Goal: Transaction & Acquisition: Purchase product/service

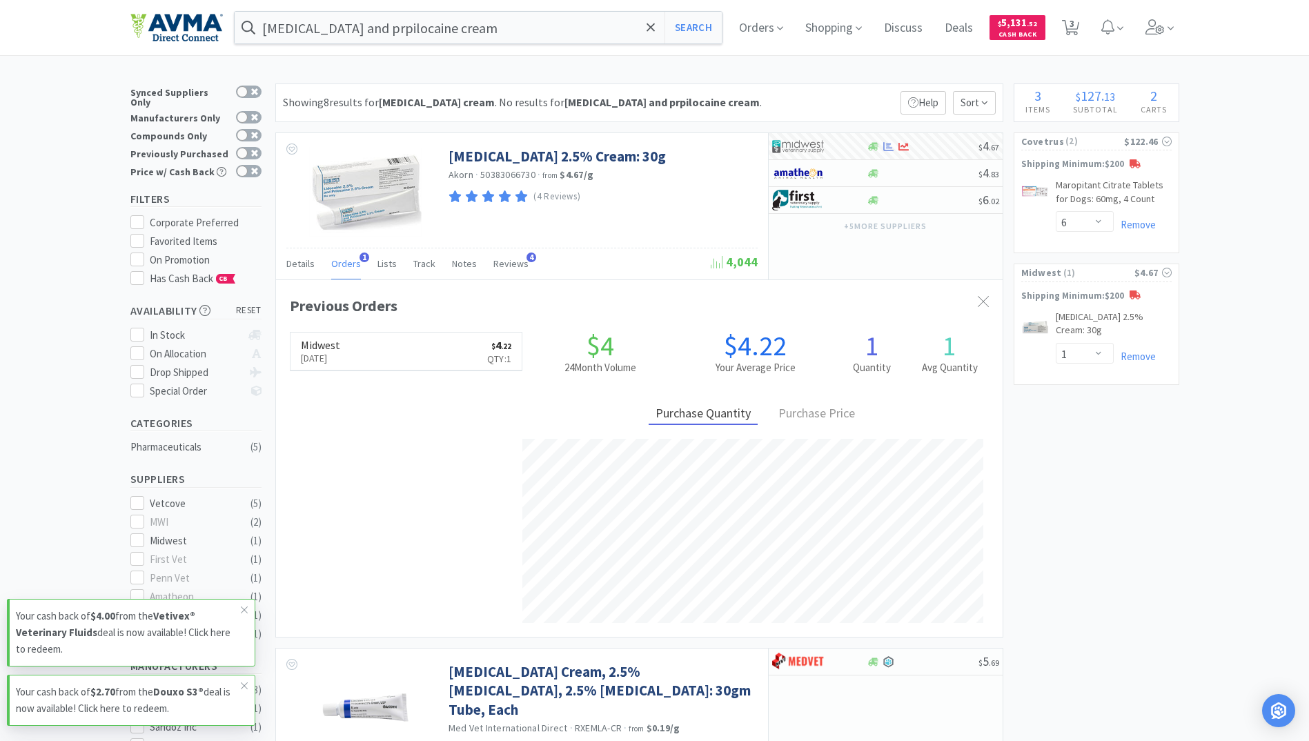
select select "6"
select select "1"
click at [488, 46] on div "lidocaine and prpilocaine cream Search Orders Shopping Discuss Discuss Deals De…" at bounding box center [654, 27] width 1049 height 55
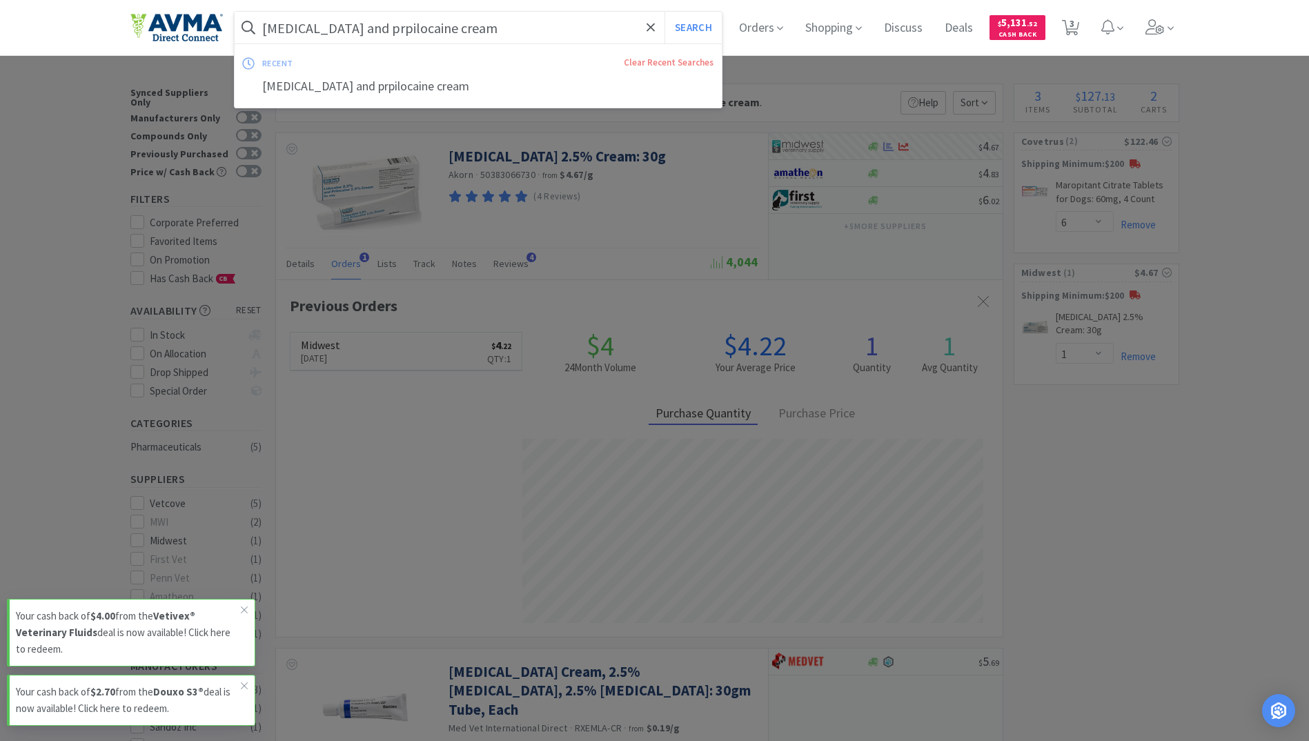
click at [496, 26] on input "lidocaine and prpilocaine cream" at bounding box center [479, 28] width 488 height 32
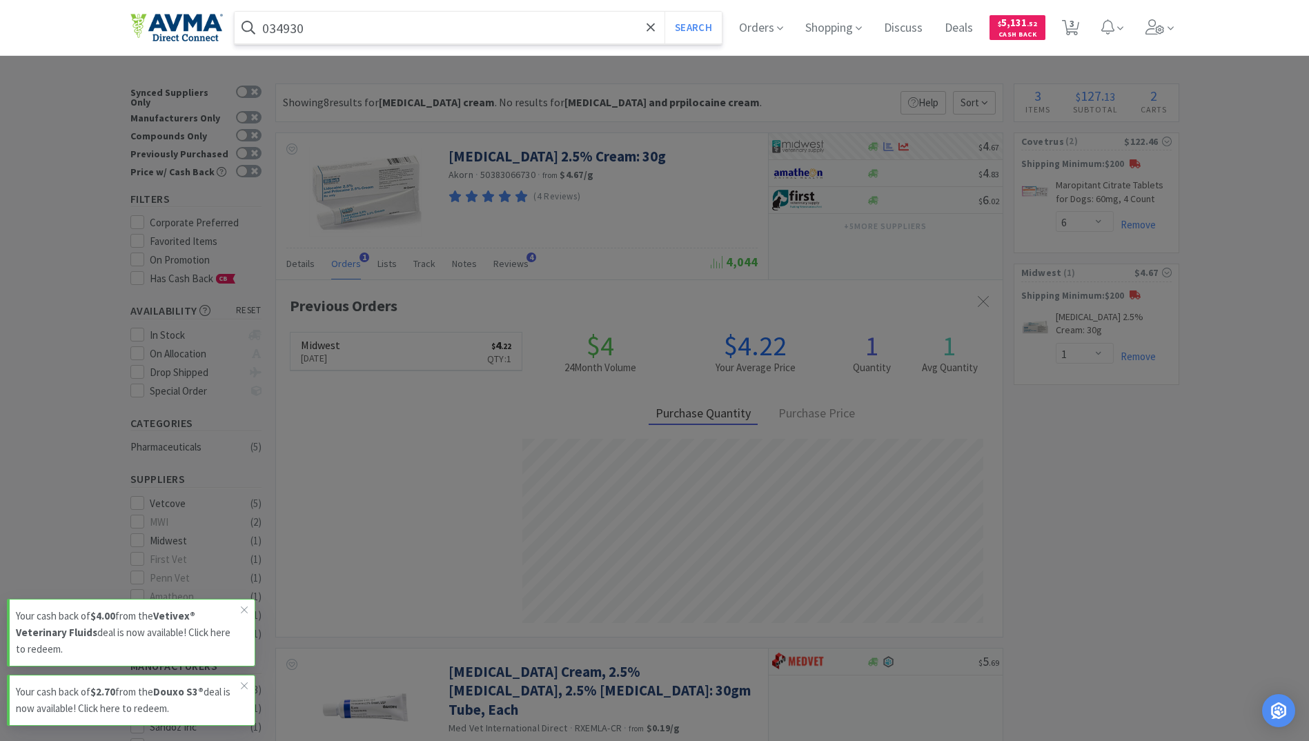
type input "034930"
click at [664, 12] on button "Search" at bounding box center [692, 28] width 57 height 32
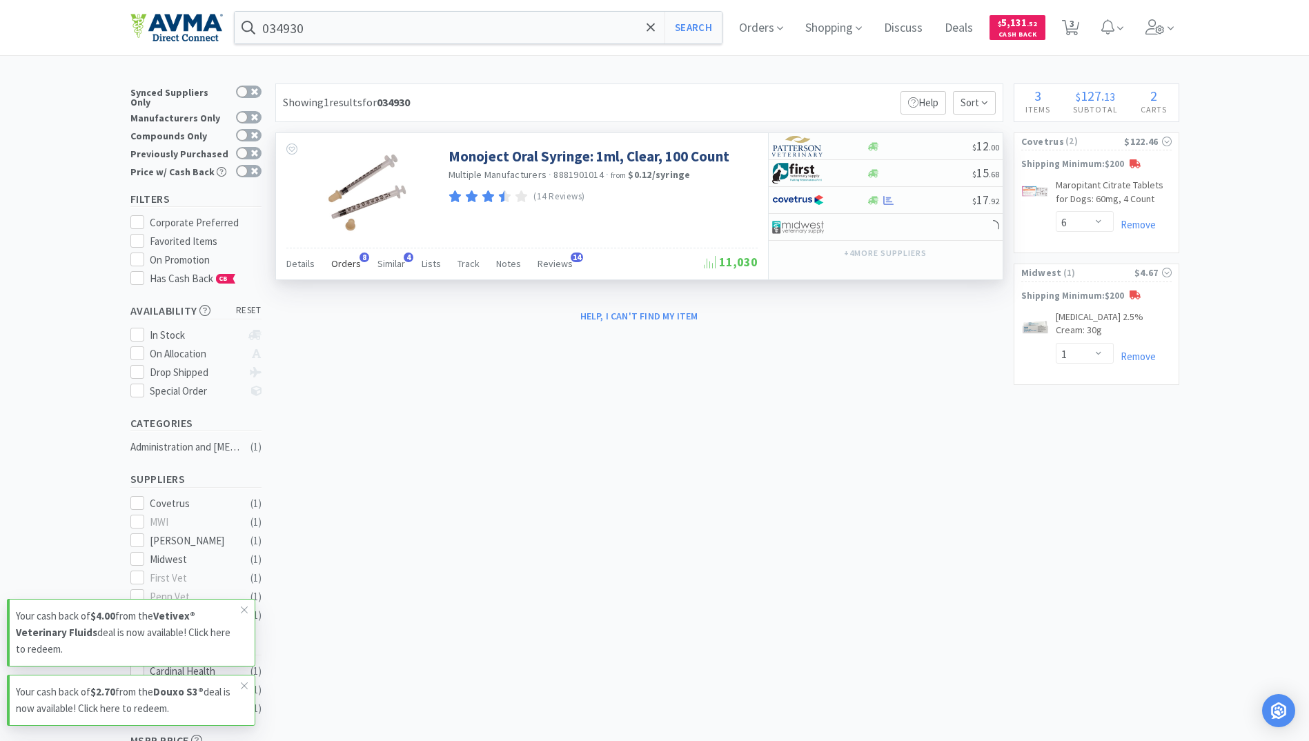
click at [343, 265] on span "Orders" at bounding box center [346, 263] width 30 height 12
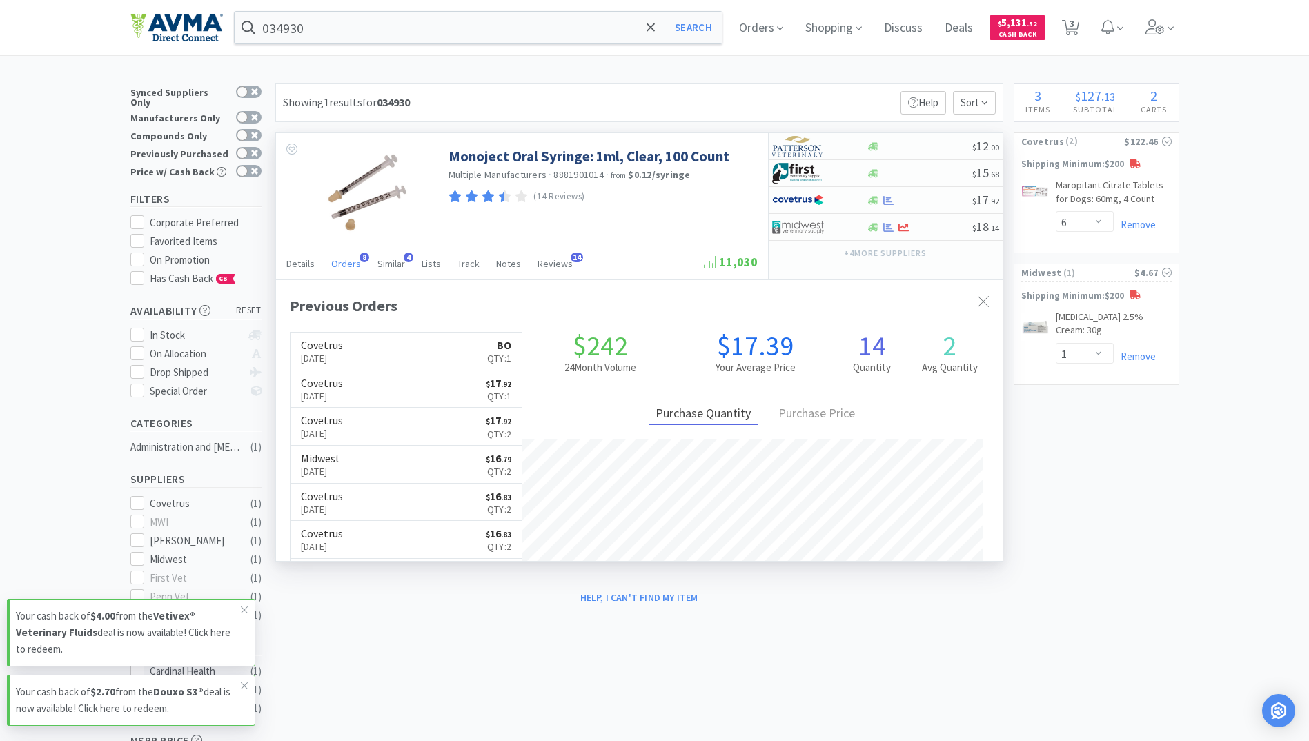
scroll to position [368, 726]
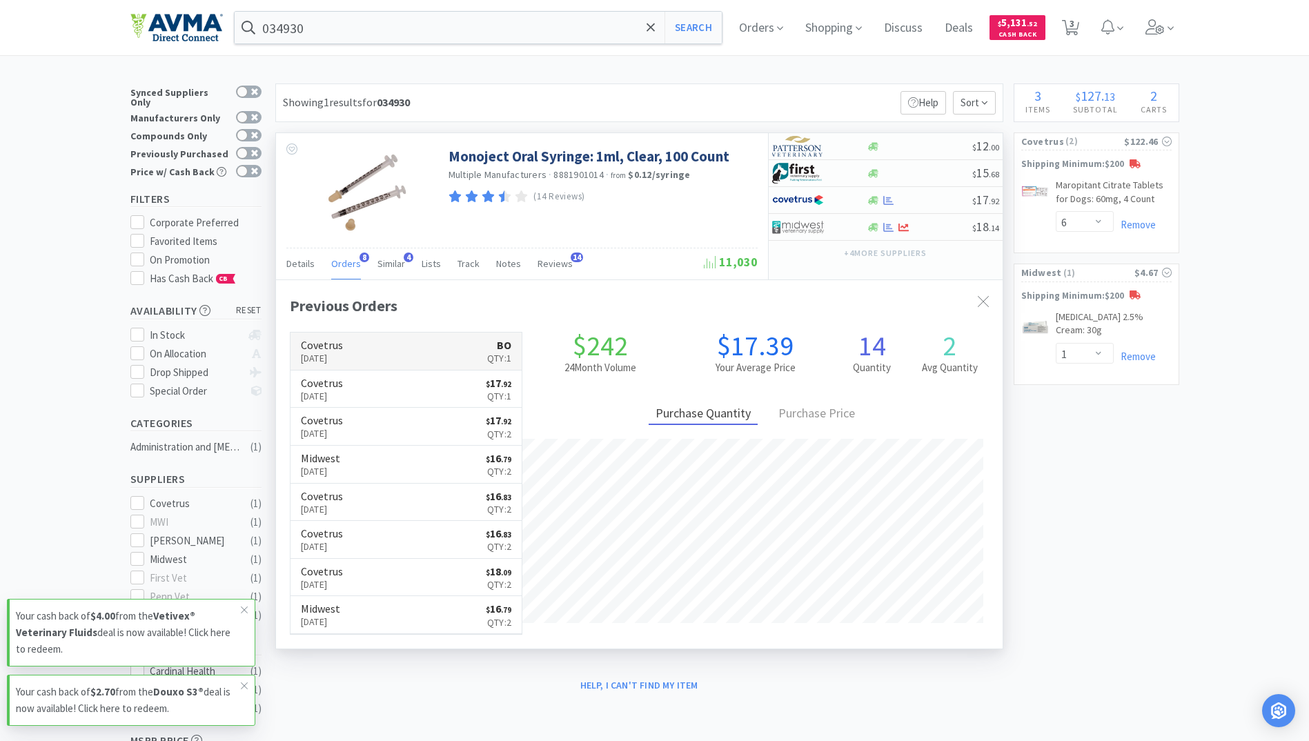
click at [339, 342] on h6 "Covetrus" at bounding box center [322, 344] width 42 height 11
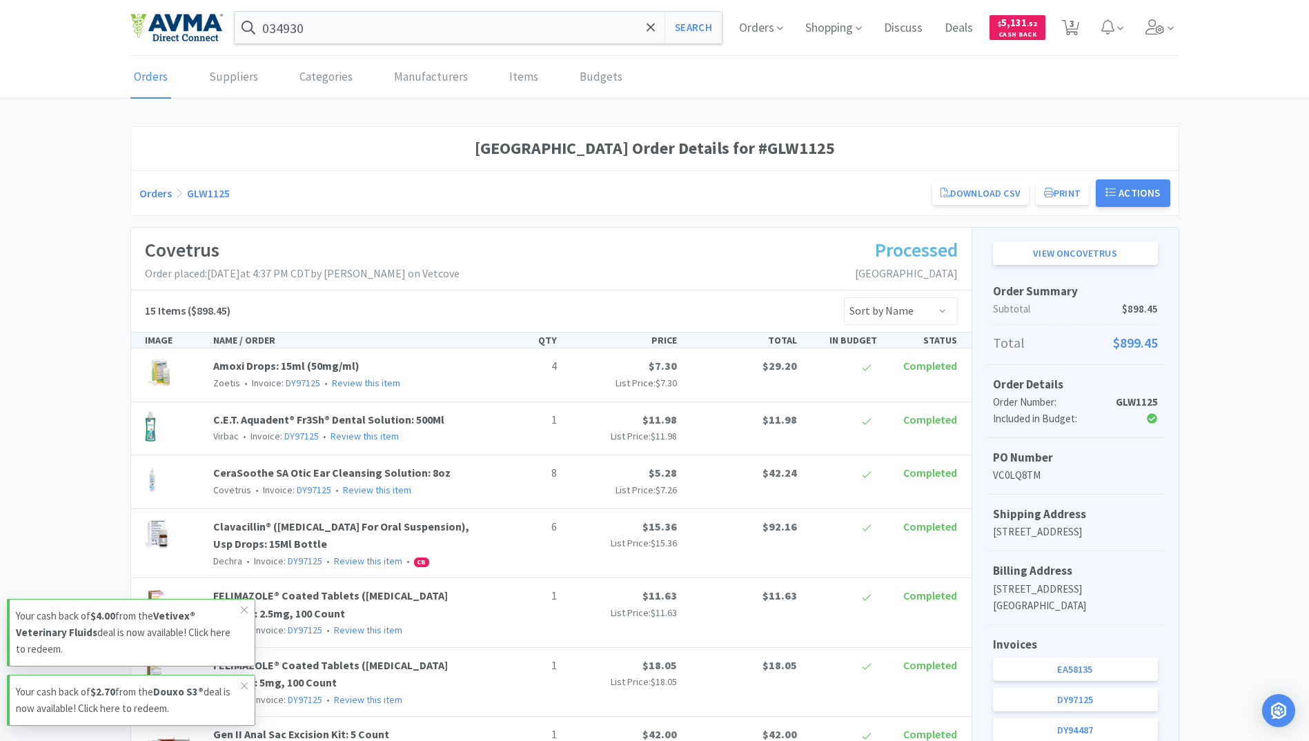
select select "6"
select select "1"
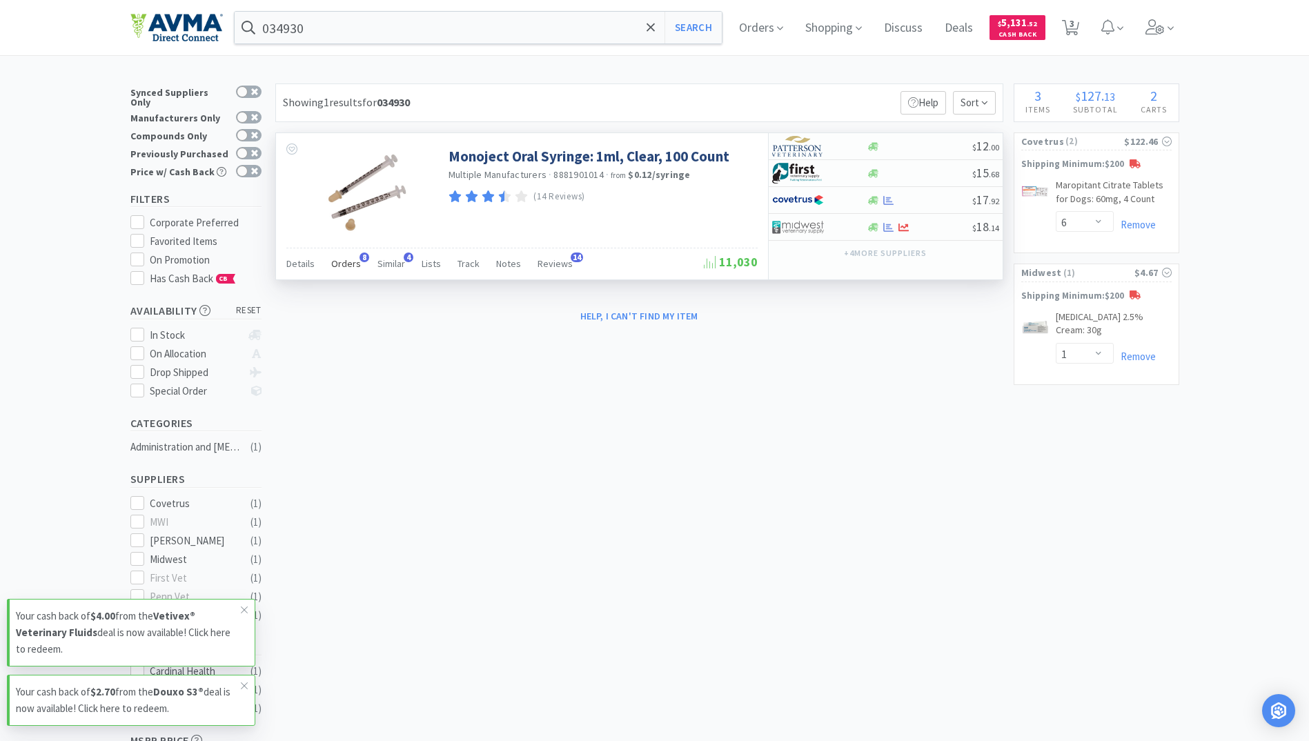
click at [331, 261] on span "Orders" at bounding box center [346, 263] width 30 height 12
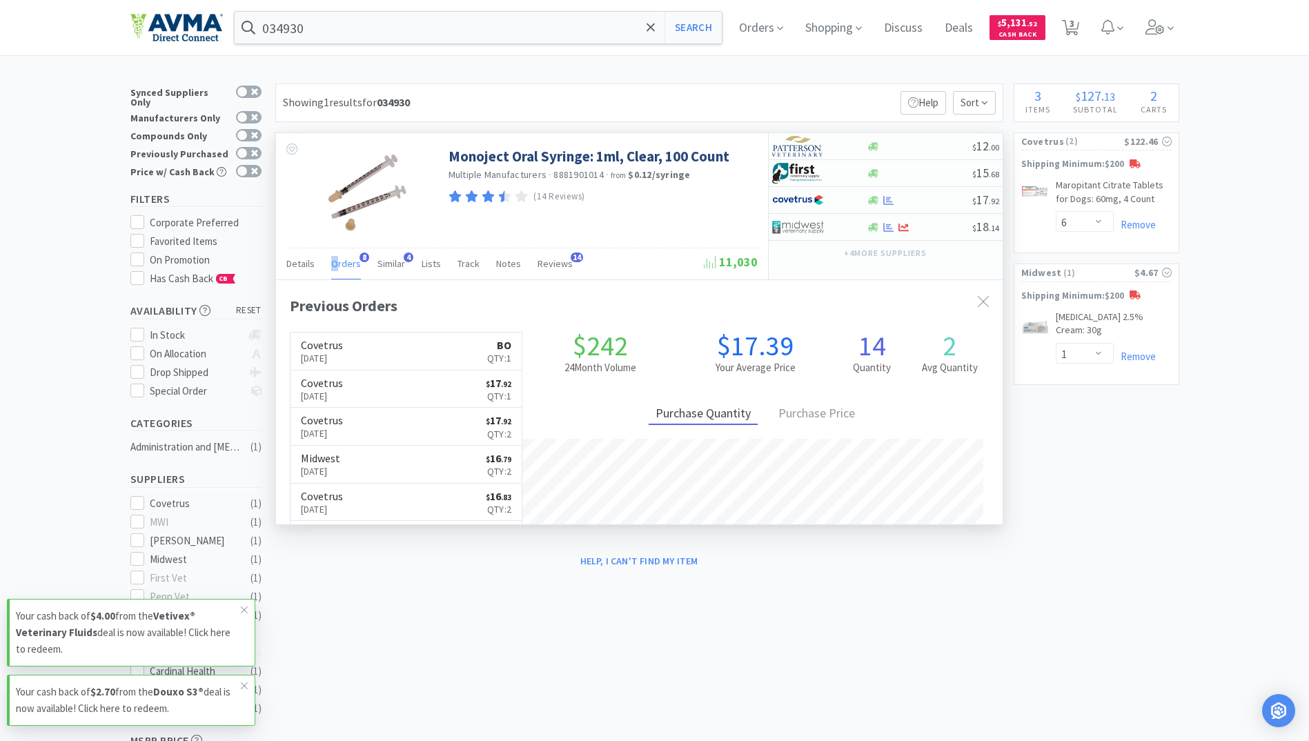
scroll to position [368, 726]
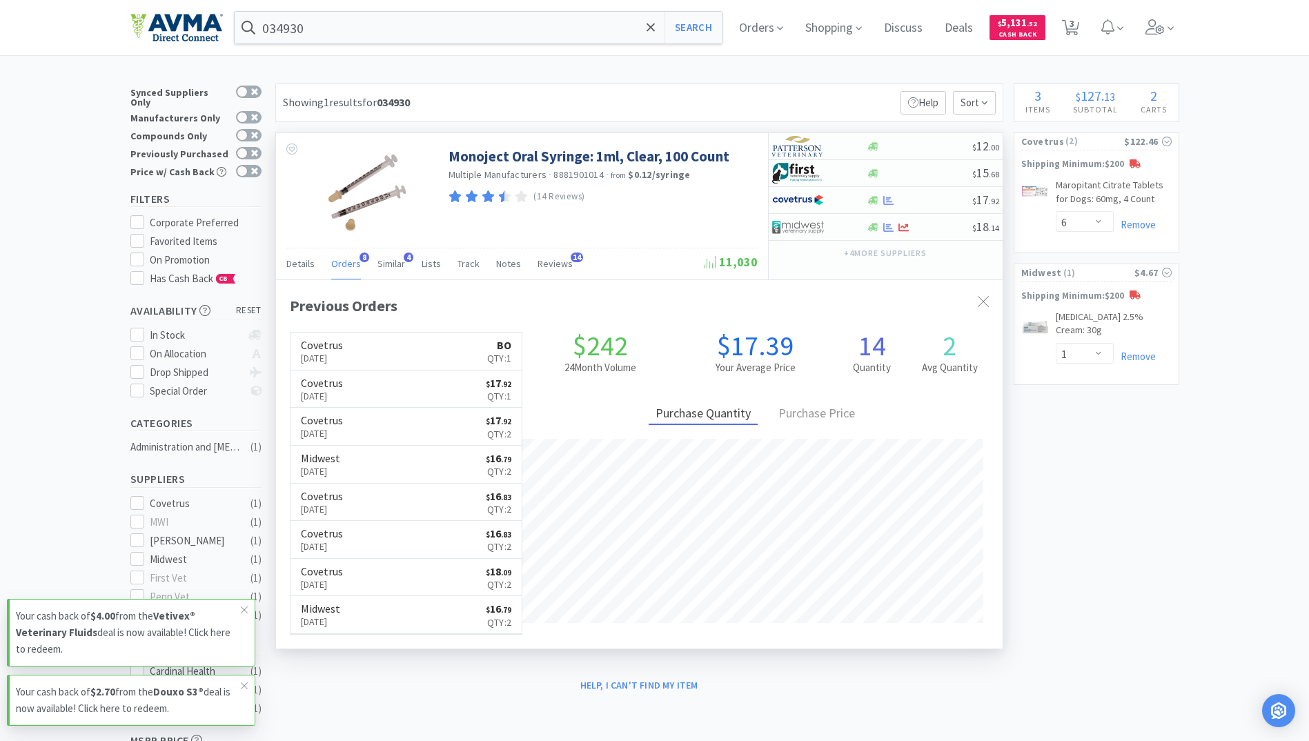
click at [542, 284] on div "Previous Orders Covetrus Aug 4th, 2025 BO Qty: 1 Covetrus Jul 7th, 2025 $ 17 . …" at bounding box center [639, 463] width 726 height 369
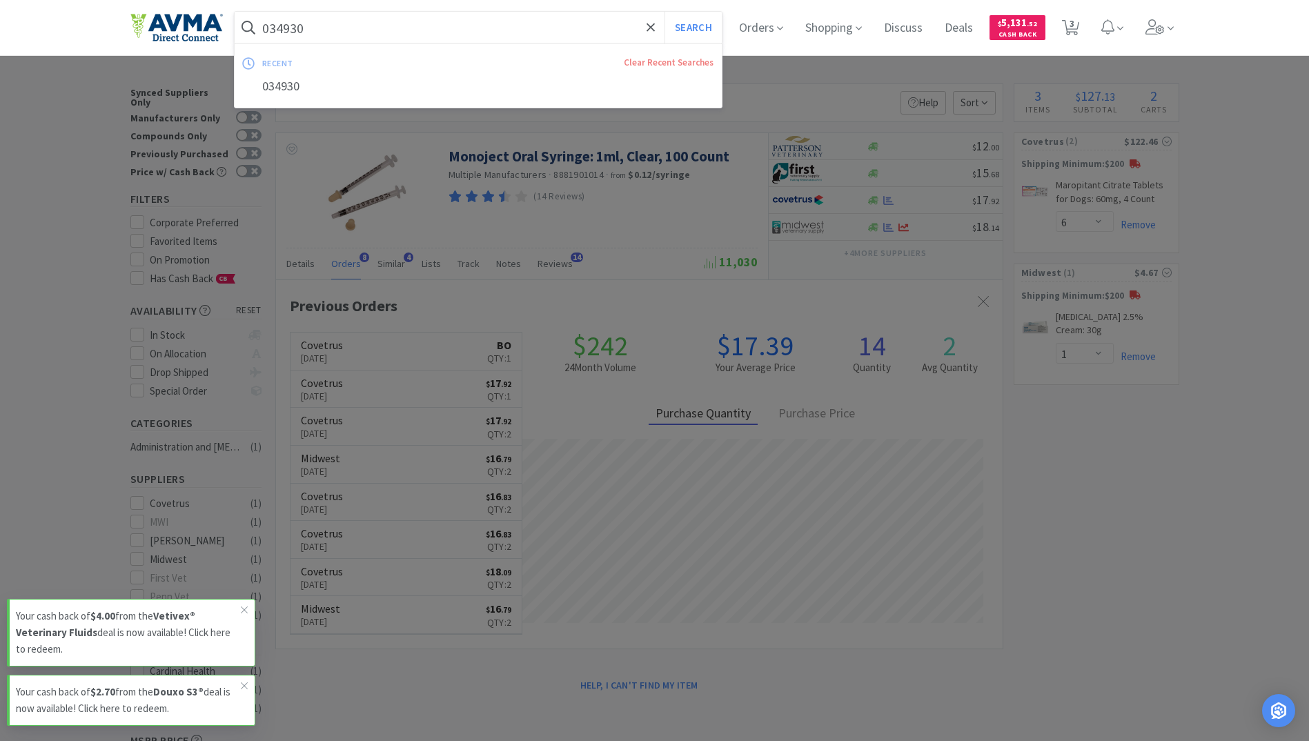
click at [364, 34] on input "034930" at bounding box center [479, 28] width 488 height 32
click at [1164, 26] on icon at bounding box center [1154, 26] width 19 height 15
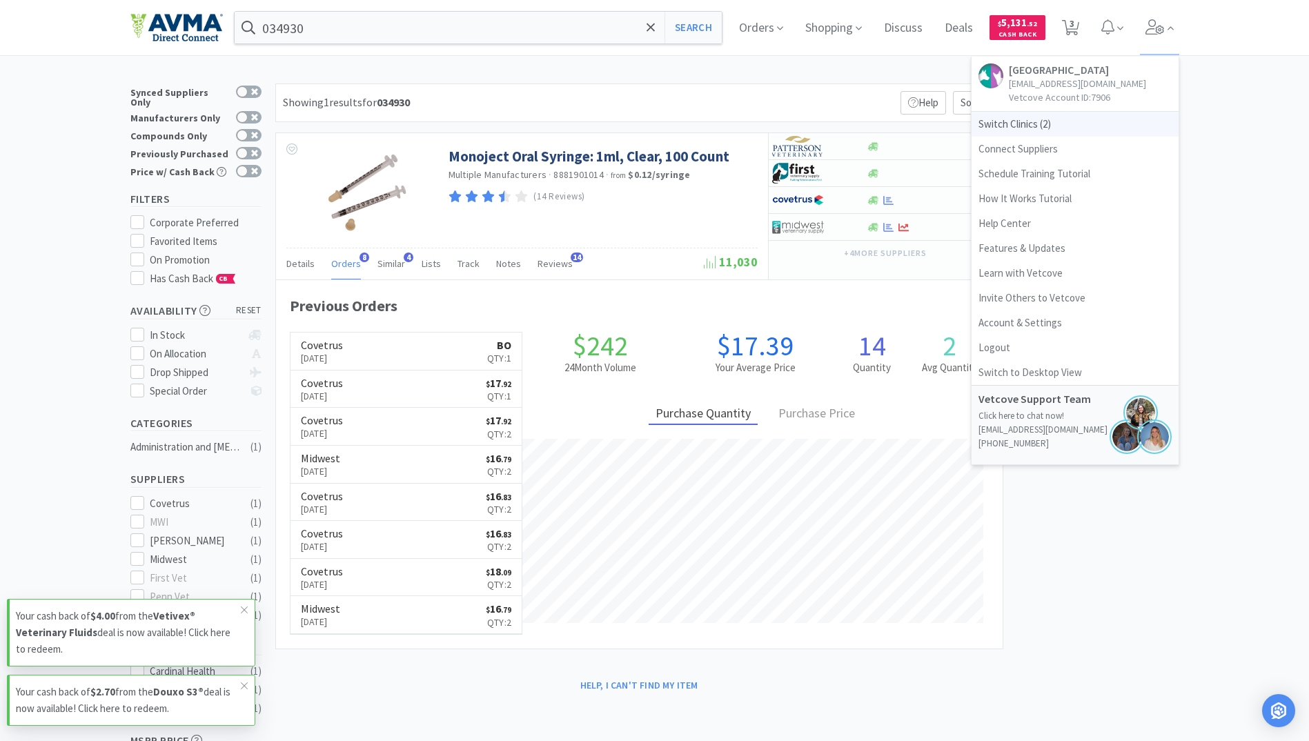
click at [1024, 126] on span "Switch Clinics ( 2 )" at bounding box center [1074, 124] width 207 height 25
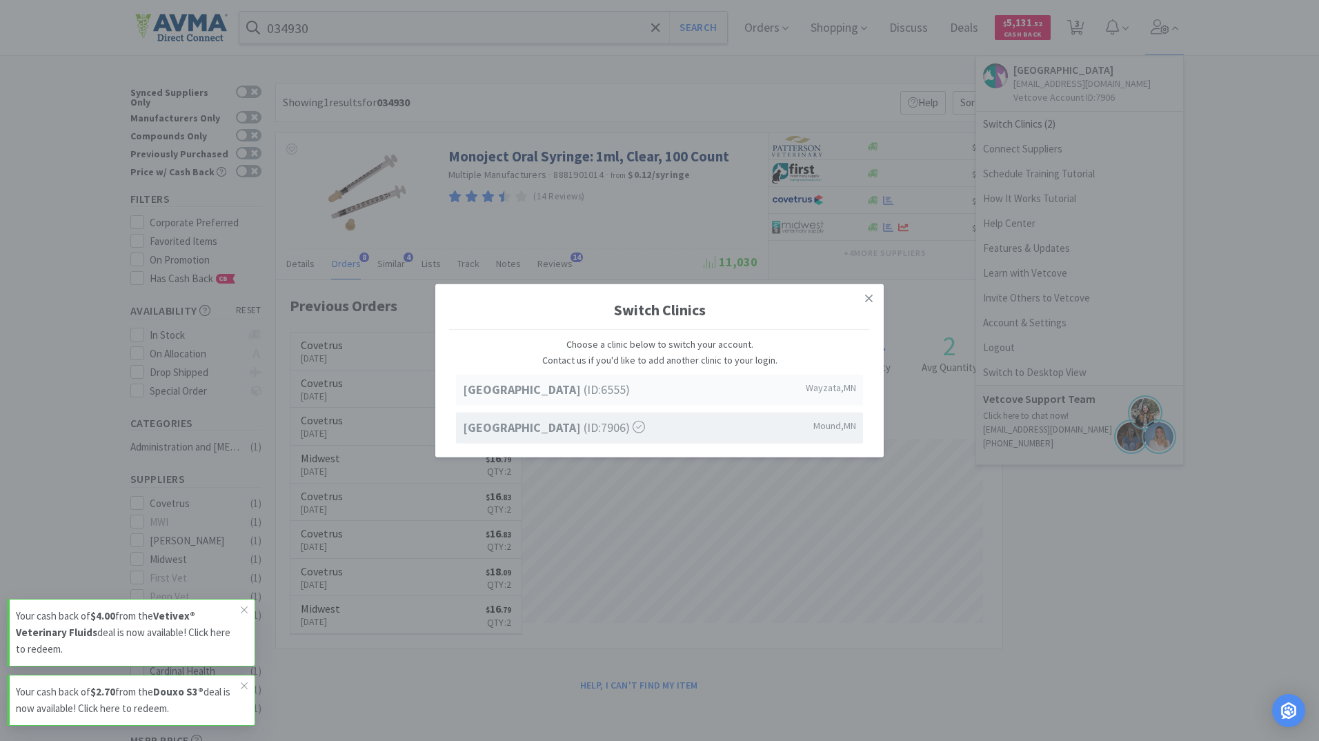
click at [504, 379] on div "Lake Minnetonka Pet Wellness Center (ID: 6555 ) Wayzata , MN" at bounding box center [659, 390] width 407 height 31
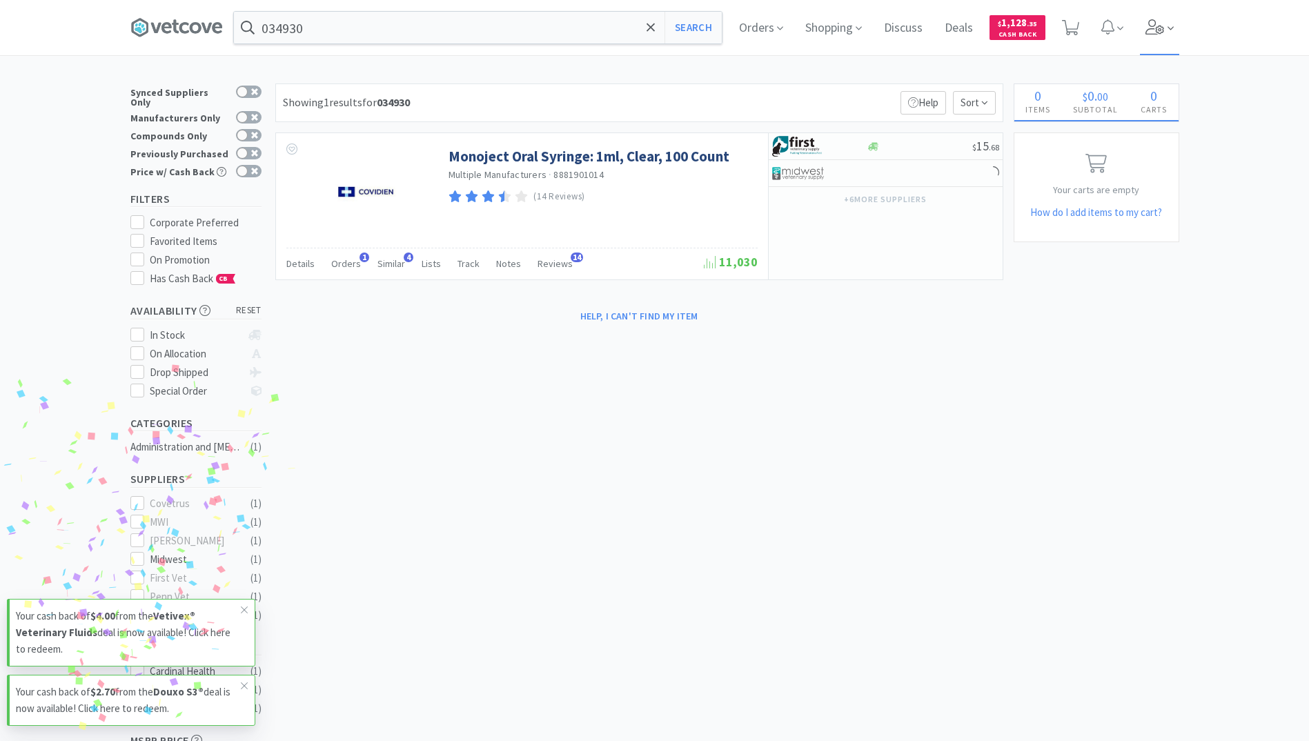
click at [1160, 21] on icon at bounding box center [1154, 26] width 19 height 15
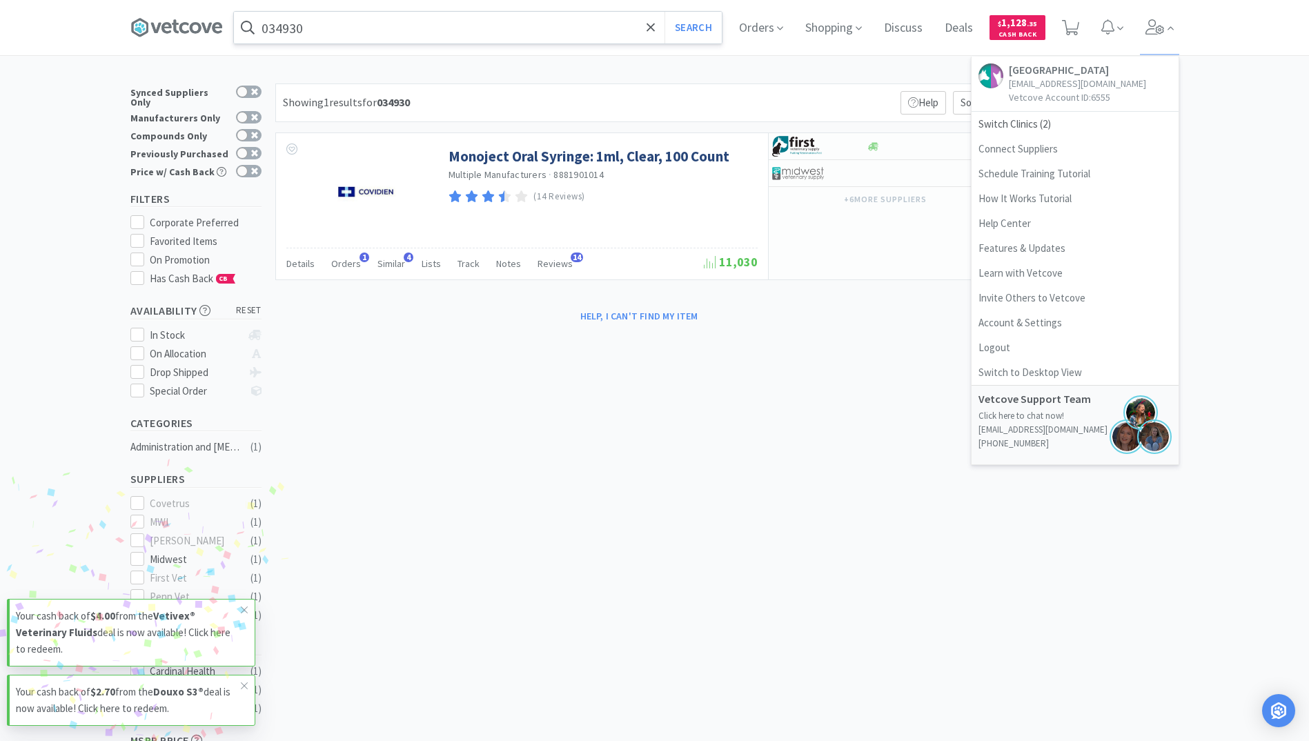
click at [544, 23] on input "034930" at bounding box center [478, 28] width 488 height 32
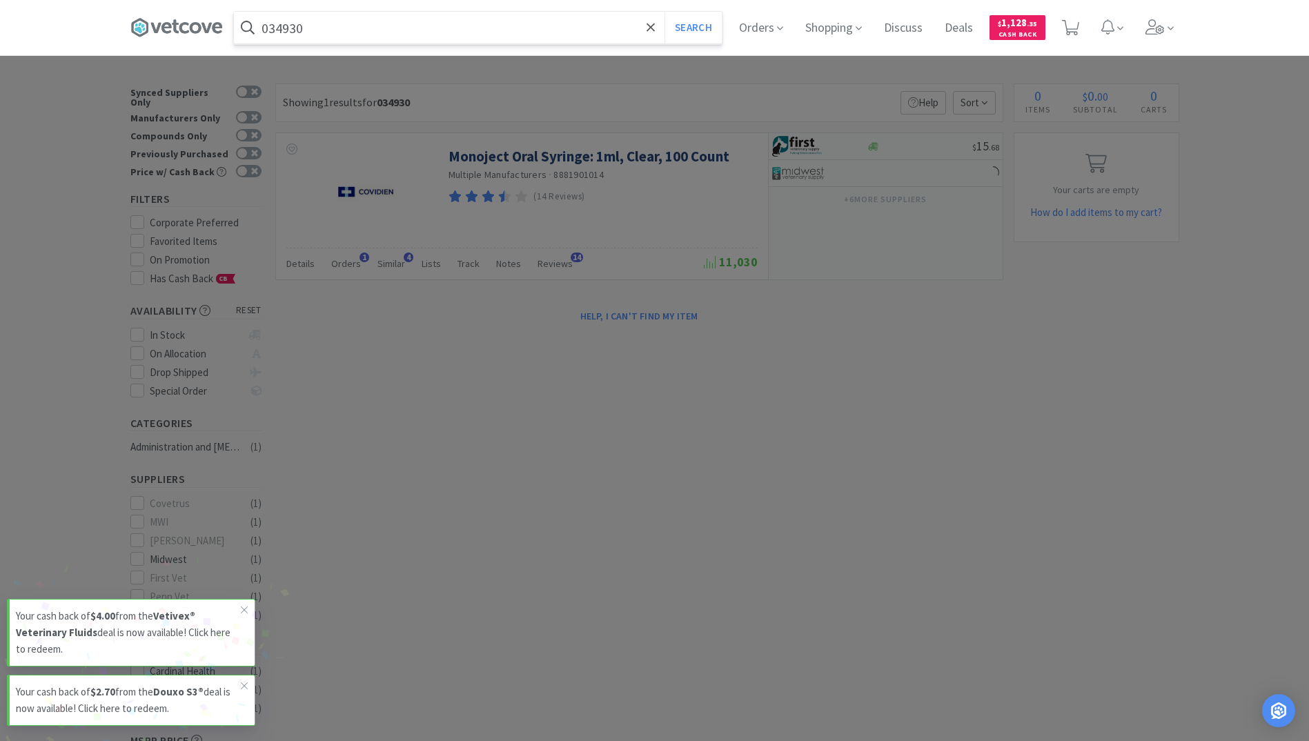
paste input "3mL Oral Syringes"
click at [664, 12] on button "Search" at bounding box center [692, 28] width 57 height 32
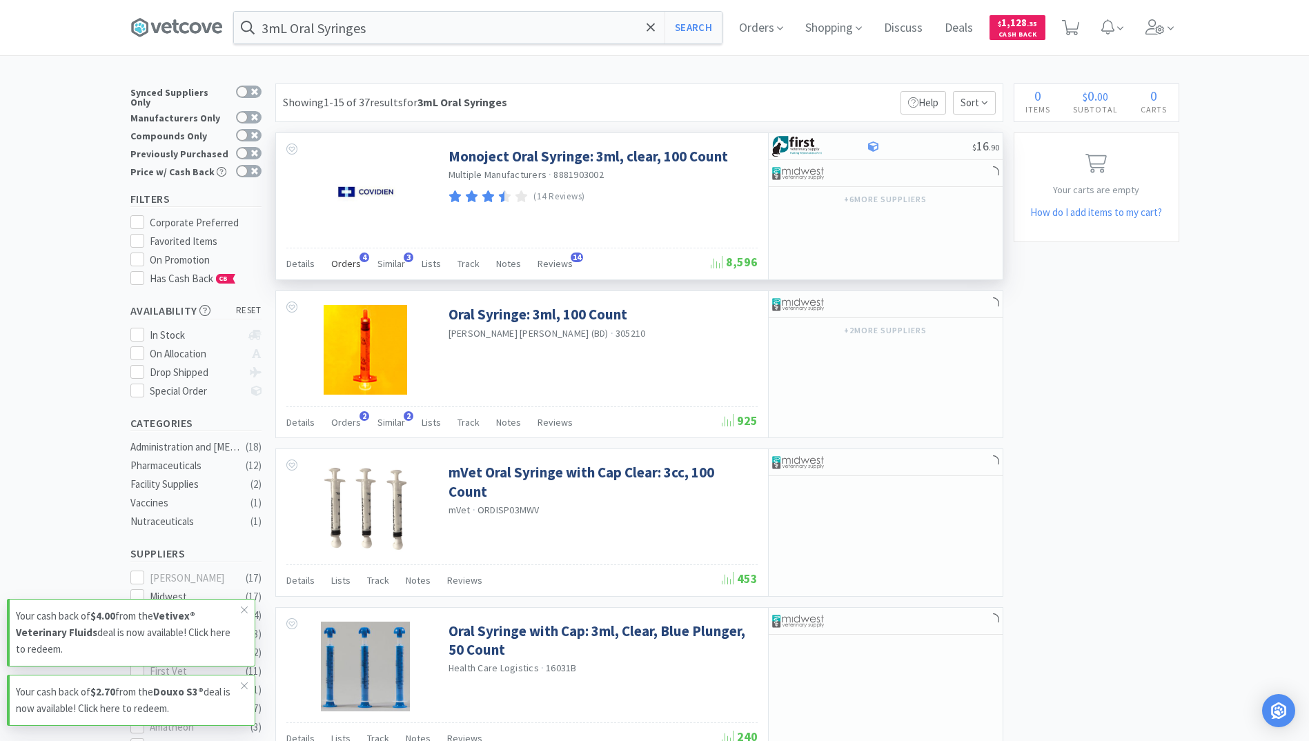
click at [342, 265] on span "Orders" at bounding box center [346, 263] width 30 height 12
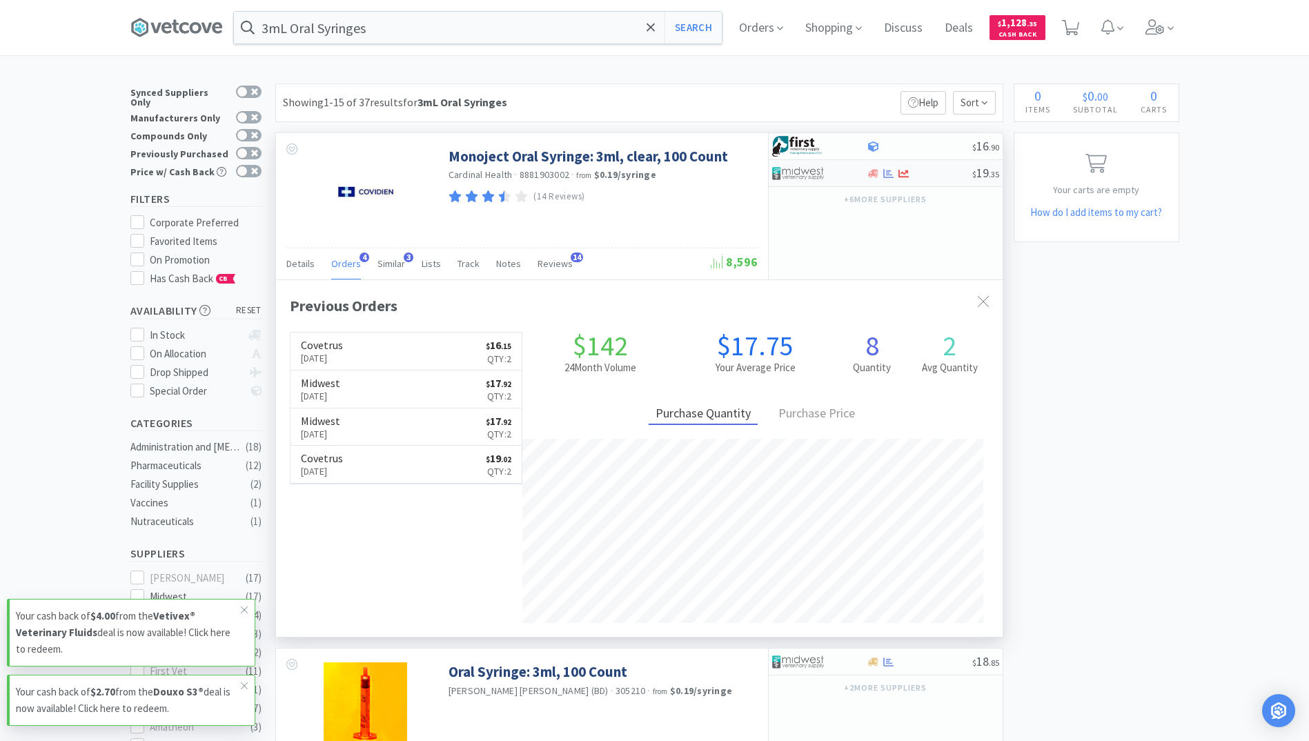
scroll to position [357, 726]
click at [399, 32] on input "3mL Oral Syringes" at bounding box center [478, 28] width 488 height 32
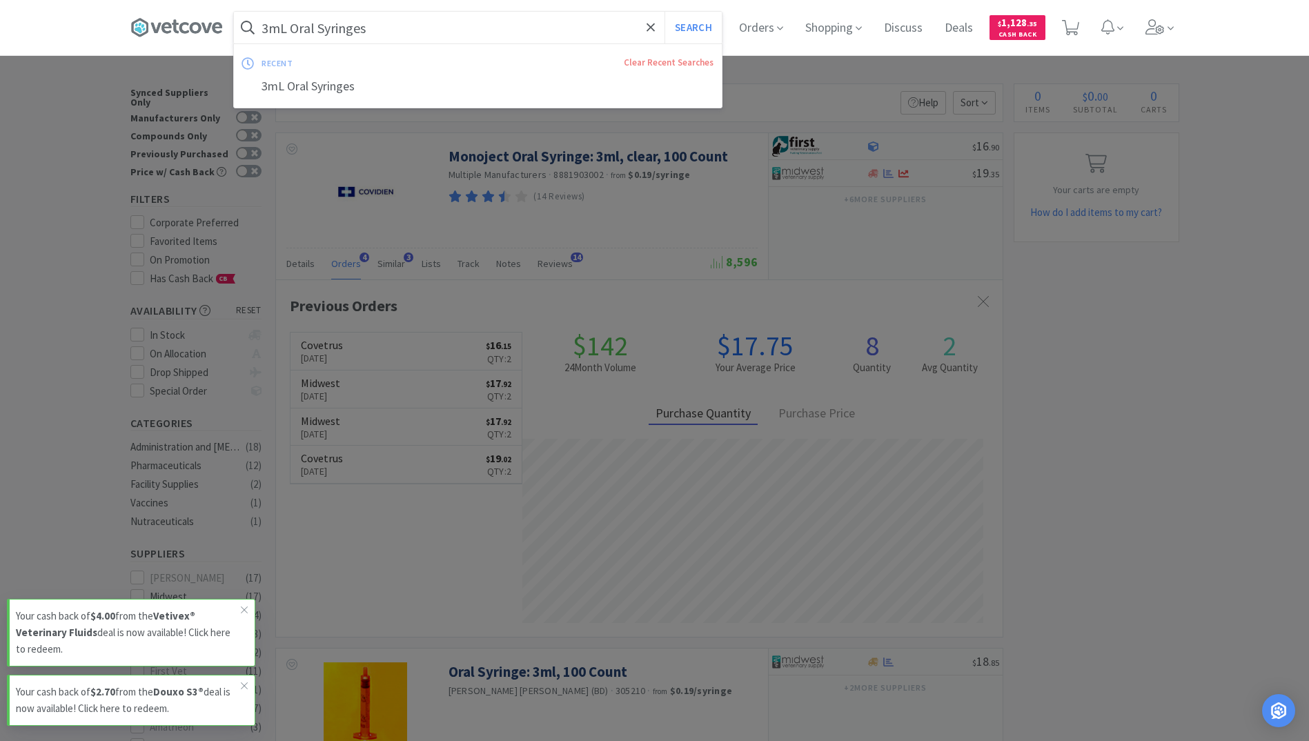
paste input "Propofol"
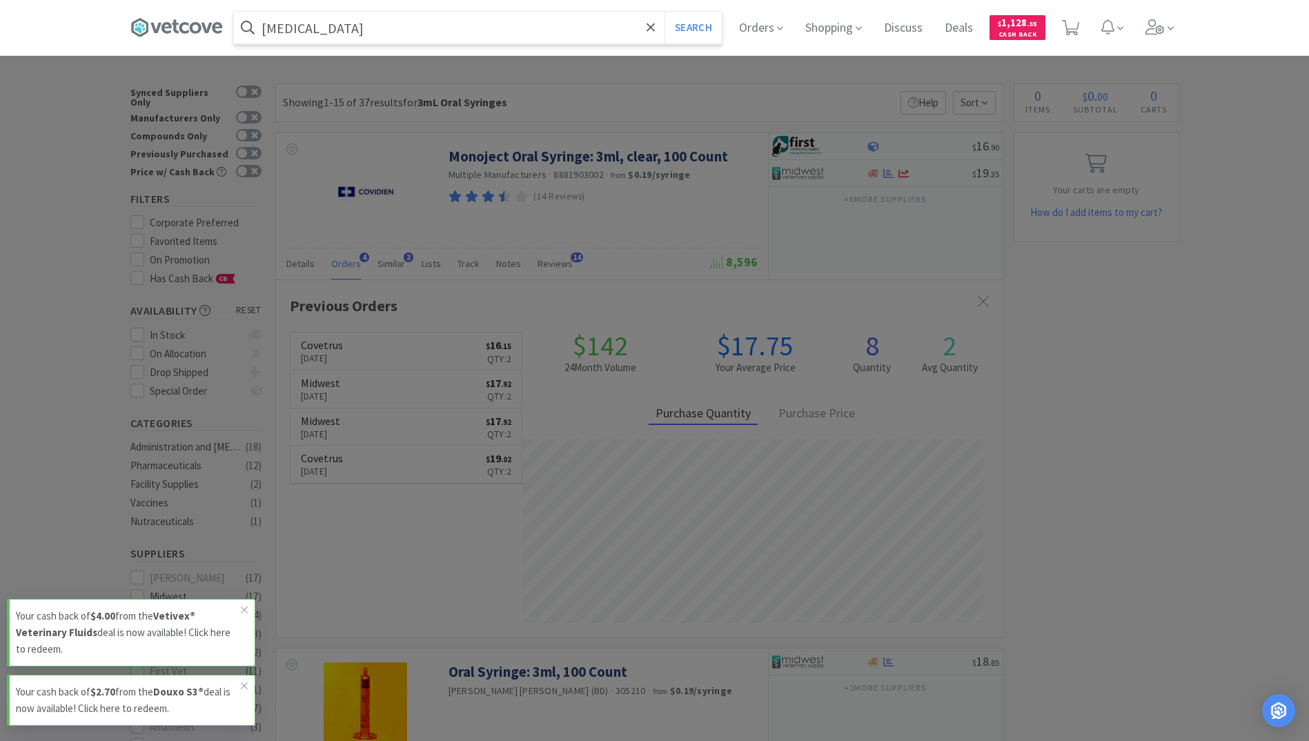
type input "Propofol"
click at [664, 12] on button "Search" at bounding box center [692, 28] width 57 height 32
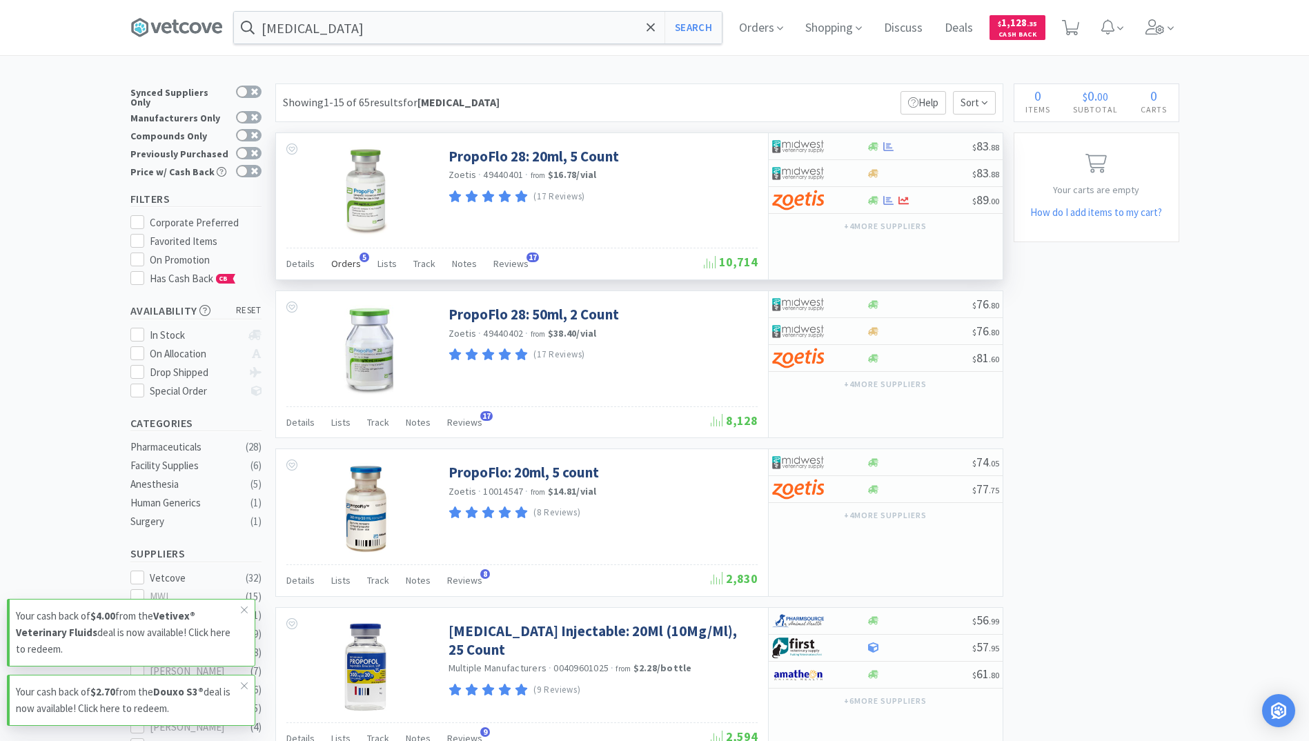
click at [346, 260] on span "Orders" at bounding box center [346, 263] width 30 height 12
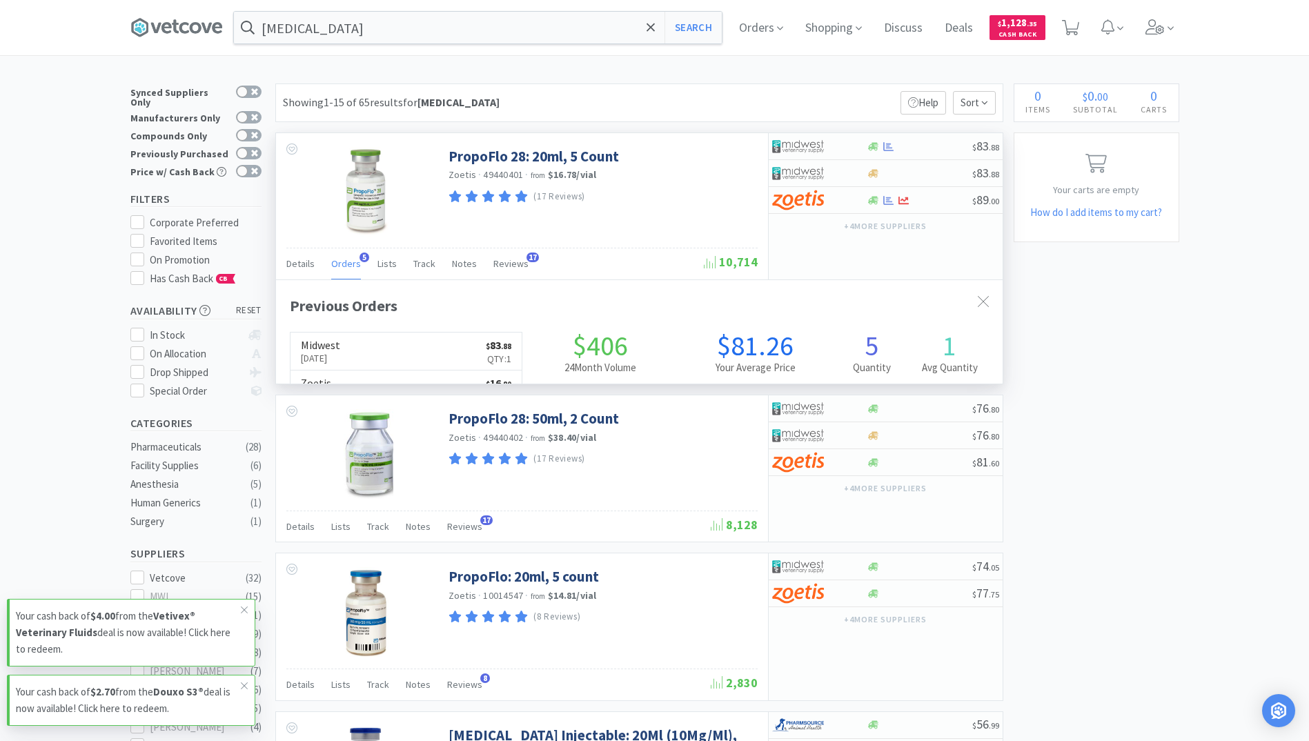
scroll to position [357, 726]
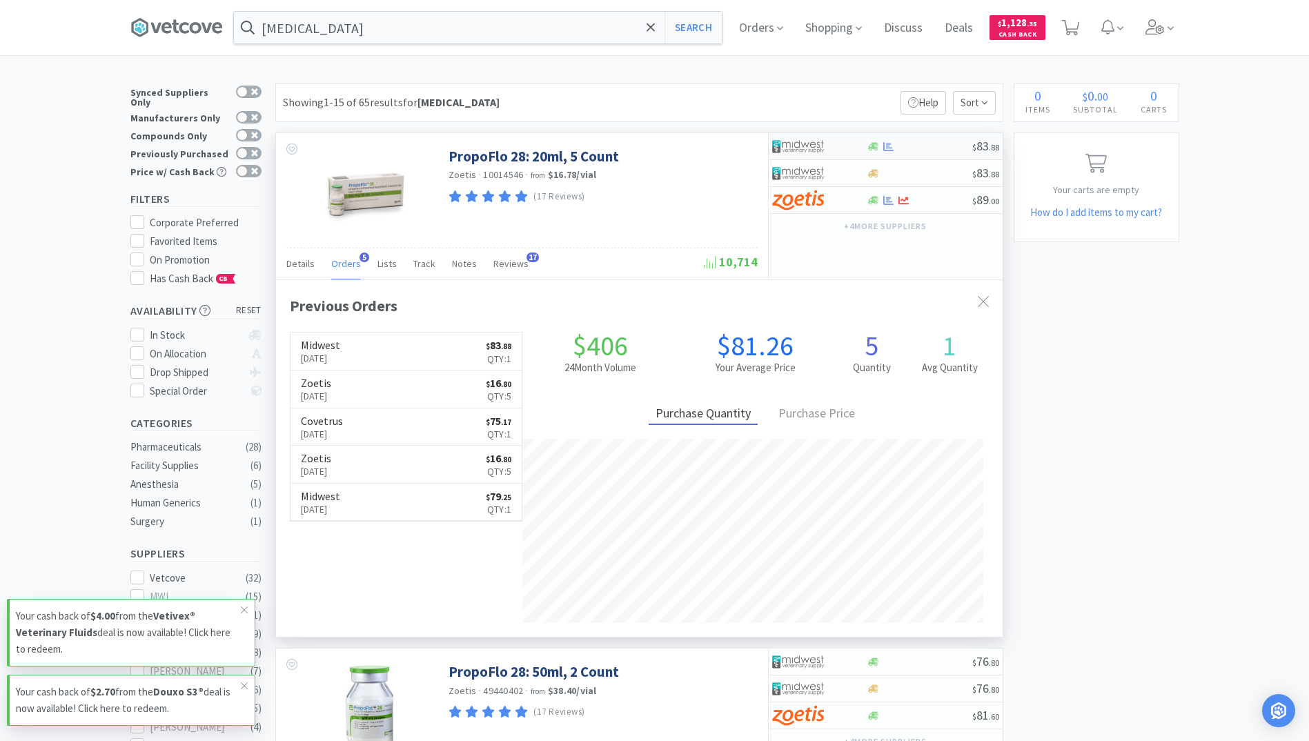
click at [895, 146] on div at bounding box center [889, 146] width 14 height 10
select select "1"
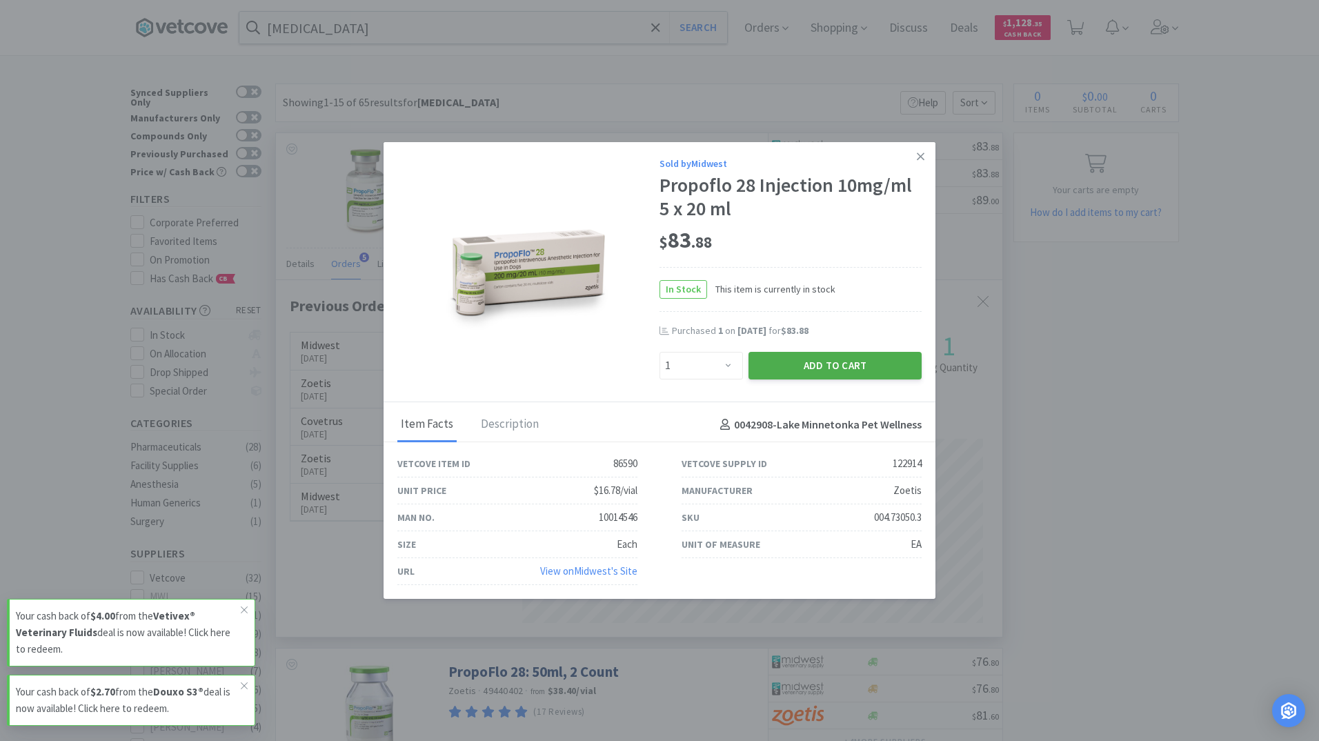
click at [822, 361] on button "Add to Cart" at bounding box center [835, 366] width 173 height 28
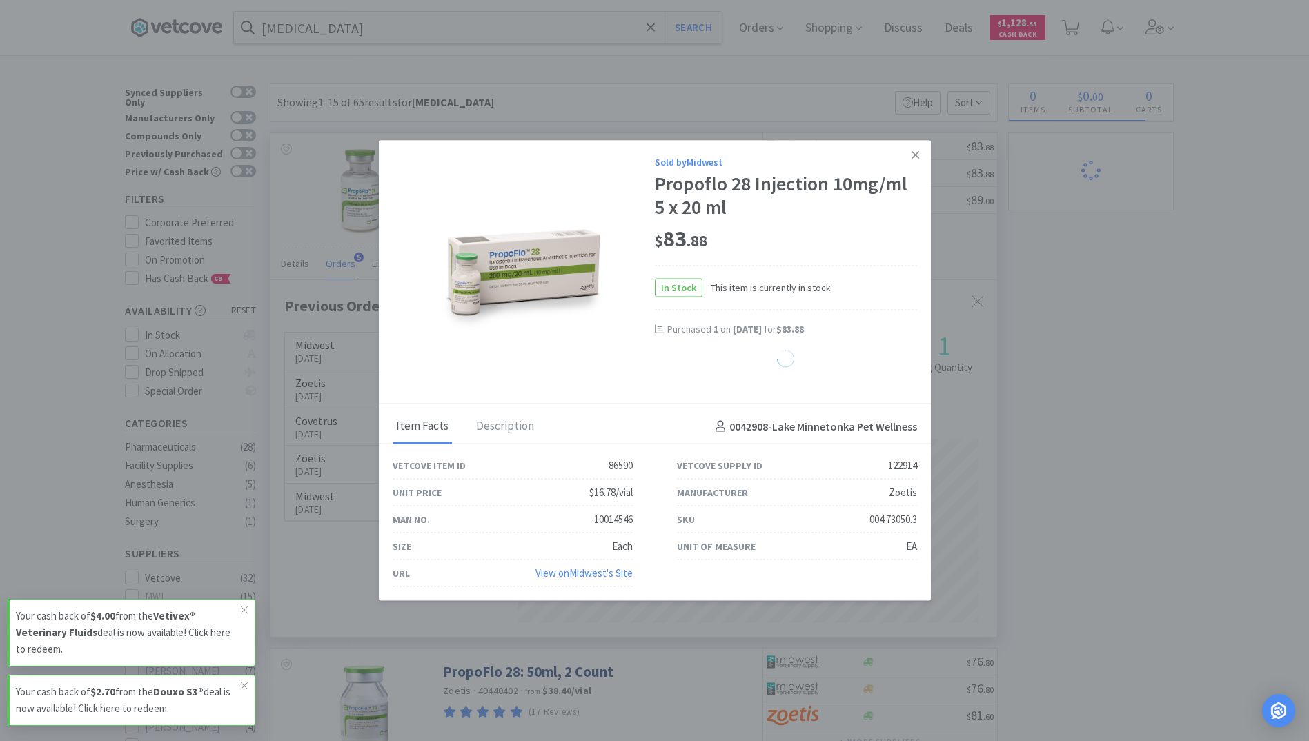
select select "1"
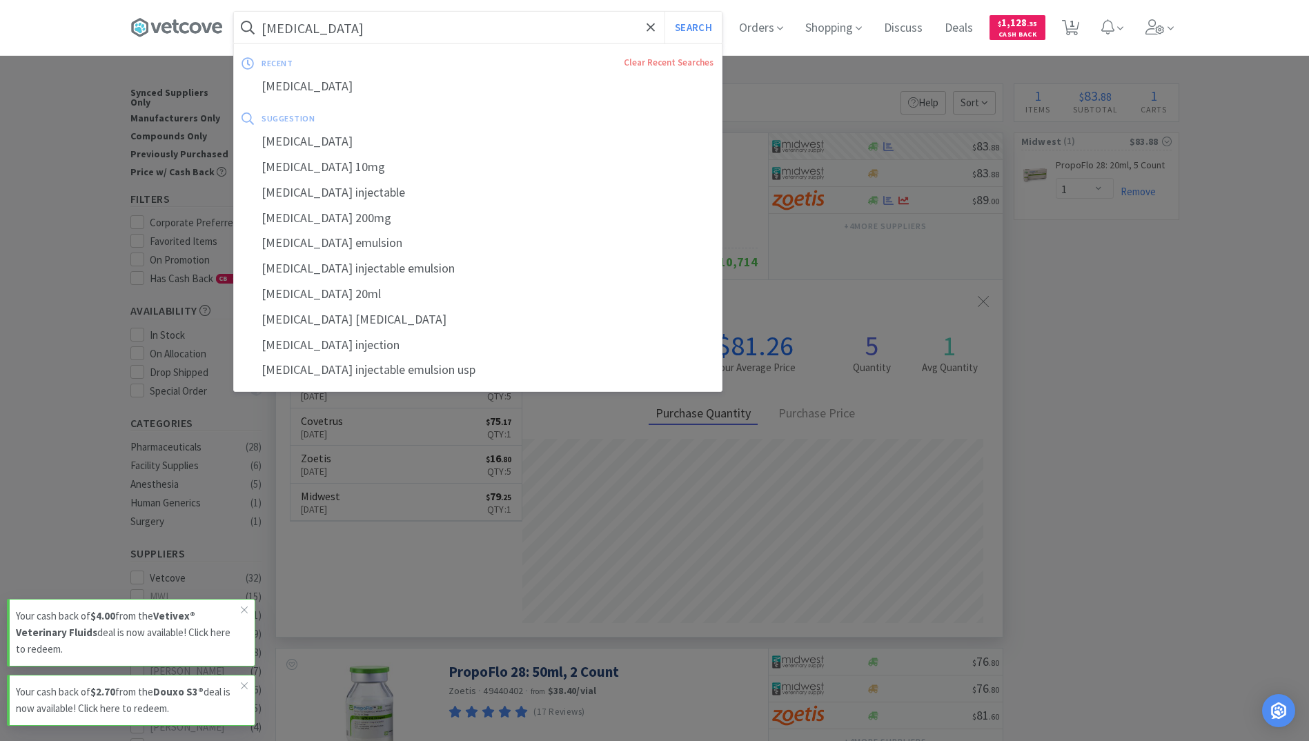
click at [375, 14] on input "Propofol" at bounding box center [478, 28] width 488 height 32
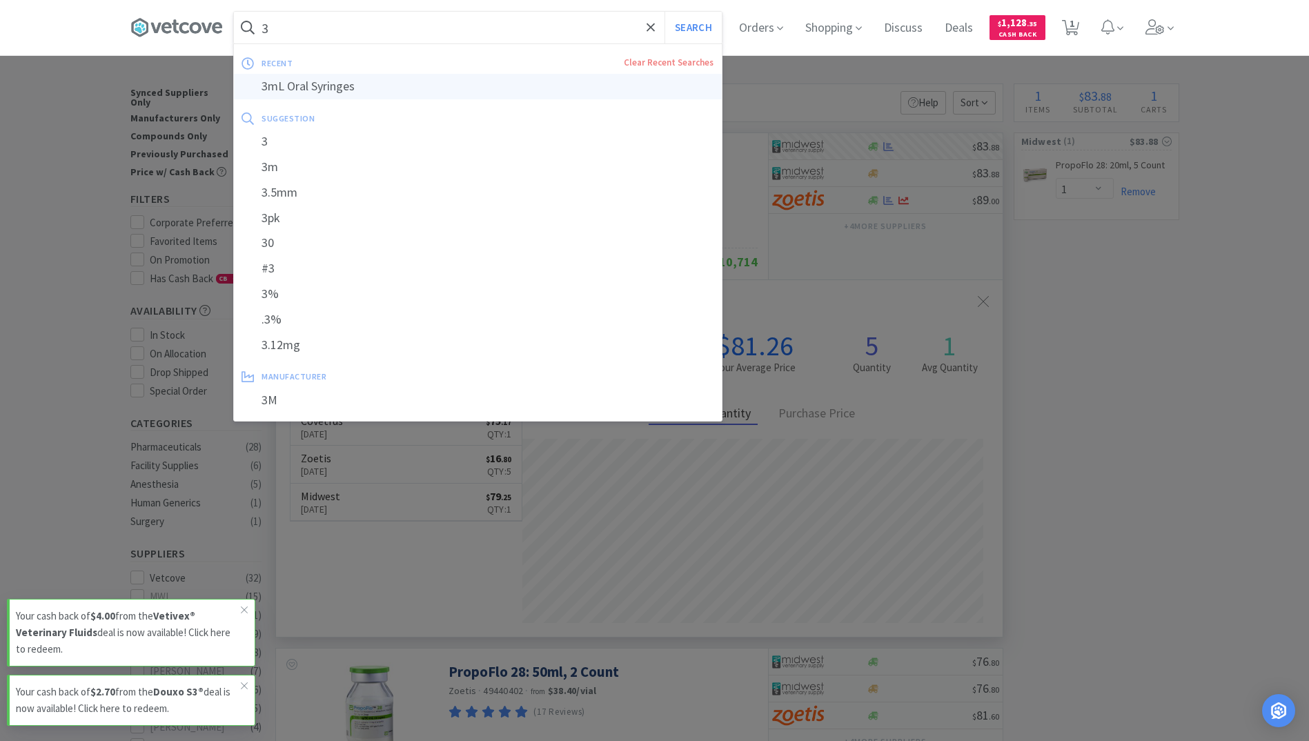
click at [297, 87] on div "3mL Oral Syringes" at bounding box center [478, 87] width 488 height 26
type input "3mL Oral Syringes"
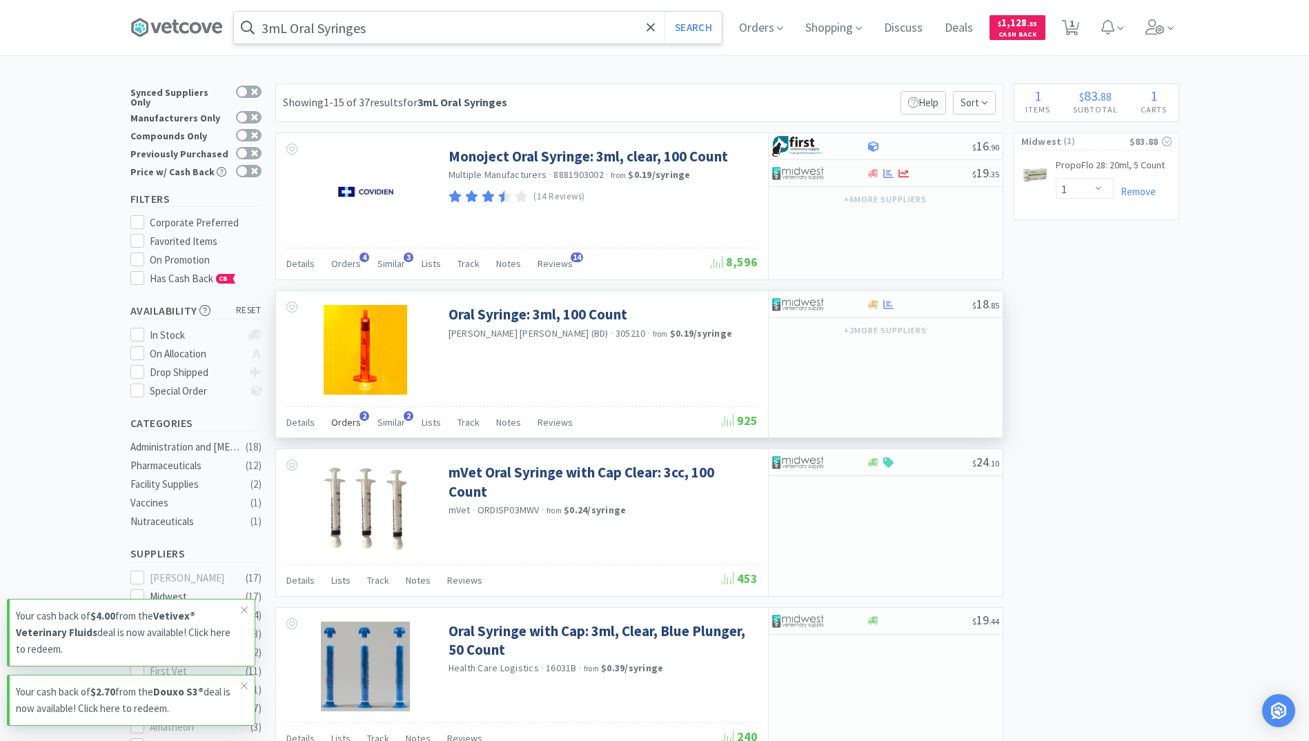
click at [346, 420] on span "Orders" at bounding box center [346, 422] width 30 height 12
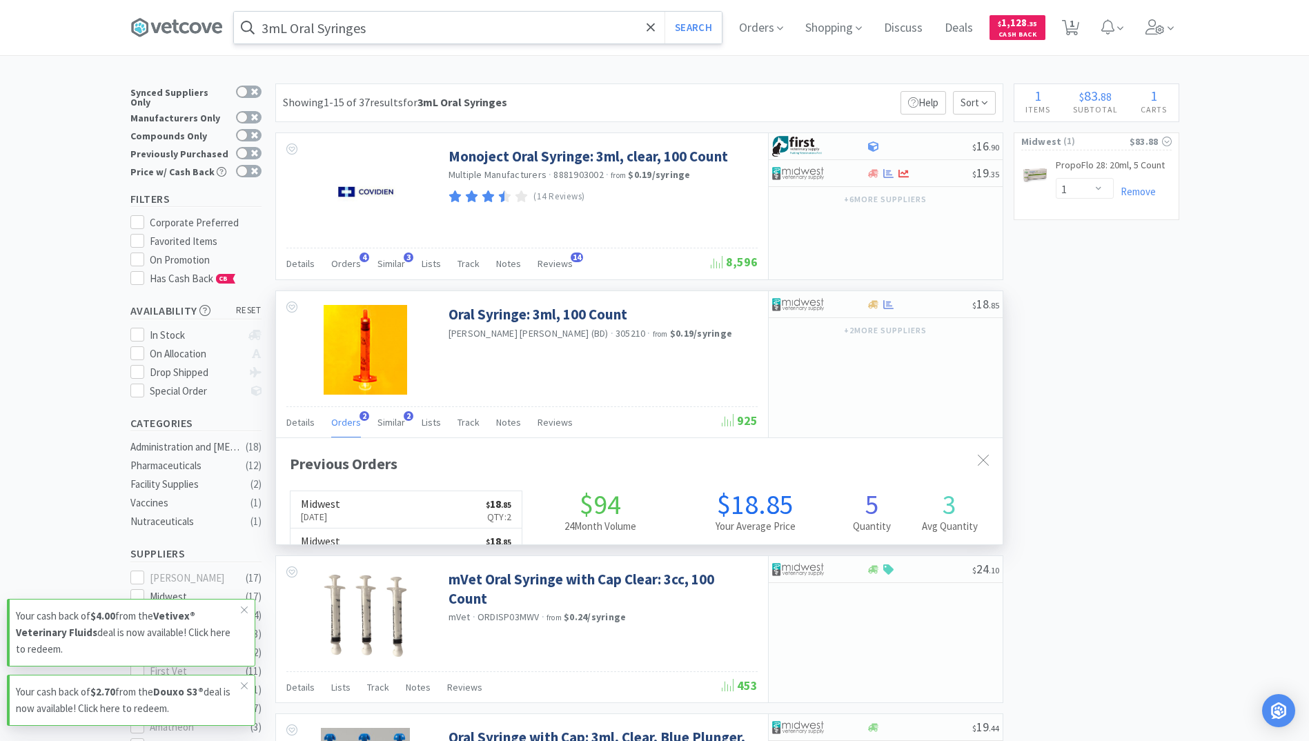
scroll to position [357, 726]
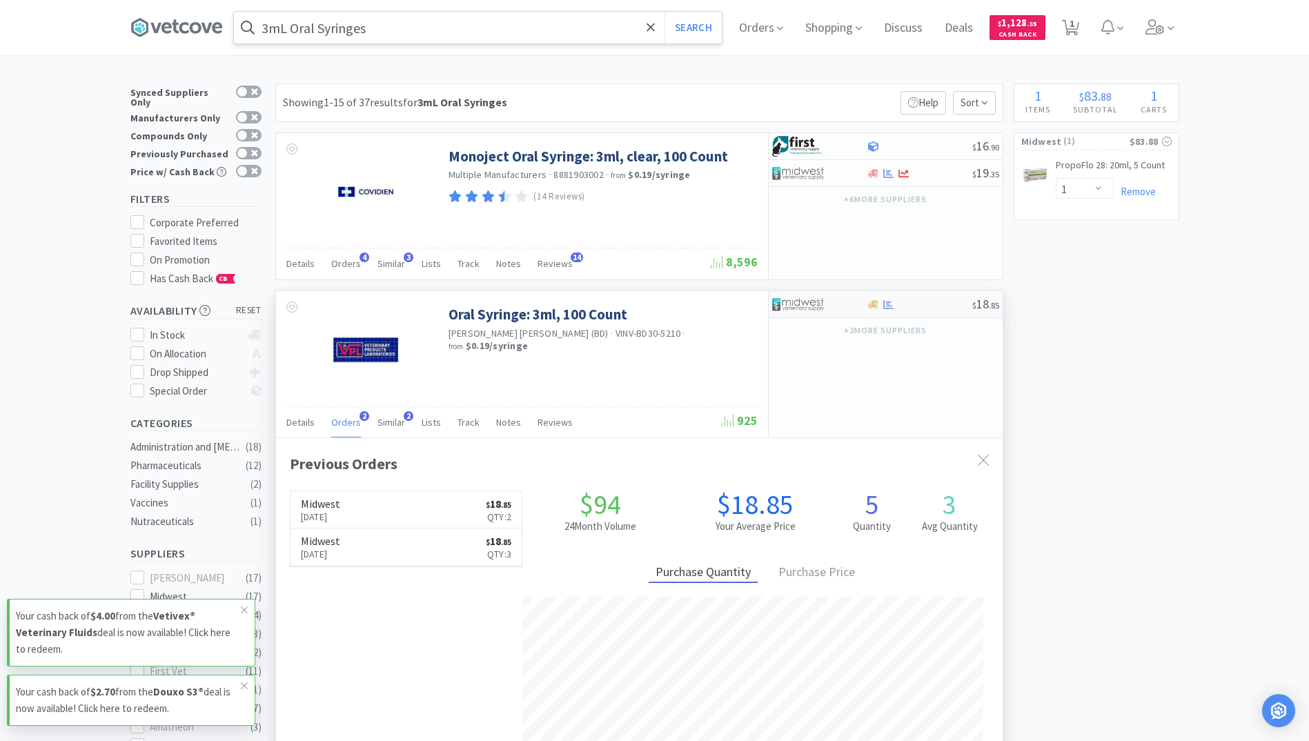
click at [895, 306] on div at bounding box center [889, 304] width 14 height 10
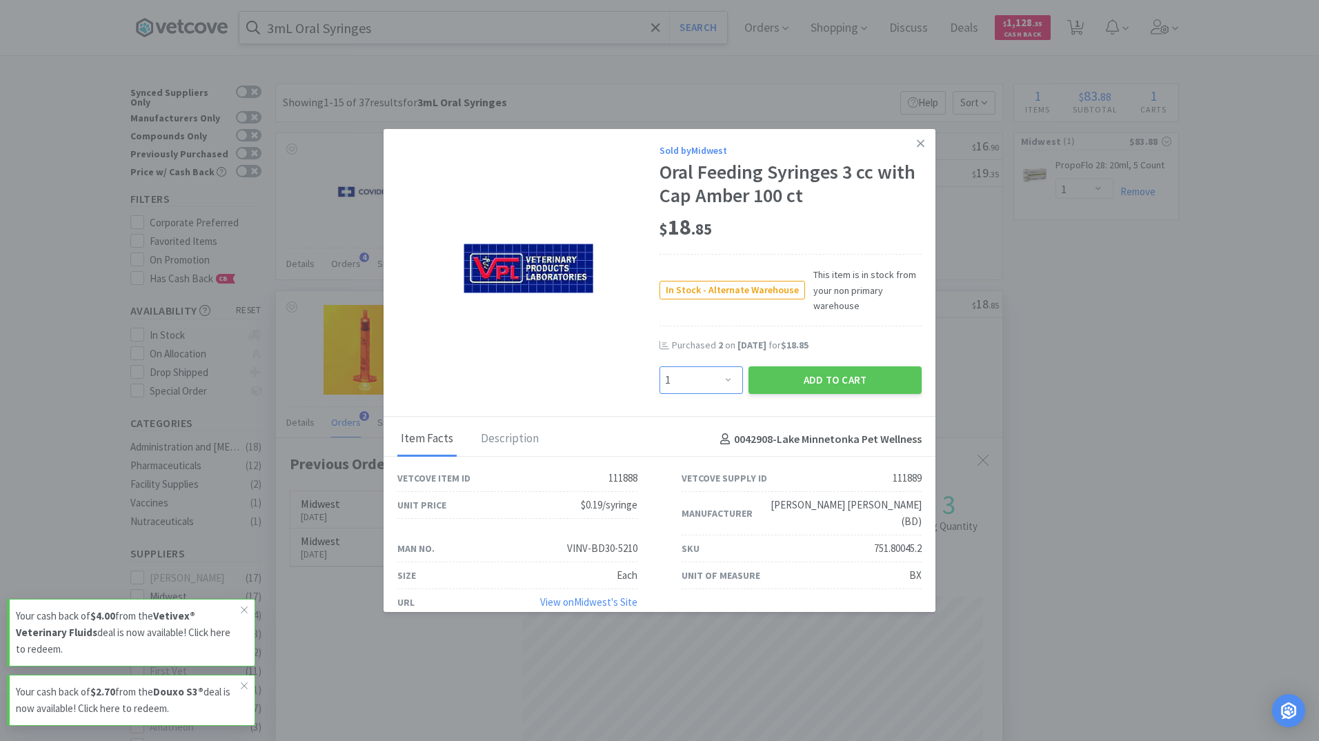
click at [724, 385] on select "Enter Quantity 1 2 3 4 5 6 7 8 9 10 11 12 13 14 15 16 17 18 19 20 Enter Quantity" at bounding box center [701, 380] width 83 height 28
select select "2"
click at [660, 366] on select "Enter Quantity 1 2 3 4 5 6 7 8 9 10 11 12 13 14 15 16 17 18 19 20 Enter Quantity" at bounding box center [701, 380] width 83 height 28
click at [837, 382] on button "Add to Cart" at bounding box center [835, 380] width 173 height 28
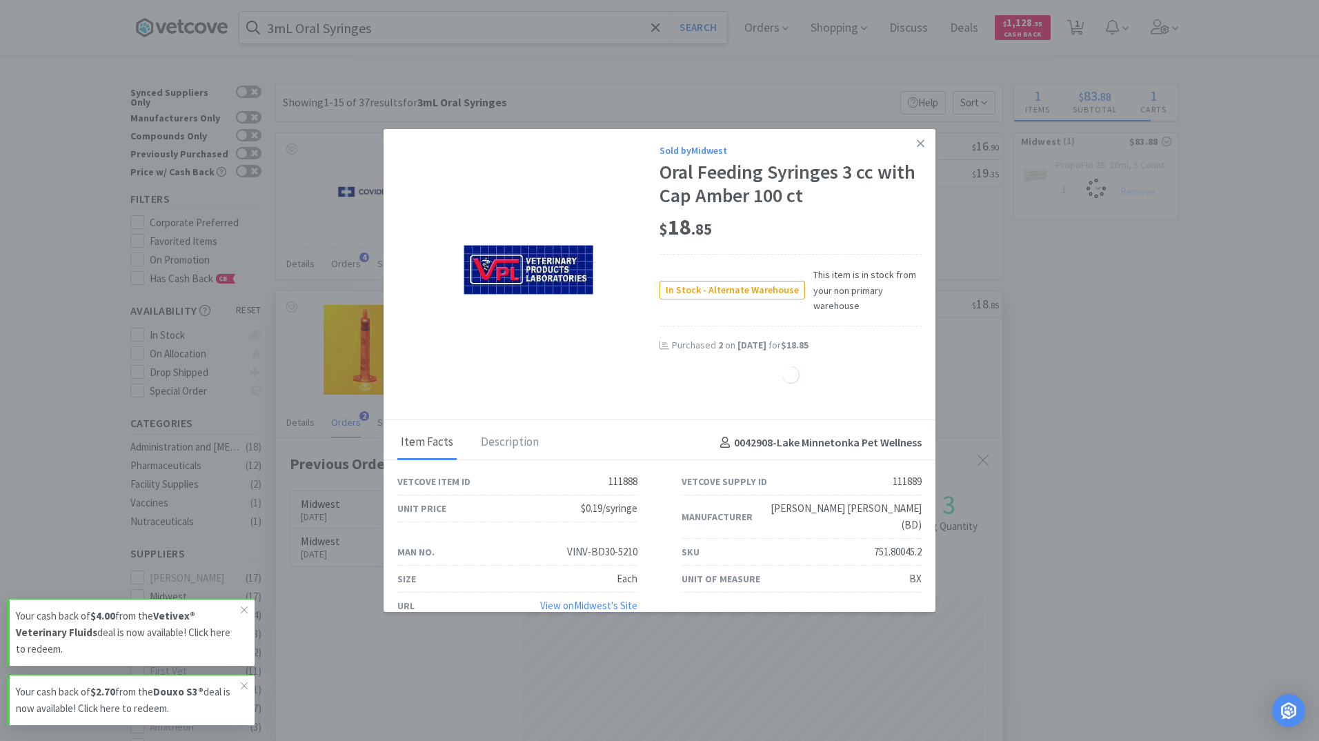
select select "2"
select select "1"
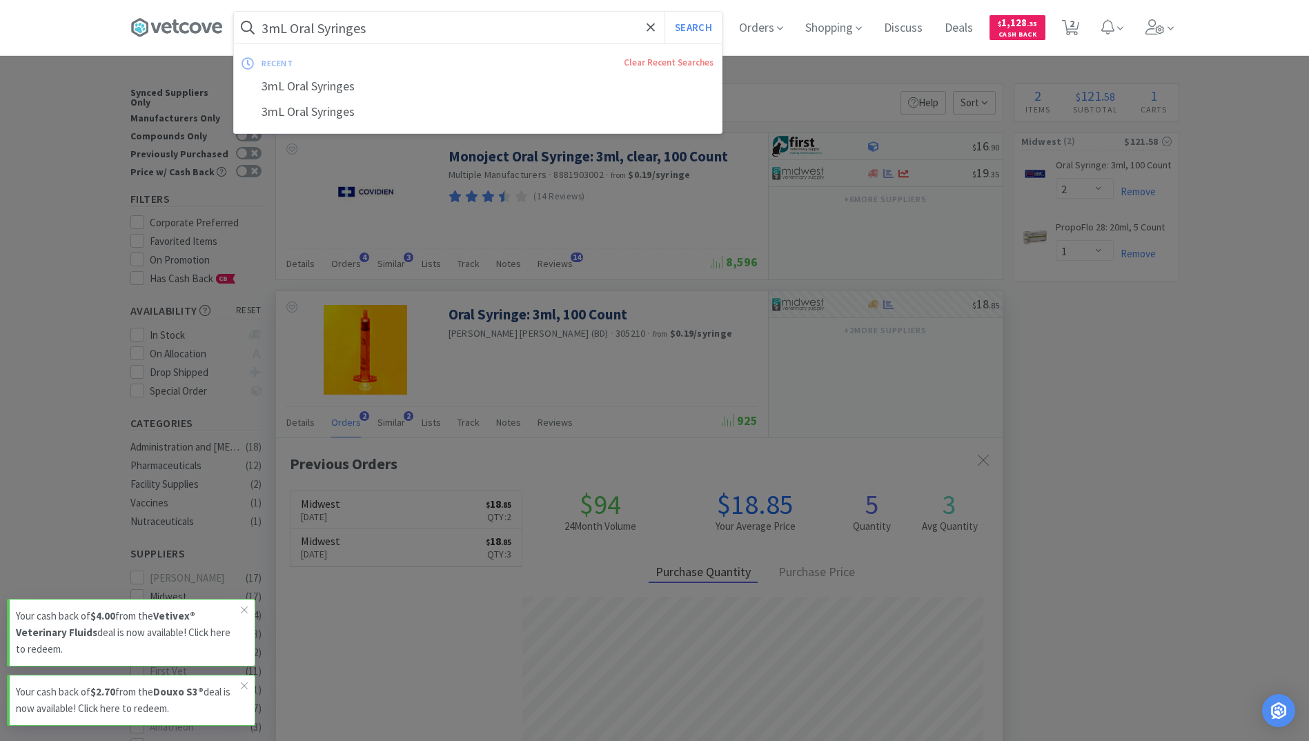
click at [395, 30] on input "3mL Oral Syringes" at bounding box center [478, 28] width 488 height 32
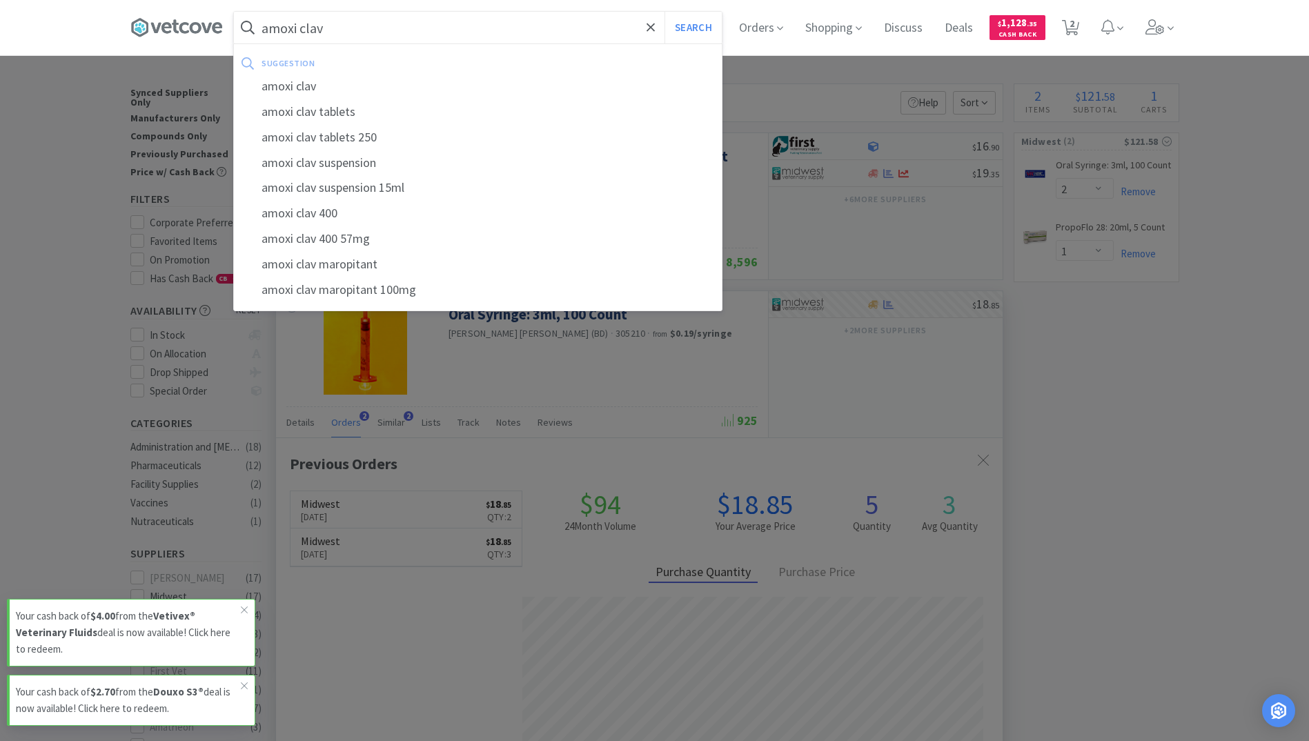
click at [664, 12] on button "Search" at bounding box center [692, 28] width 57 height 32
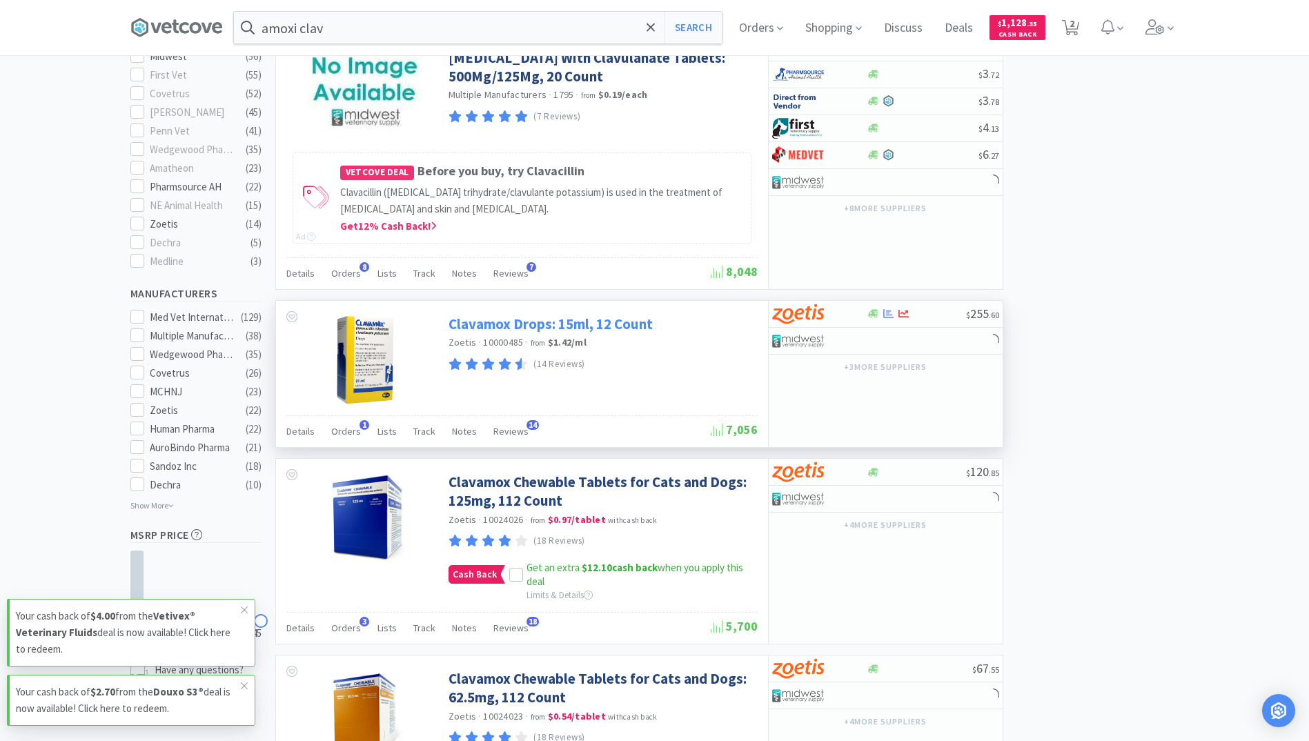
scroll to position [483, 0]
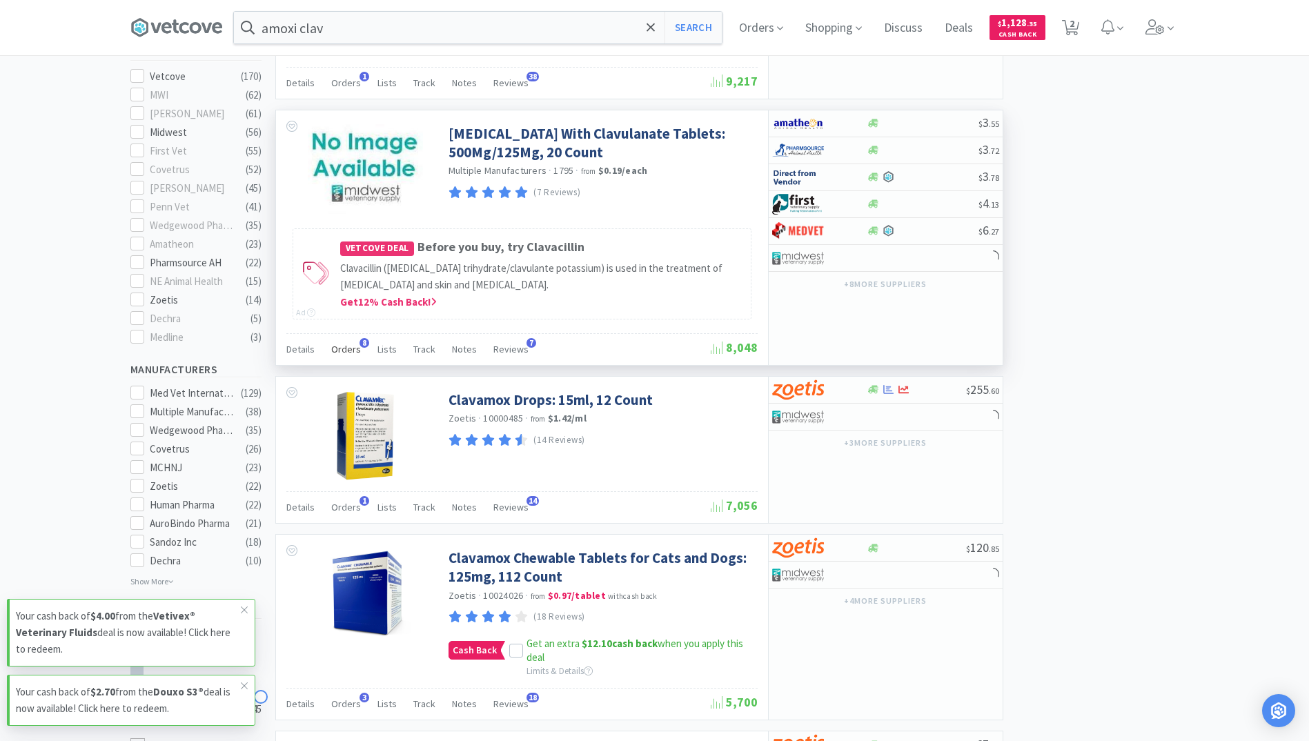
click at [344, 355] on span "Orders" at bounding box center [346, 349] width 30 height 12
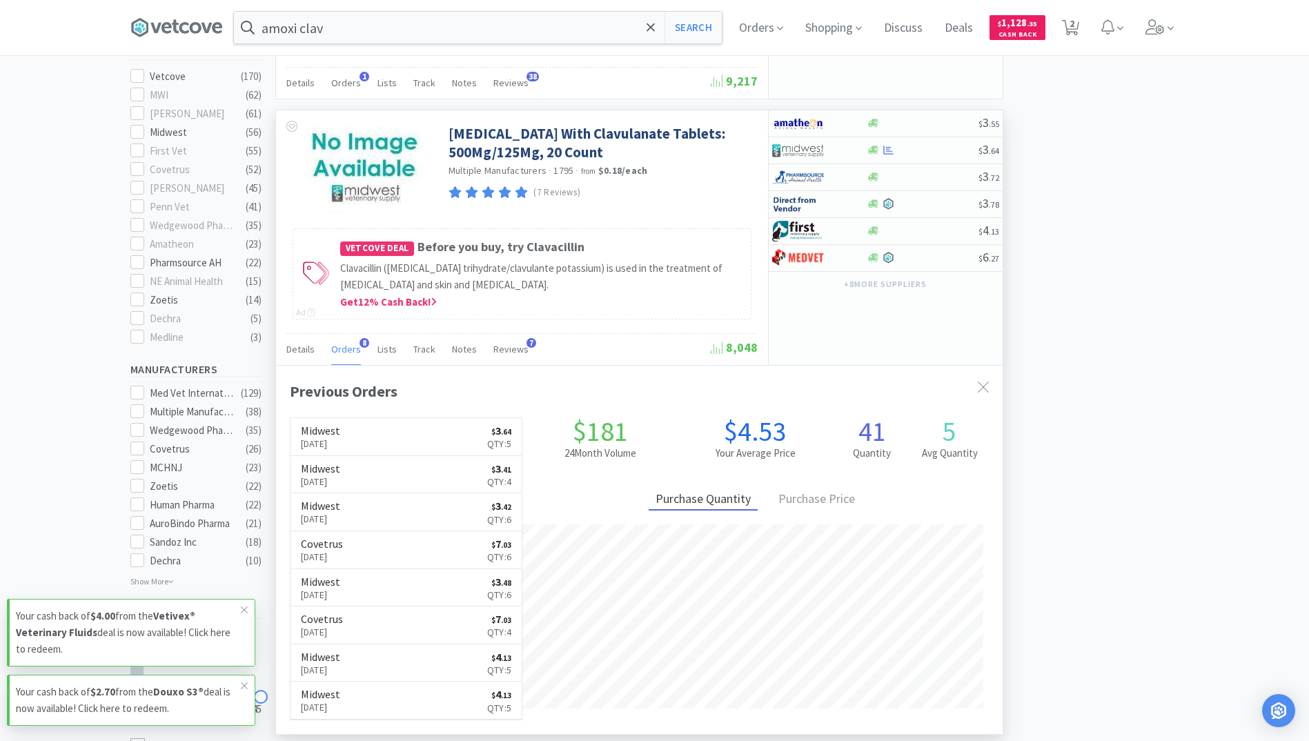
scroll to position [369, 726]
click at [390, 38] on input "amoxi clav" at bounding box center [478, 28] width 488 height 32
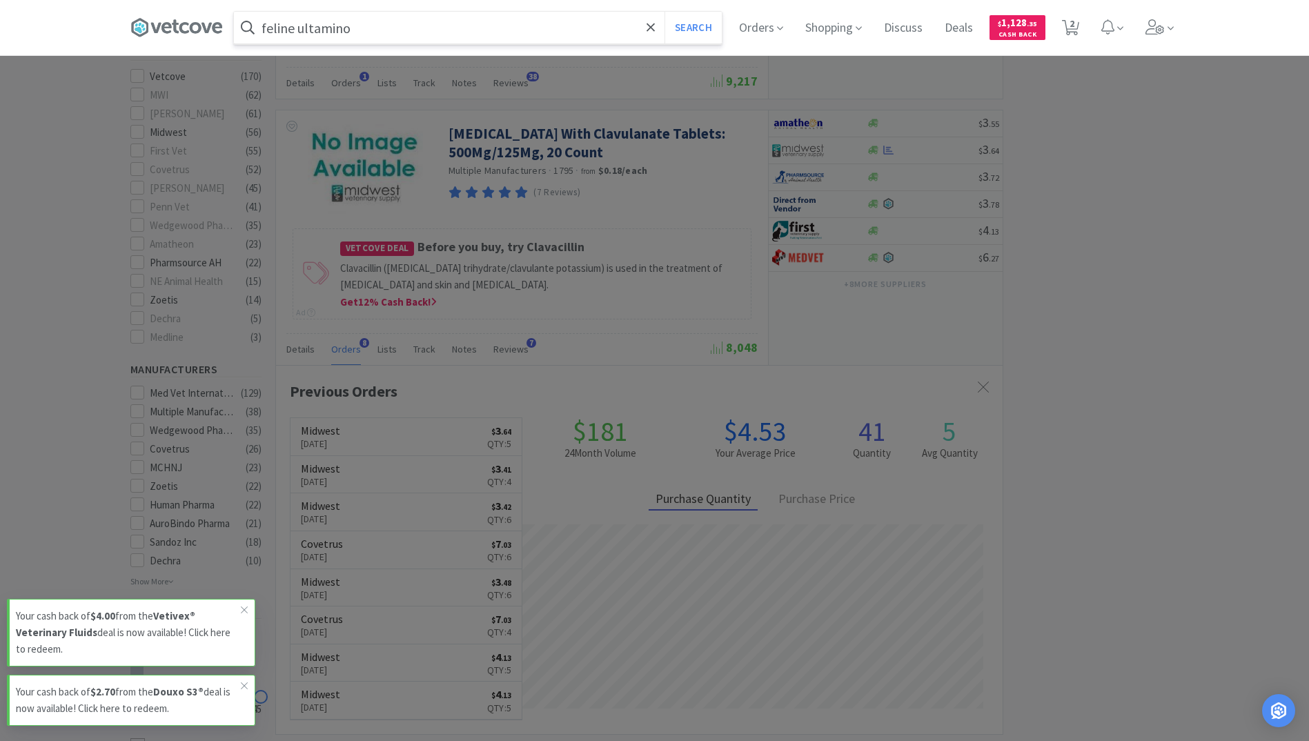
click at [664, 12] on button "Search" at bounding box center [692, 28] width 57 height 32
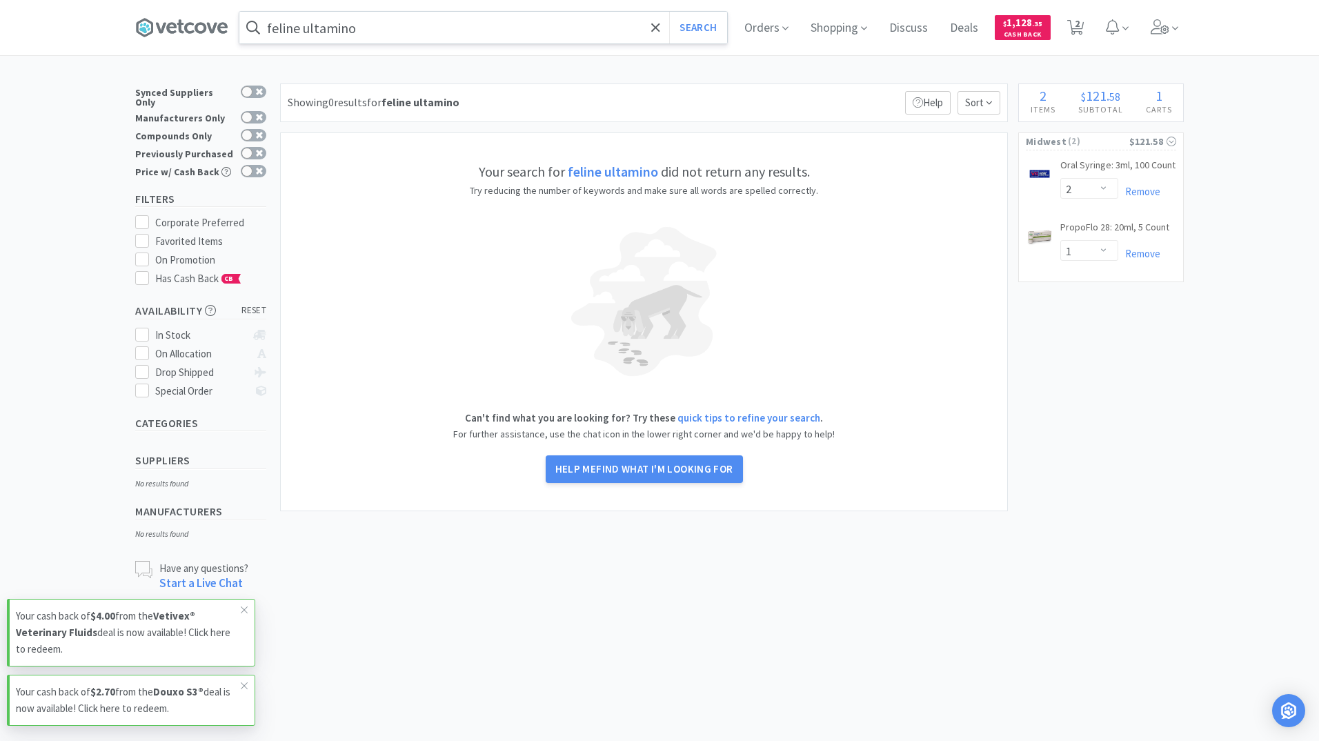
click at [353, 32] on input "feline ultamino" at bounding box center [483, 28] width 488 height 32
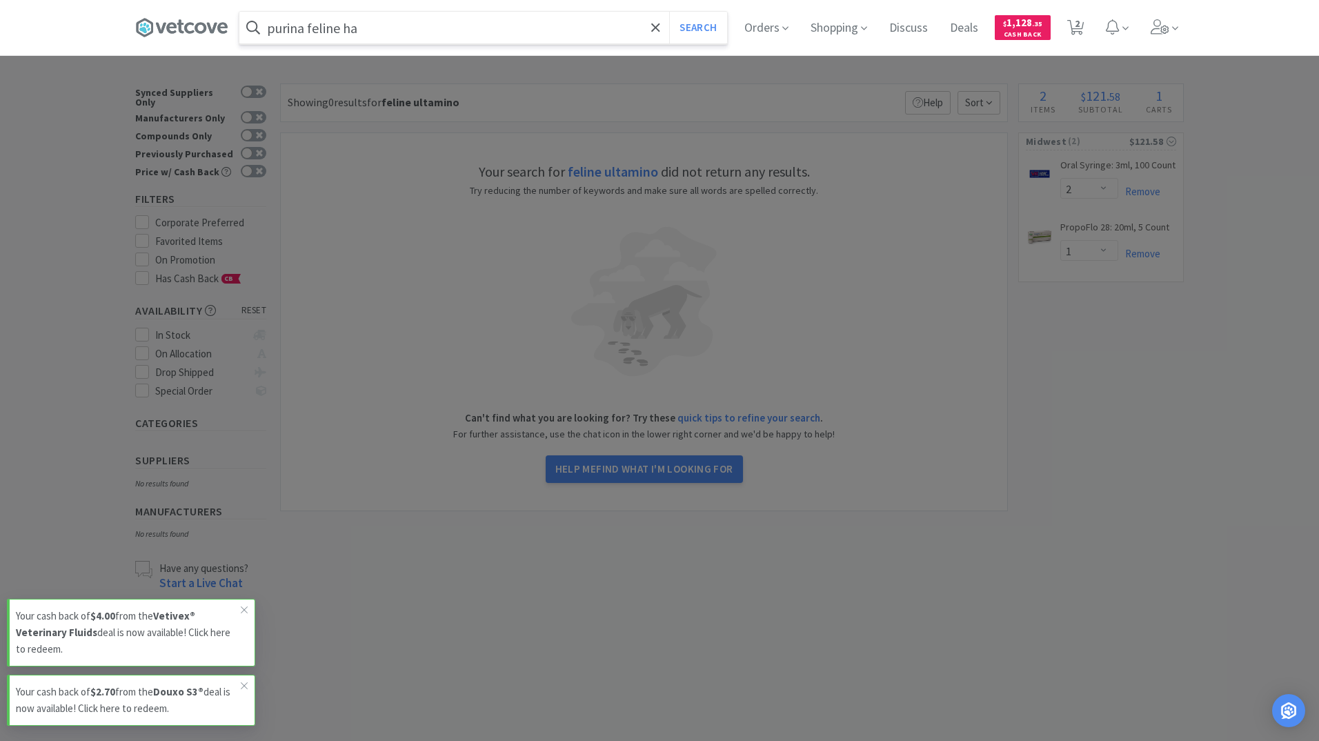
type input "purina feline ha"
click at [669, 12] on button "Search" at bounding box center [697, 28] width 57 height 32
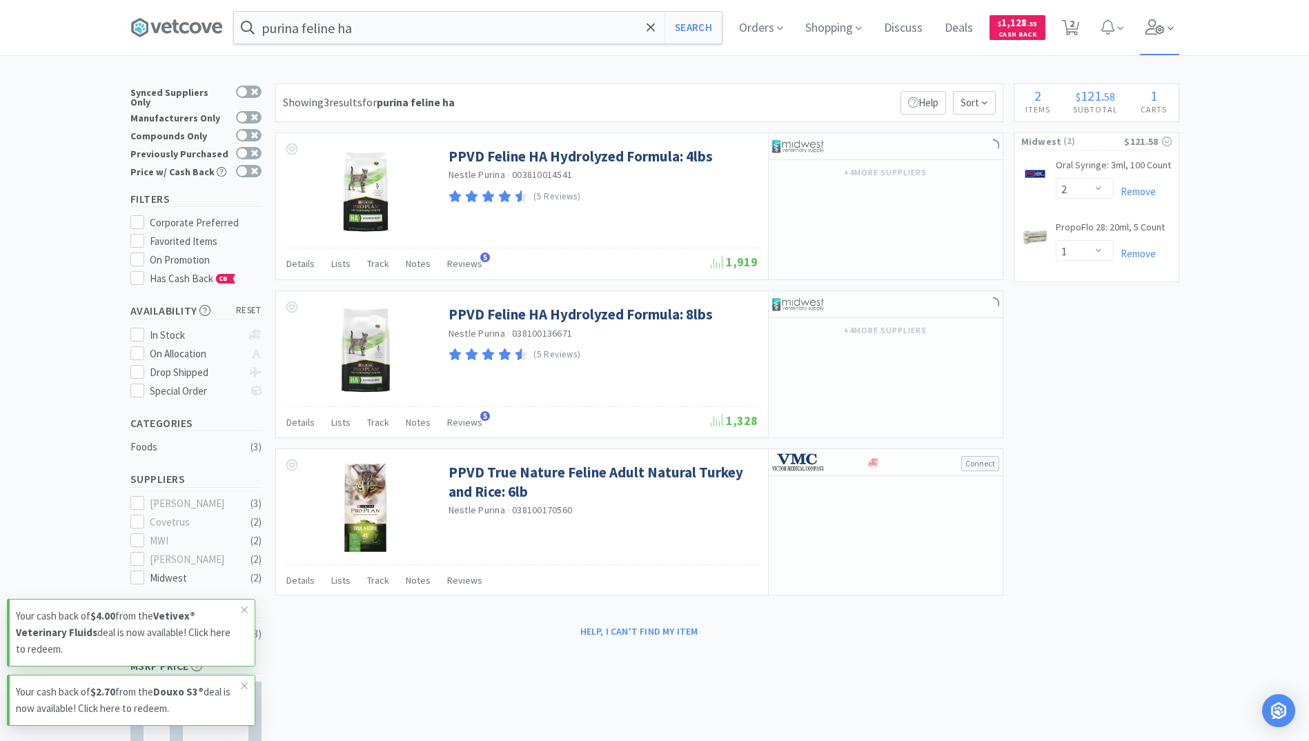
click at [1165, 37] on span at bounding box center [1159, 27] width 39 height 55
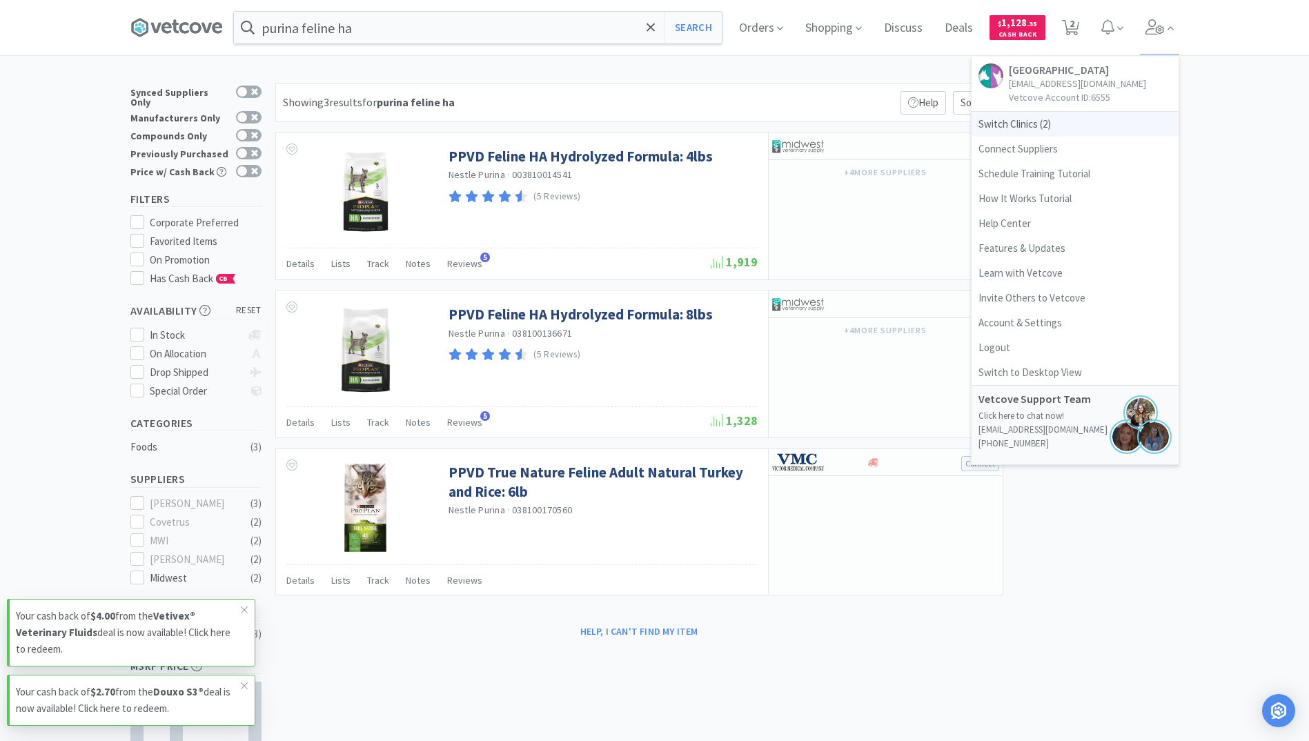
click at [1007, 132] on span "Switch Clinics ( 2 )" at bounding box center [1074, 124] width 207 height 25
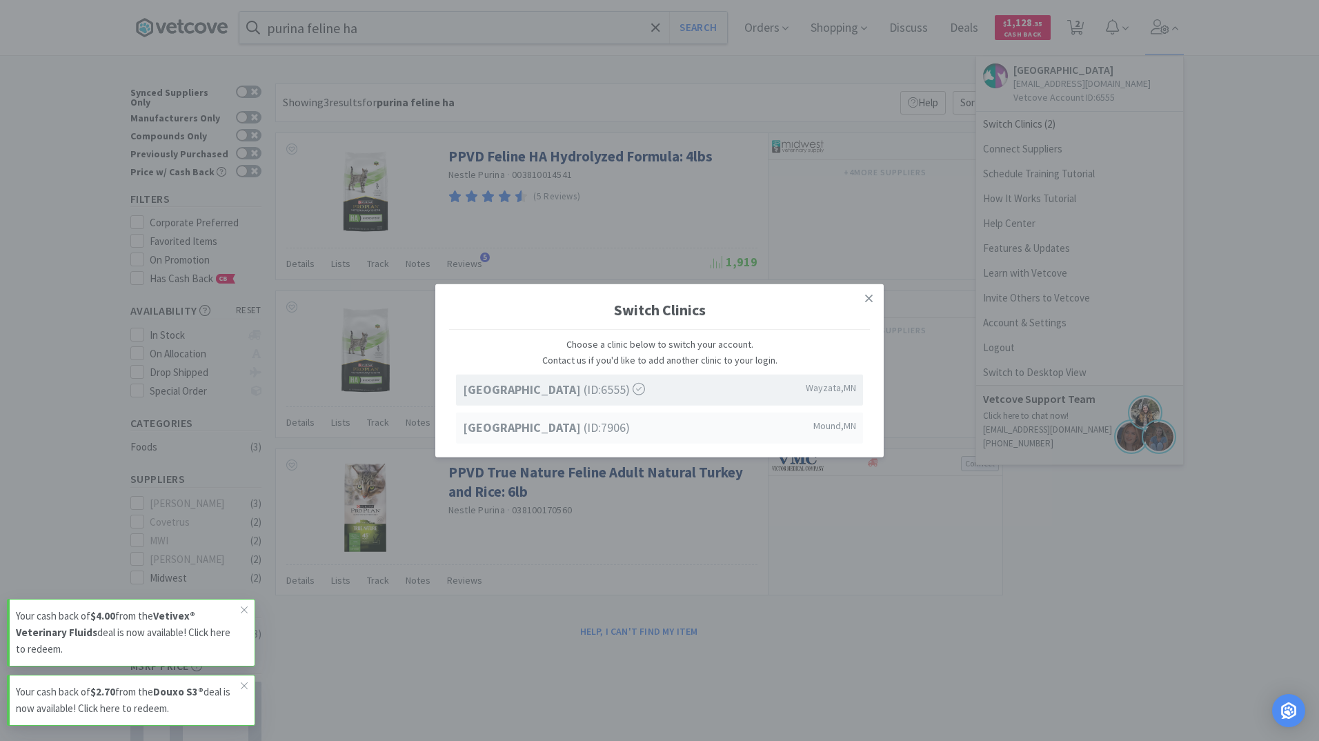
click at [531, 432] on strong "[GEOGRAPHIC_DATA]" at bounding box center [523, 427] width 121 height 16
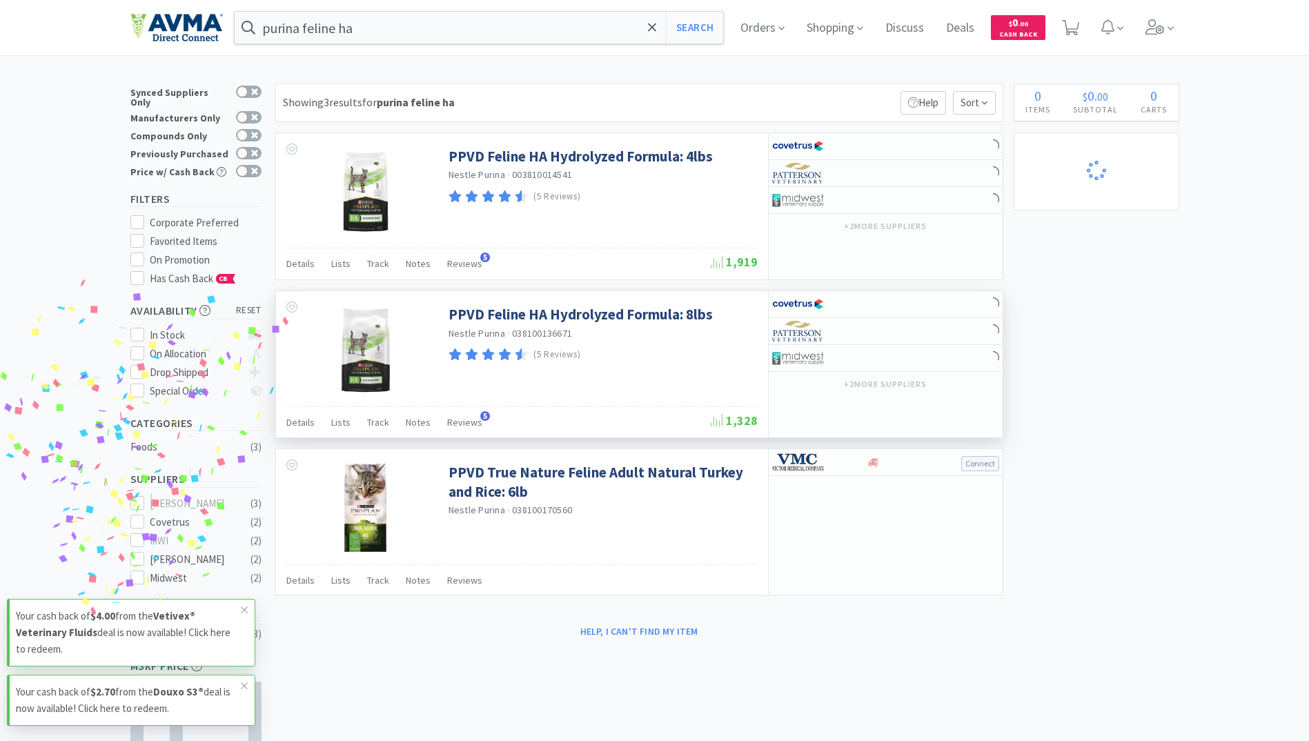
select select "1"
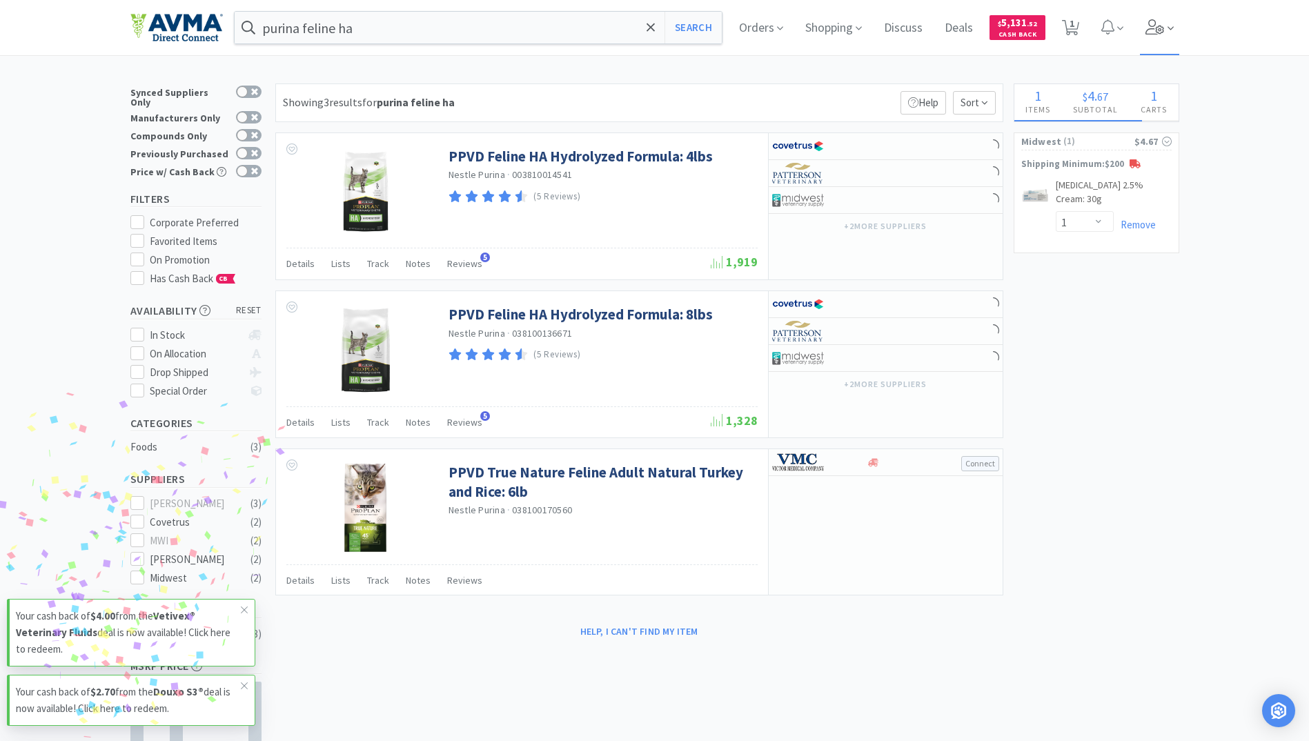
click at [1164, 28] on icon at bounding box center [1154, 26] width 19 height 15
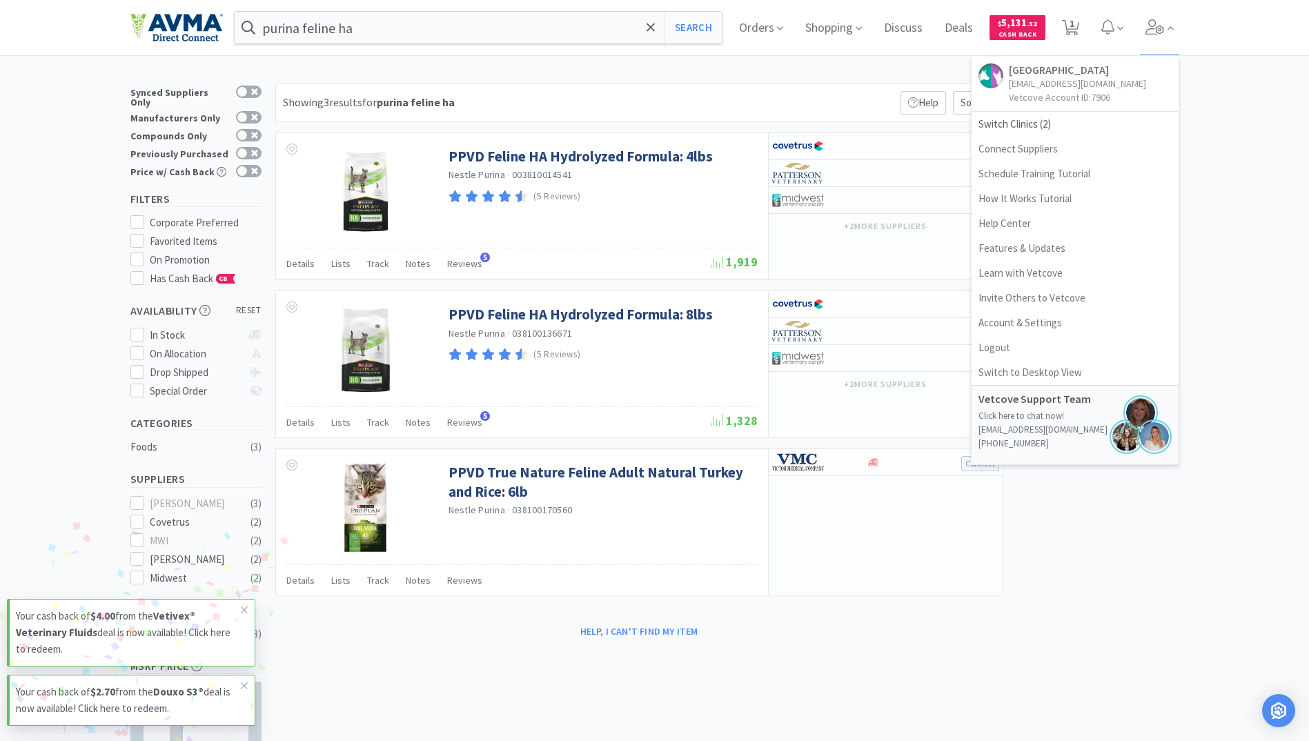
click at [1261, 223] on div "× Filter Results Synced Suppliers Only Manufacturers Only Compounds Only Previo…" at bounding box center [654, 453] width 1309 height 741
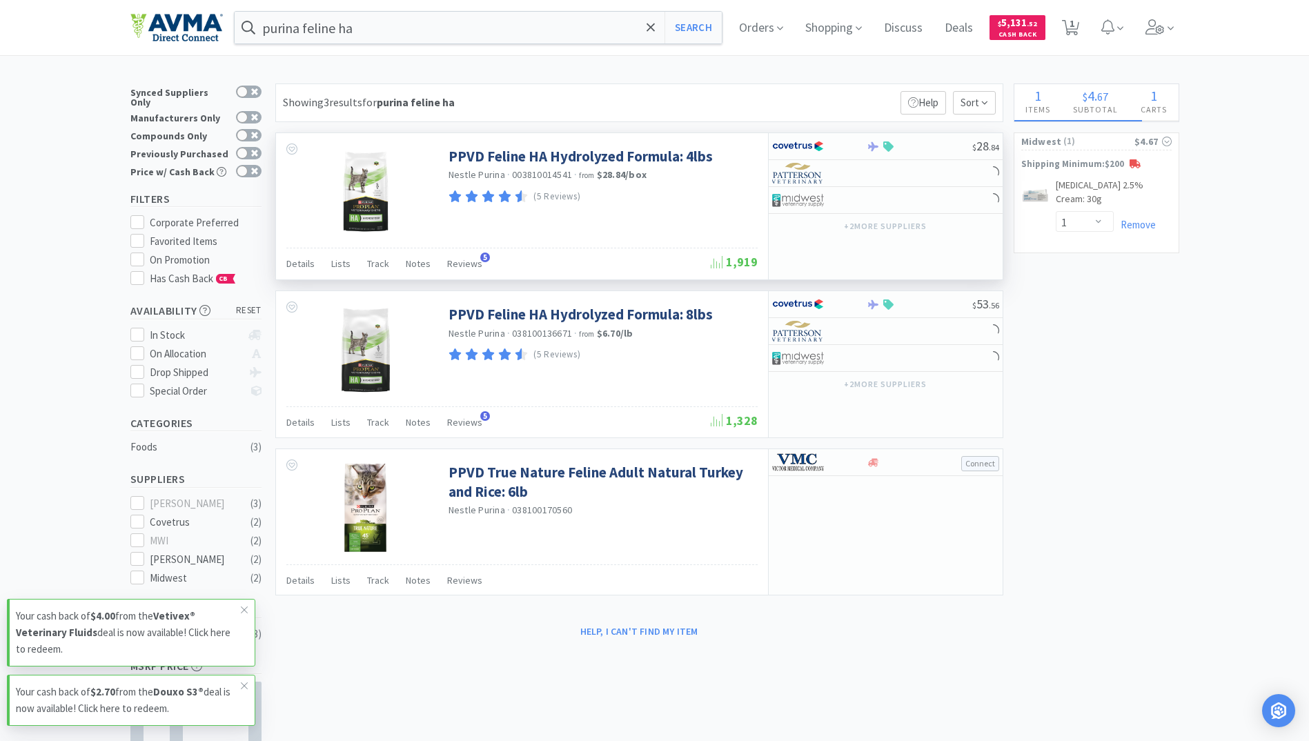
select select "6"
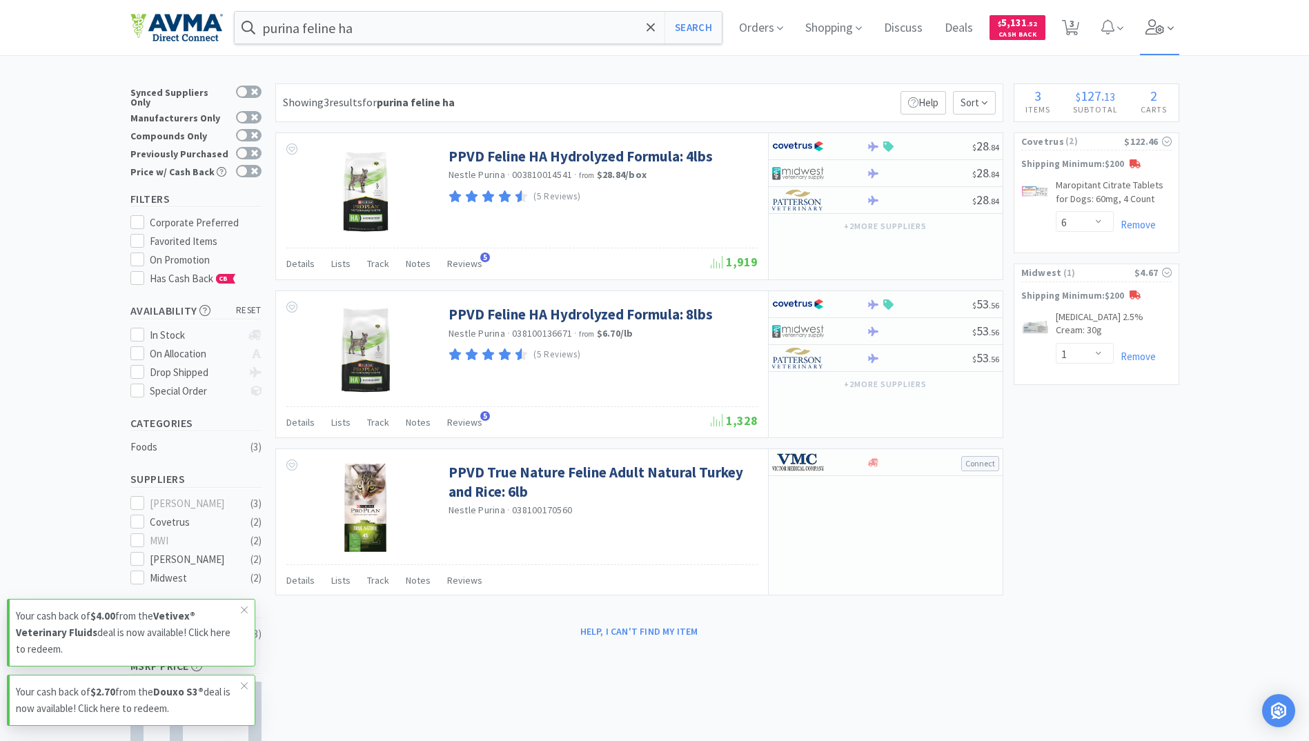
drag, startPoint x: 1164, startPoint y: 42, endPoint x: 1155, endPoint y: 42, distance: 9.0
click at [1163, 42] on span at bounding box center [1159, 27] width 39 height 55
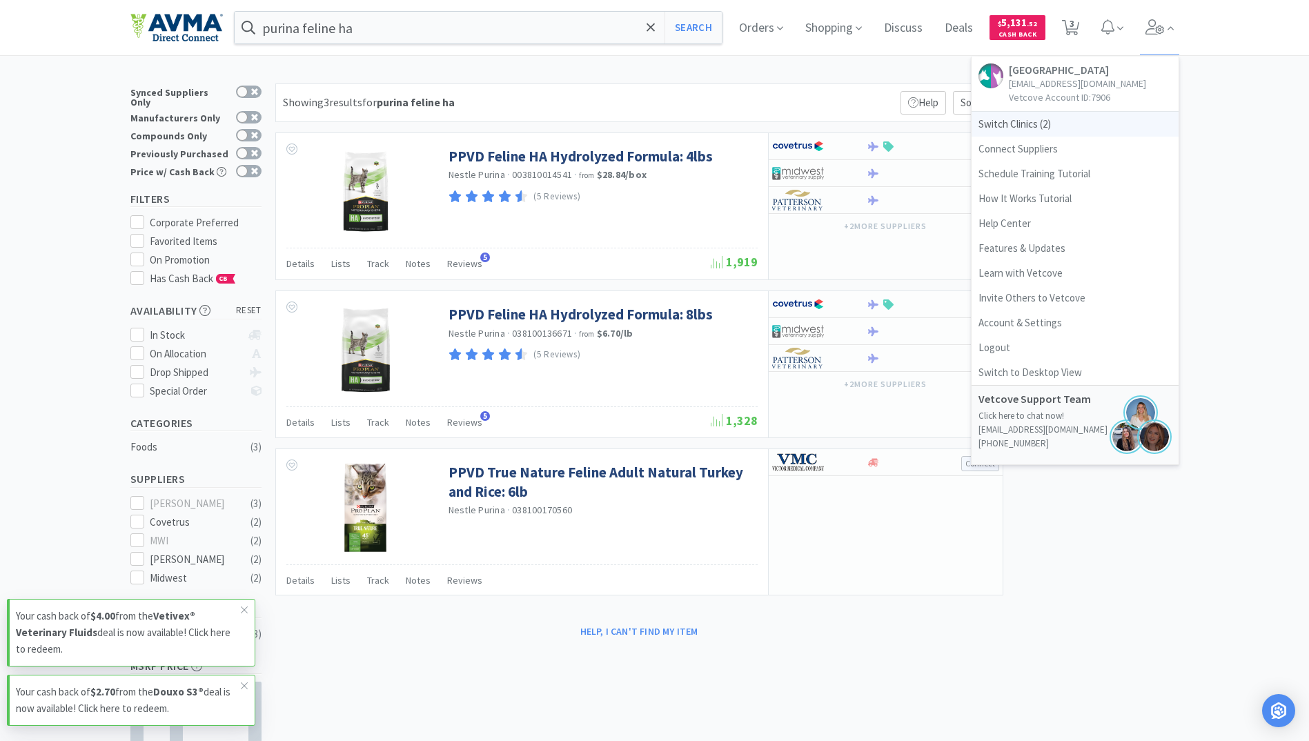
click at [1027, 126] on span "Switch Clinics ( 2 )" at bounding box center [1074, 124] width 207 height 25
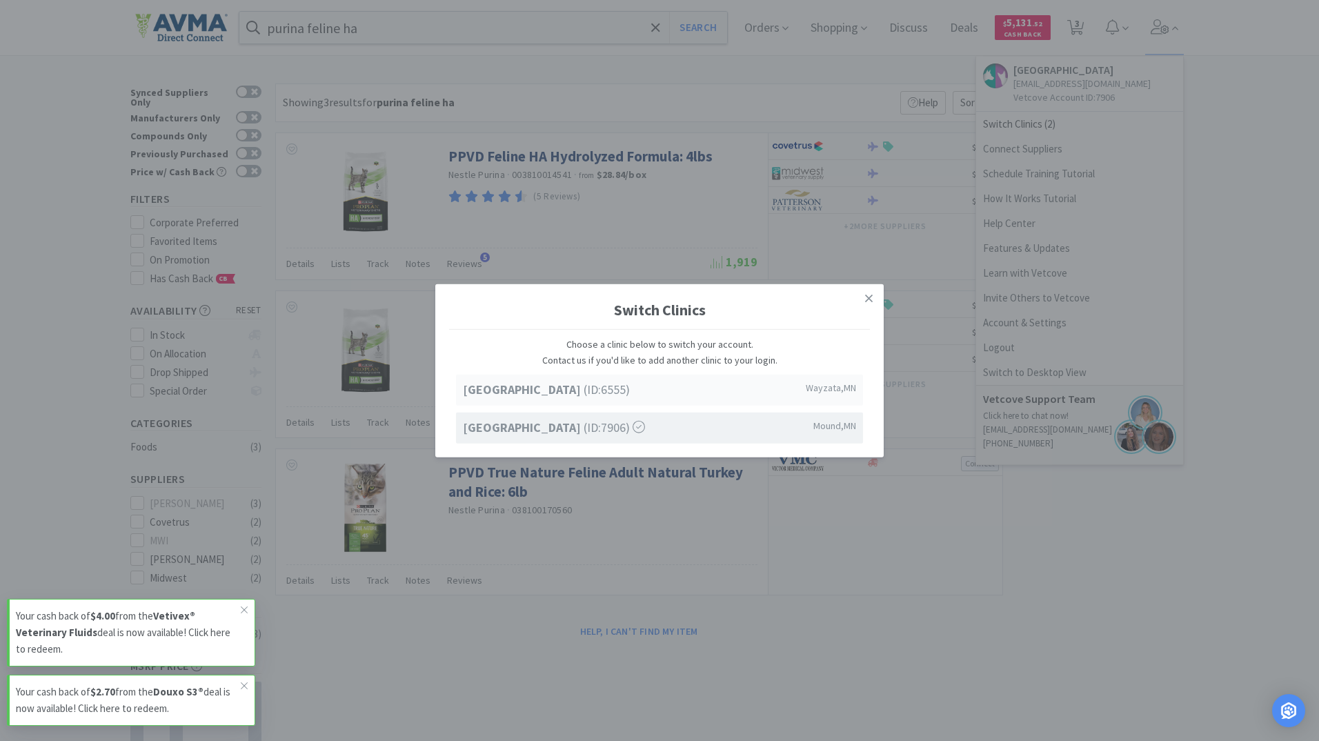
click at [544, 389] on strong "[GEOGRAPHIC_DATA]" at bounding box center [523, 390] width 121 height 16
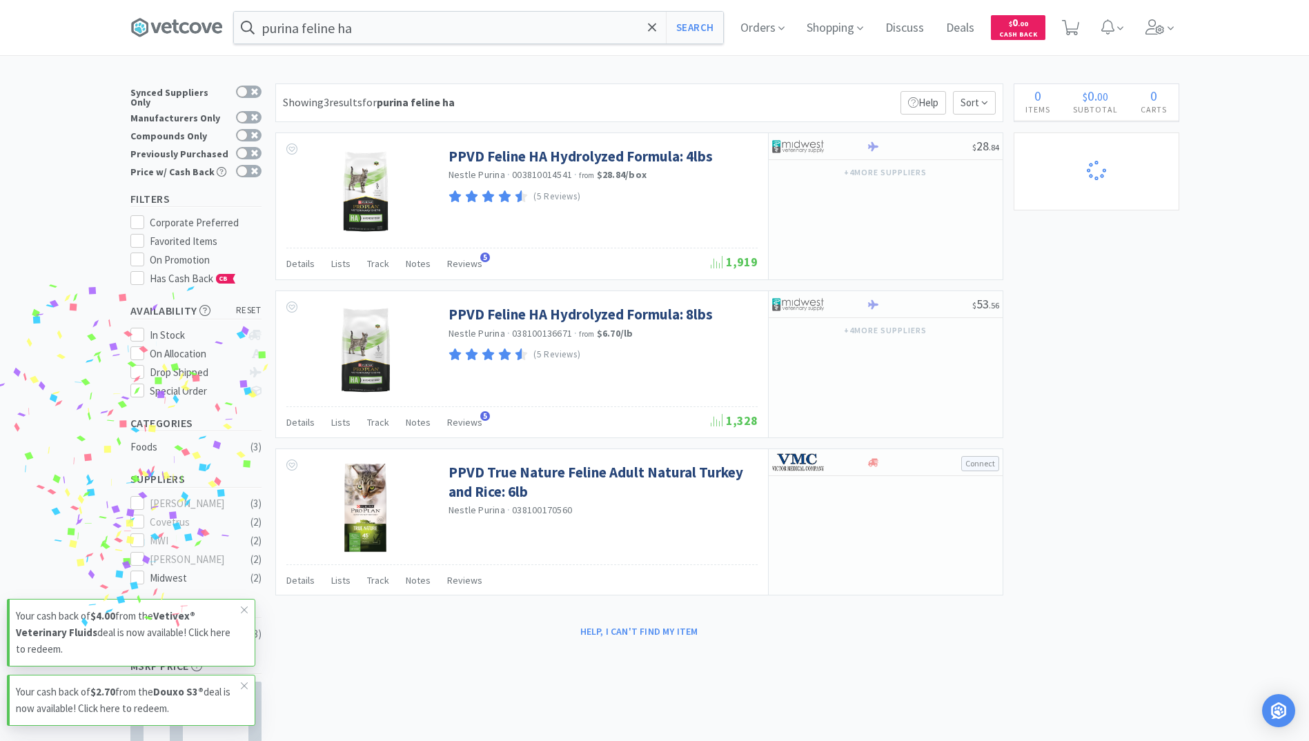
select select "2"
select select "1"
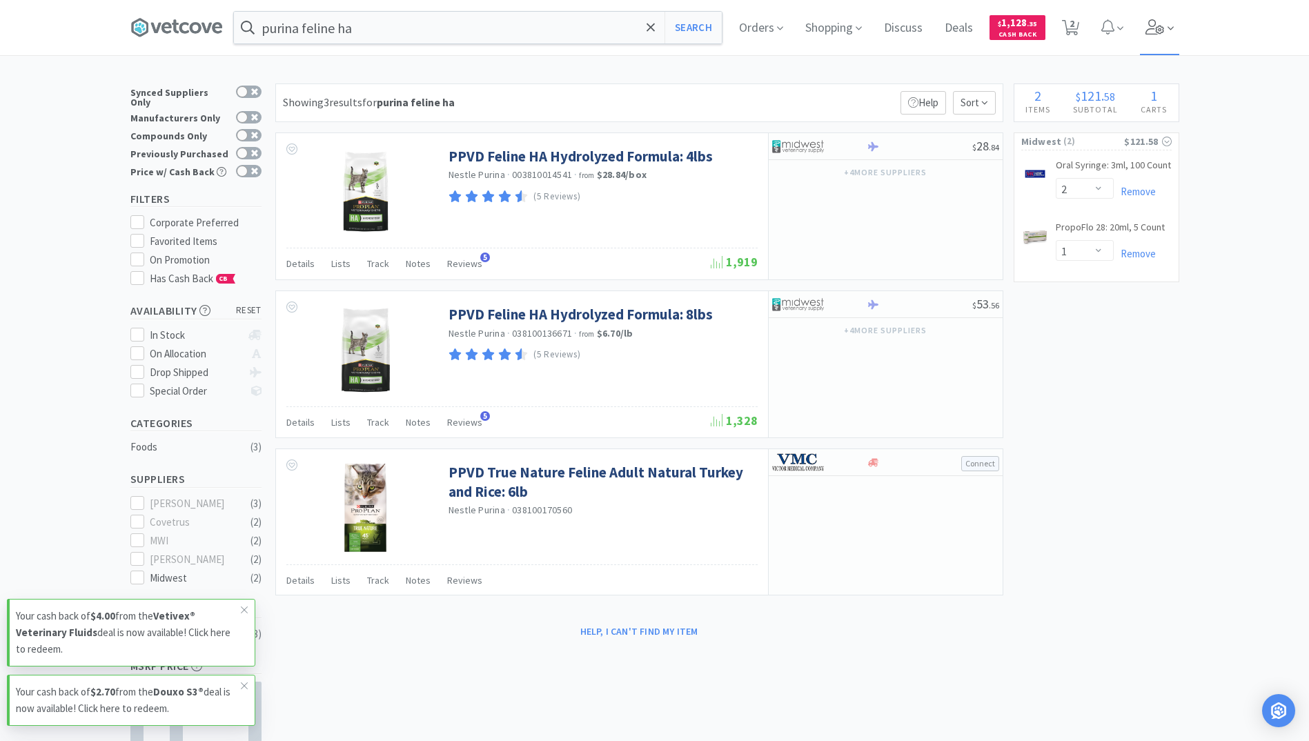
click at [1167, 37] on span at bounding box center [1159, 27] width 39 height 55
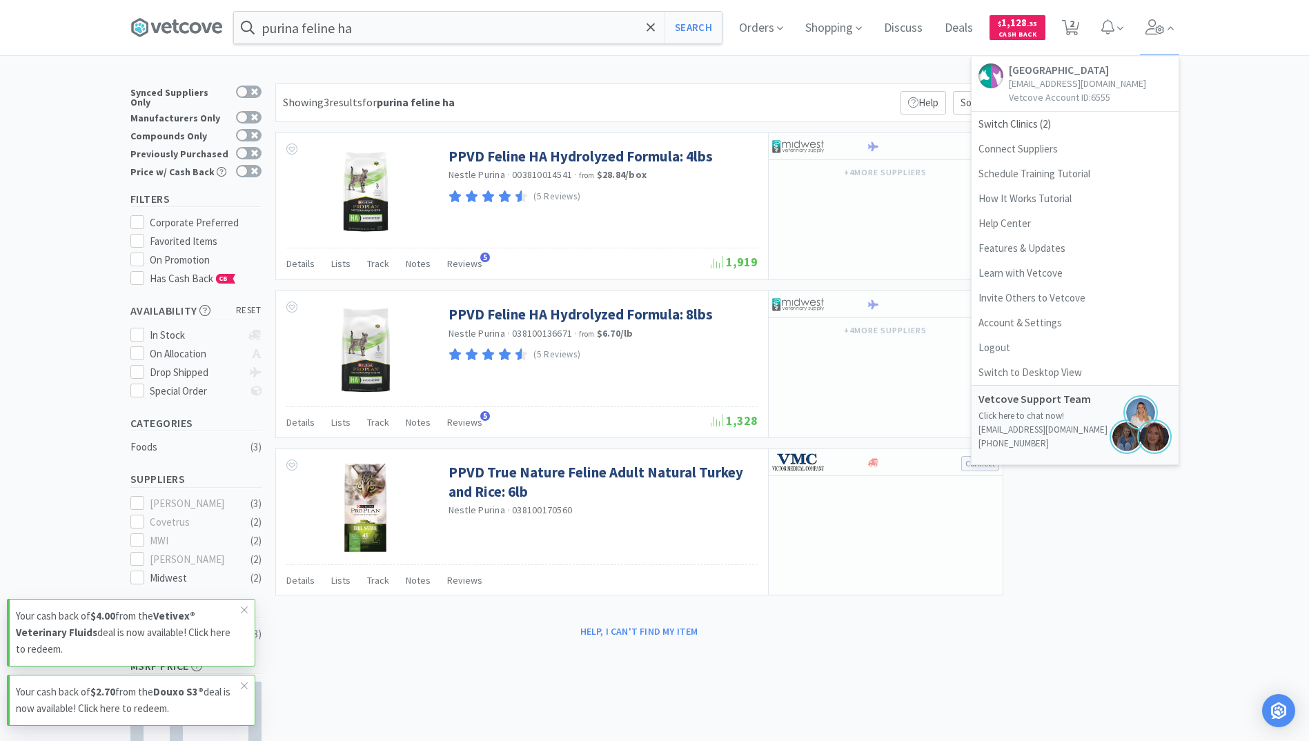
click at [1212, 128] on div "× Filter Results Synced Suppliers Only Manufacturers Only Compounds Only Previo…" at bounding box center [654, 453] width 1309 height 741
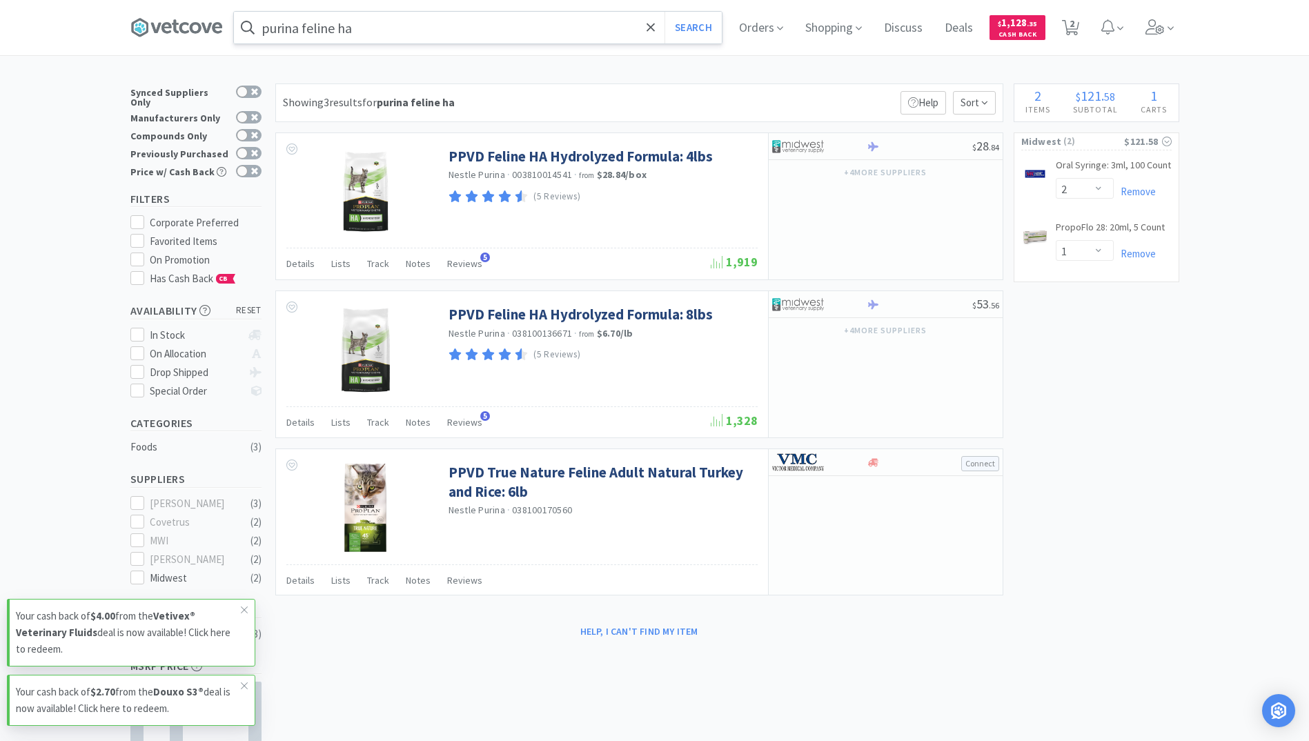
click at [406, 30] on input "purina feline ha" at bounding box center [478, 28] width 488 height 32
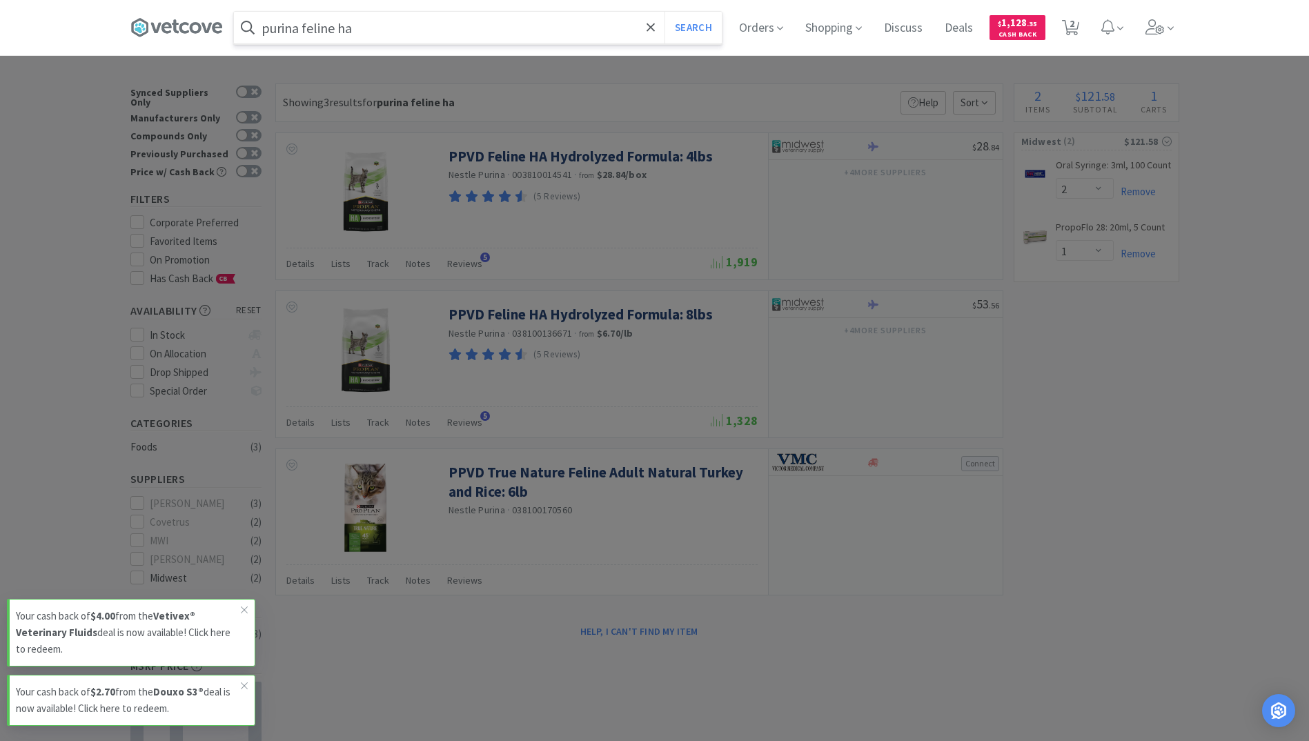
paste input "DHPP"
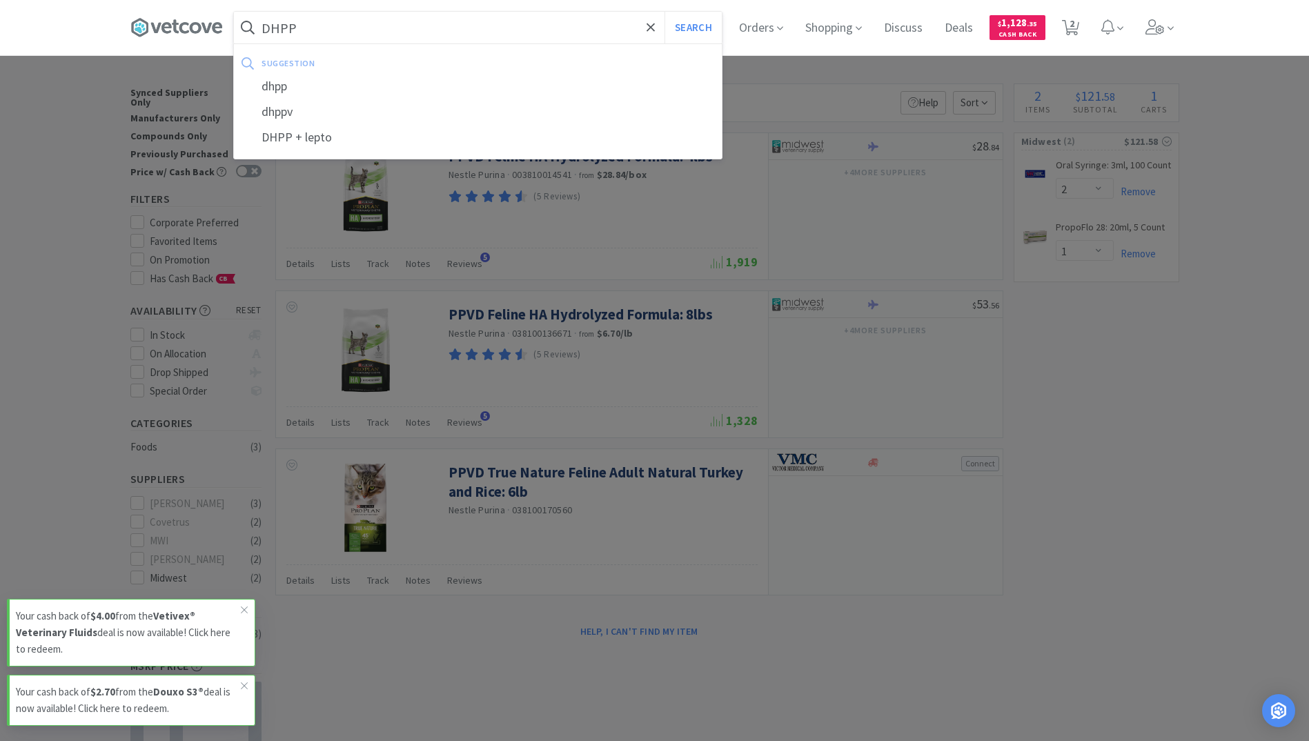
type input "DHPP"
click at [664, 12] on button "Search" at bounding box center [692, 28] width 57 height 32
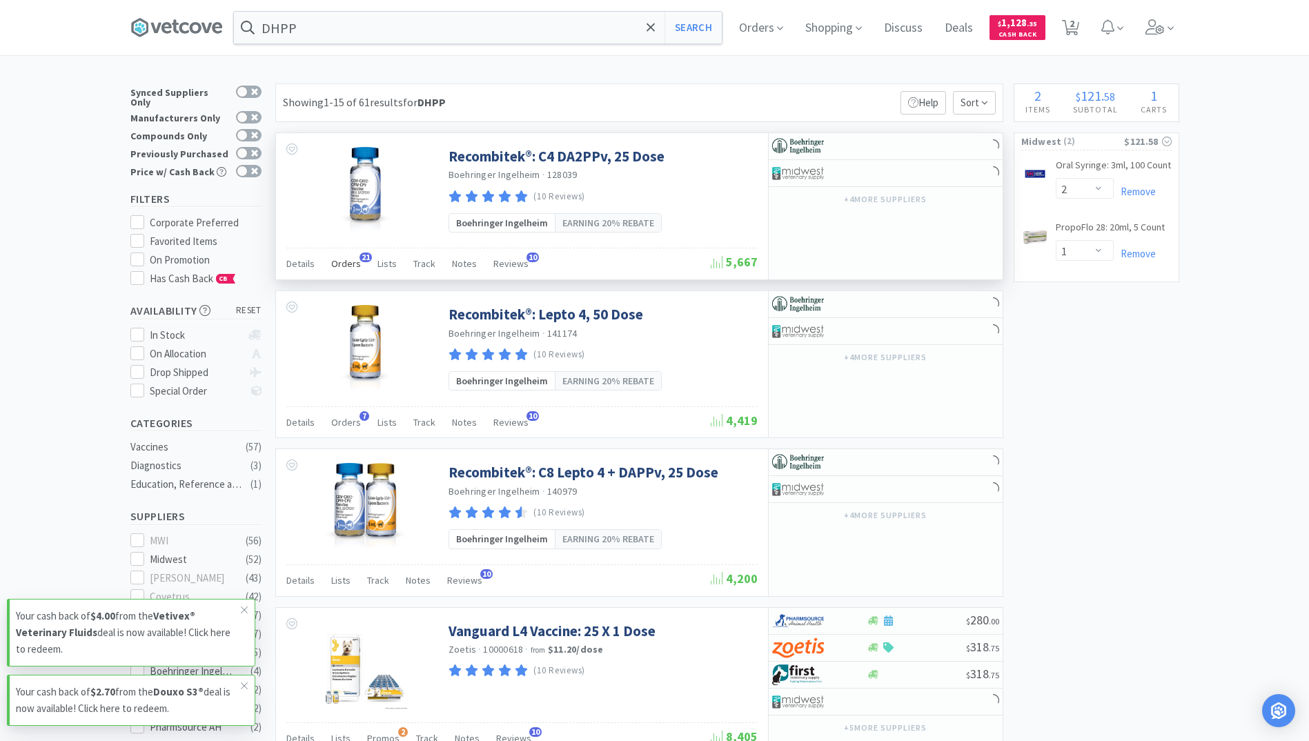
click at [350, 259] on span "Orders" at bounding box center [346, 263] width 30 height 12
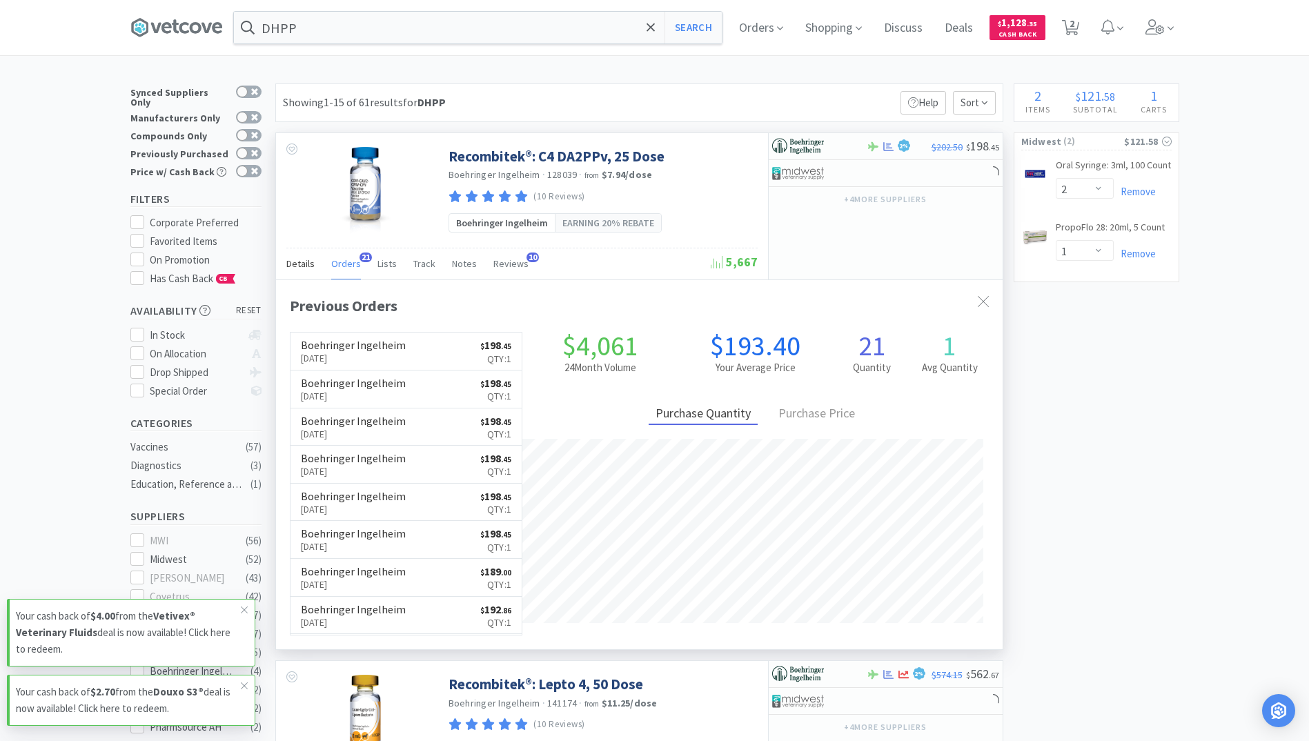
scroll to position [370, 726]
click at [304, 261] on span "Details" at bounding box center [300, 263] width 28 height 12
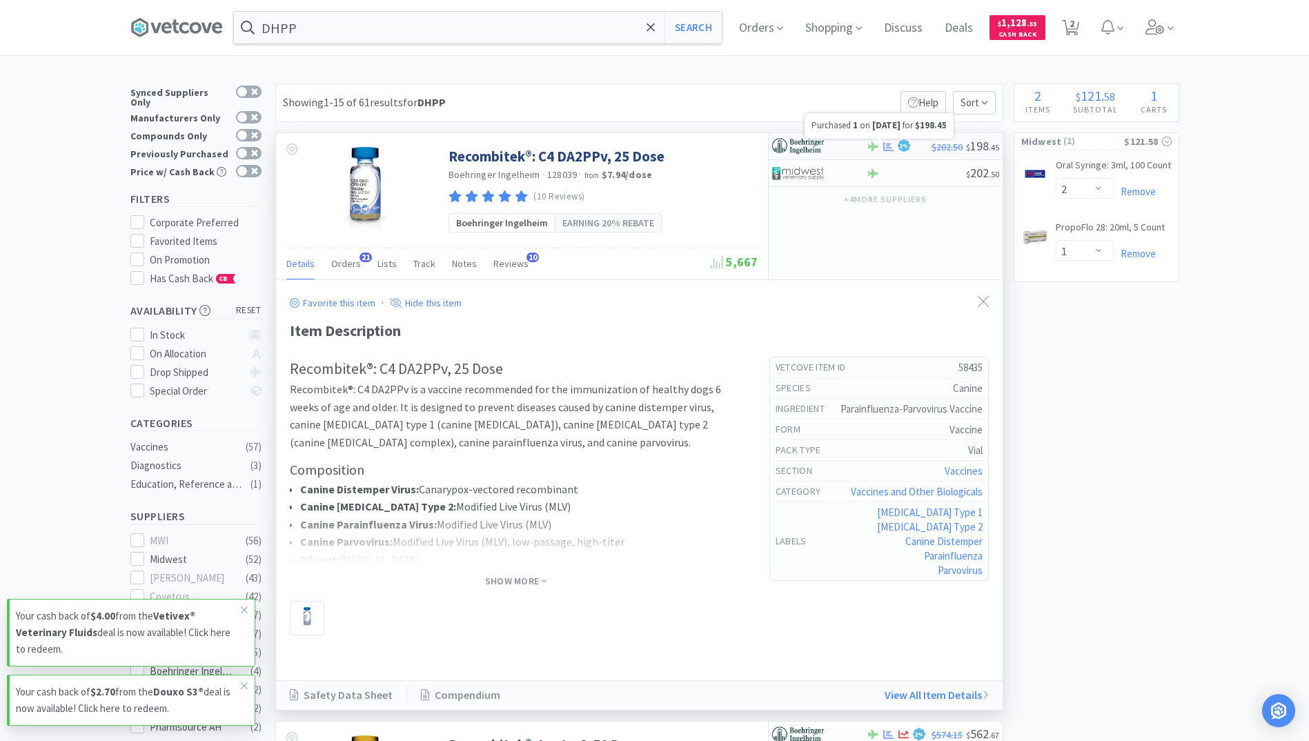
click at [888, 146] on icon at bounding box center [888, 145] width 10 height 9
select select "1"
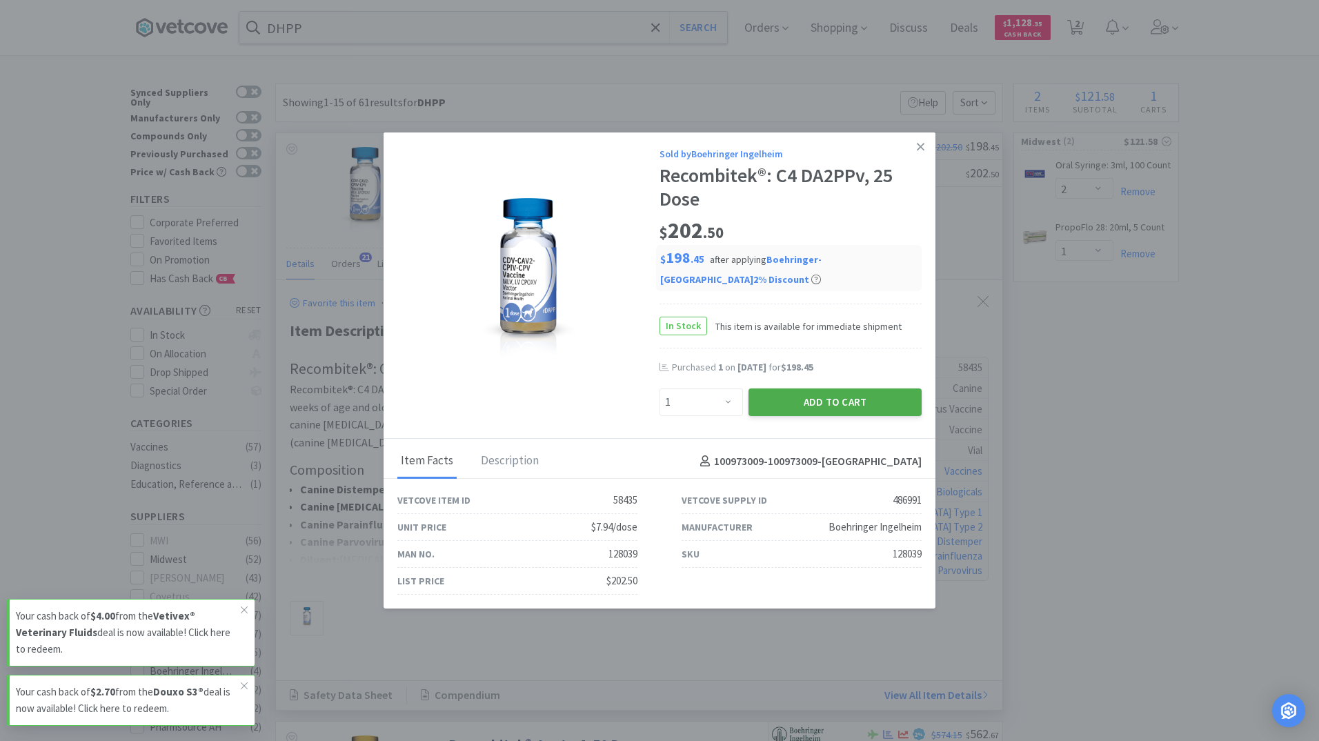
click at [831, 402] on button "Add to Cart" at bounding box center [835, 402] width 173 height 28
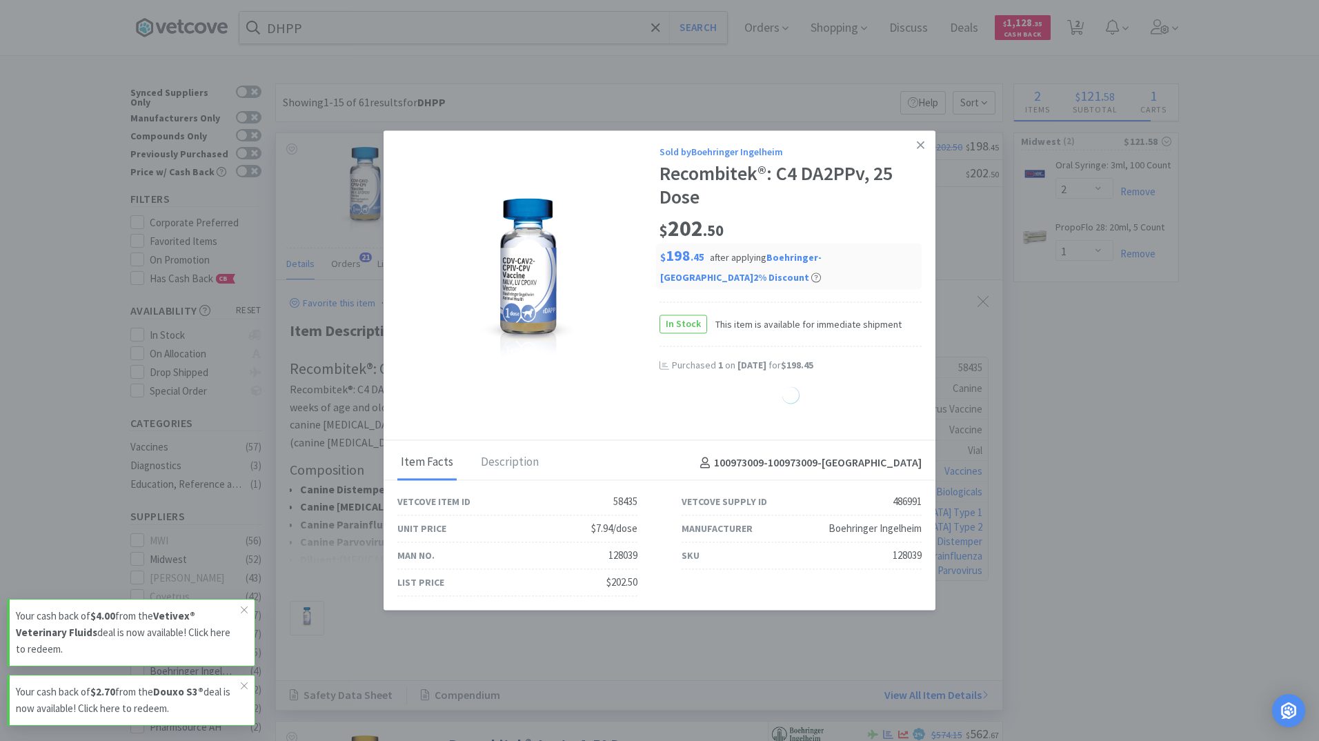
select select "1"
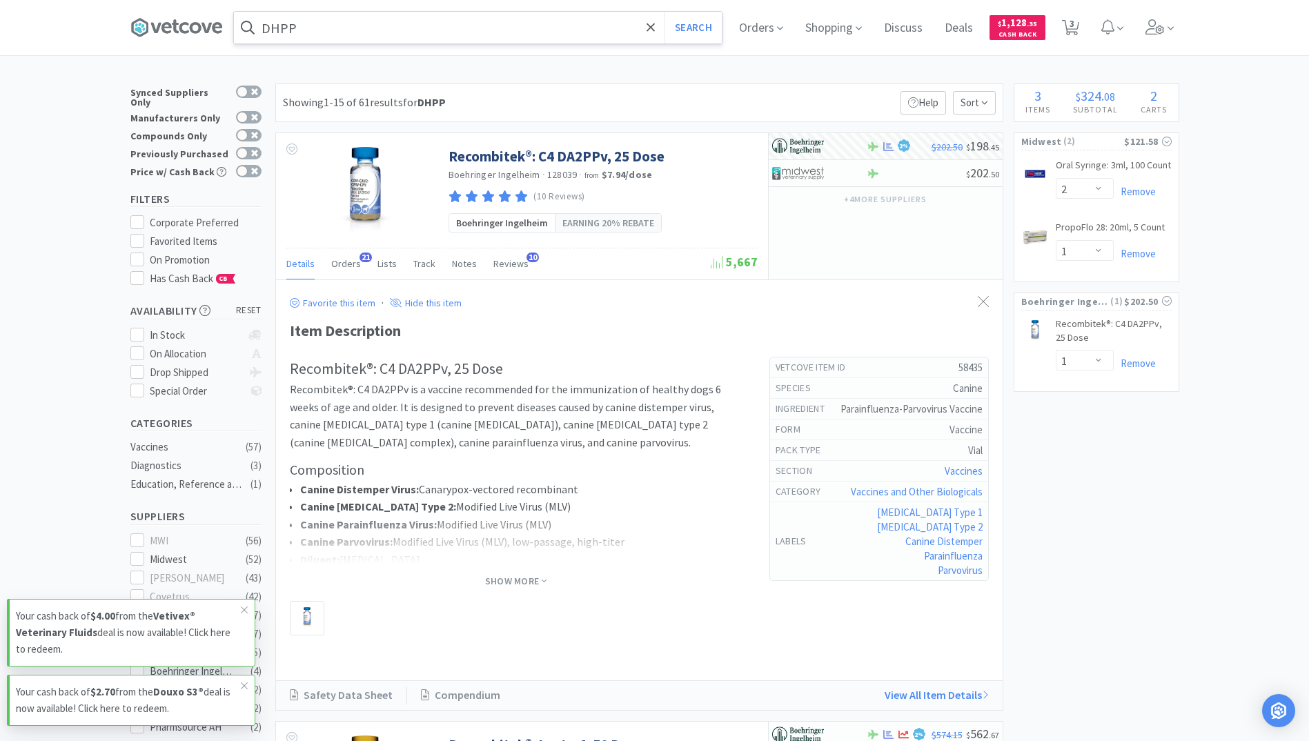
click at [417, 31] on input "DHPP" at bounding box center [478, 28] width 488 height 32
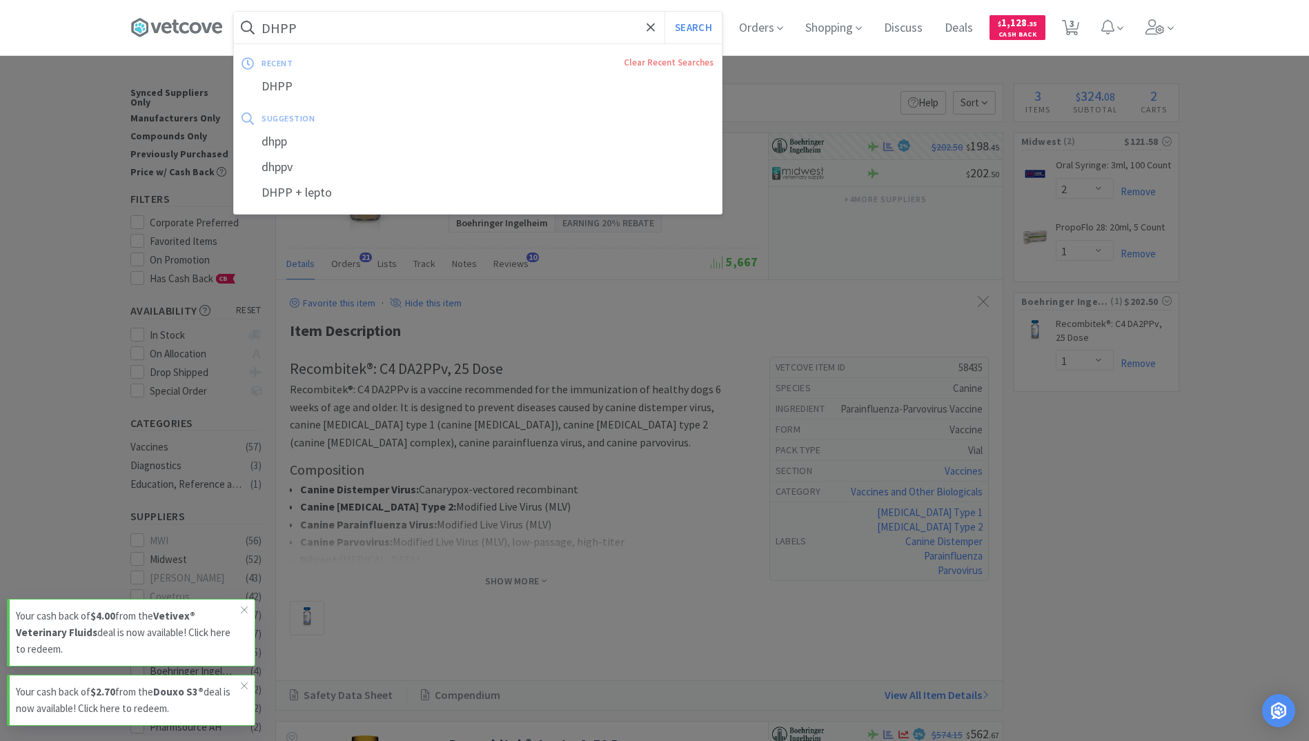
paste input "4 x 4 4 ply gauze squares"
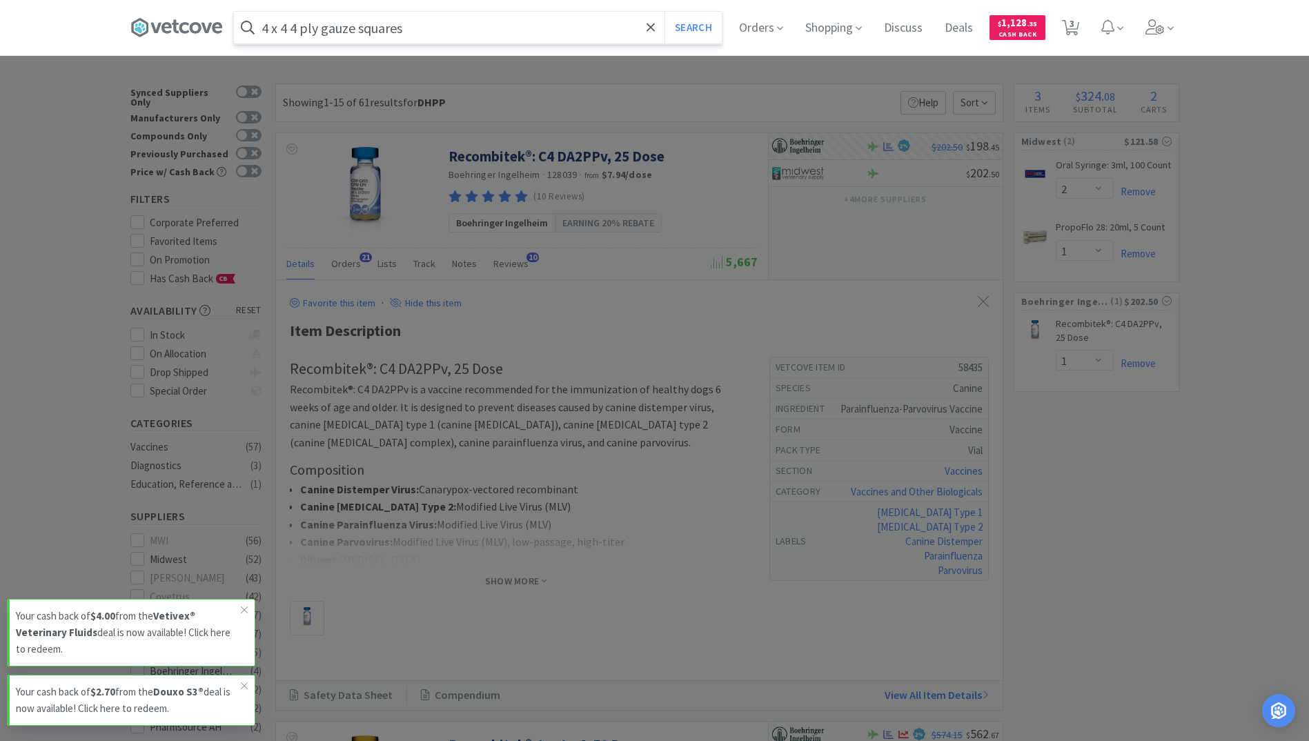
click at [664, 12] on button "Search" at bounding box center [692, 28] width 57 height 32
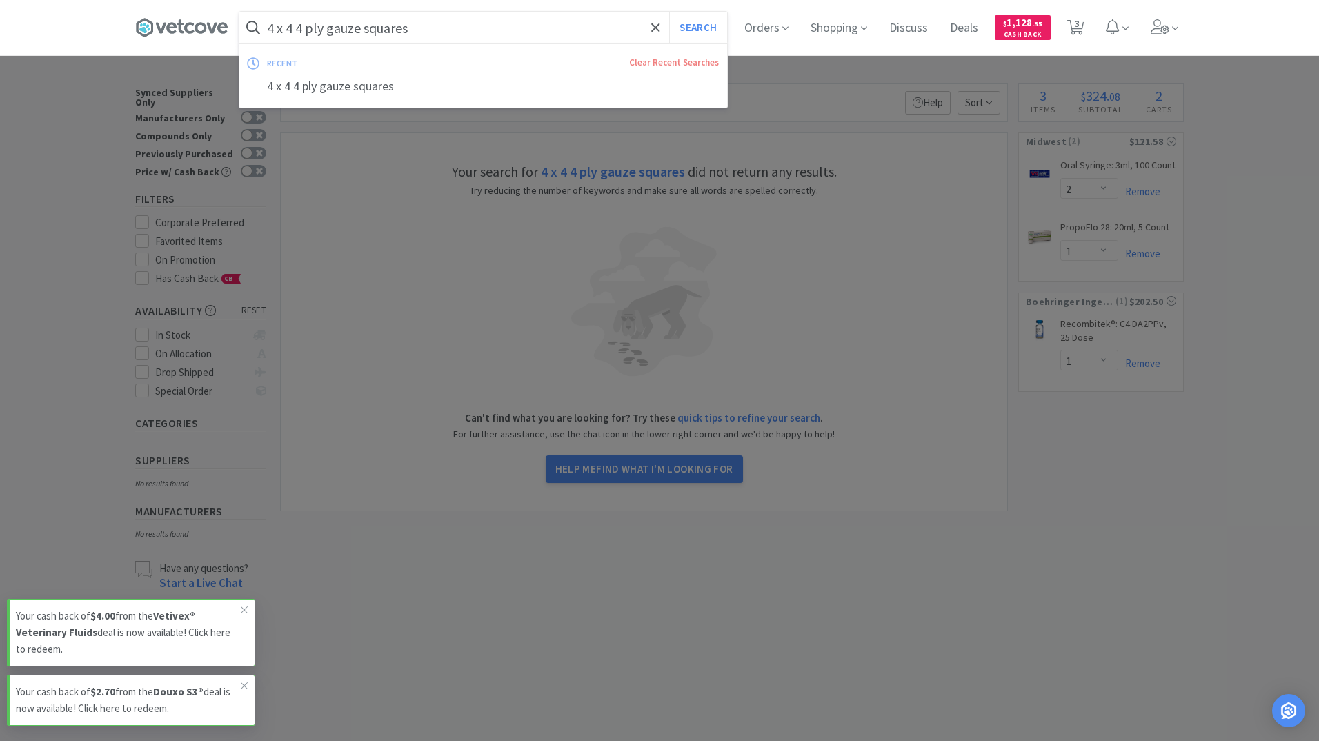
click at [308, 27] on input "4 x 4 4 ply gauze squares" at bounding box center [483, 28] width 488 height 32
click at [385, 20] on input "4 x 4 4 ply gauze squares" at bounding box center [483, 28] width 488 height 32
click at [417, 26] on input "4 x 4 4 ply gauze squares" at bounding box center [483, 28] width 488 height 32
click at [415, 28] on input "4 x 4 4 ply gauze squares" at bounding box center [483, 28] width 488 height 32
type input "4 x 4 4 ply"
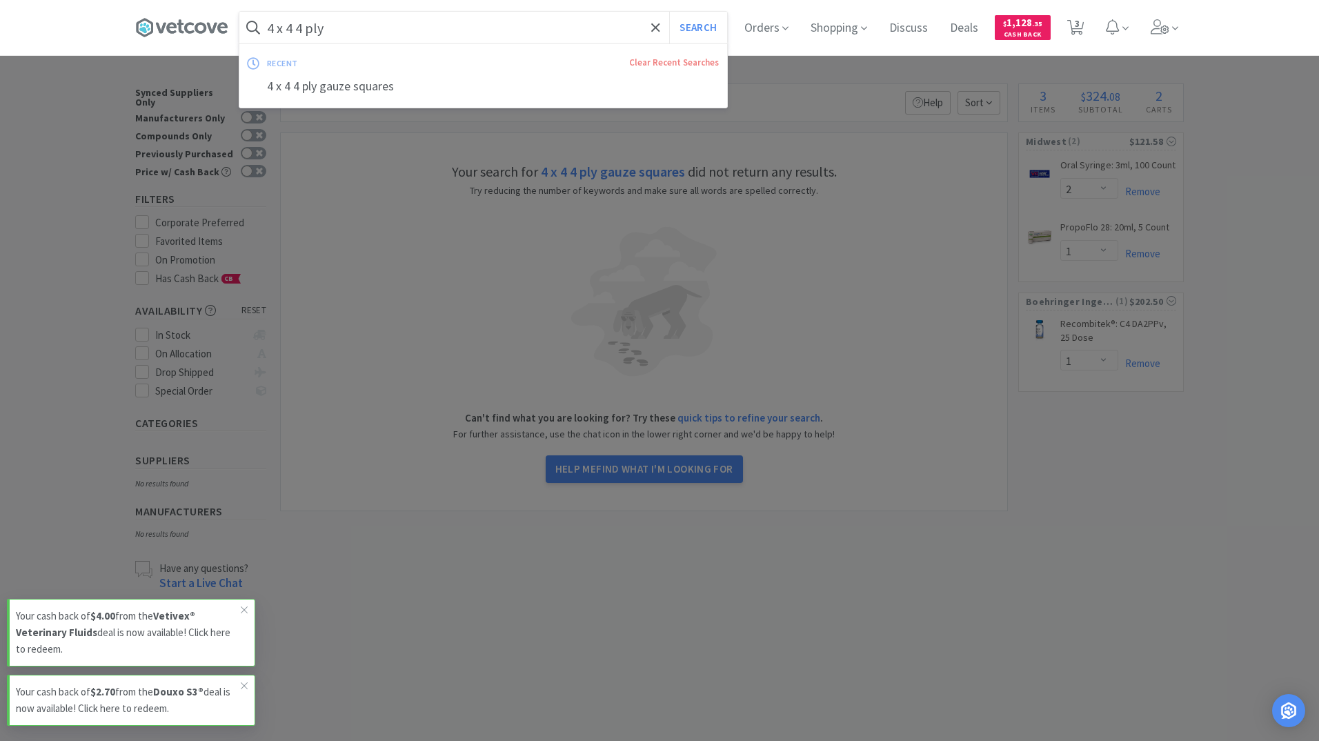
click at [669, 12] on button "Search" at bounding box center [697, 28] width 57 height 32
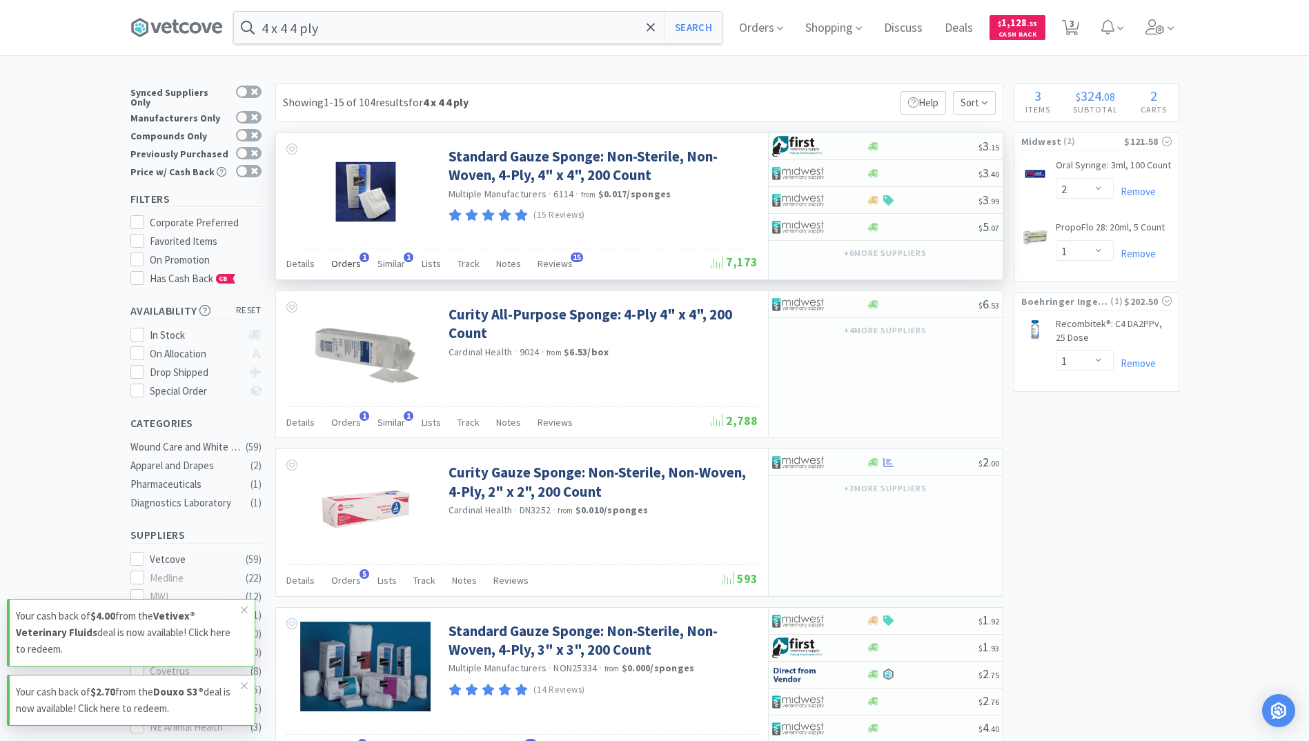
click at [353, 268] on span "Orders" at bounding box center [346, 263] width 30 height 12
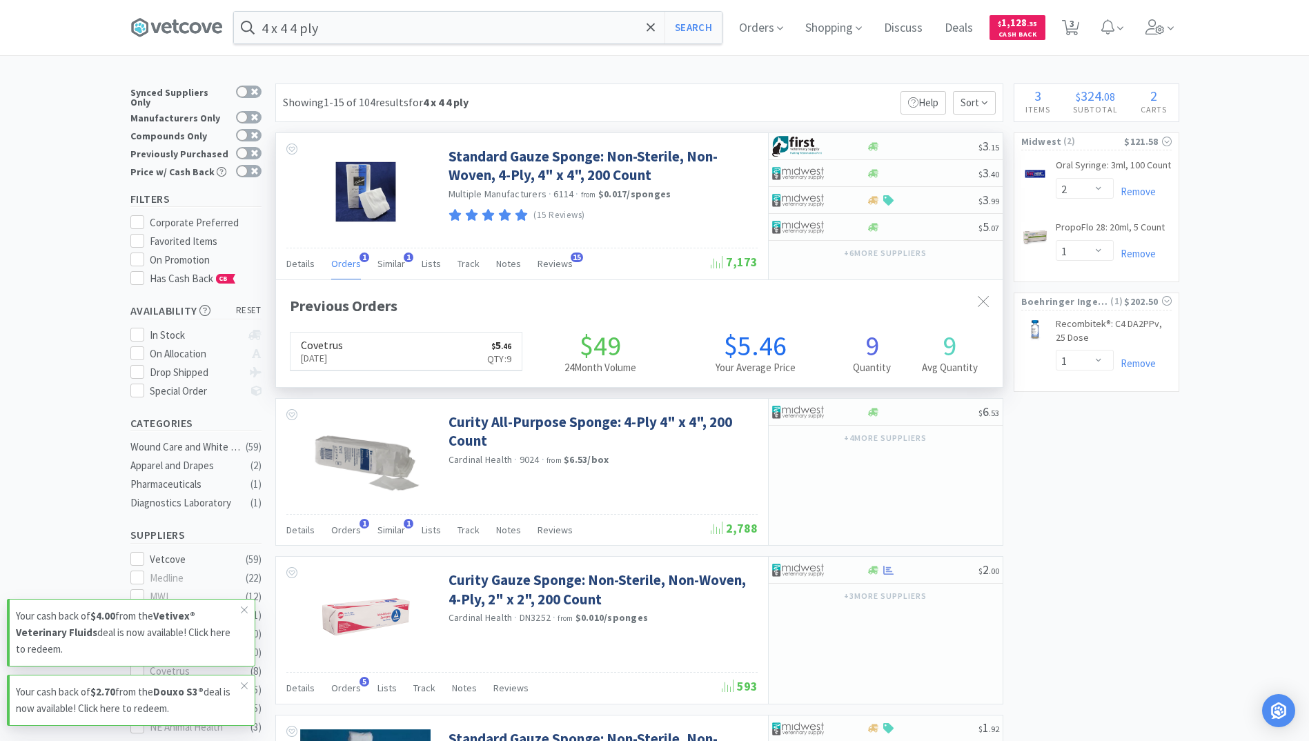
scroll to position [357, 726]
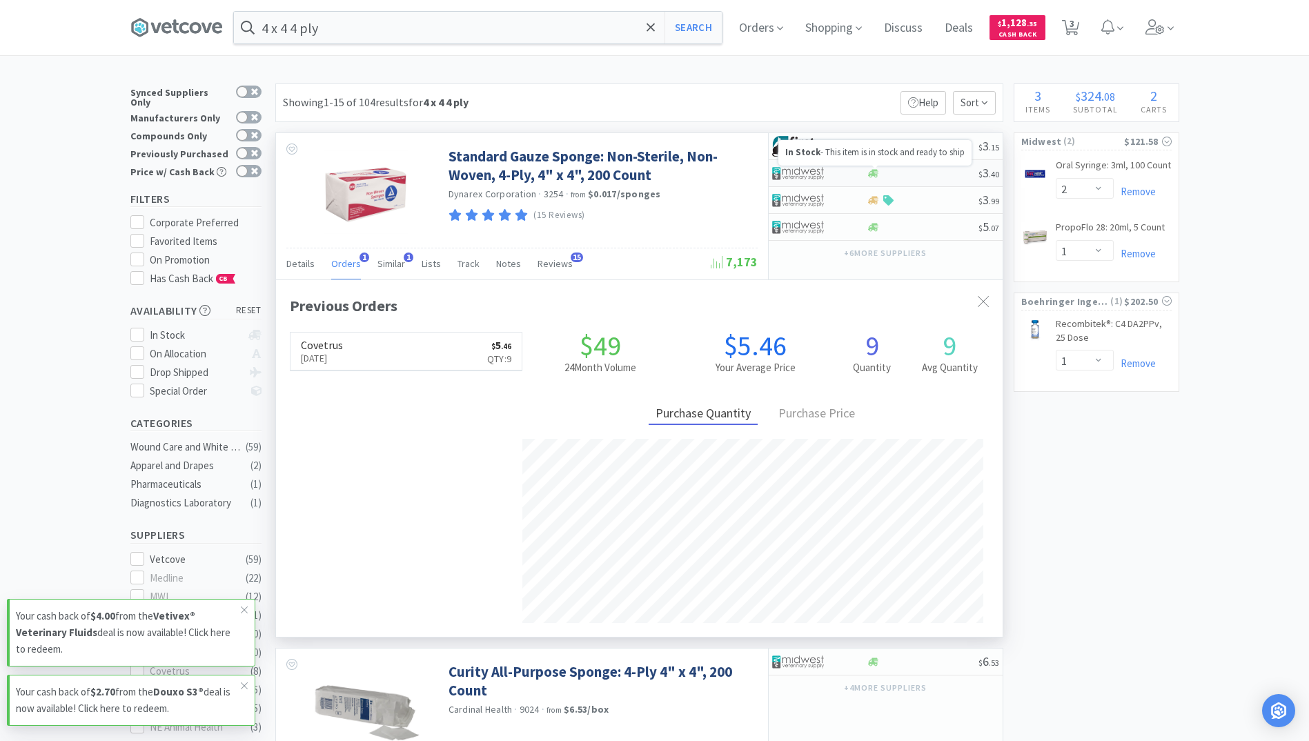
click at [873, 171] on icon at bounding box center [873, 173] width 10 height 8
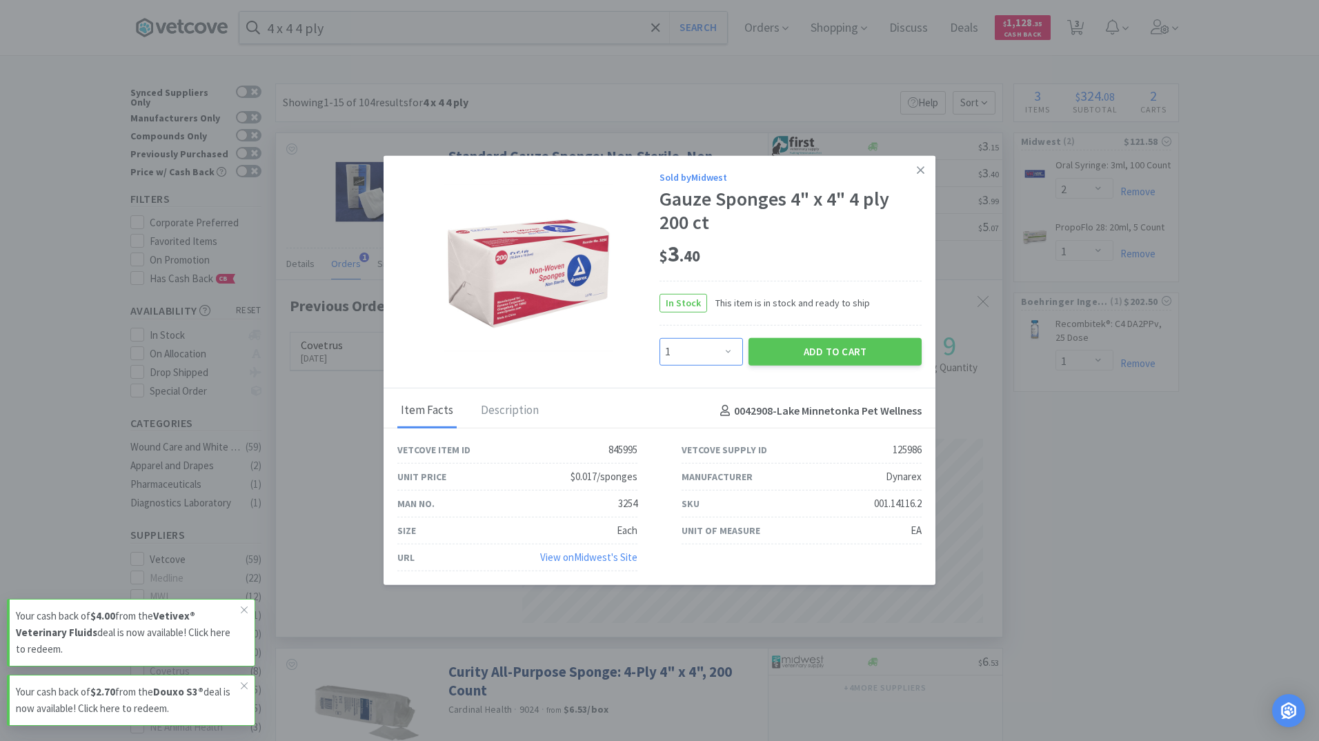
click at [724, 357] on select "Enter Quantity 1 2 3 4 5 6 7 8 9 10 11 12 13 14 15 16 17 18 19 20 Enter Quantity" at bounding box center [701, 352] width 83 height 28
select select "9"
click at [660, 338] on select "Enter Quantity 1 2 3 4 5 6 7 8 9 10 11 12 13 14 15 16 17 18 19 20 Enter Quantity" at bounding box center [701, 352] width 83 height 28
click at [880, 342] on button "Add to Cart" at bounding box center [835, 352] width 173 height 28
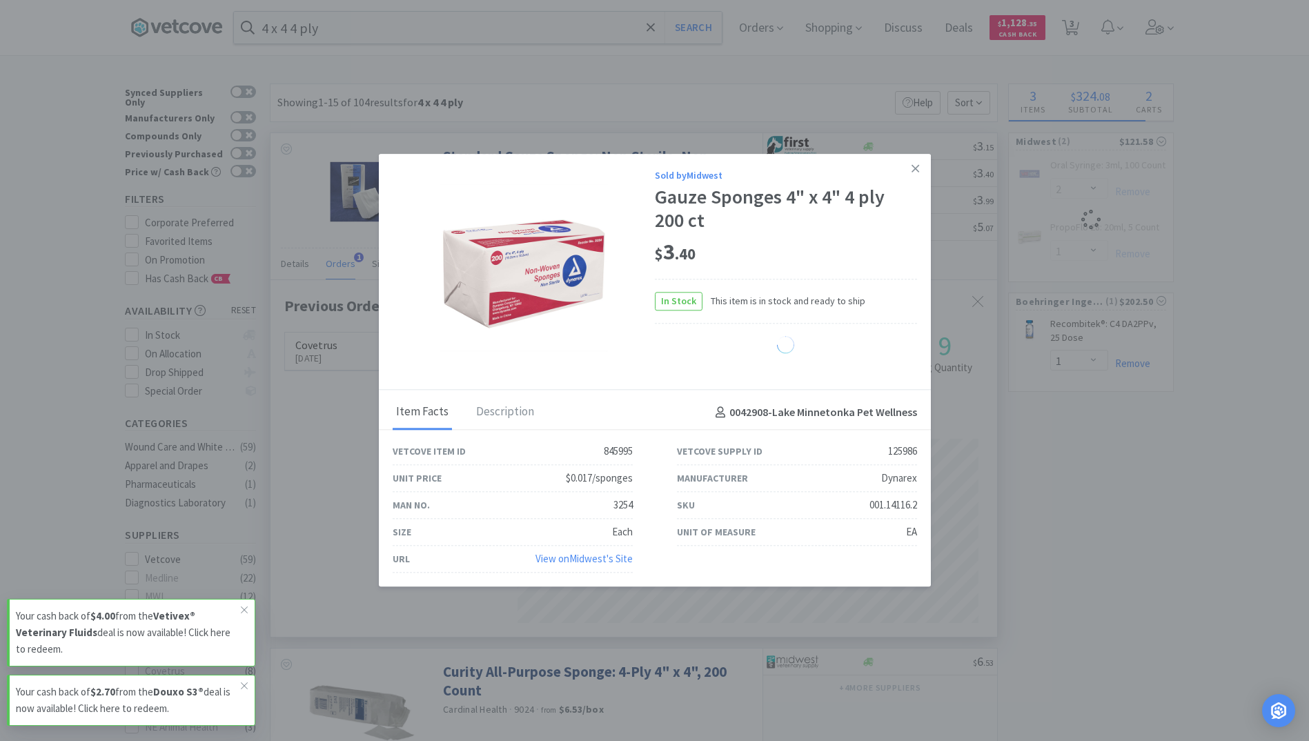
select select "9"
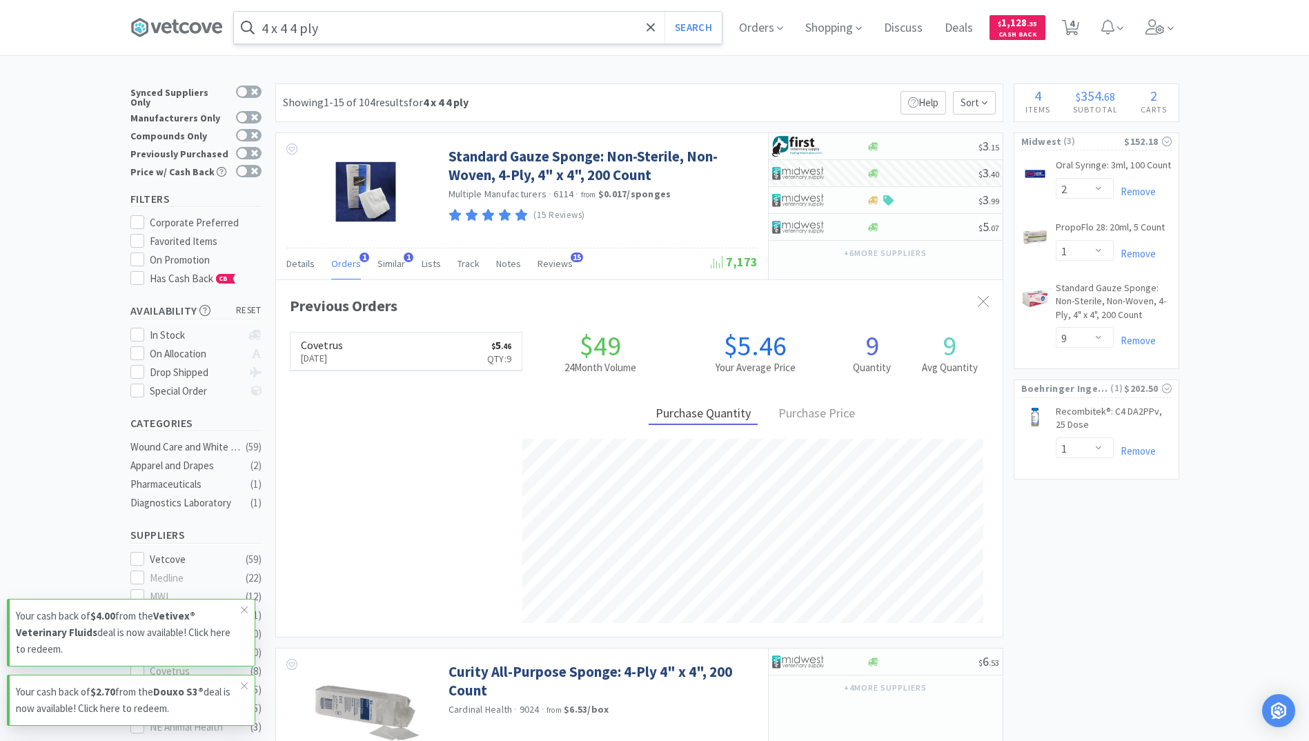
click at [412, 28] on input "4 x 4 4 ply" at bounding box center [478, 28] width 488 height 32
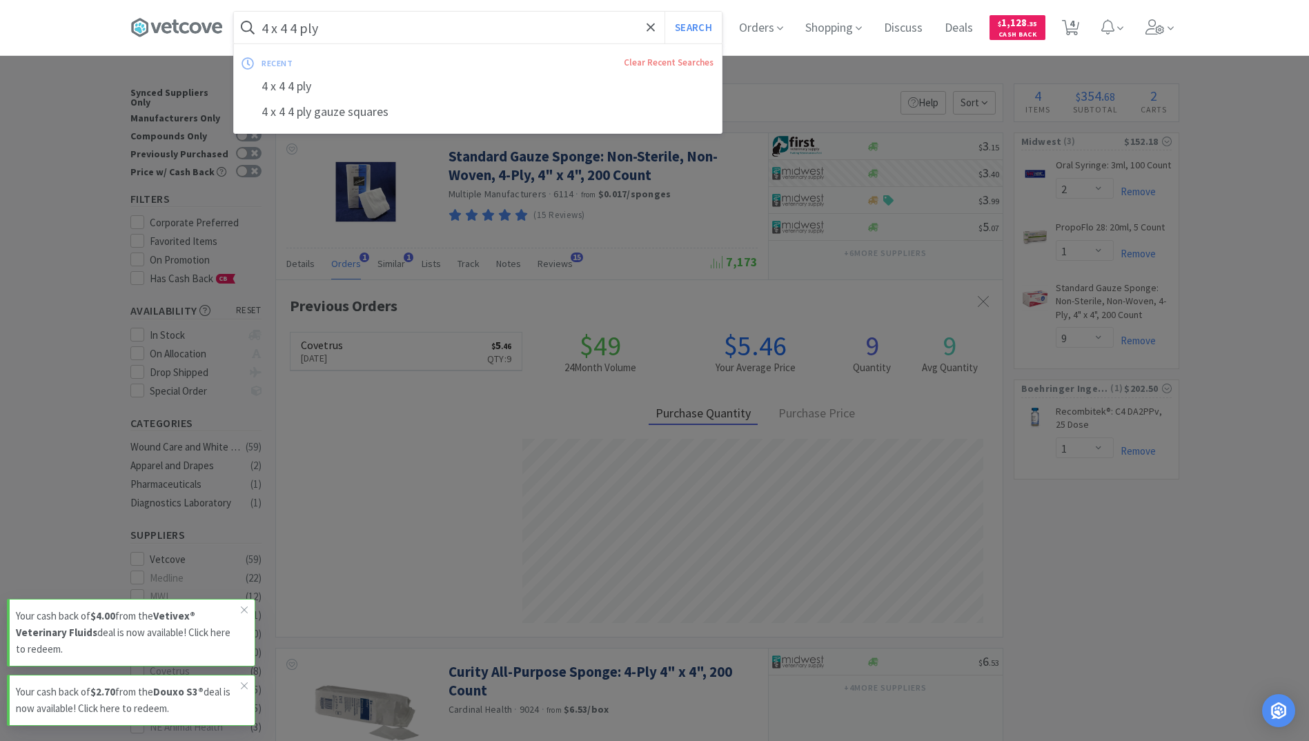
paste input "Proparacaine"
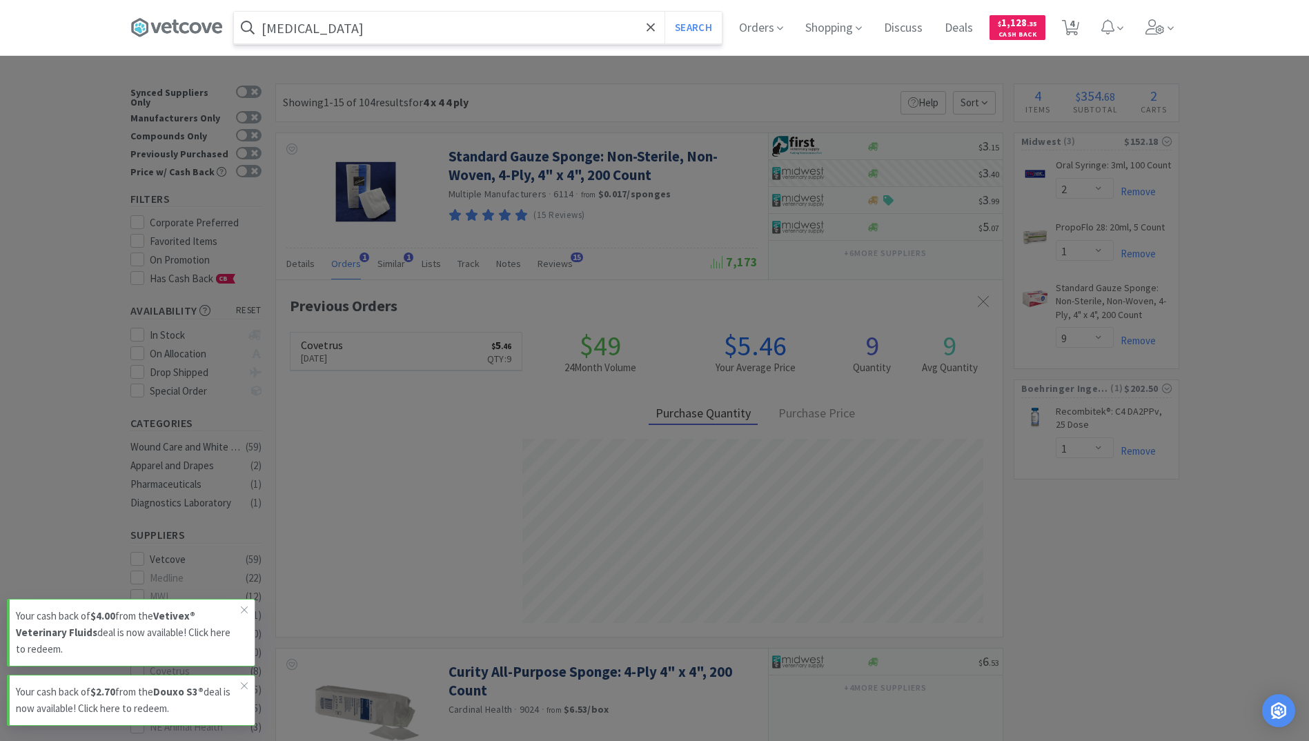
type input "Proparacaine"
click at [664, 12] on button "Search" at bounding box center [692, 28] width 57 height 32
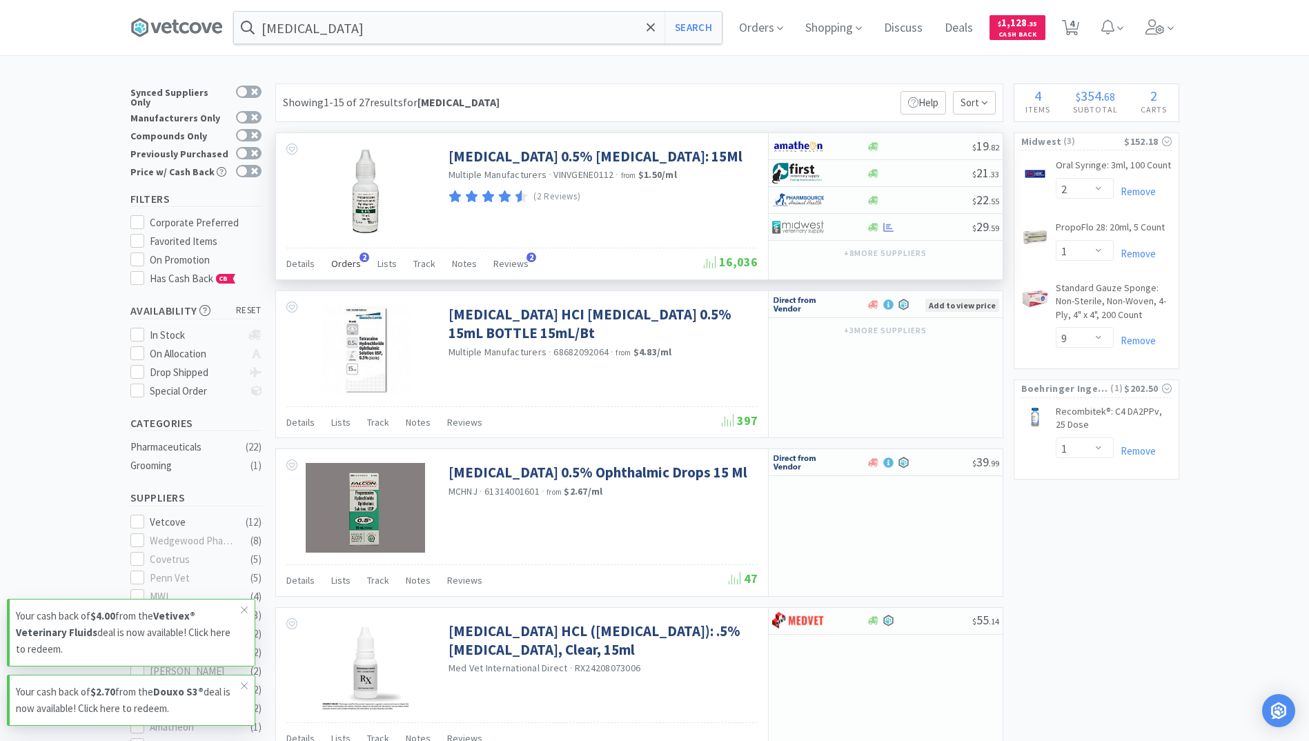
click at [349, 264] on span "Orders" at bounding box center [346, 263] width 30 height 12
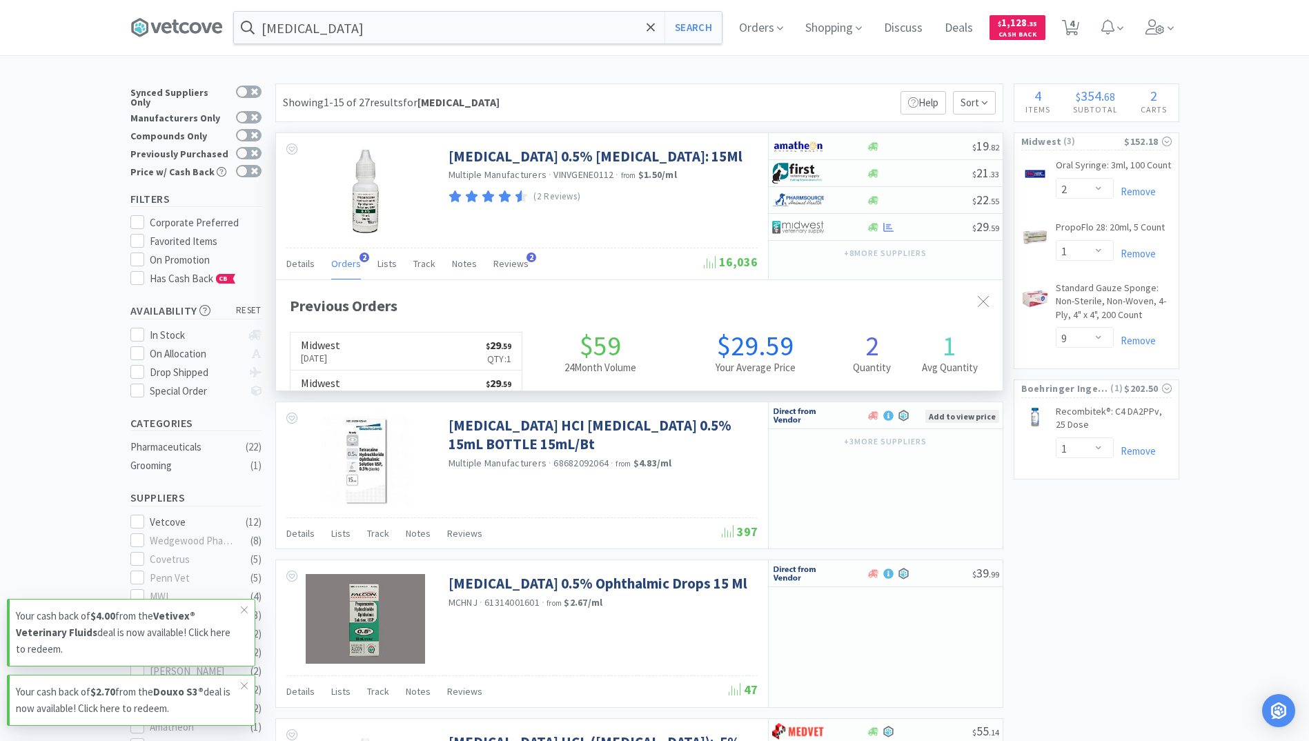
scroll to position [357, 726]
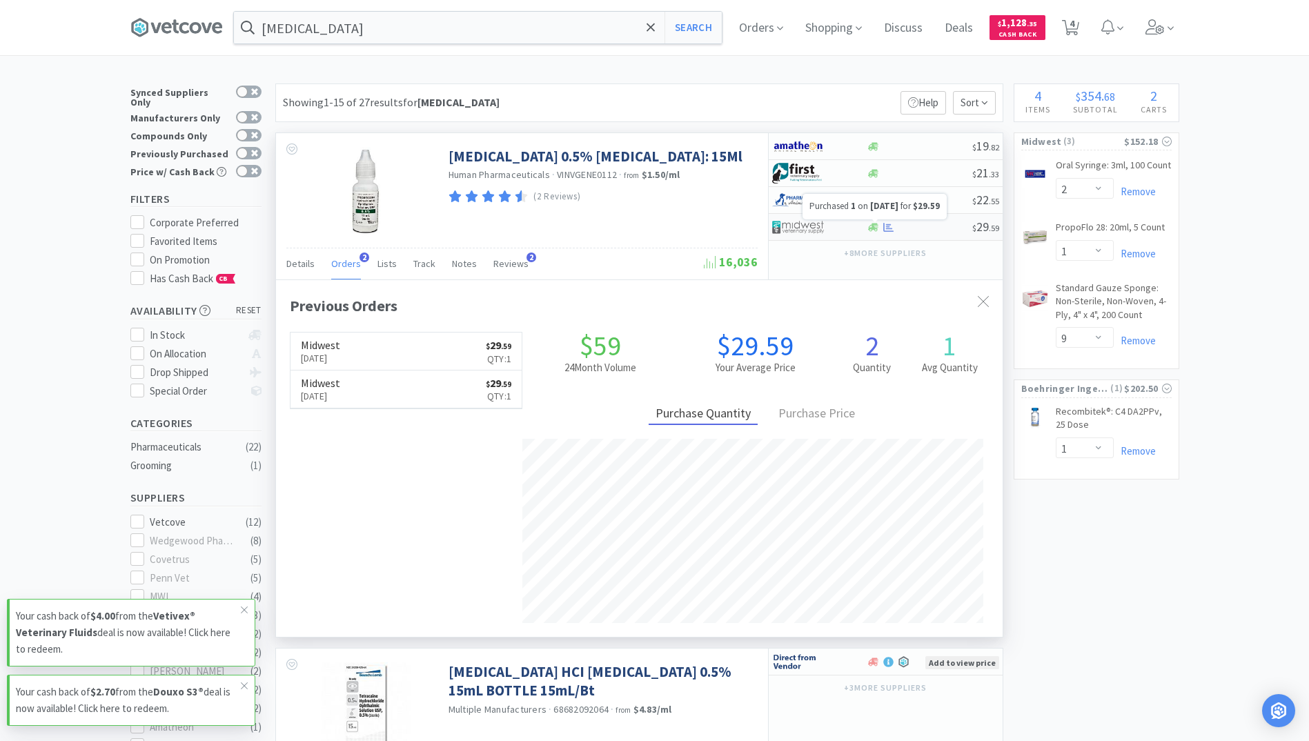
click at [891, 232] on icon at bounding box center [888, 227] width 10 height 10
select select "1"
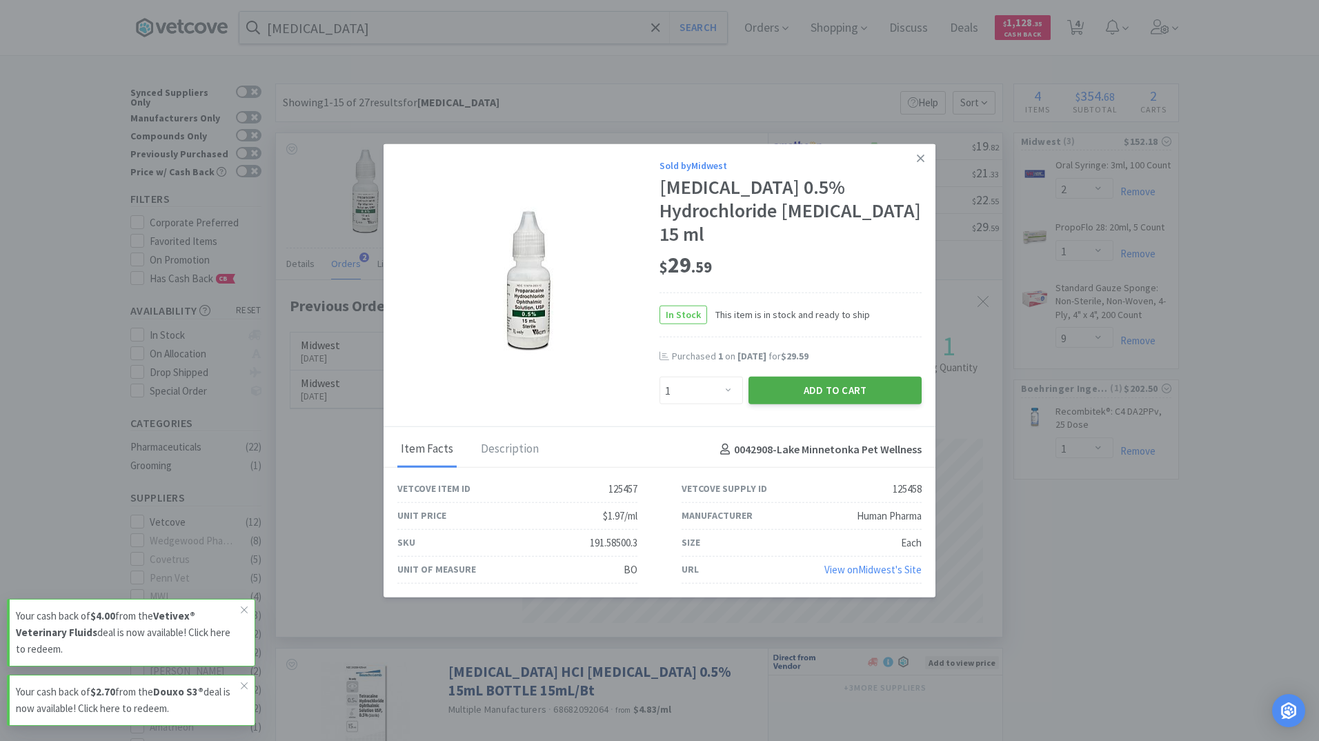
click at [839, 386] on button "Add to Cart" at bounding box center [835, 391] width 173 height 28
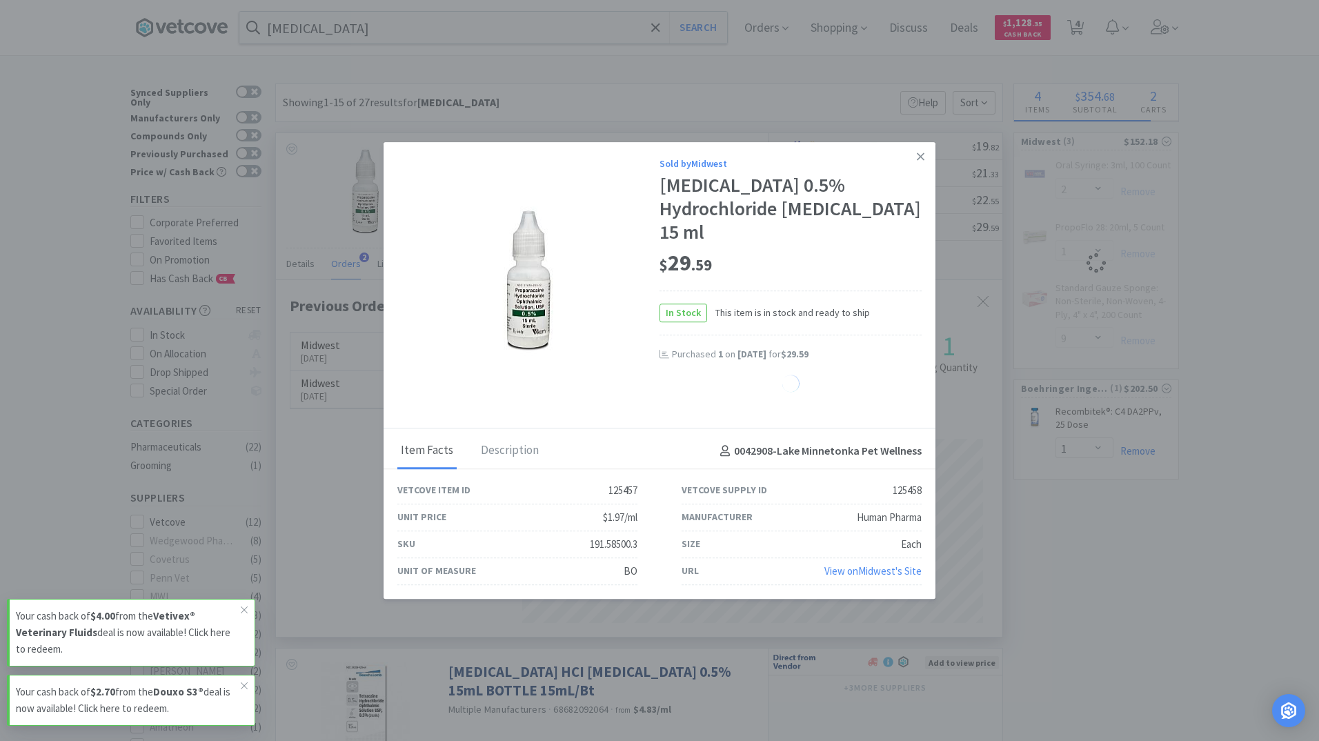
select select "1"
select select "9"
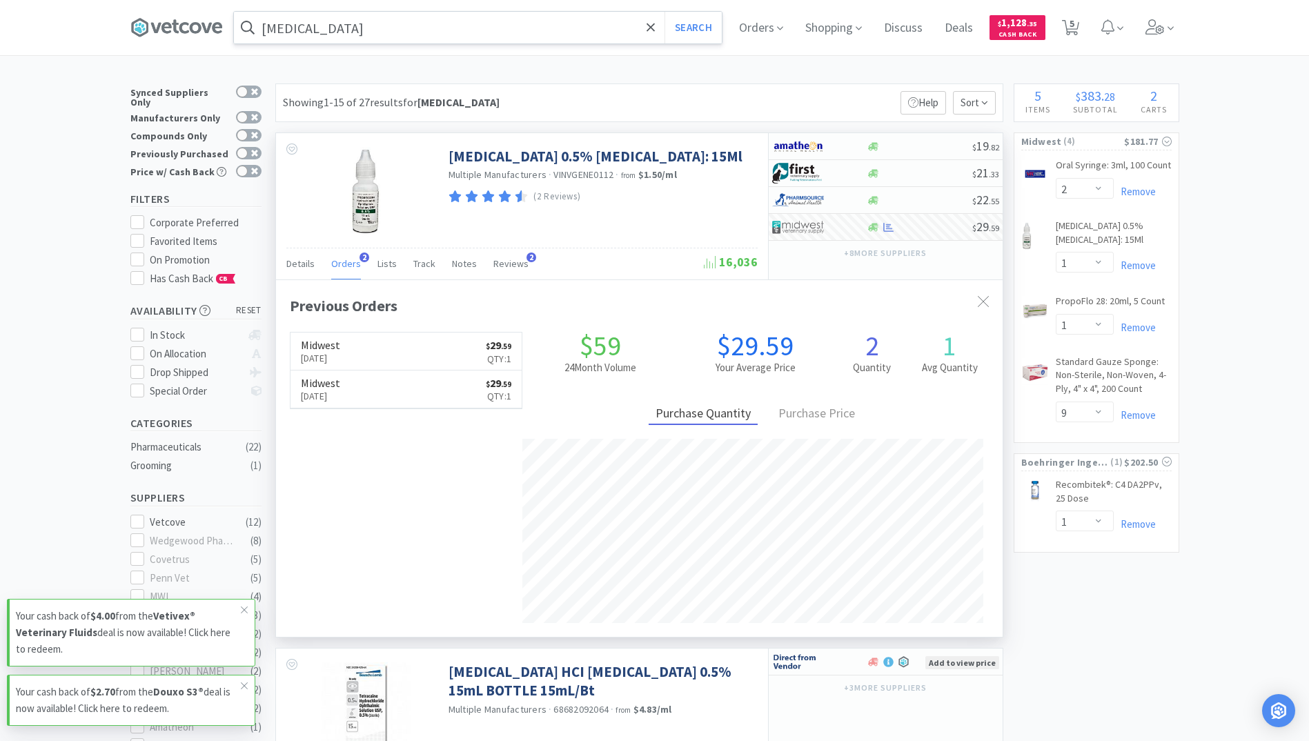
click at [419, 31] on input "Proparacaine" at bounding box center [478, 28] width 488 height 32
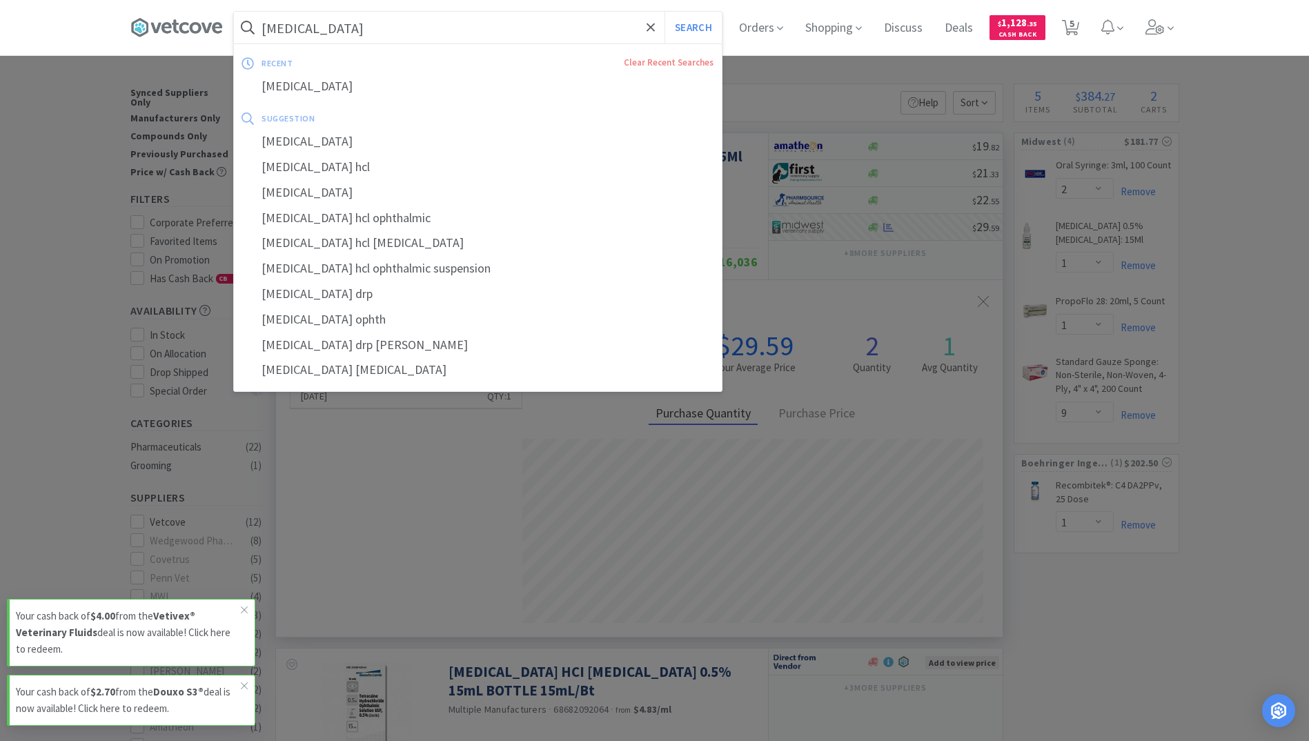
paste input "Convenia"
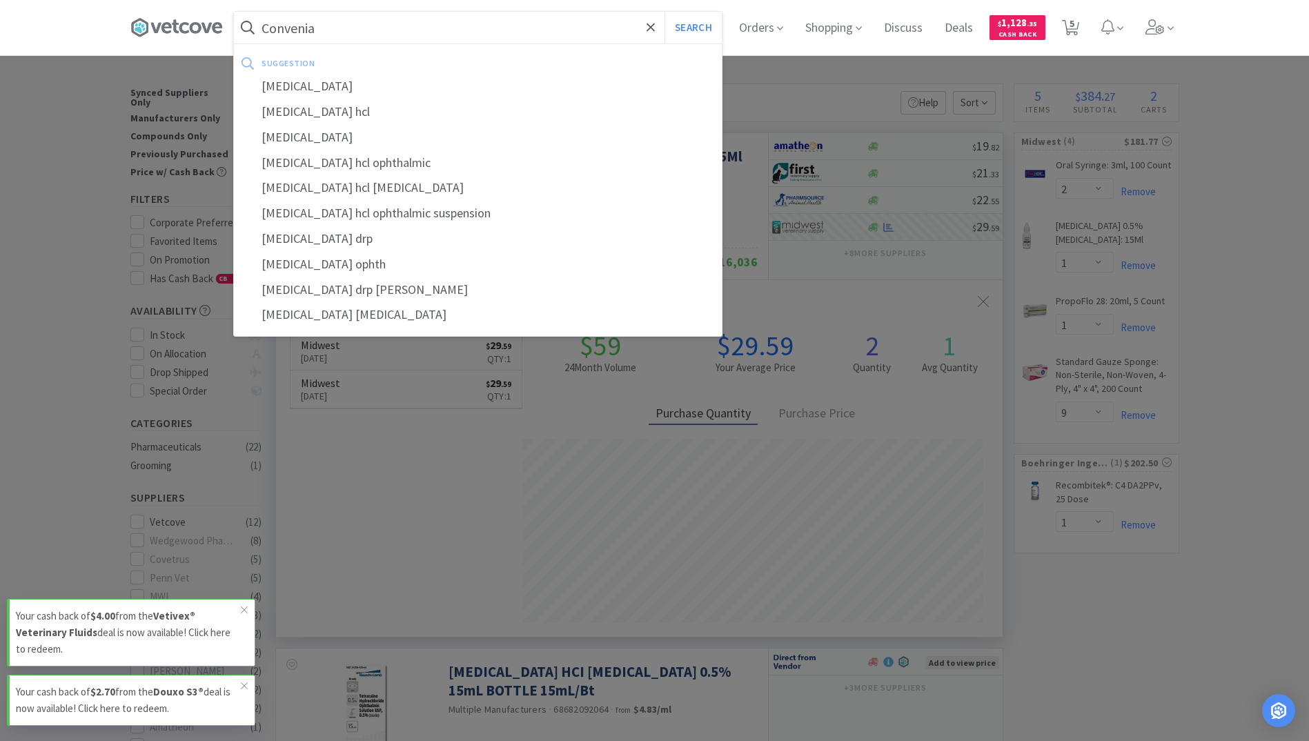
type input "Convenia"
click at [664, 12] on button "Search" at bounding box center [692, 28] width 57 height 32
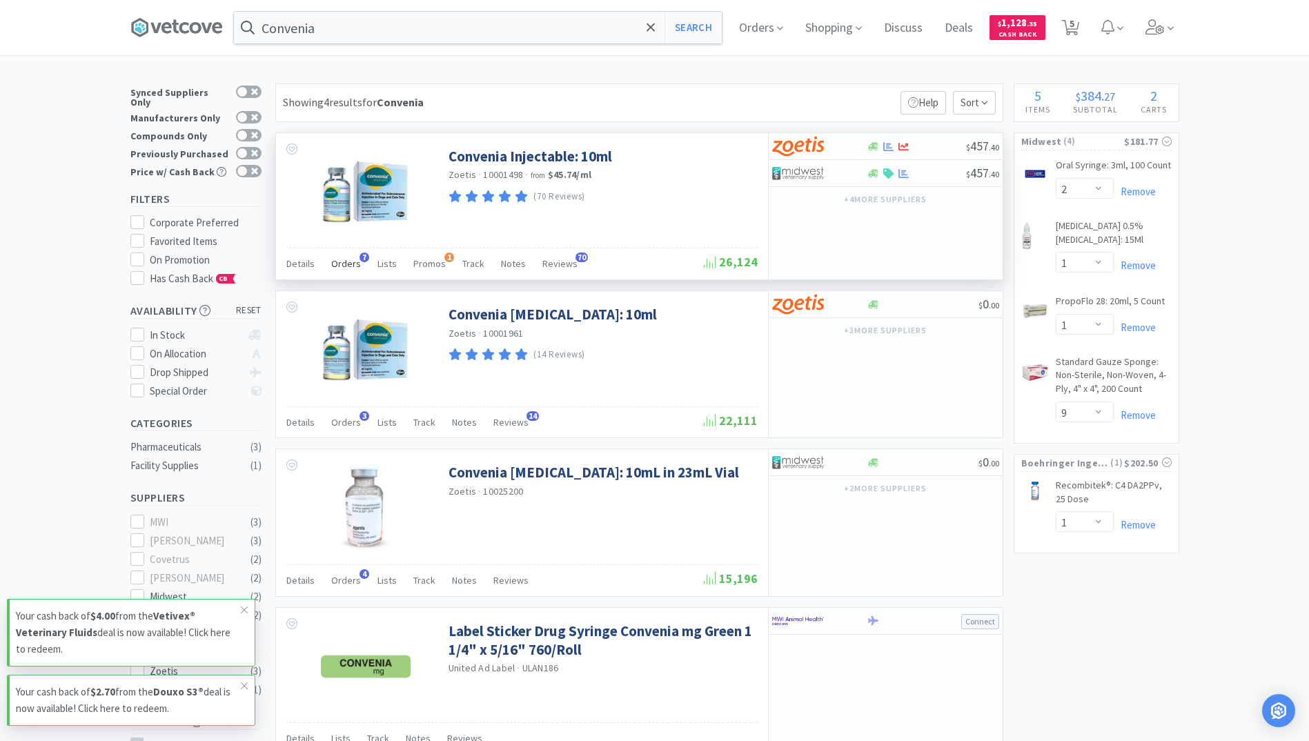
click at [346, 269] on span "Orders" at bounding box center [346, 263] width 30 height 12
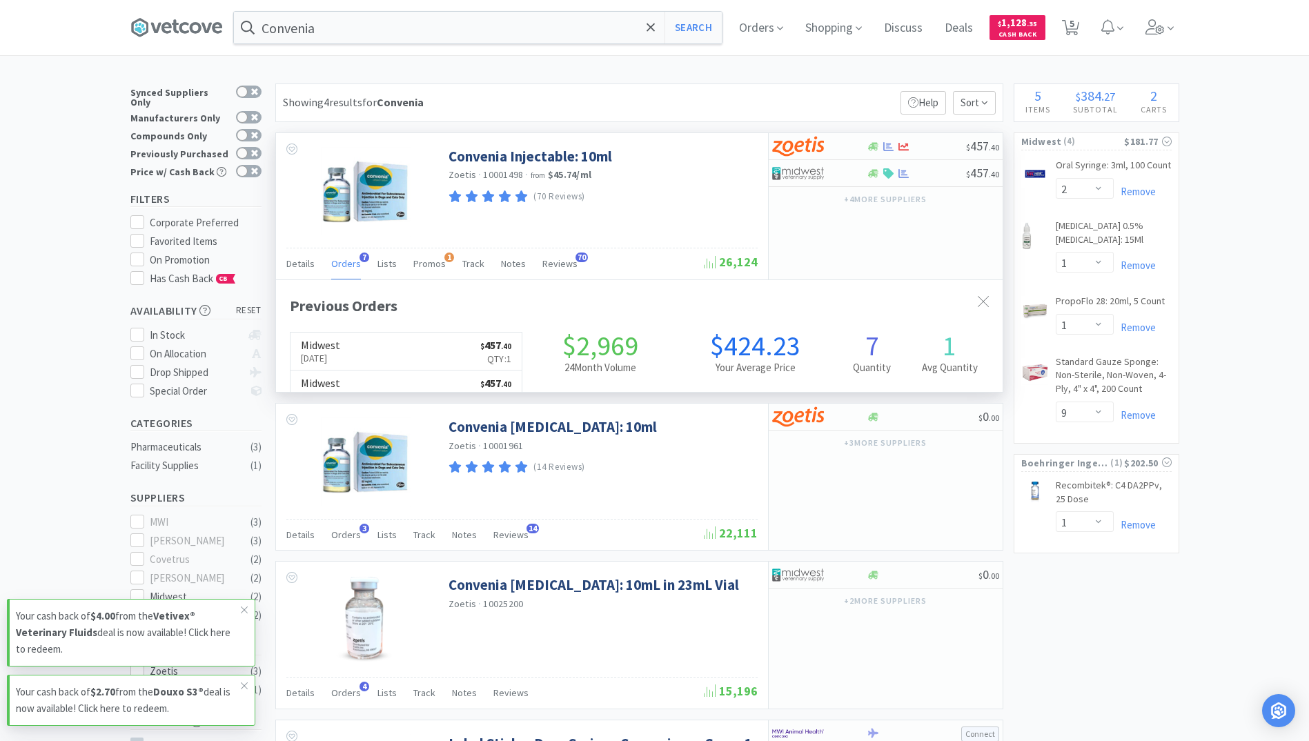
scroll to position [357, 726]
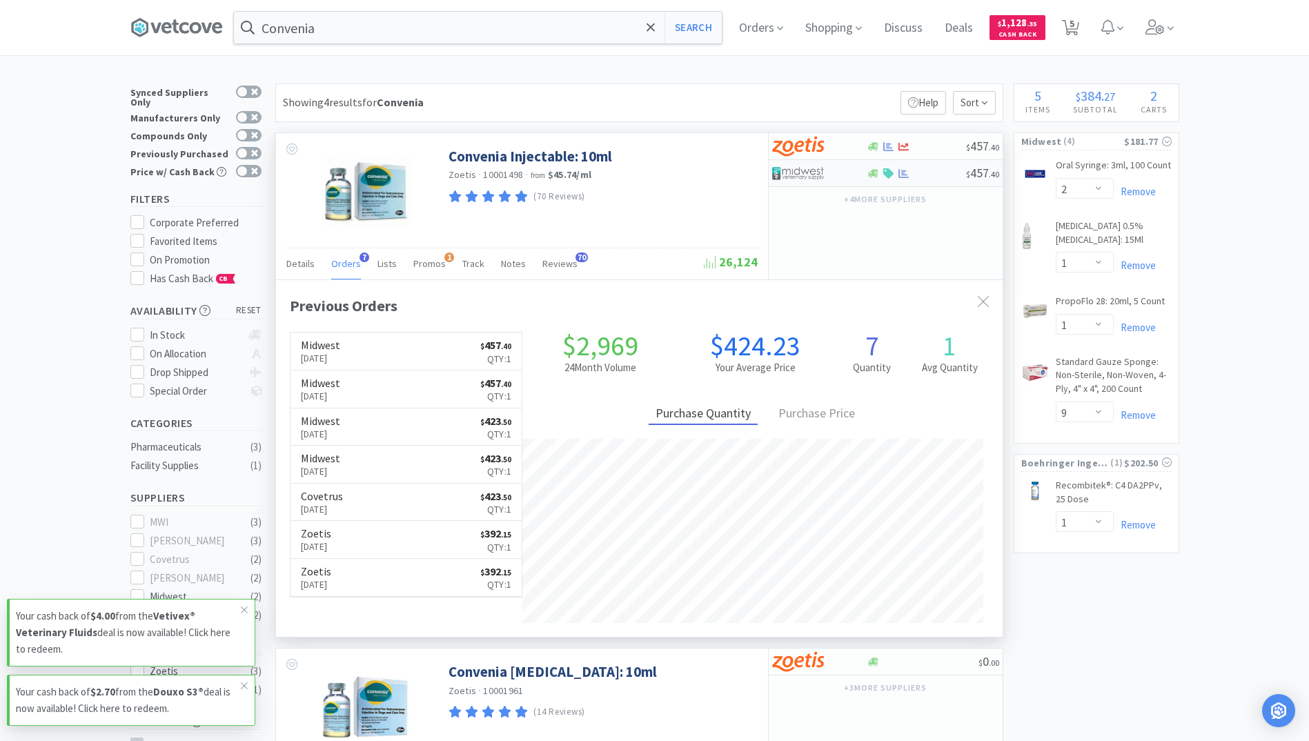
click at [904, 179] on div "$ 457 . 40" at bounding box center [886, 173] width 234 height 27
select select "1"
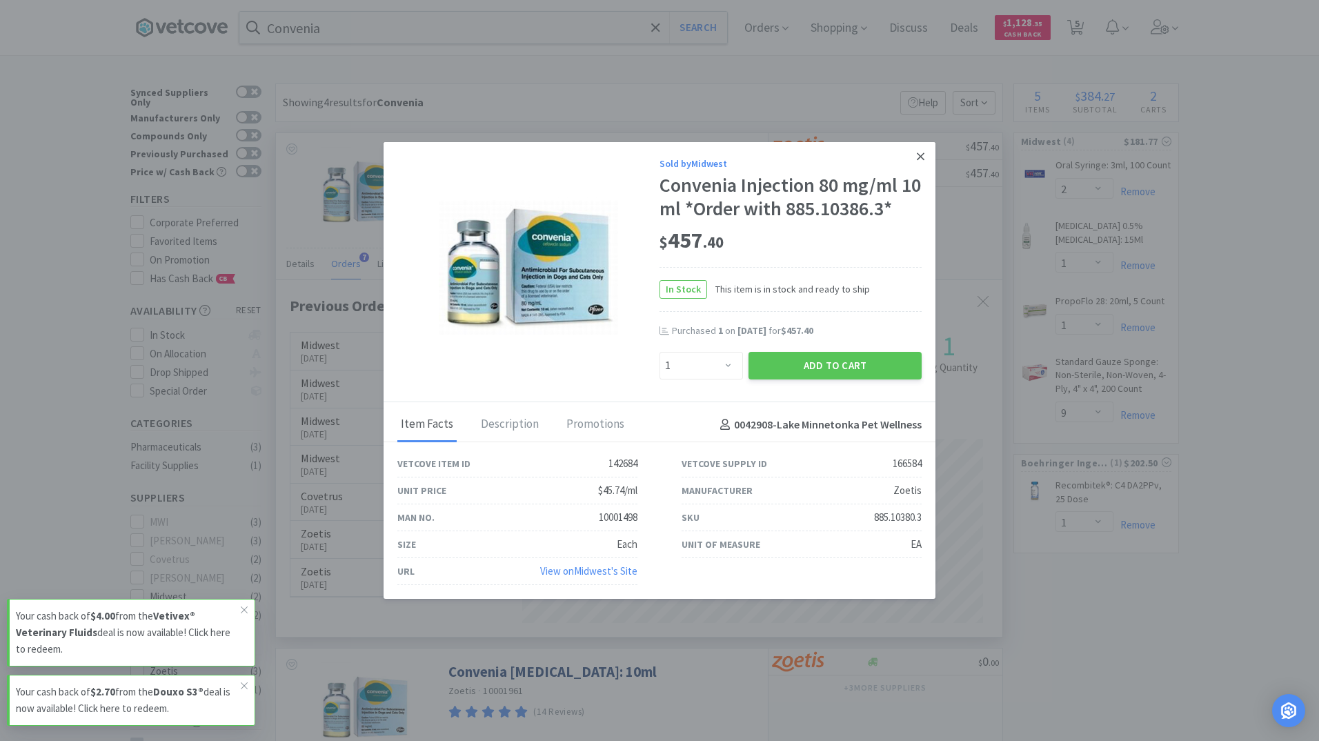
click at [919, 153] on icon at bounding box center [921, 156] width 8 height 12
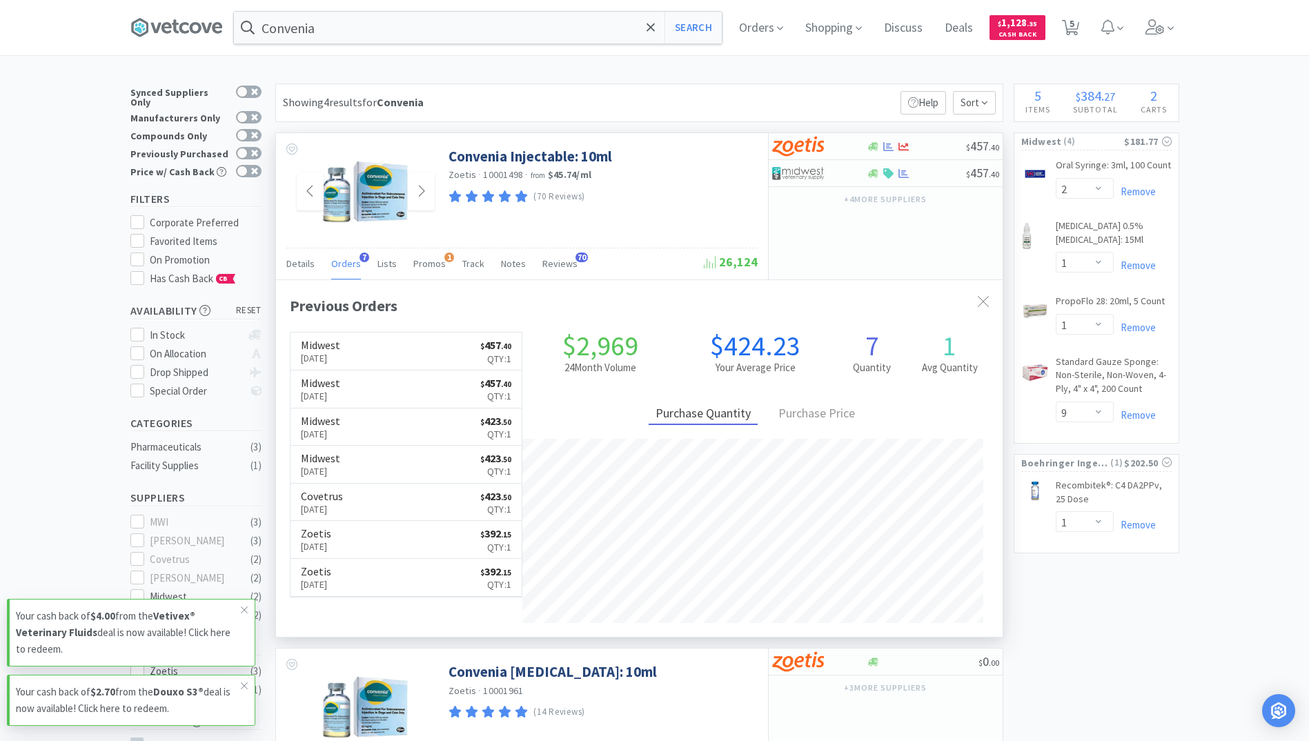
click at [393, 219] on img at bounding box center [366, 192] width 90 height 90
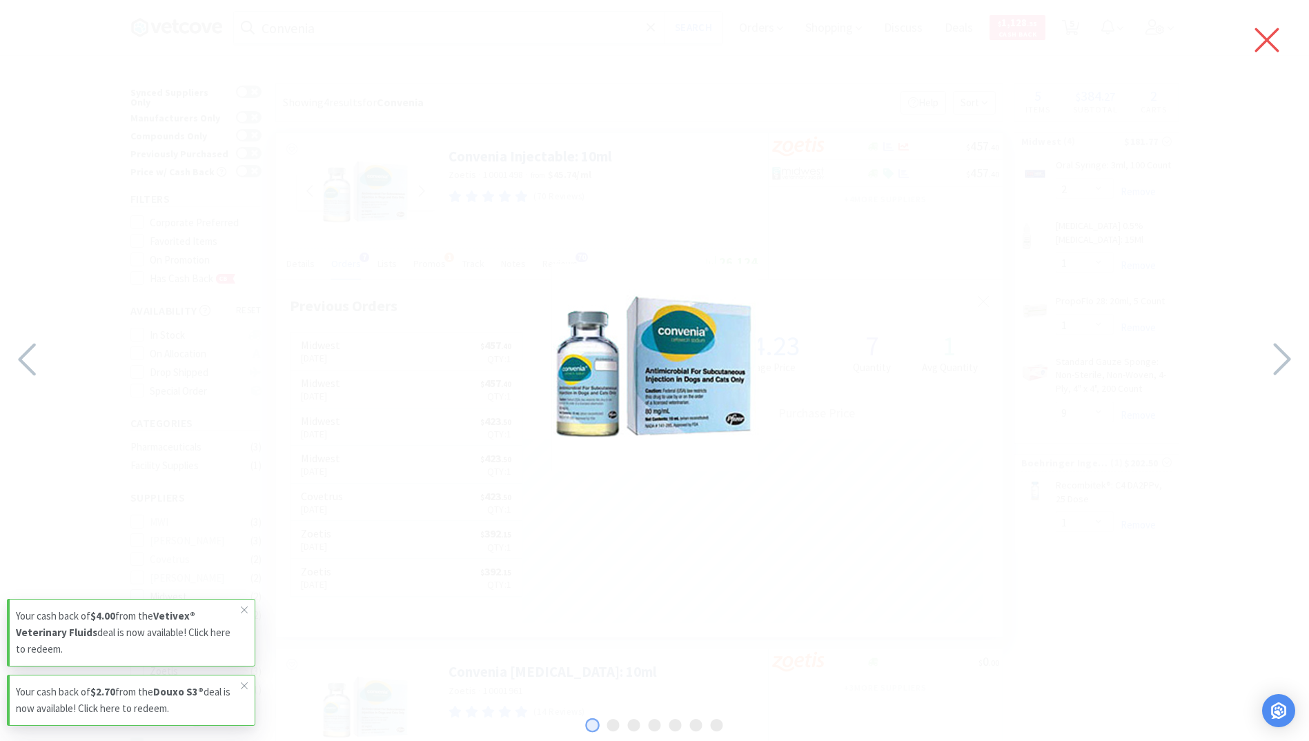
click at [1276, 42] on icon at bounding box center [1266, 40] width 29 height 39
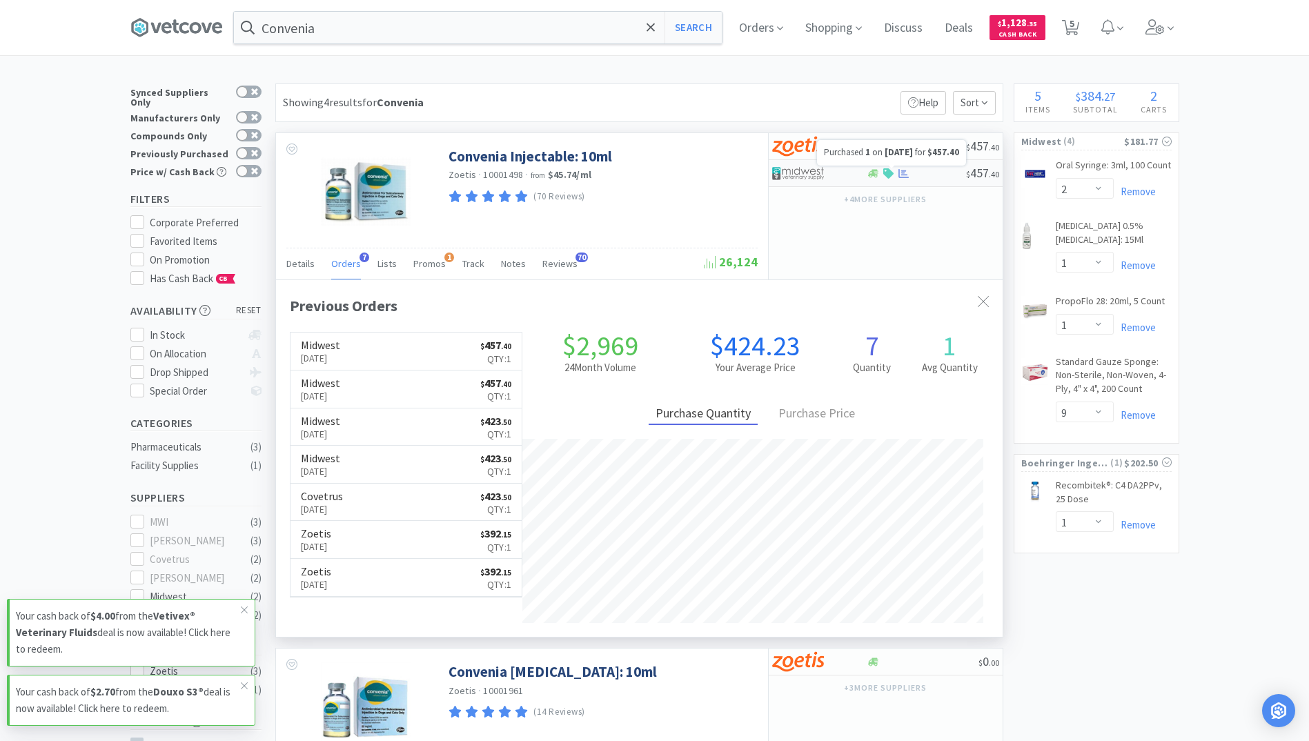
click at [903, 170] on icon at bounding box center [903, 172] width 10 height 9
select select "1"
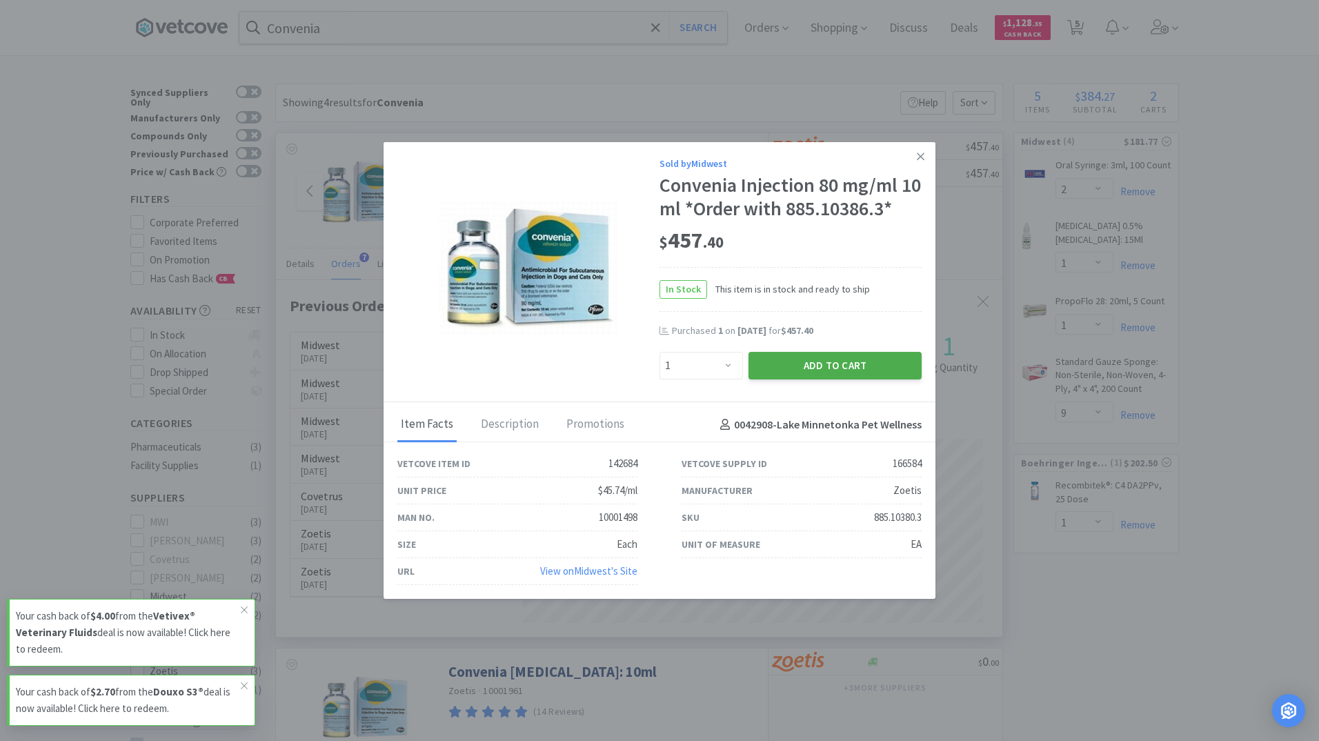
click at [851, 368] on button "Add to Cart" at bounding box center [835, 366] width 173 height 28
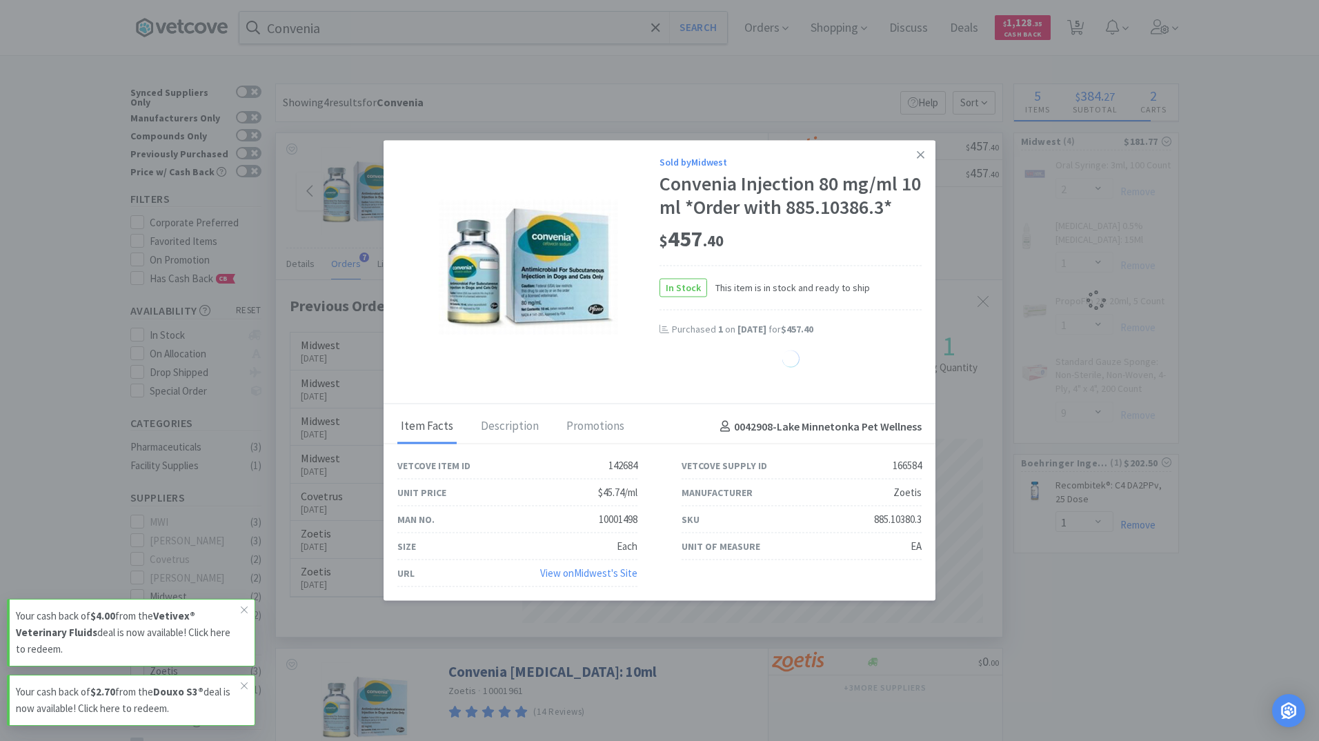
select select "1"
select select "2"
select select "1"
select select "9"
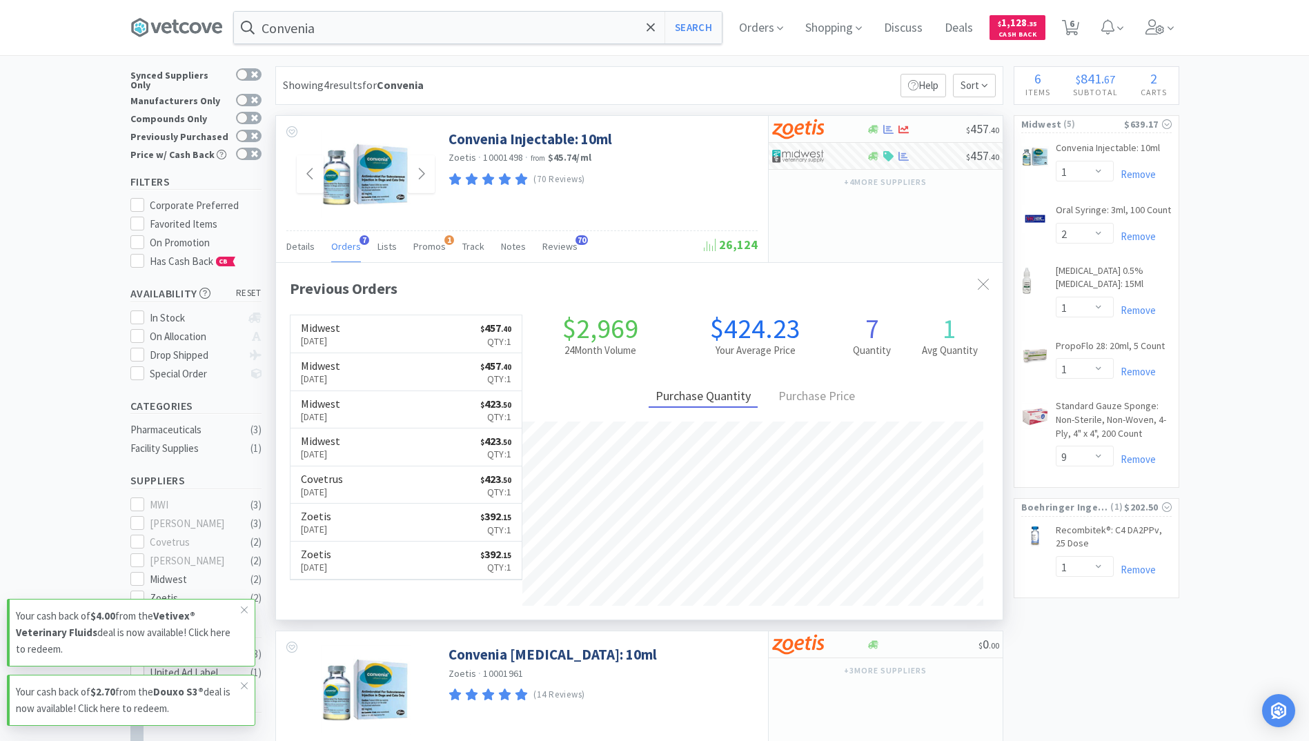
scroll to position [0, 0]
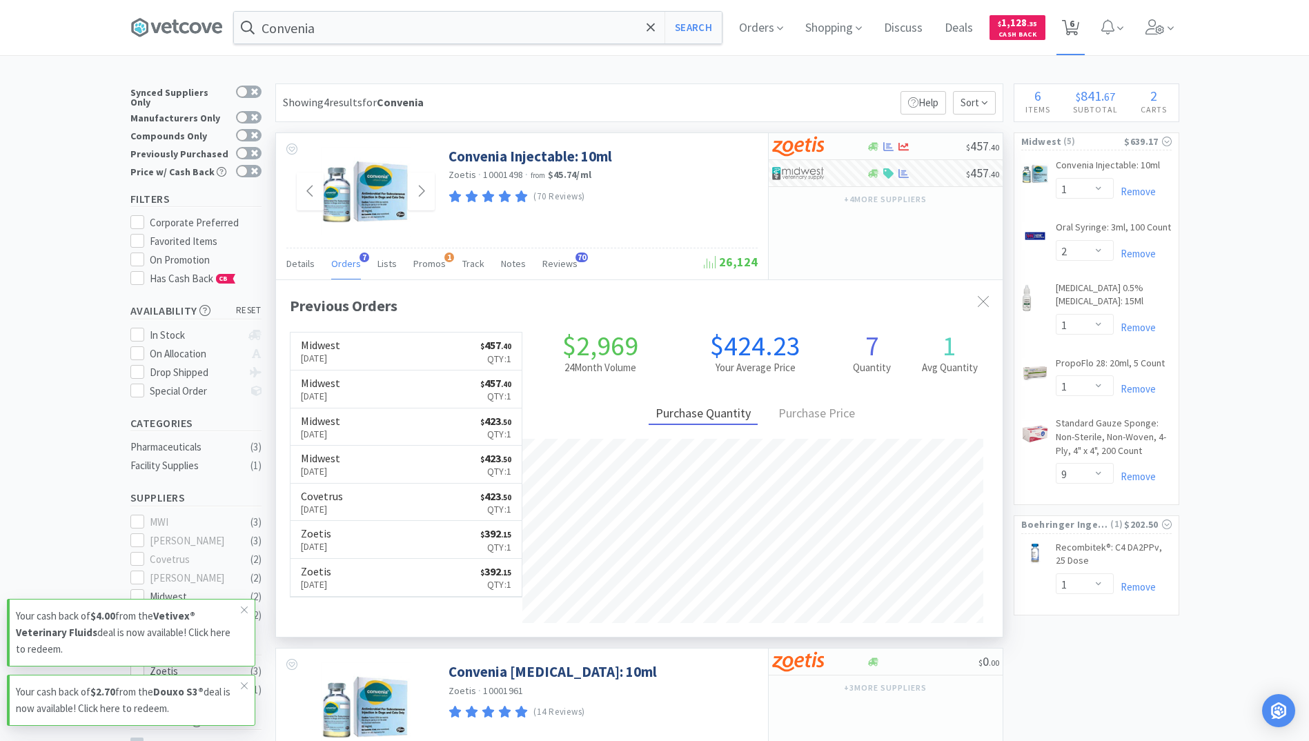
click at [1071, 23] on icon at bounding box center [1070, 27] width 17 height 15
select select "1"
select select "2"
select select "1"
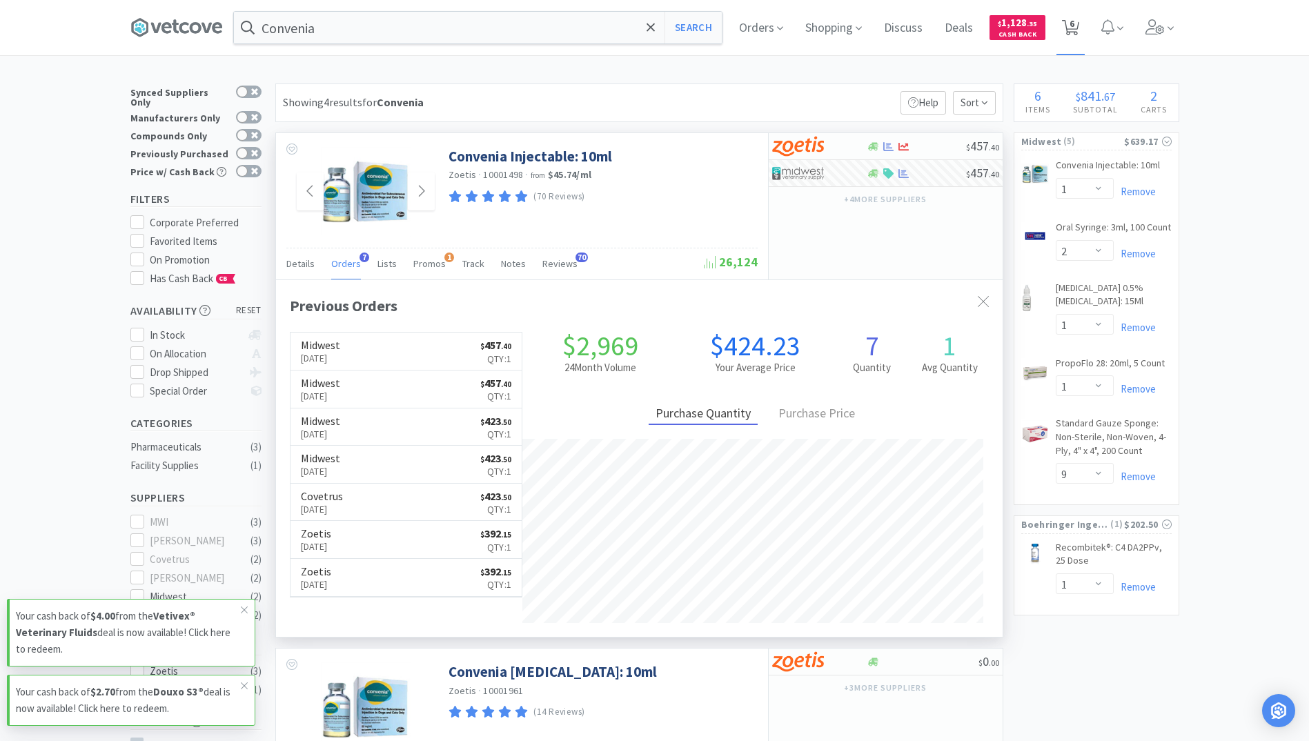
select select "1"
select select "9"
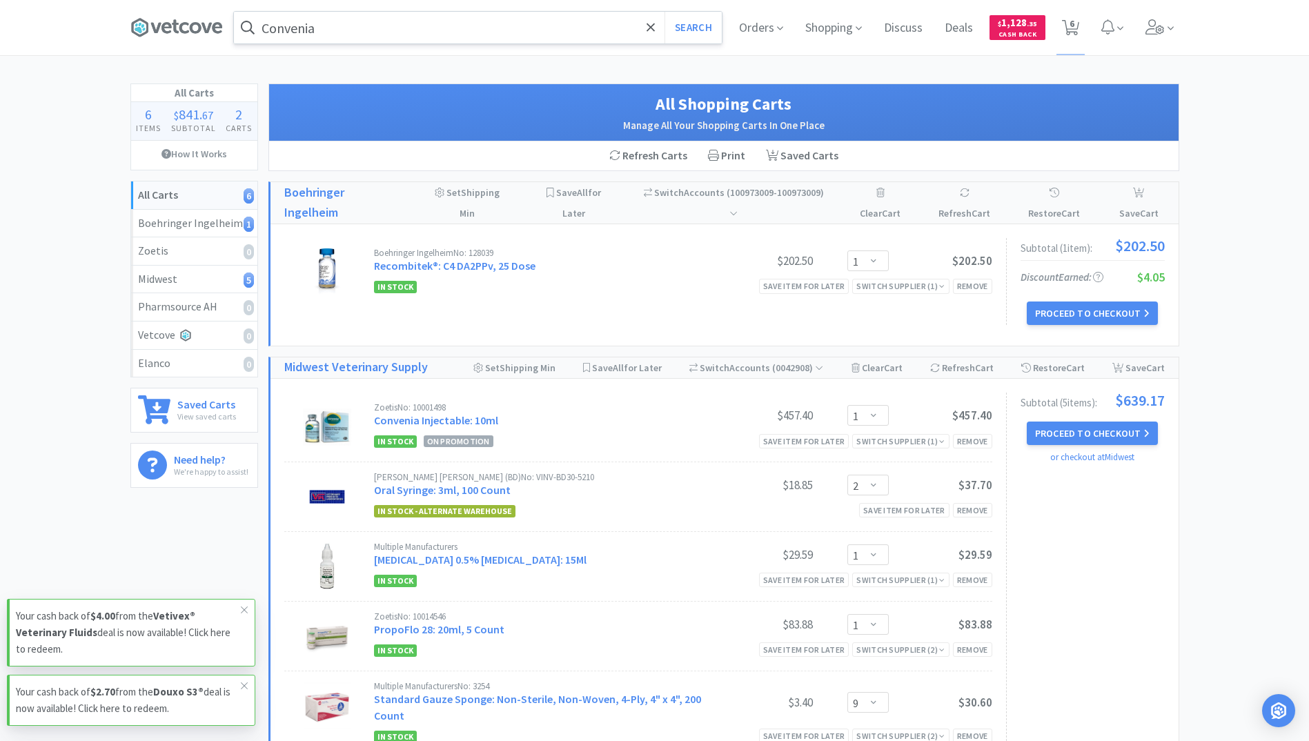
click at [360, 28] on input "Convenia" at bounding box center [478, 28] width 488 height 32
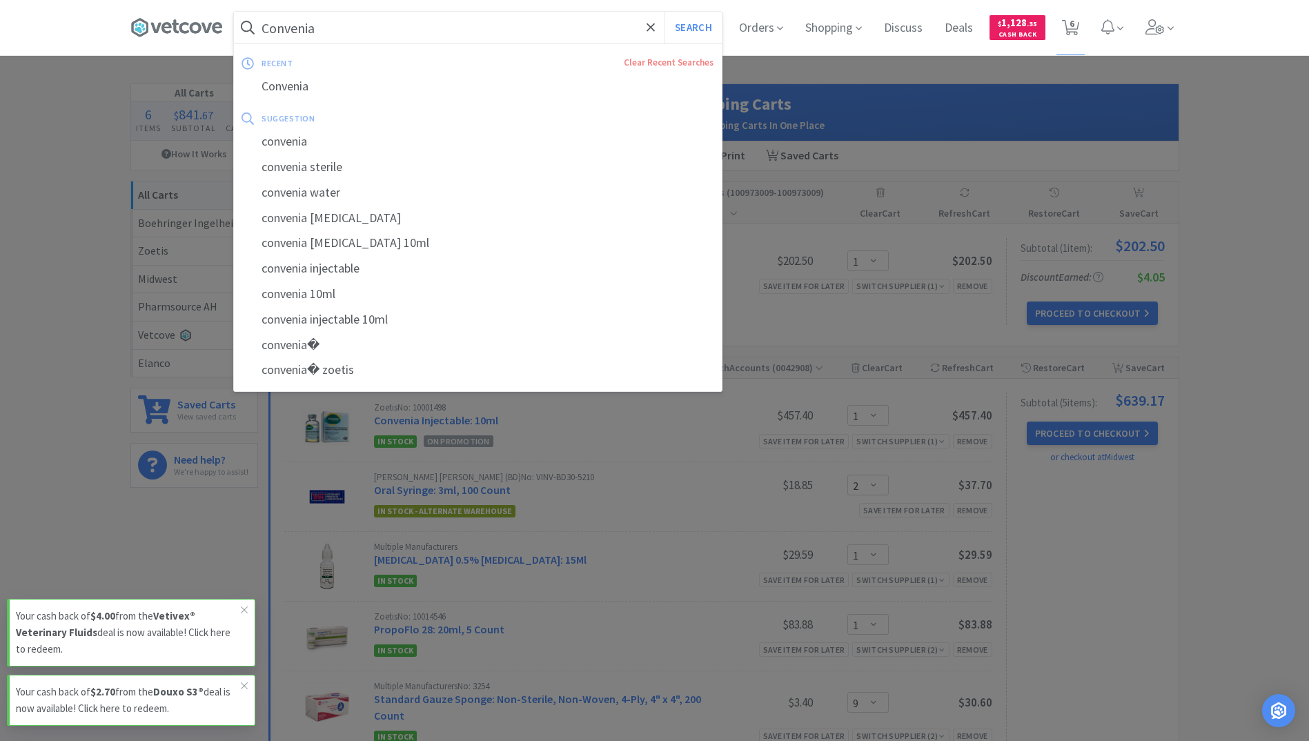
paste input "16mg Apoquel"
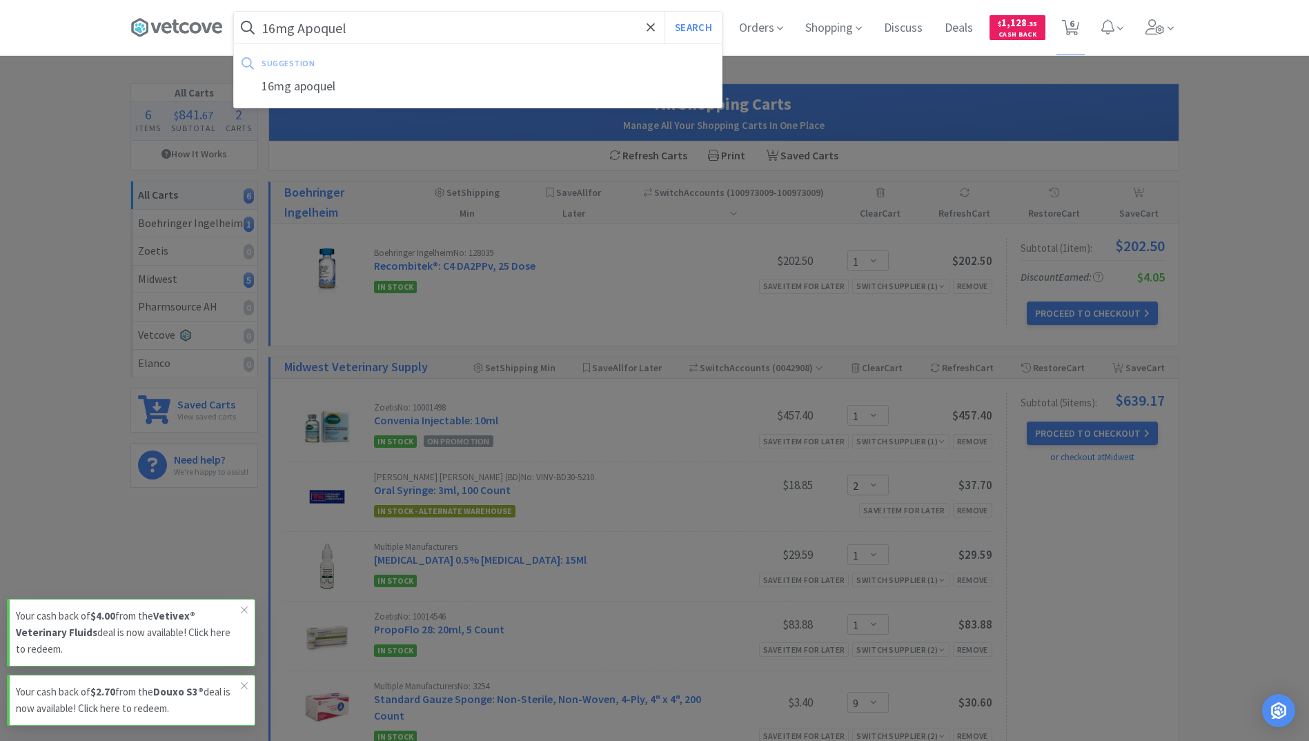
type input "16mg Apoquel"
click at [664, 12] on button "Search" at bounding box center [692, 28] width 57 height 32
select select "1"
select select "2"
select select "1"
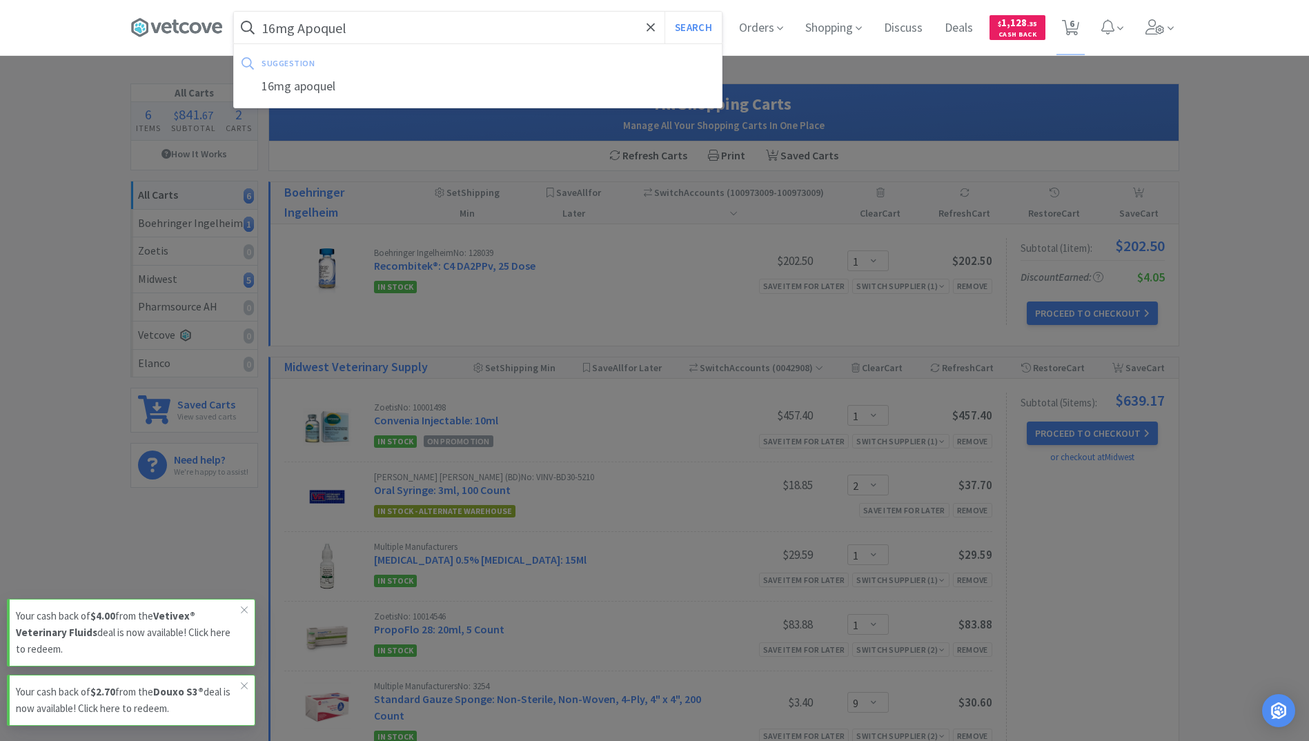
select select "1"
select select "9"
select select "1"
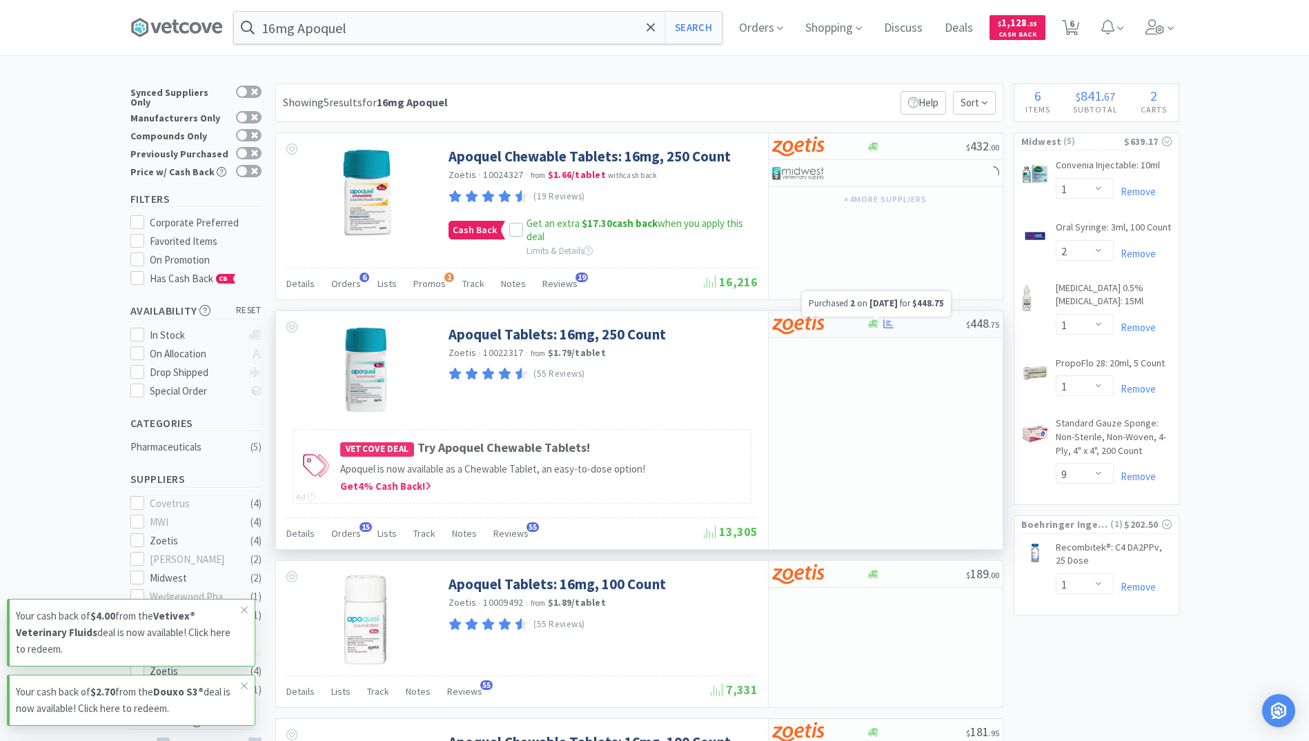
click at [891, 327] on icon at bounding box center [888, 324] width 10 height 10
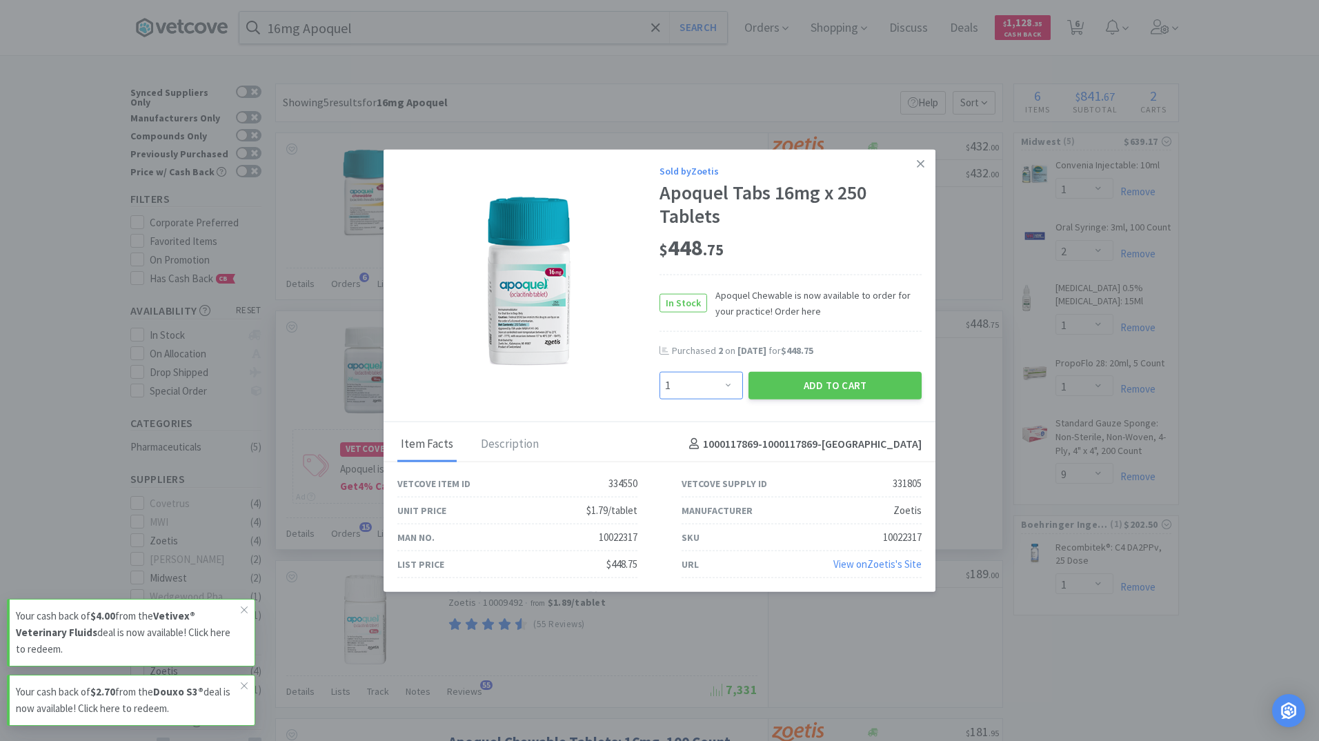
click at [731, 384] on select "Enter Quantity 1 2 3 4 5 6 7 8 9 10 11 12 13 14 15 16 17 18 19 20 Enter Quantity" at bounding box center [701, 385] width 83 height 28
select select "2"
click at [660, 371] on select "Enter Quantity 1 2 3 4 5 6 7 8 9 10 11 12 13 14 15 16 17 18 19 20 Enter Quantity" at bounding box center [701, 385] width 83 height 28
click at [835, 384] on button "Add to Cart" at bounding box center [835, 385] width 173 height 28
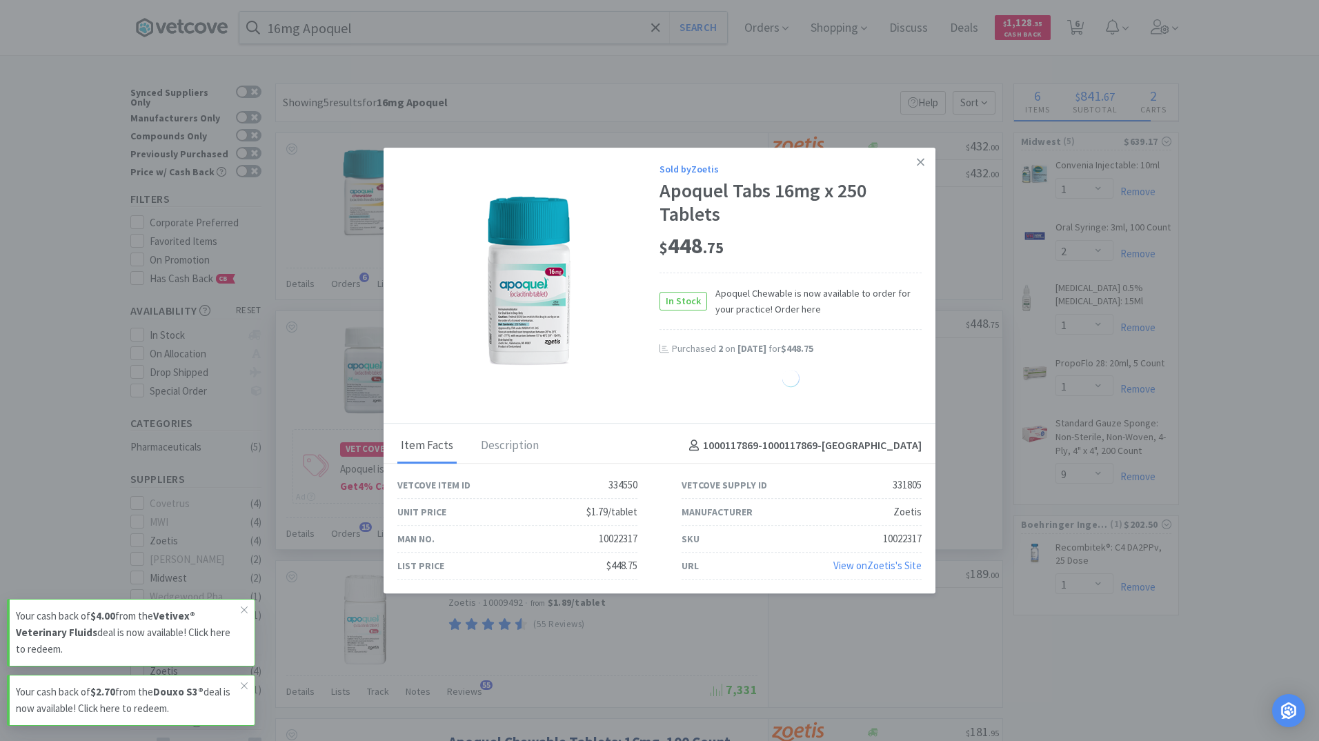
select select "2"
select select "1"
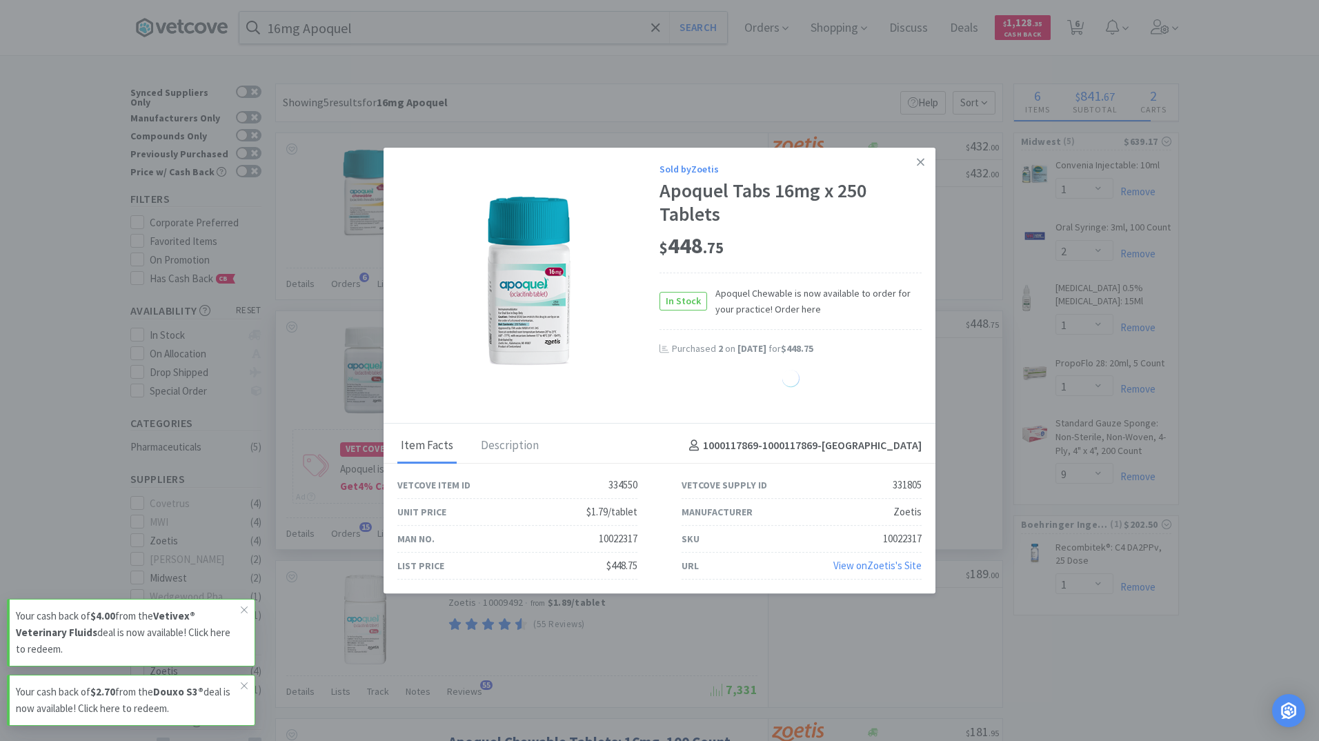
select select "1"
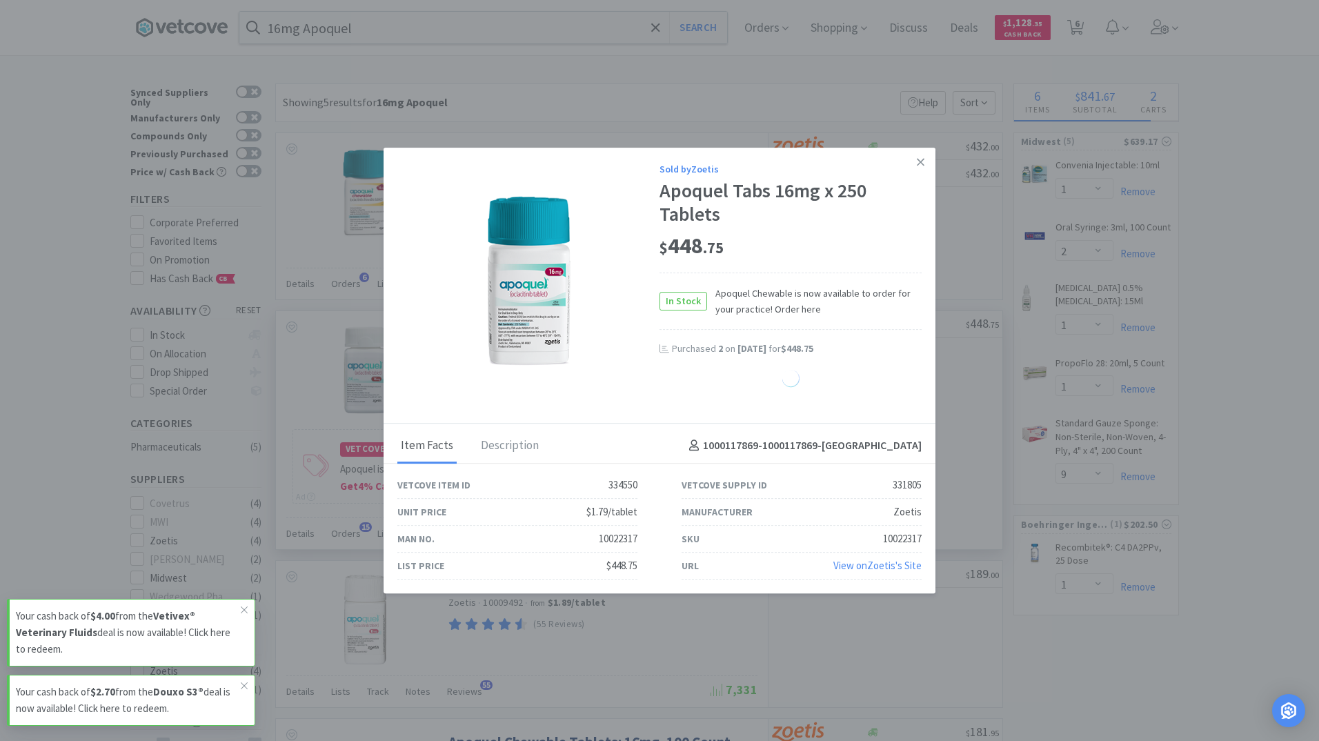
select select "1"
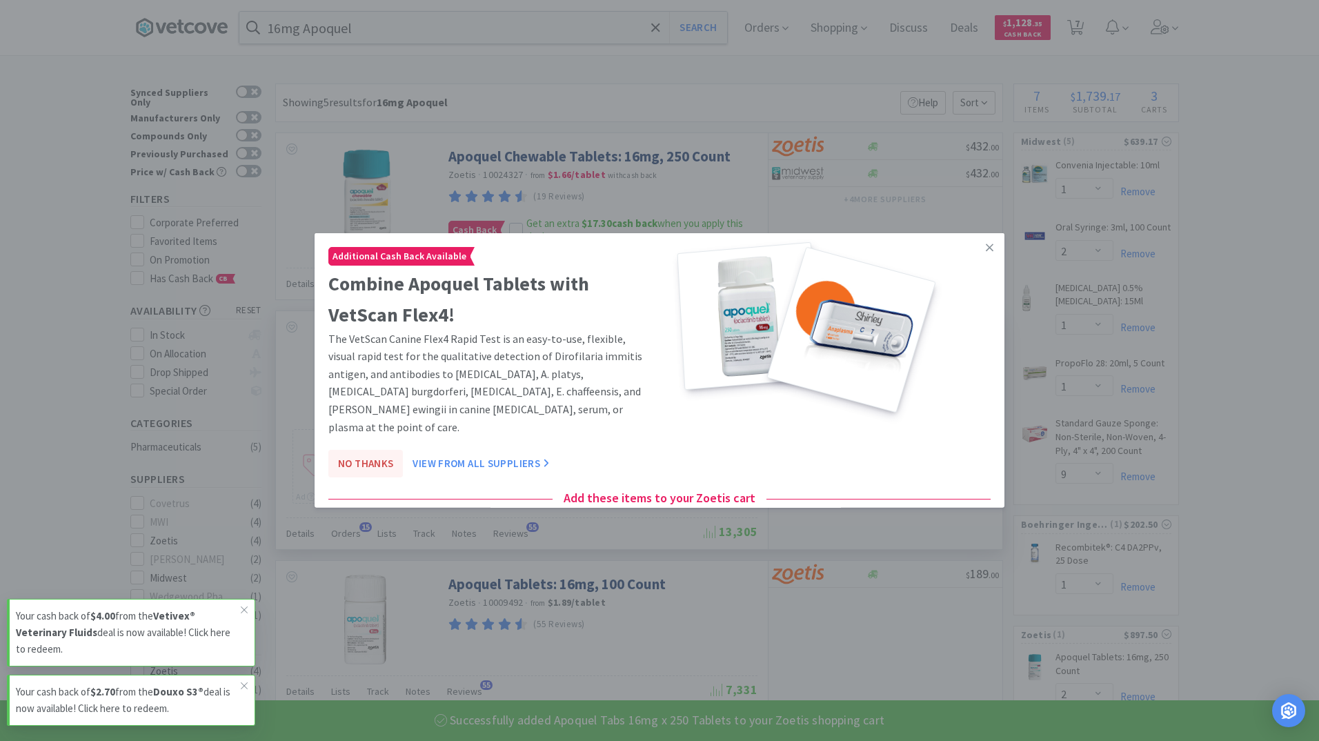
click at [368, 450] on button "No Thanks" at bounding box center [365, 464] width 75 height 28
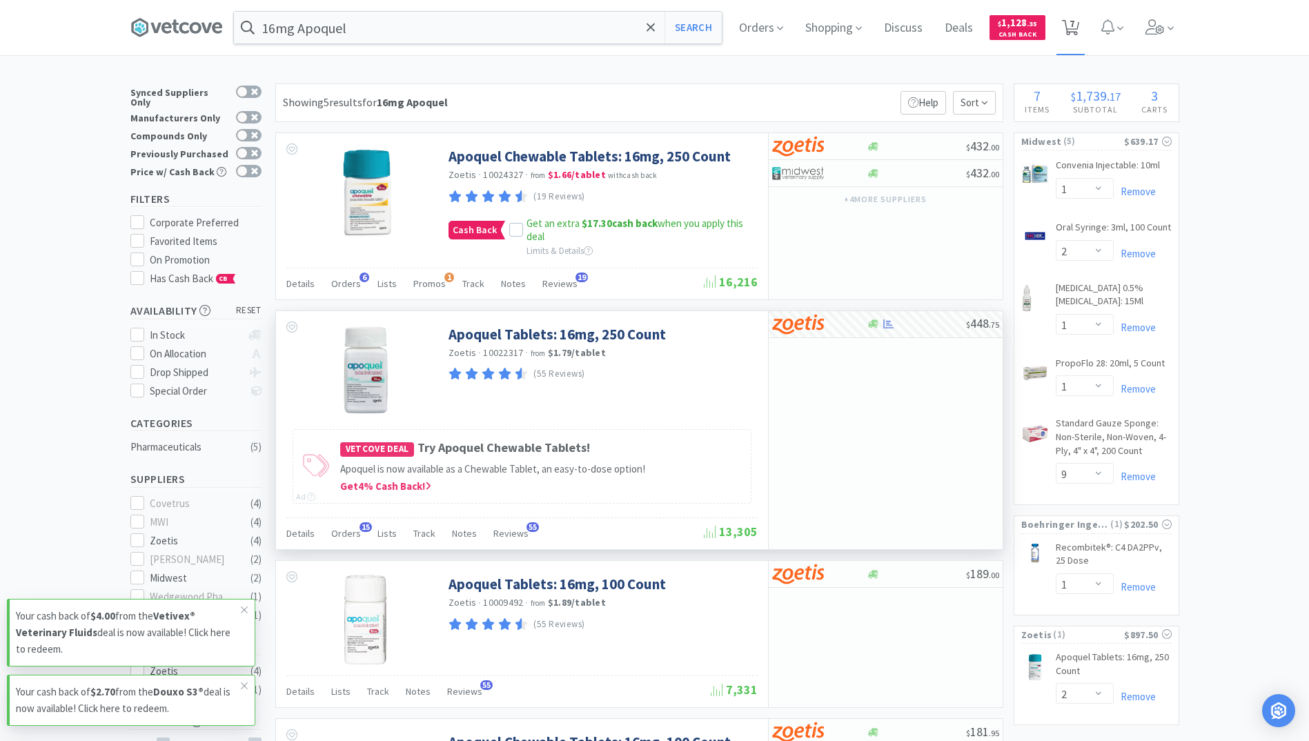
click at [1071, 24] on icon at bounding box center [1070, 27] width 17 height 15
select select "1"
select select "2"
select select "1"
select select "2"
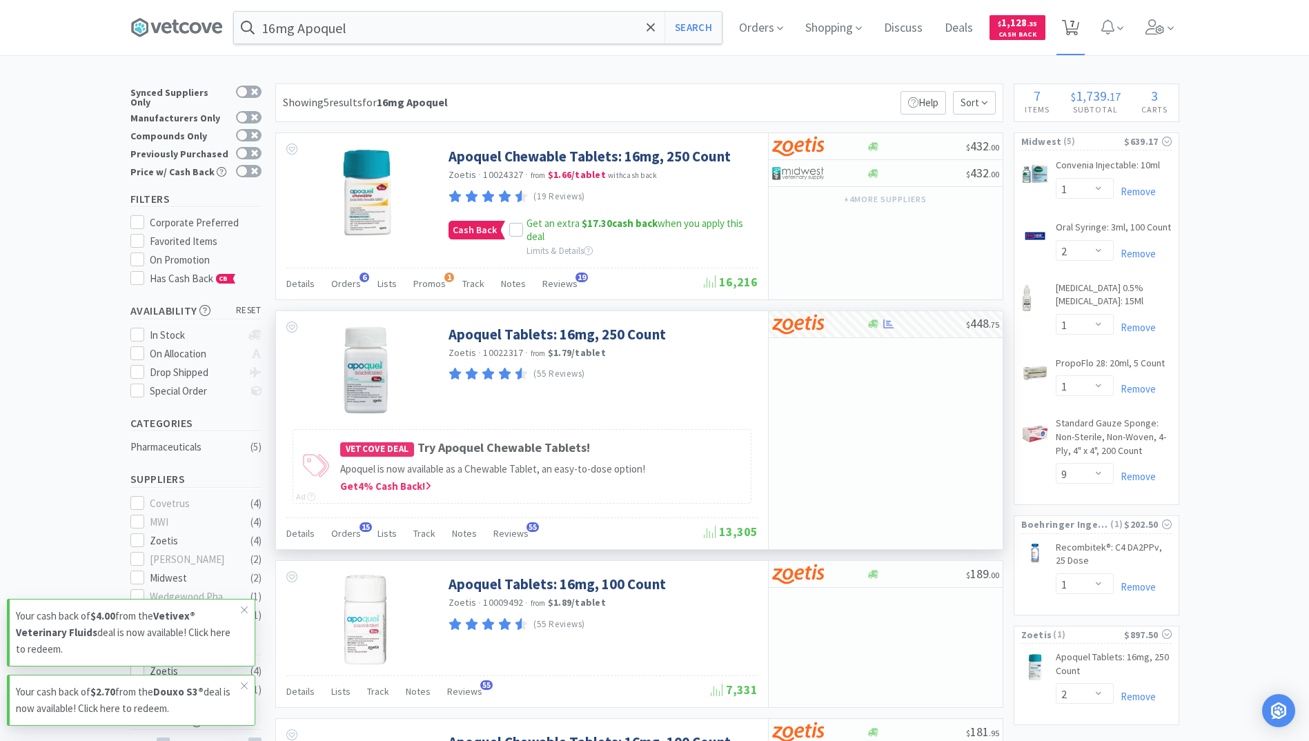
select select "1"
select select "9"
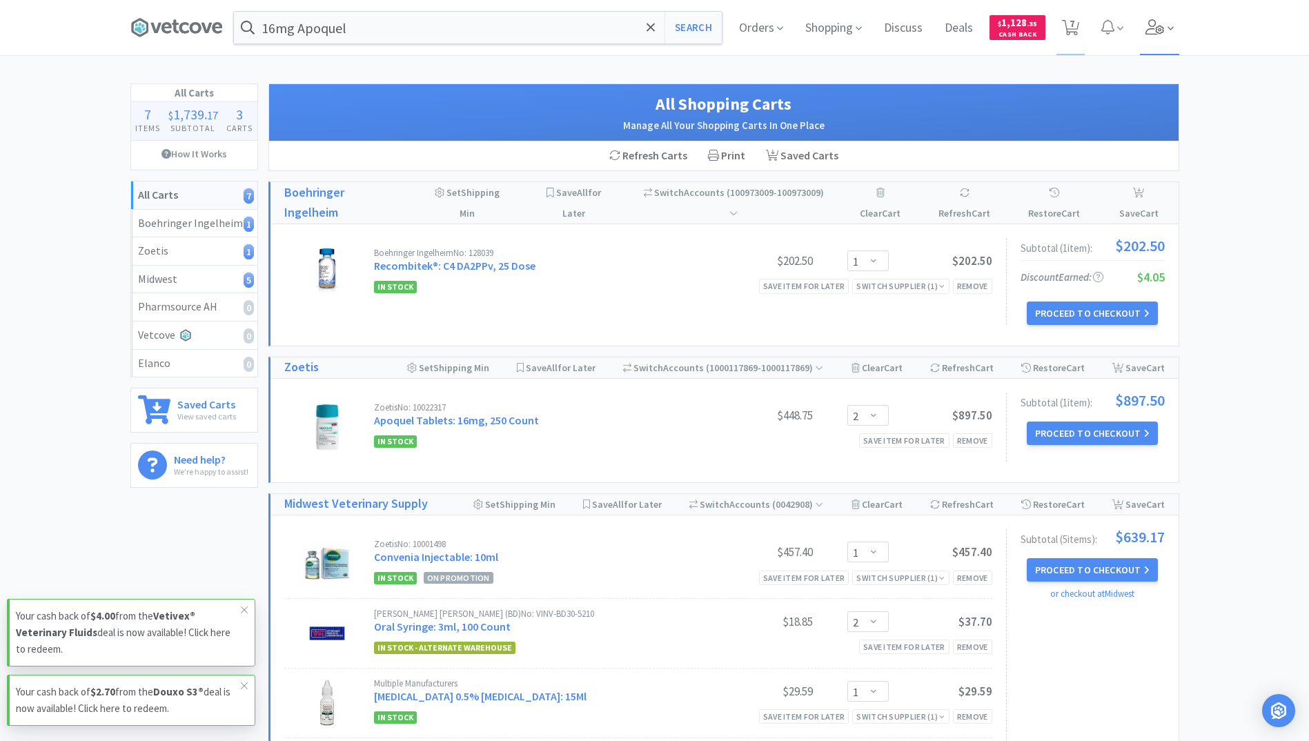
click at [1149, 28] on icon at bounding box center [1154, 26] width 19 height 15
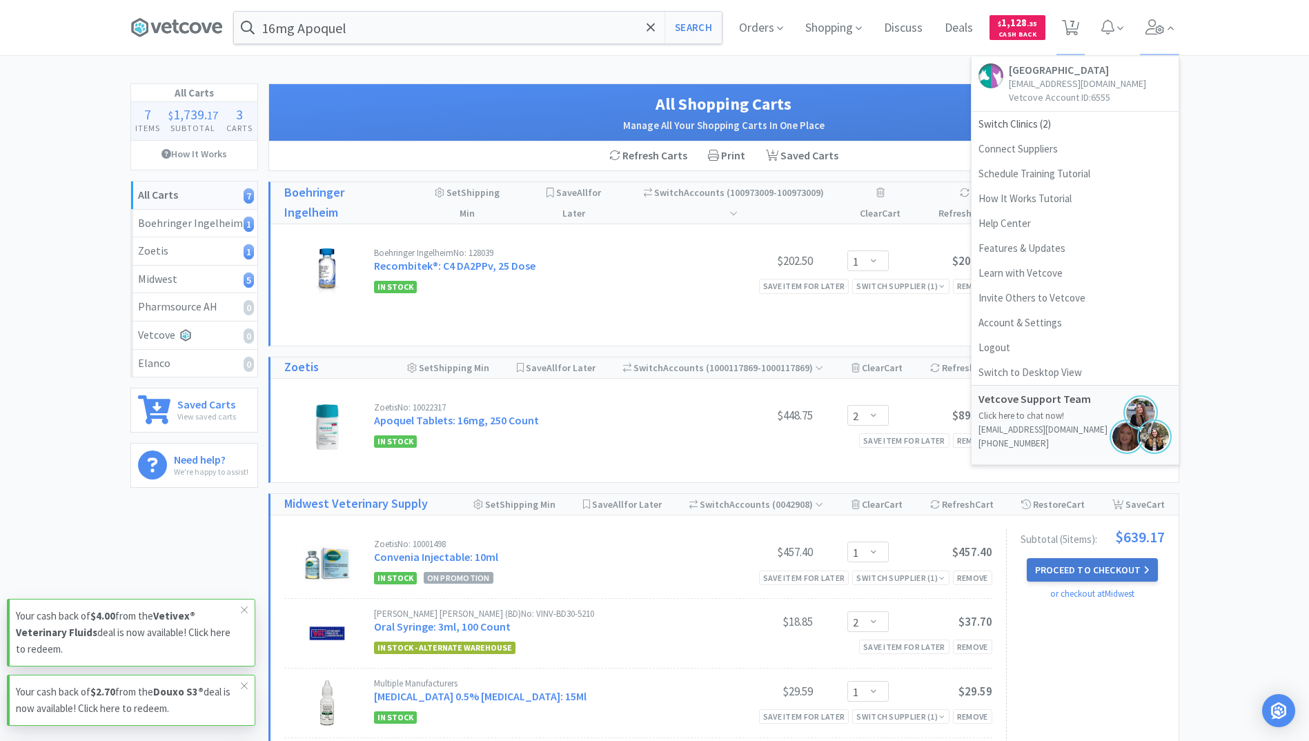
click at [1093, 574] on button "Proceed to Checkout" at bounding box center [1092, 569] width 131 height 23
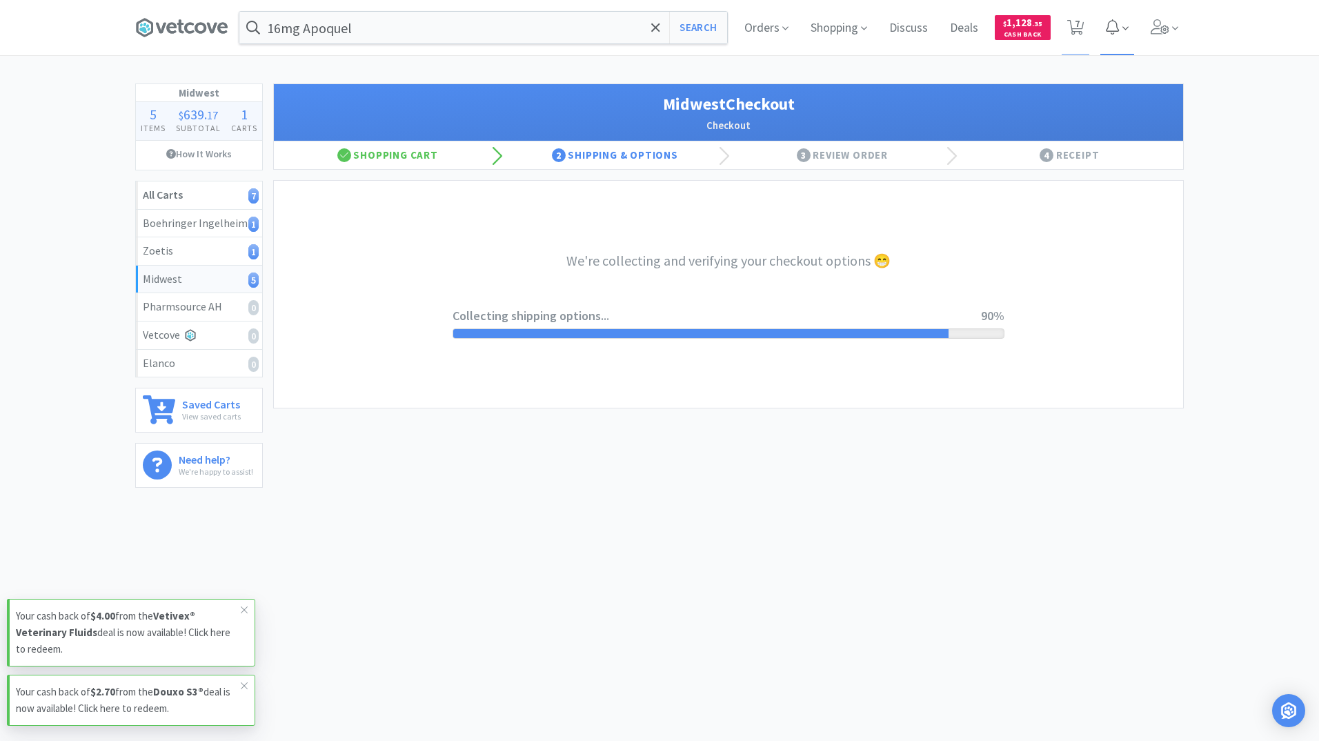
select select "3"
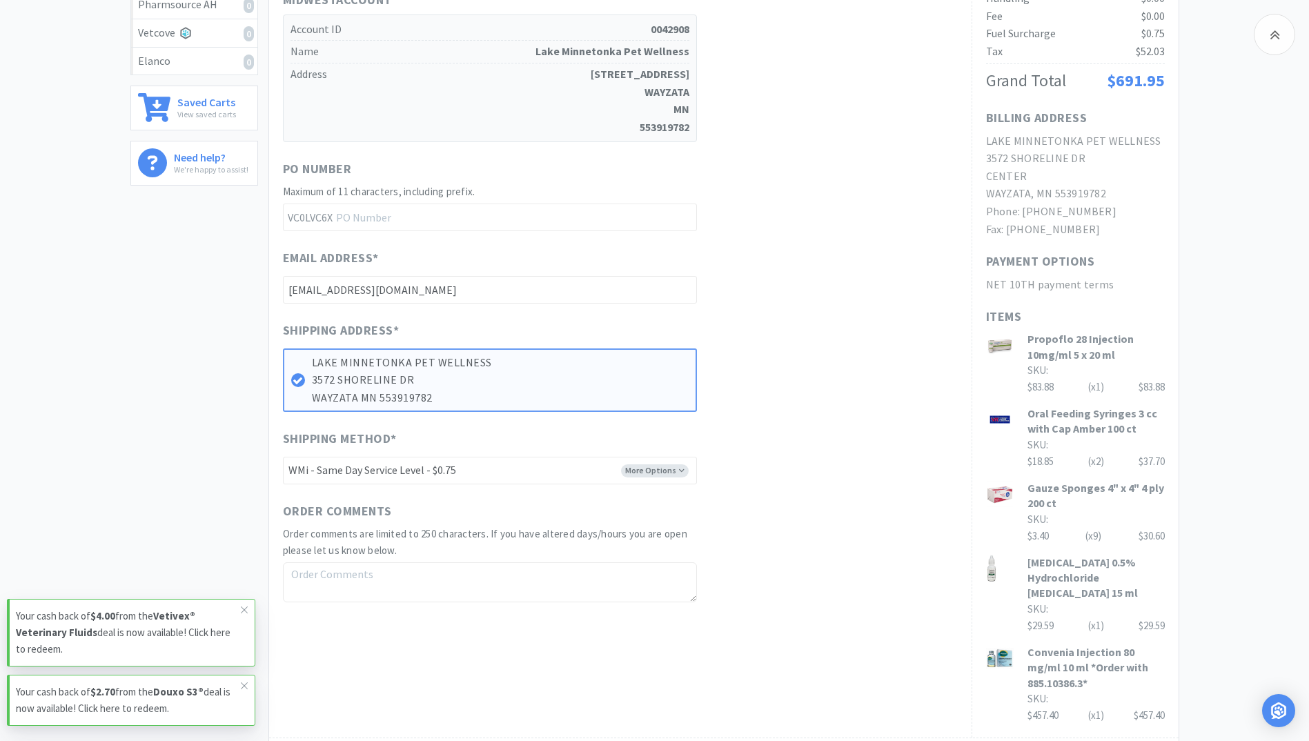
scroll to position [497, 0]
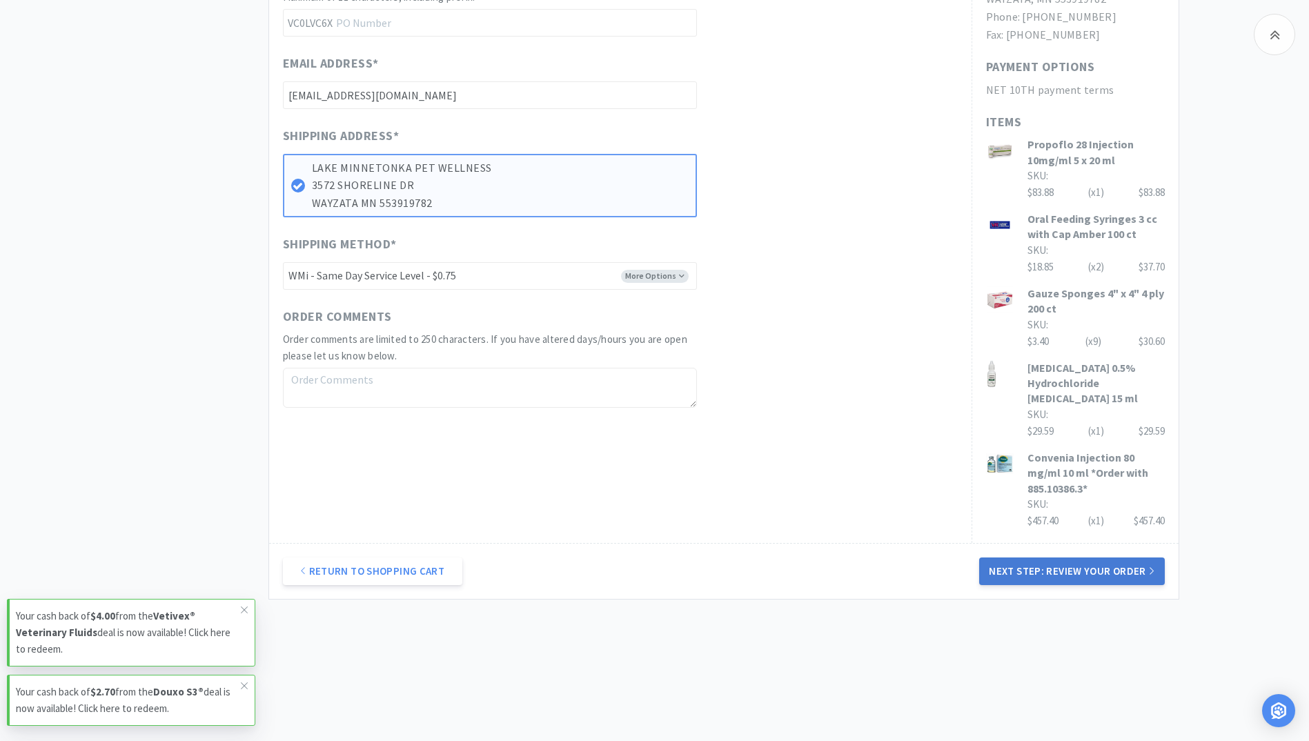
click at [1083, 566] on button "Next Step: Review Your Order" at bounding box center [1071, 571] width 185 height 28
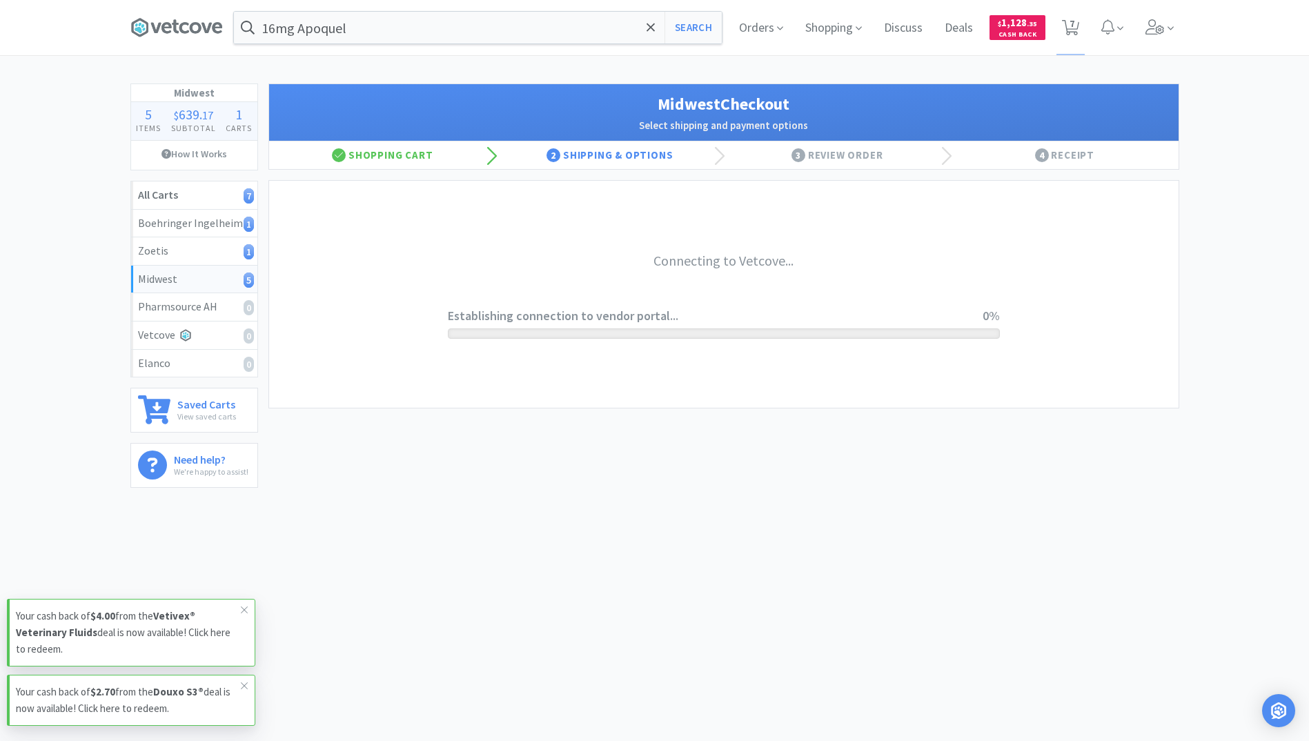
scroll to position [0, 0]
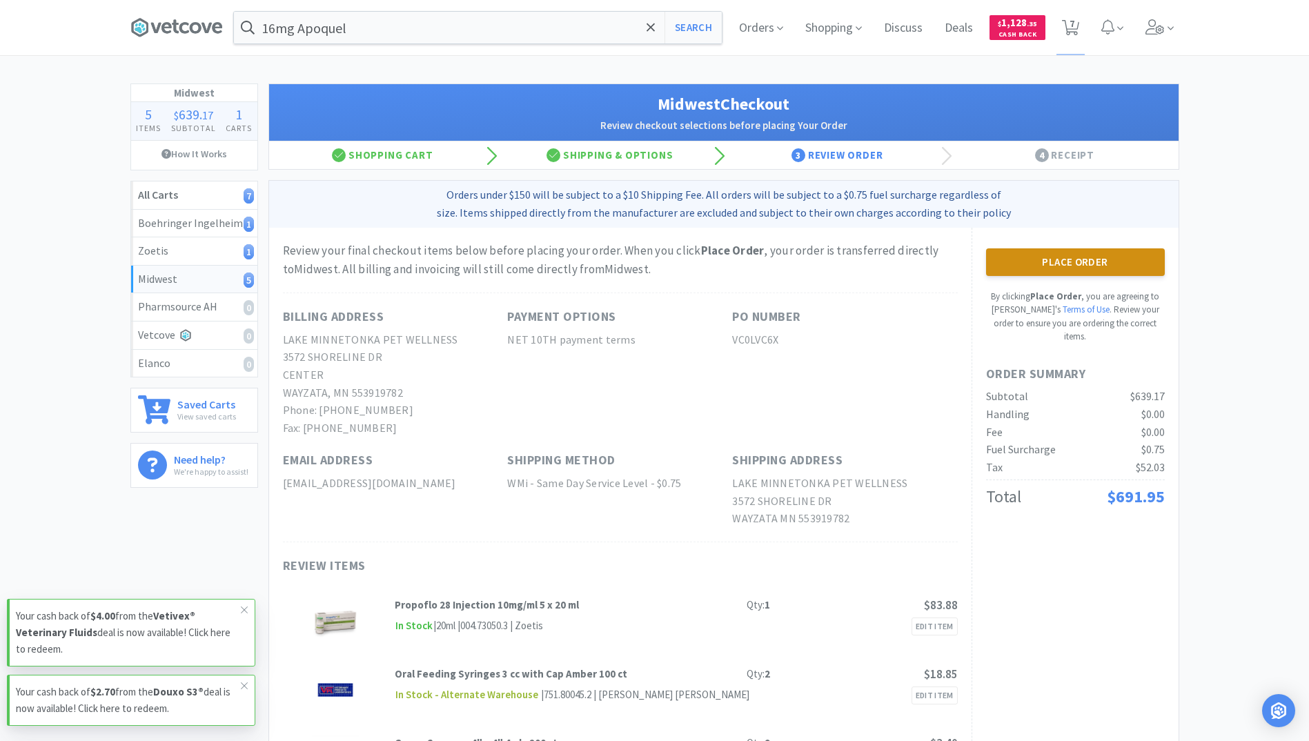
click at [1089, 256] on button "Place Order" at bounding box center [1075, 262] width 179 height 28
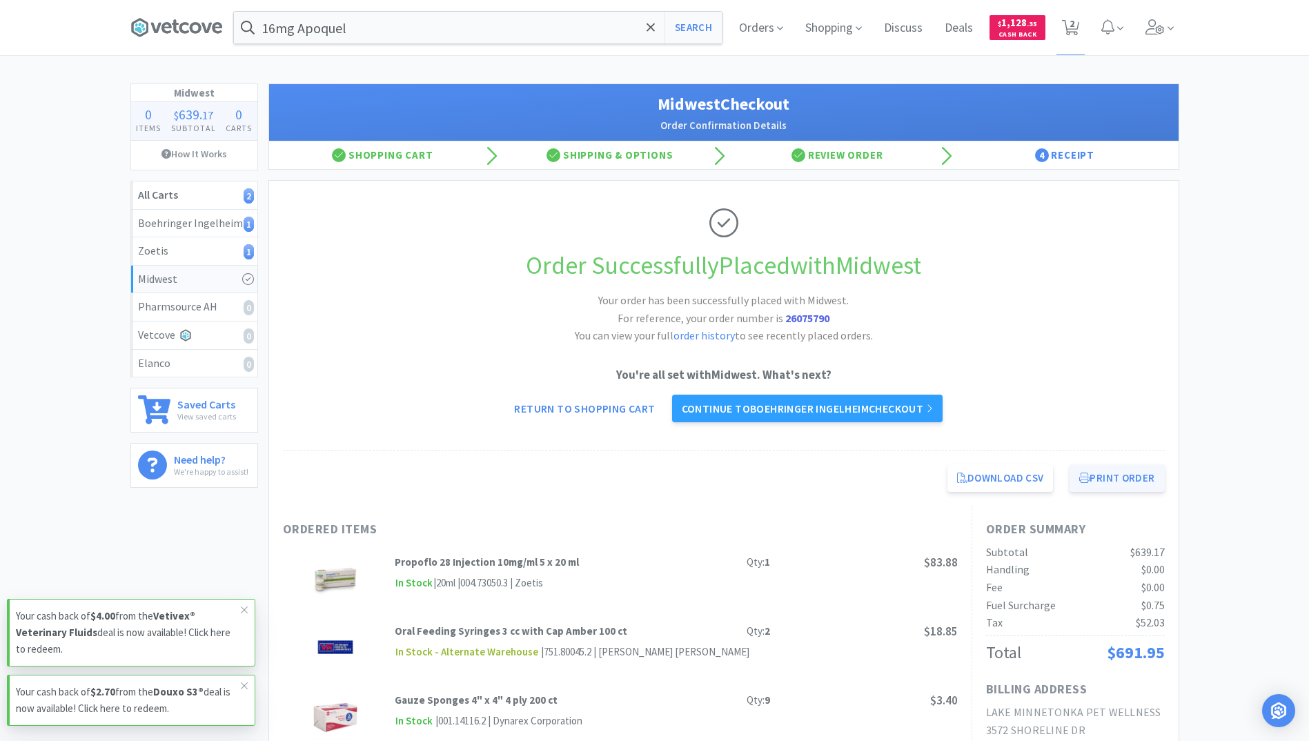
drag, startPoint x: 1089, startPoint y: 481, endPoint x: 1102, endPoint y: 483, distance: 13.3
click at [1091, 482] on button "Print Order" at bounding box center [1116, 478] width 95 height 28
click at [1081, 25] on span "2" at bounding box center [1070, 27] width 28 height 55
select select "1"
select select "2"
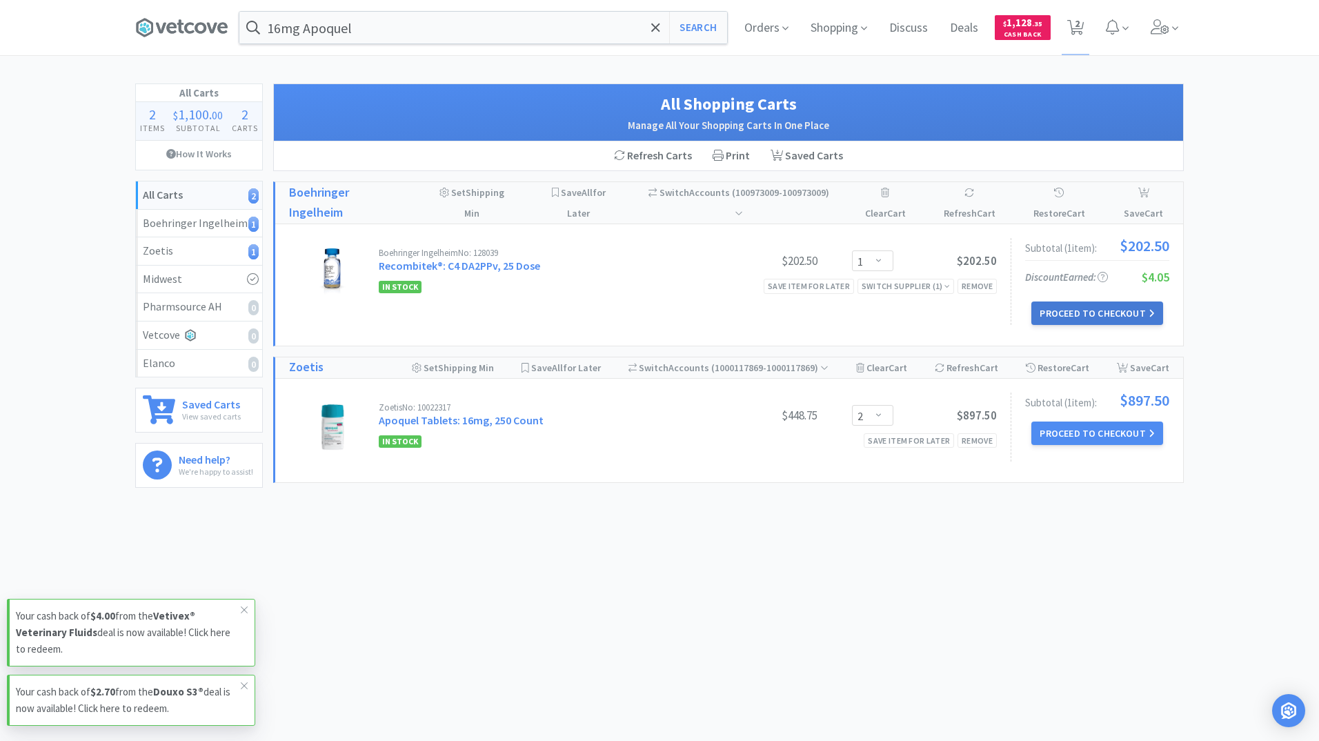
click at [1131, 310] on button "Proceed to Checkout" at bounding box center [1096, 312] width 131 height 23
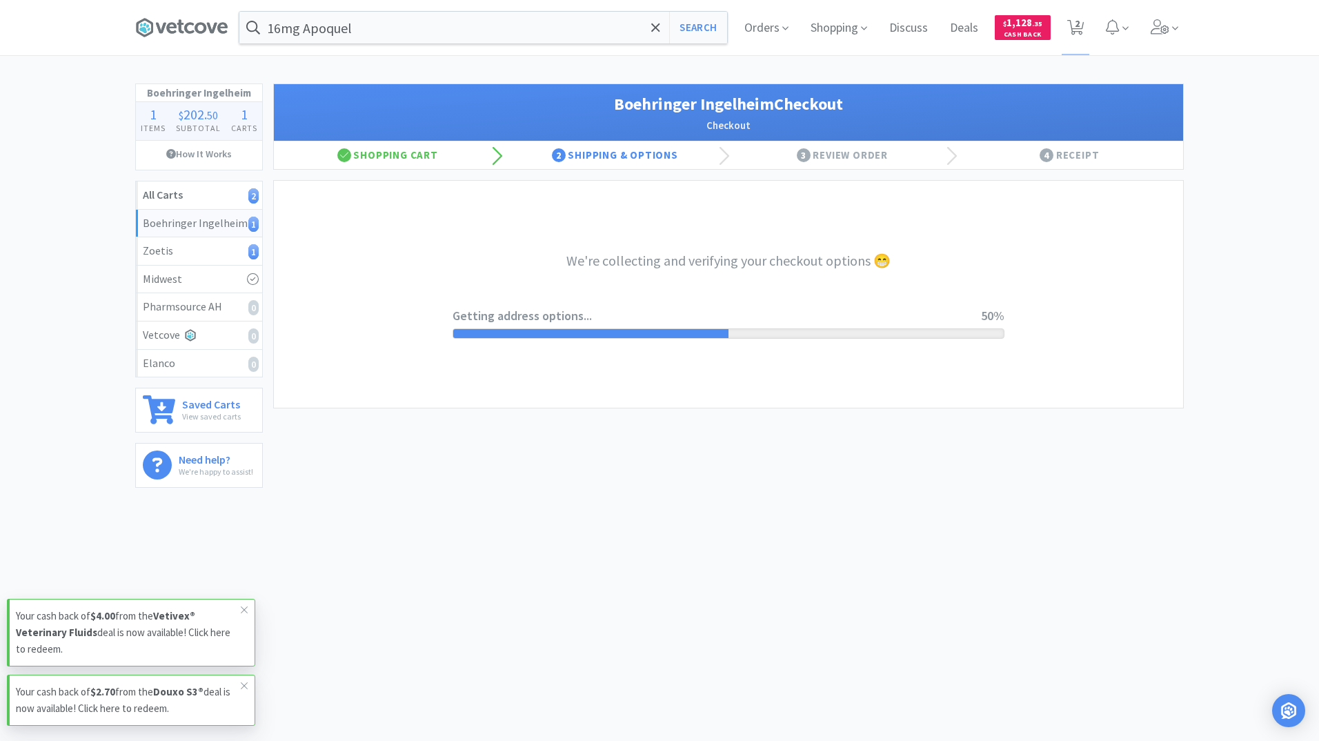
select select "invoice"
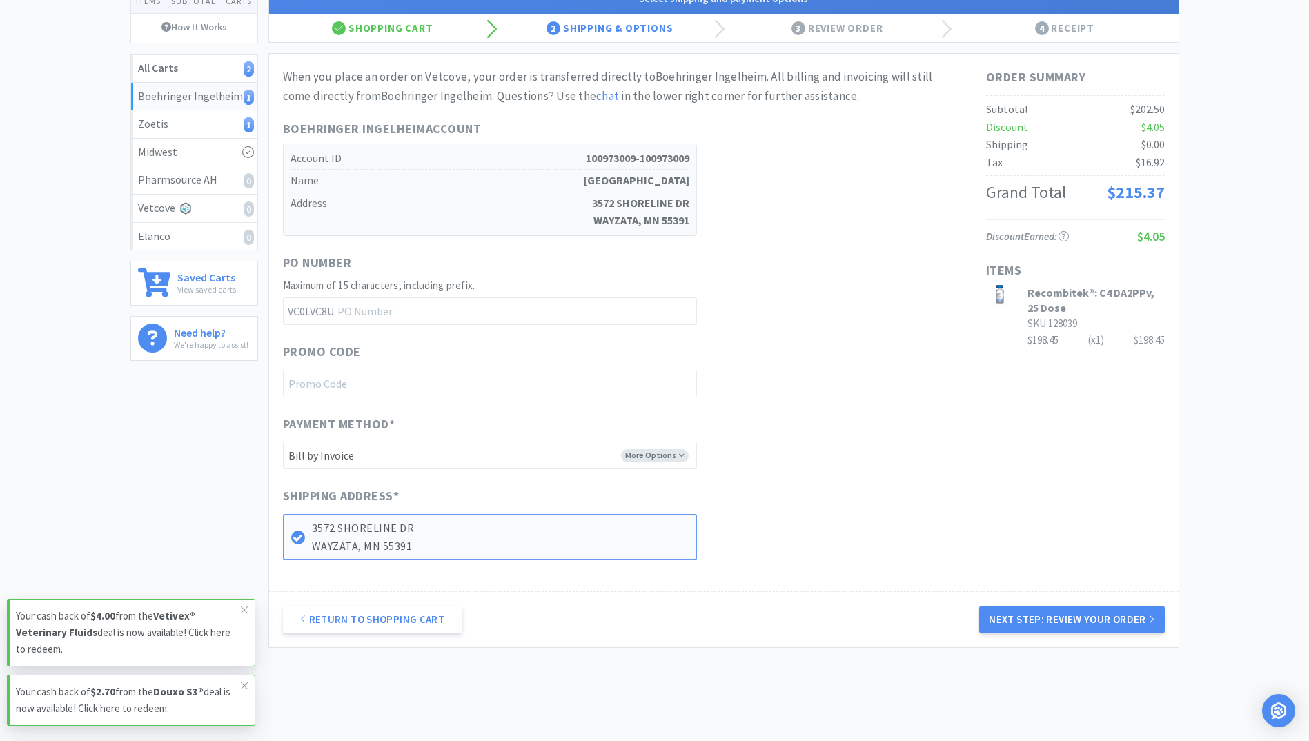
scroll to position [138, 0]
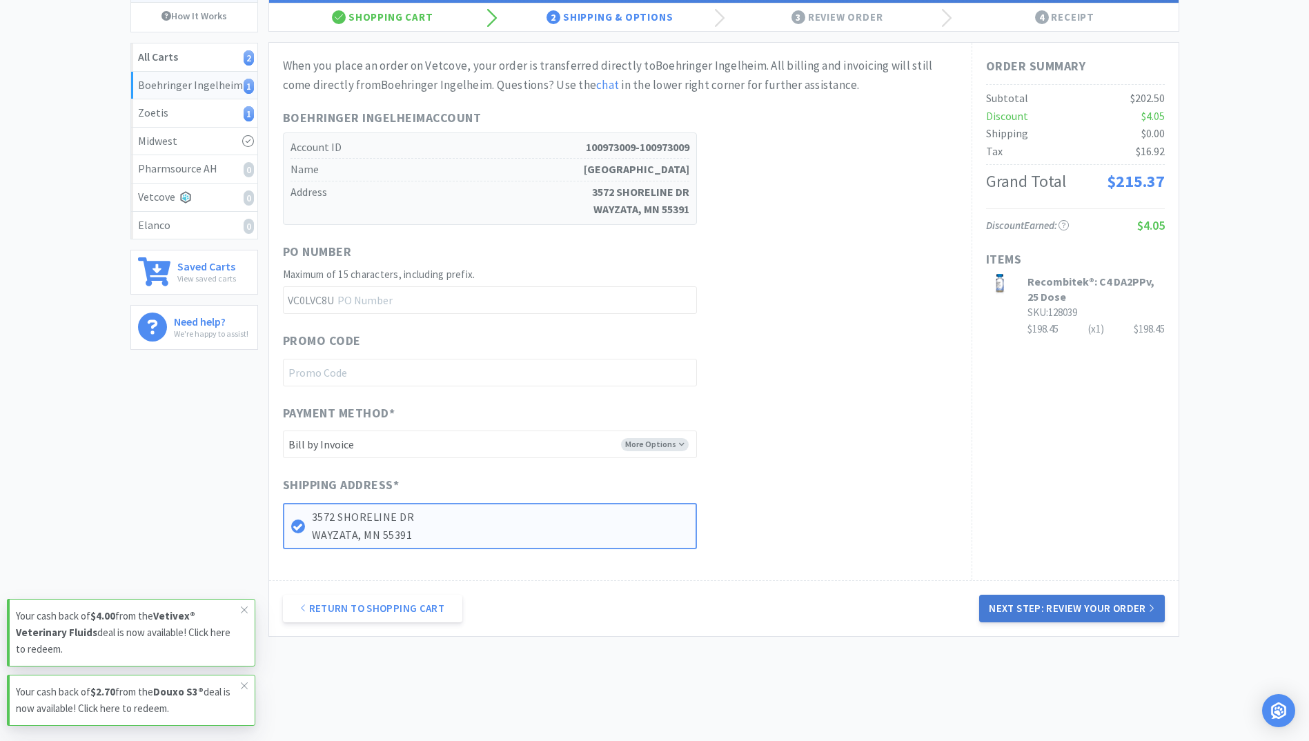
click at [1071, 607] on button "Next Step: Review Your Order" at bounding box center [1071, 609] width 185 height 28
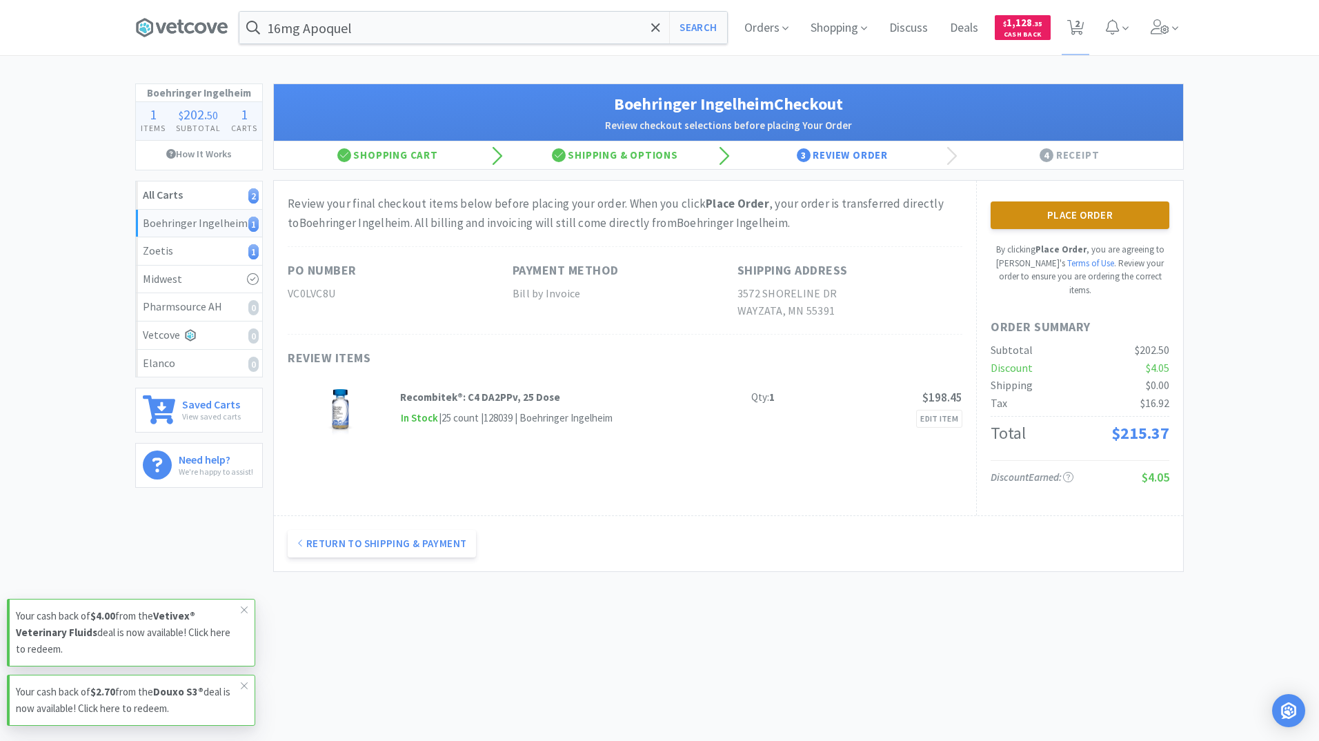
click at [1080, 212] on button "Place Order" at bounding box center [1080, 215] width 179 height 28
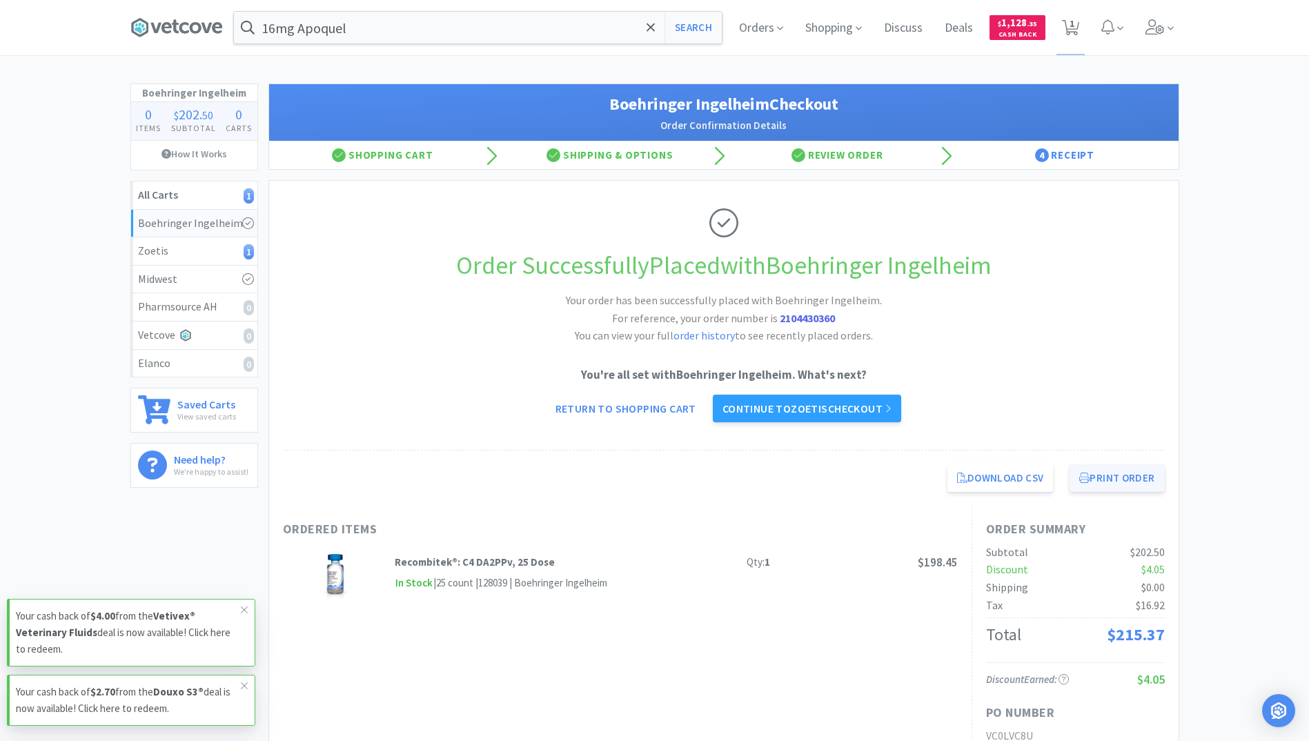
click at [1149, 488] on button "Print Order" at bounding box center [1116, 478] width 95 height 28
click at [1078, 28] on icon at bounding box center [1070, 27] width 17 height 15
select select "2"
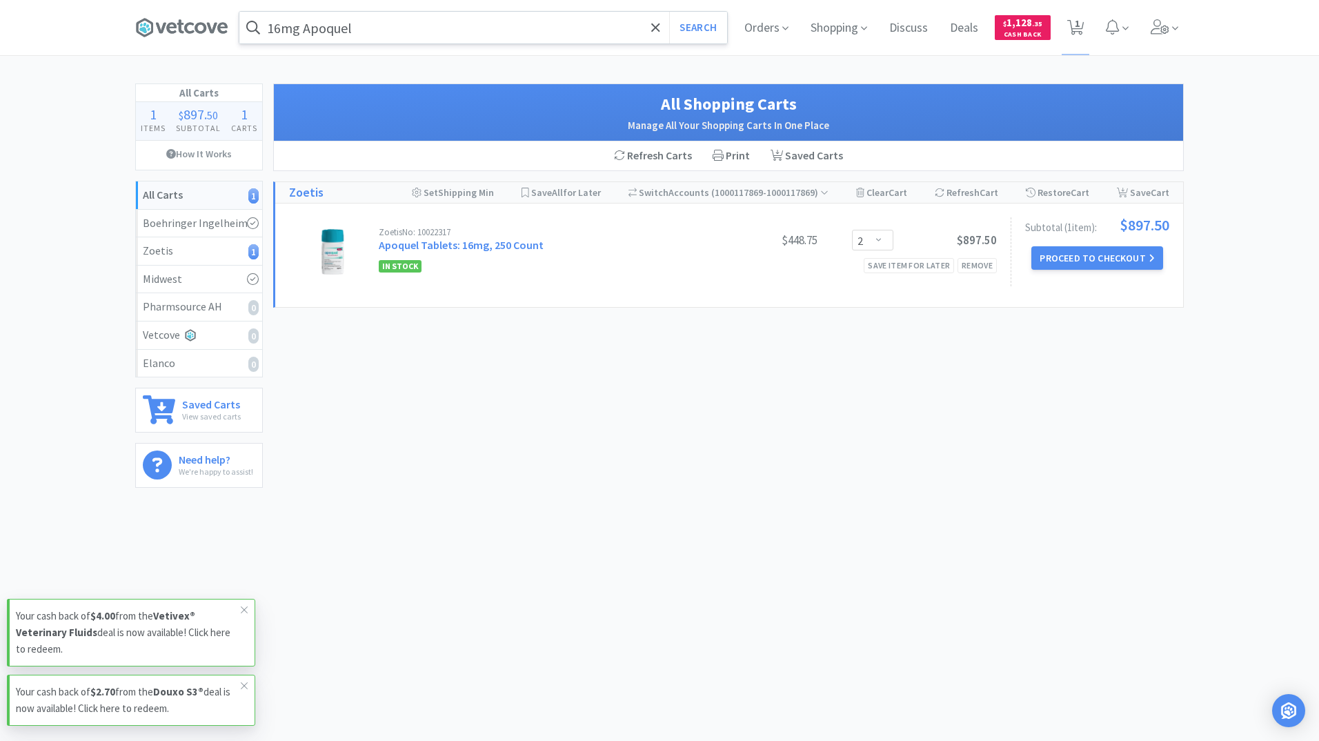
click at [382, 27] on input "16mg Apoquel" at bounding box center [483, 28] width 488 height 32
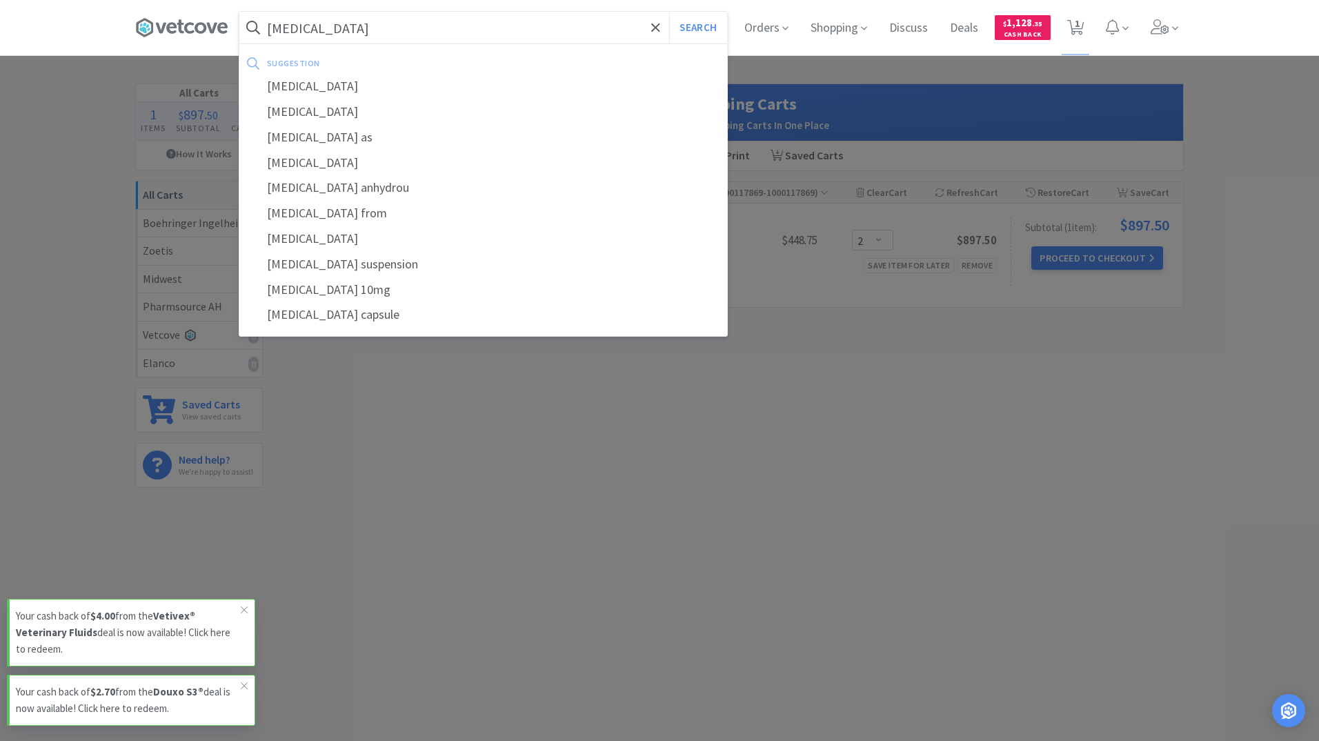
type input "metoclopramide"
click at [669, 12] on button "Search" at bounding box center [697, 28] width 57 height 32
select select "2"
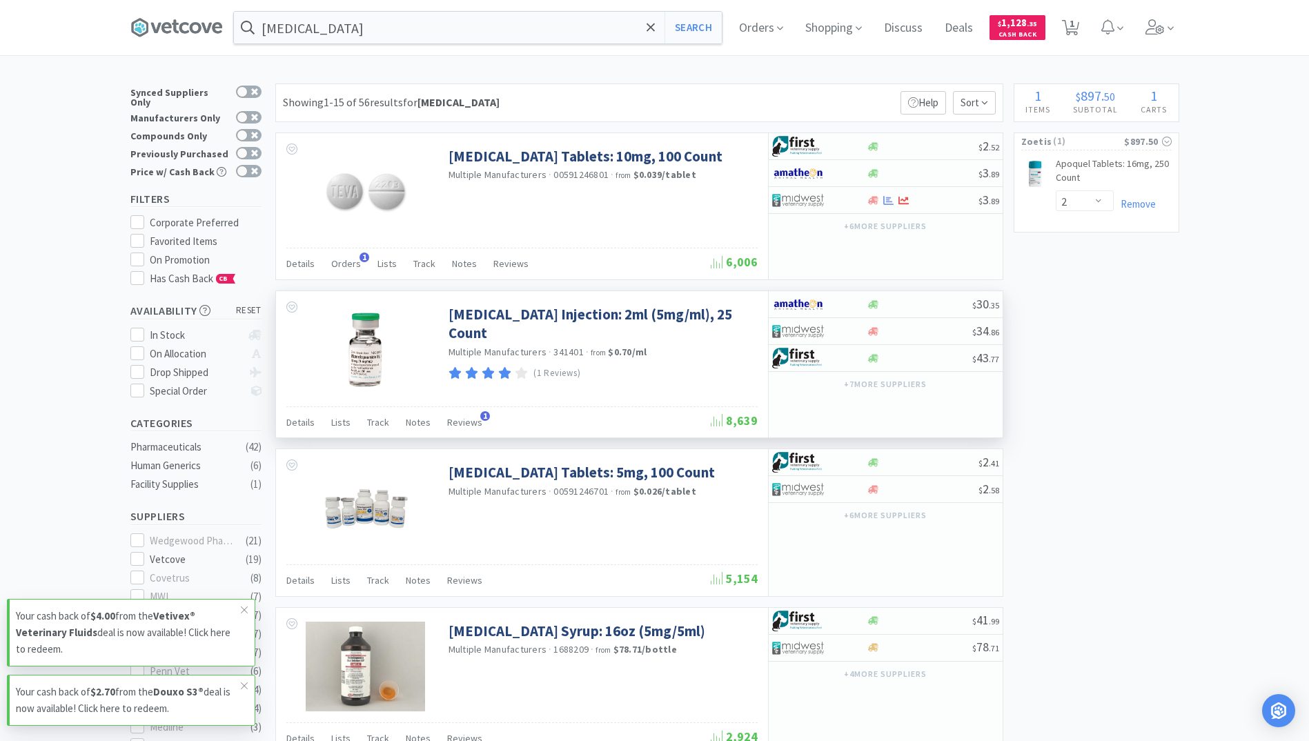
scroll to position [276, 0]
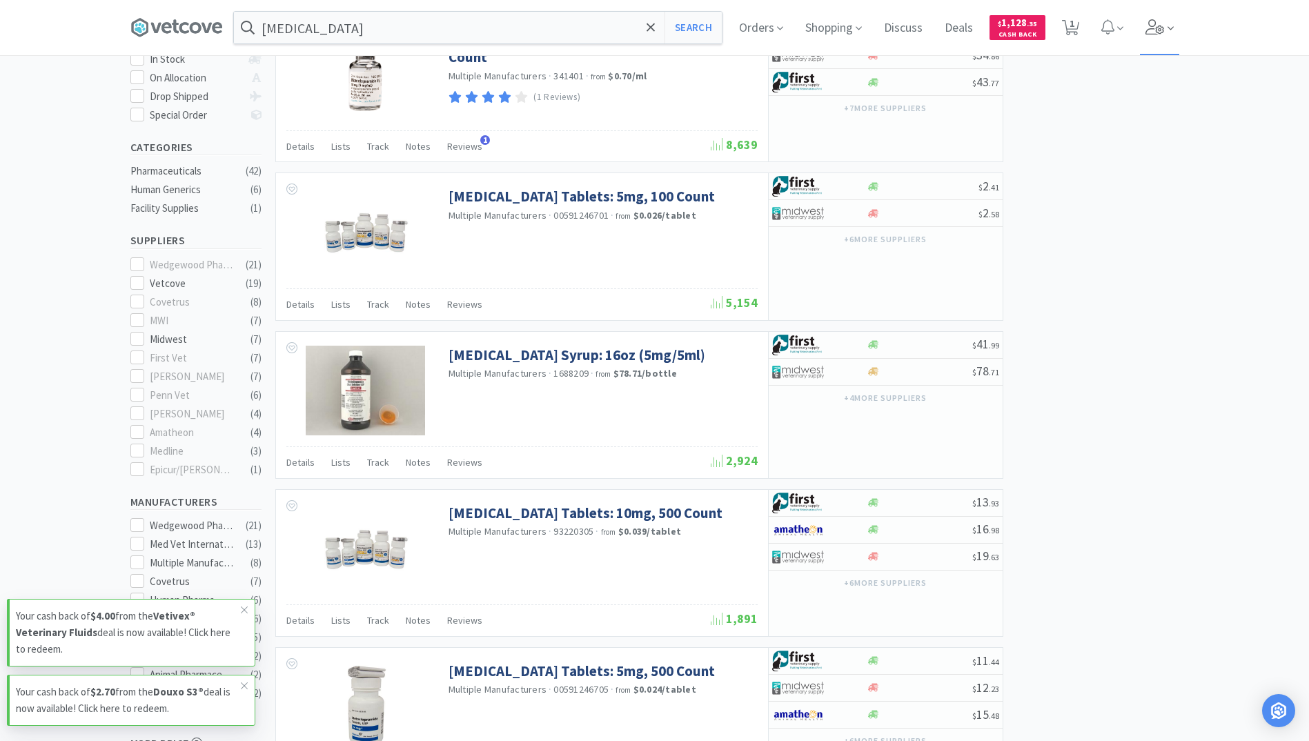
click at [1164, 34] on icon at bounding box center [1154, 26] width 19 height 15
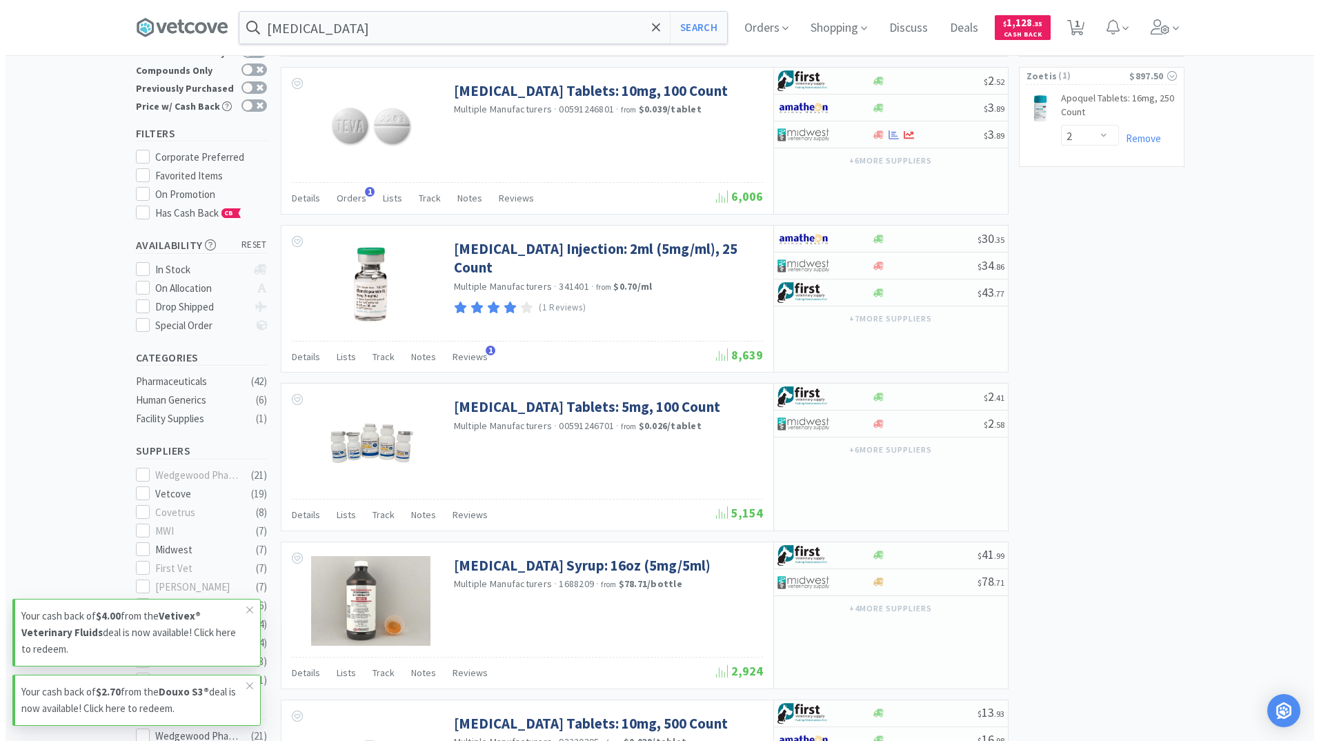
scroll to position [0, 0]
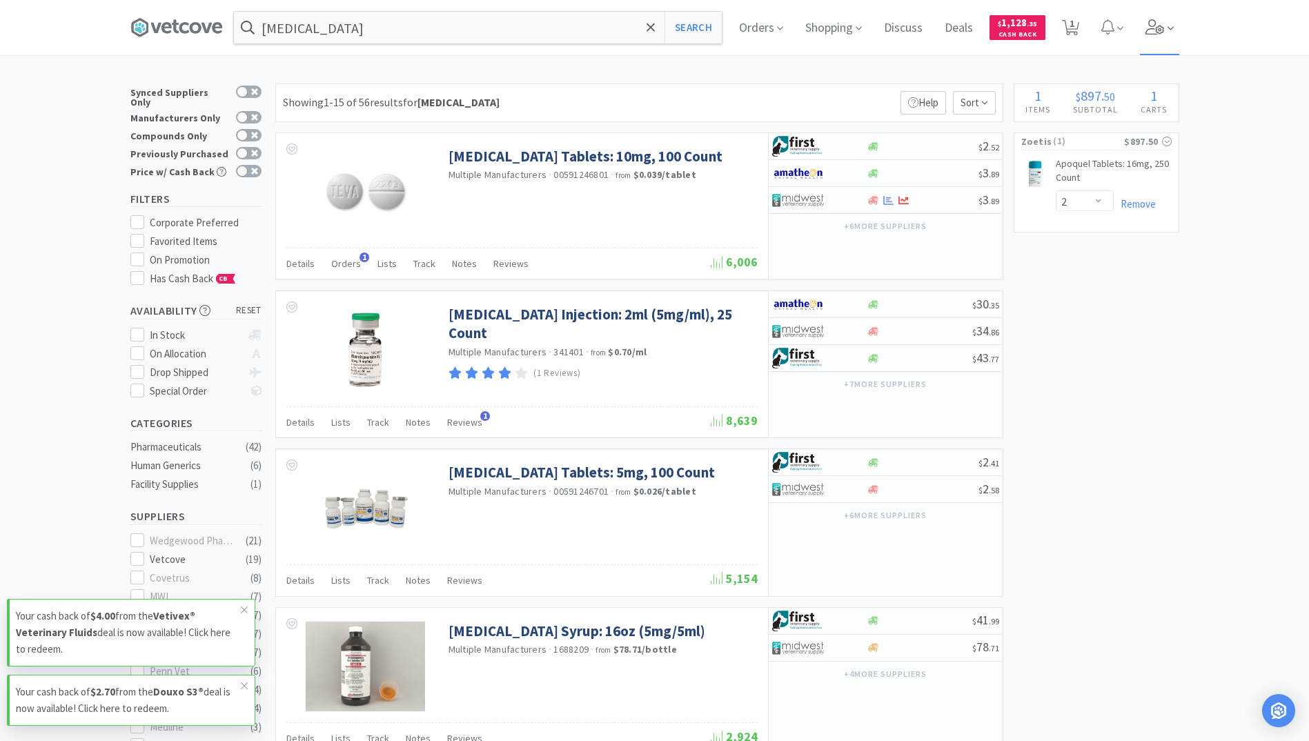
click at [1164, 30] on icon at bounding box center [1154, 26] width 19 height 15
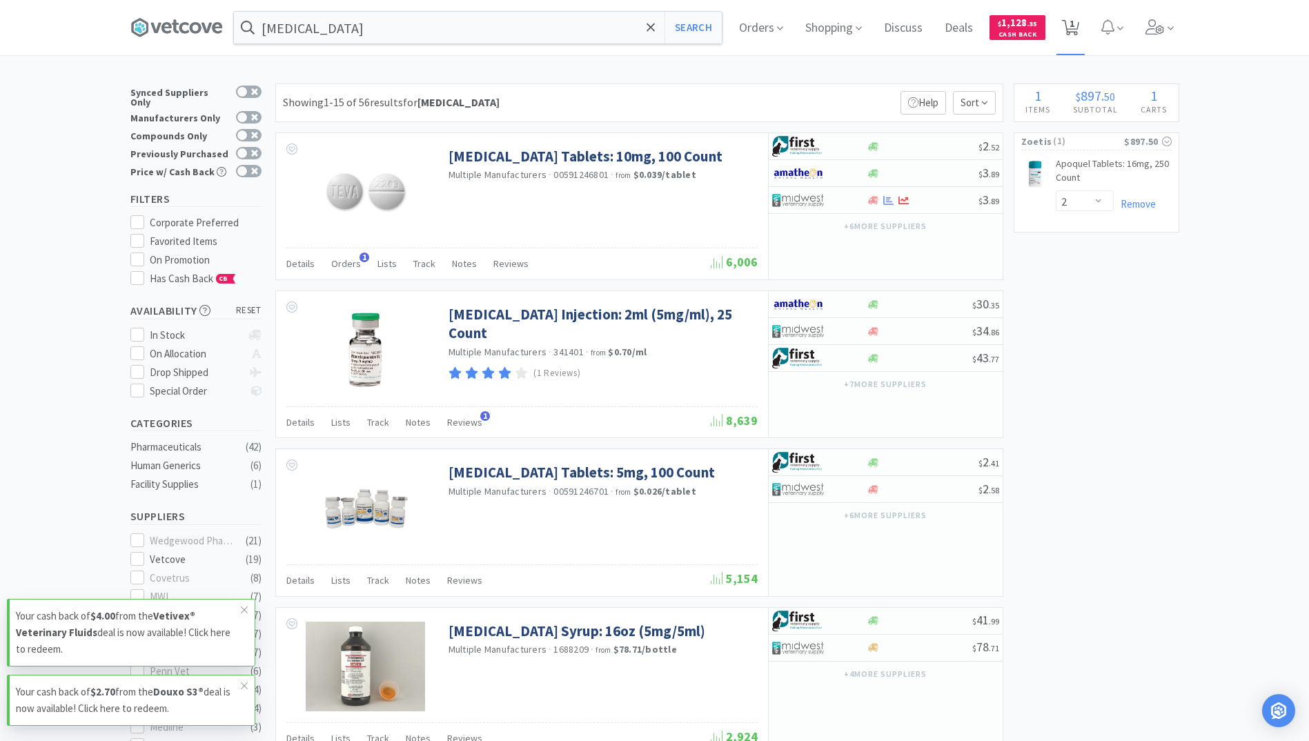
click at [1074, 26] on span "1" at bounding box center [1071, 23] width 5 height 55
select select "2"
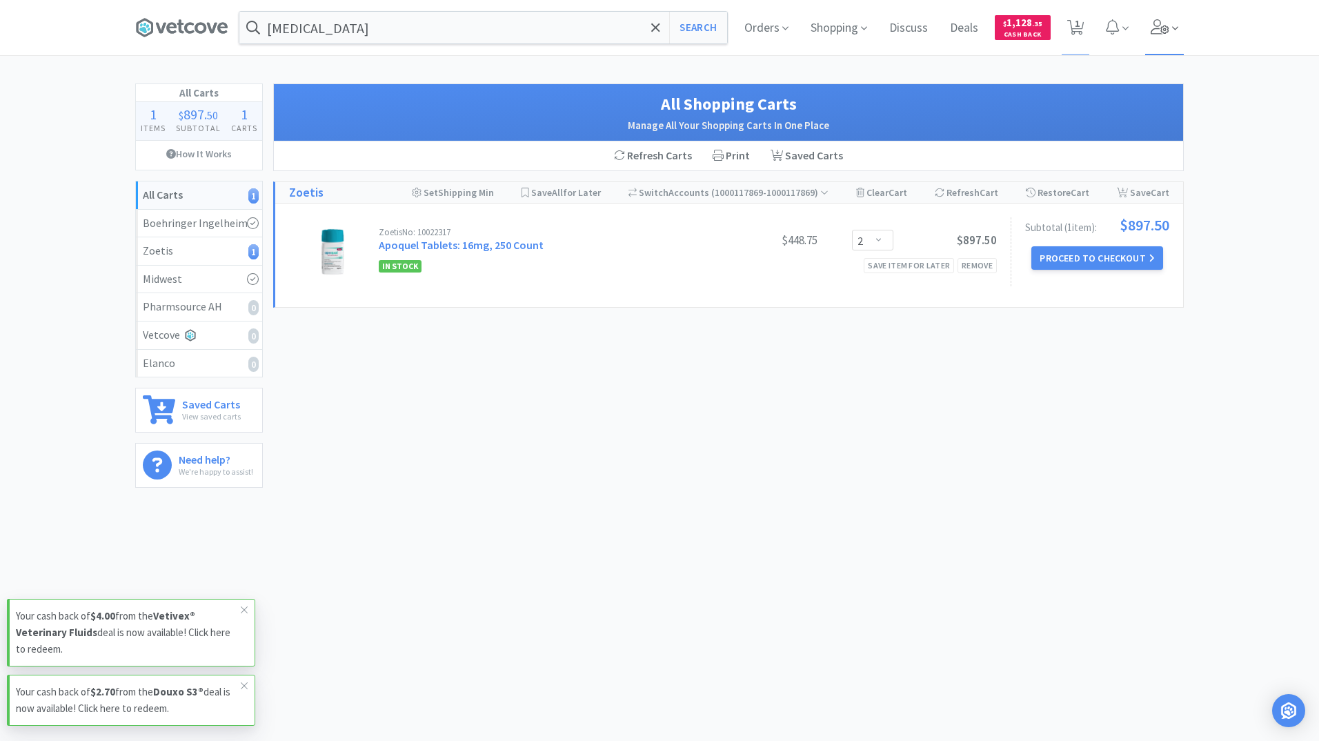
click at [1161, 17] on span at bounding box center [1164, 27] width 39 height 55
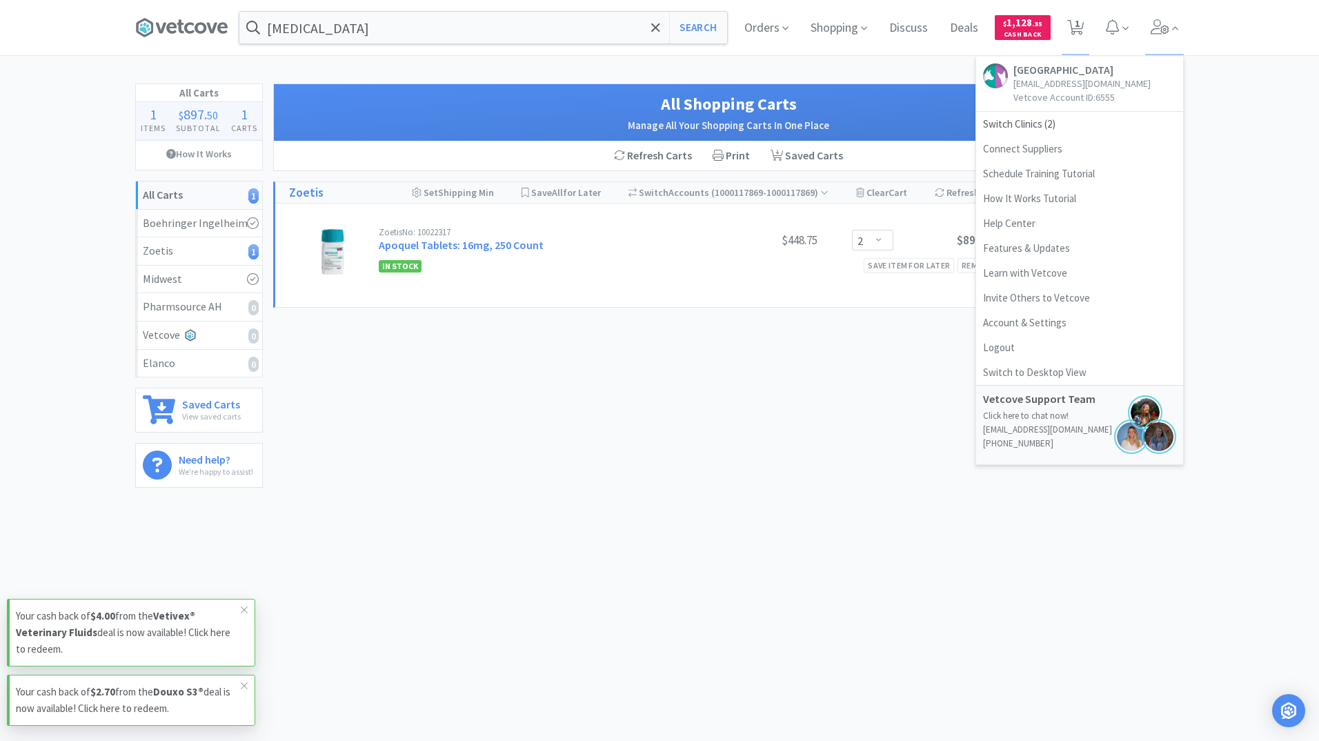
click at [601, 473] on div "All Shopping Carts Manage All Your Shopping Carts In One Place Refresh Carts Pr…" at bounding box center [728, 283] width 911 height 401
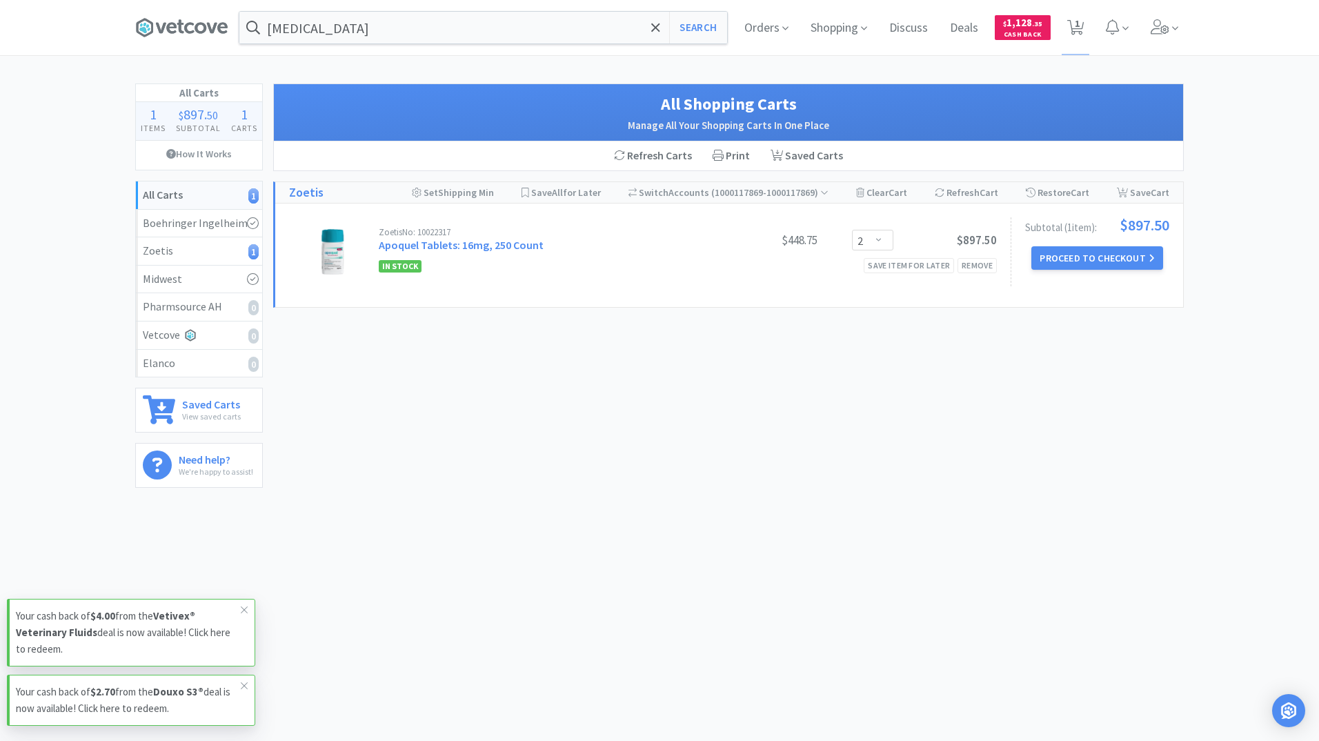
click at [1143, 27] on div "Orders Shopping Discuss Discuss Deals Deals $ 1,128 . 35 Cash Back 1 1" at bounding box center [958, 27] width 451 height 55
click at [1152, 14] on span at bounding box center [1164, 27] width 39 height 55
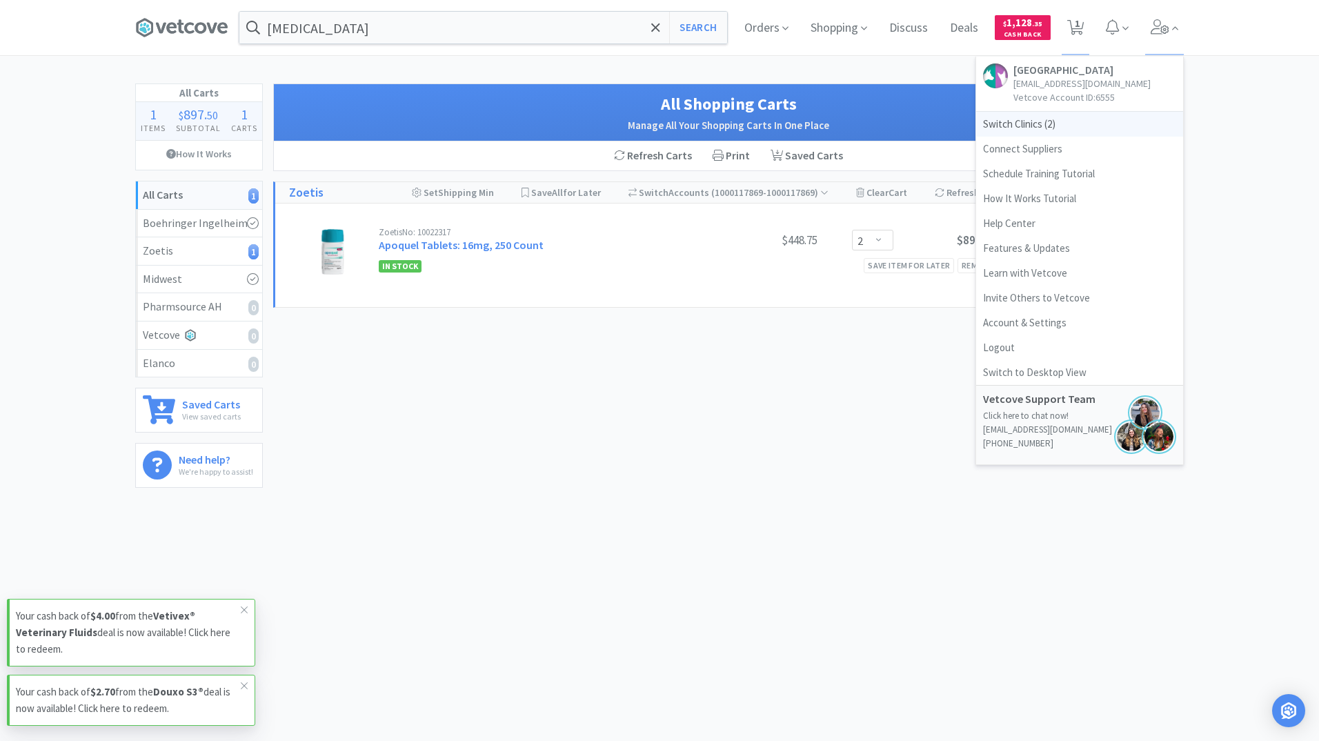
click at [1006, 137] on span "Switch Clinics ( 2 )" at bounding box center [1079, 124] width 207 height 25
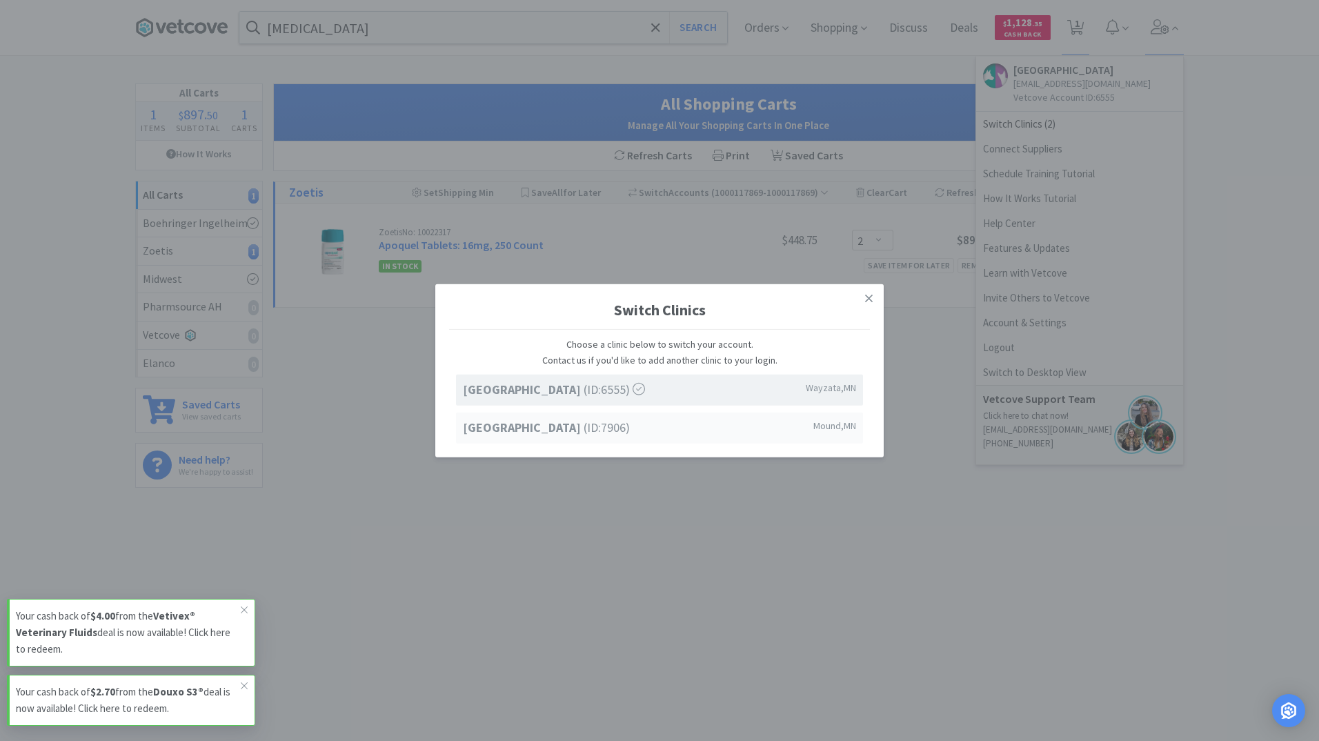
click at [555, 429] on strong "[GEOGRAPHIC_DATA]" at bounding box center [523, 427] width 121 height 16
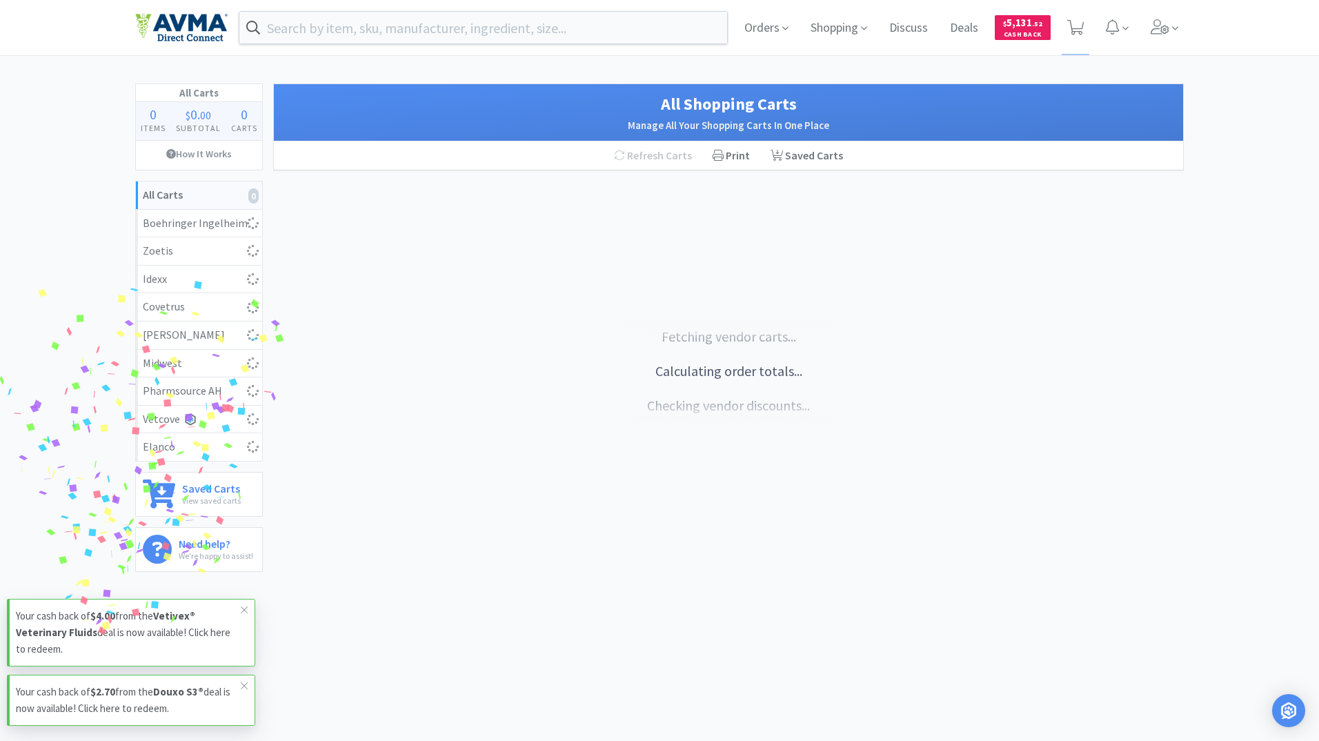
select select "6"
select select "1"
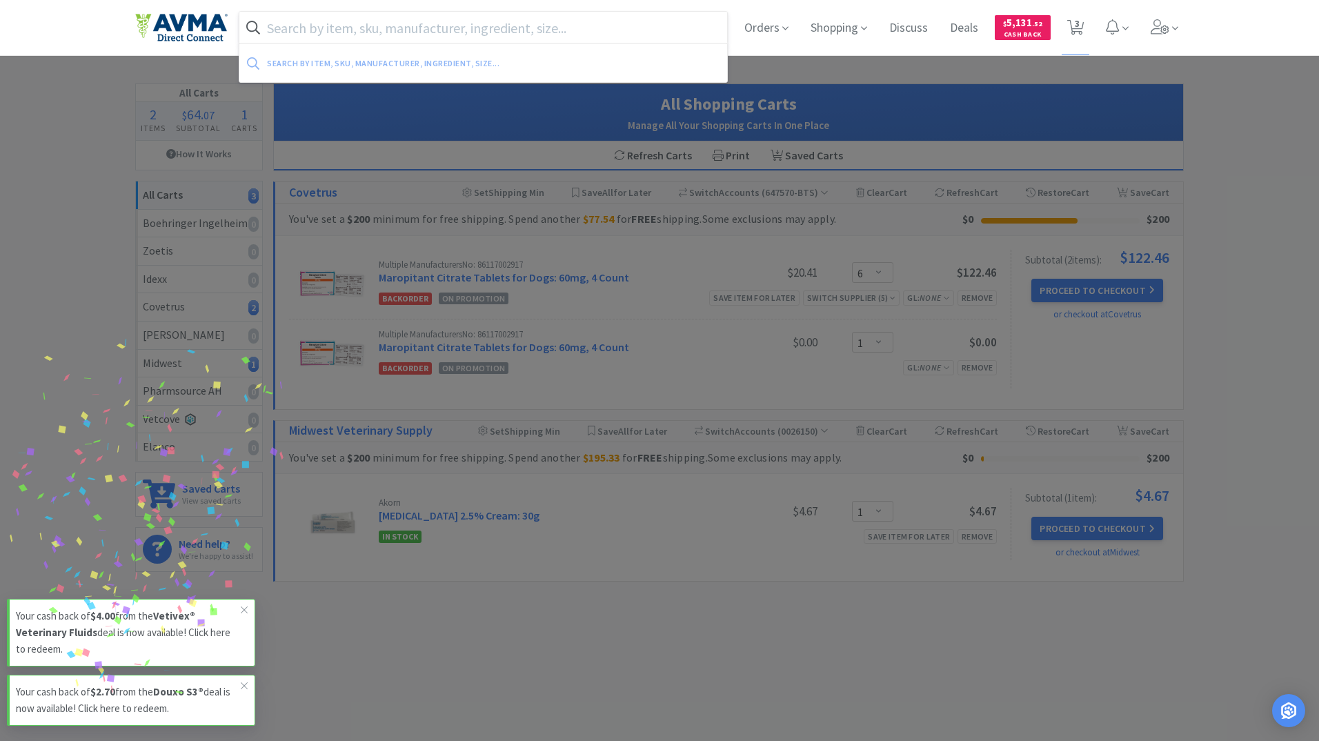
click at [379, 23] on input "text" at bounding box center [483, 28] width 488 height 32
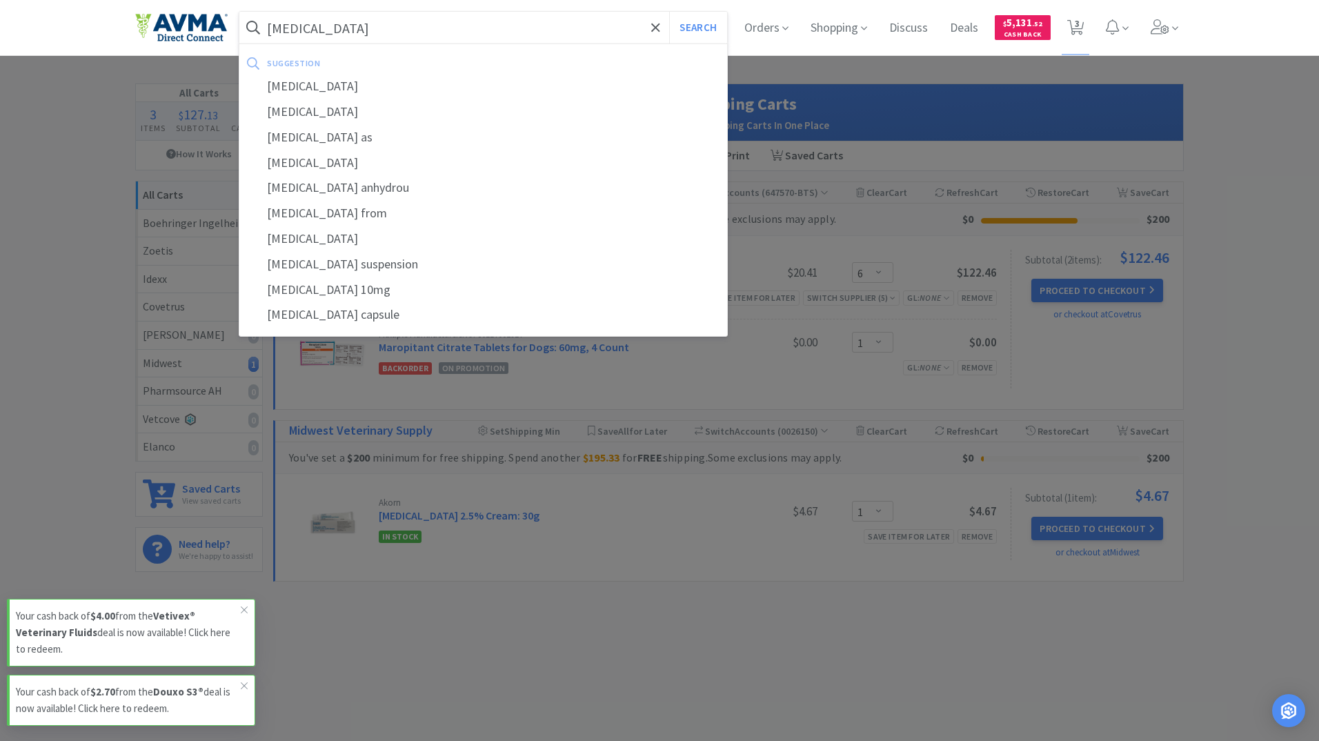
type input "[MEDICAL_DATA]"
click at [669, 12] on button "Search" at bounding box center [697, 28] width 57 height 32
select select "6"
select select "1"
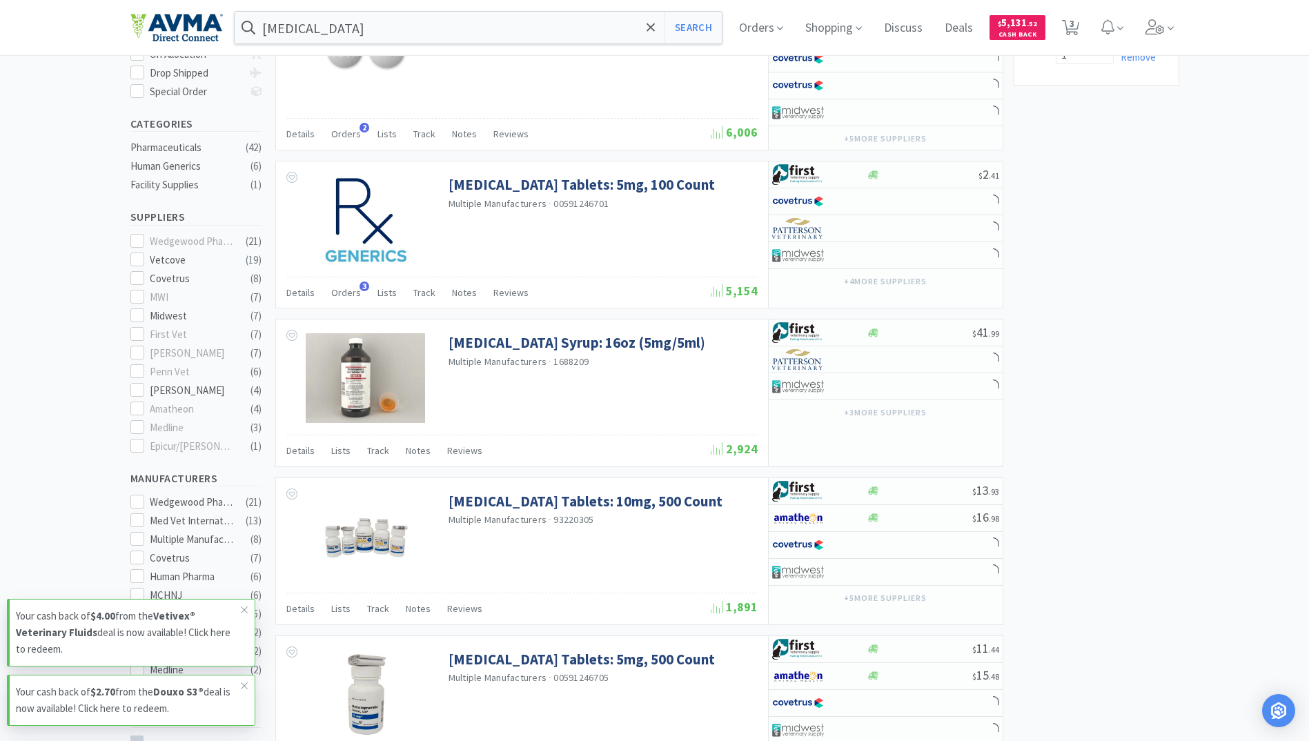
scroll to position [414, 0]
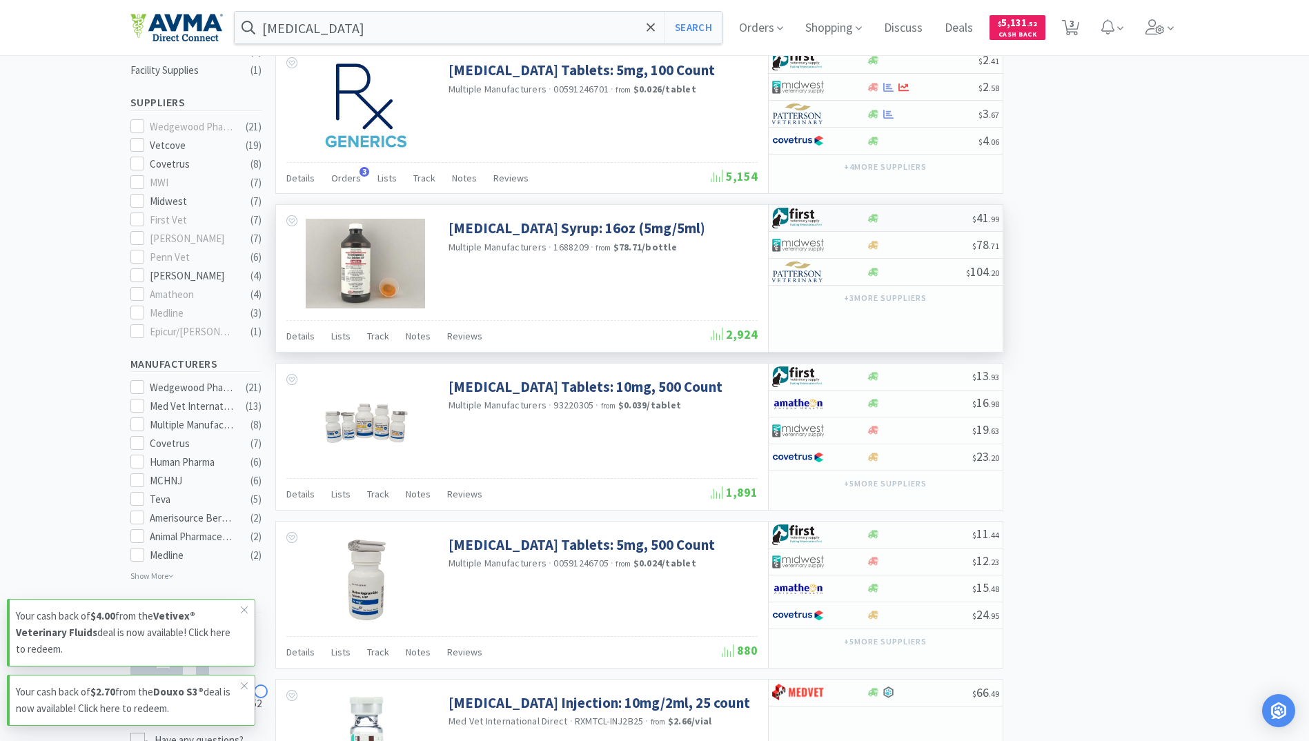
click at [802, 216] on img at bounding box center [798, 218] width 52 height 21
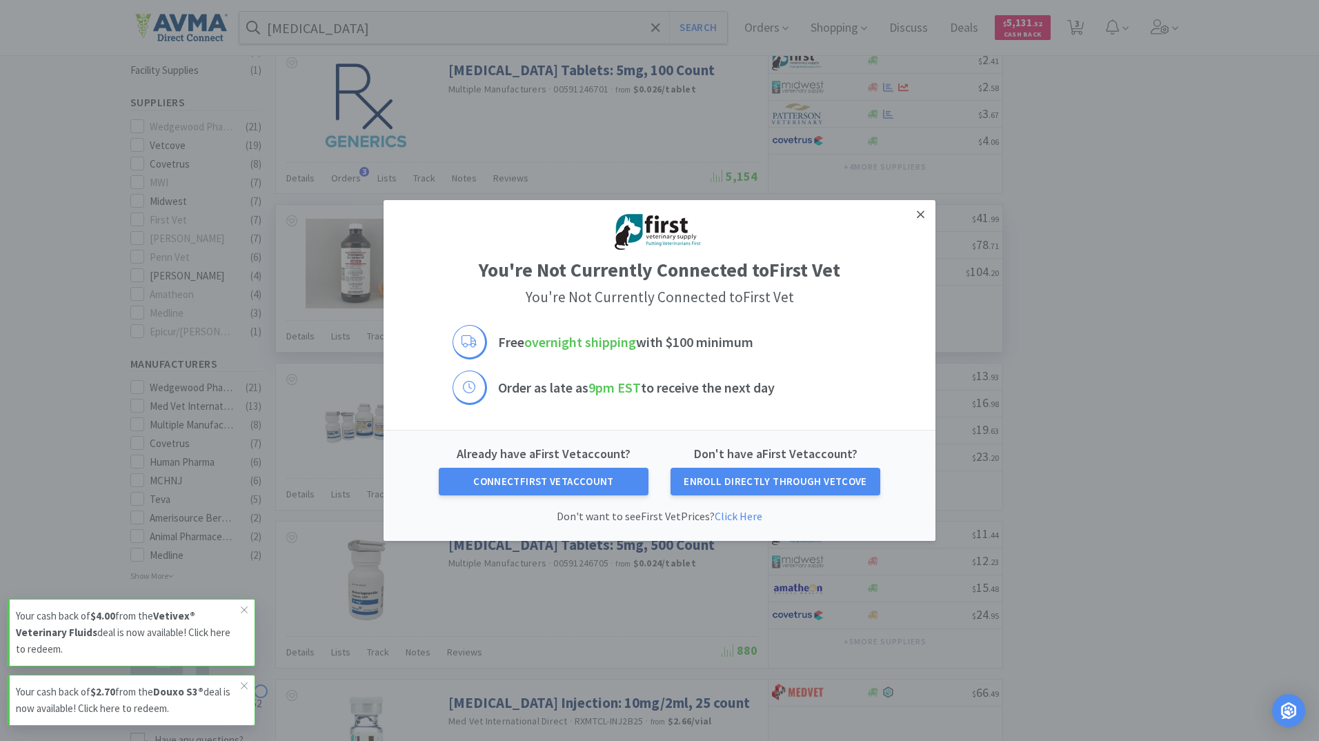
click at [923, 212] on icon at bounding box center [921, 214] width 8 height 8
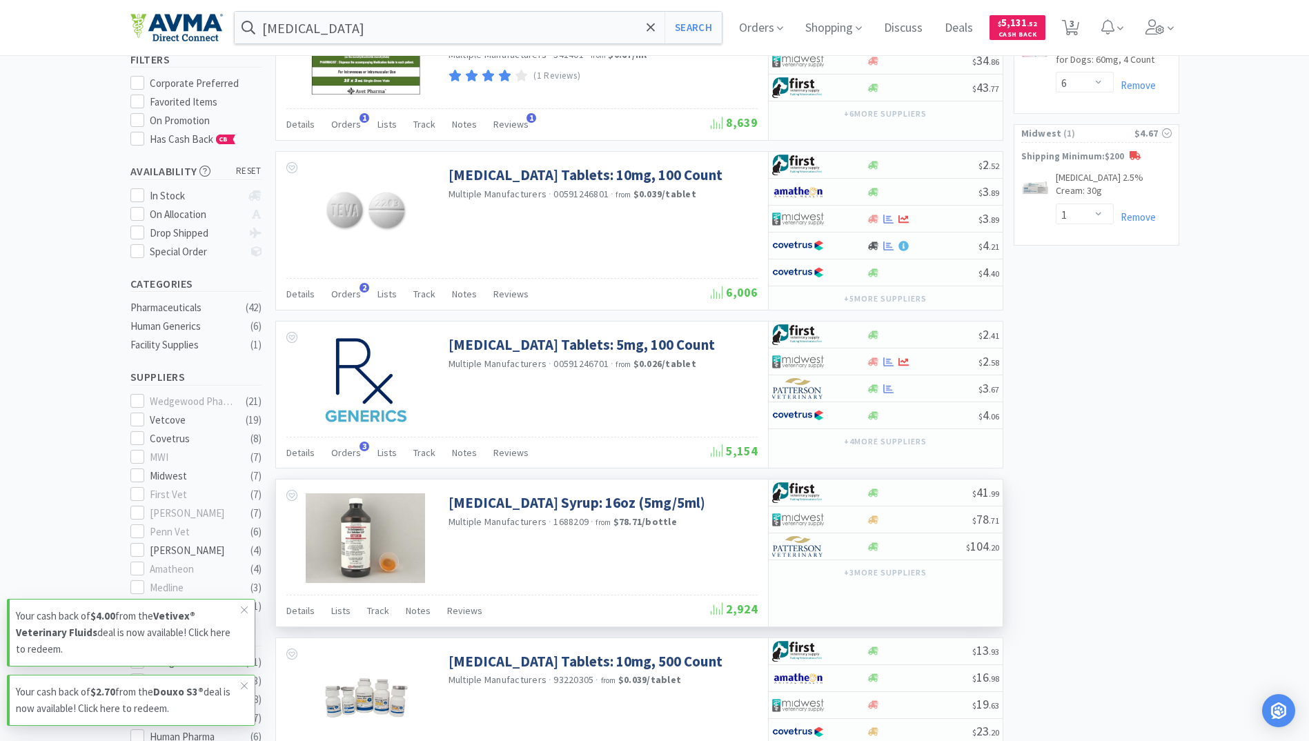
scroll to position [138, 0]
click at [1153, 23] on icon at bounding box center [1154, 26] width 19 height 15
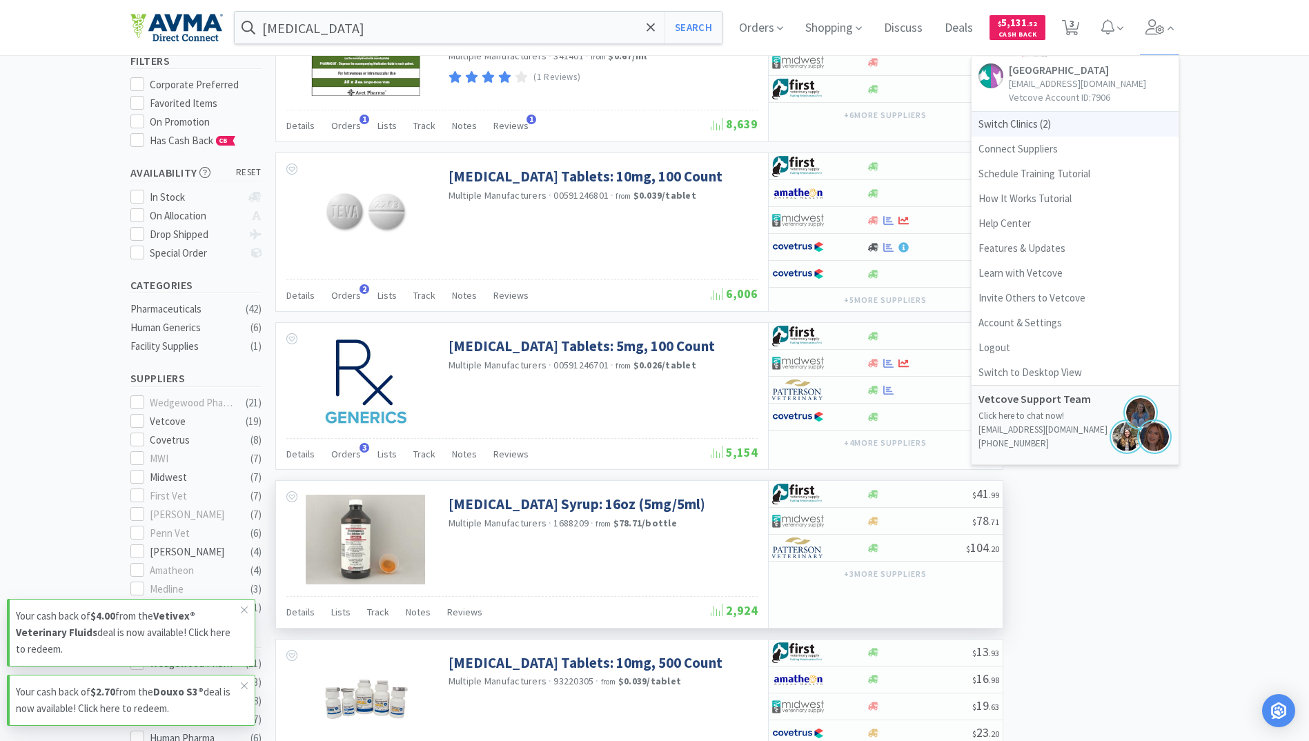
click at [1028, 119] on span "Switch Clinics ( 2 )" at bounding box center [1074, 124] width 207 height 25
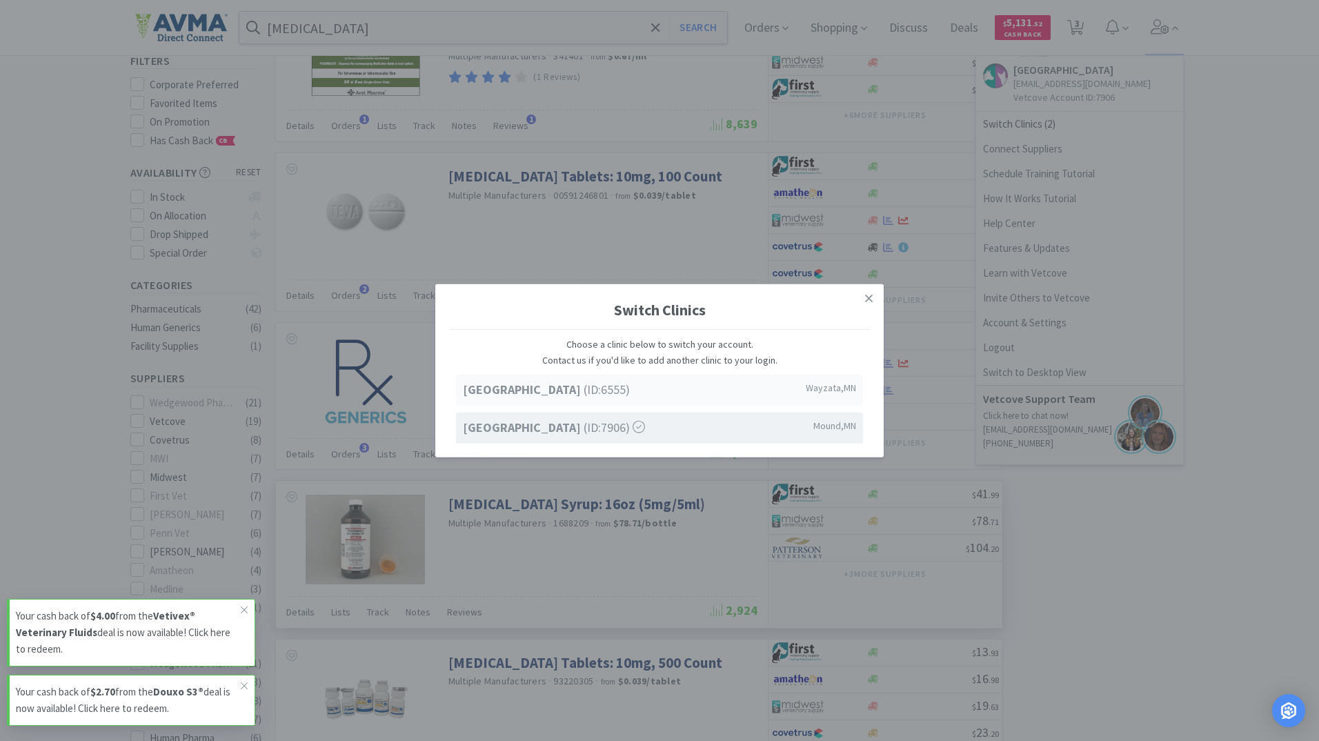
click at [544, 393] on strong "[GEOGRAPHIC_DATA]" at bounding box center [523, 390] width 121 height 16
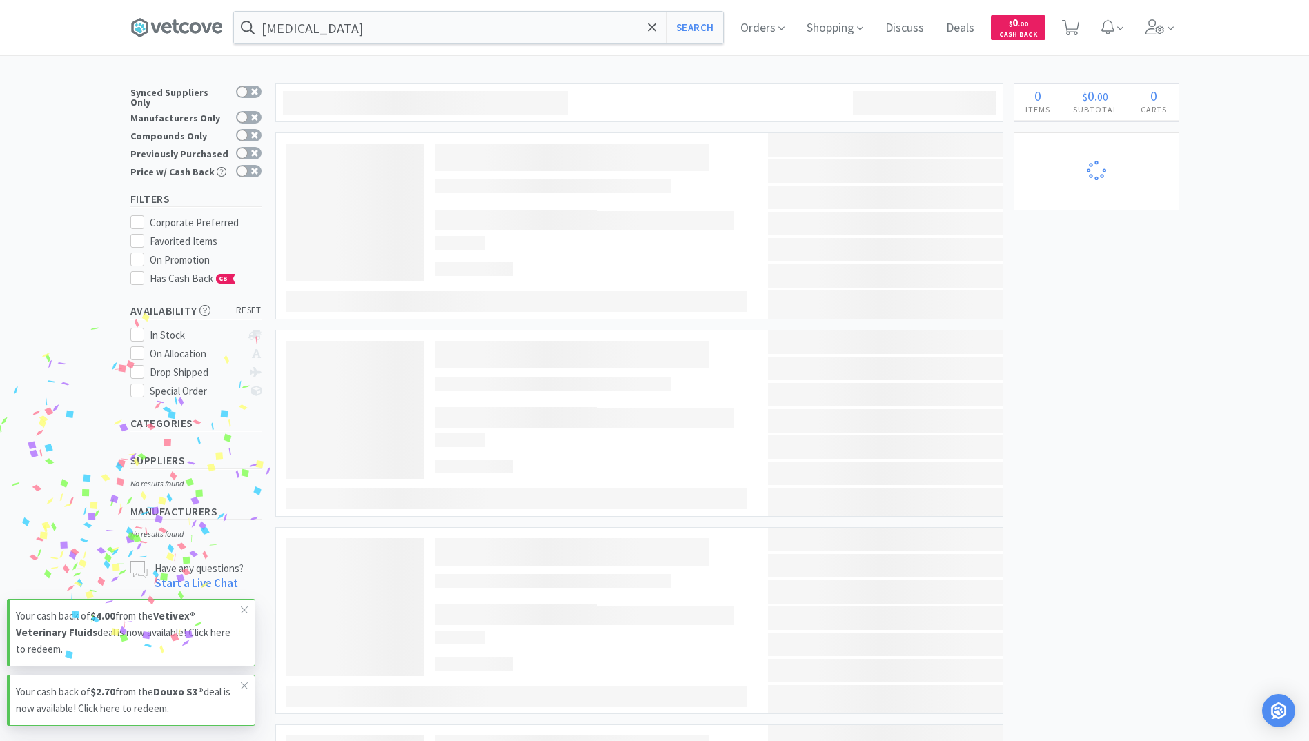
select select "2"
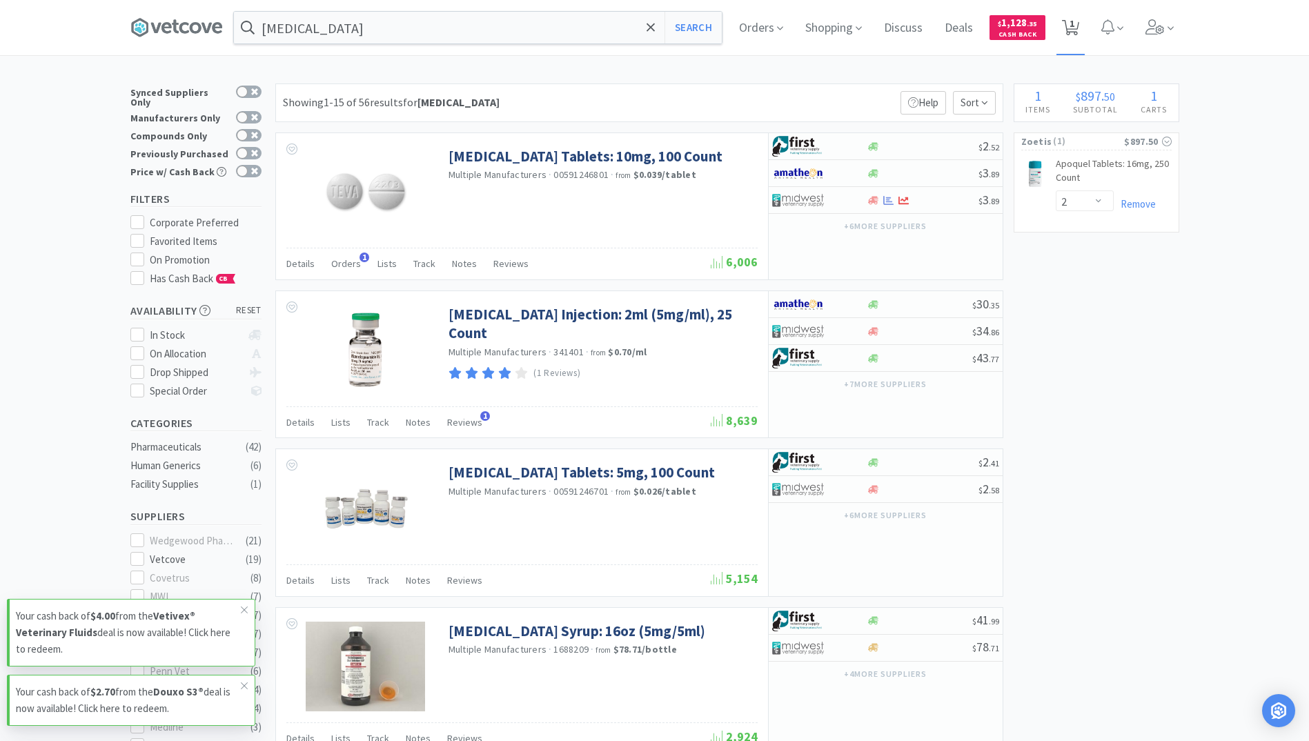
click at [1085, 29] on span "1" at bounding box center [1070, 27] width 28 height 55
select select "2"
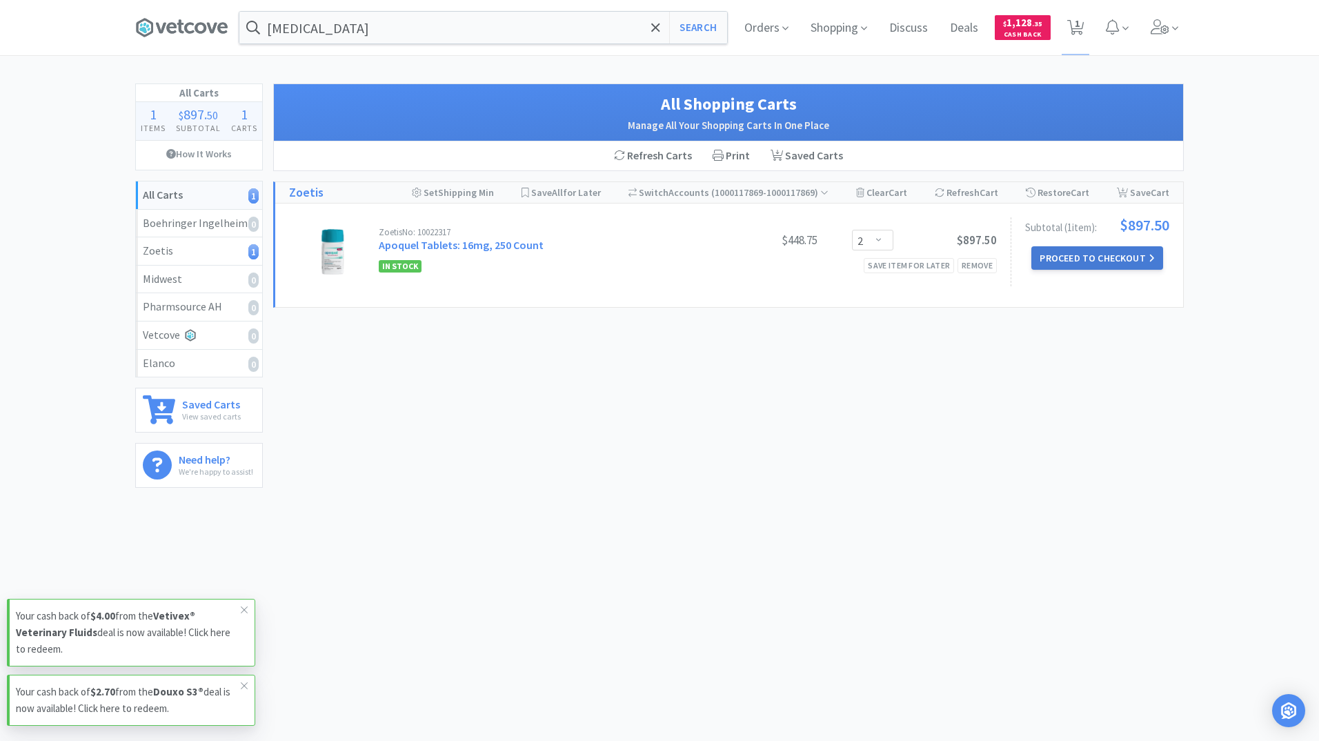
click at [1076, 258] on button "Proceed to Checkout" at bounding box center [1096, 257] width 131 height 23
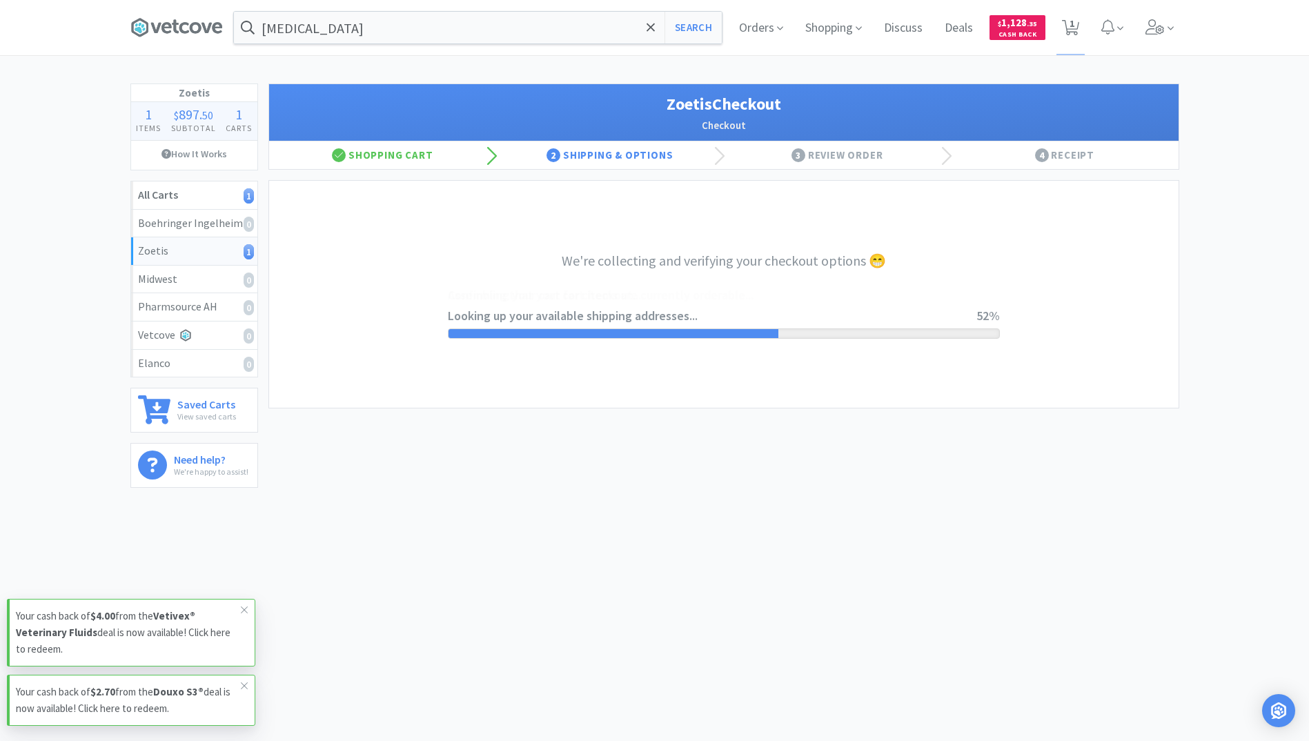
select select "invoice"
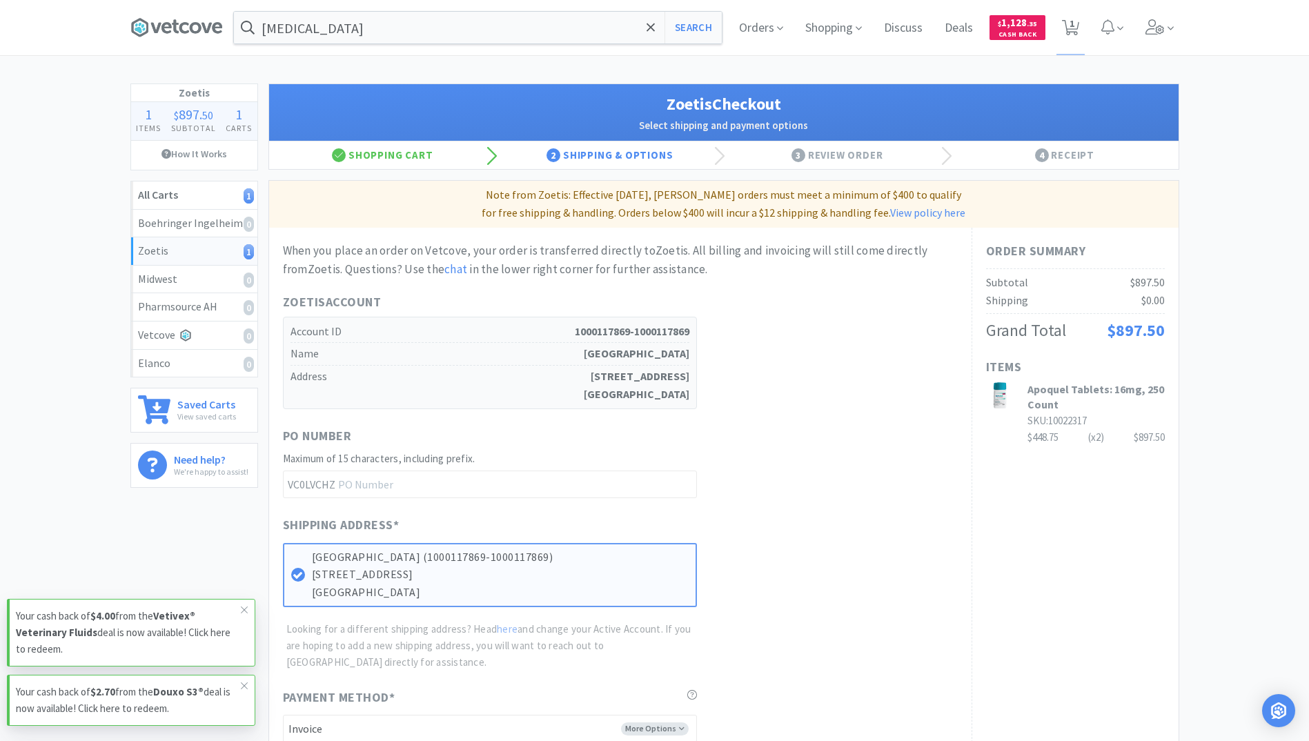
scroll to position [207, 0]
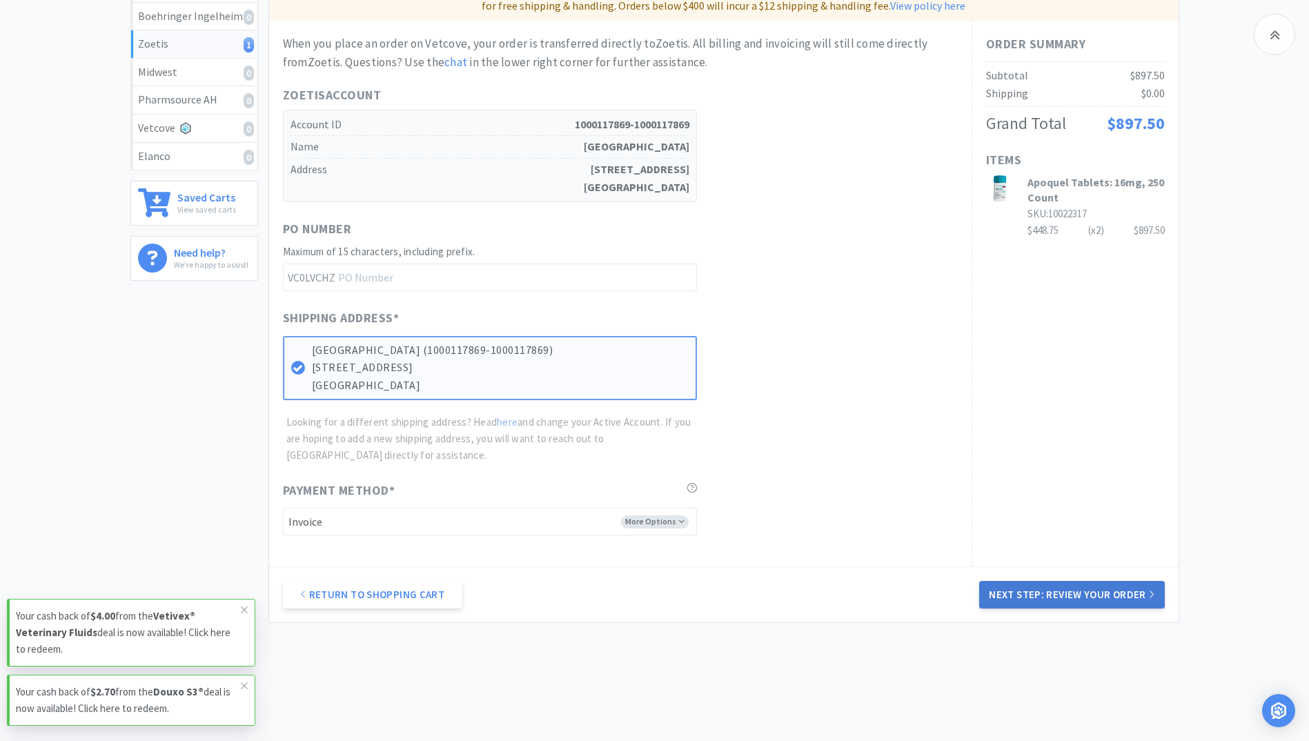
click at [1071, 587] on button "Next Step: Review Your Order" at bounding box center [1071, 595] width 185 height 28
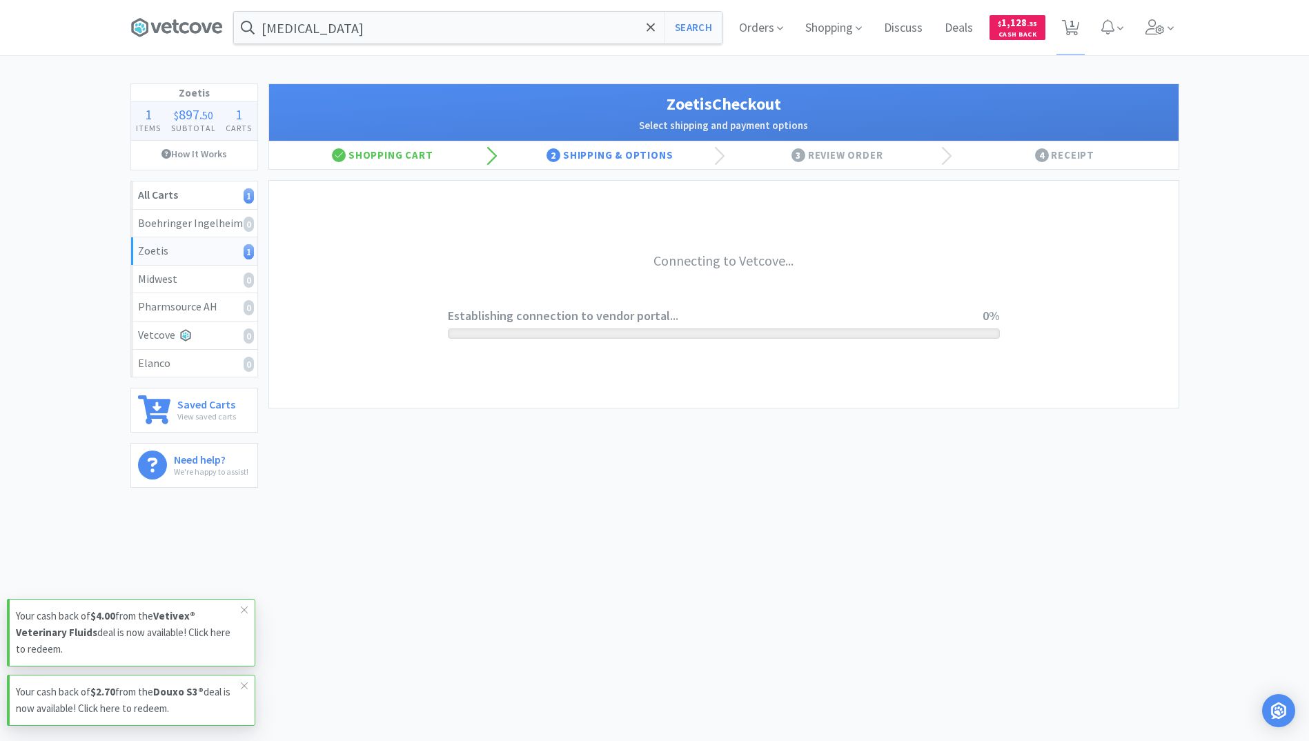
scroll to position [0, 0]
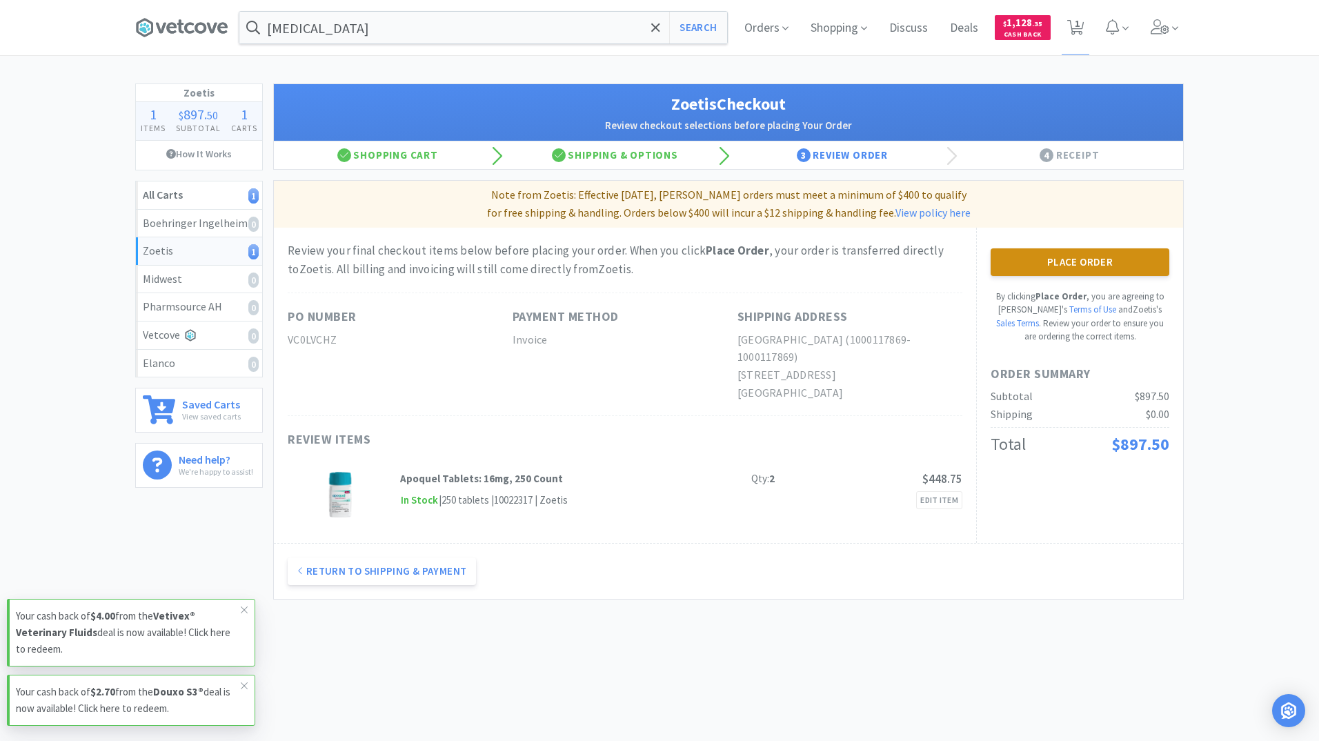
click at [1089, 267] on button "Place Order" at bounding box center [1080, 262] width 179 height 28
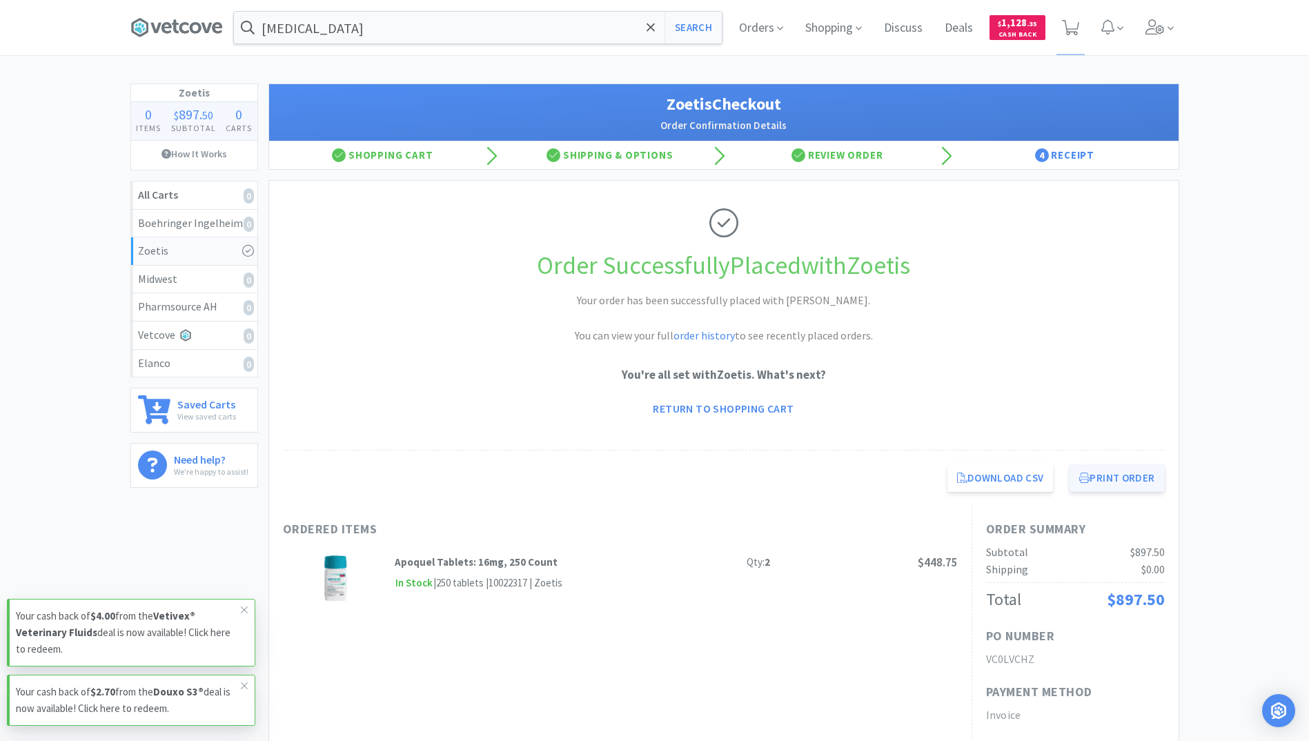
click at [1105, 475] on button "Print Order" at bounding box center [1116, 478] width 95 height 28
click at [1156, 14] on span at bounding box center [1159, 27] width 39 height 55
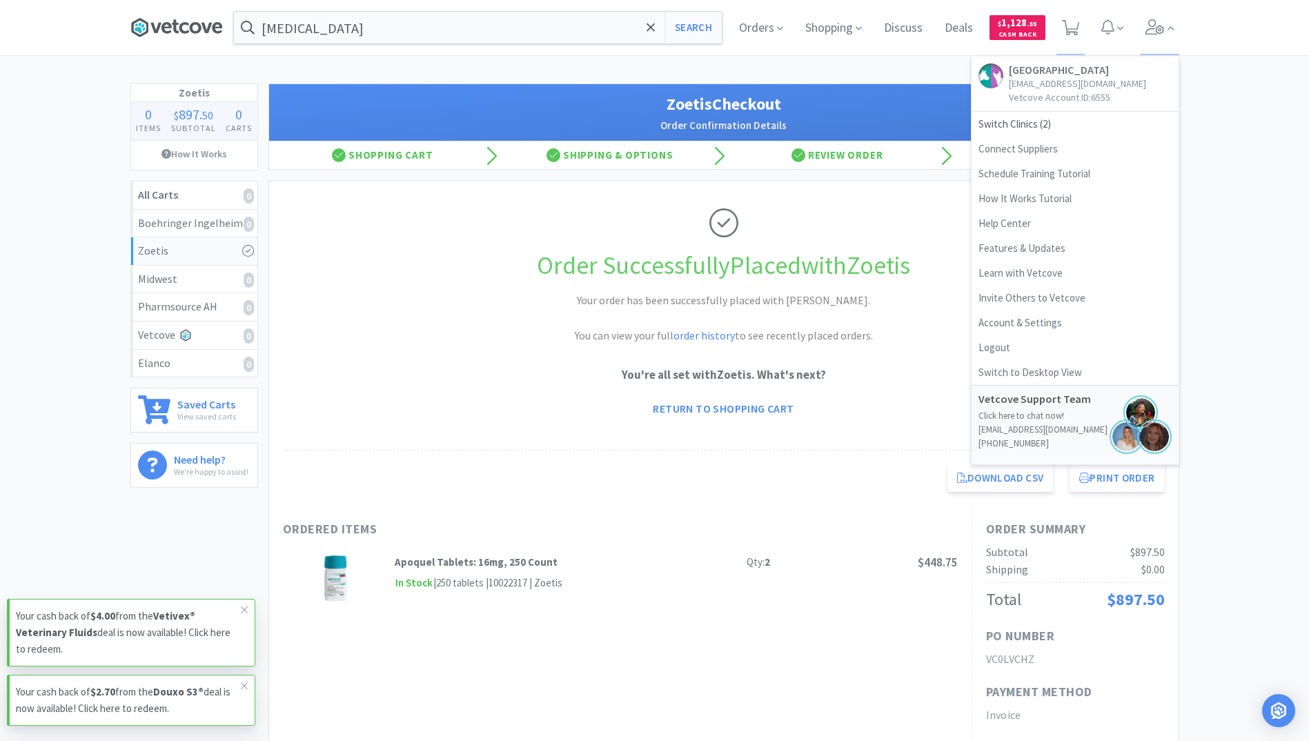
click at [210, 20] on icon at bounding box center [176, 27] width 92 height 21
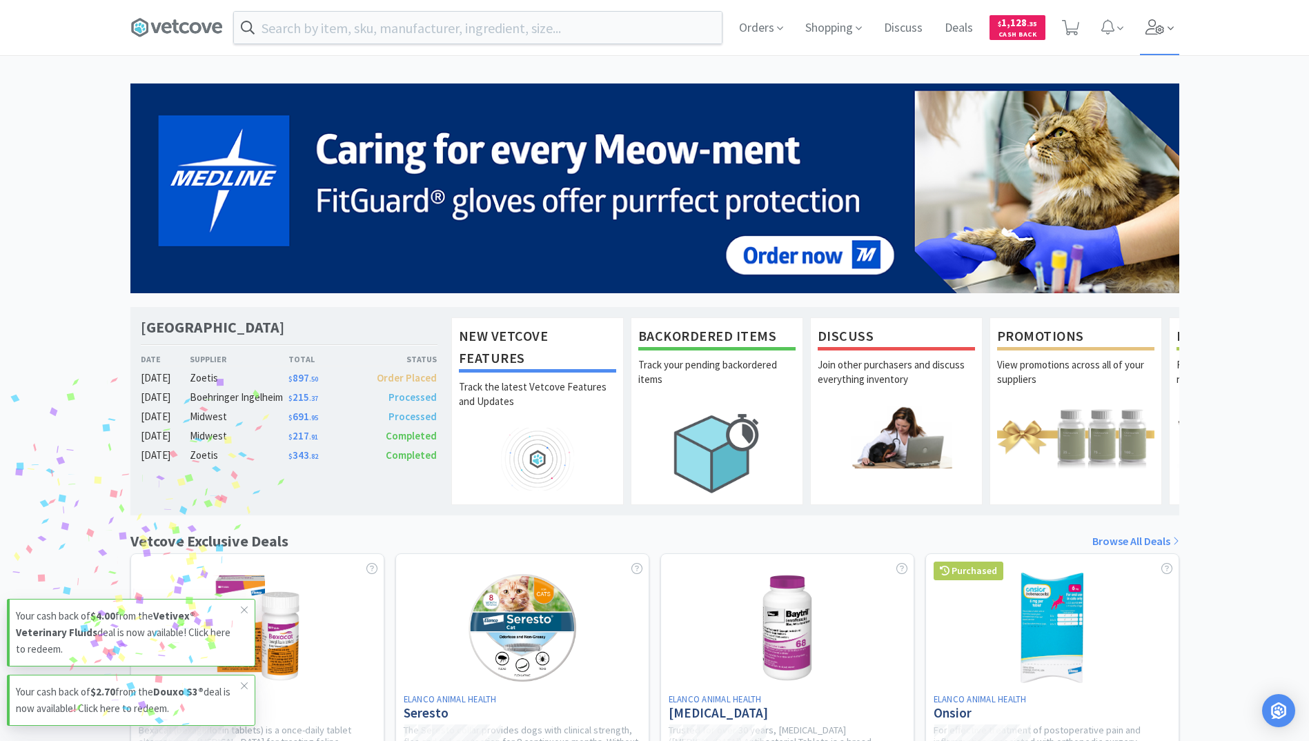
drag, startPoint x: 1155, startPoint y: 14, endPoint x: 1149, endPoint y: 19, distance: 7.3
click at [1155, 14] on span at bounding box center [1159, 27] width 39 height 55
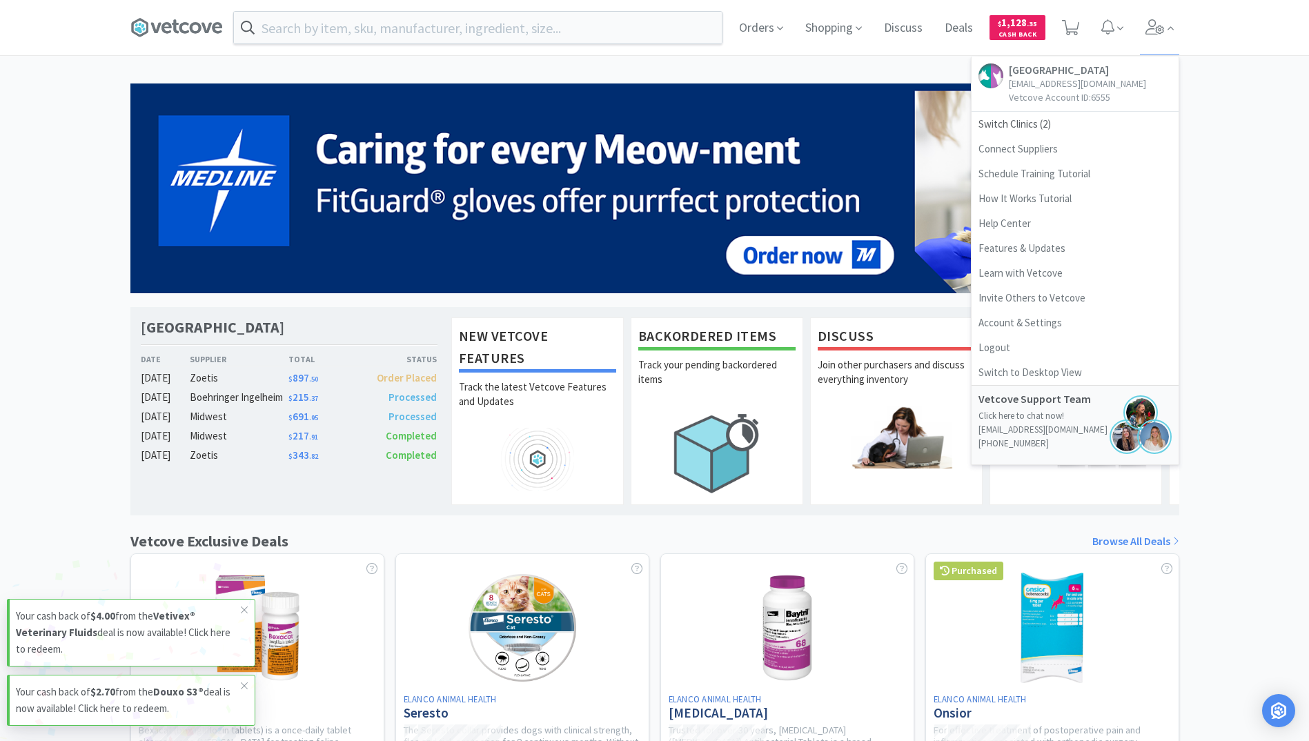
click at [1224, 155] on div "[GEOGRAPHIC_DATA] Pet Wellness Center Date Supplier Total Status [DATE] Zoetis …" at bounding box center [654, 608] width 1309 height 1050
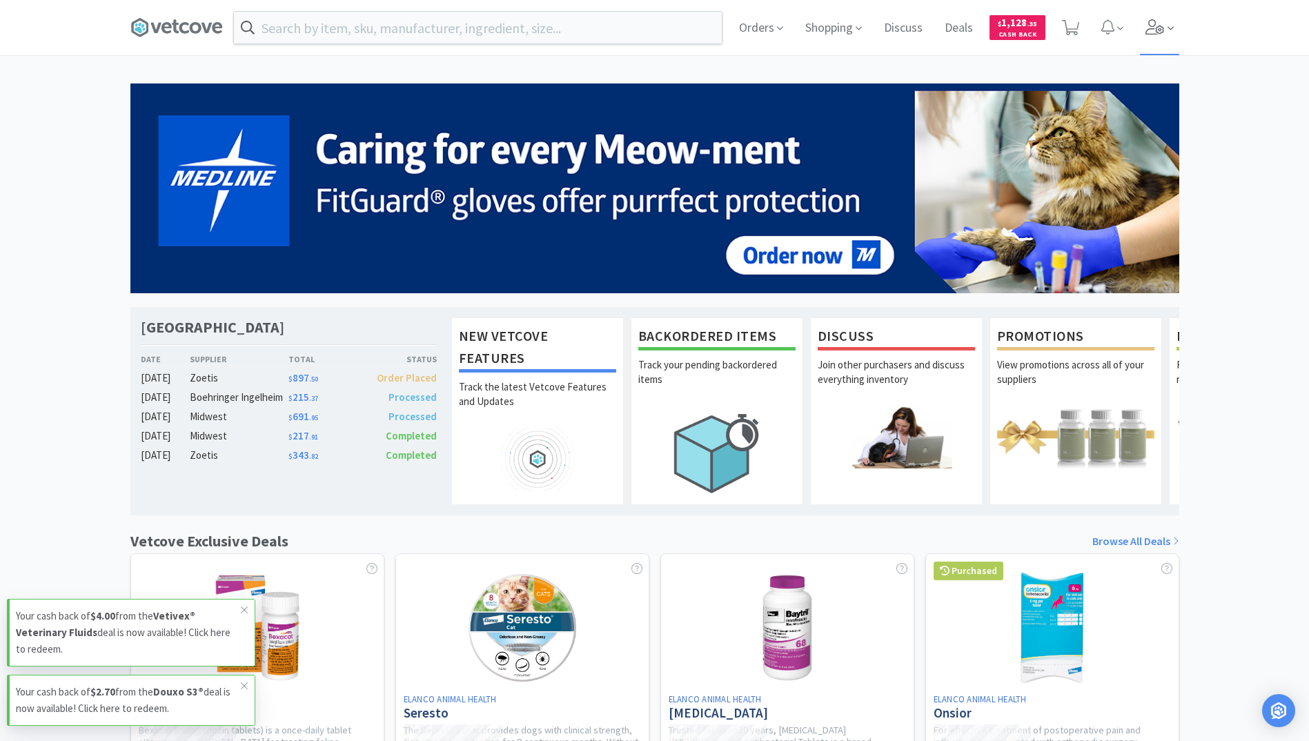
click at [1156, 26] on icon at bounding box center [1154, 26] width 19 height 15
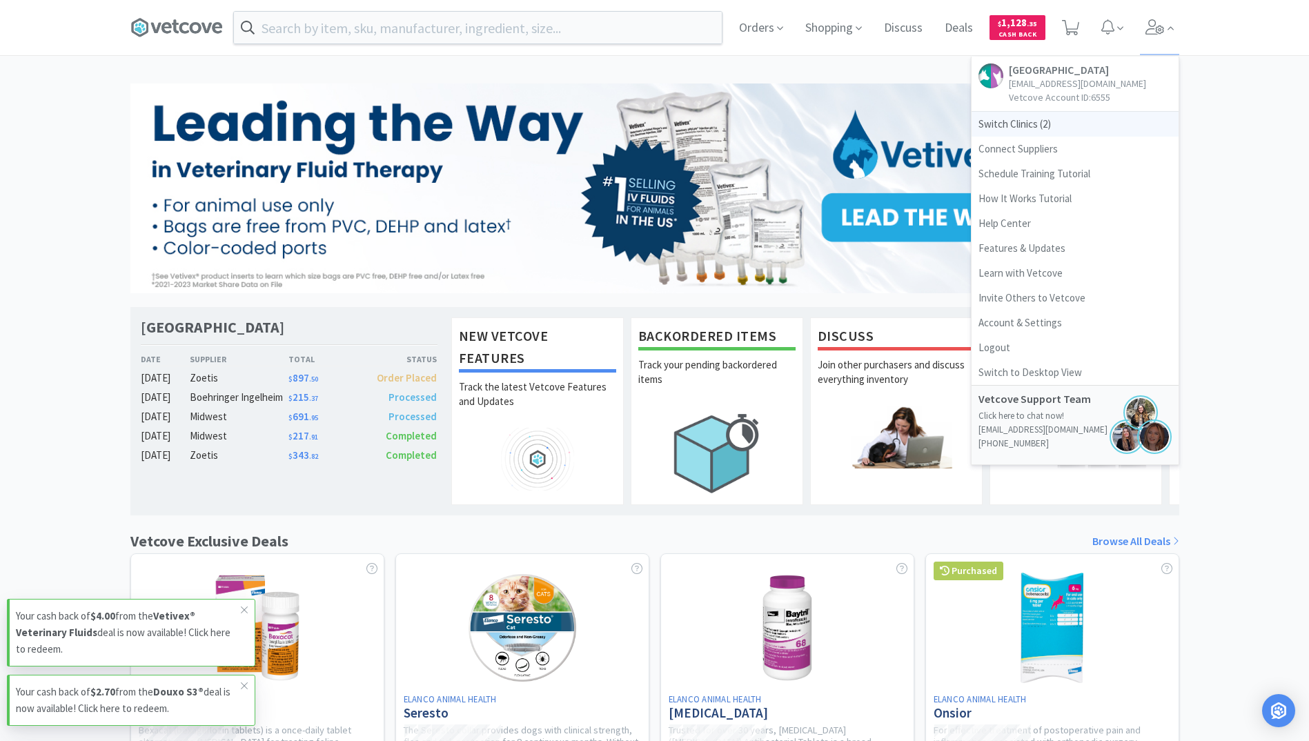
click at [1000, 137] on span "Switch Clinics ( 2 )" at bounding box center [1074, 124] width 207 height 25
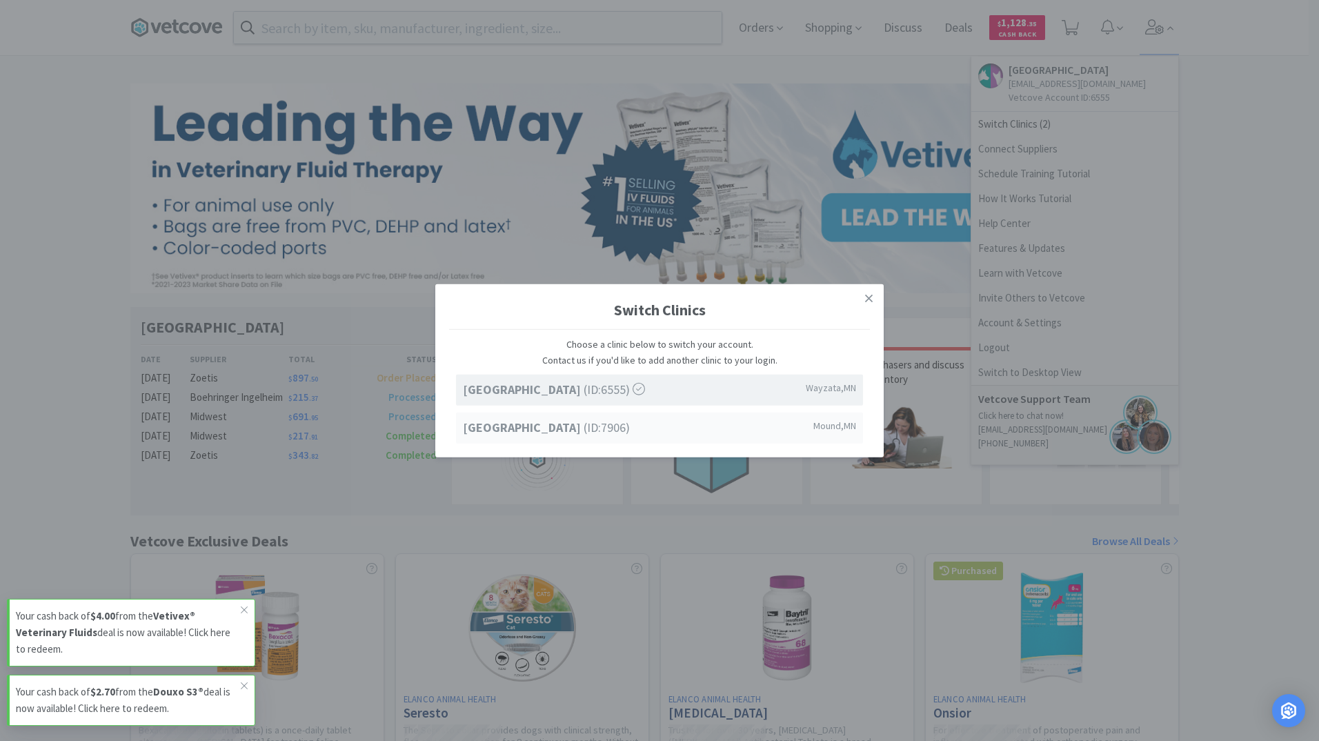
click at [617, 417] on span "[GEOGRAPHIC_DATA] (ID: 7906 )" at bounding box center [546, 427] width 167 height 20
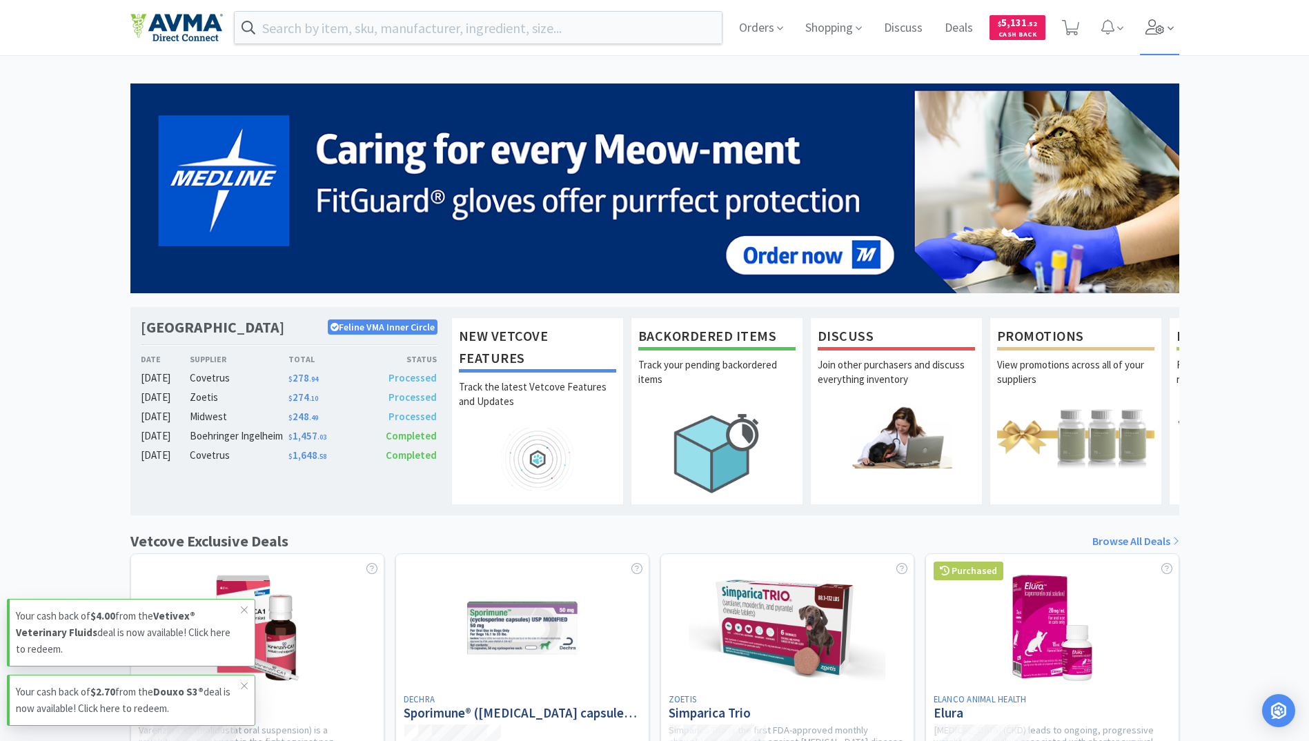
click at [1160, 33] on icon at bounding box center [1154, 26] width 19 height 15
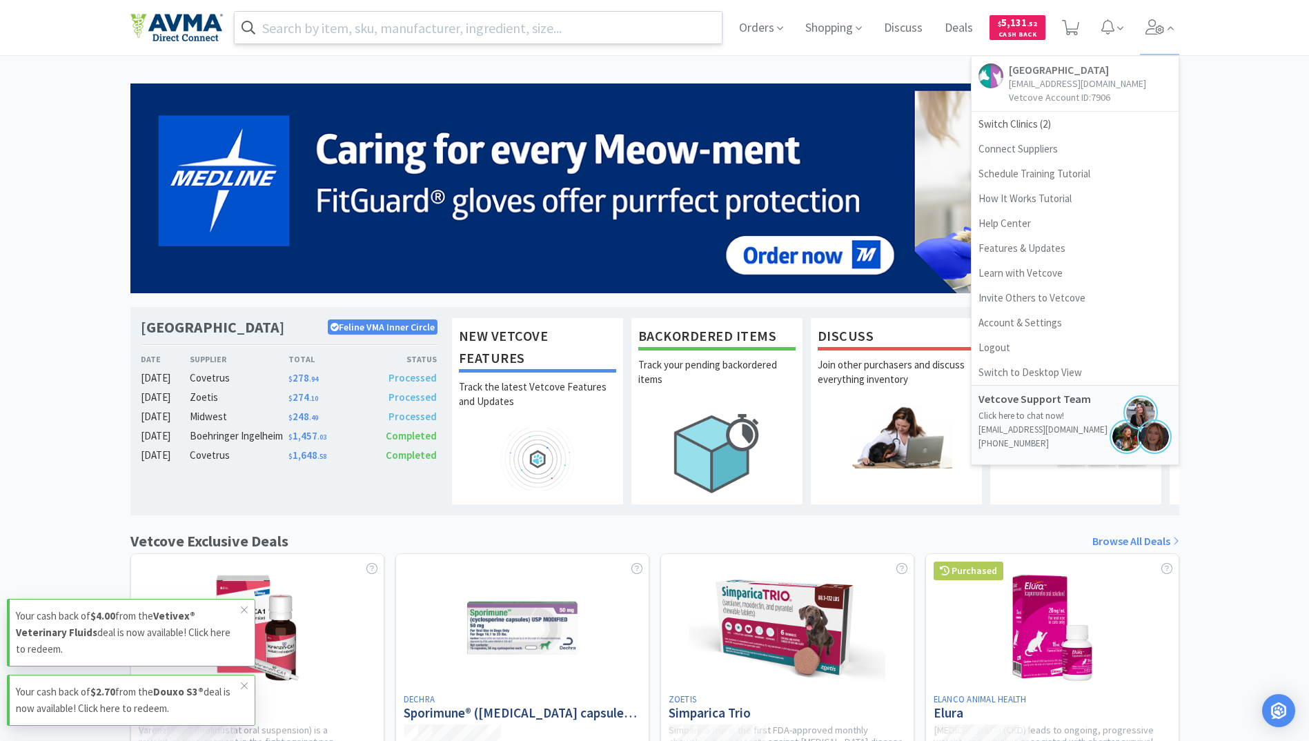
click at [547, 32] on input "text" at bounding box center [479, 28] width 488 height 32
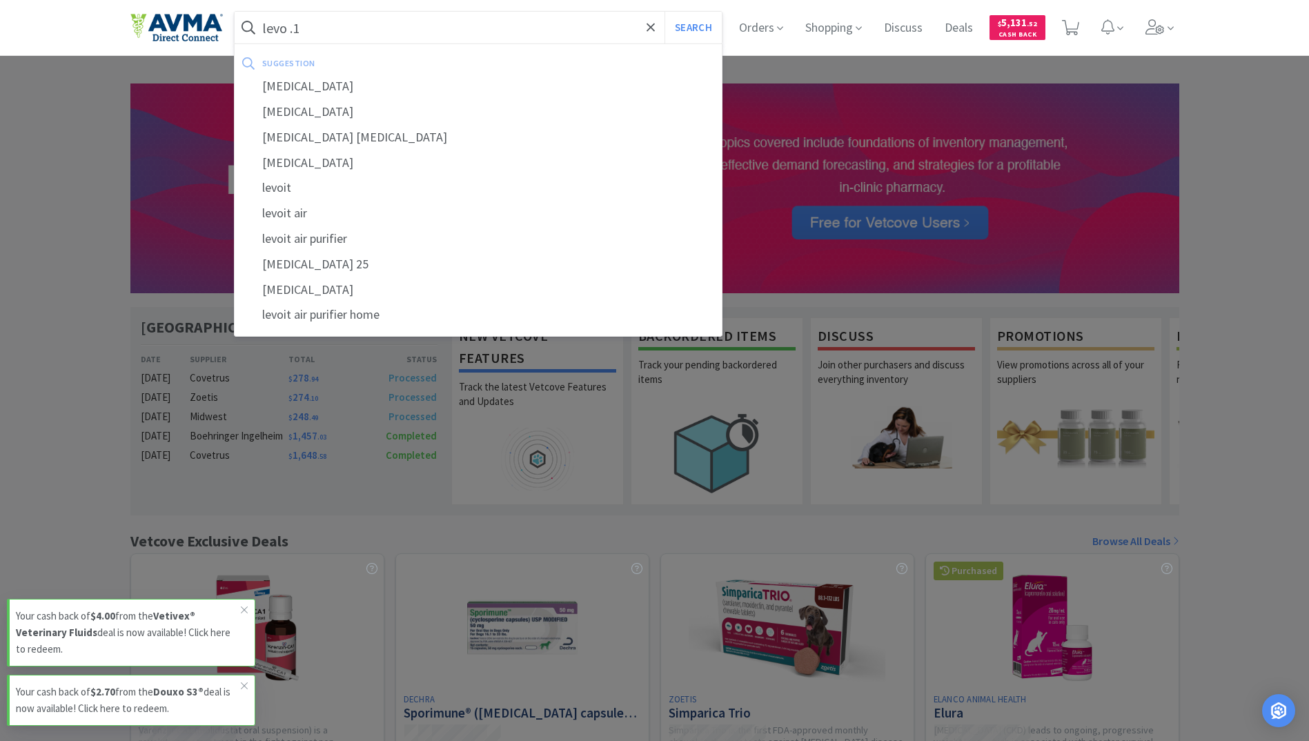
type input "levo .1"
click at [664, 12] on button "Search" at bounding box center [692, 28] width 57 height 32
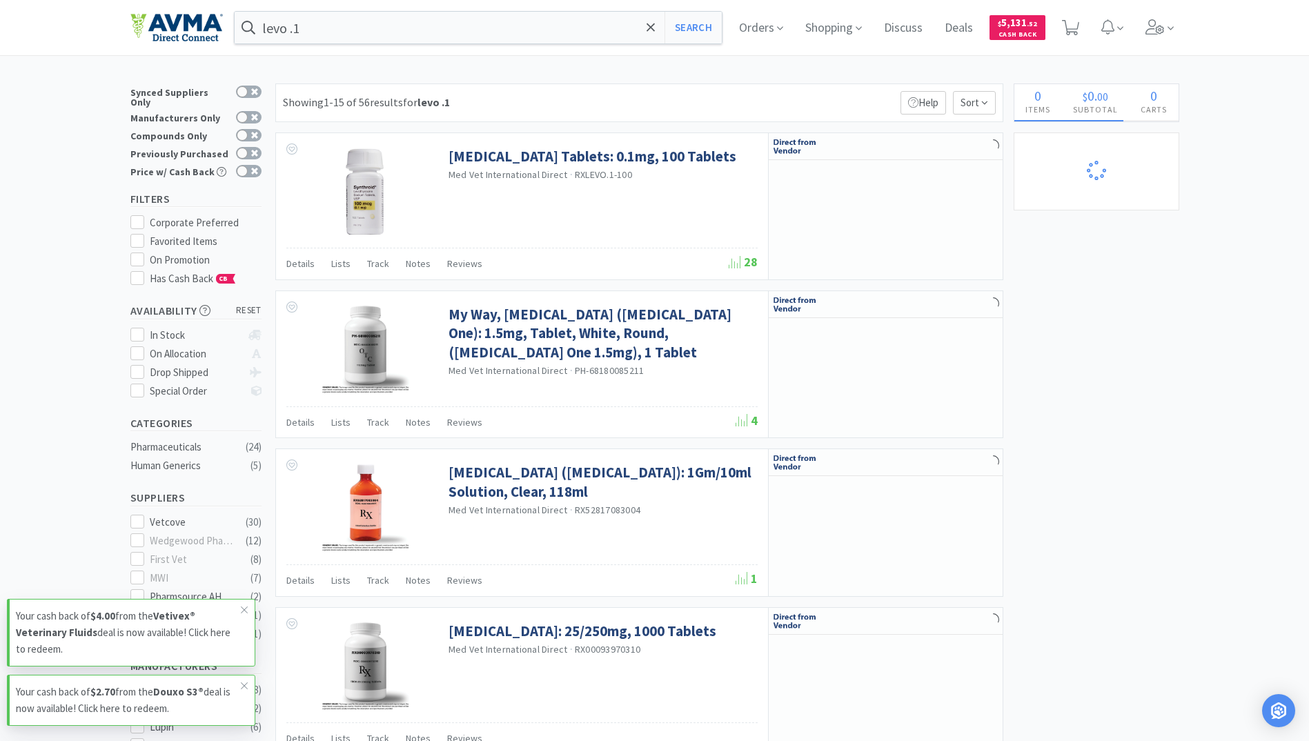
select select "1"
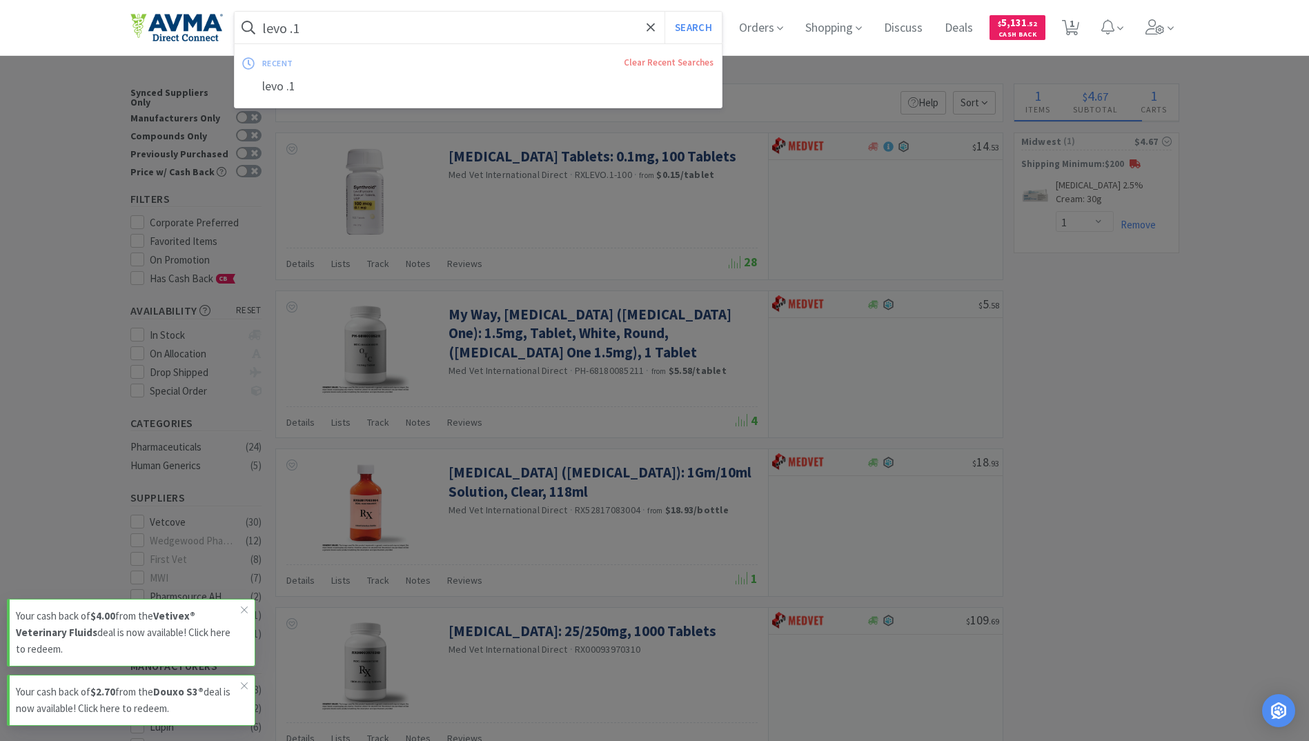
click at [292, 28] on input "levo .1" at bounding box center [479, 28] width 488 height 32
click at [291, 28] on input "levo .1" at bounding box center [479, 28] width 488 height 32
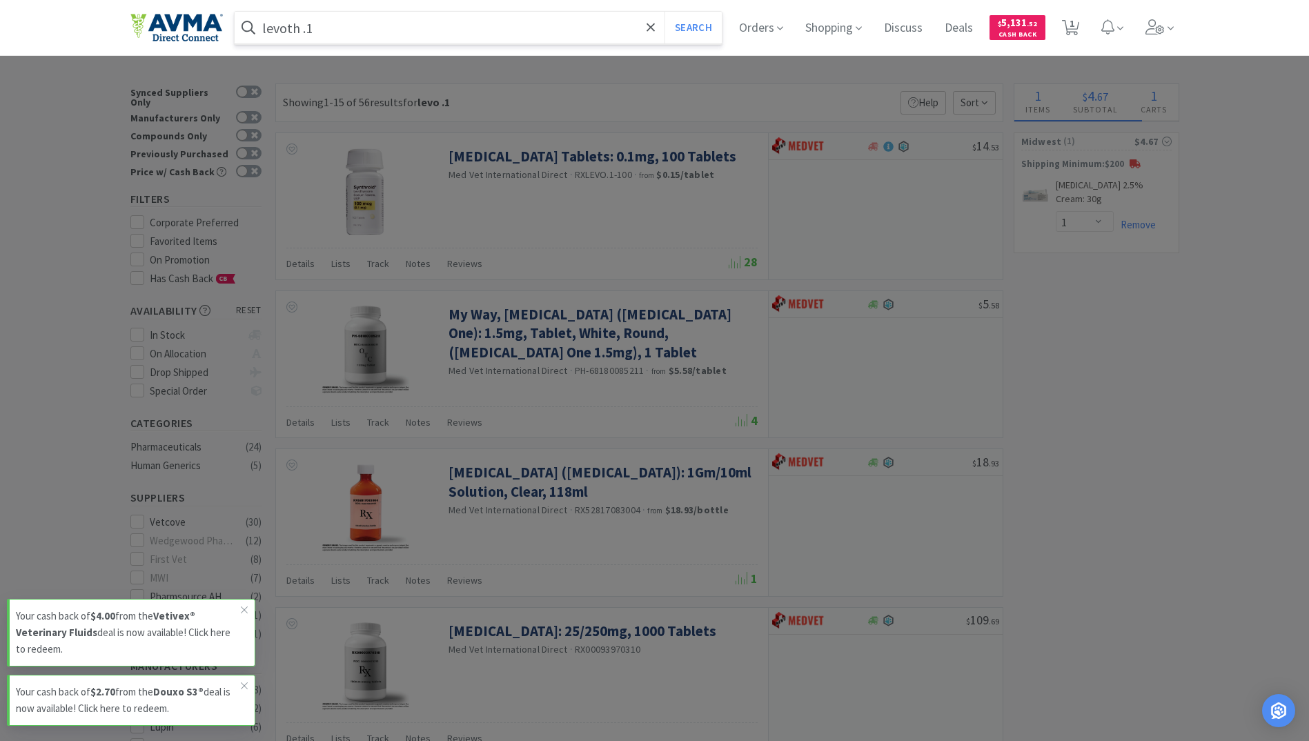
type input "levothy .1"
select select "6"
click at [664, 12] on button "Search" at bounding box center [692, 28] width 57 height 32
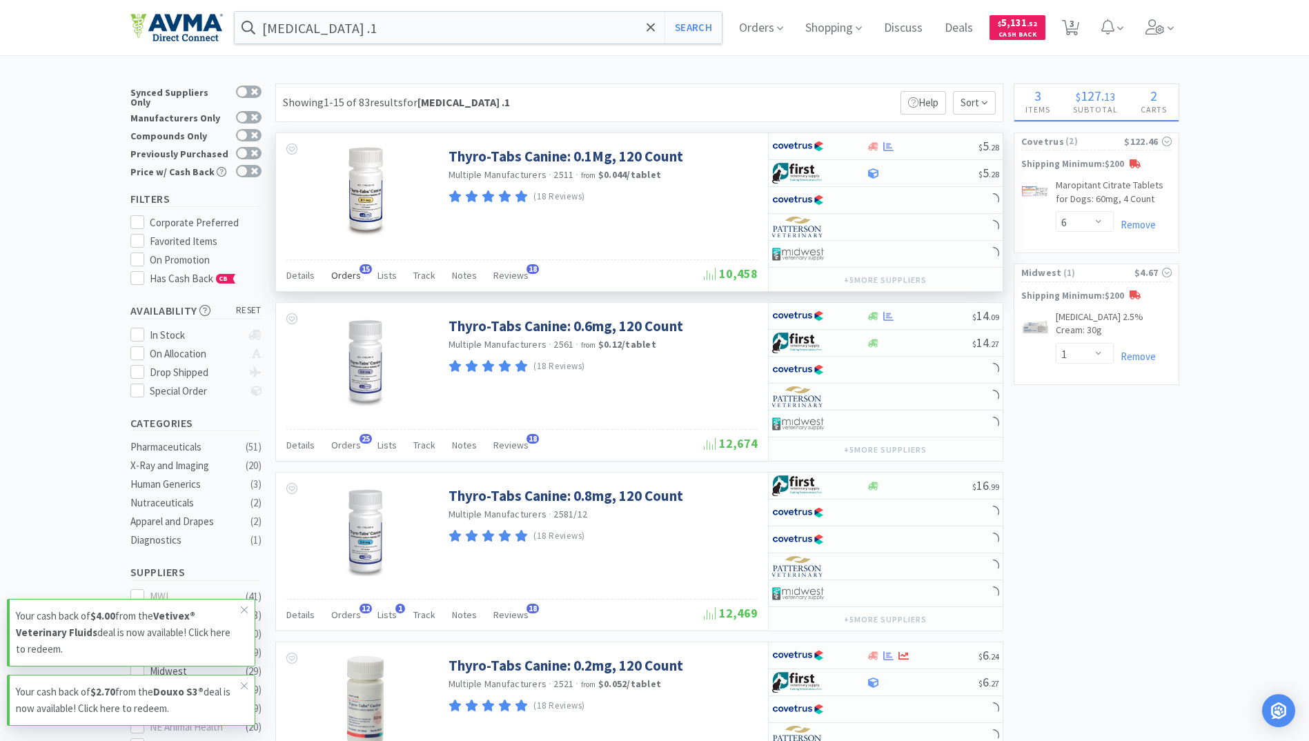
click at [353, 278] on span "Orders" at bounding box center [346, 275] width 30 height 12
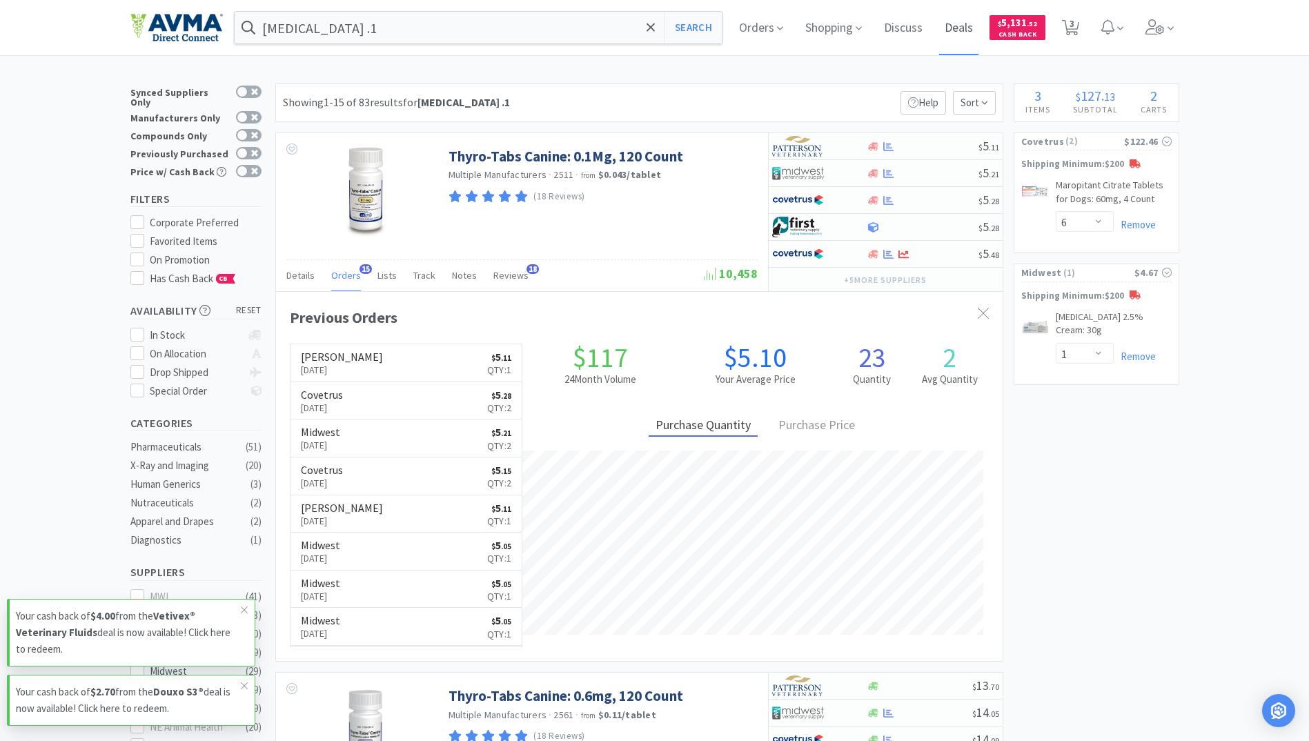
scroll to position [370, 726]
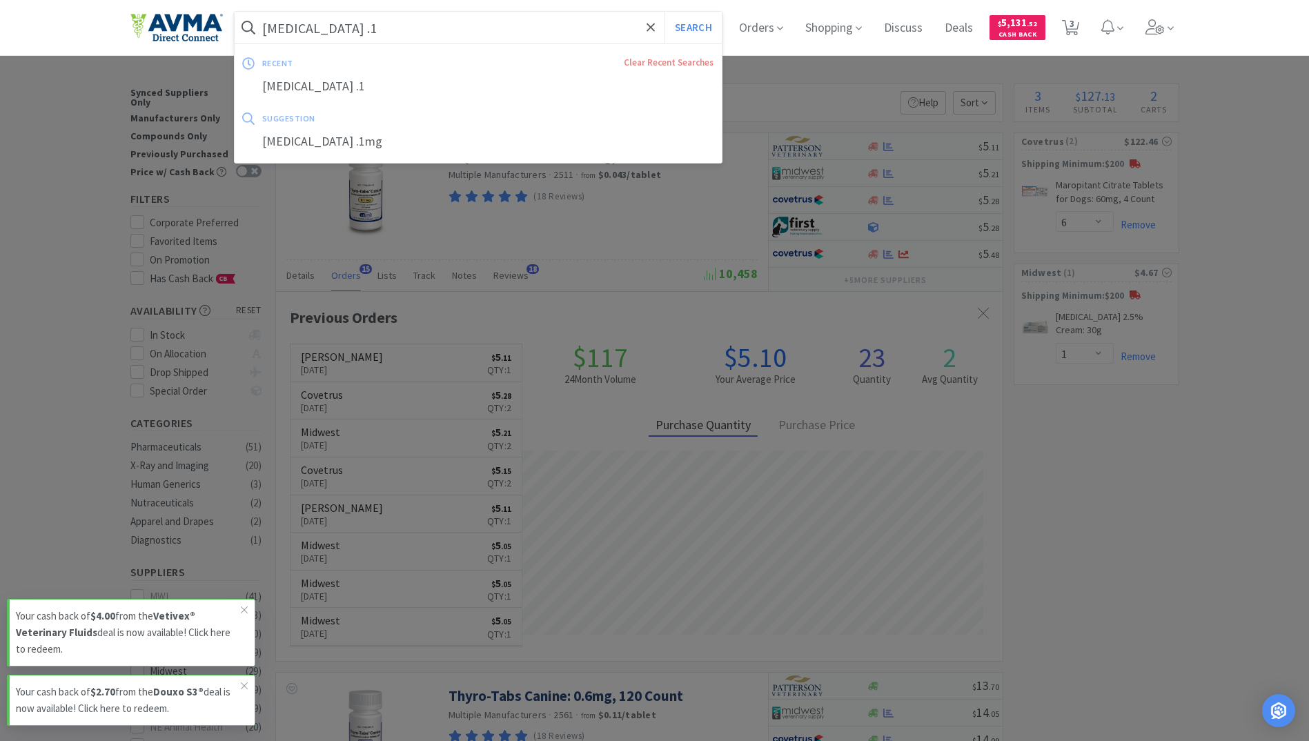
click at [431, 28] on input "[MEDICAL_DATA] .1" at bounding box center [479, 28] width 488 height 32
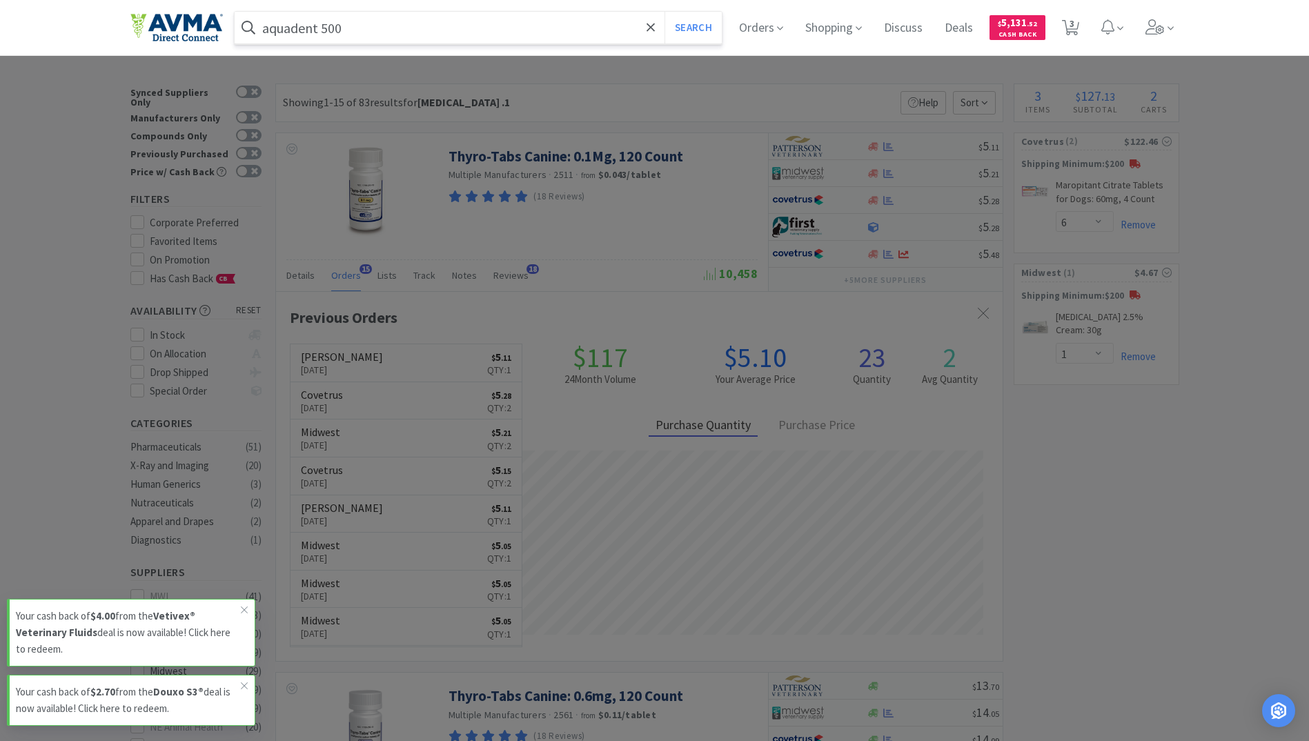
type input "aquadent 500"
click at [664, 12] on button "Search" at bounding box center [692, 28] width 57 height 32
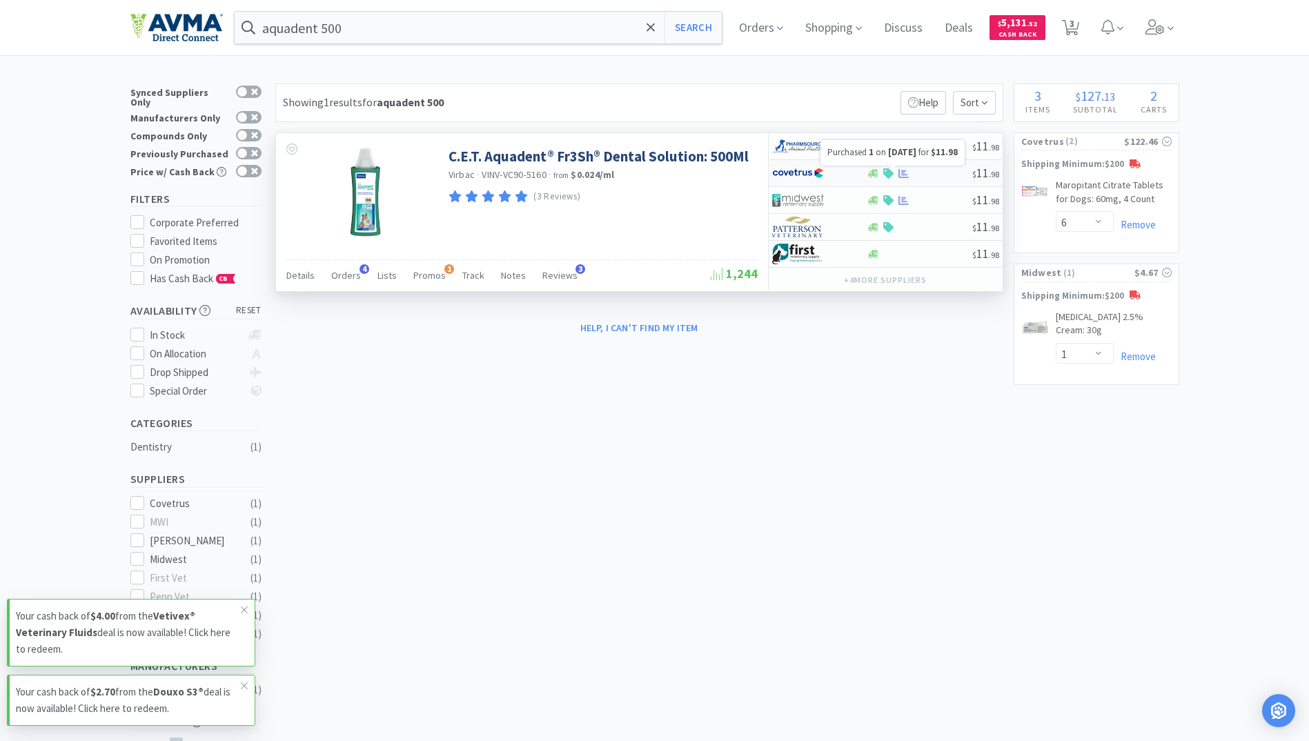
click at [904, 174] on icon at bounding box center [903, 172] width 10 height 9
select select "1"
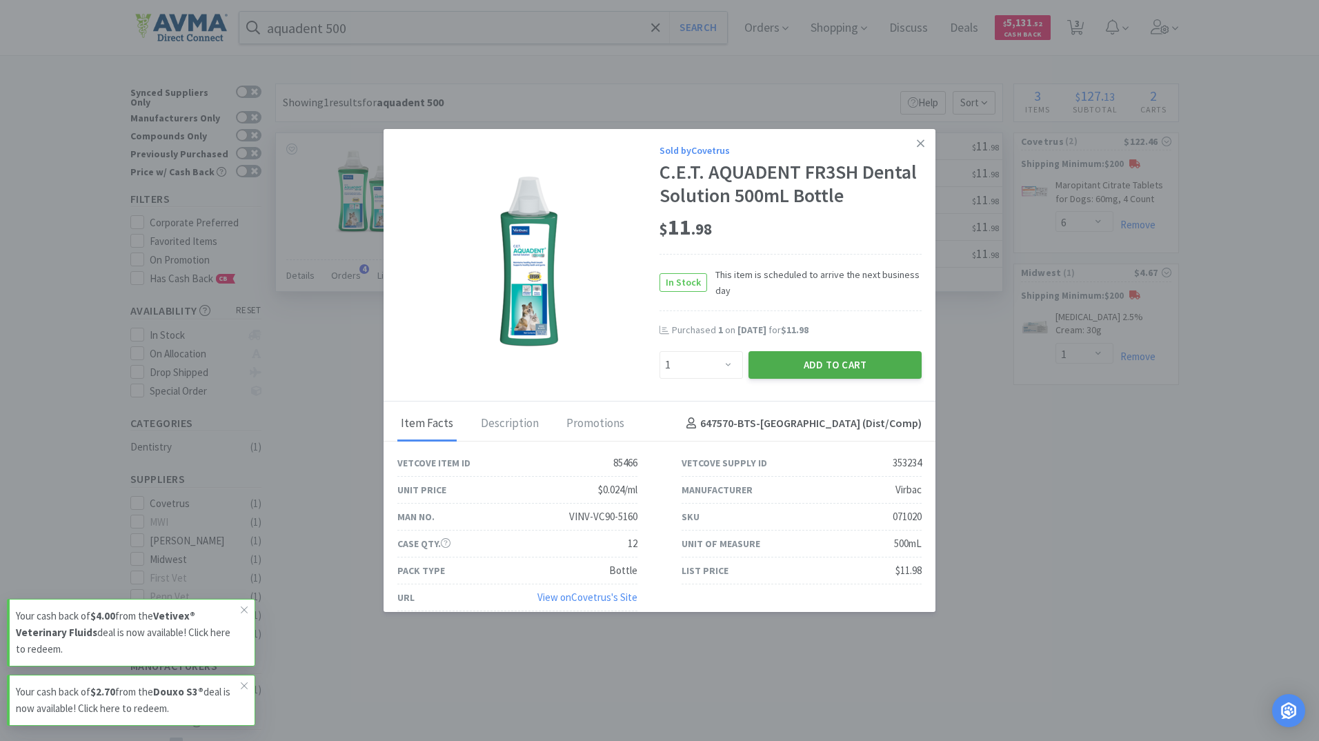
click at [802, 366] on button "Add to Cart" at bounding box center [835, 365] width 173 height 28
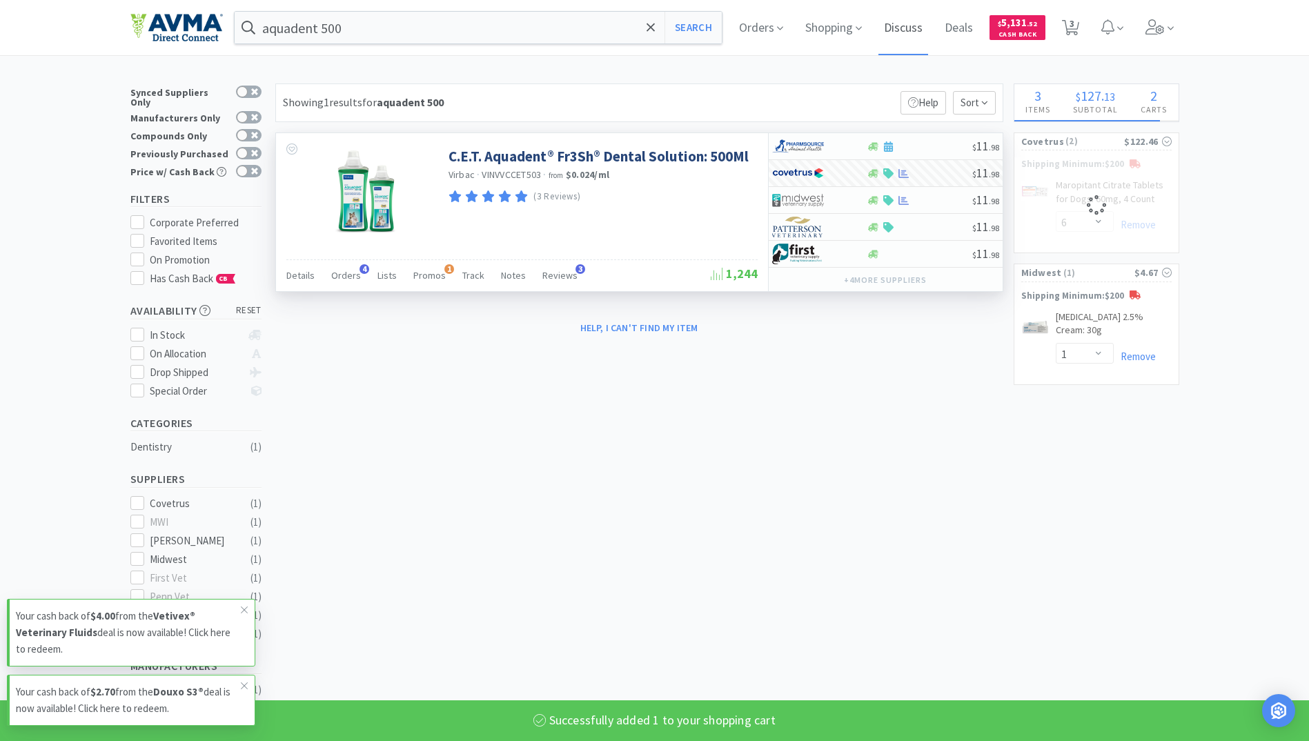
select select "1"
select select "6"
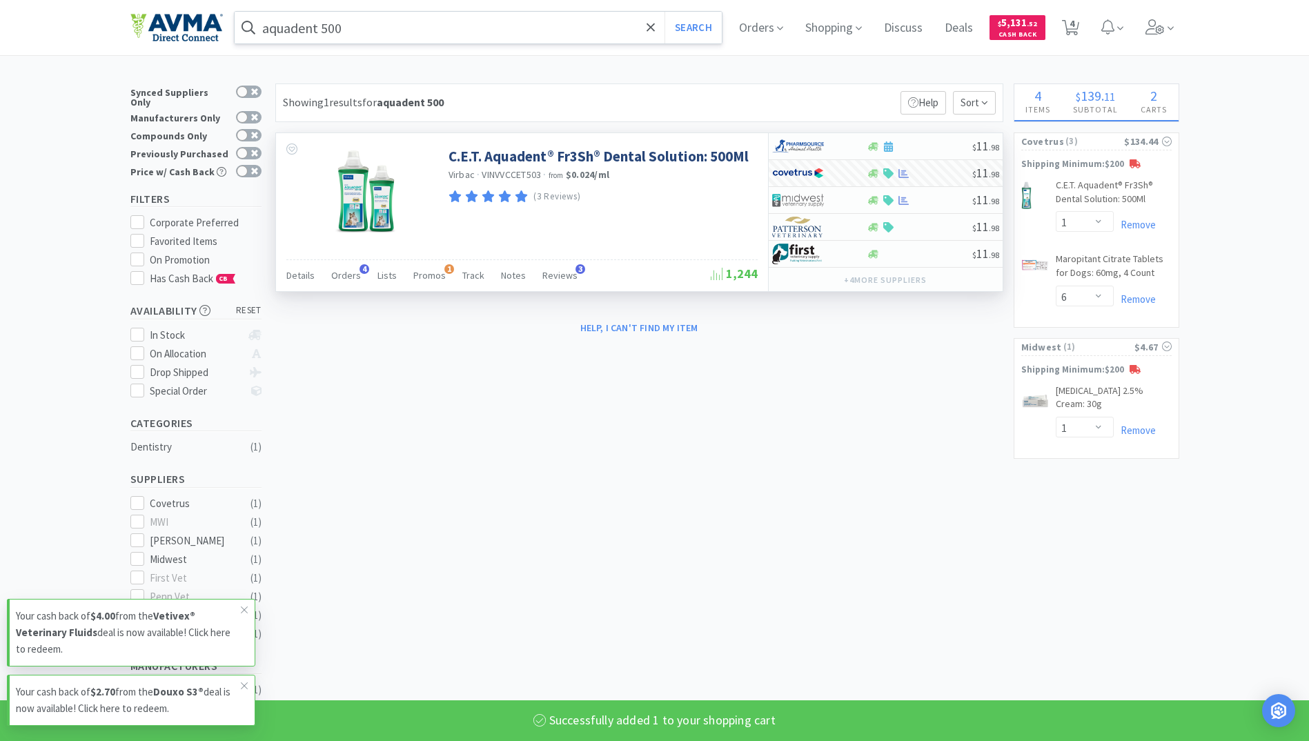
click at [438, 28] on input "aquadent 500" at bounding box center [479, 28] width 488 height 32
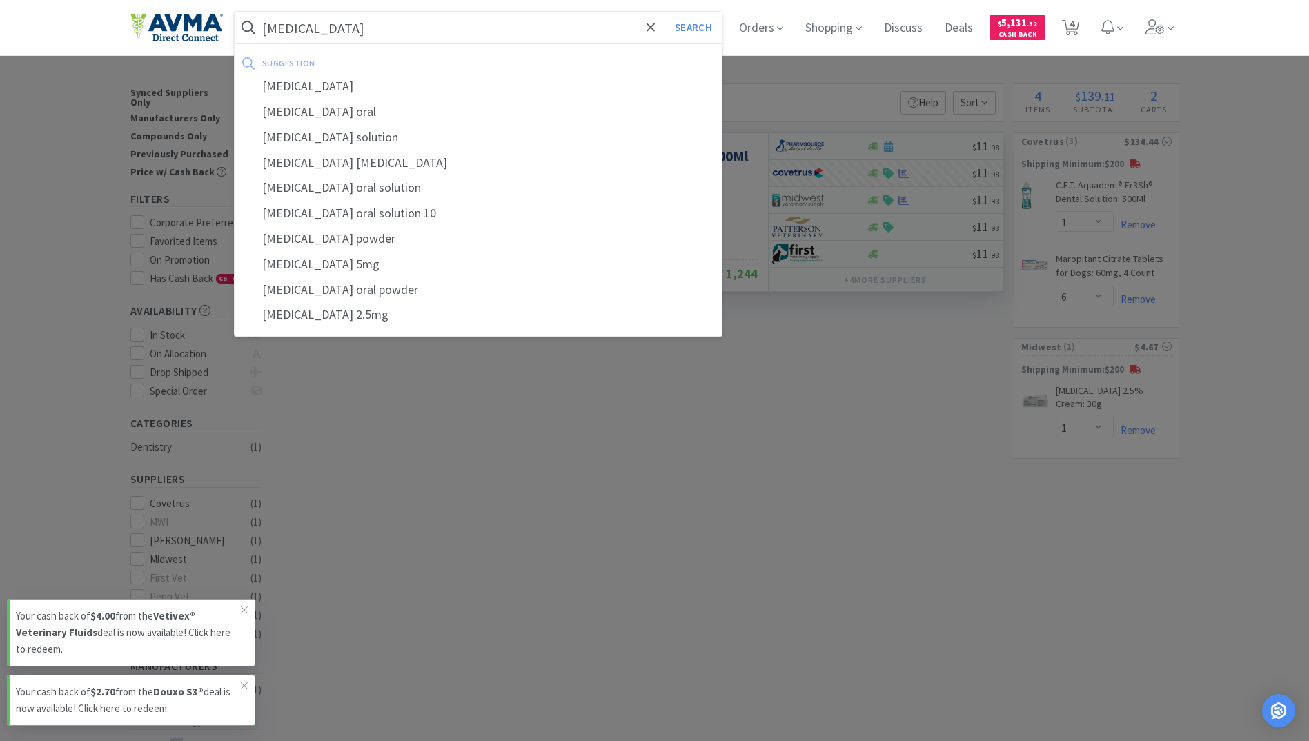
click at [664, 12] on button "Search" at bounding box center [692, 28] width 57 height 32
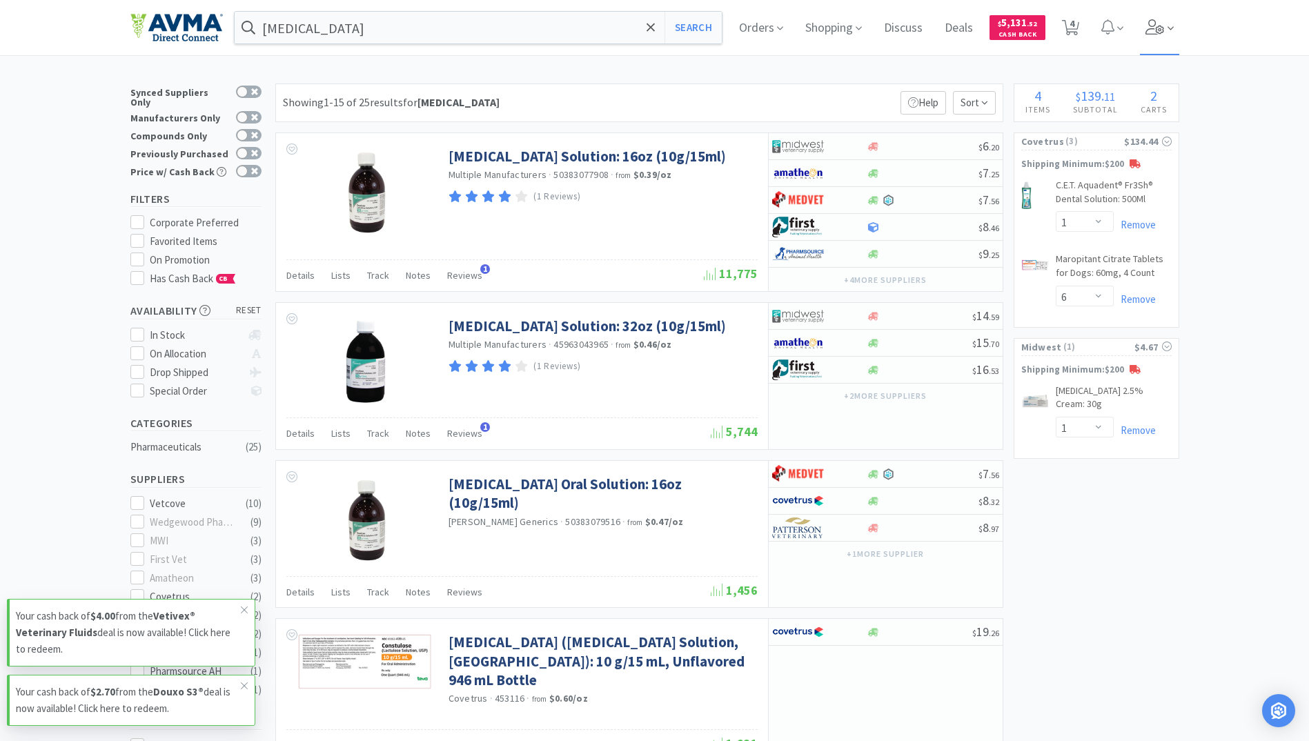
click at [1152, 30] on icon at bounding box center [1154, 26] width 19 height 15
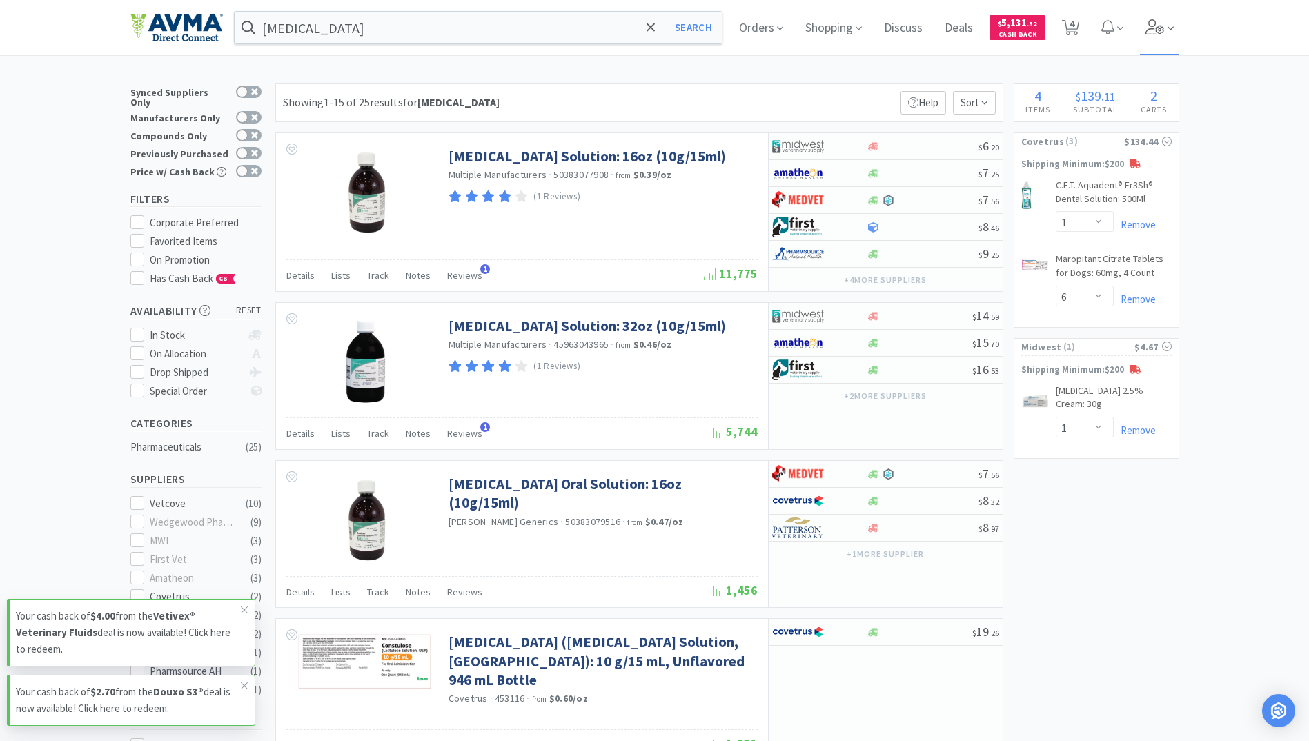
click at [1160, 25] on icon at bounding box center [1154, 26] width 19 height 15
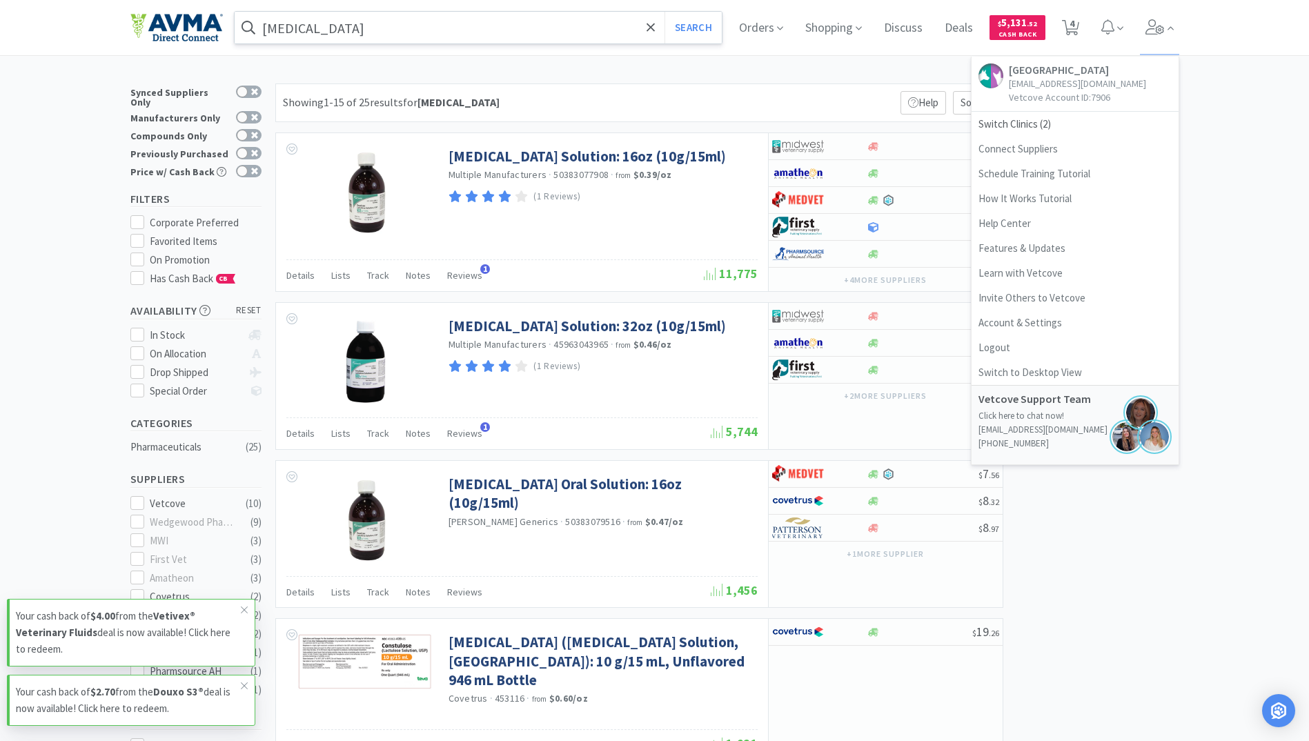
click at [401, 23] on input "[MEDICAL_DATA]" at bounding box center [479, 28] width 488 height 32
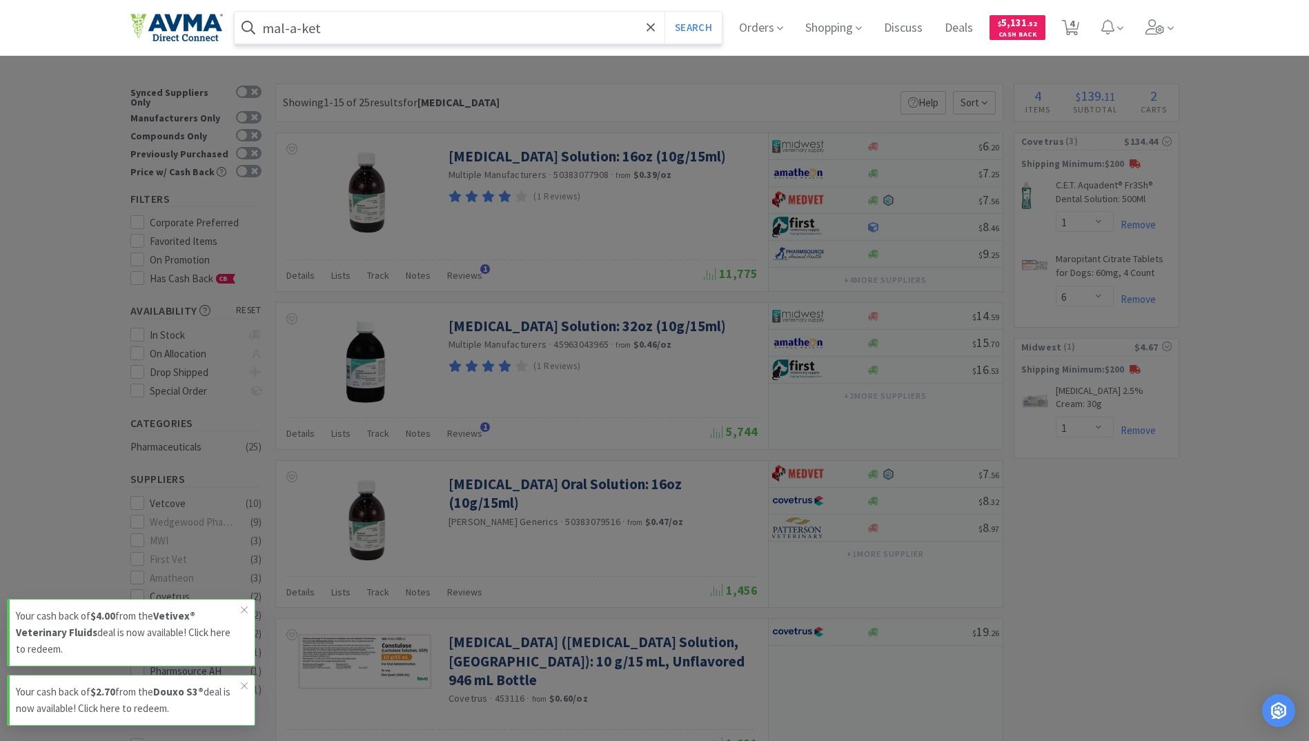
type input "mal-a-ket"
click at [664, 12] on button "Search" at bounding box center [692, 28] width 57 height 32
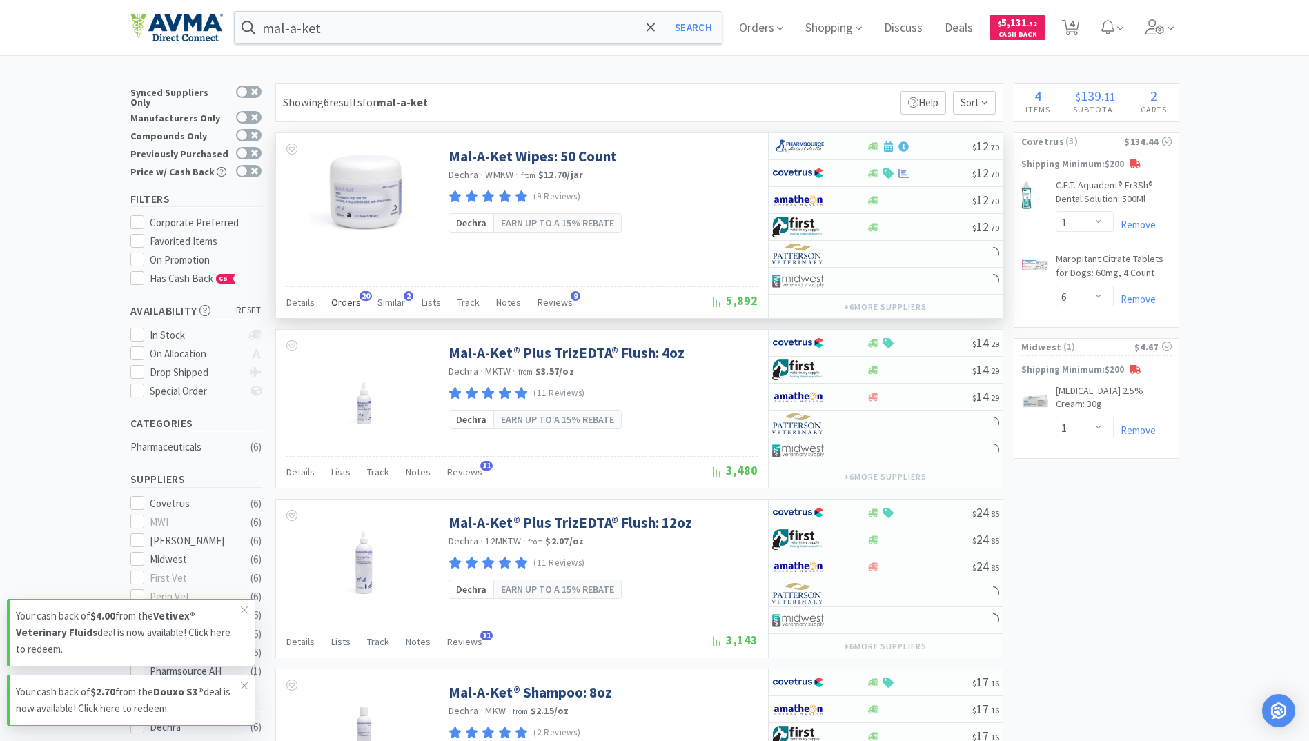
click at [355, 300] on span "Orders" at bounding box center [346, 302] width 30 height 12
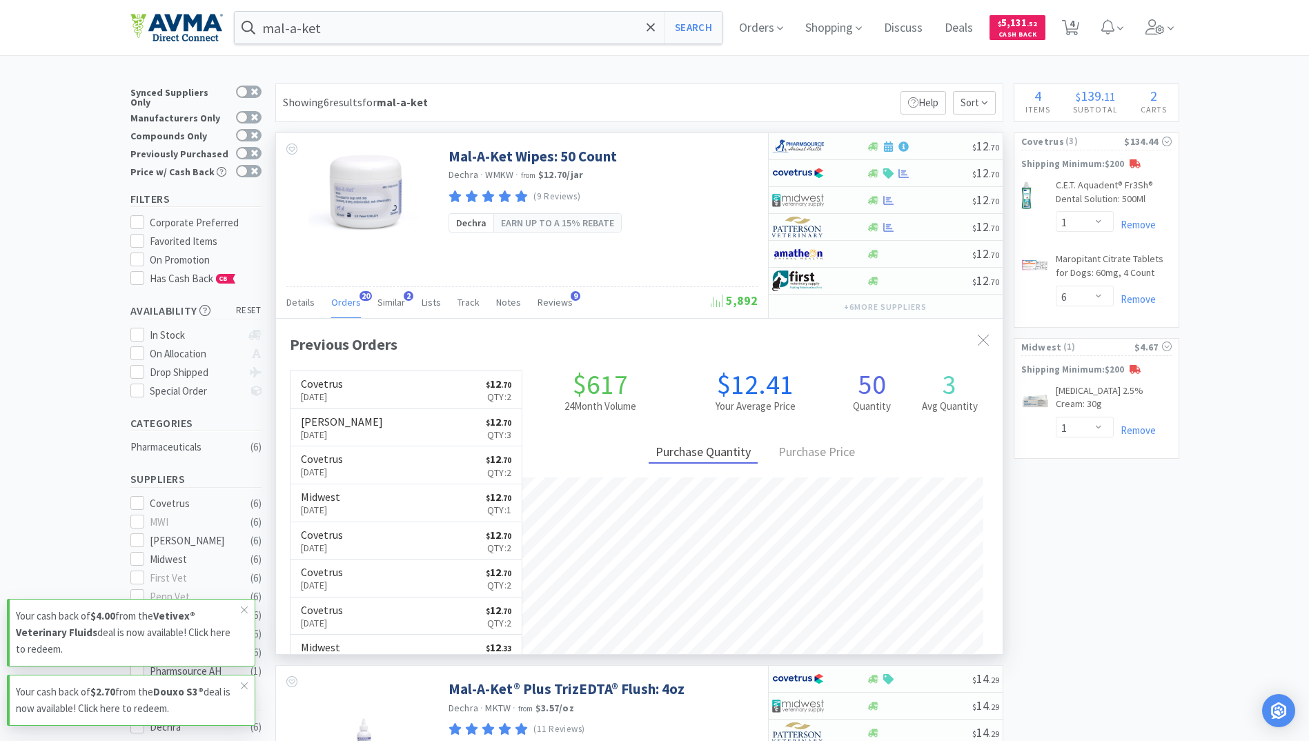
scroll to position [370, 726]
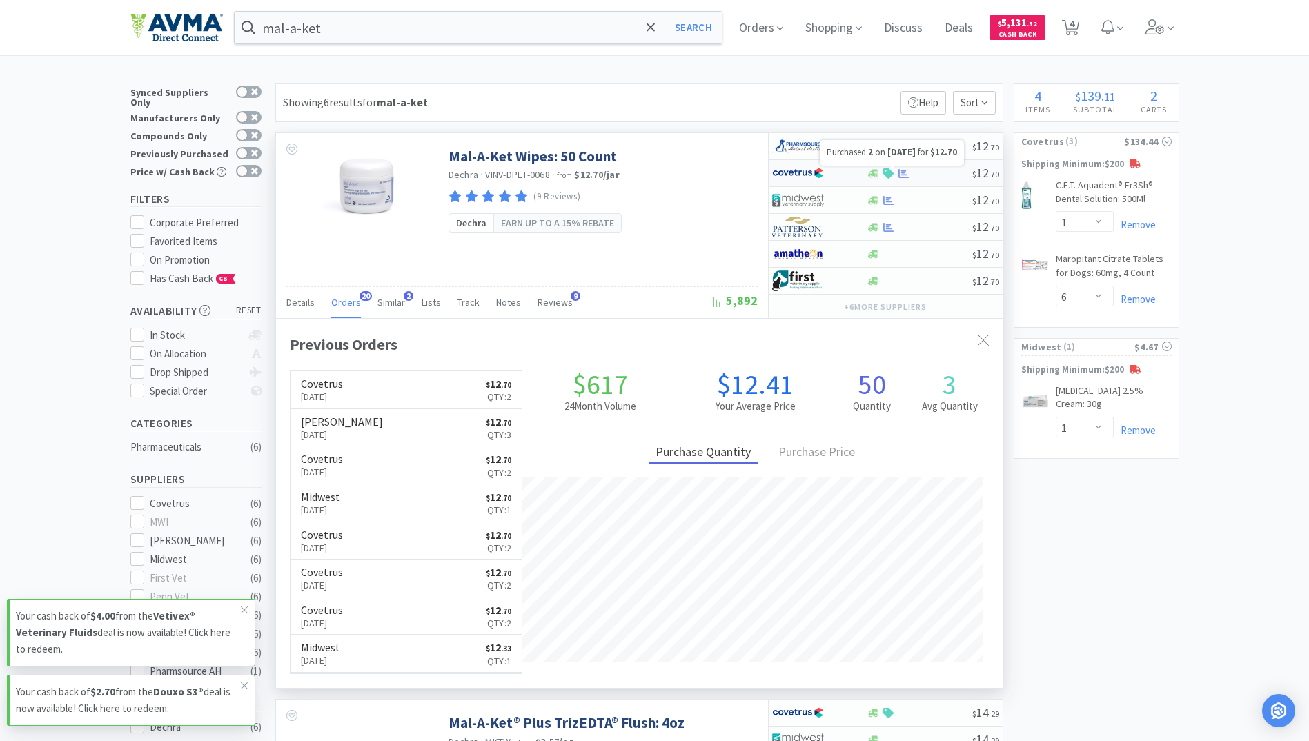
click at [903, 178] on icon at bounding box center [903, 173] width 10 height 10
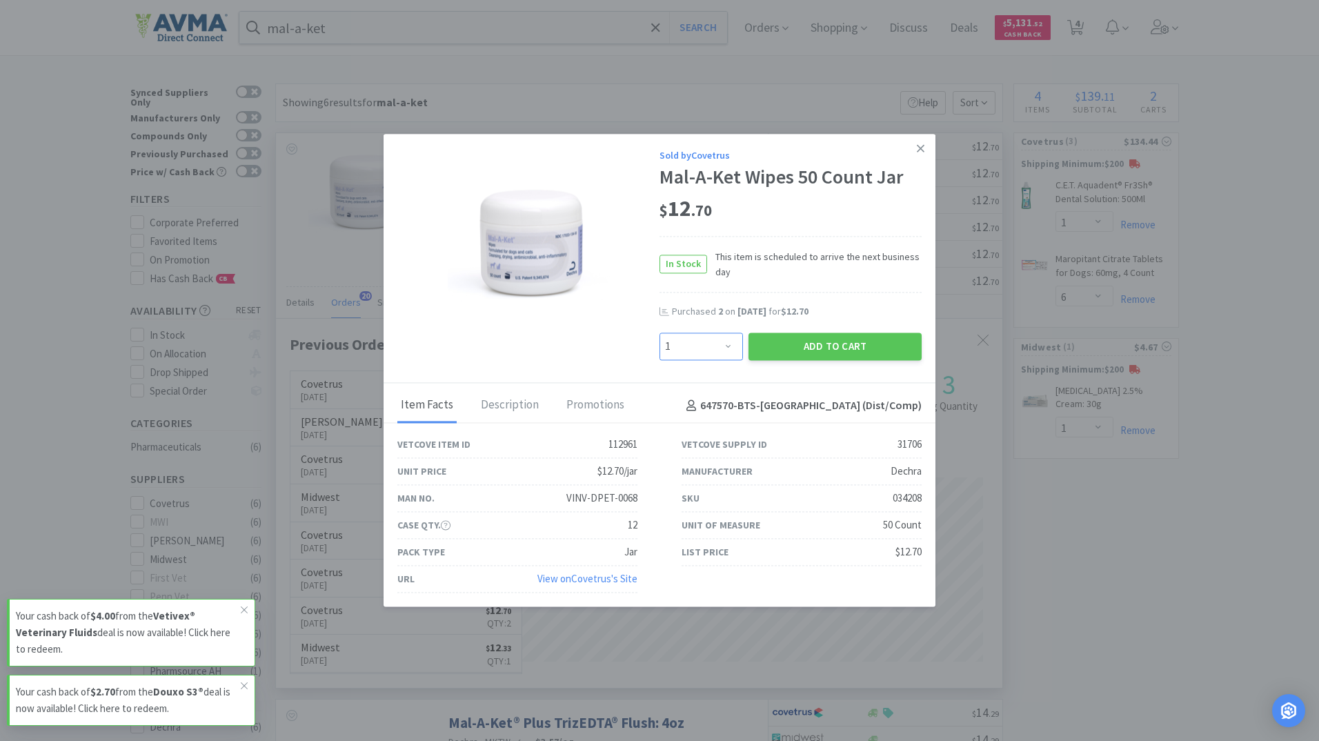
click at [733, 348] on select "Enter Quantity 1 2 3 4 5 6 7 8 9 10 11 12 13 14 15 16 17 18 19 20 Enter Quantity" at bounding box center [701, 347] width 83 height 28
select select "2"
click at [660, 333] on select "Enter Quantity 1 2 3 4 5 6 7 8 9 10 11 12 13 14 15 16 17 18 19 20 Enter Quantity" at bounding box center [701, 347] width 83 height 28
click at [821, 342] on button "Add to Cart" at bounding box center [835, 347] width 173 height 28
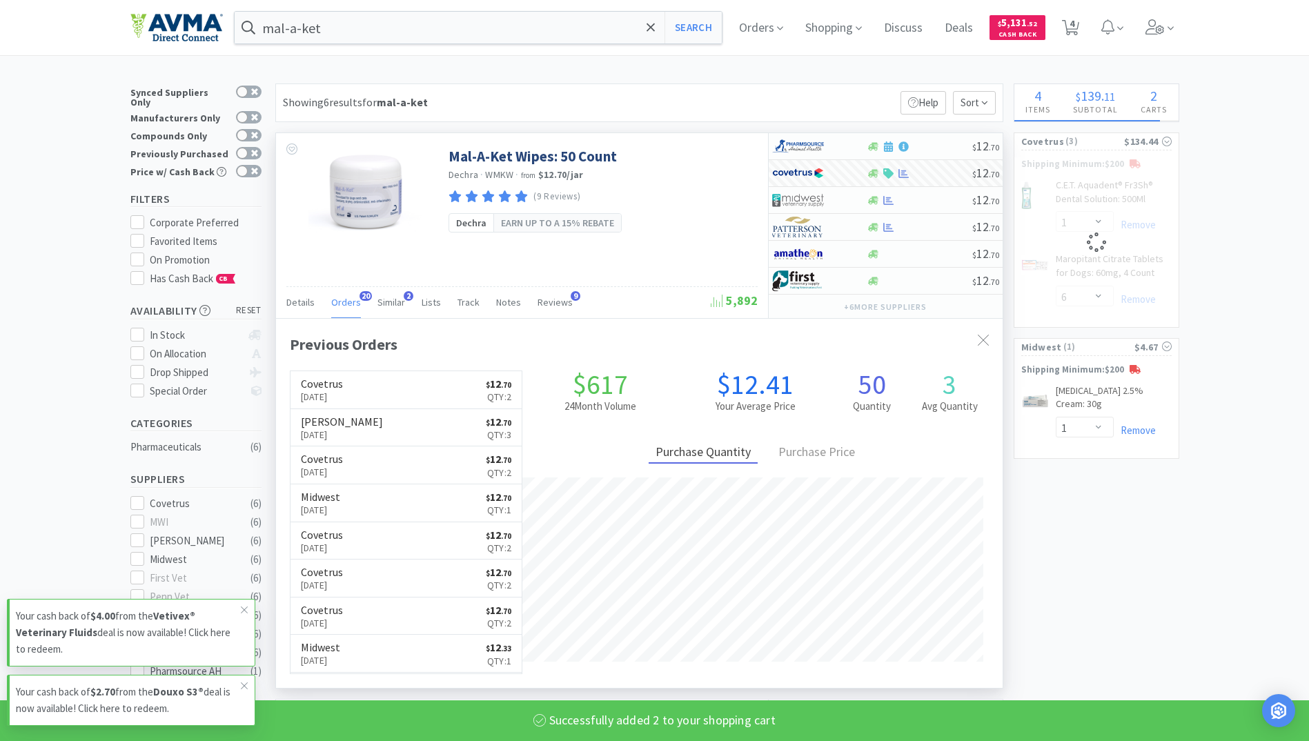
select select "2"
select select "6"
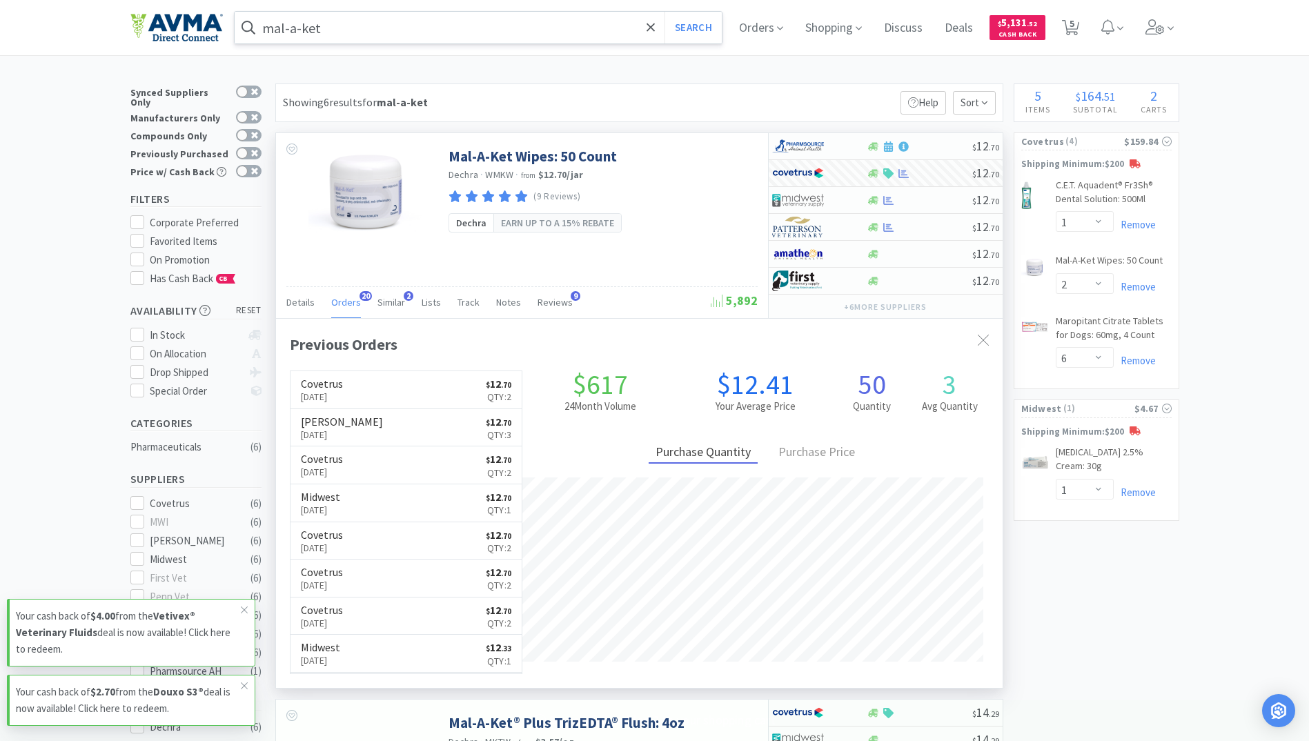
click at [428, 38] on input "mal-a-ket" at bounding box center [479, 28] width 488 height 32
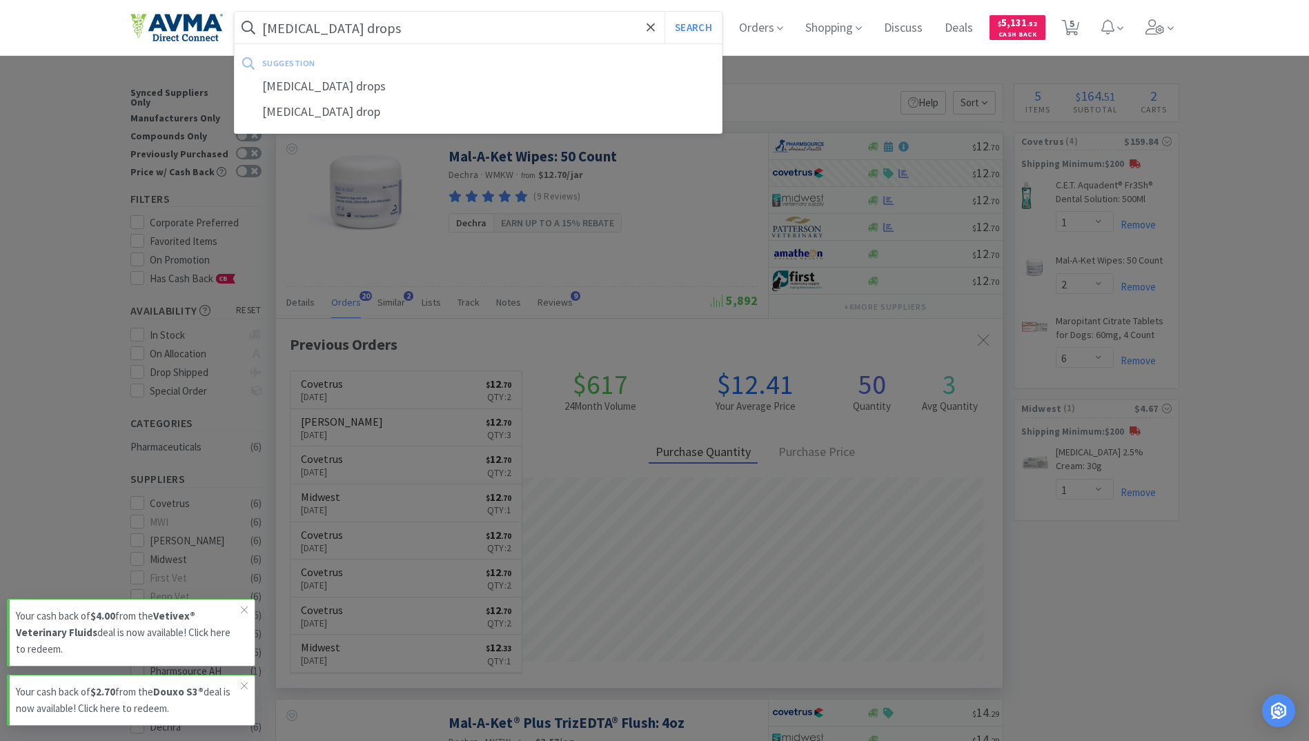
type input "[MEDICAL_DATA] drops"
click at [664, 12] on button "Search" at bounding box center [692, 28] width 57 height 32
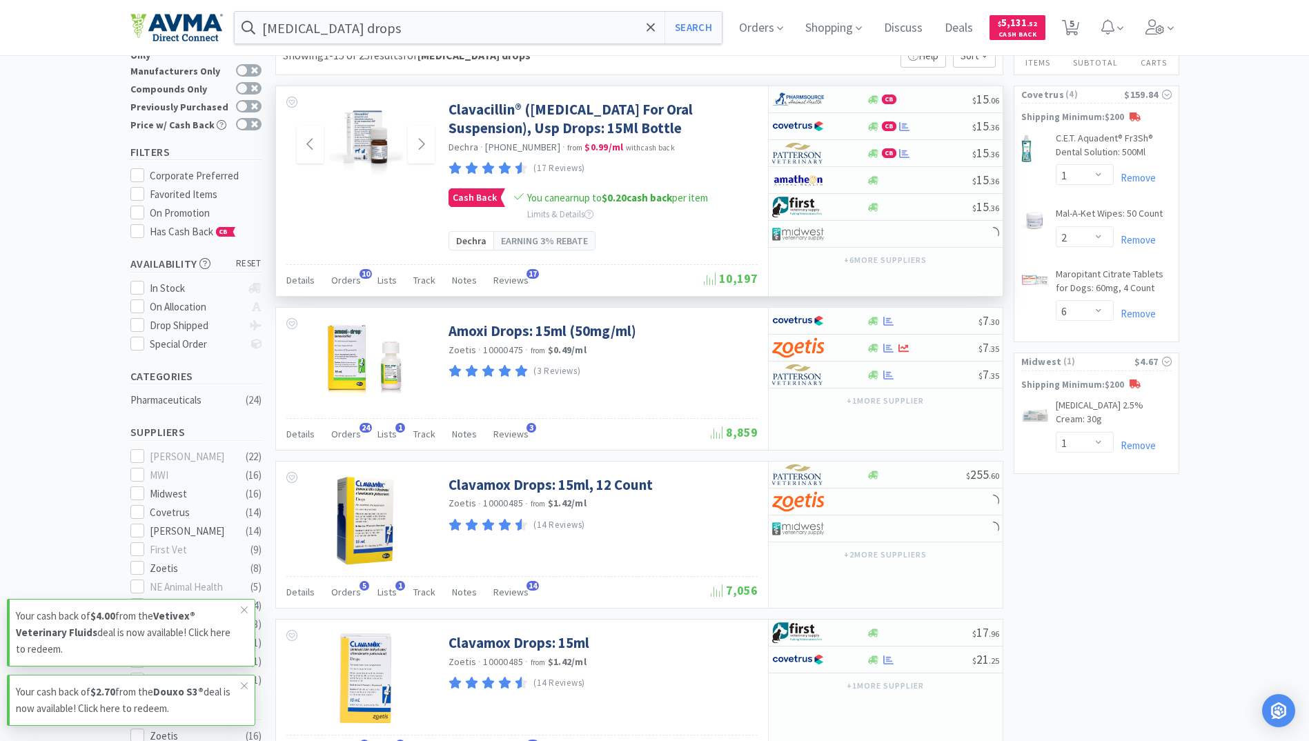
scroll to position [69, 0]
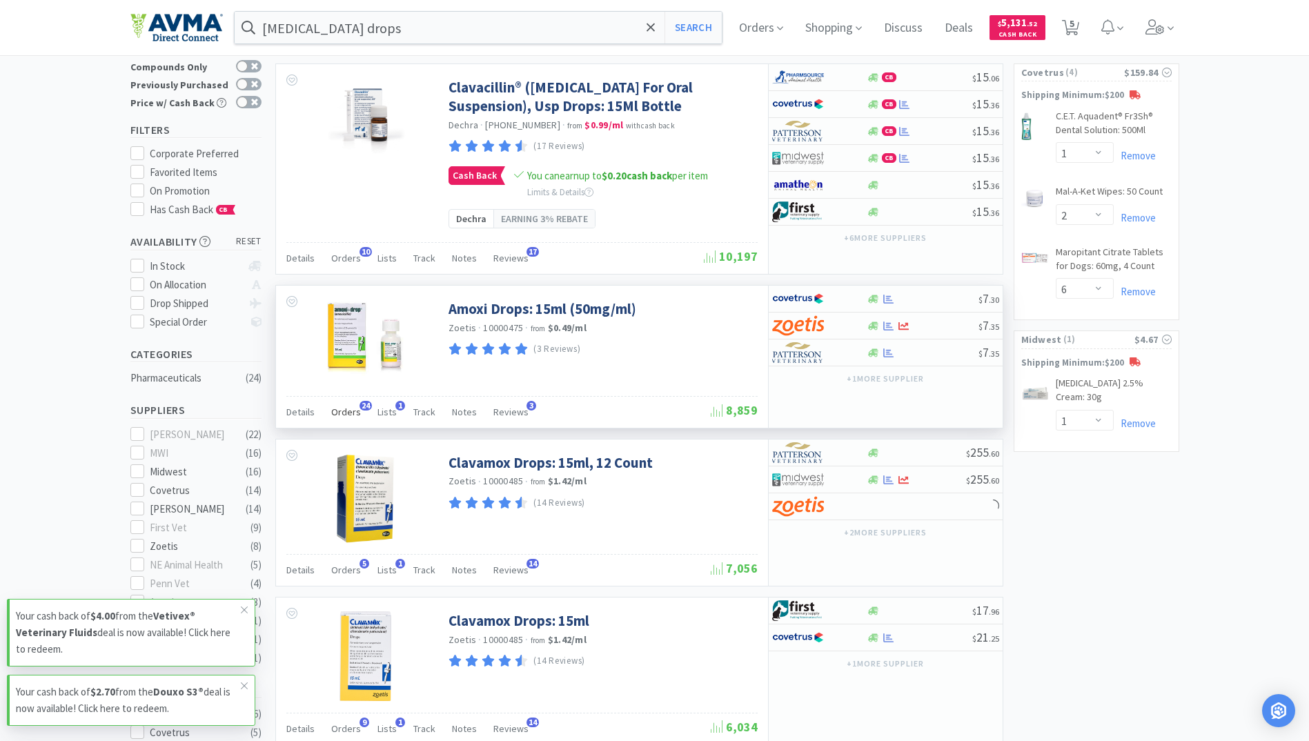
click at [338, 418] on span "Orders" at bounding box center [346, 412] width 30 height 12
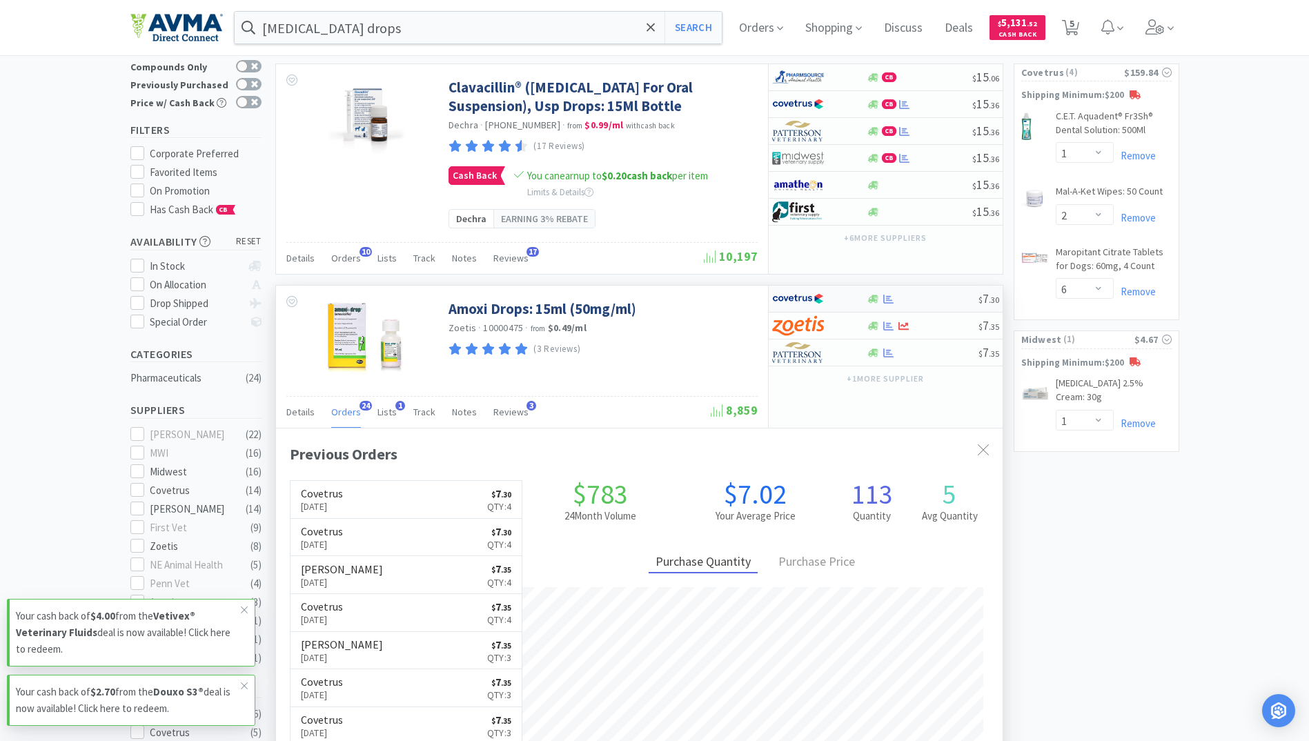
scroll to position [370, 726]
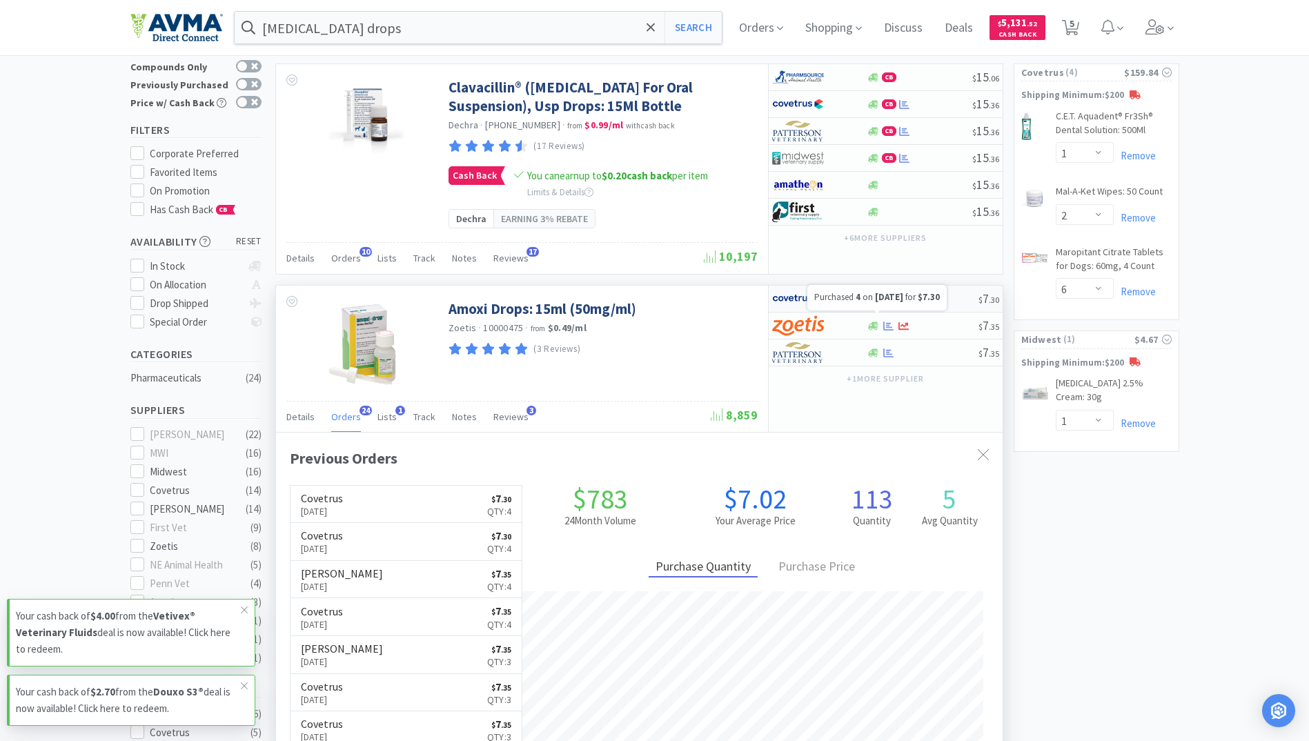
click at [889, 304] on icon at bounding box center [888, 299] width 10 height 9
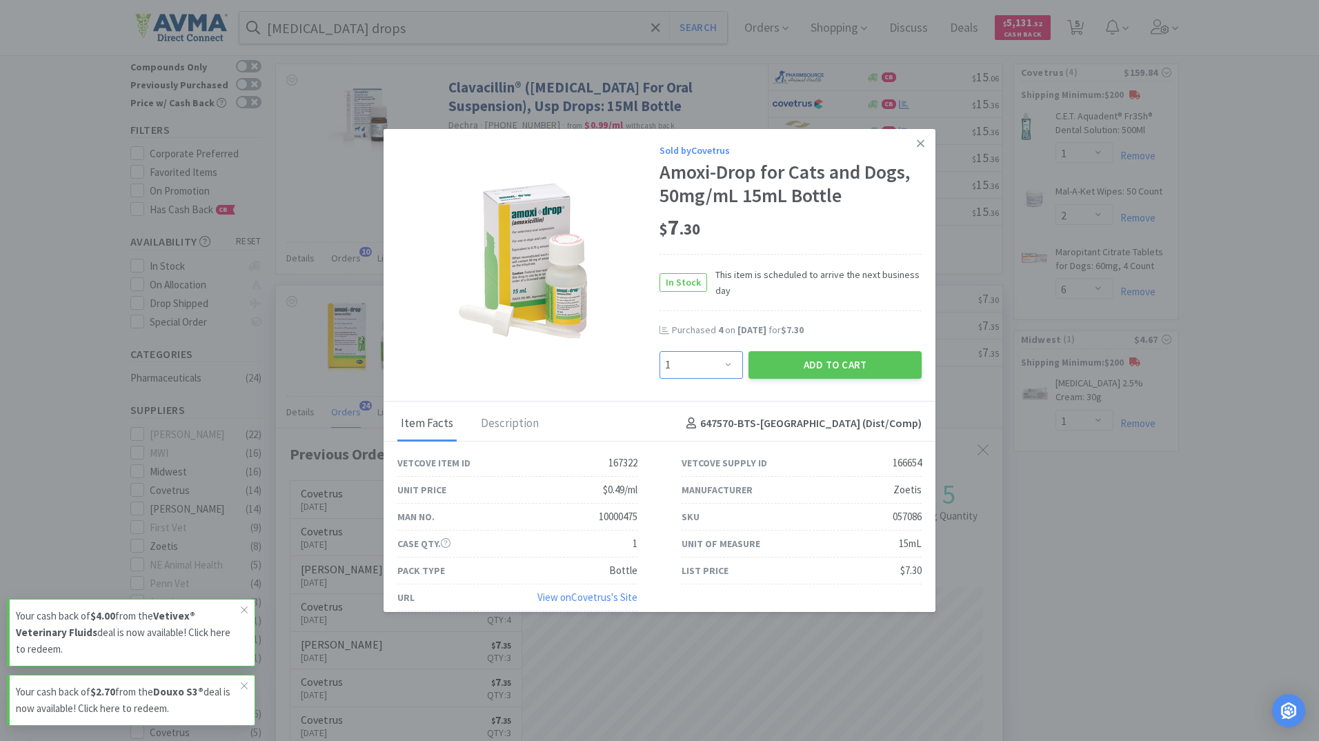
click at [724, 357] on select "Enter Quantity 1 2 3 4 5 6 7 8 9 10 11 12 13 14 15 16 17 18 19 20 Enter Quantity" at bounding box center [701, 365] width 83 height 28
select select "4"
click at [660, 351] on select "Enter Quantity 1 2 3 4 5 6 7 8 9 10 11 12 13 14 15 16 17 18 19 20 Enter Quantity" at bounding box center [701, 365] width 83 height 28
click at [798, 362] on button "Add to Cart" at bounding box center [835, 365] width 173 height 28
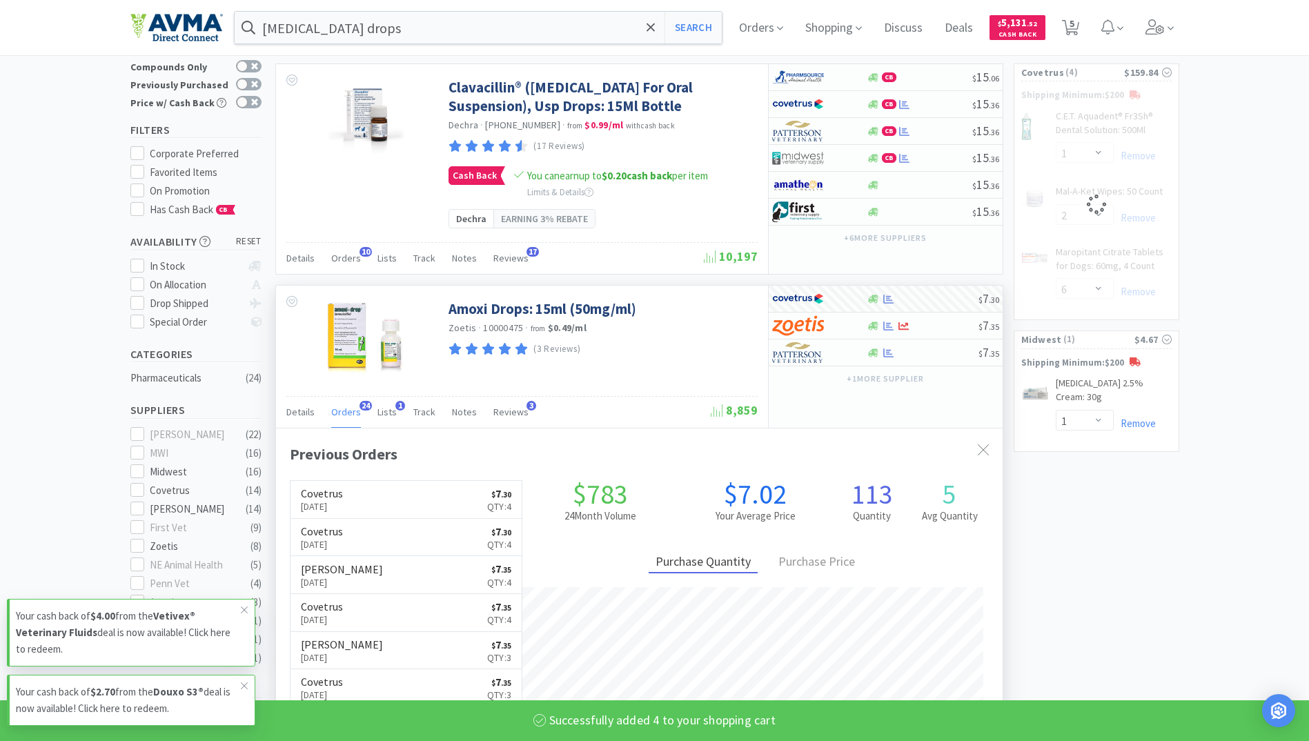
select select "4"
select select "1"
select select "2"
select select "6"
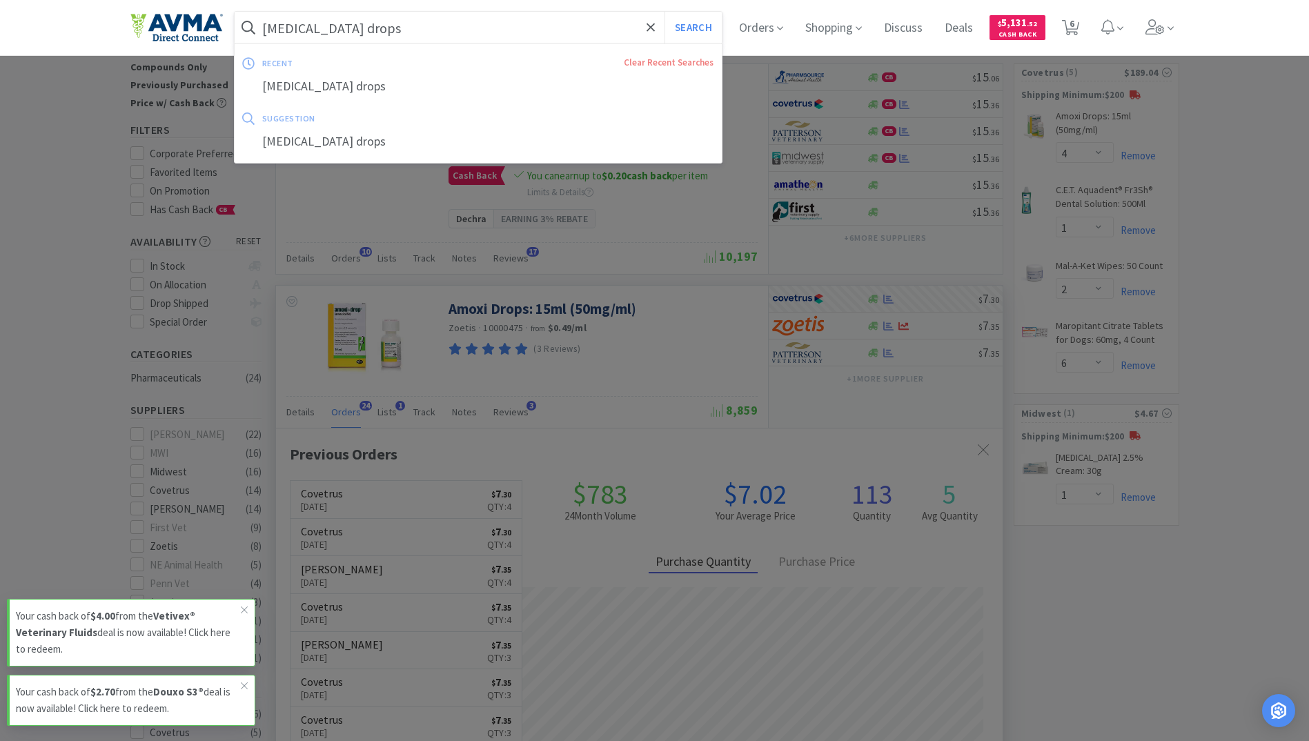
click at [395, 32] on input "[MEDICAL_DATA] drops" at bounding box center [479, 28] width 488 height 32
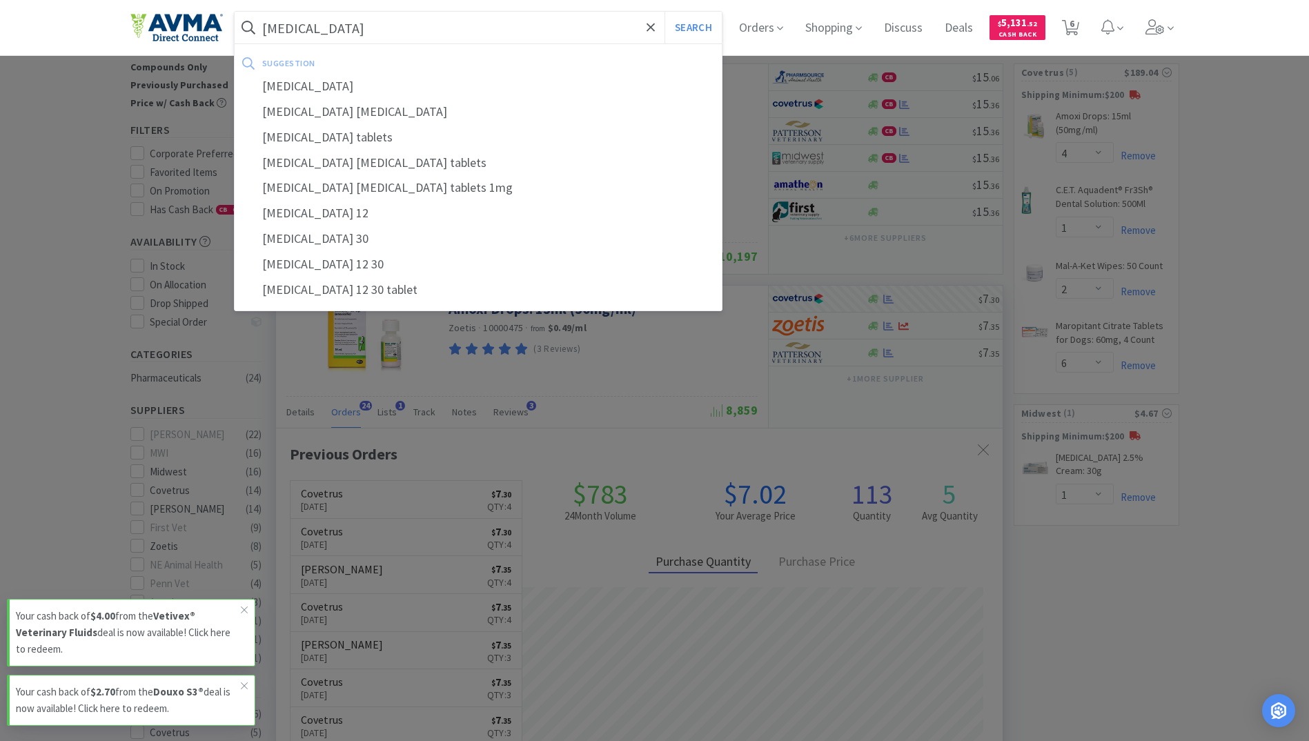
type input "[MEDICAL_DATA]"
click at [664, 12] on button "Search" at bounding box center [692, 28] width 57 height 32
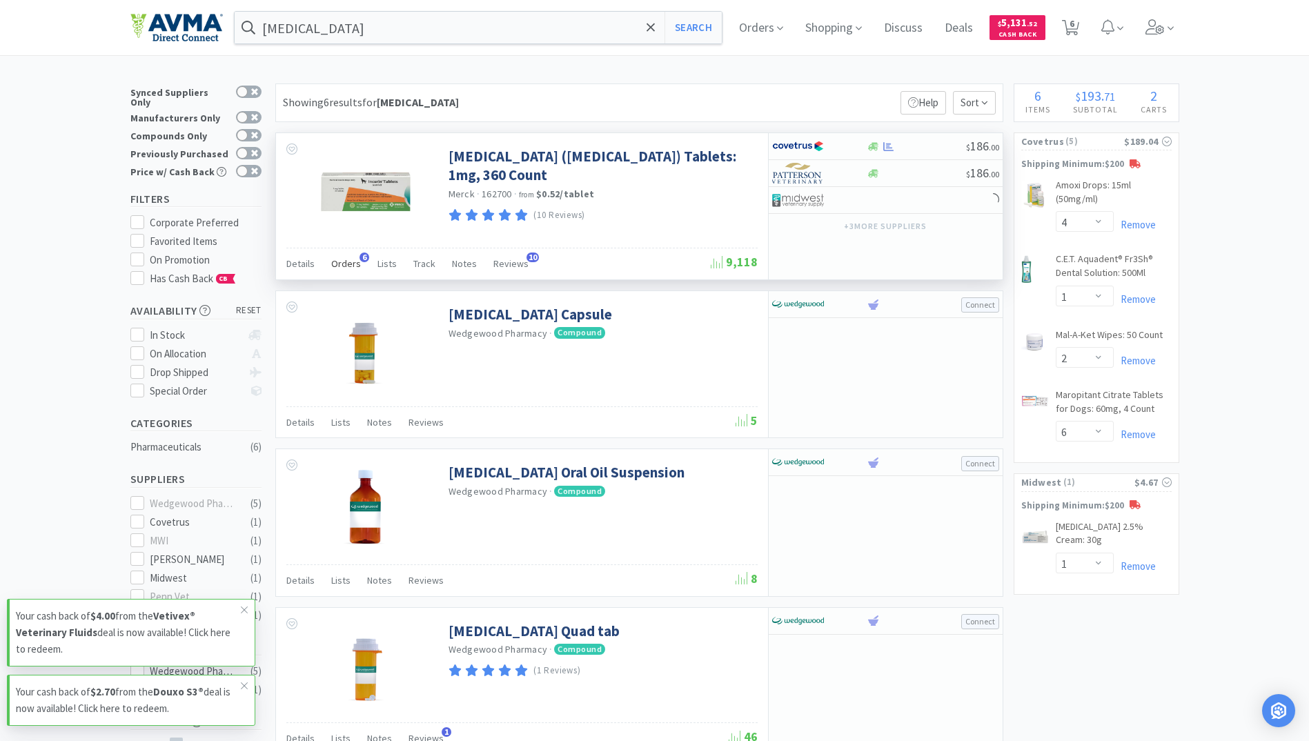
click at [342, 269] on span "Orders" at bounding box center [346, 263] width 30 height 12
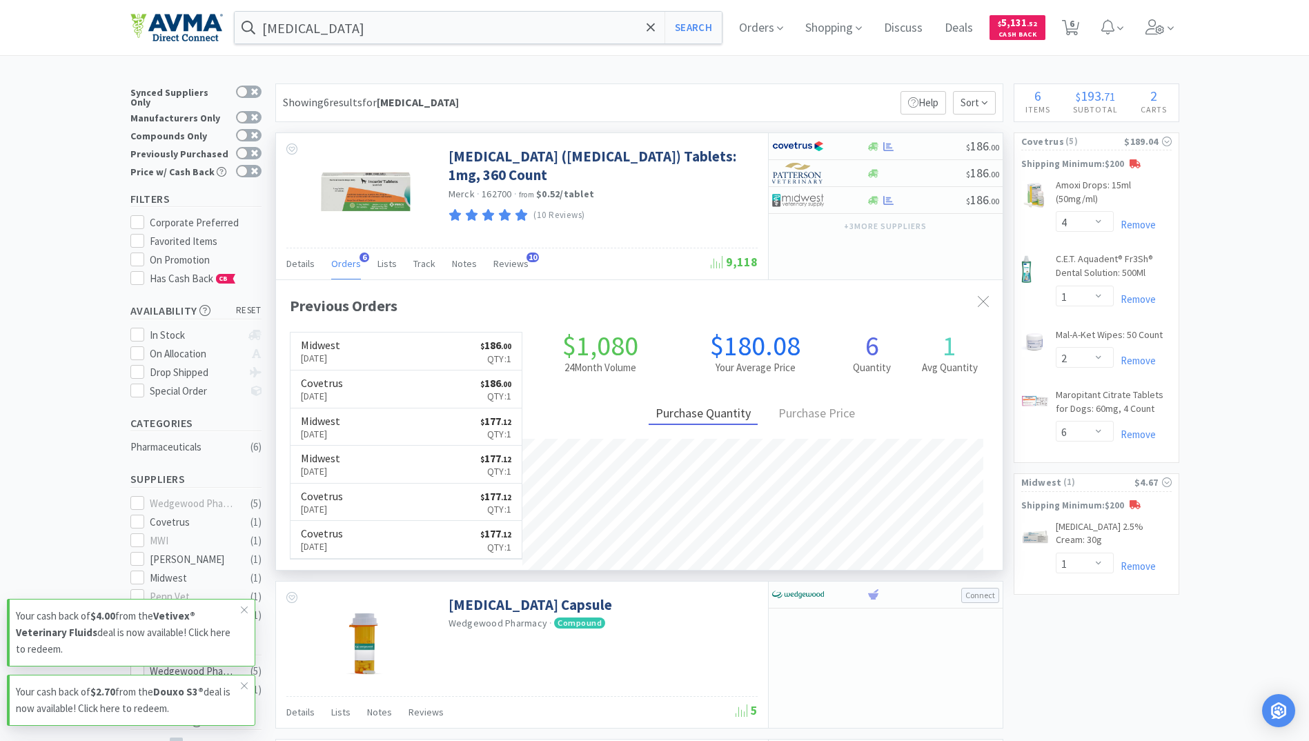
scroll to position [357, 726]
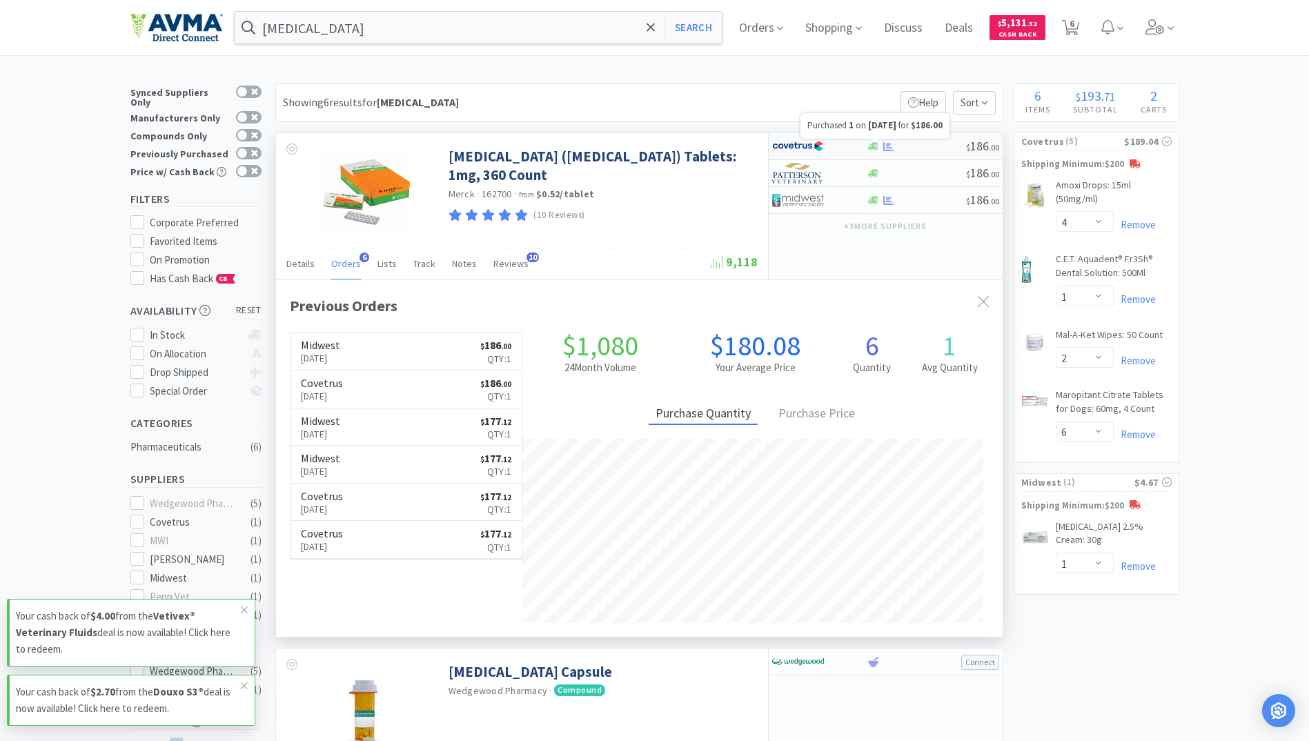
click at [888, 148] on icon at bounding box center [888, 145] width 10 height 9
select select "1"
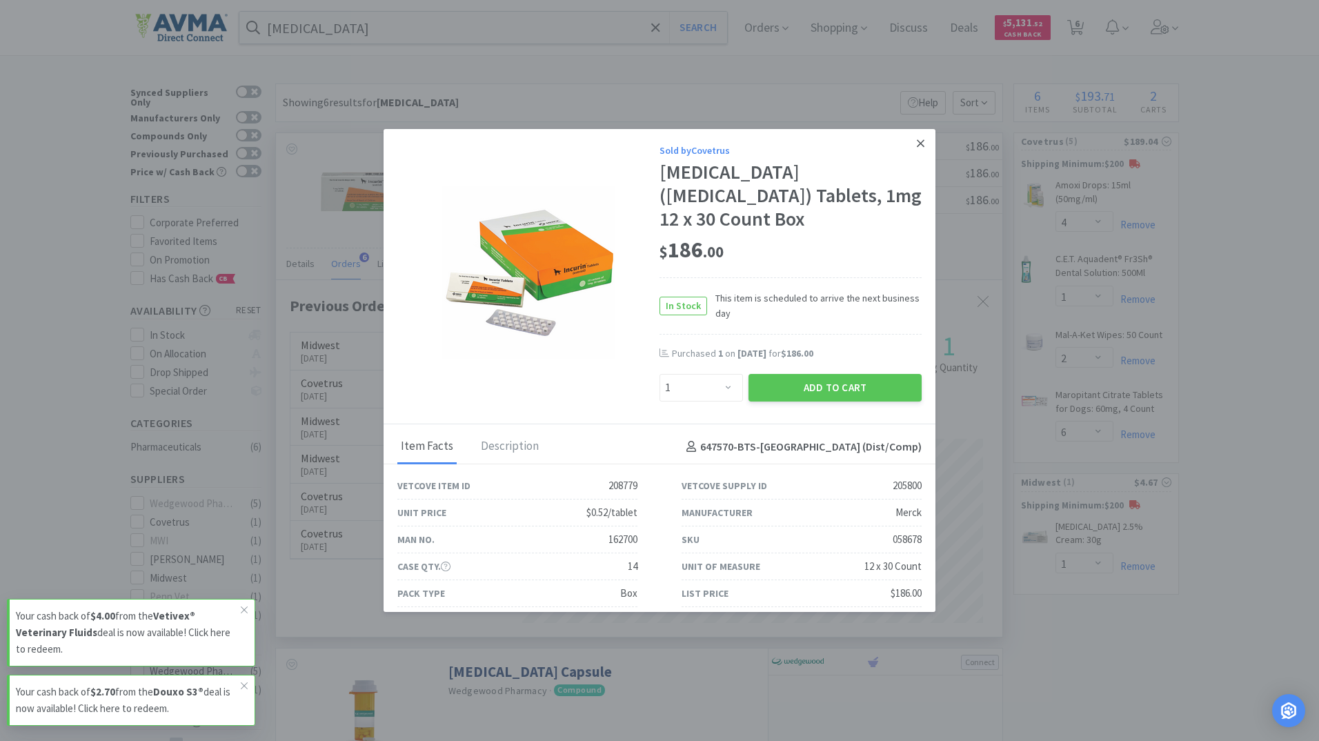
click at [909, 143] on link at bounding box center [921, 144] width 24 height 30
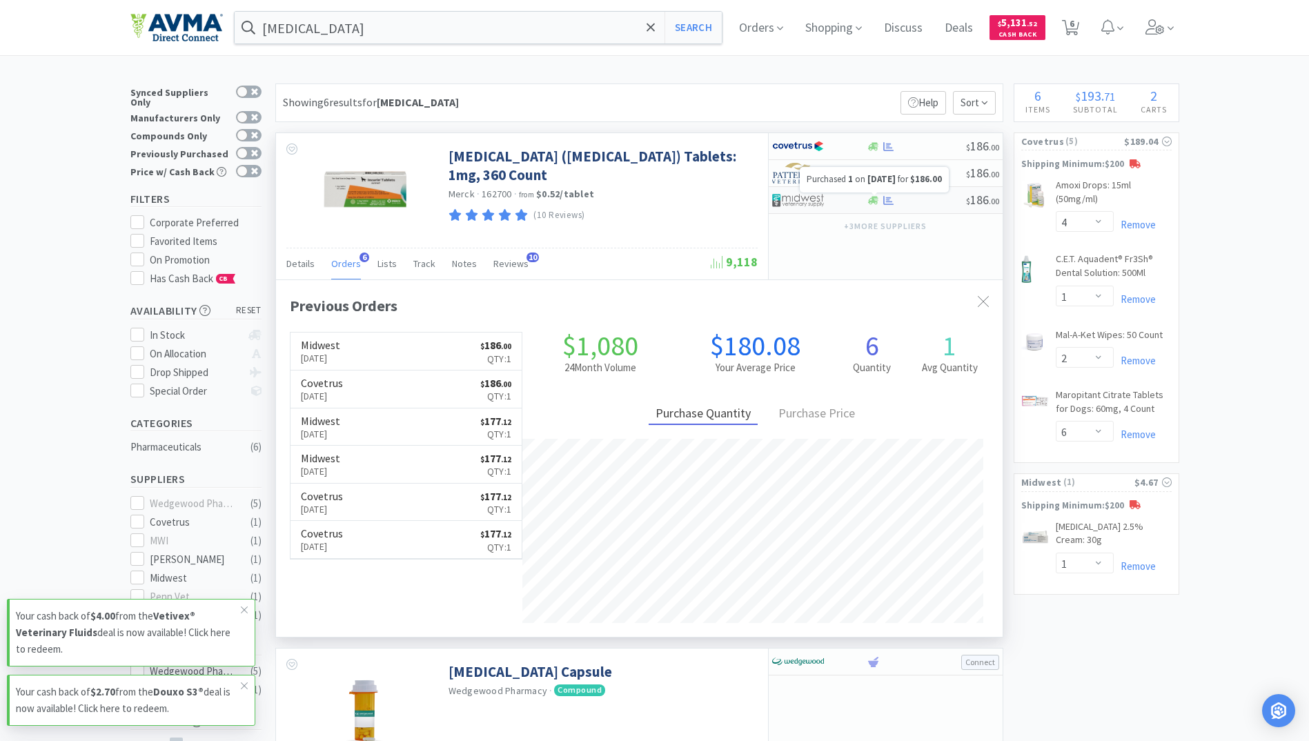
click at [887, 199] on icon at bounding box center [888, 199] width 10 height 9
select select "1"
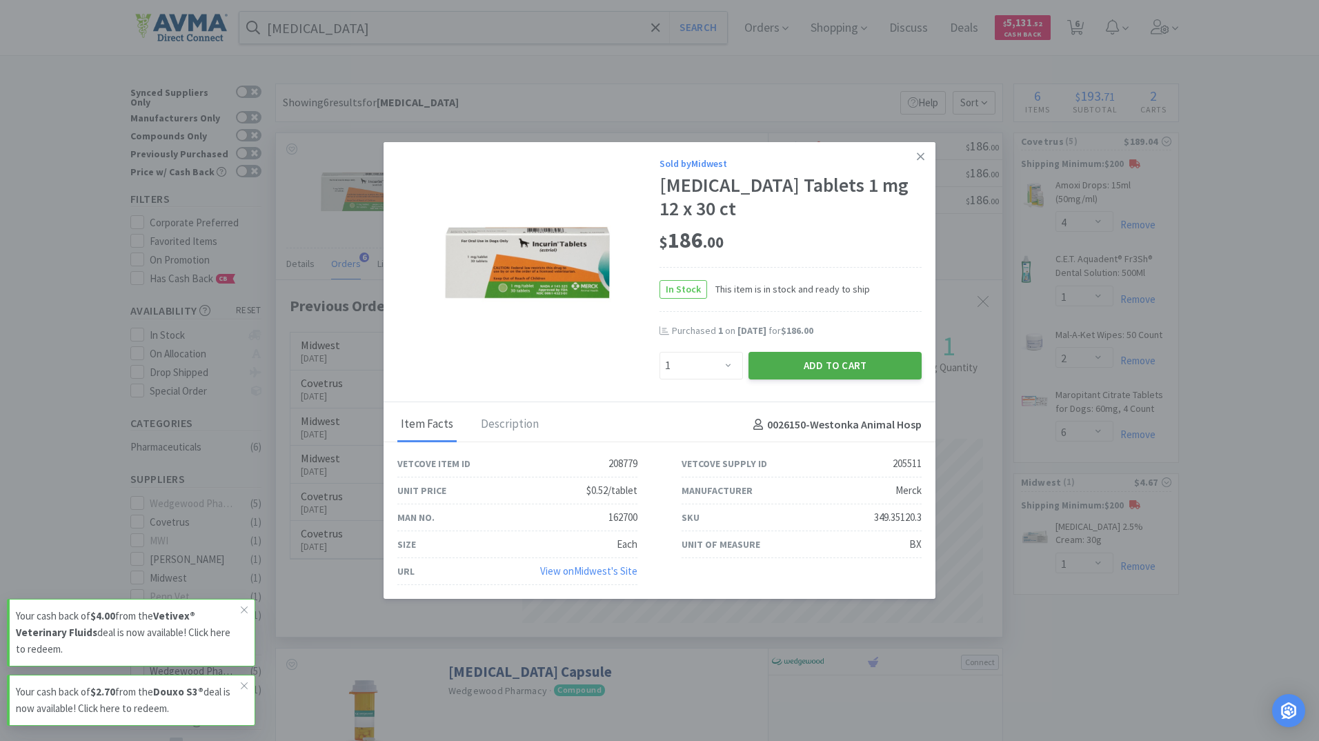
click at [851, 355] on button "Add to Cart" at bounding box center [835, 366] width 173 height 28
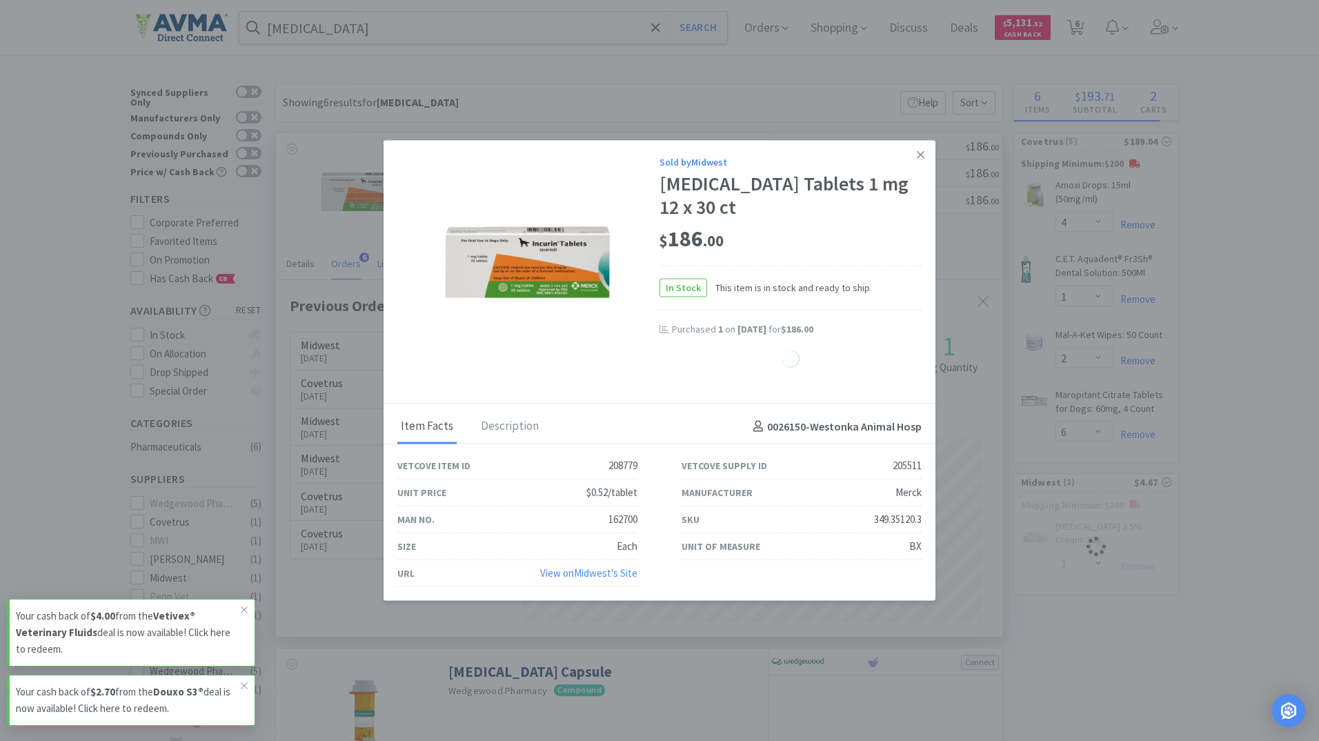
select select "1"
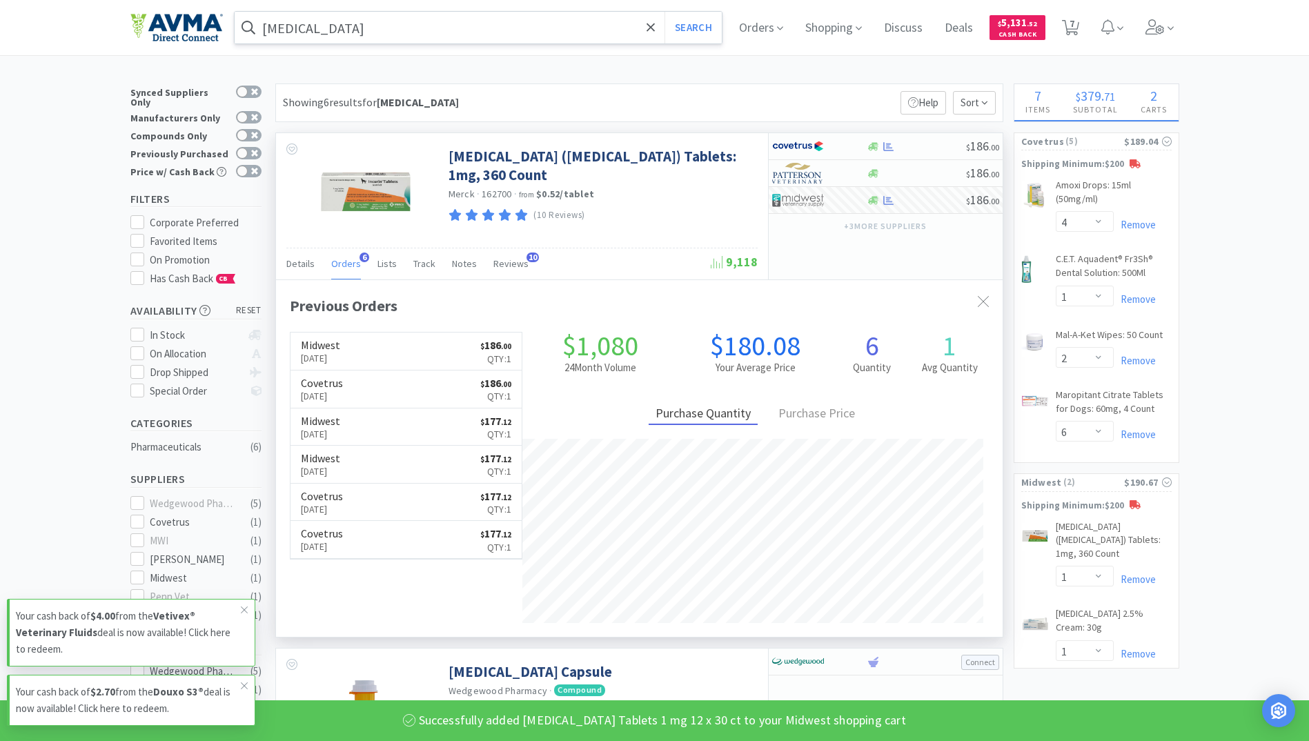
click at [399, 30] on input "[MEDICAL_DATA]" at bounding box center [479, 28] width 488 height 32
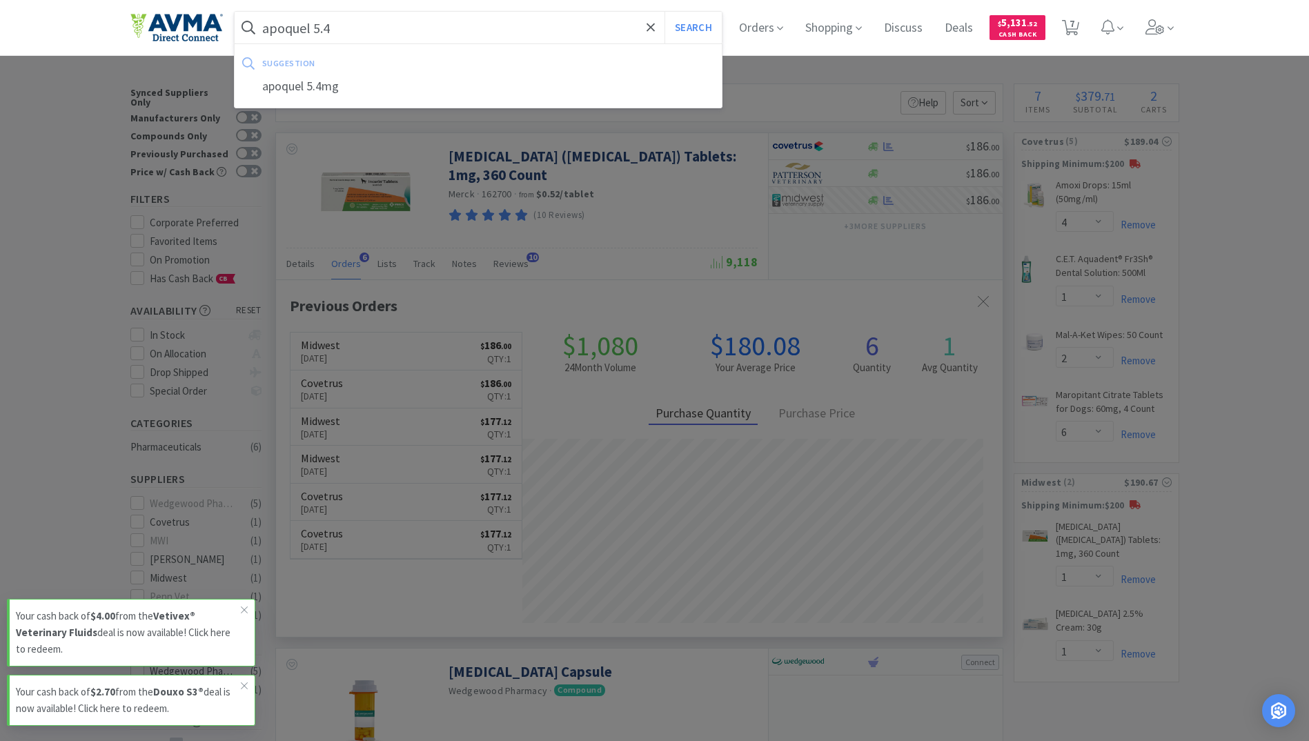
type input "apoquel 5.4"
click at [664, 12] on button "Search" at bounding box center [692, 28] width 57 height 32
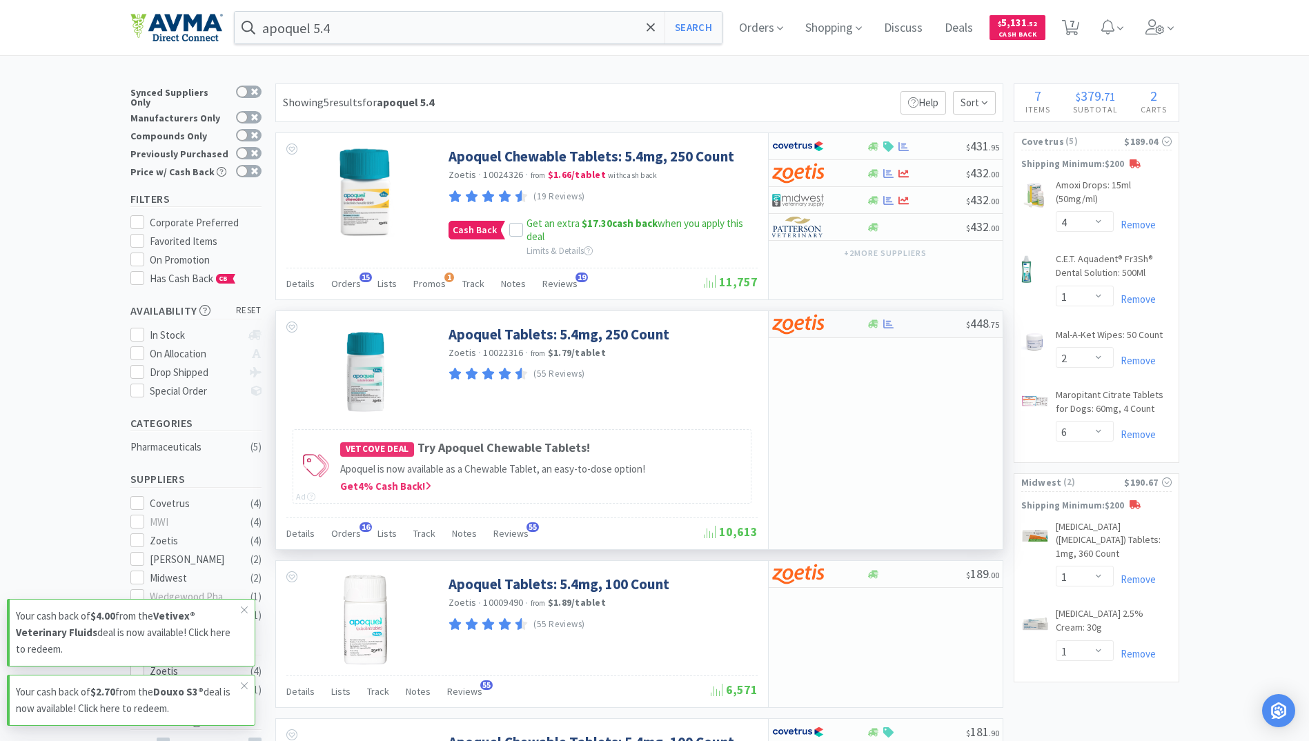
click at [896, 328] on div at bounding box center [916, 324] width 99 height 10
select select "1"
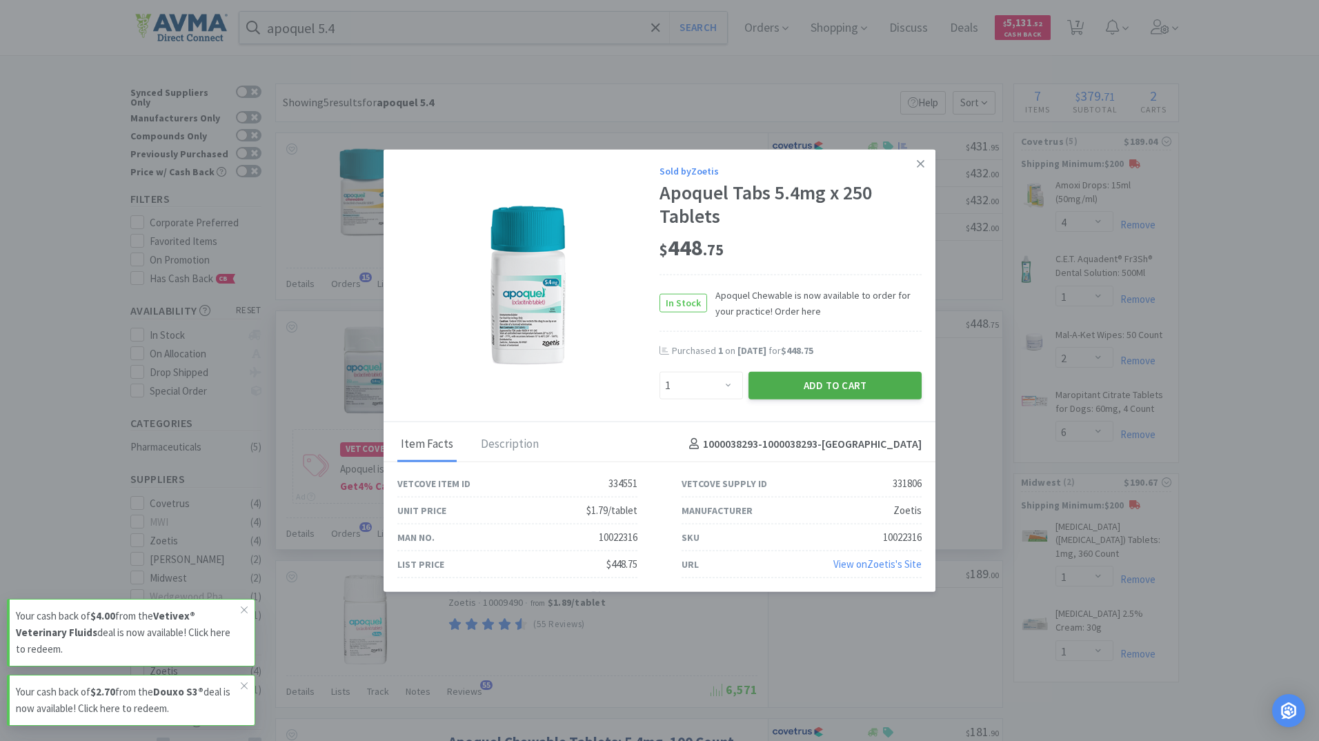
click at [879, 388] on button "Add to Cart" at bounding box center [835, 385] width 173 height 28
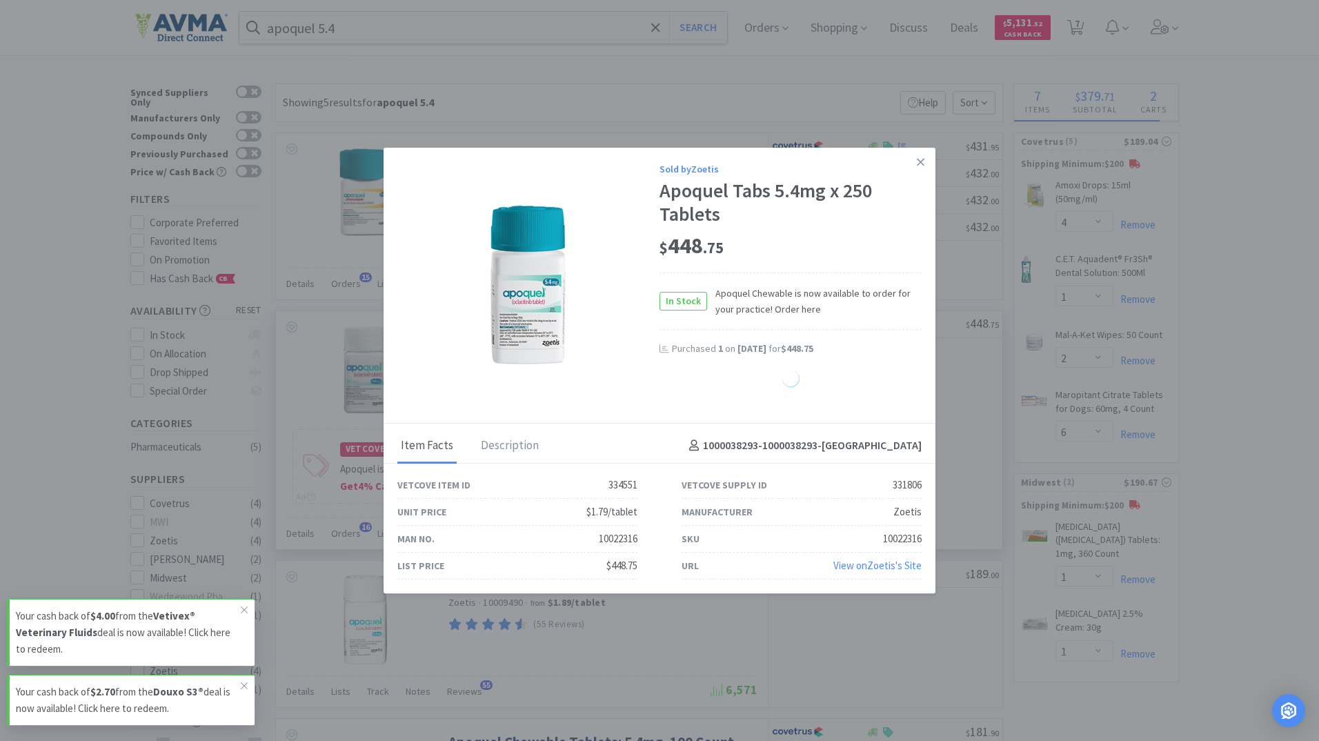
select select "1"
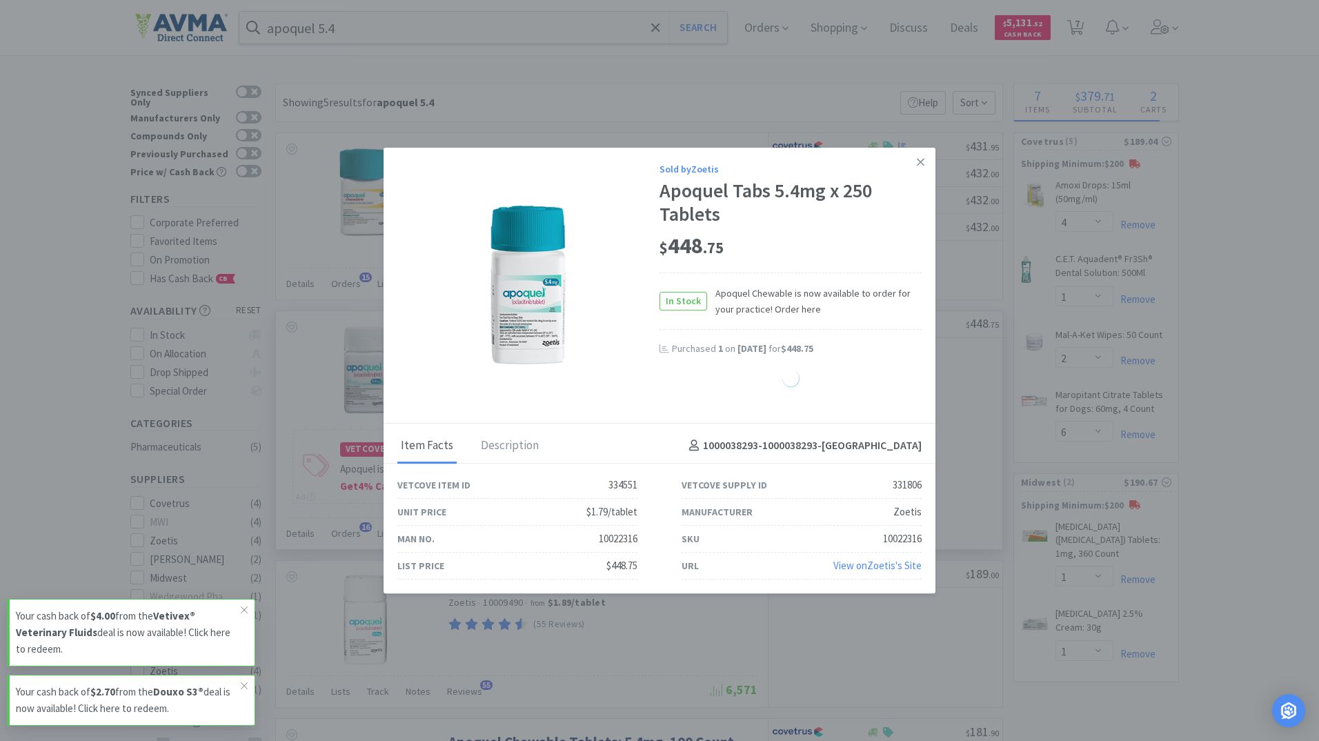
select select "1"
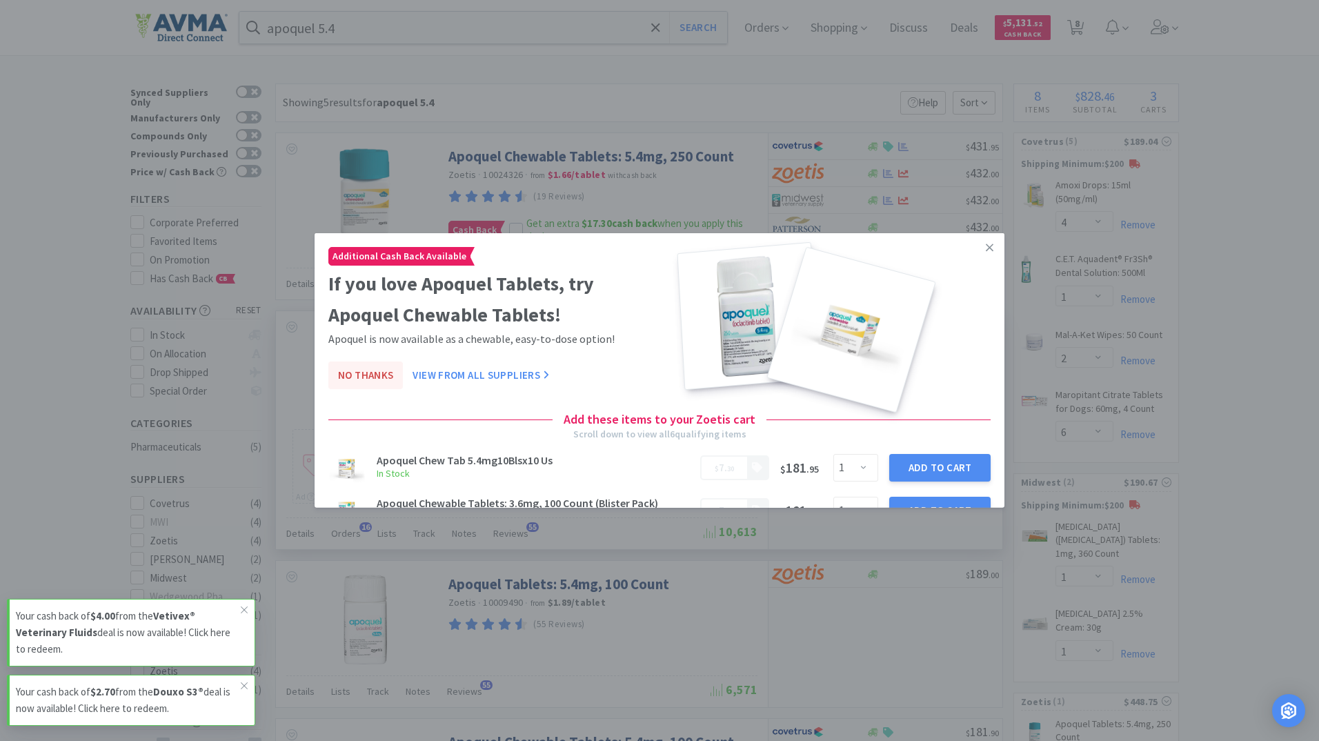
click at [389, 370] on button "No Thanks" at bounding box center [365, 376] width 75 height 28
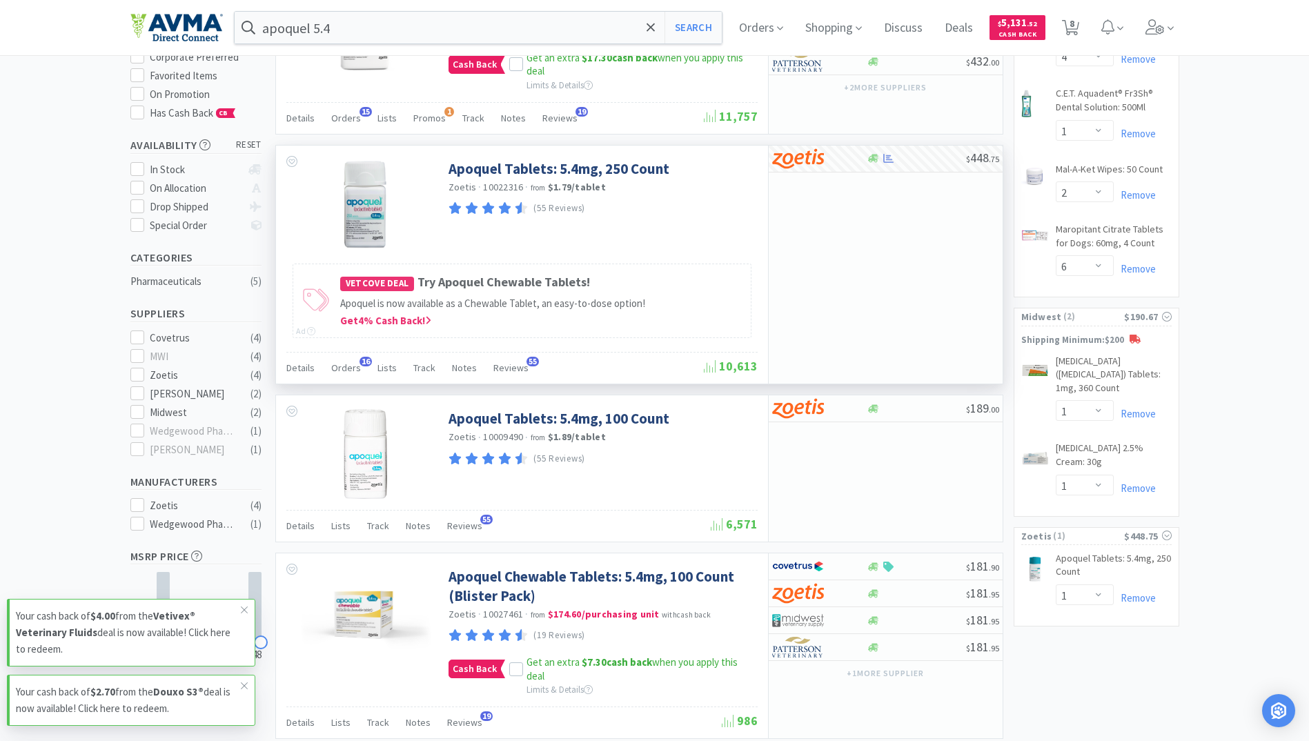
scroll to position [345, 0]
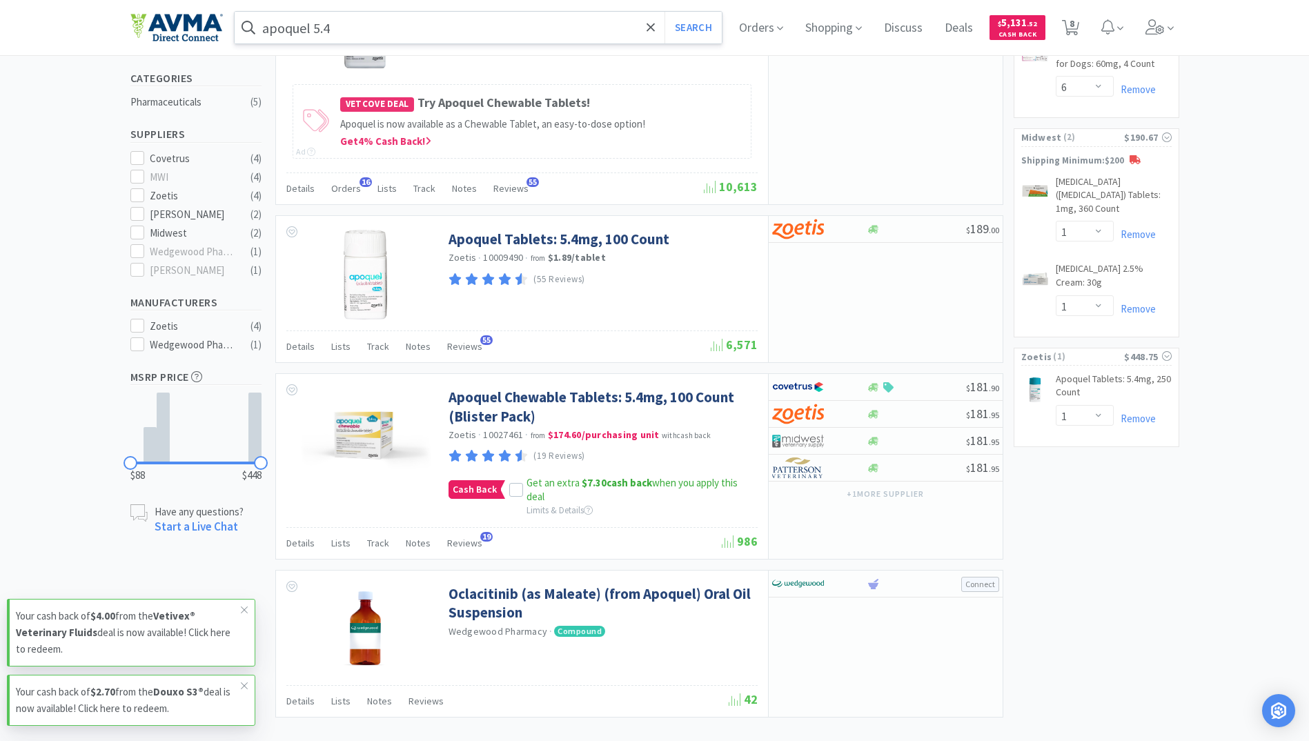
click at [360, 32] on input "apoquel 5.4" at bounding box center [479, 28] width 488 height 32
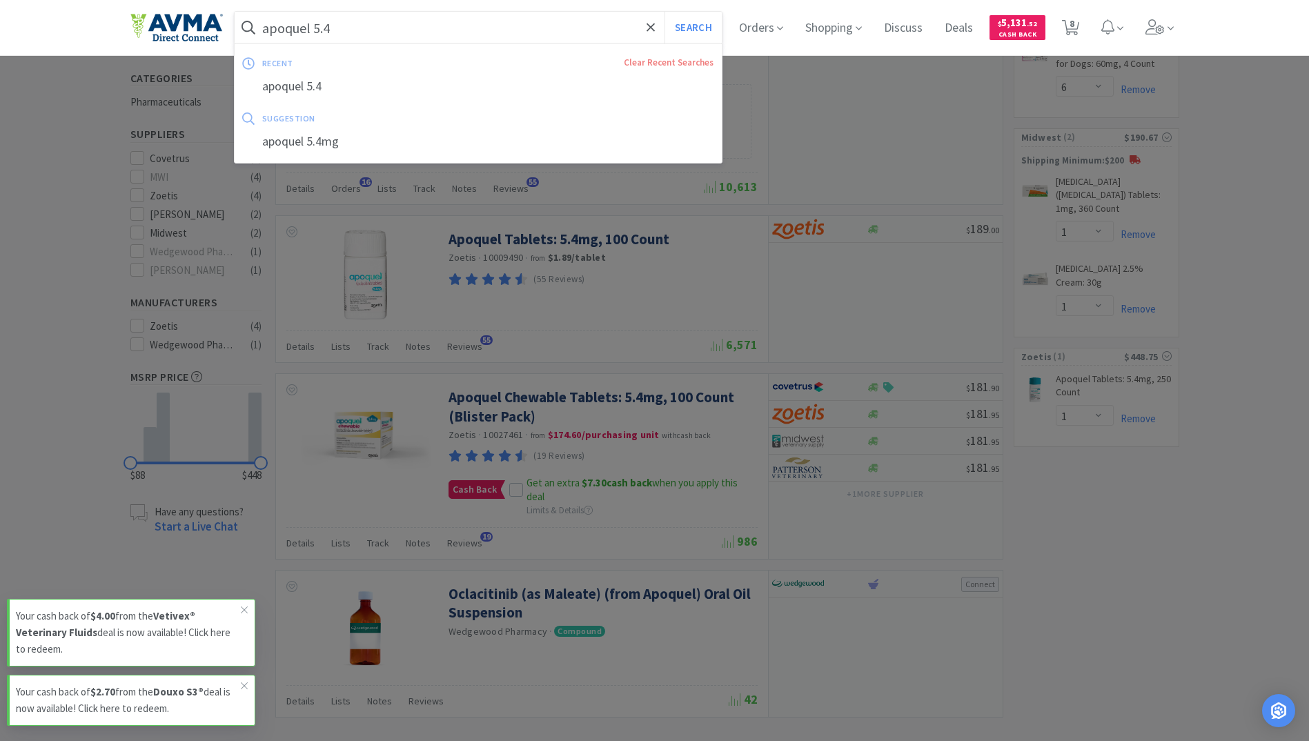
click at [346, 32] on input "apoquel 5.4" at bounding box center [479, 28] width 488 height 32
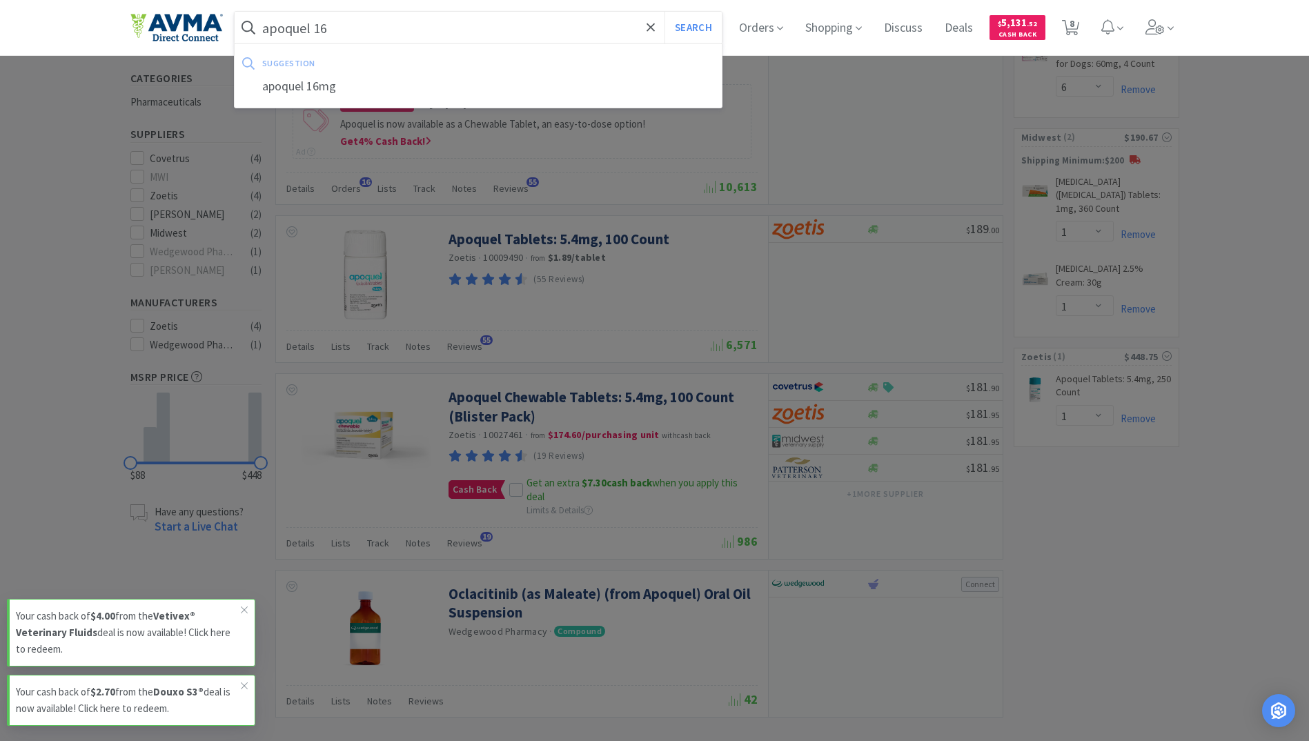
type input "apoquel 16"
click at [664, 12] on button "Search" at bounding box center [692, 28] width 57 height 32
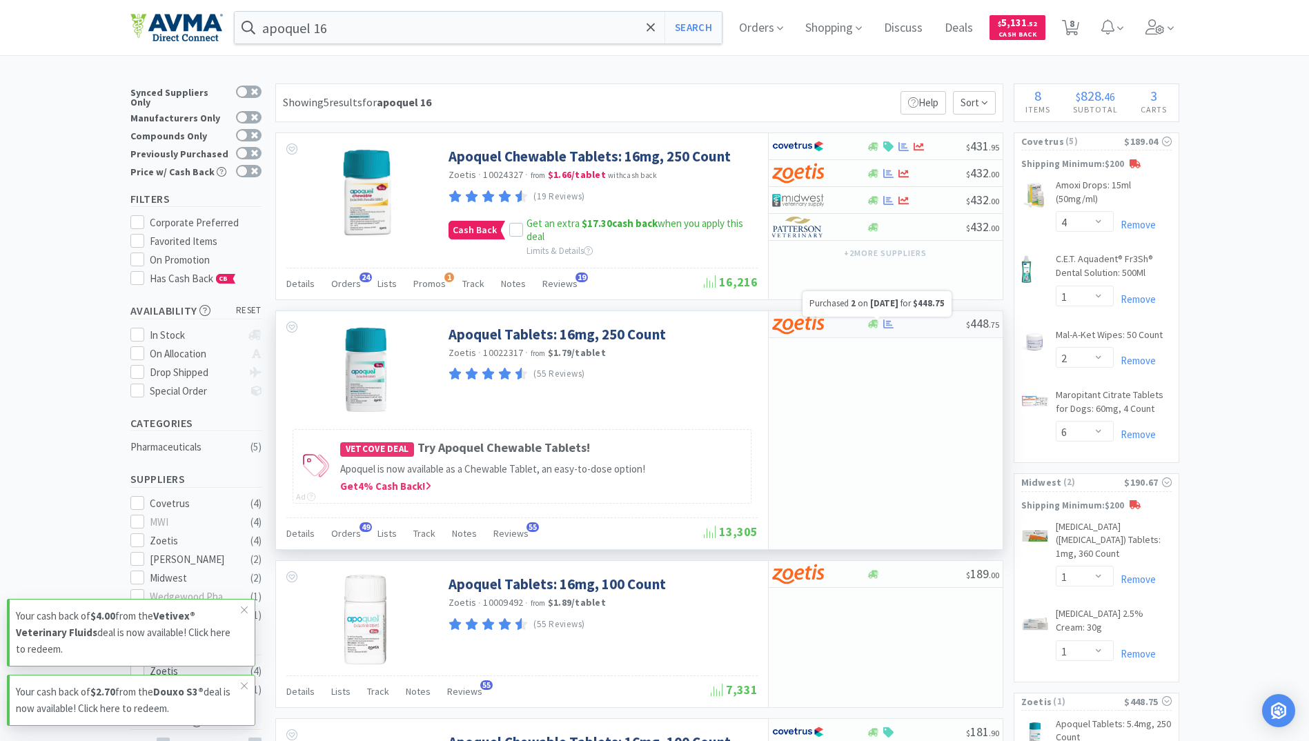
click at [892, 324] on icon at bounding box center [888, 324] width 10 height 10
select select "1"
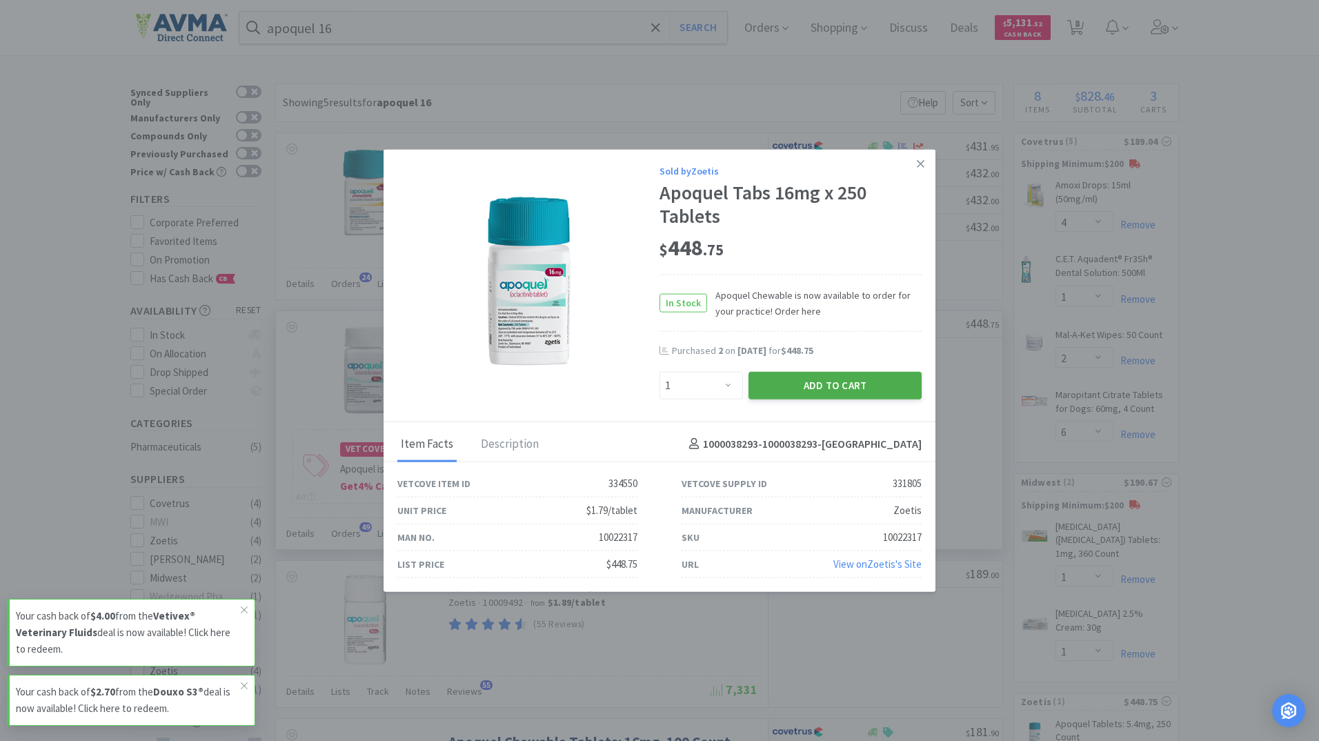
click at [835, 381] on button "Add to Cart" at bounding box center [835, 385] width 173 height 28
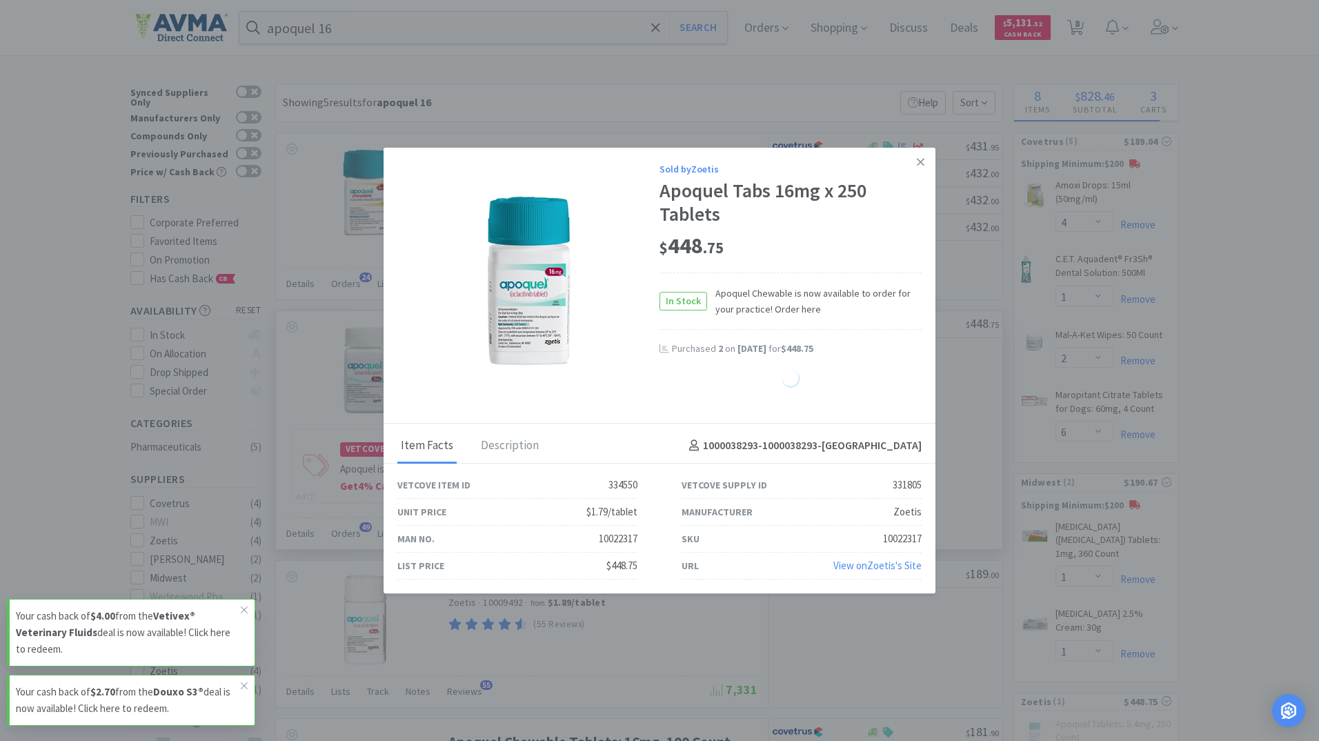
select select "1"
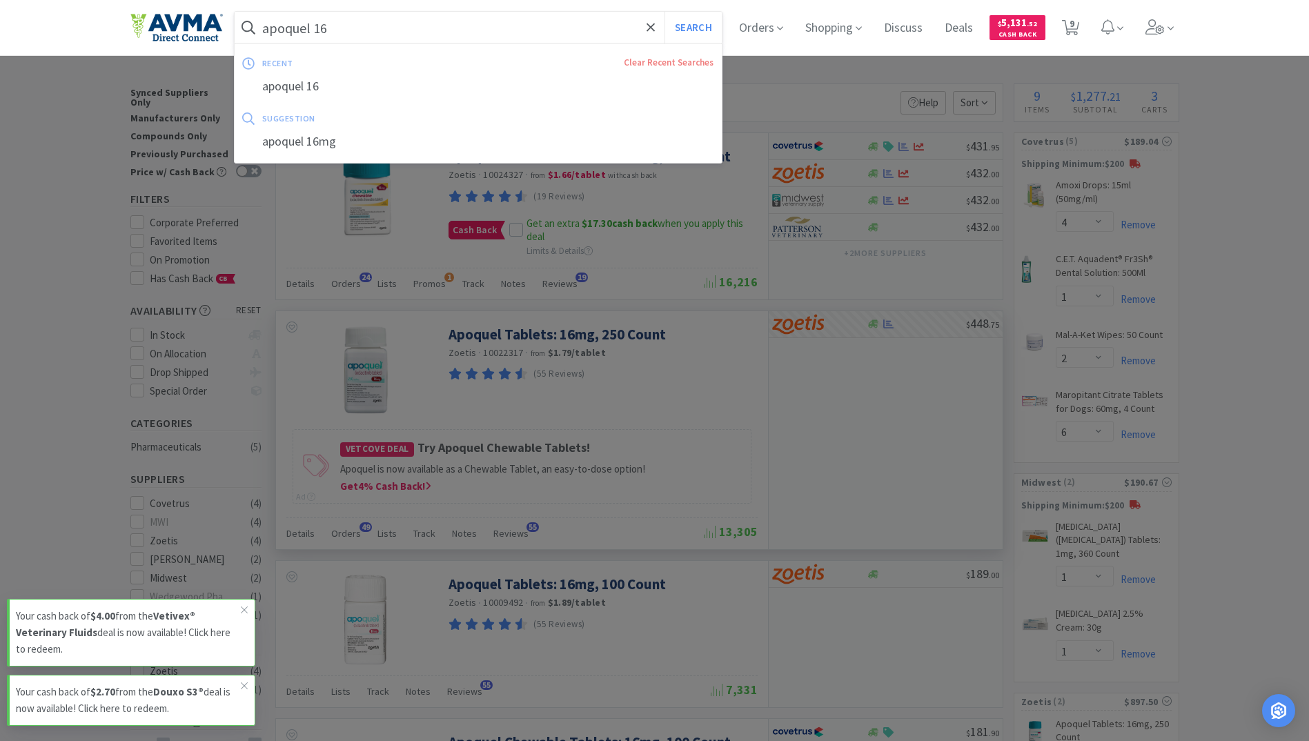
click at [362, 23] on input "apoquel 16" at bounding box center [479, 28] width 488 height 32
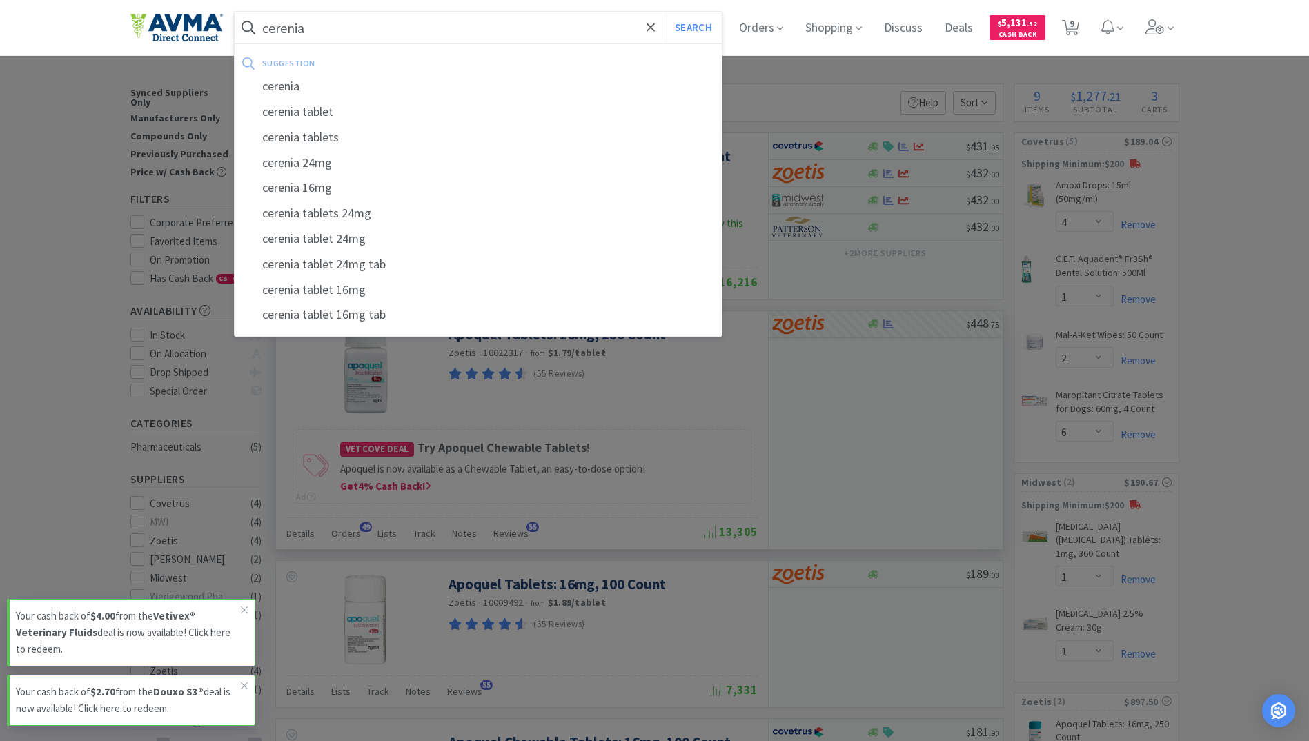
click at [664, 12] on button "Search" at bounding box center [692, 28] width 57 height 32
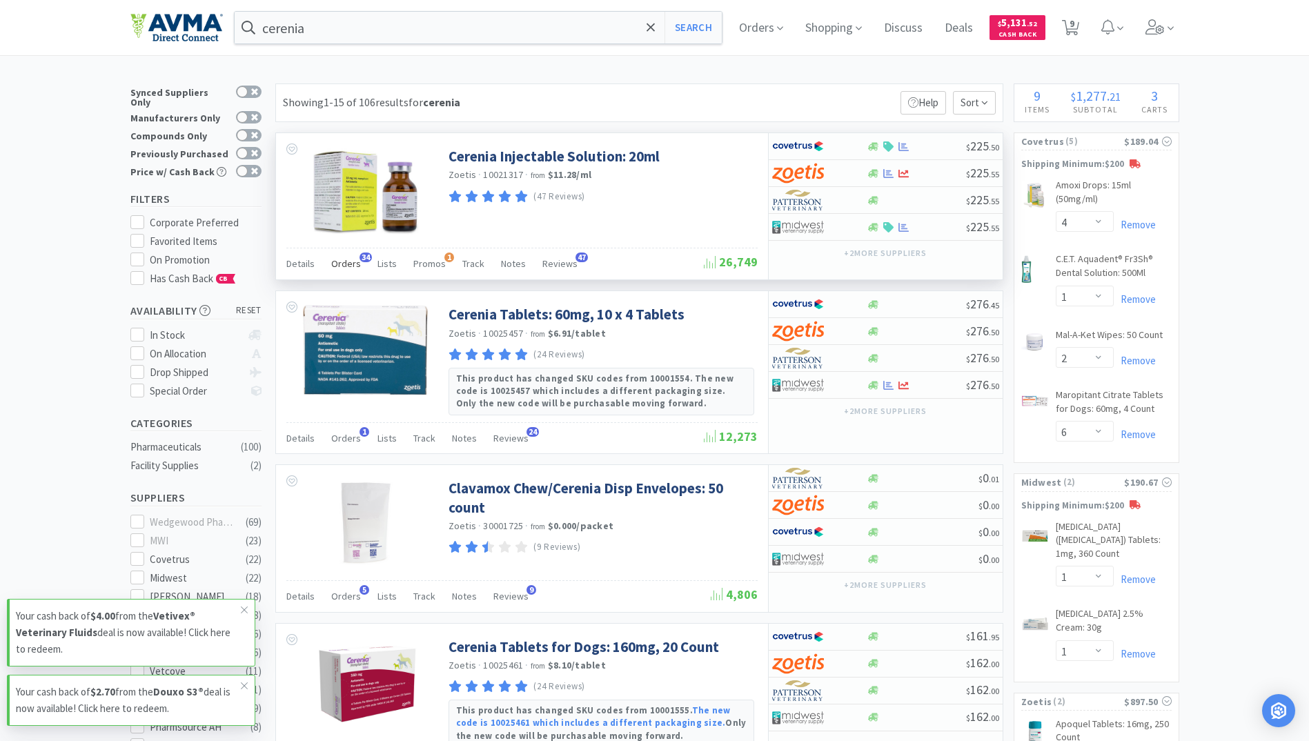
click at [337, 259] on span "Orders" at bounding box center [346, 263] width 30 height 12
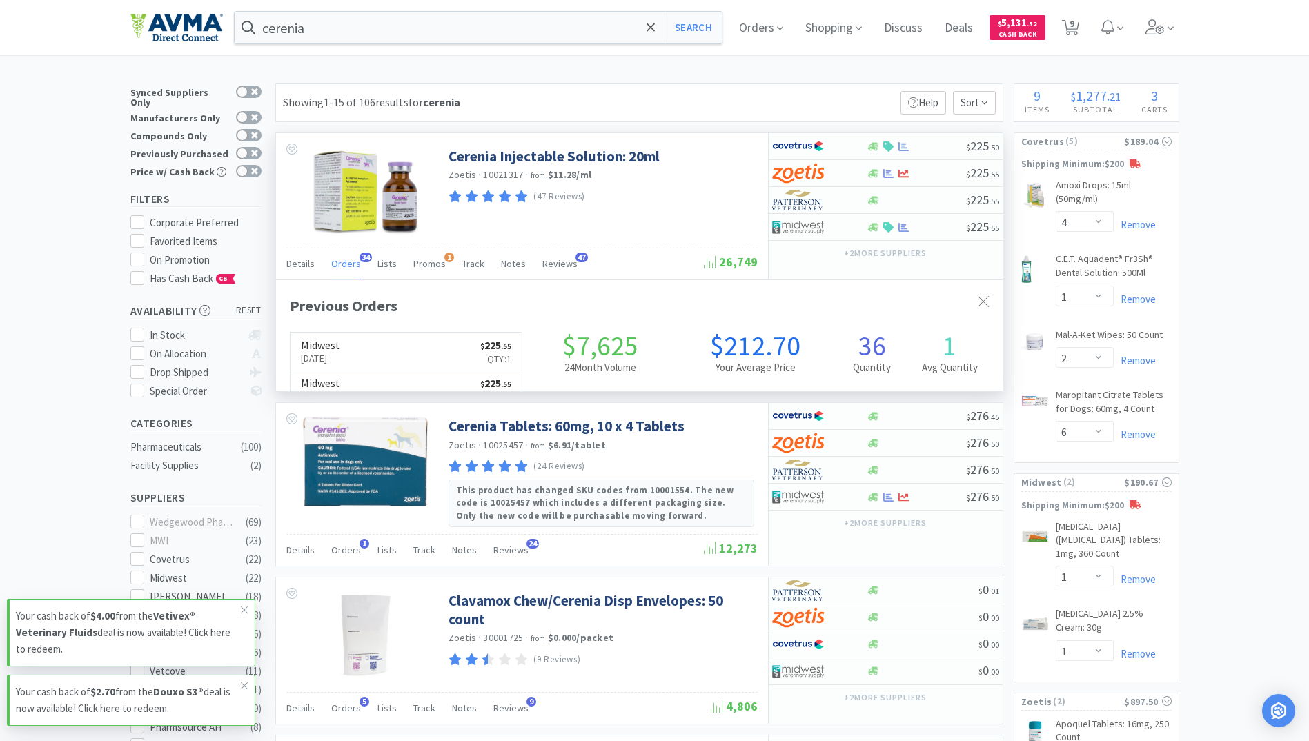
scroll to position [370, 726]
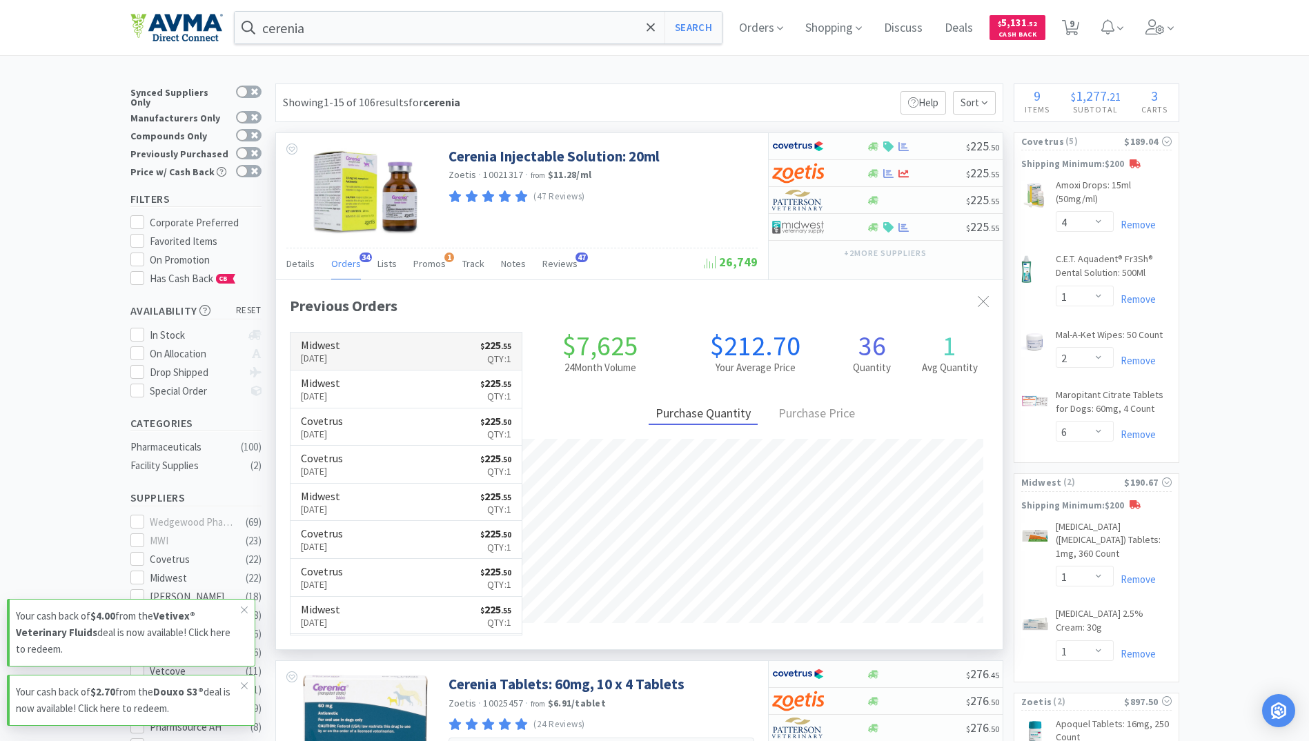
click at [362, 358] on link "Midwest [DATE] $ 225 . 55 Qty: 1" at bounding box center [406, 352] width 232 height 38
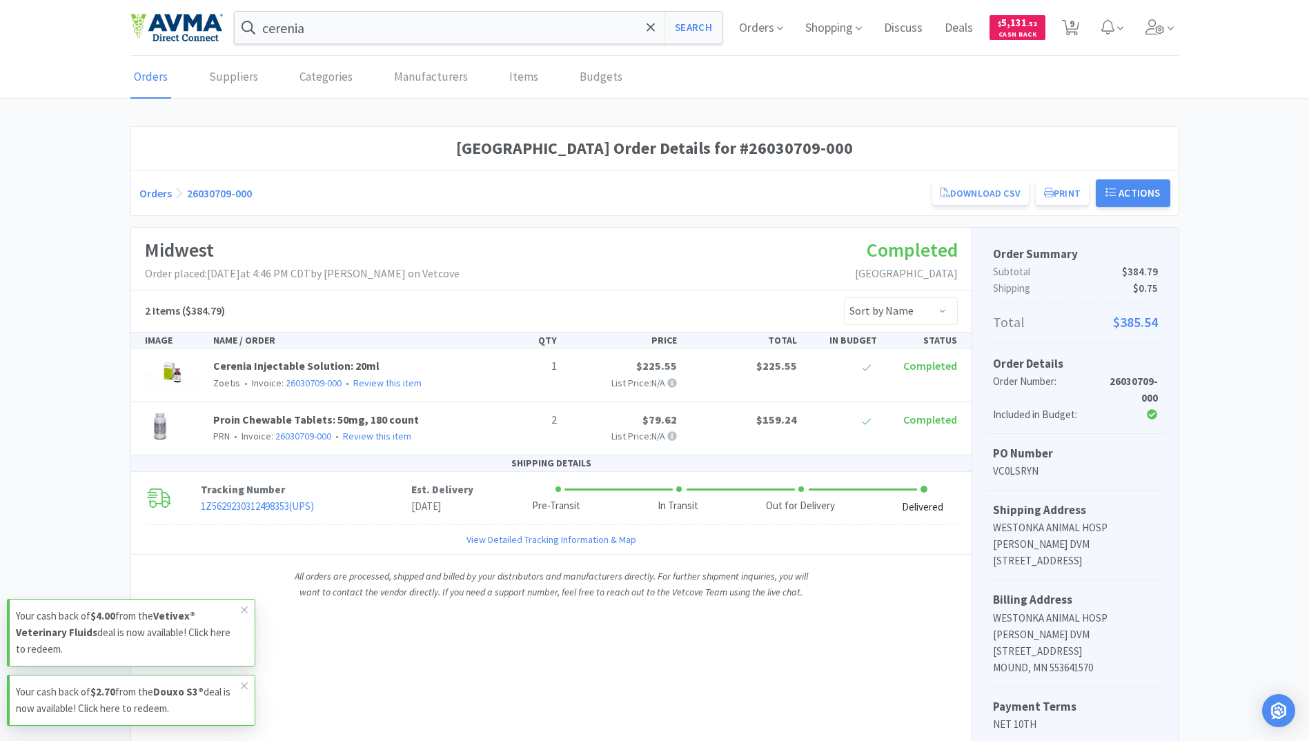
click at [195, 35] on img at bounding box center [176, 27] width 92 height 29
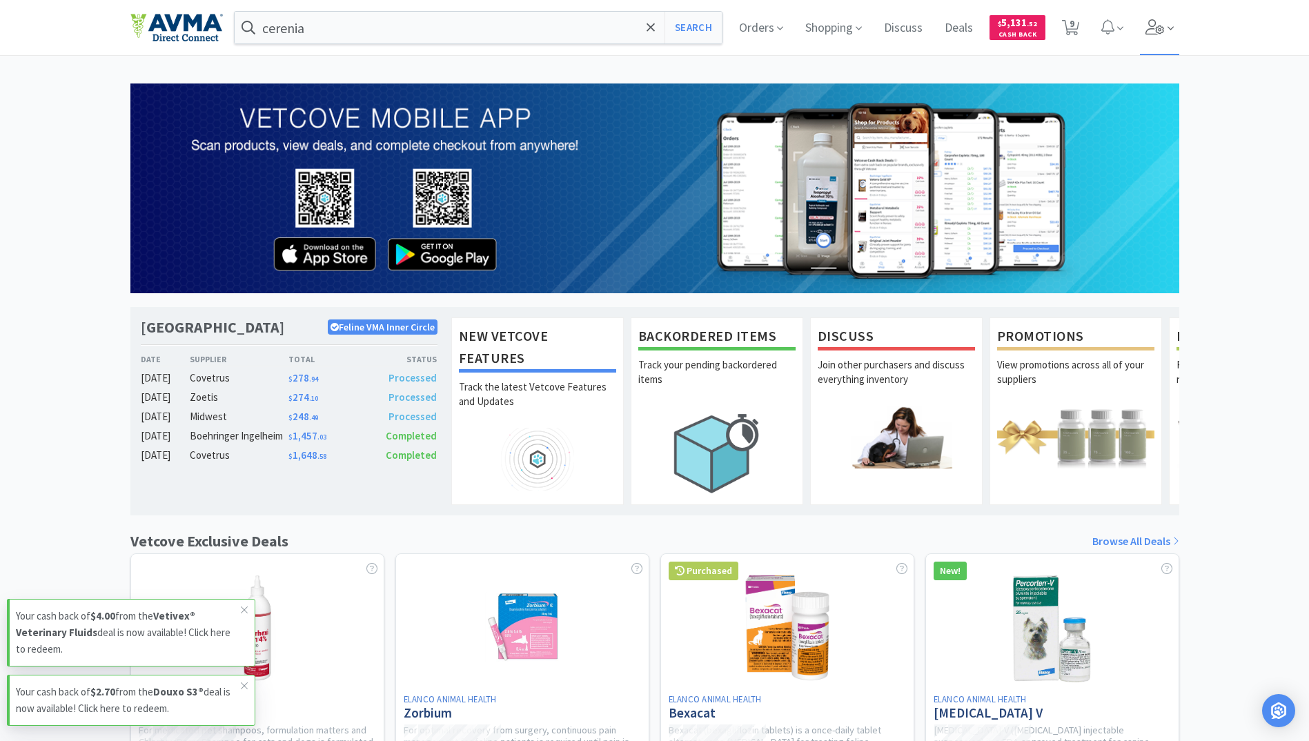
click at [1165, 34] on span at bounding box center [1159, 27] width 39 height 55
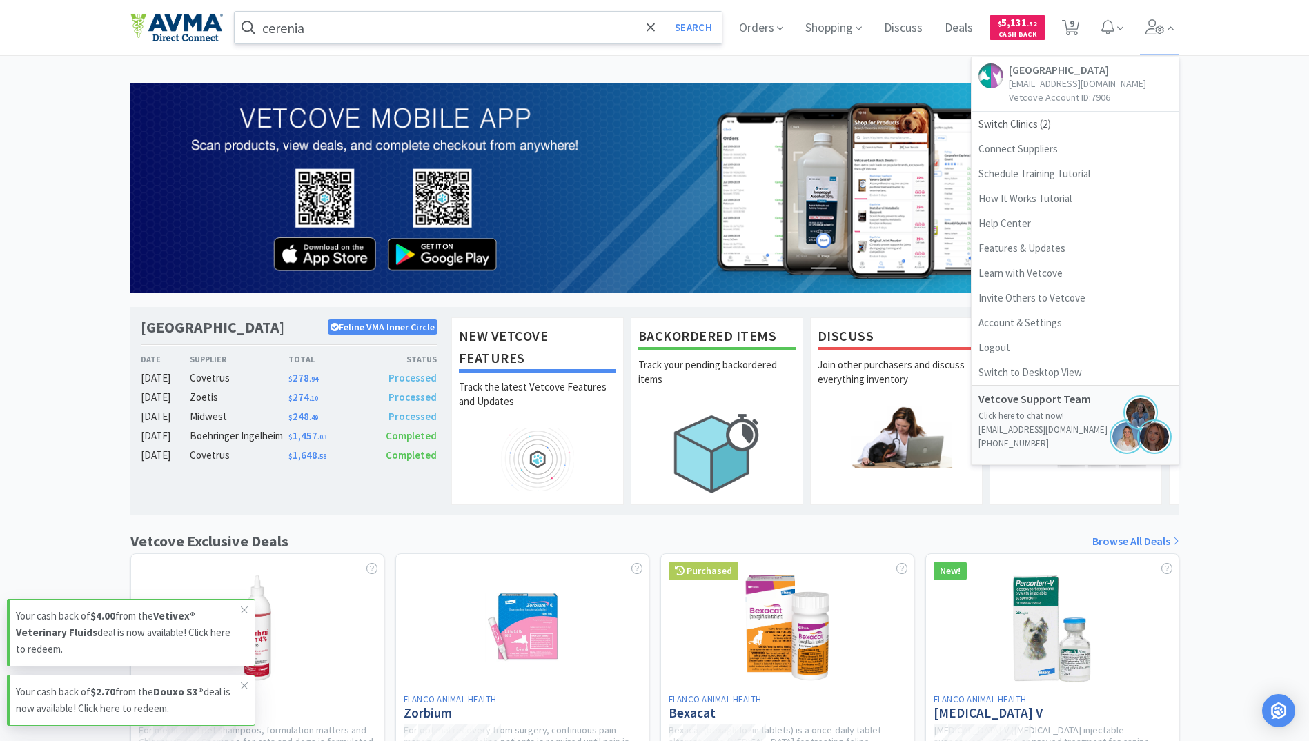
click at [344, 39] on input "cerenia" at bounding box center [479, 28] width 488 height 32
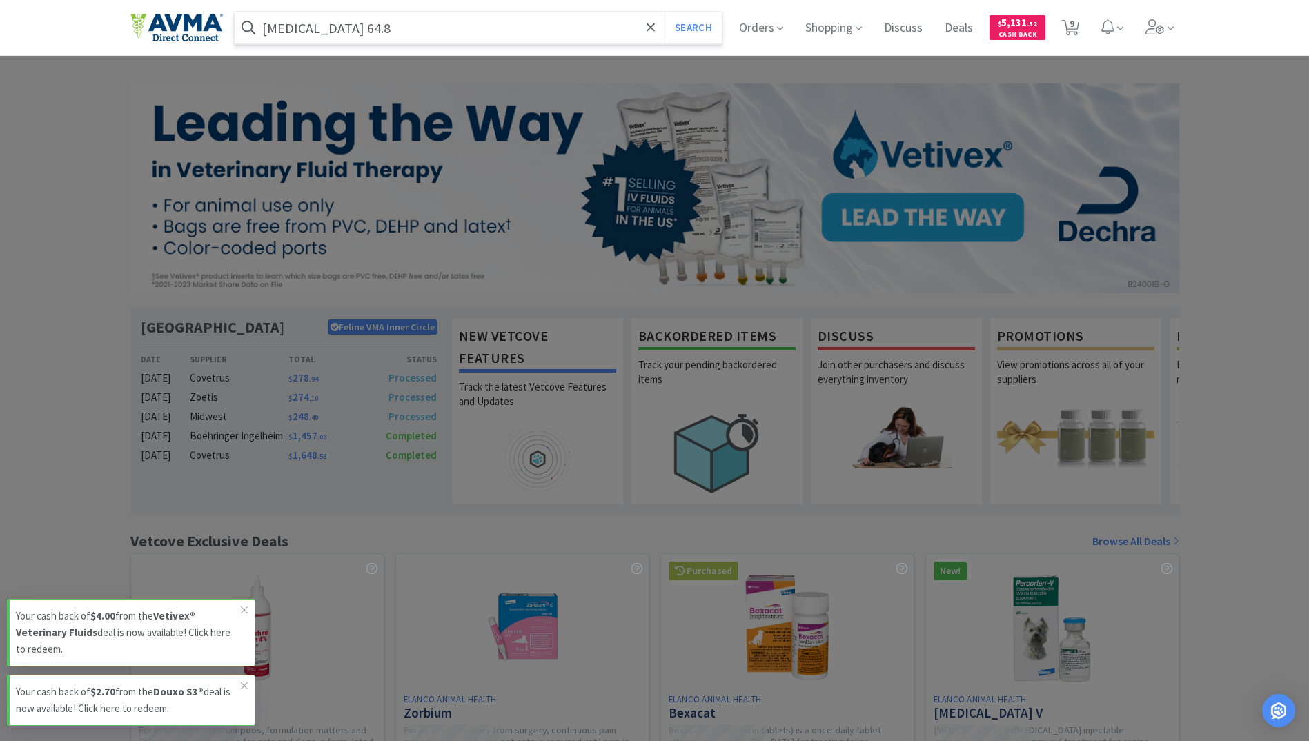
type input "[MEDICAL_DATA] 64.8"
click at [664, 12] on button "Search" at bounding box center [692, 28] width 57 height 32
select select "4"
select select "1"
select select "2"
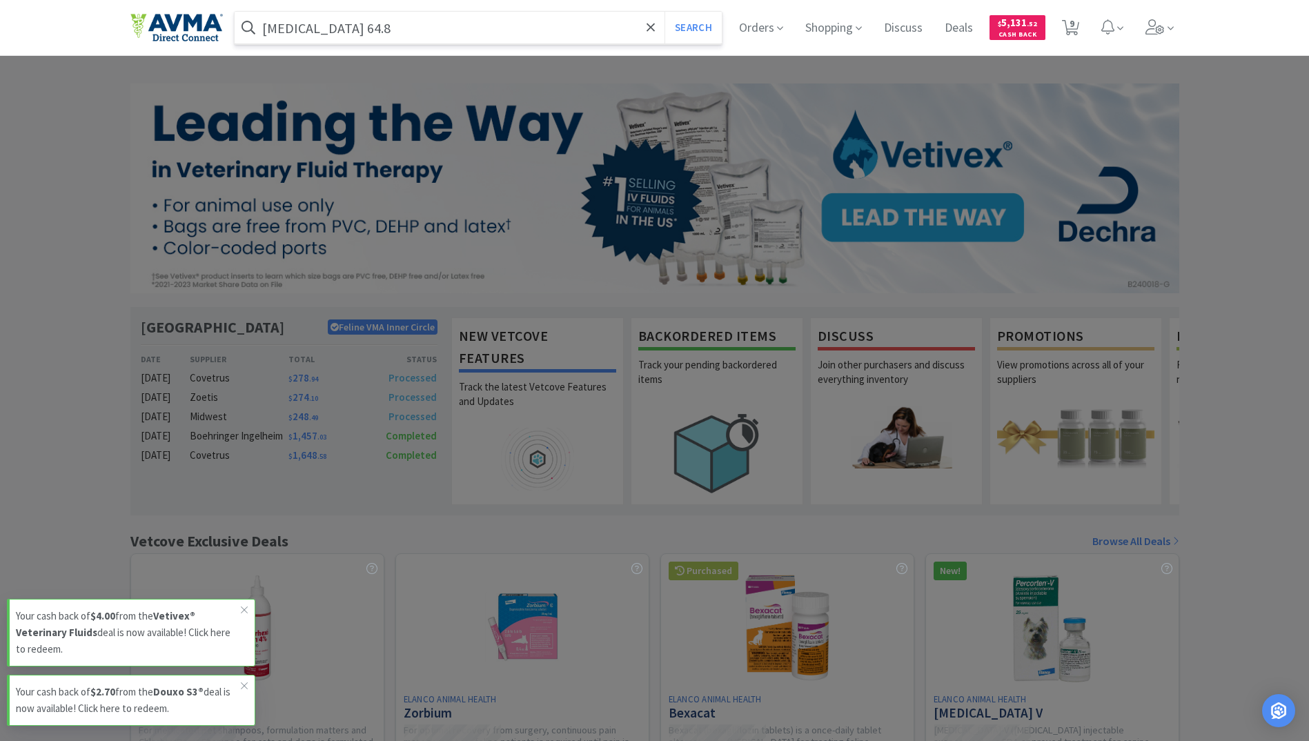
select select "6"
select select "1"
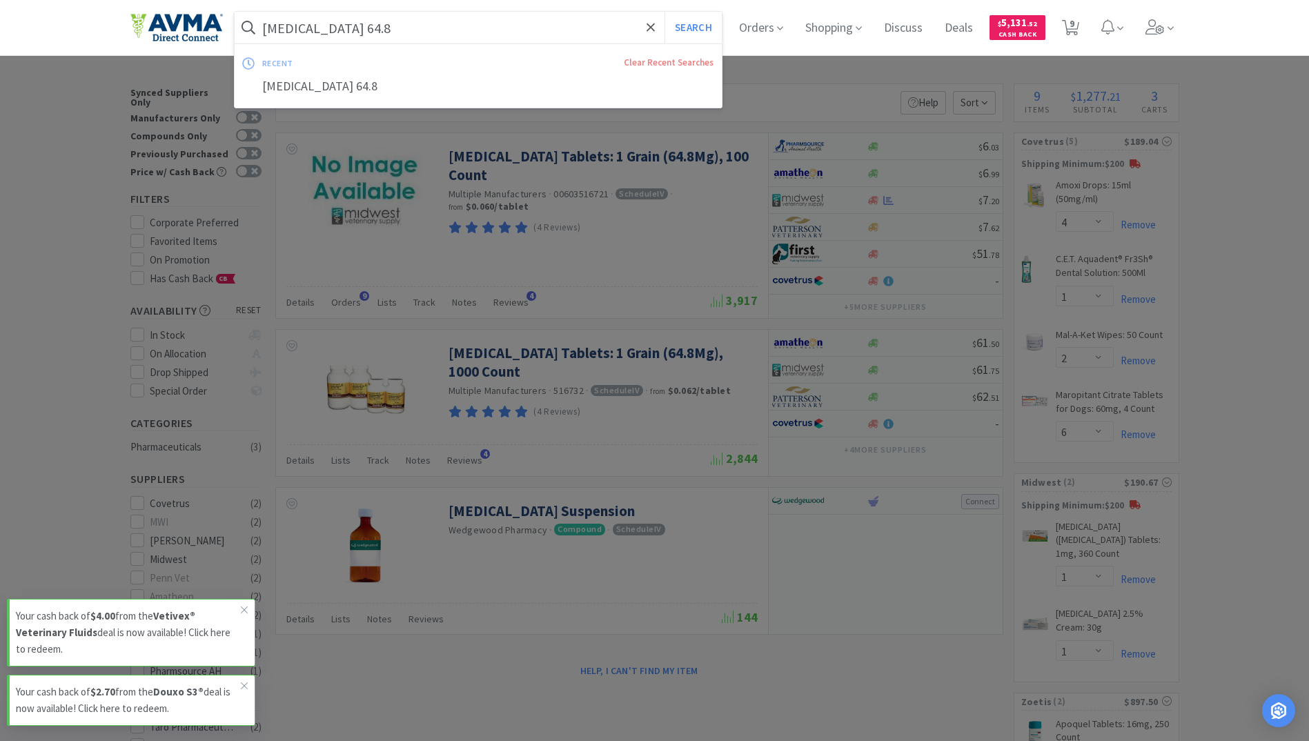
click at [350, 38] on input "[MEDICAL_DATA] 64.8" at bounding box center [479, 28] width 488 height 32
click at [366, 27] on input "[MEDICAL_DATA] 64.8" at bounding box center [479, 28] width 488 height 32
drag, startPoint x: 364, startPoint y: 26, endPoint x: 335, endPoint y: 30, distance: 29.2
click at [335, 30] on input "[MEDICAL_DATA] 64.8" at bounding box center [479, 28] width 488 height 32
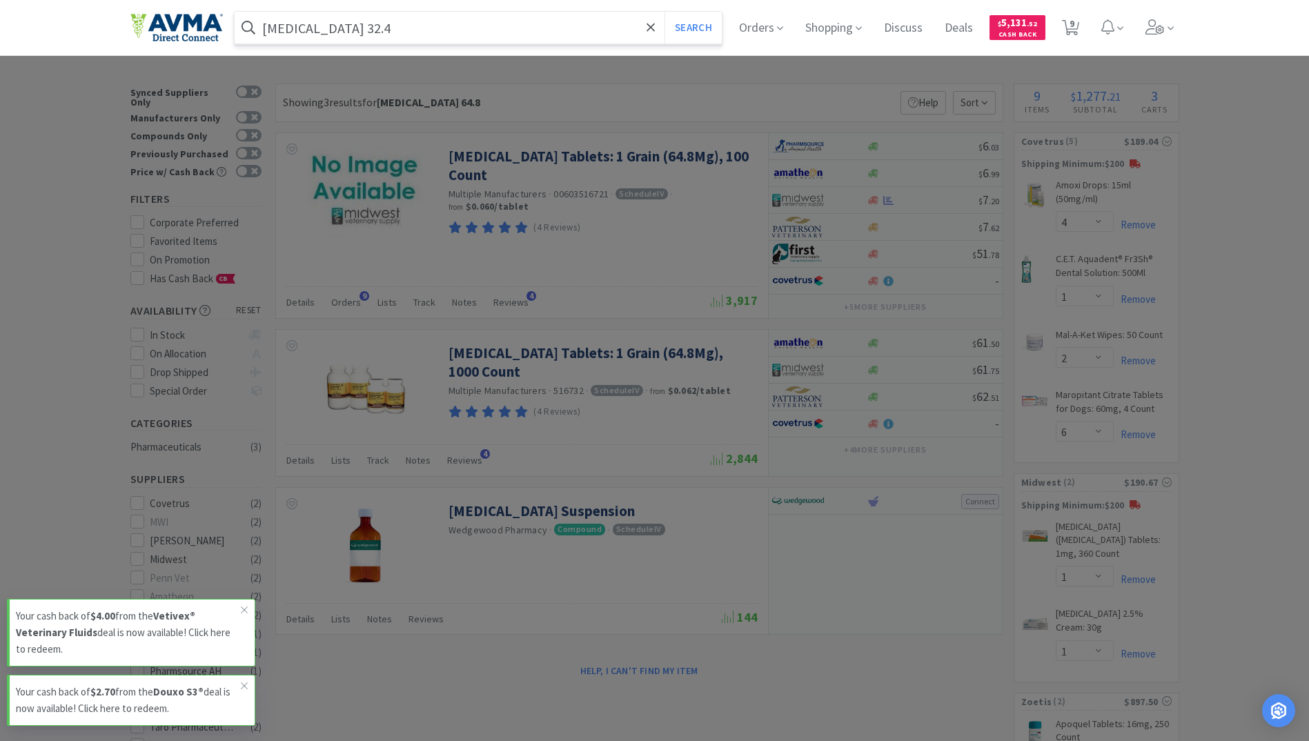
click at [664, 12] on button "Search" at bounding box center [692, 28] width 57 height 32
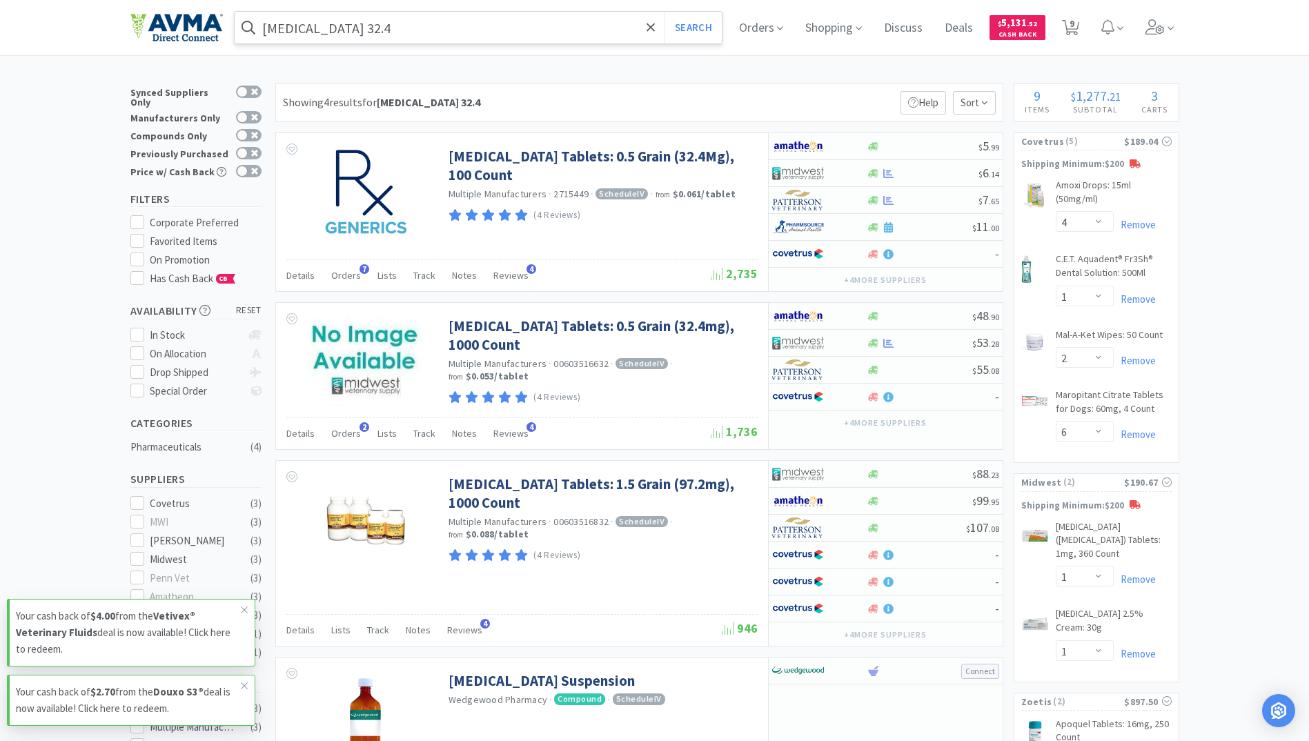
click at [368, 17] on input "[MEDICAL_DATA] 32.4" at bounding box center [479, 28] width 488 height 32
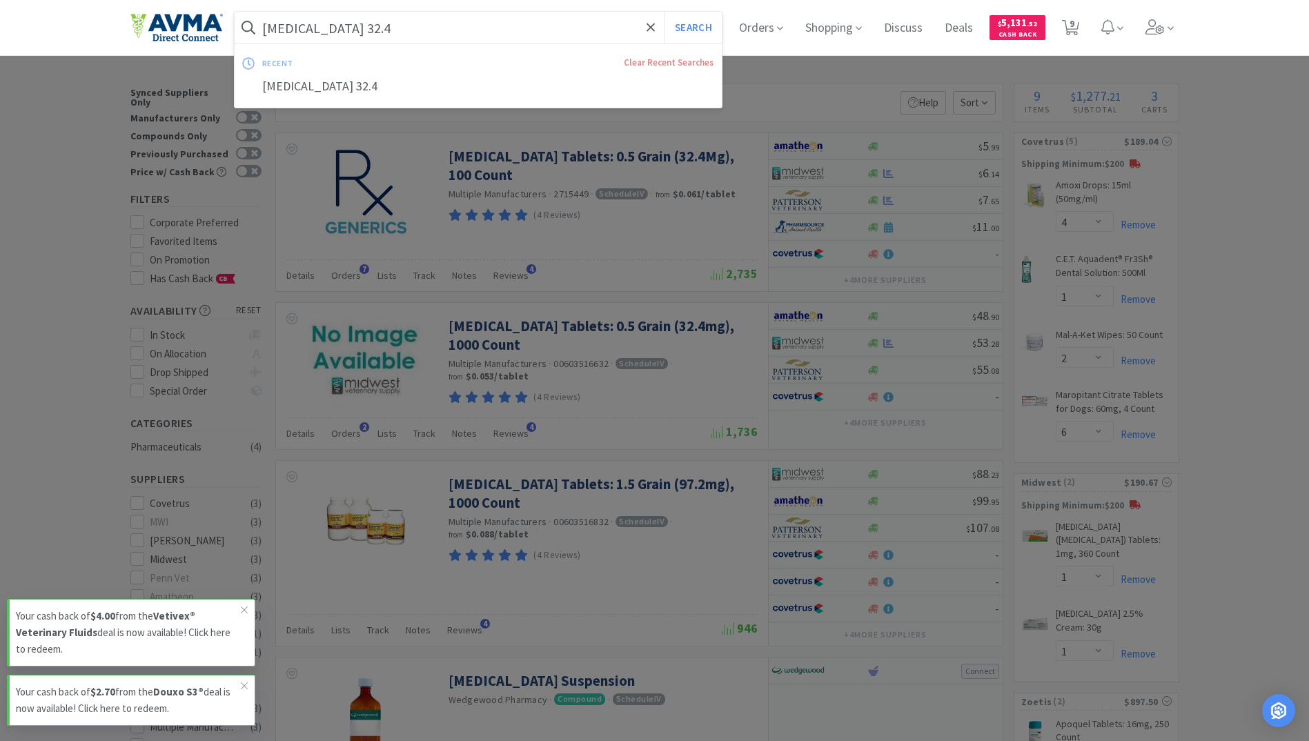
click at [363, 25] on input "[MEDICAL_DATA] 32.4" at bounding box center [479, 28] width 488 height 32
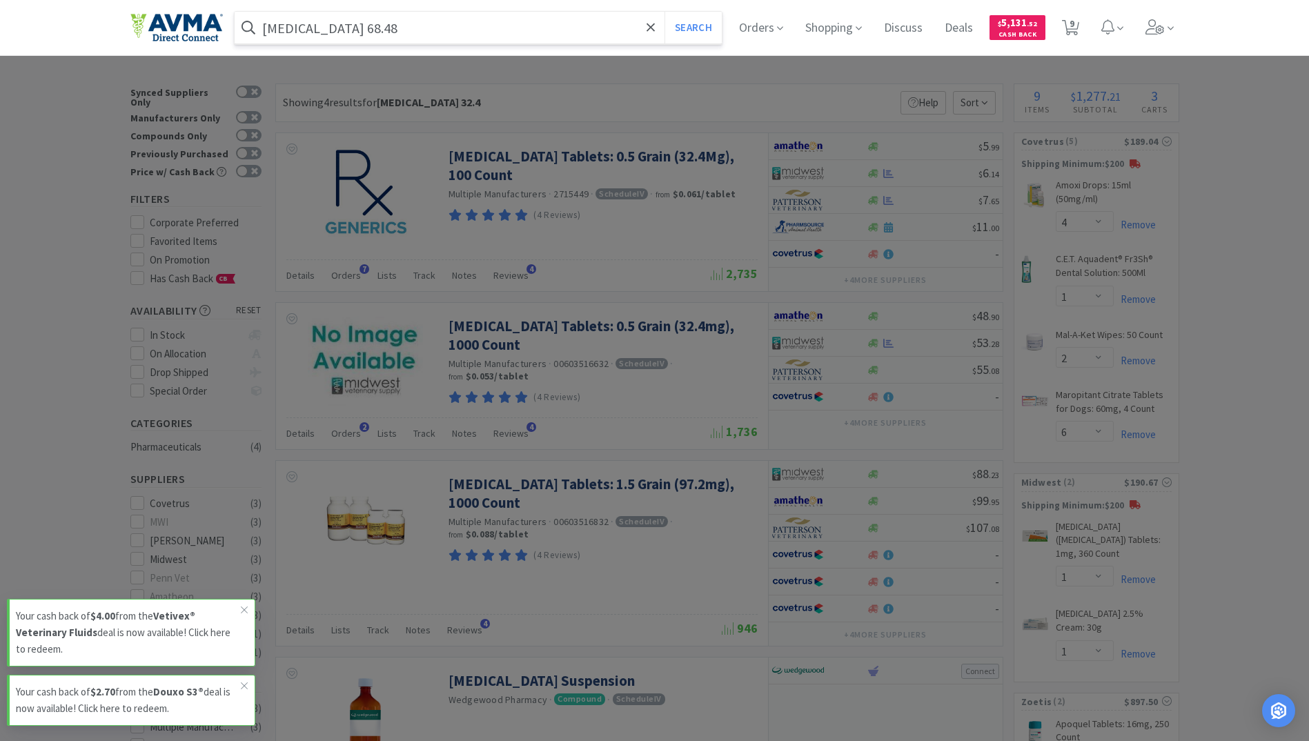
click at [664, 12] on button "Search" at bounding box center [692, 28] width 57 height 32
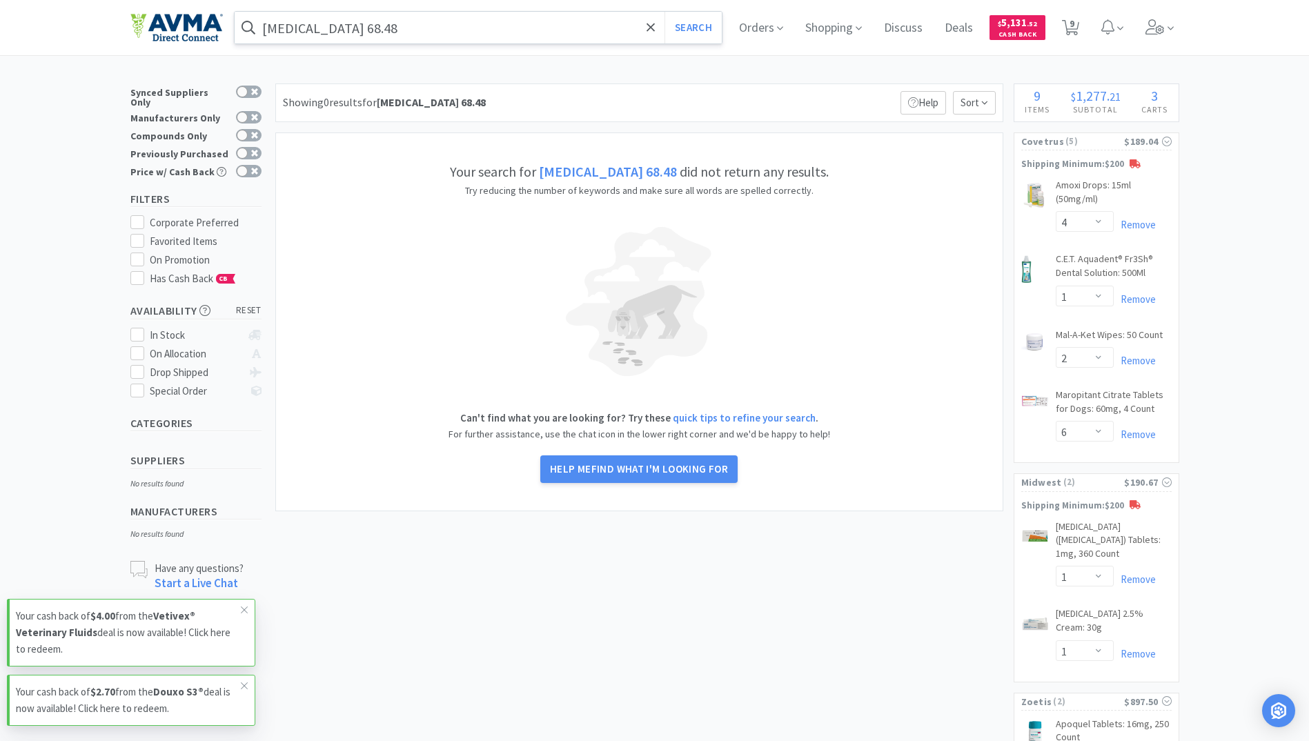
click at [376, 26] on input "[MEDICAL_DATA] 68.48" at bounding box center [479, 28] width 488 height 32
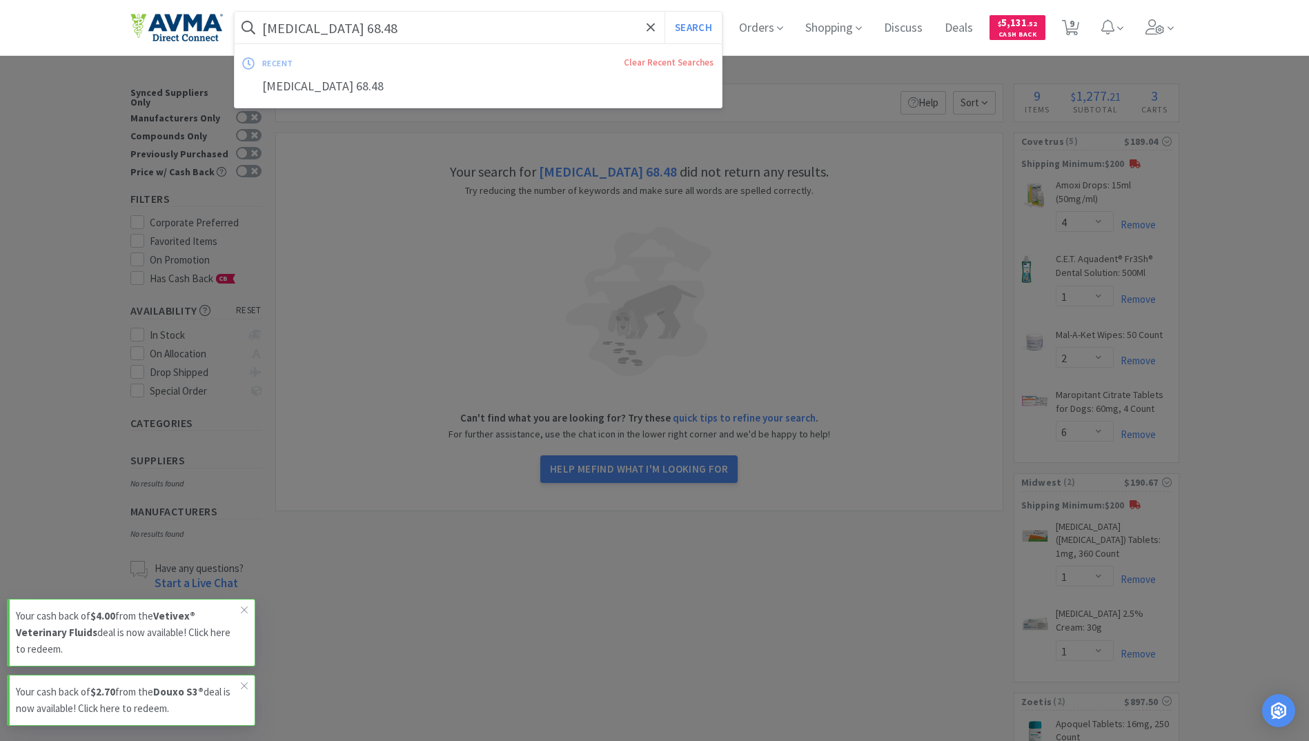
click at [372, 28] on input "[MEDICAL_DATA] 68.48" at bounding box center [479, 28] width 488 height 32
drag, startPoint x: 369, startPoint y: 28, endPoint x: 337, endPoint y: 26, distance: 31.8
click at [337, 26] on input "[MEDICAL_DATA] 68.48" at bounding box center [479, 28] width 488 height 32
click at [664, 12] on button "Search" at bounding box center [692, 28] width 57 height 32
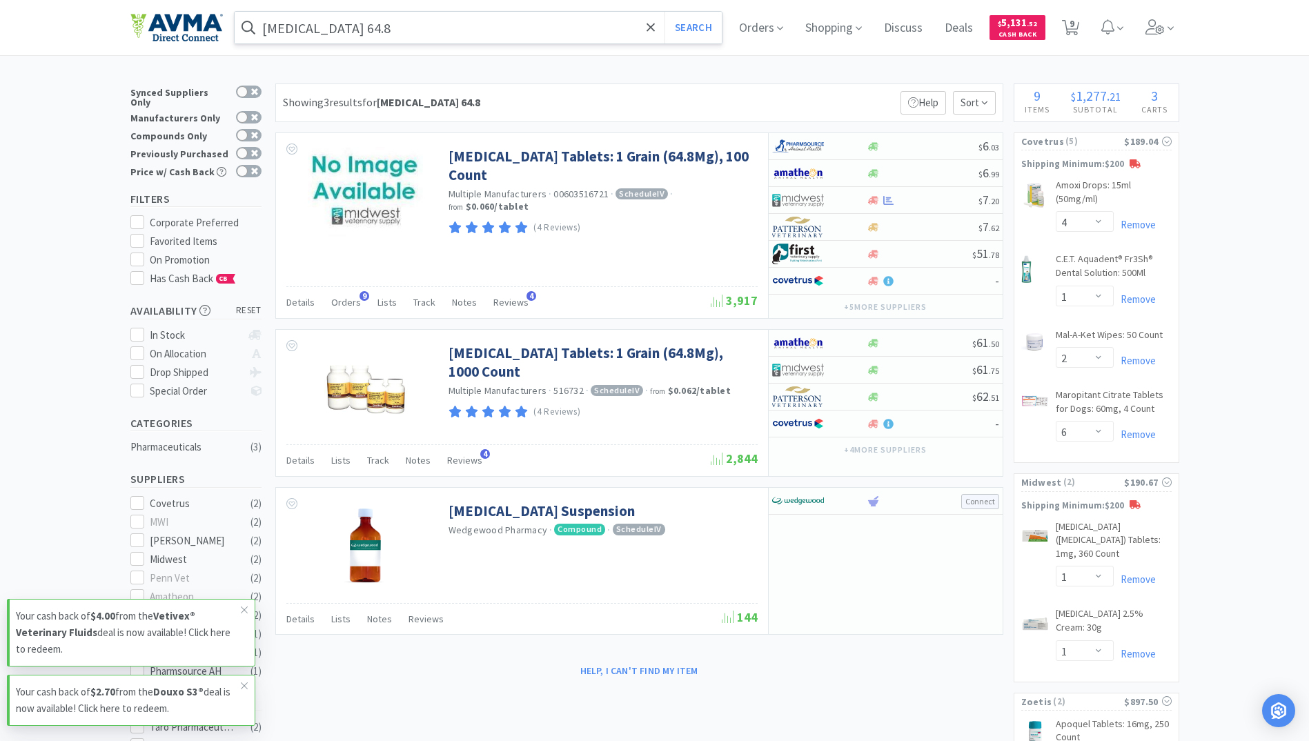
click at [390, 32] on input "[MEDICAL_DATA] 64.8" at bounding box center [479, 28] width 488 height 32
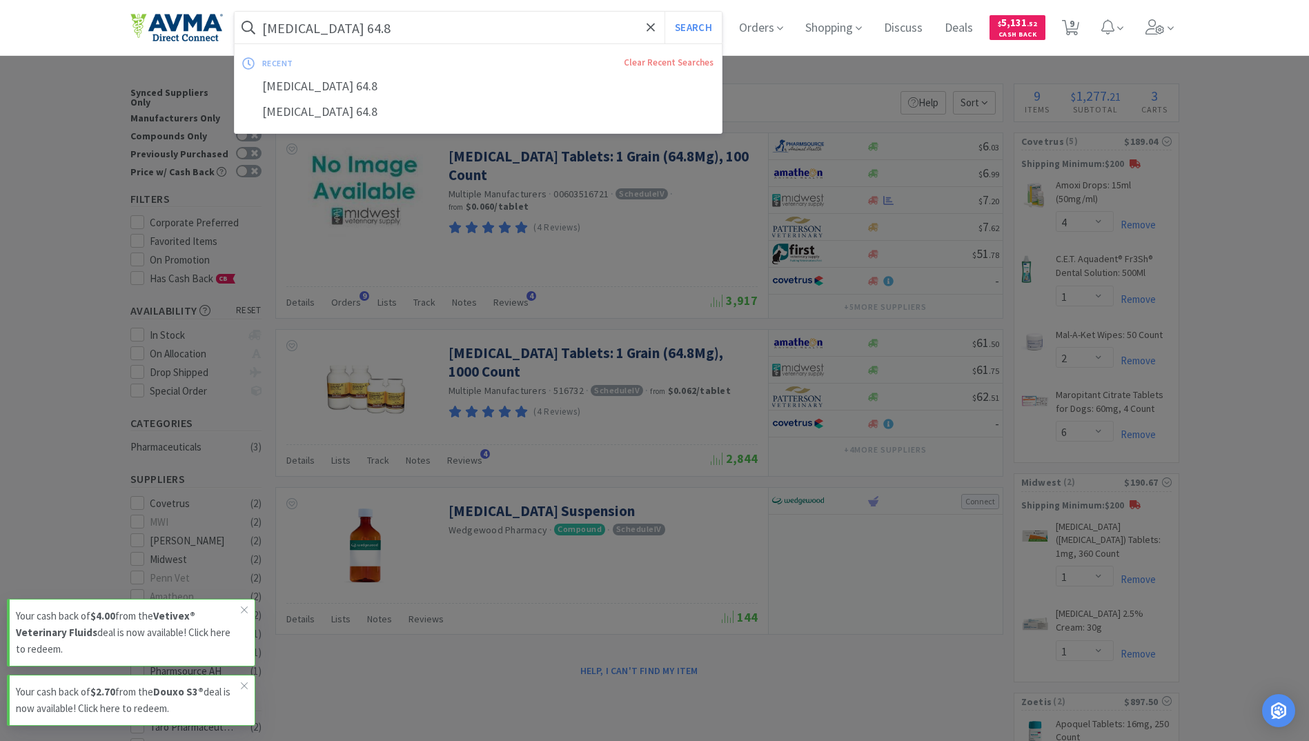
click at [375, 32] on input "[MEDICAL_DATA] 64.8" at bounding box center [479, 28] width 488 height 32
drag, startPoint x: 374, startPoint y: 32, endPoint x: 356, endPoint y: 31, distance: 18.0
click at [356, 31] on input "[MEDICAL_DATA] 64.8" at bounding box center [479, 28] width 488 height 32
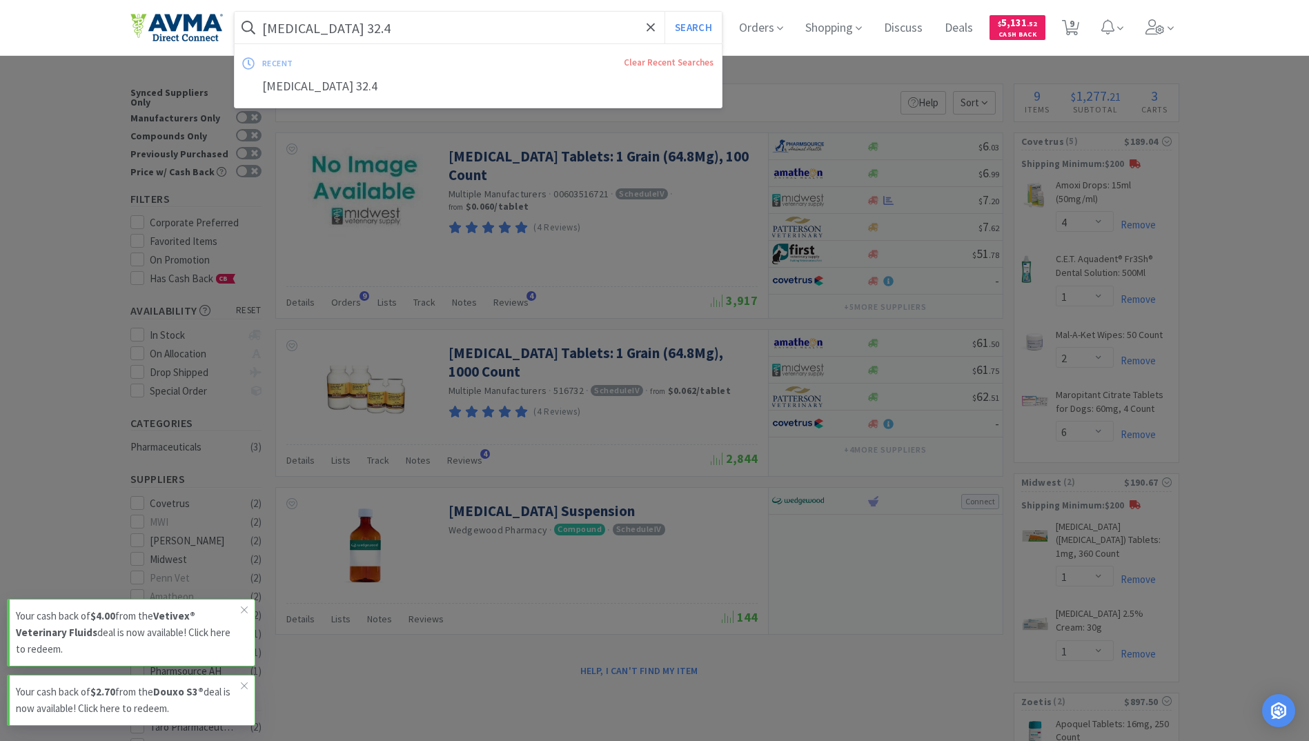
click at [664, 12] on button "Search" at bounding box center [692, 28] width 57 height 32
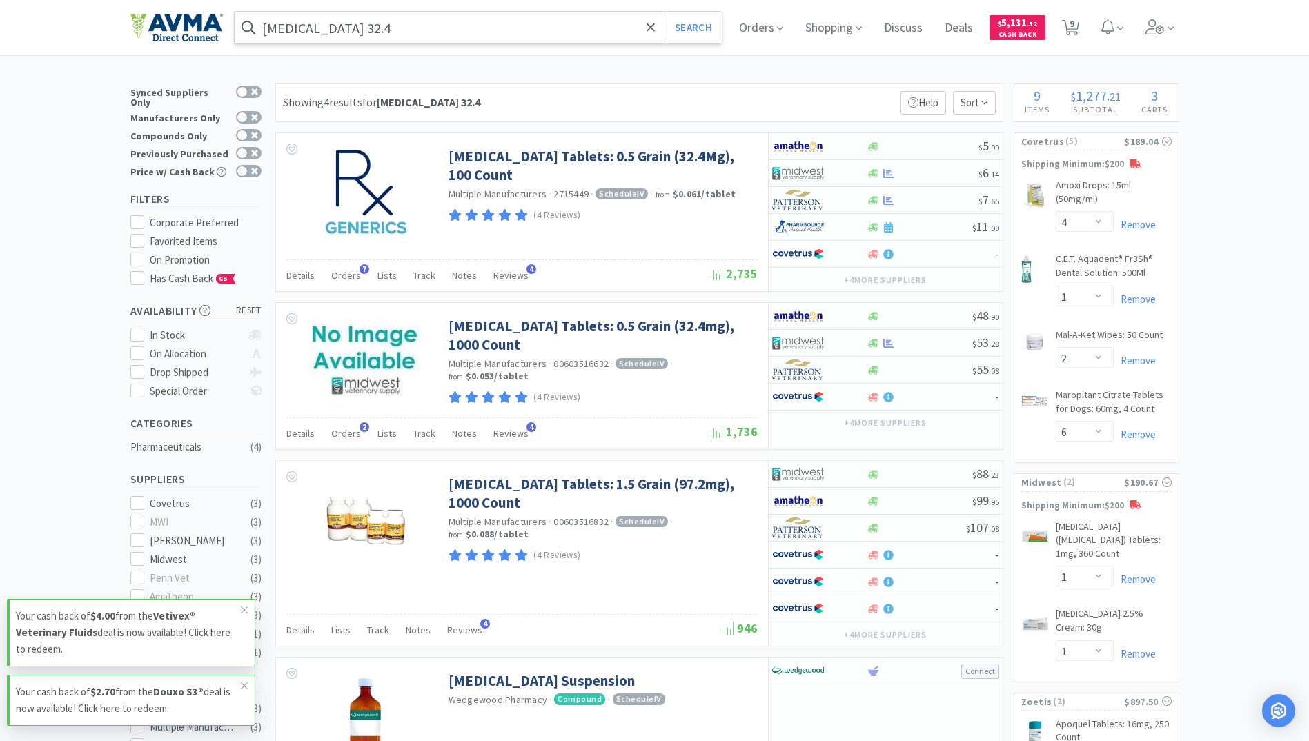
click at [356, 31] on input "[MEDICAL_DATA] 32.4" at bounding box center [479, 28] width 488 height 32
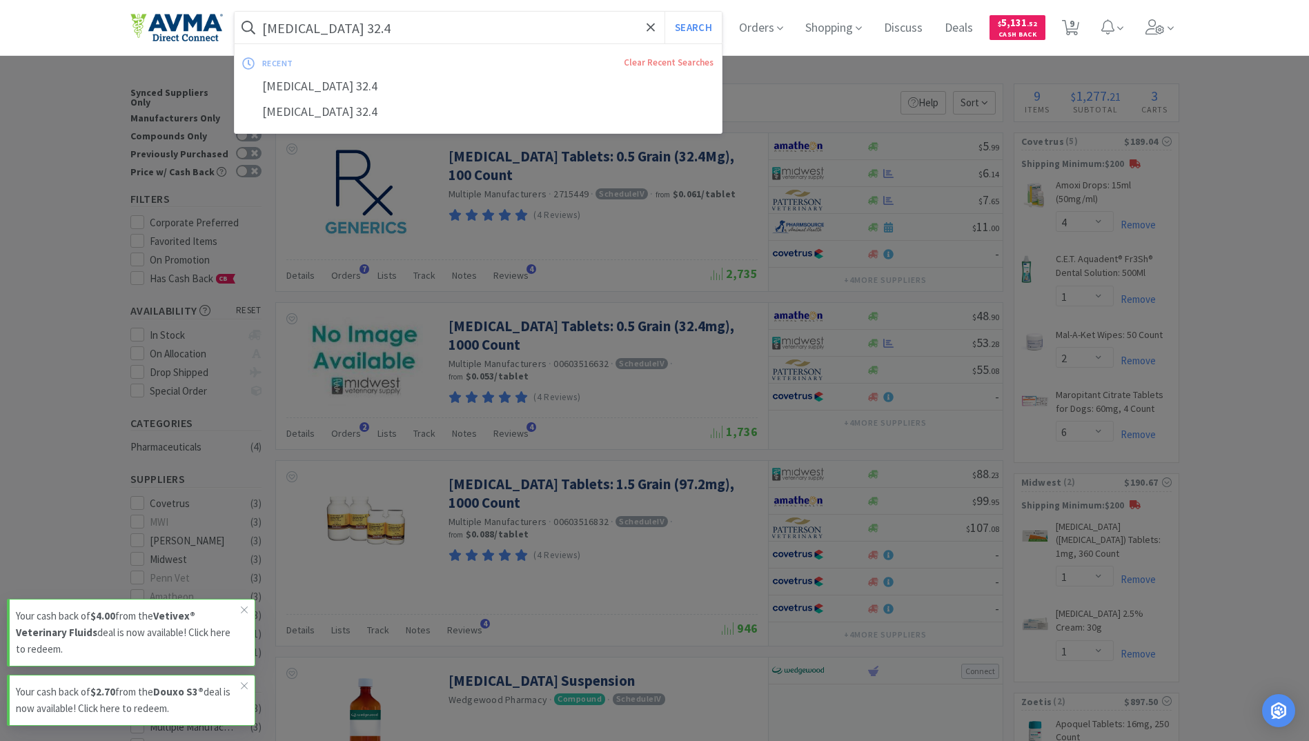
click at [364, 20] on input "[MEDICAL_DATA] 32.4" at bounding box center [479, 28] width 488 height 32
drag, startPoint x: 360, startPoint y: 21, endPoint x: 336, endPoint y: 22, distance: 24.2
click at [336, 22] on input "[MEDICAL_DATA] 32.4" at bounding box center [479, 28] width 488 height 32
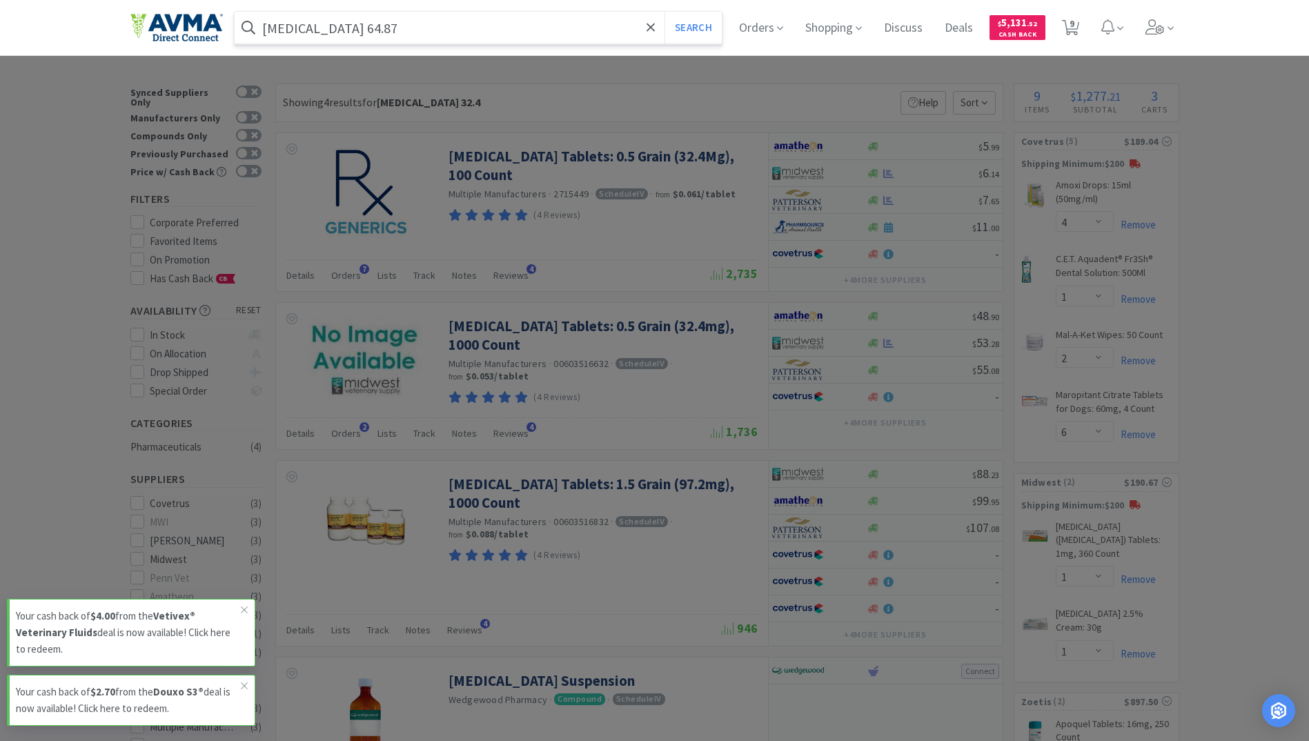
click at [664, 12] on button "Search" at bounding box center [692, 28] width 57 height 32
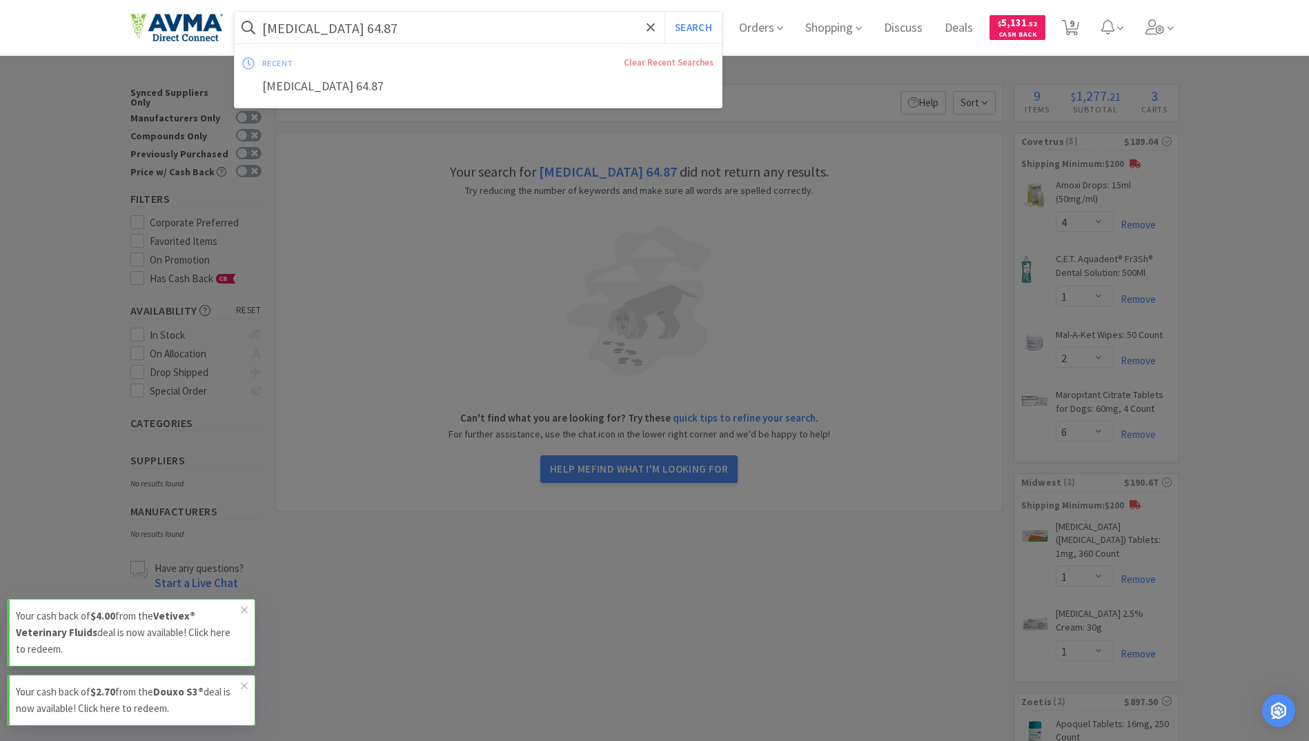
click at [370, 34] on input "[MEDICAL_DATA] 64.87" at bounding box center [479, 28] width 488 height 32
type input "[MEDICAL_DATA] 64.8"
click at [664, 12] on button "Search" at bounding box center [692, 28] width 57 height 32
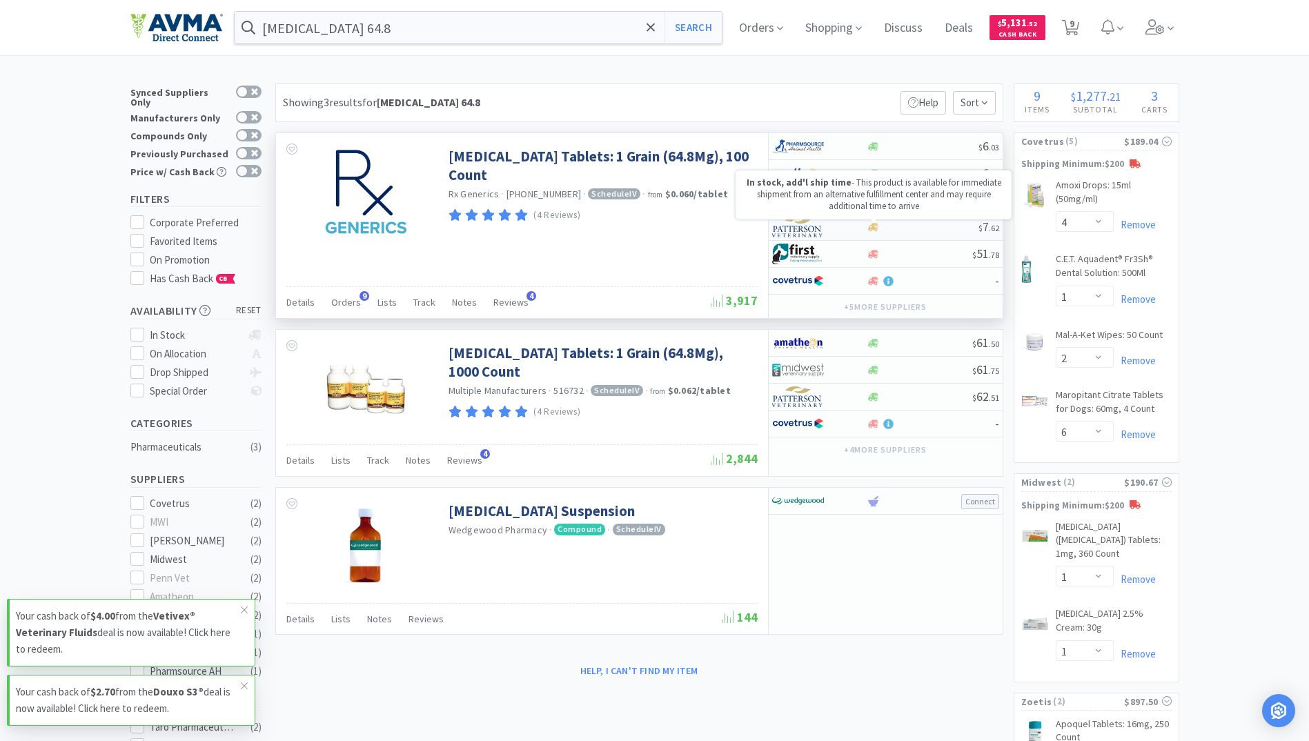
click at [871, 228] on icon at bounding box center [873, 227] width 10 height 8
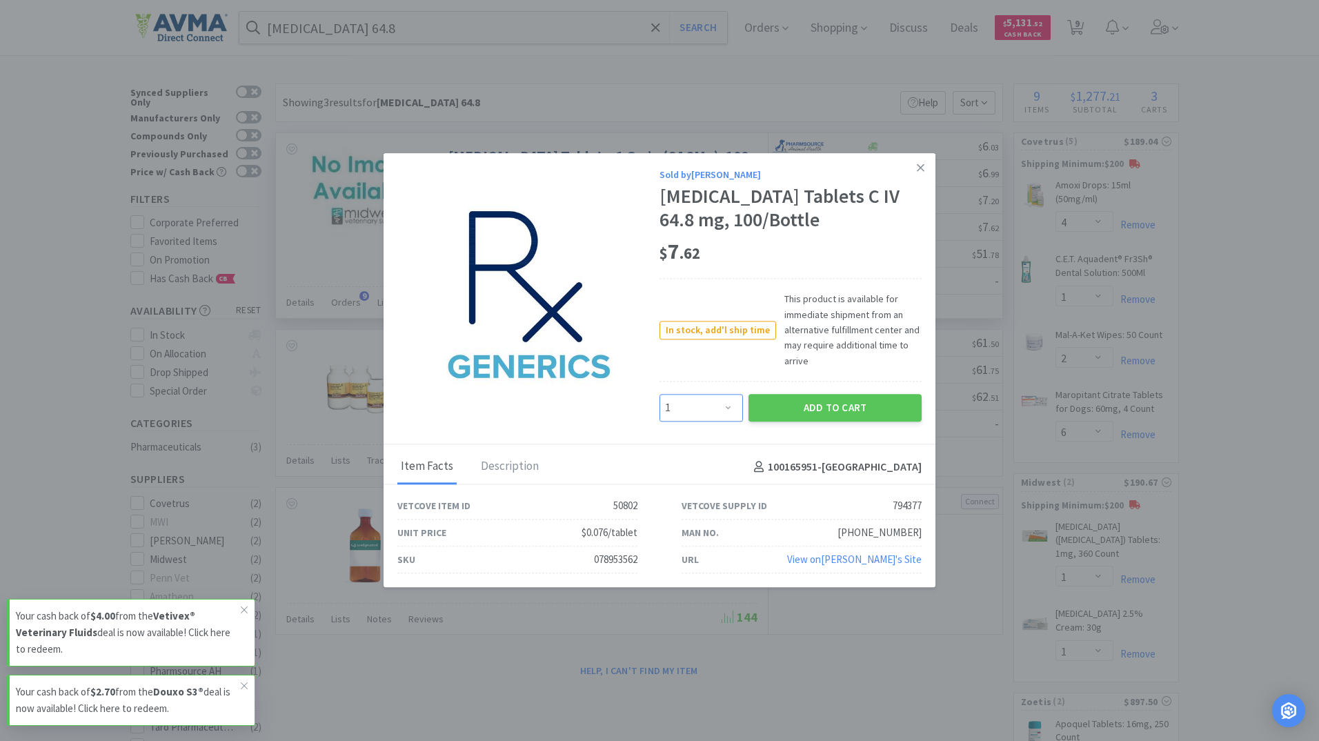
click at [724, 409] on select "Enter Quantity 1 2 3 4 5 6 7 8 9 10 11 12 13 14 15 16 17 18 19 20 Enter Quantity" at bounding box center [701, 408] width 83 height 28
select select "3"
click at [660, 394] on select "Enter Quantity 1 2 3 4 5 6 7 8 9 10 11 12 13 14 15 16 17 18 19 20 Enter Quantity" at bounding box center [701, 408] width 83 height 28
click at [857, 413] on button "Add to Cart" at bounding box center [835, 408] width 173 height 28
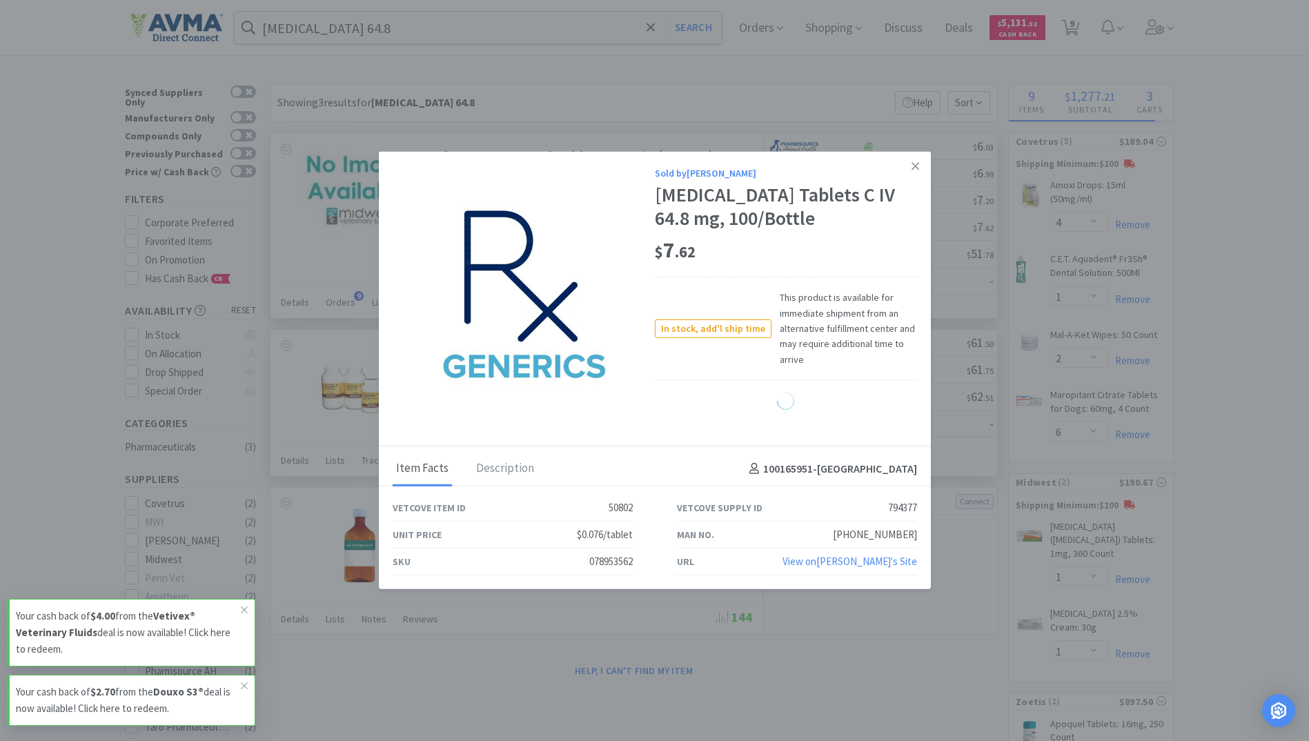
select select "3"
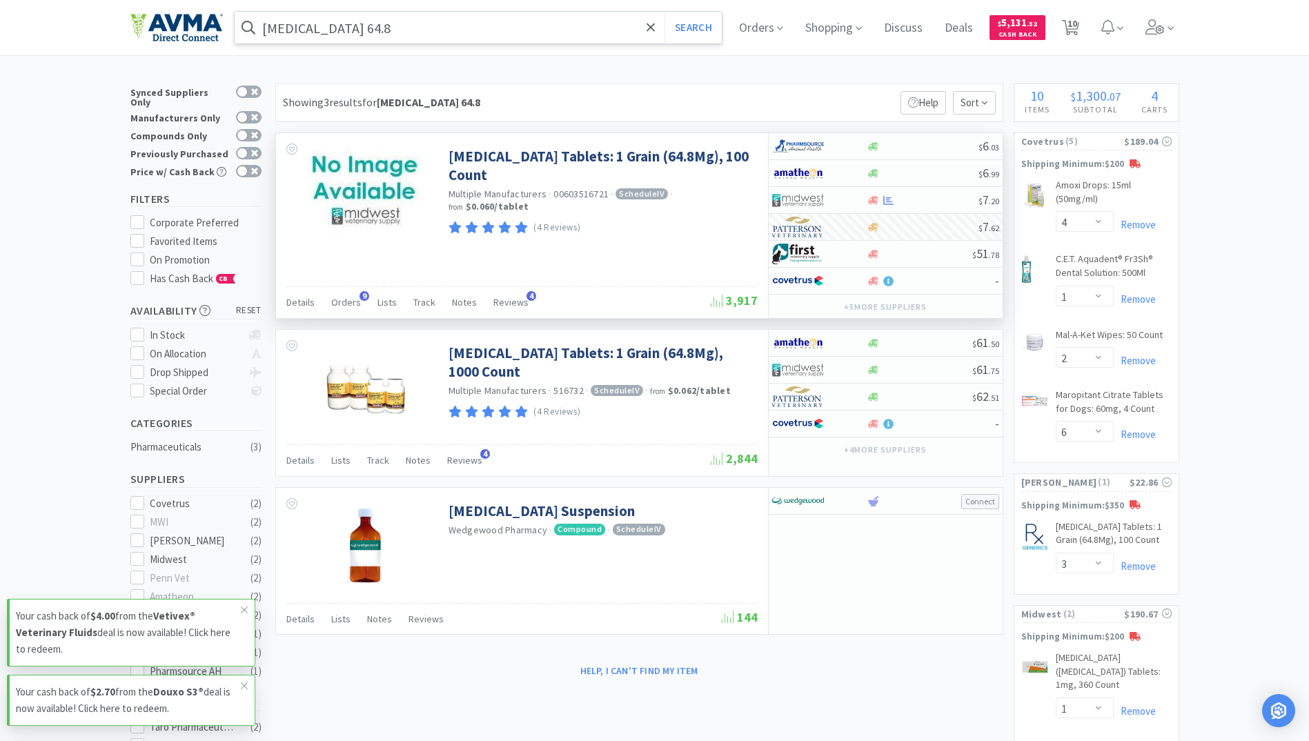
drag, startPoint x: 385, startPoint y: 15, endPoint x: 375, endPoint y: 19, distance: 10.3
click at [385, 15] on input "[MEDICAL_DATA] 64.8" at bounding box center [479, 28] width 488 height 32
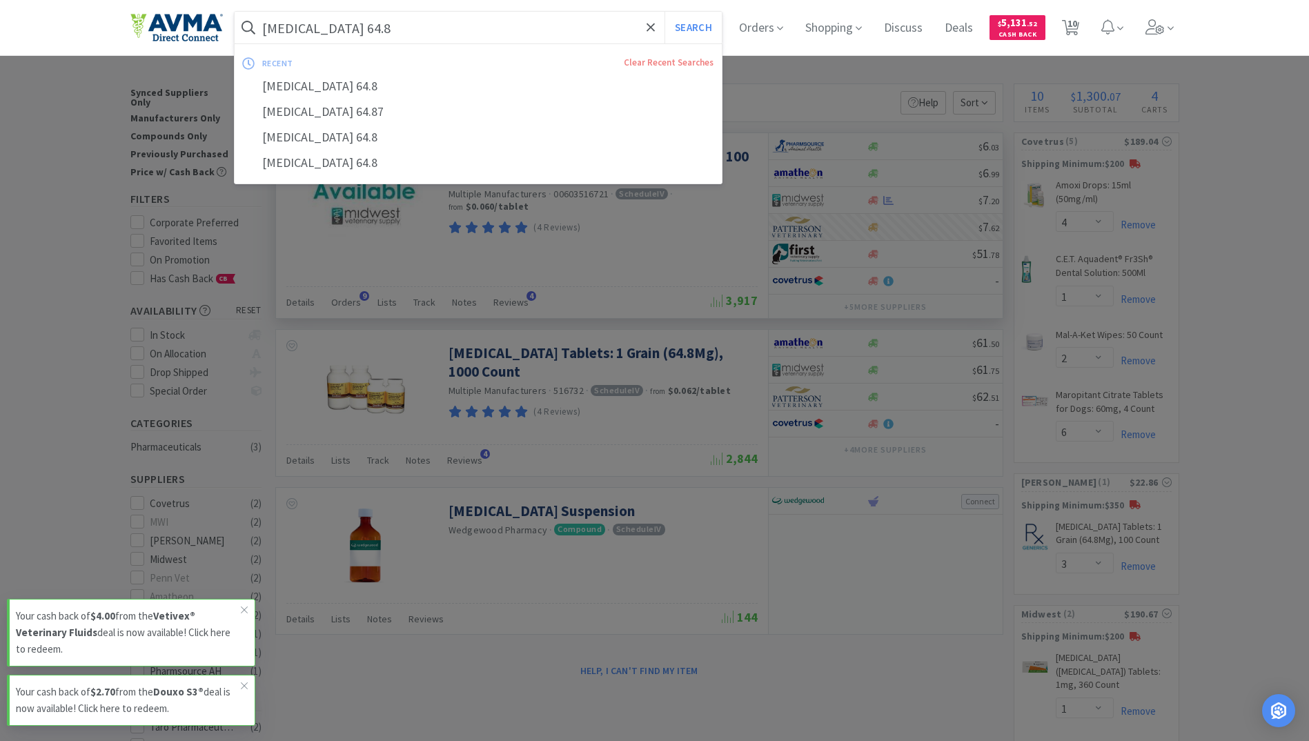
click at [372, 20] on input "[MEDICAL_DATA] 64.8" at bounding box center [479, 28] width 488 height 32
drag, startPoint x: 367, startPoint y: 26, endPoint x: 335, endPoint y: 26, distance: 32.4
click at [335, 26] on input "[MEDICAL_DATA] 64.8" at bounding box center [479, 28] width 488 height 32
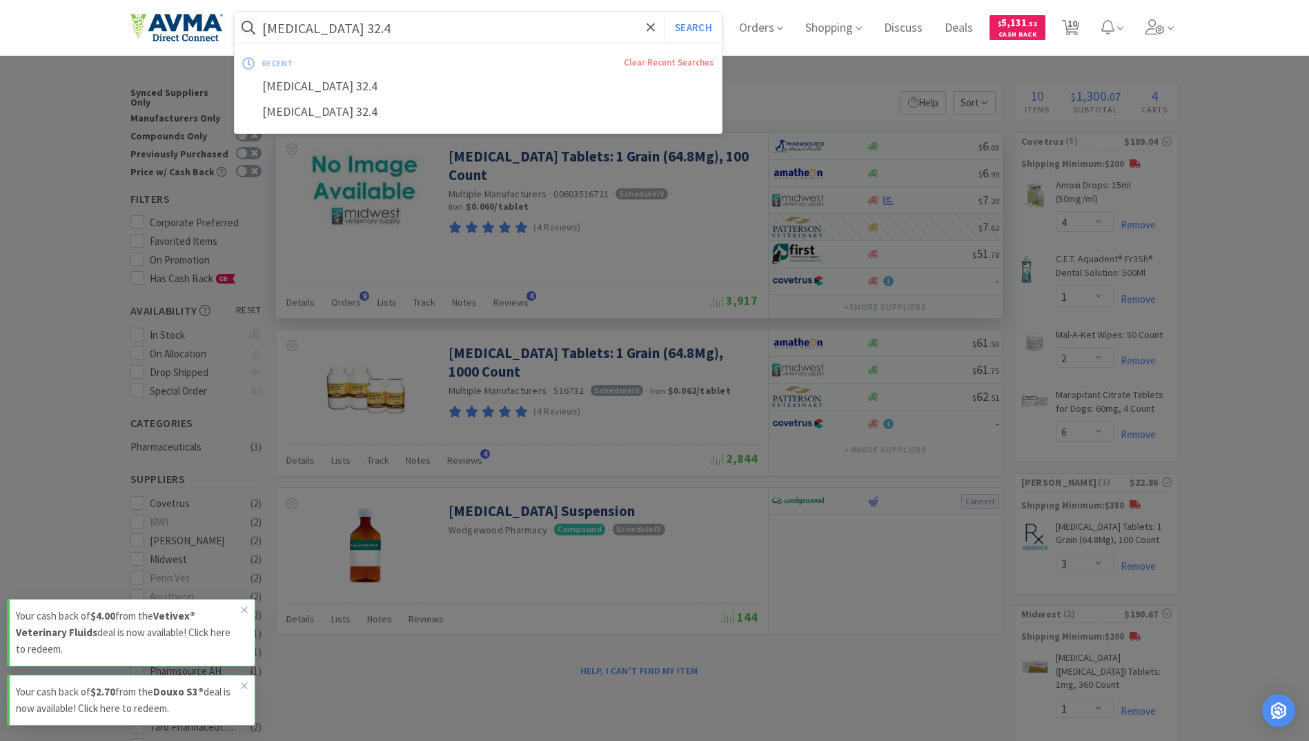
type input "[MEDICAL_DATA] 32.4"
click at [664, 12] on button "Search" at bounding box center [692, 28] width 57 height 32
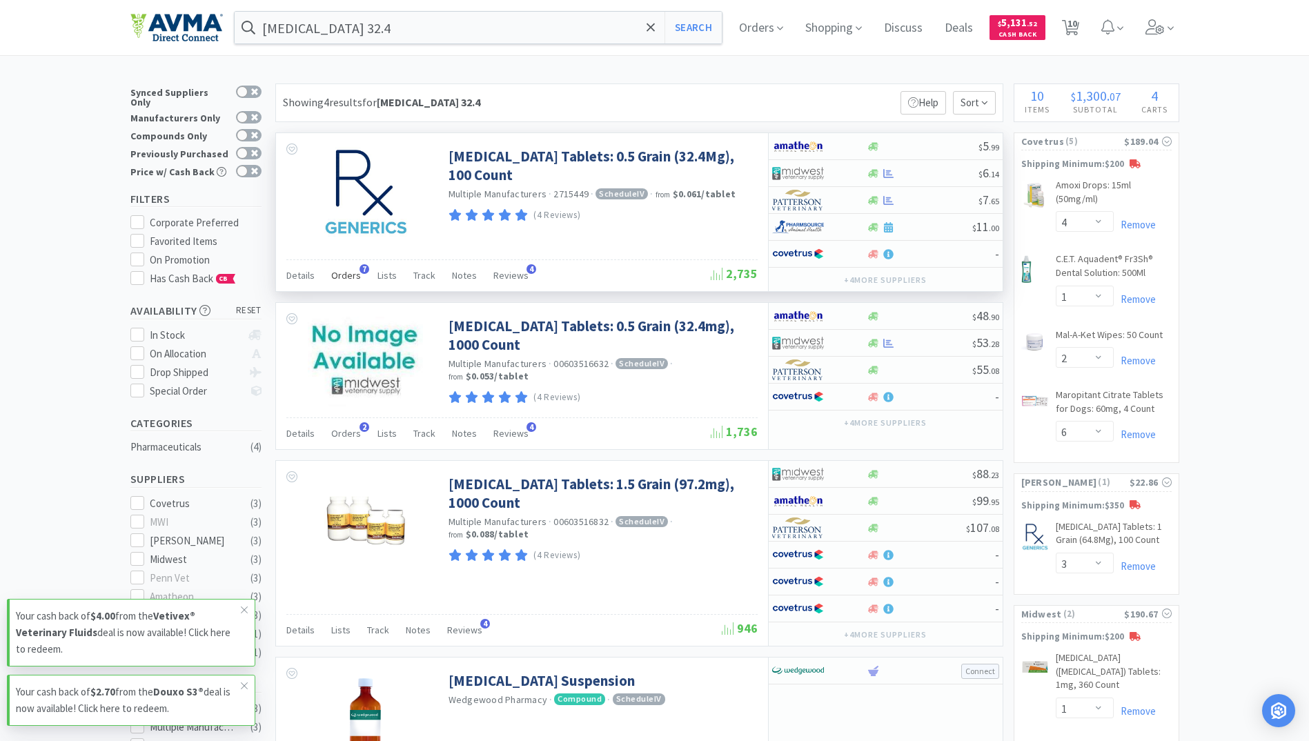
click at [350, 279] on span "Orders" at bounding box center [346, 275] width 30 height 12
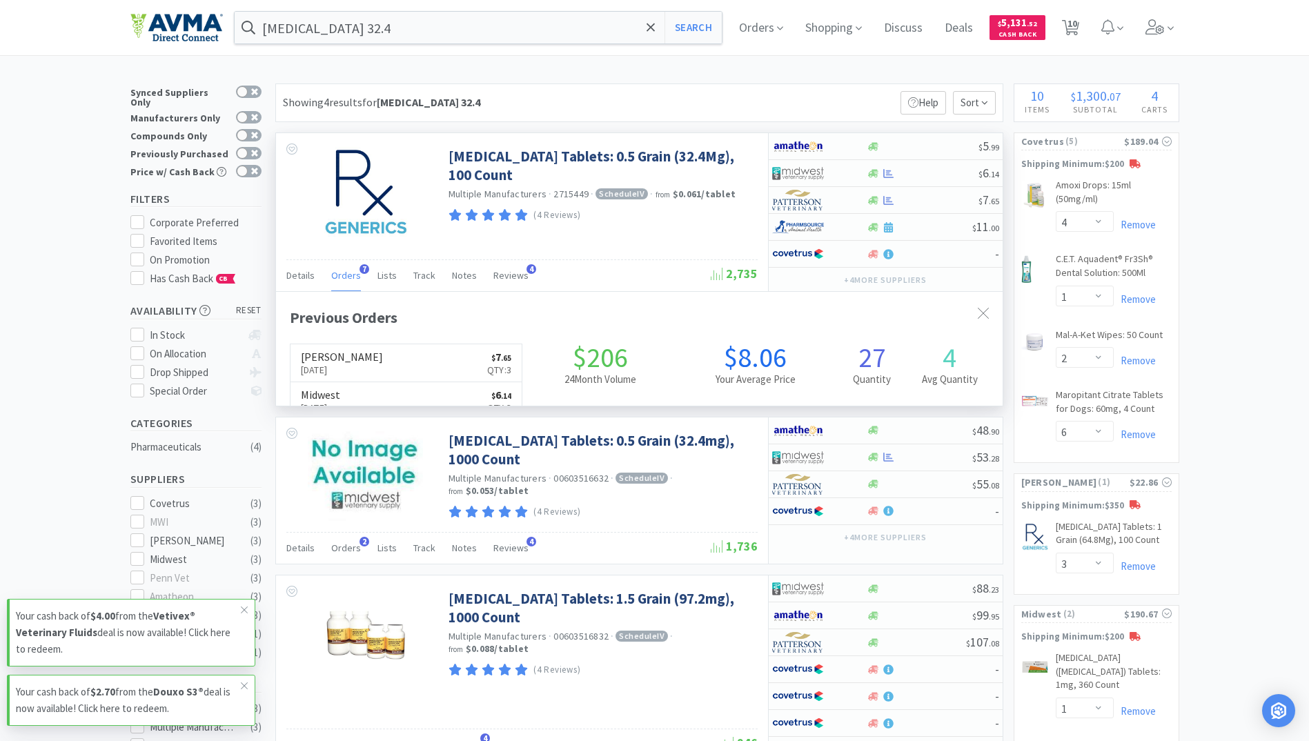
scroll to position [357, 726]
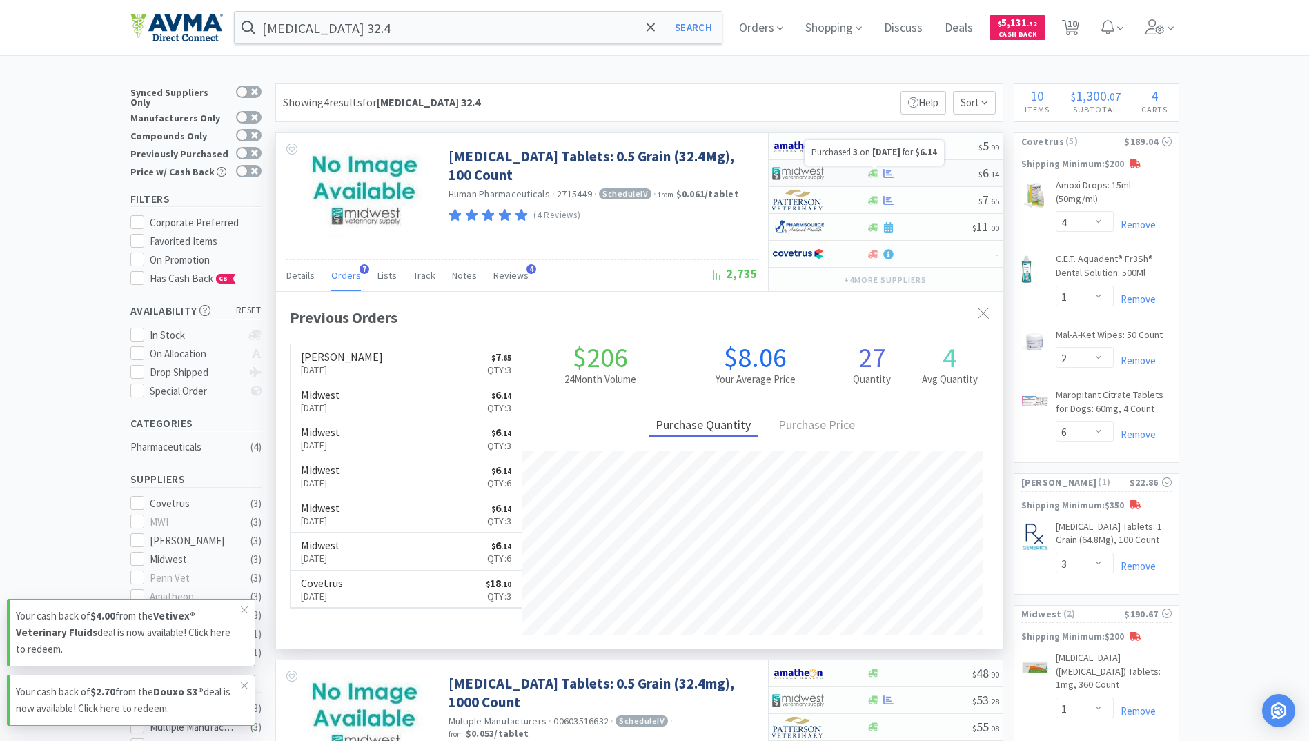
click at [888, 175] on icon at bounding box center [888, 172] width 10 height 9
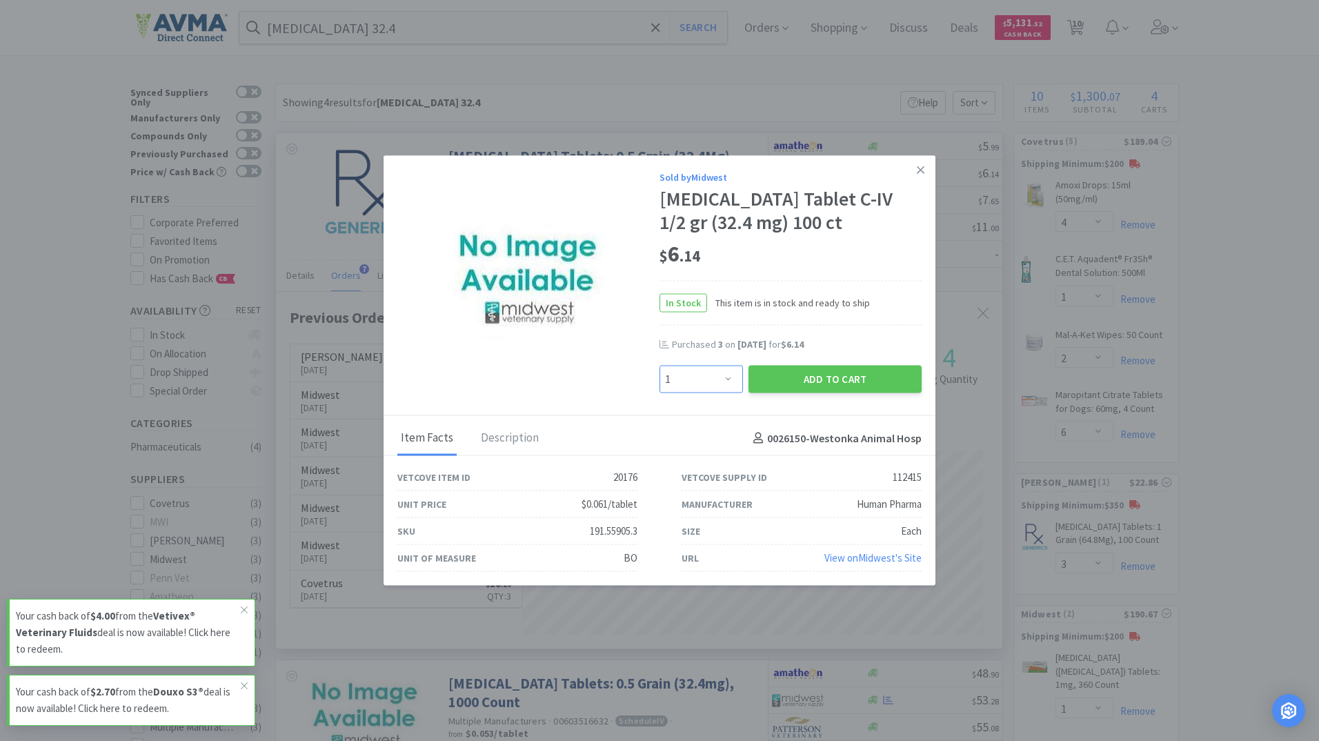
click at [736, 374] on select "Enter Quantity 1 2 3 4 5 6 7 8 9 10 11 12 13 14 15 16 17 18 19 20 Enter Quantity" at bounding box center [701, 379] width 83 height 28
select select "3"
click at [660, 365] on select "Enter Quantity 1 2 3 4 5 6 7 8 9 10 11 12 13 14 15 16 17 18 19 20 Enter Quantity" at bounding box center [701, 379] width 83 height 28
click at [856, 382] on button "Add to Cart" at bounding box center [835, 379] width 173 height 28
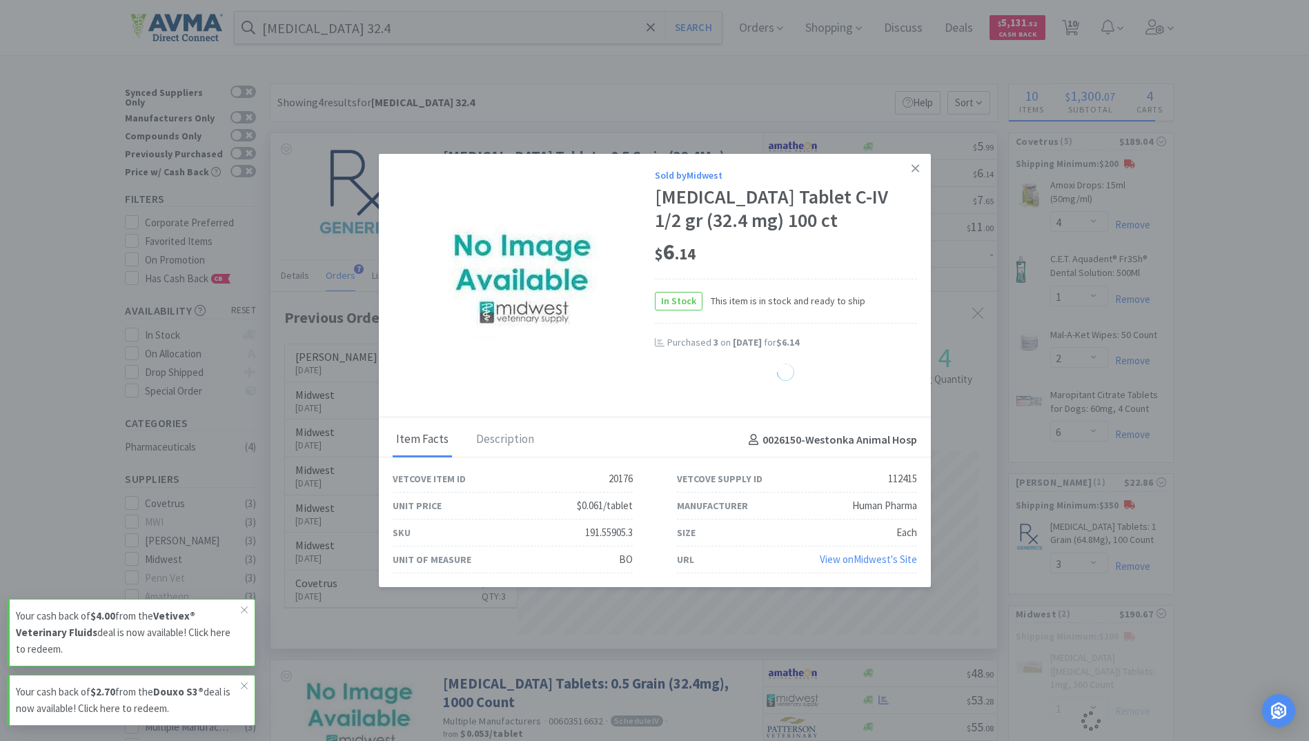
select select "3"
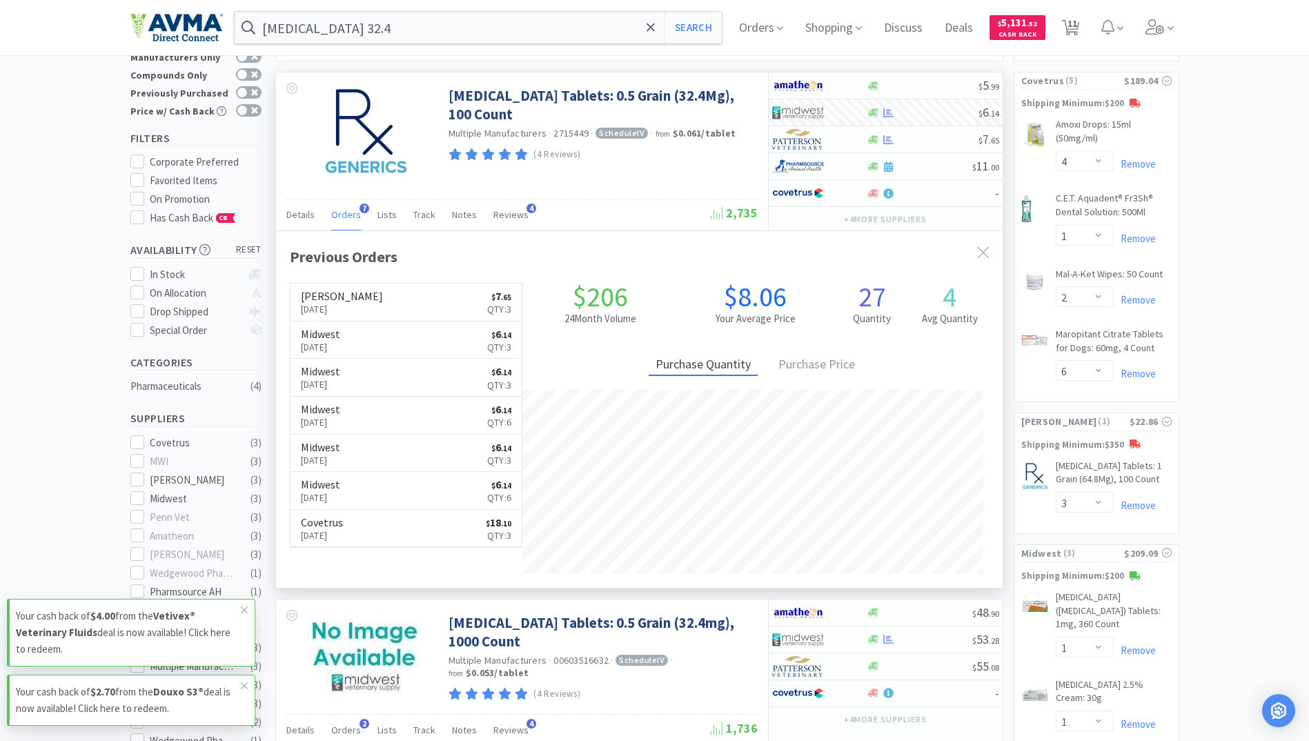
scroll to position [0, 0]
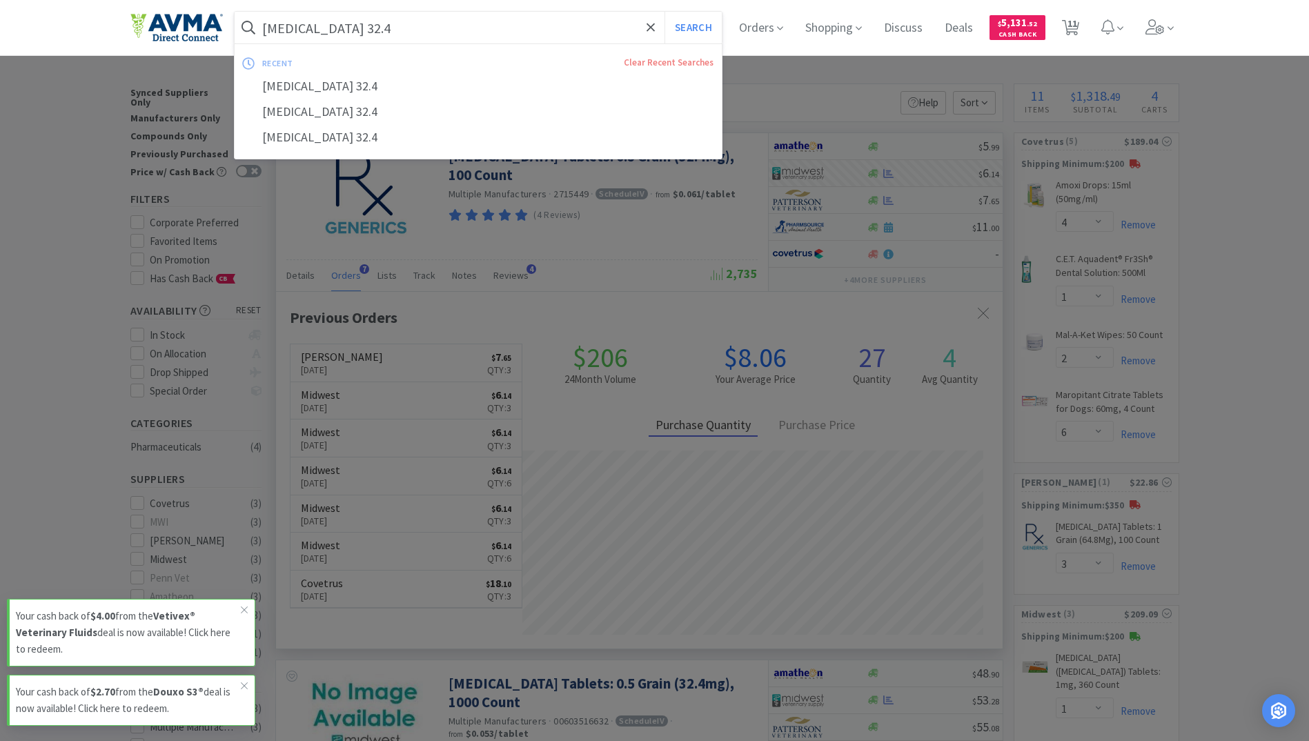
click at [462, 31] on input "[MEDICAL_DATA] 32.4" at bounding box center [479, 28] width 488 height 32
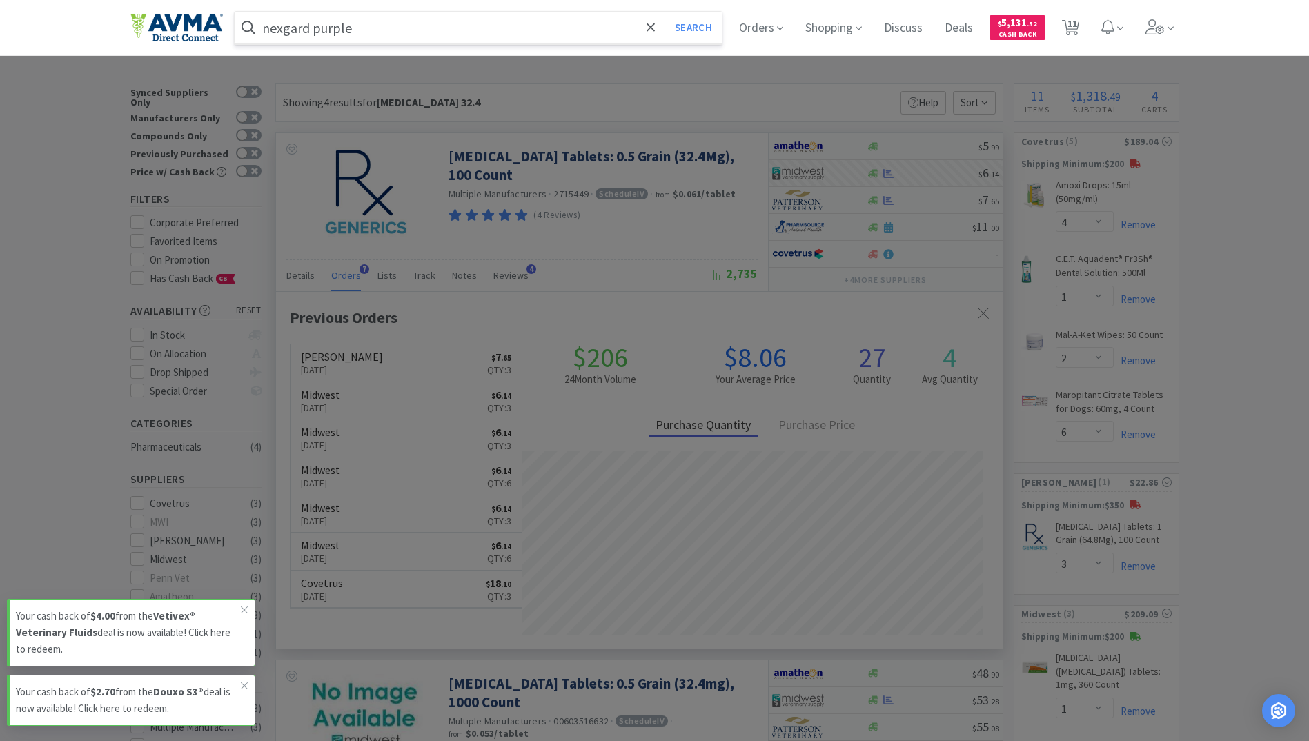
type input "nexgard purple"
click at [664, 12] on button "Search" at bounding box center [692, 28] width 57 height 32
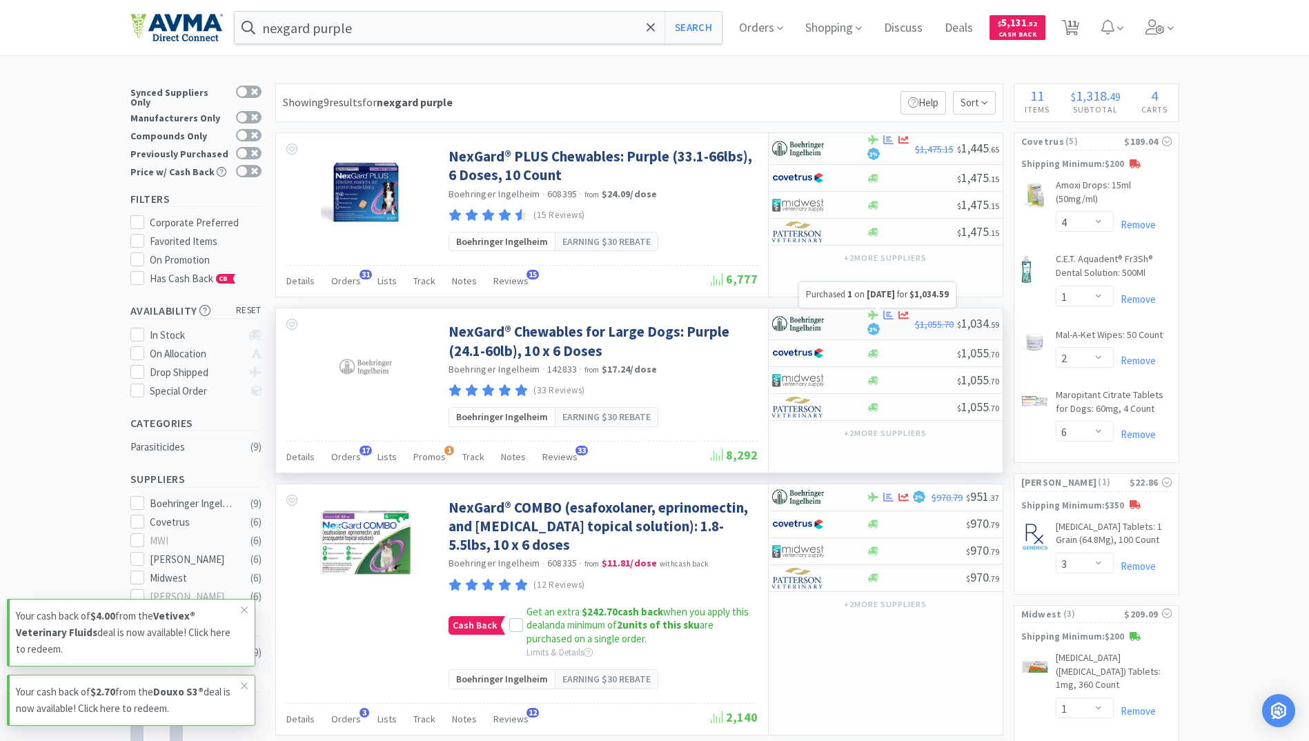
click at [893, 313] on icon at bounding box center [888, 315] width 10 height 10
select select "1"
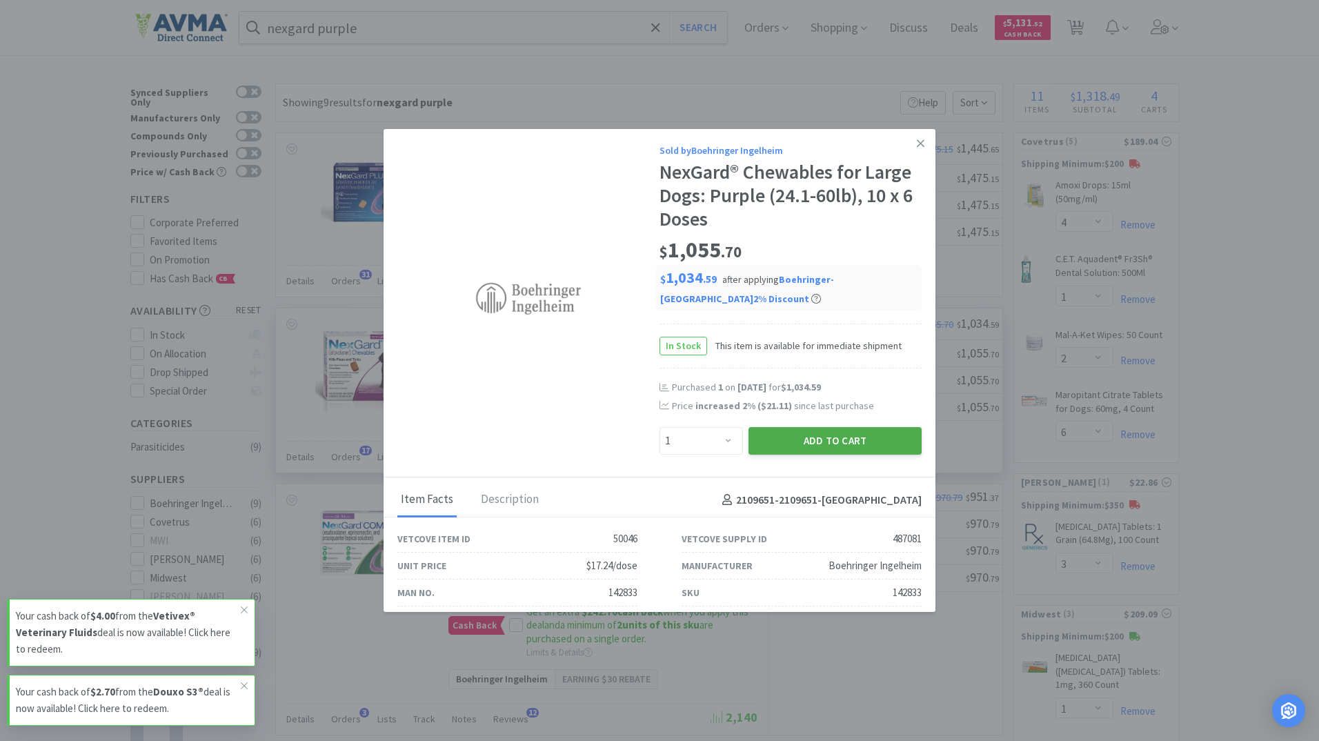
click at [789, 448] on button "Add to Cart" at bounding box center [835, 441] width 173 height 28
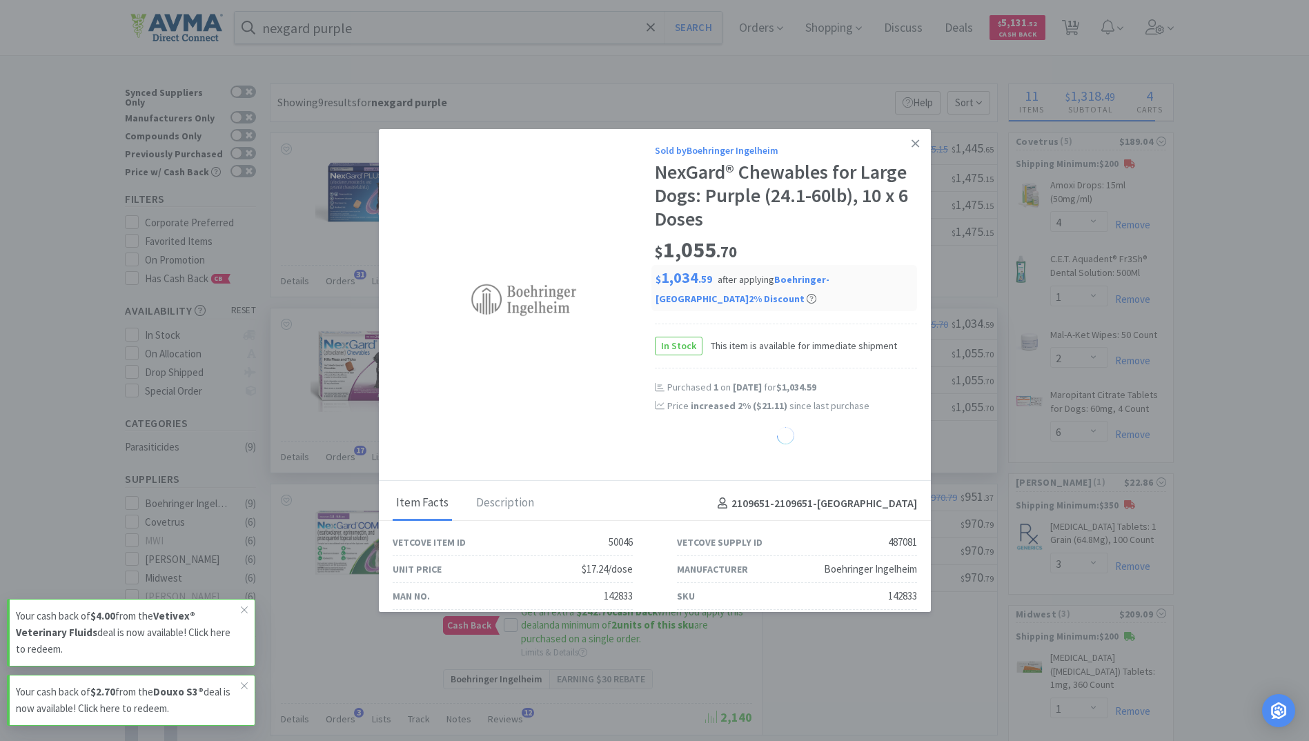
select select "1"
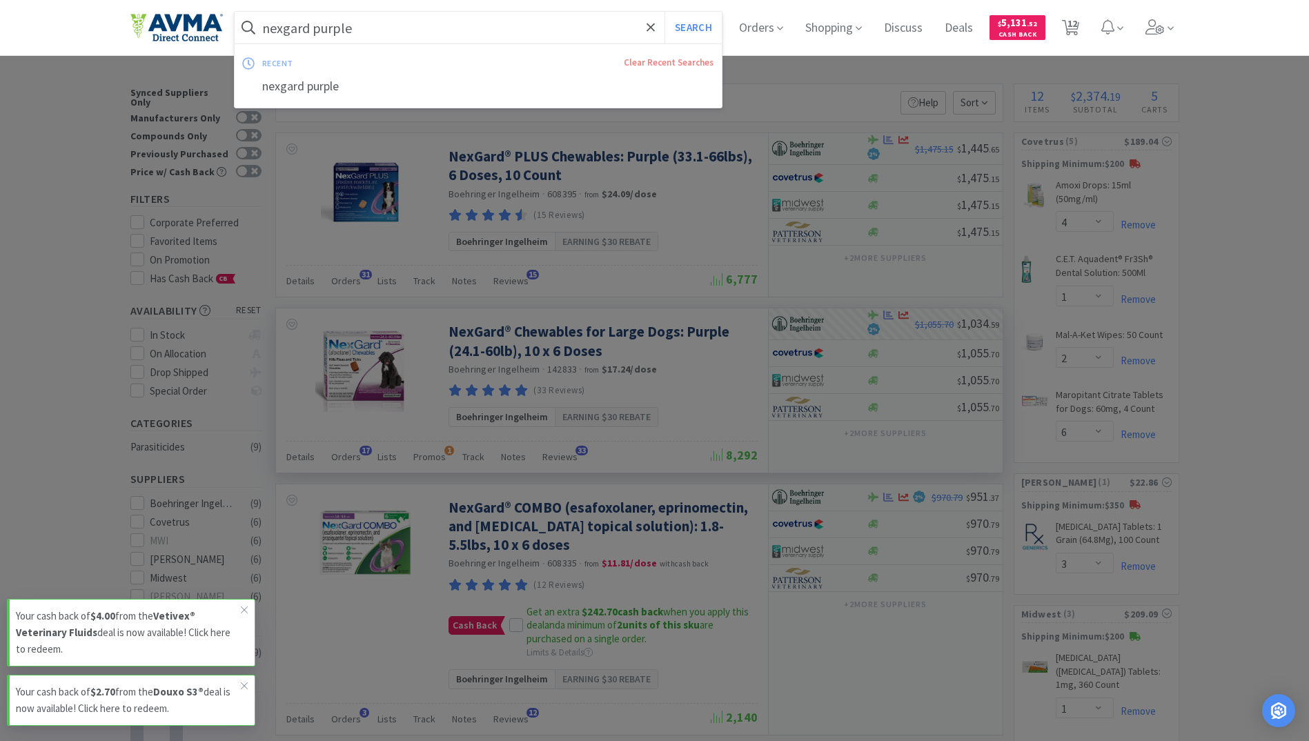
click at [353, 14] on input "nexgard purple" at bounding box center [479, 28] width 488 height 32
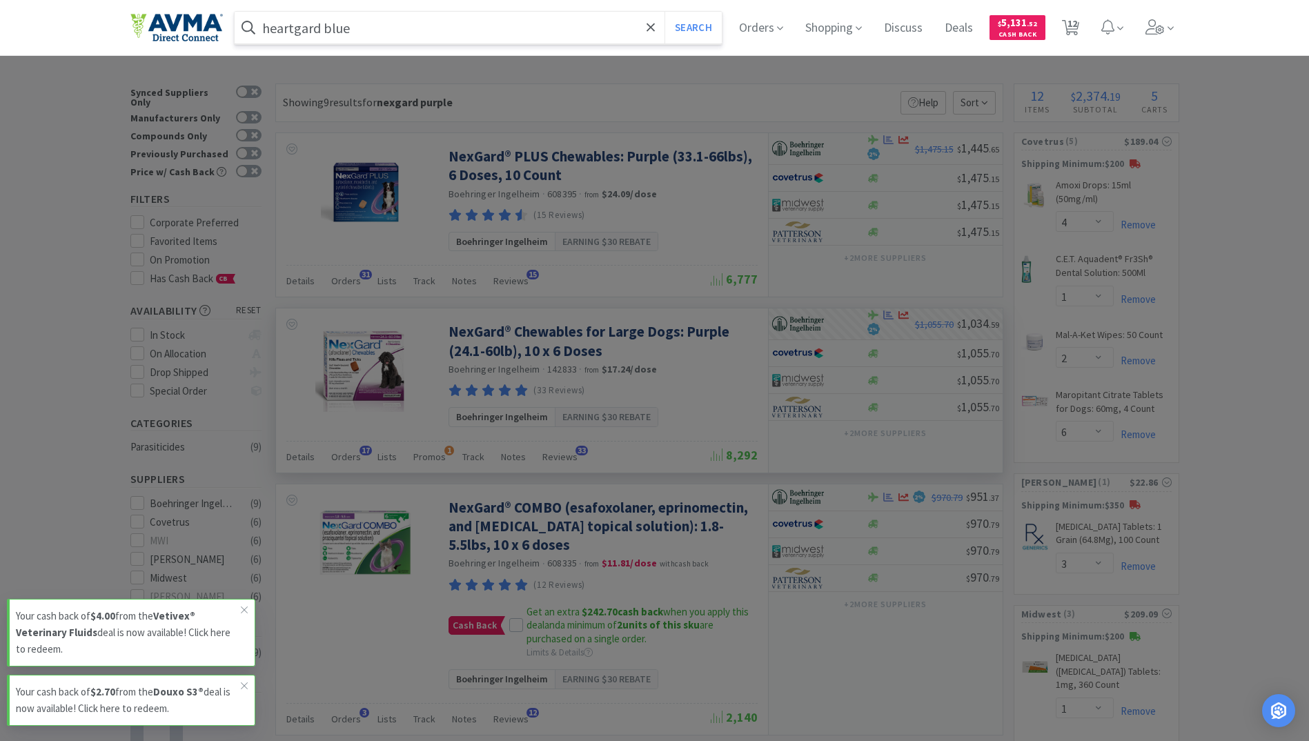
type input "heartgard blue"
click at [664, 12] on button "Search" at bounding box center [692, 28] width 57 height 32
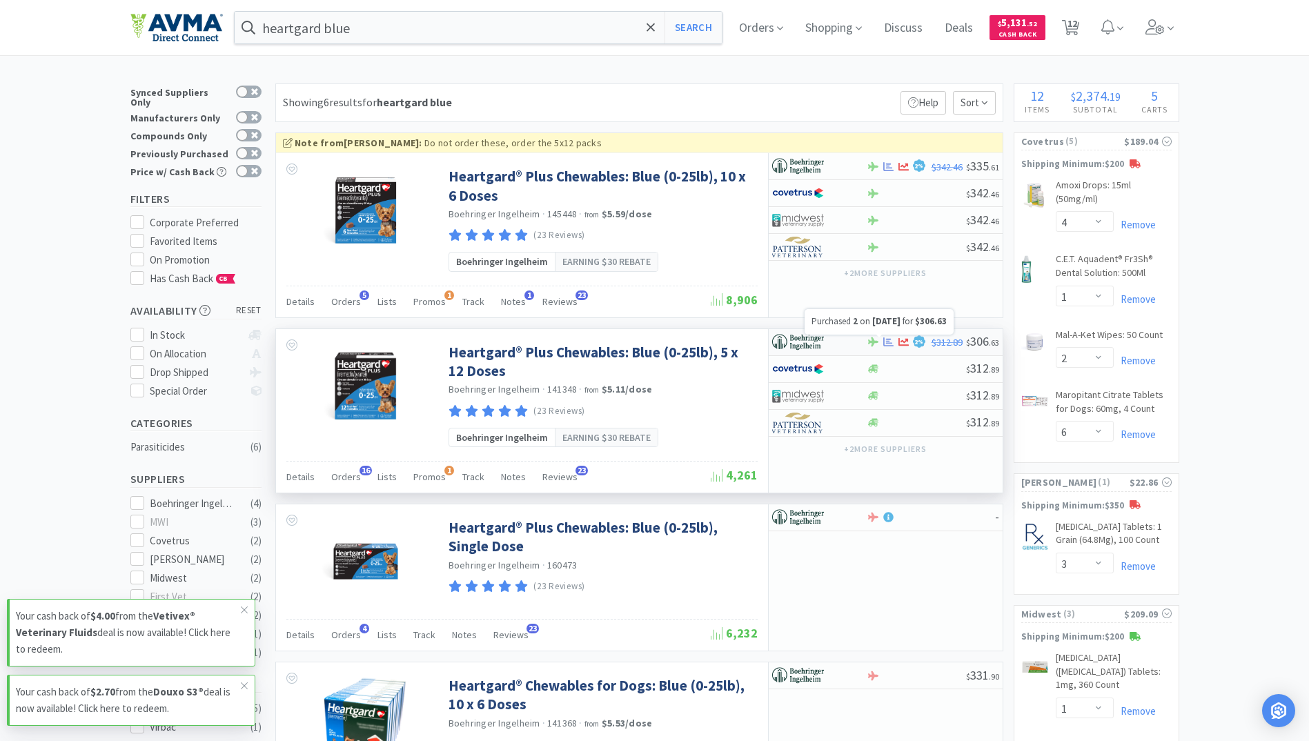
click at [889, 347] on icon at bounding box center [888, 342] width 10 height 10
select select "1"
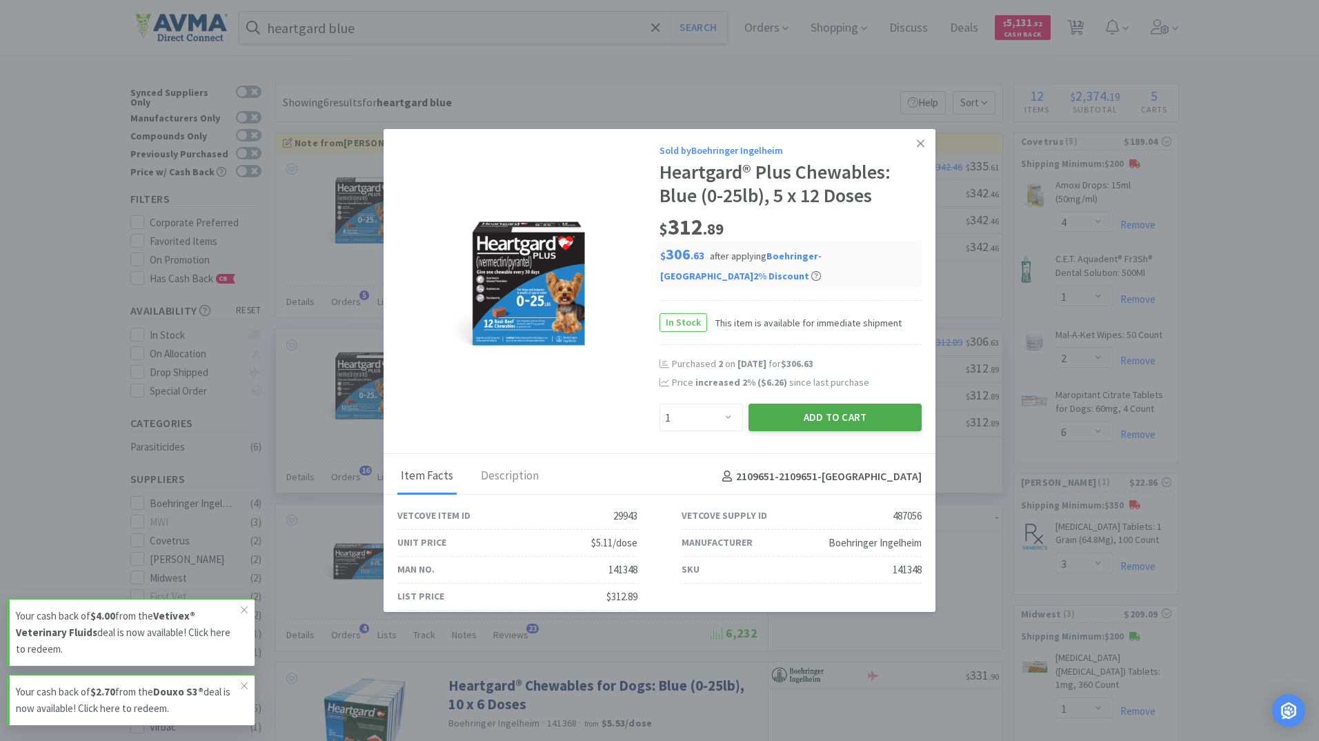
click at [818, 416] on button "Add to Cart" at bounding box center [835, 418] width 173 height 28
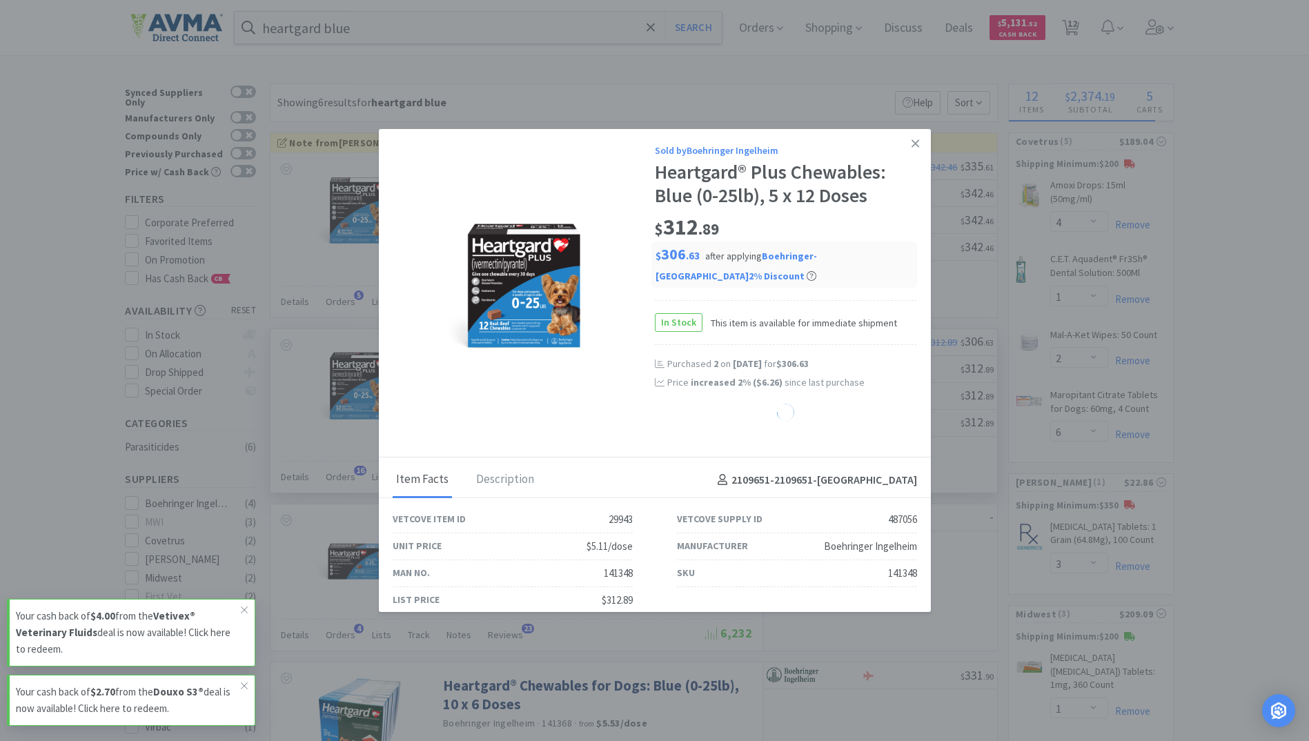
select select "1"
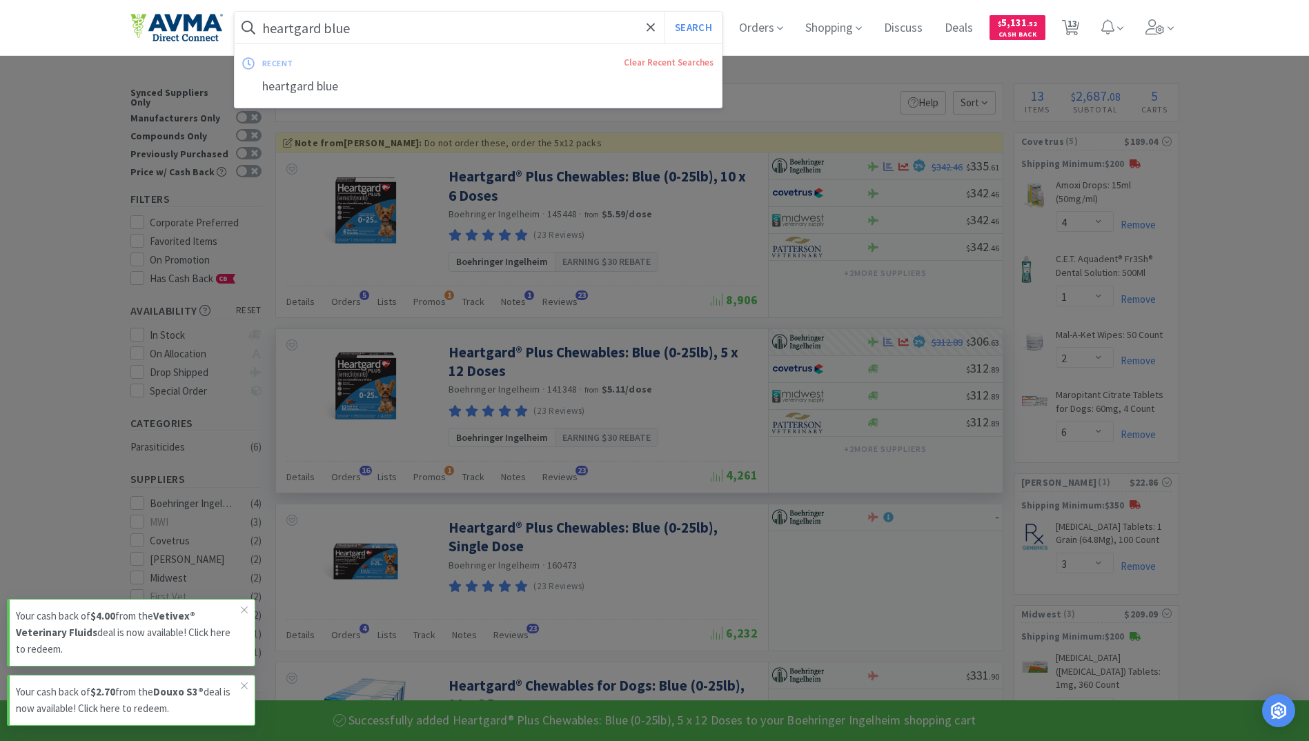
click at [377, 23] on input "heartgard blue" at bounding box center [479, 28] width 488 height 32
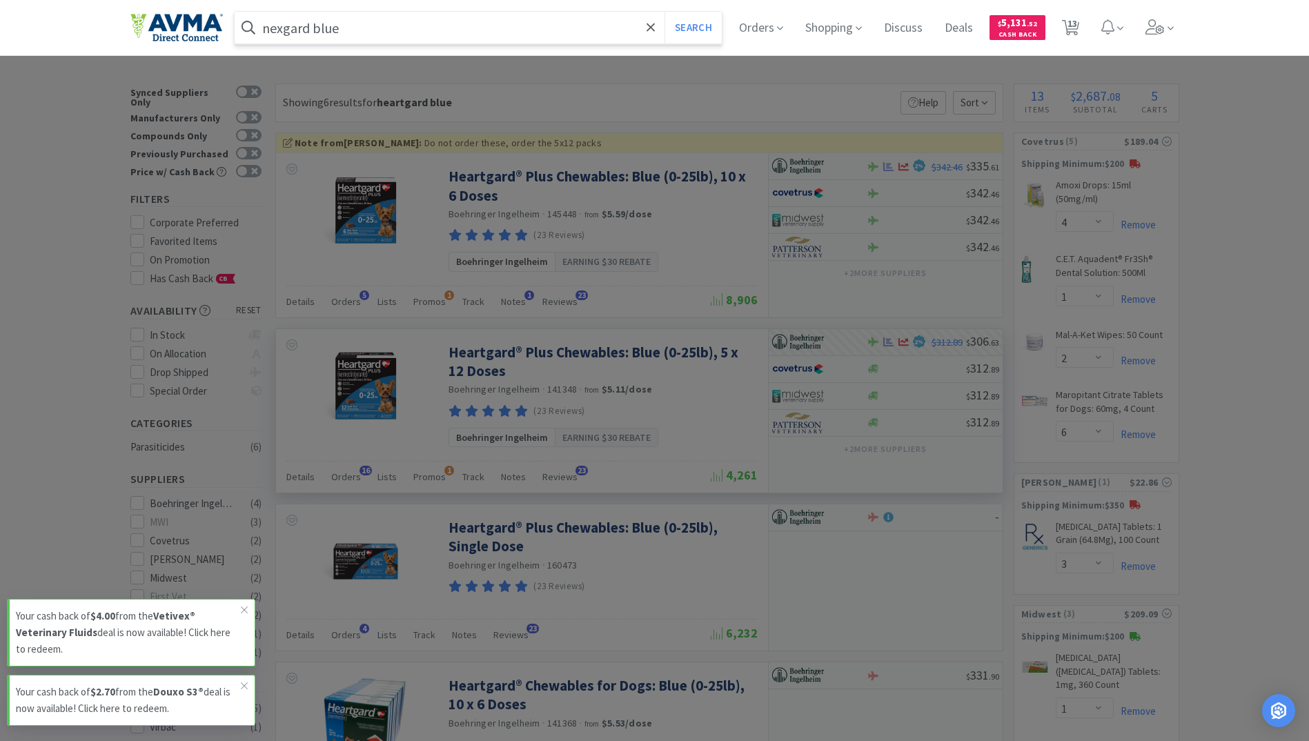
type input "nexgard blue"
click at [664, 12] on button "Search" at bounding box center [692, 28] width 57 height 32
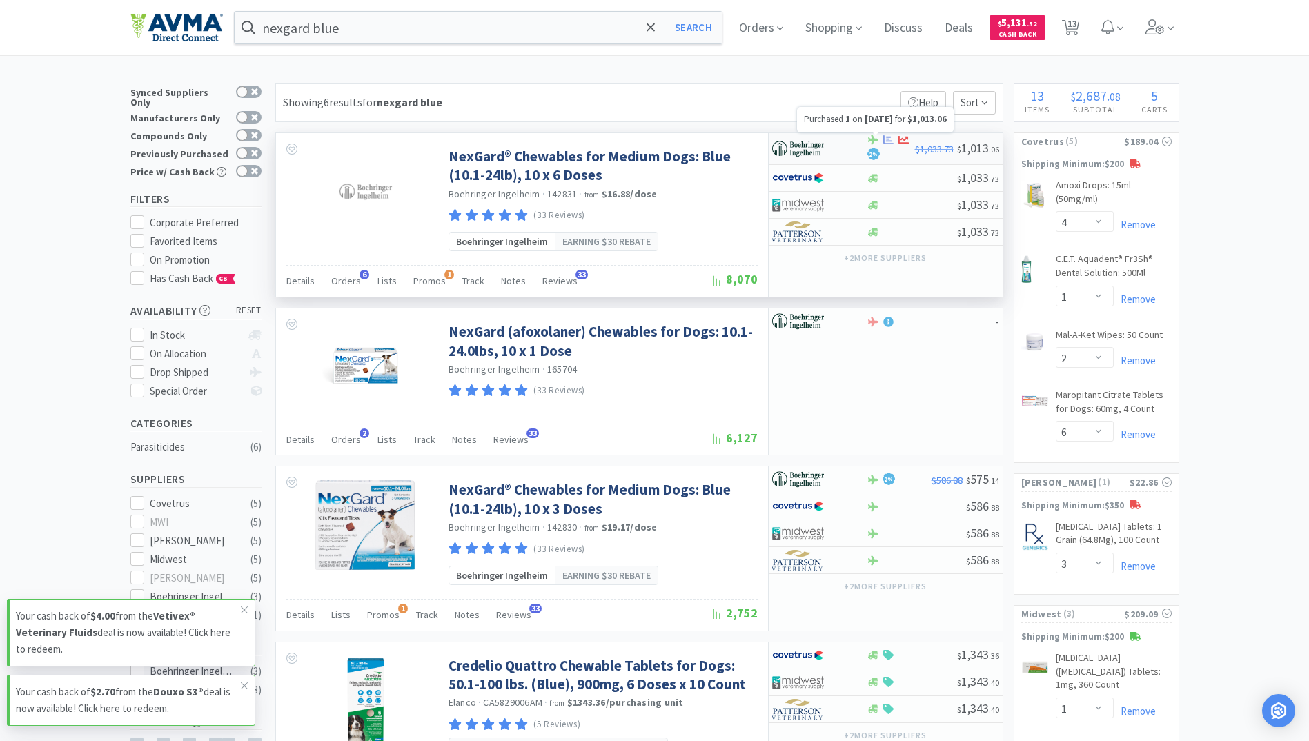
click at [888, 141] on icon at bounding box center [888, 139] width 10 height 9
select select "1"
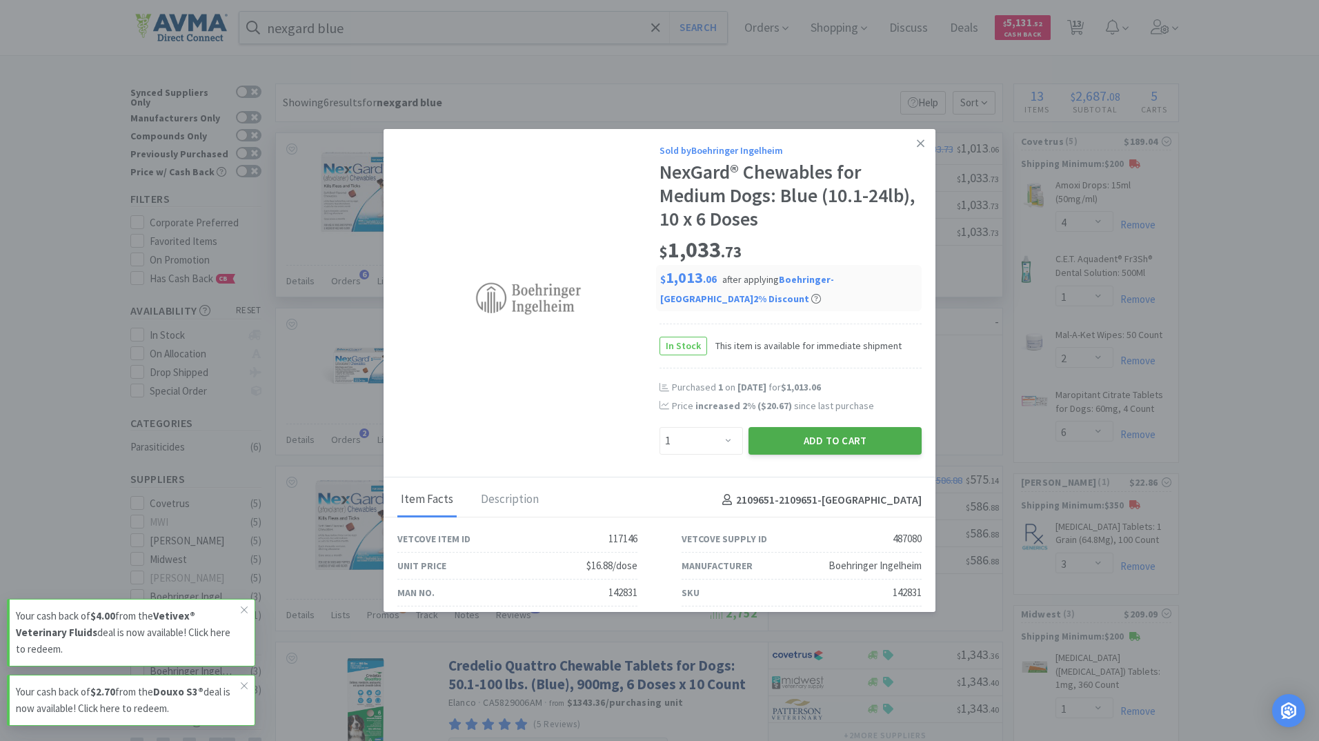
click at [815, 440] on button "Add to Cart" at bounding box center [835, 441] width 173 height 28
select select "1"
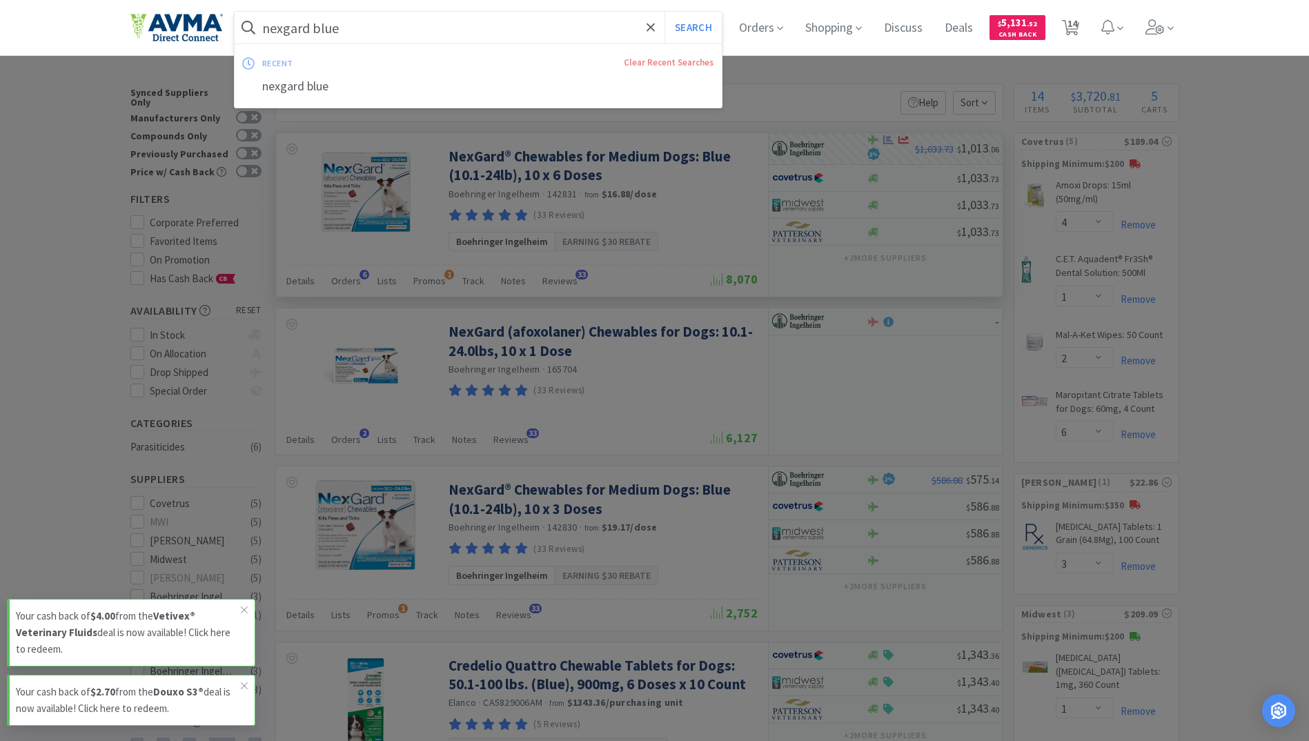
click at [411, 24] on input "nexgard blue" at bounding box center [479, 28] width 488 height 32
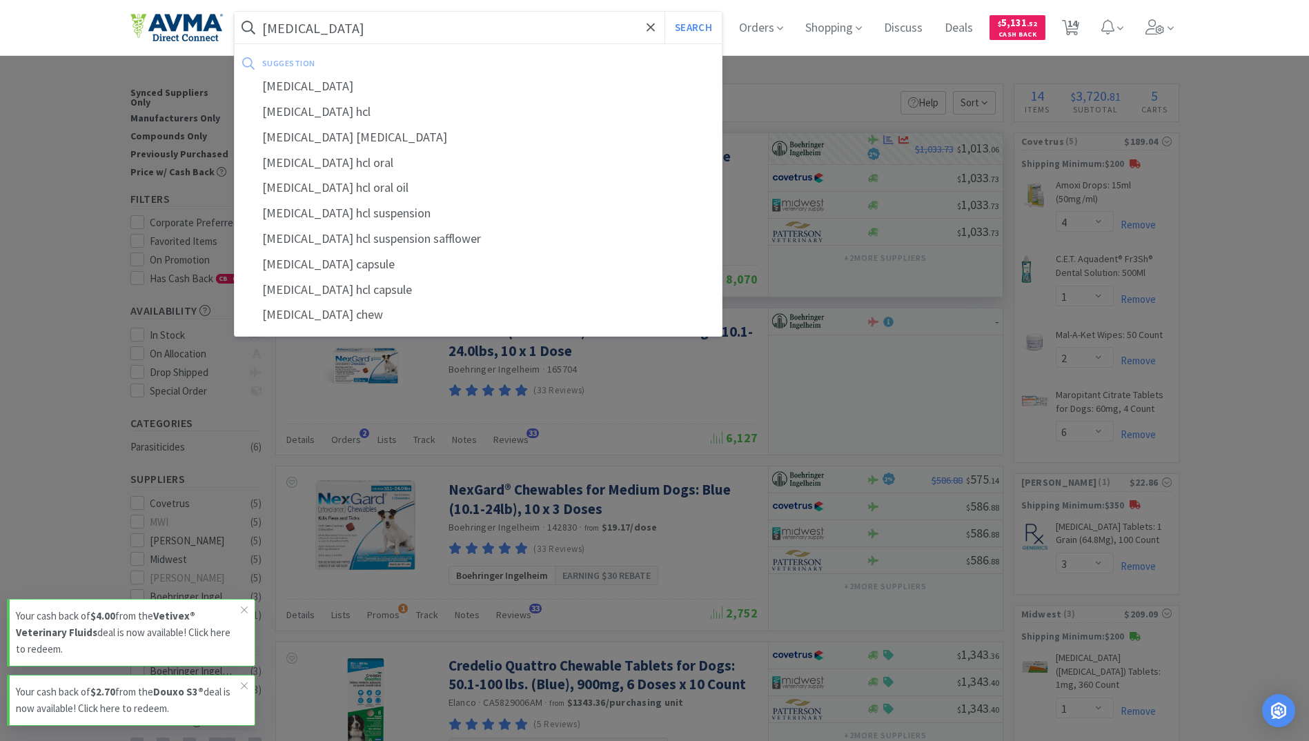
type input "[MEDICAL_DATA]"
click at [664, 12] on button "Search" at bounding box center [692, 28] width 57 height 32
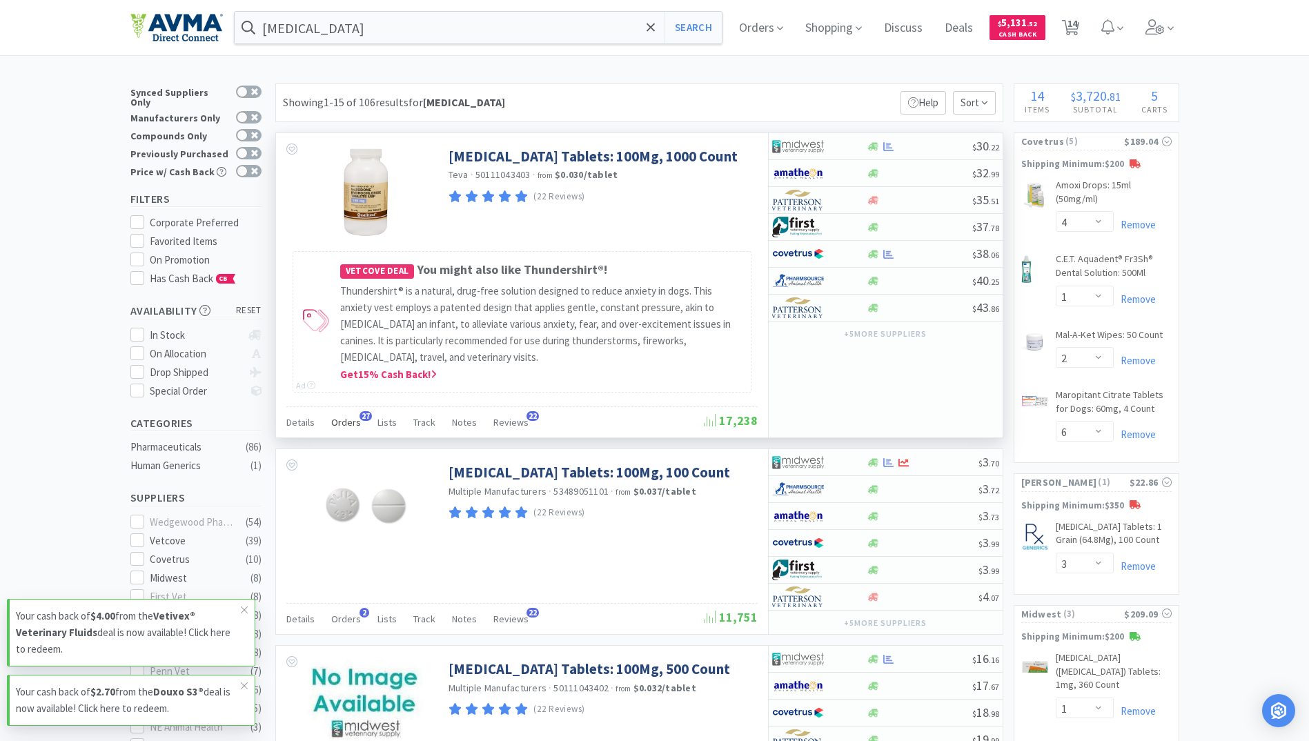
click at [353, 424] on span "Orders" at bounding box center [346, 422] width 30 height 12
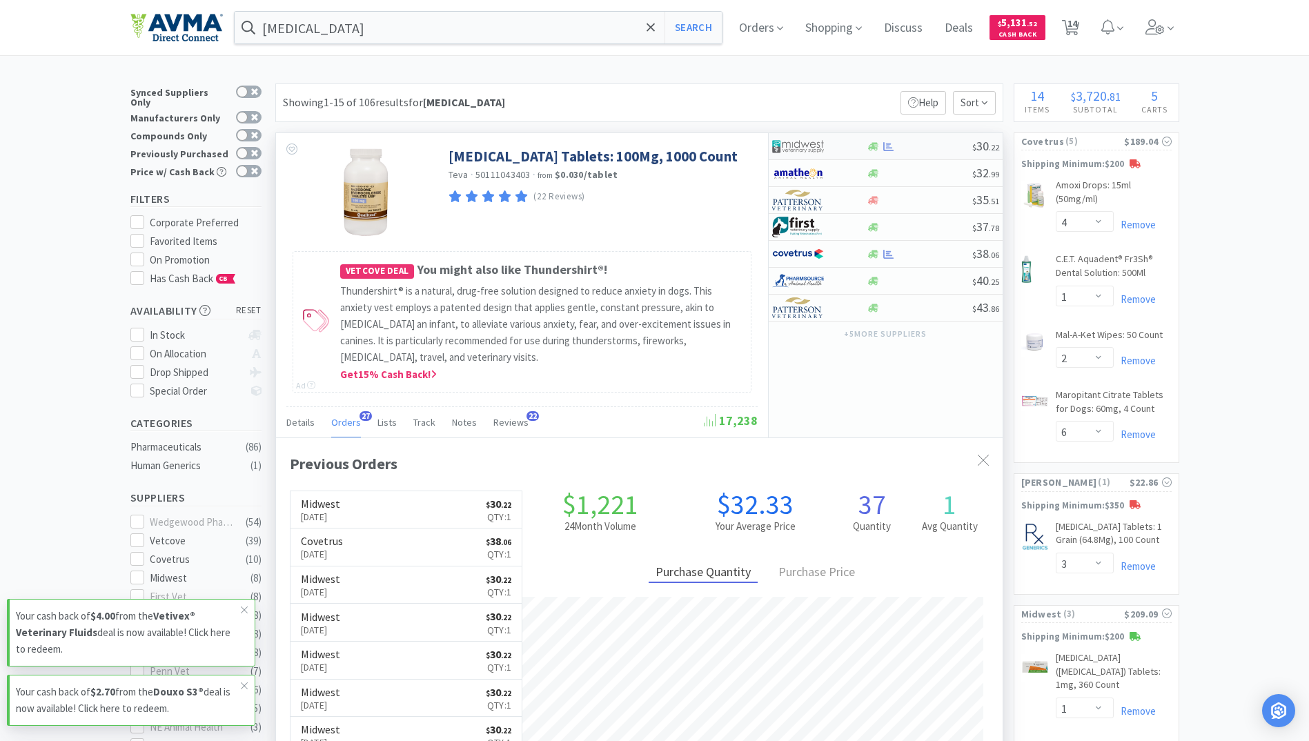
click at [889, 152] on div "$ 30 . 22" at bounding box center [886, 146] width 234 height 27
select select "1"
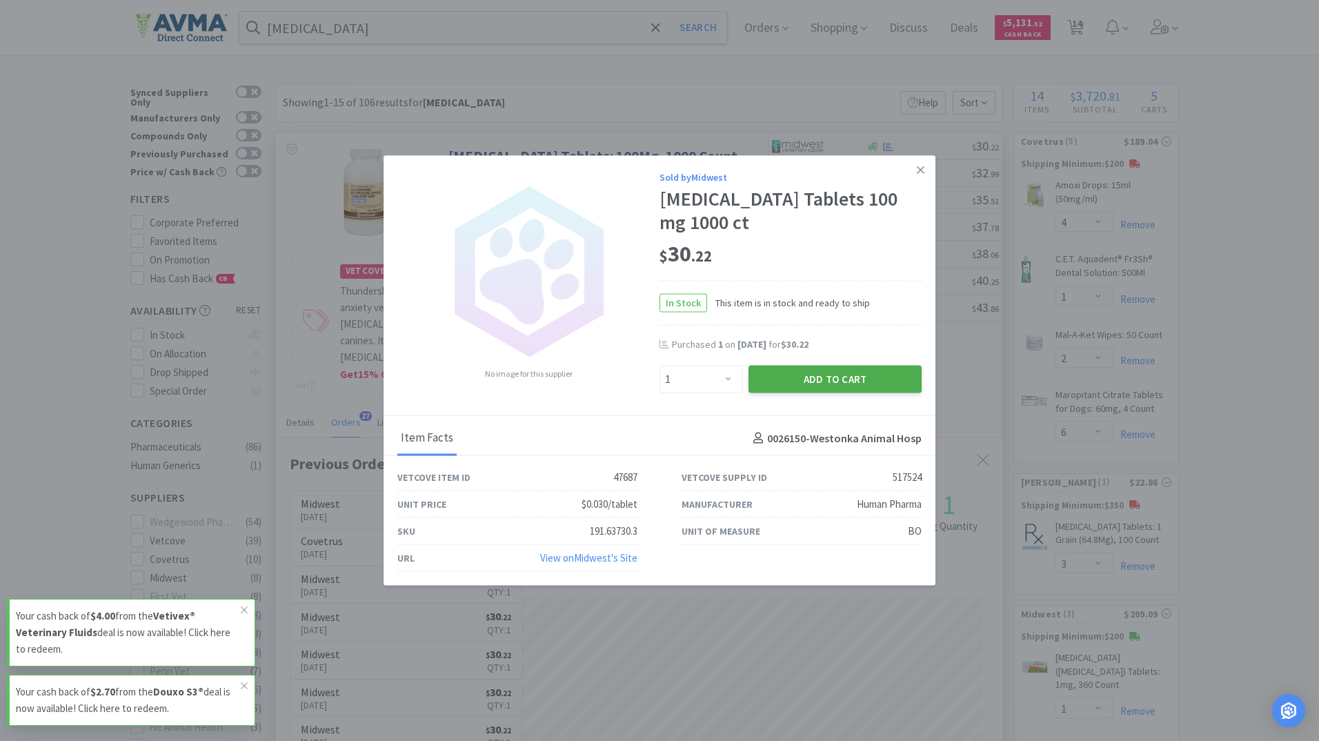
click at [839, 376] on button "Add to Cart" at bounding box center [835, 379] width 173 height 28
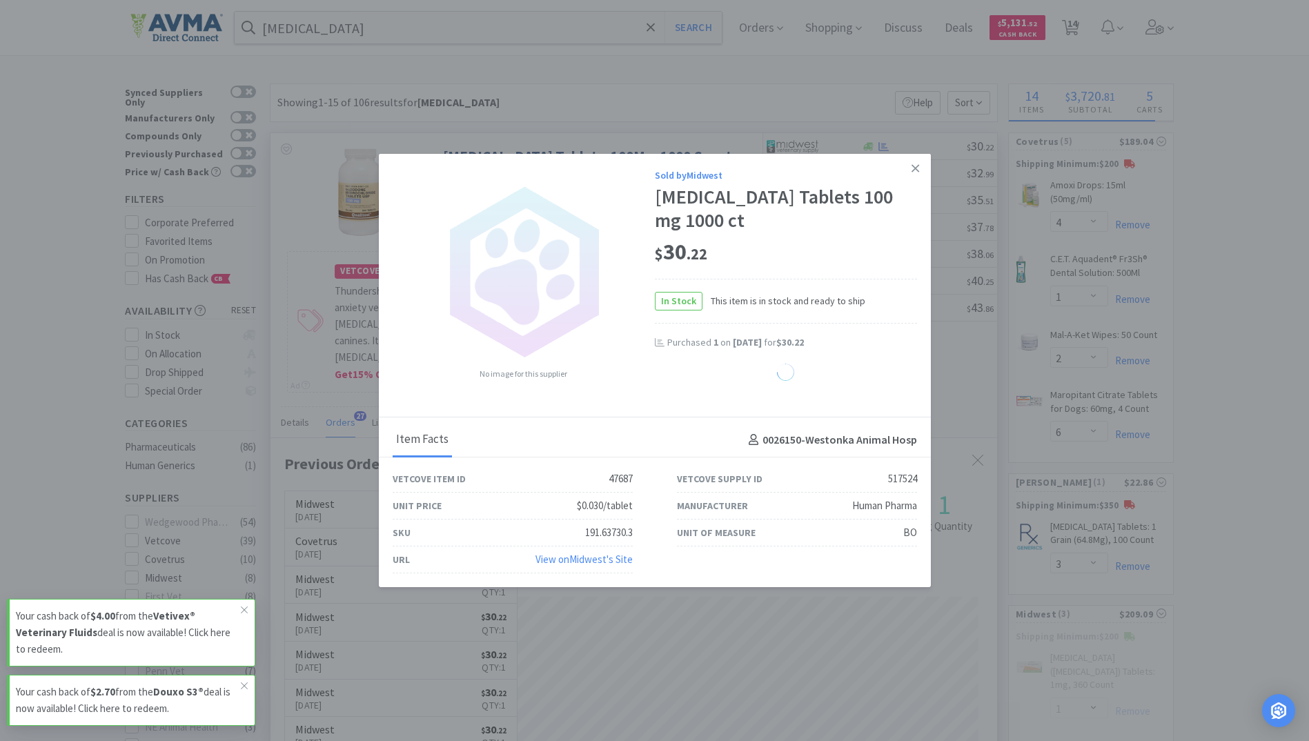
select select "1"
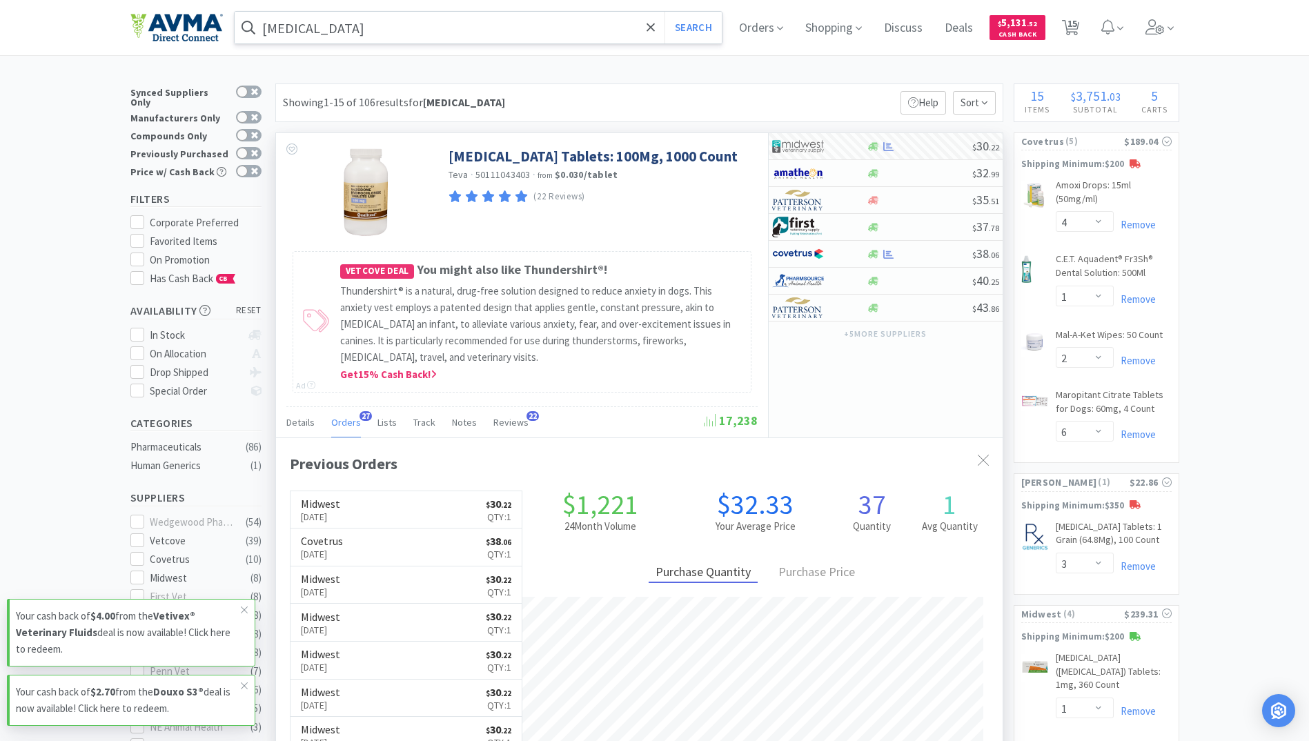
click at [357, 30] on input "[MEDICAL_DATA]" at bounding box center [479, 28] width 488 height 32
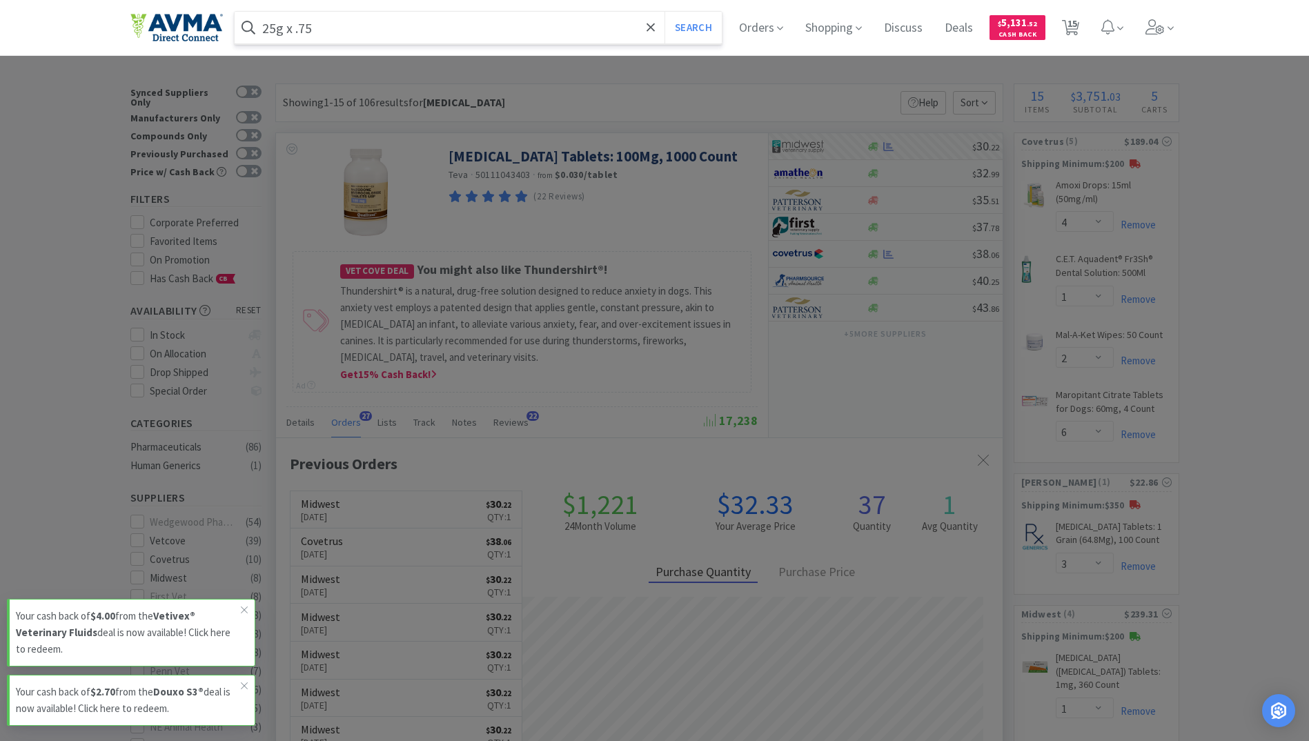
type input "25g x .75"
click at [664, 12] on button "Search" at bounding box center [692, 28] width 57 height 32
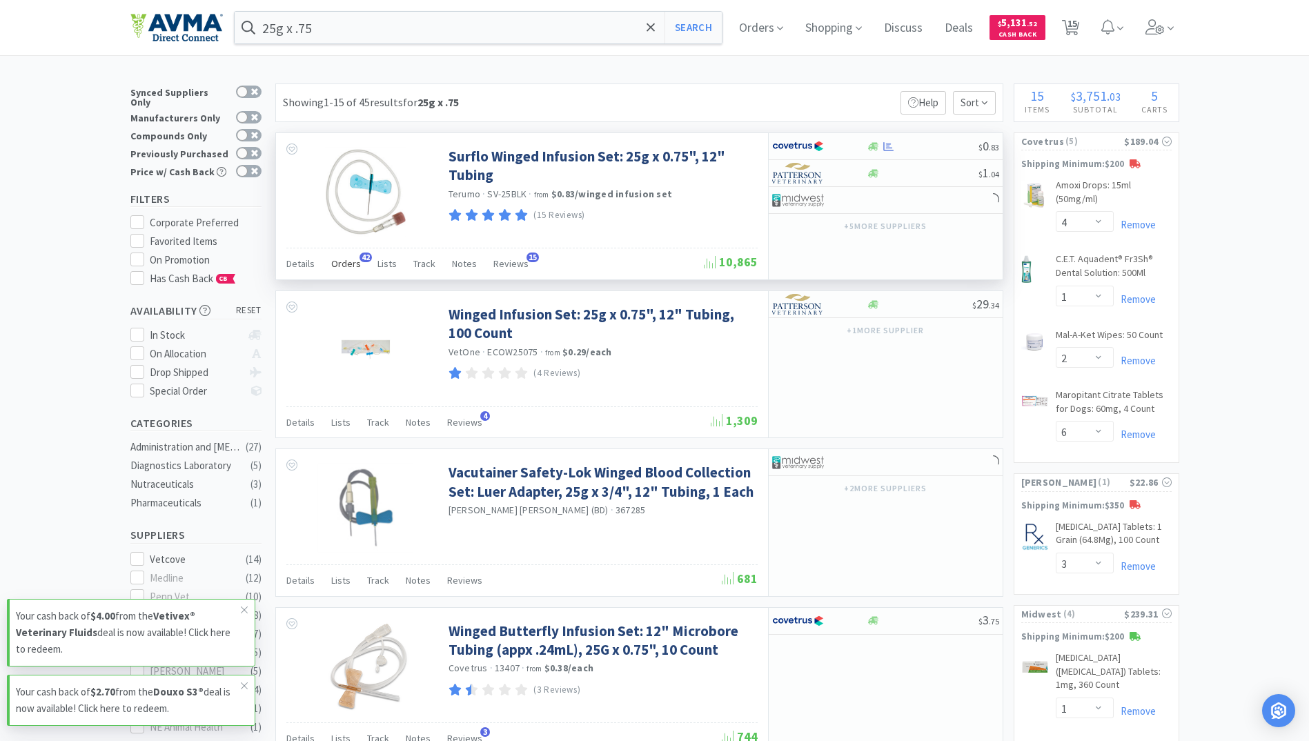
click at [342, 263] on span "Orders" at bounding box center [346, 263] width 30 height 12
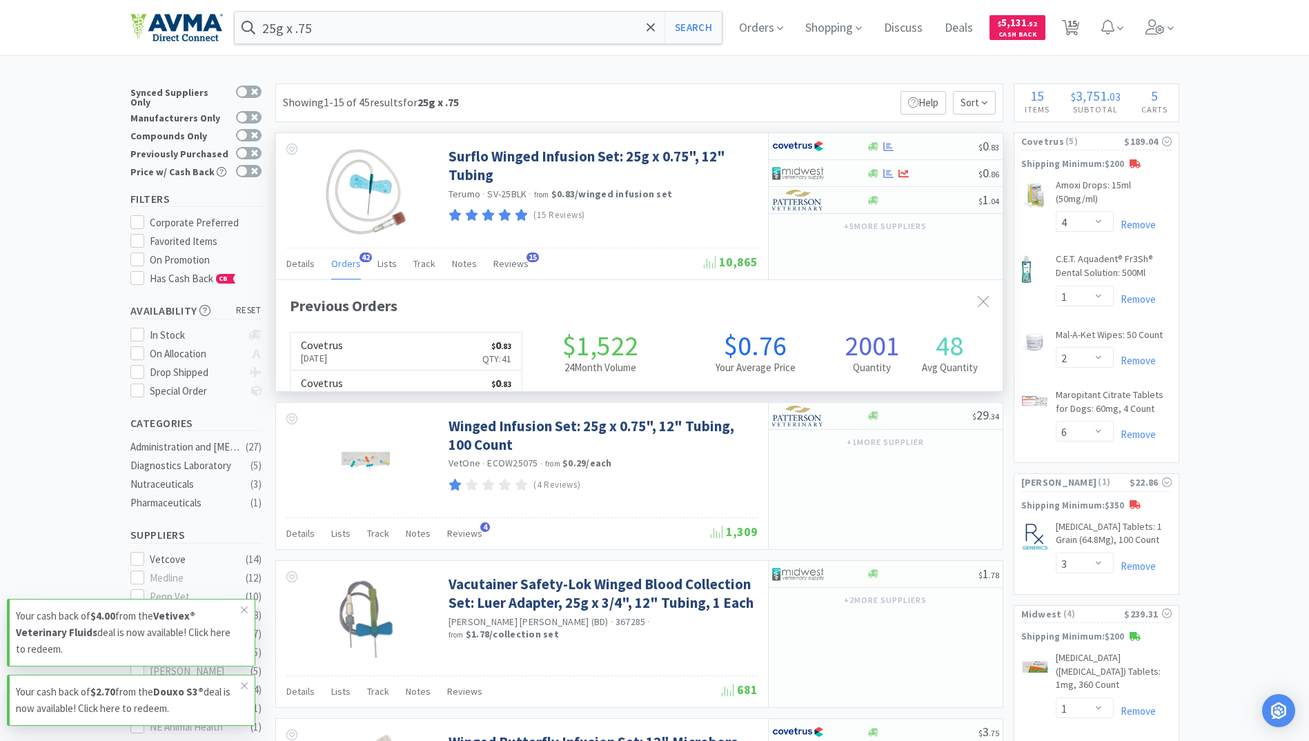
scroll to position [370, 726]
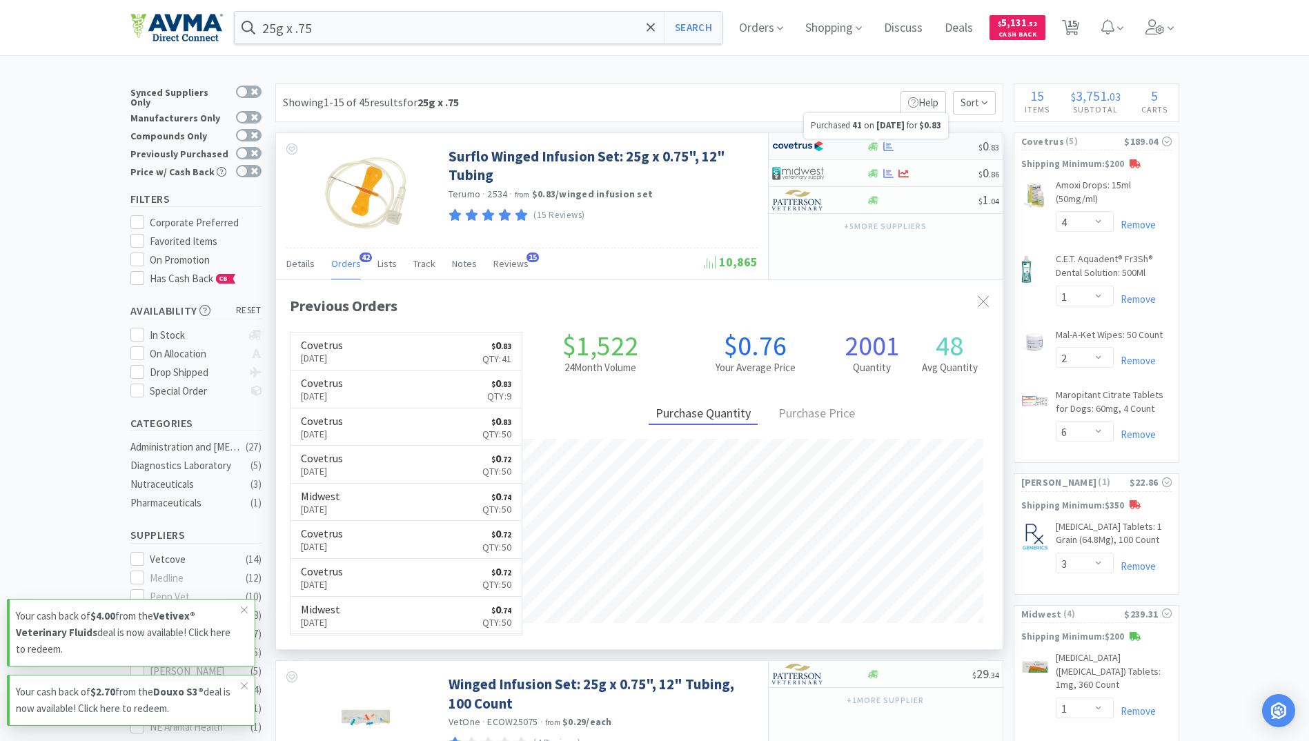
click at [889, 146] on icon at bounding box center [888, 145] width 10 height 9
select select "1"
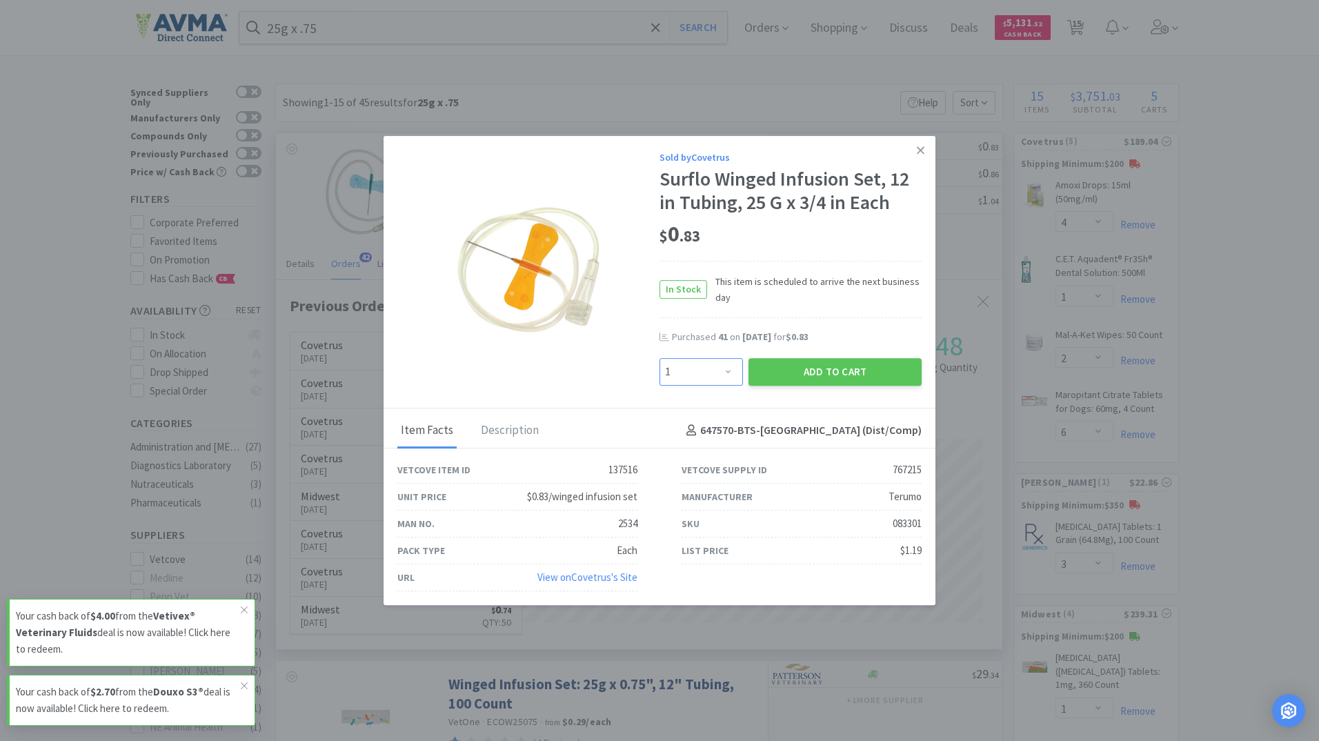
click at [720, 371] on select "Enter Quantity 1 2 3 4 5 6 7 8 9 10 11 12 13 14 15 16 17 18 19 20 Enter Quantity" at bounding box center [701, 372] width 83 height 28
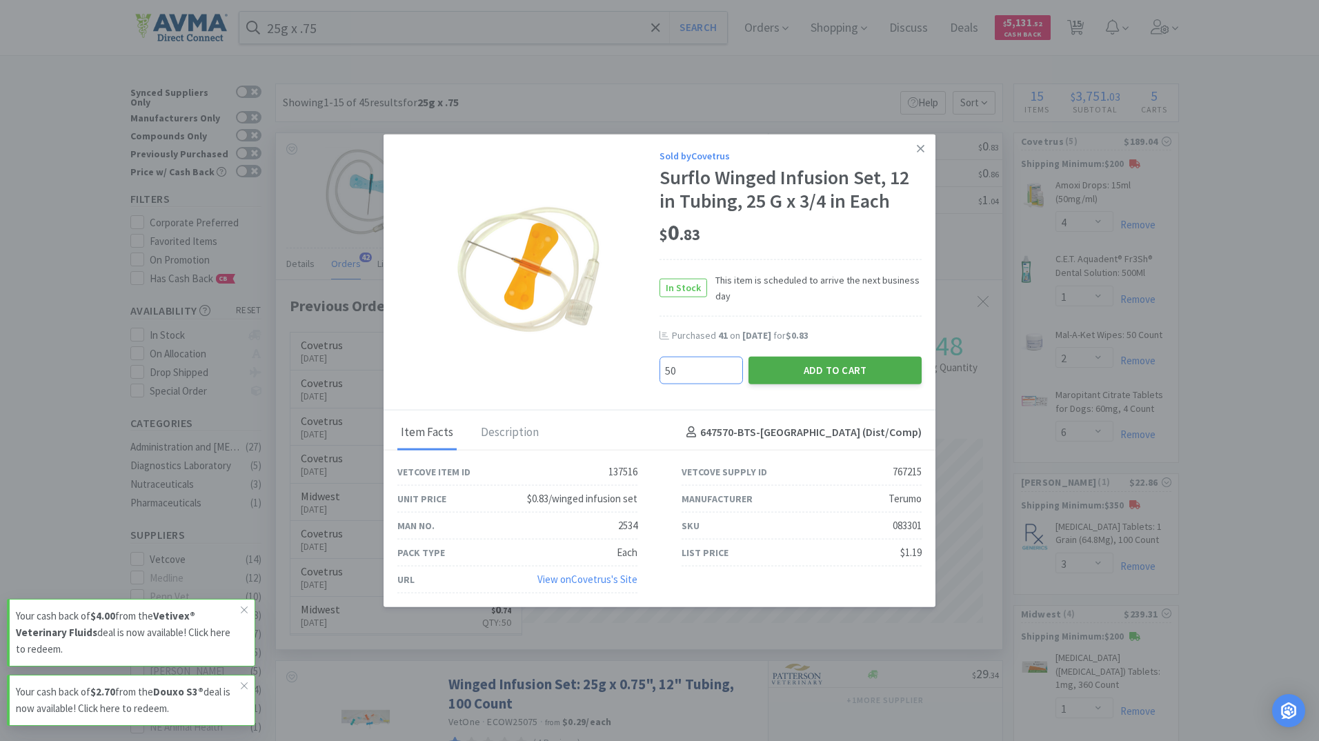
type input "50"
click at [809, 369] on button "Add to Cart" at bounding box center [835, 370] width 173 height 28
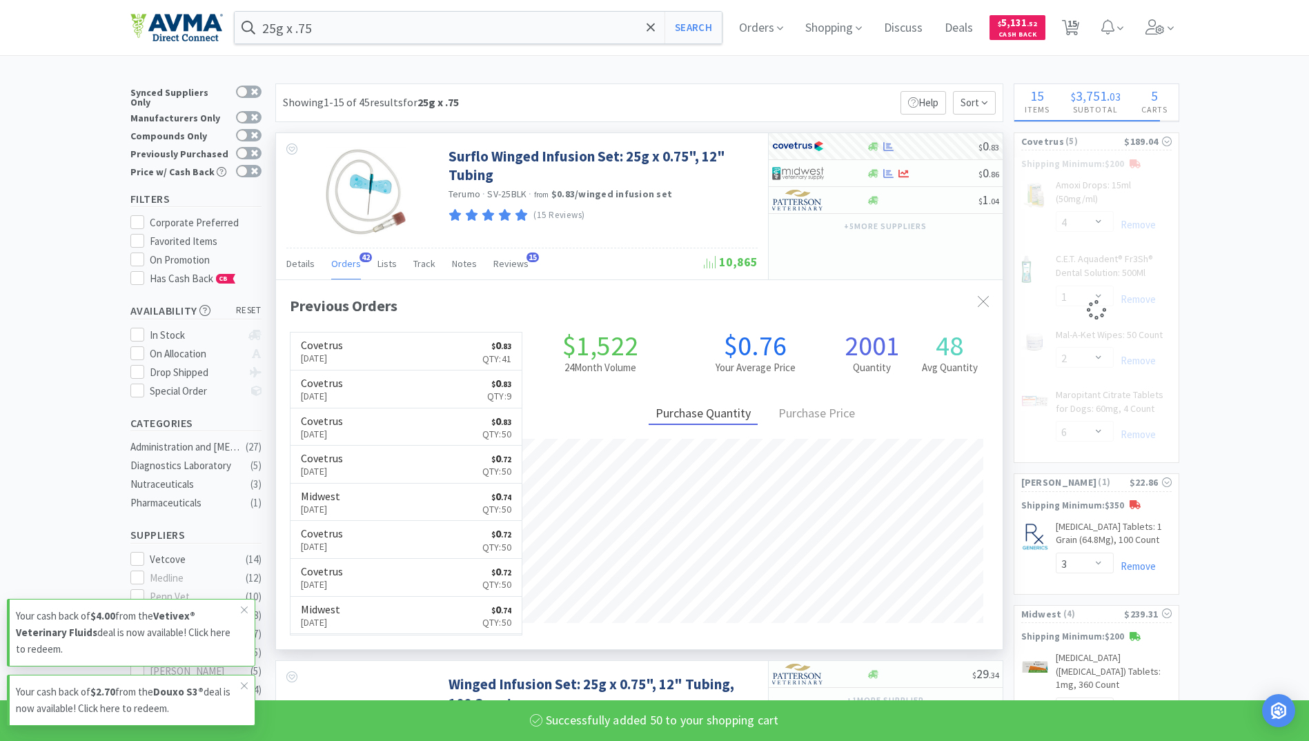
select select "50"
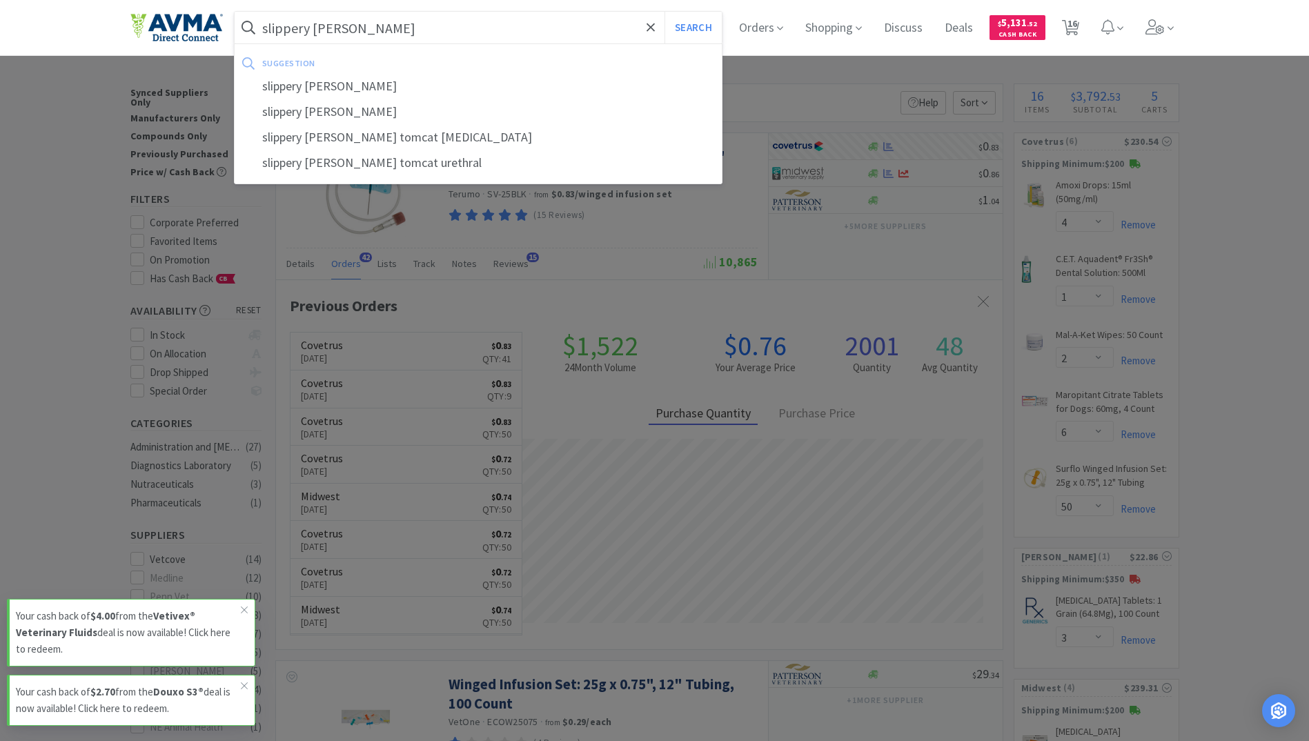
type input "slippery [PERSON_NAME]"
click at [664, 12] on button "Search" at bounding box center [692, 28] width 57 height 32
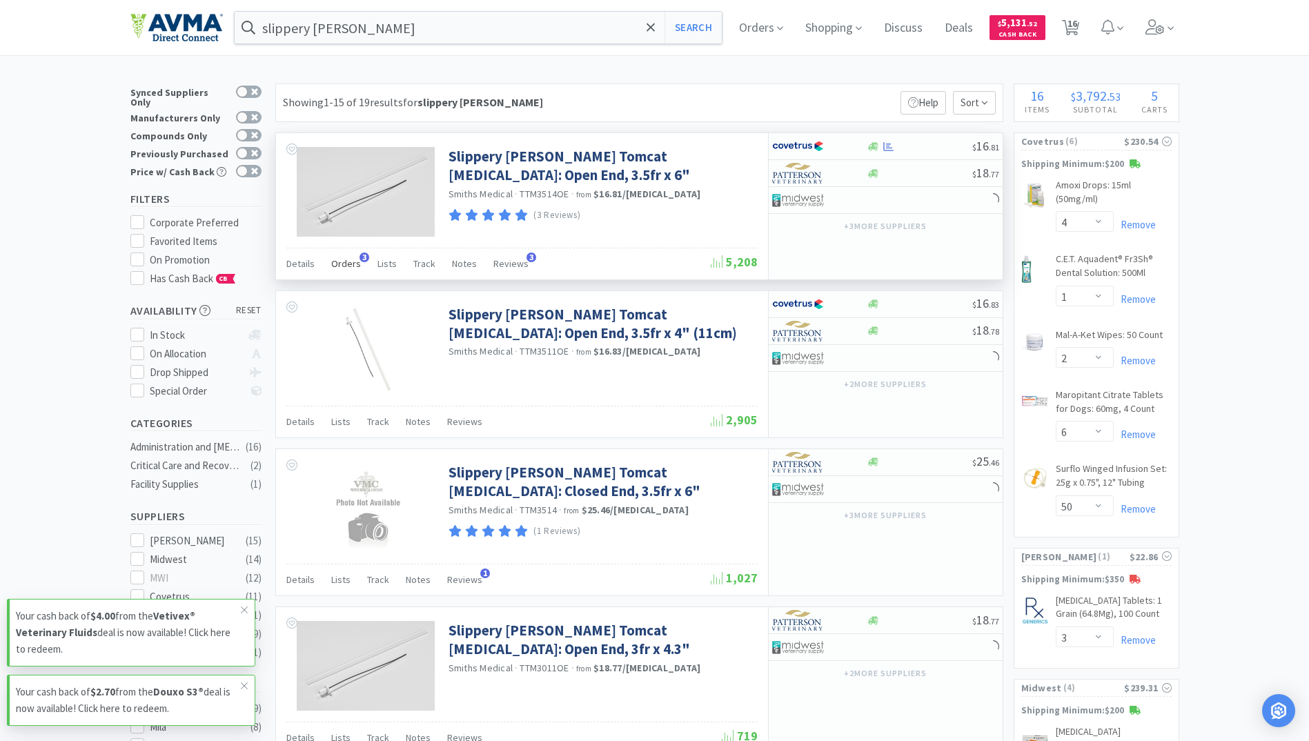
click at [339, 265] on span "Orders" at bounding box center [346, 263] width 30 height 12
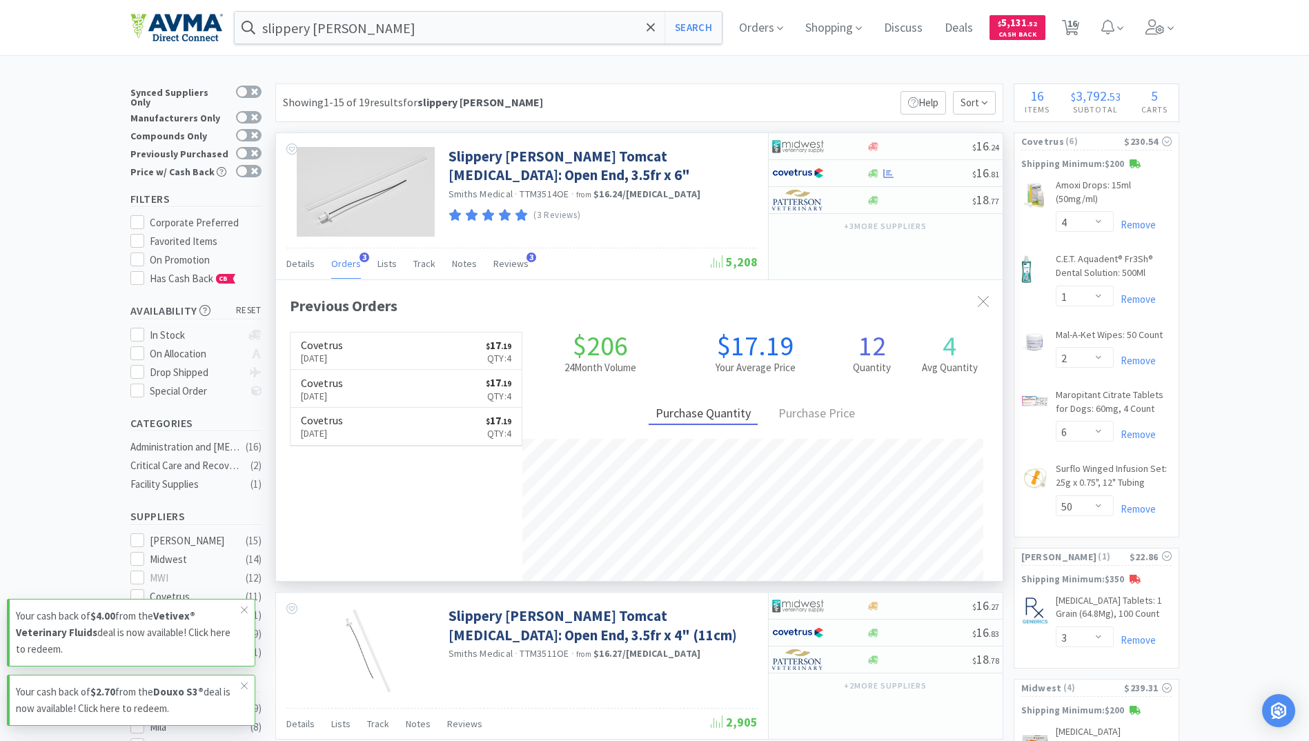
scroll to position [357, 726]
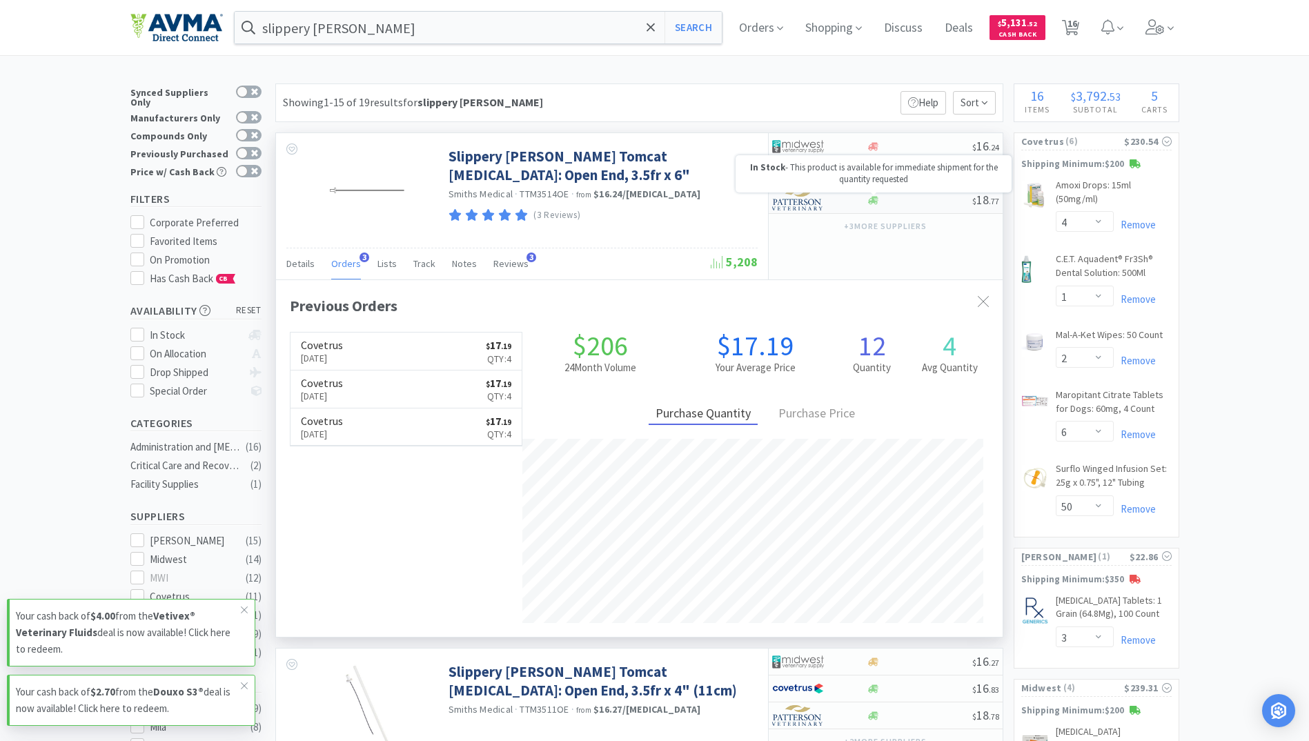
click at [873, 205] on icon at bounding box center [873, 200] width 10 height 10
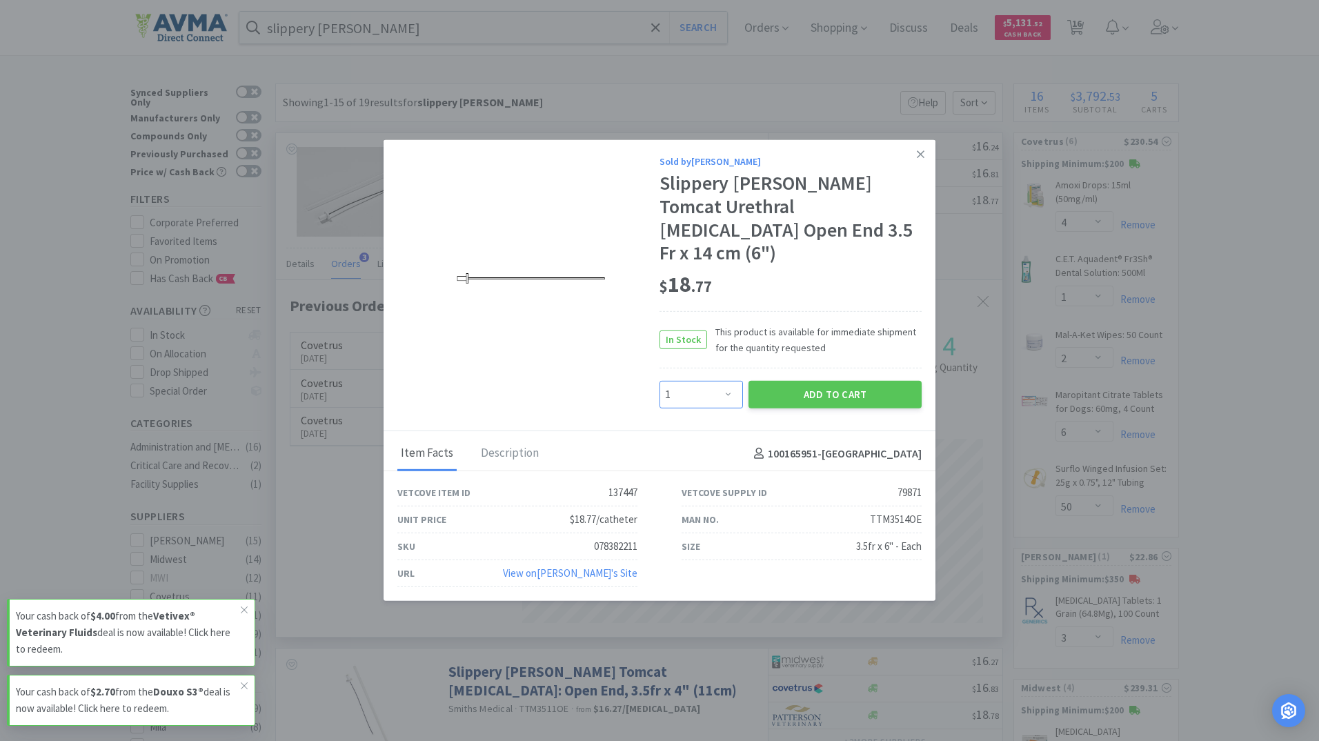
click at [719, 384] on select "Enter Quantity 1 2 3 4 5 6 7 8 9 10 11 12 13 14 15 16 17 18 19 20 Enter Quantity" at bounding box center [701, 395] width 83 height 28
select select "4"
click at [660, 381] on select "Enter Quantity 1 2 3 4 5 6 7 8 9 10 11 12 13 14 15 16 17 18 19 20 Enter Quantity" at bounding box center [701, 395] width 83 height 28
click at [851, 381] on button "Add to Cart" at bounding box center [835, 395] width 173 height 28
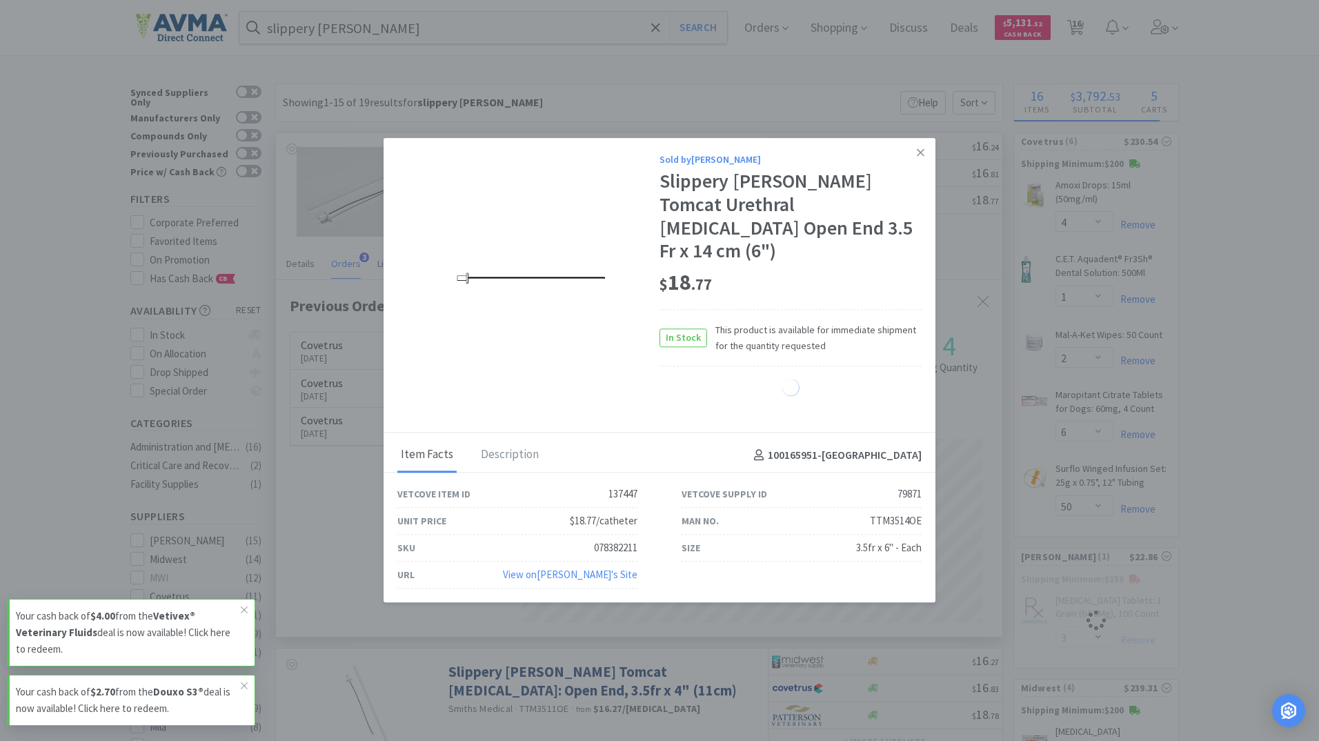
select select "4"
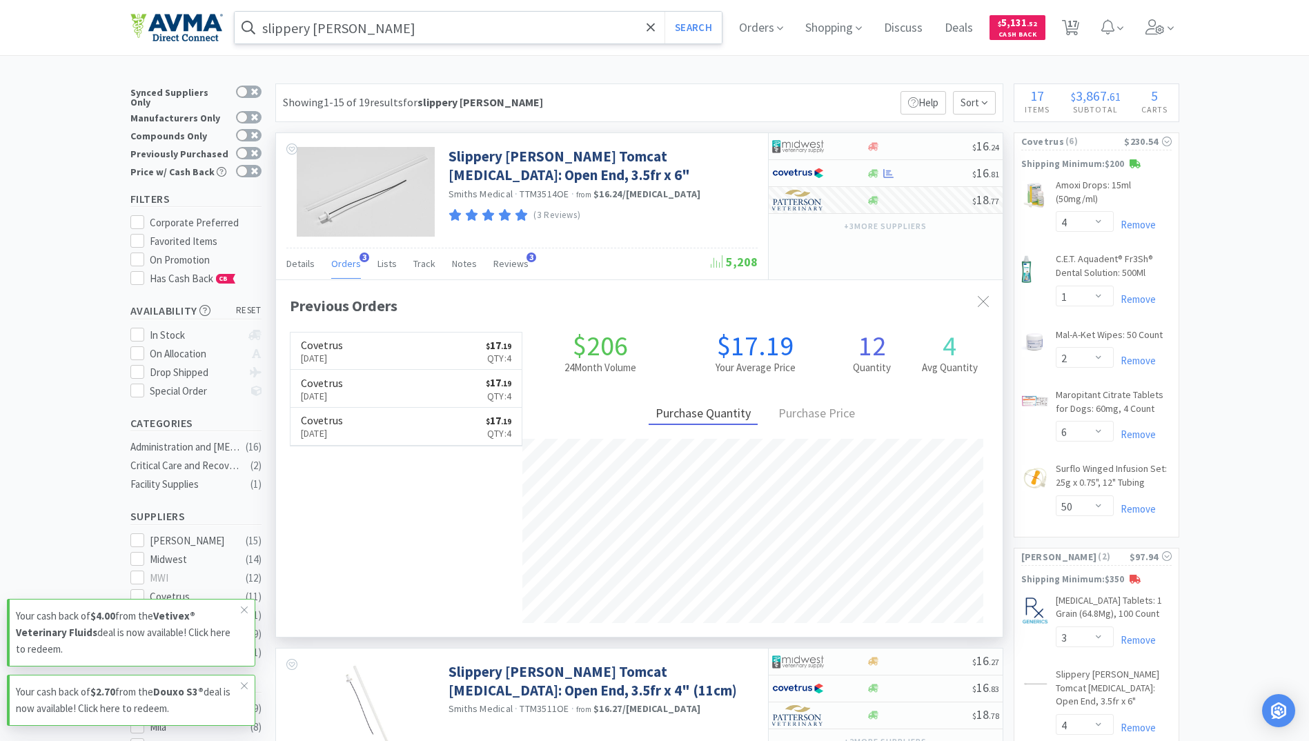
click at [355, 23] on input "slippery [PERSON_NAME]" at bounding box center [479, 28] width 488 height 32
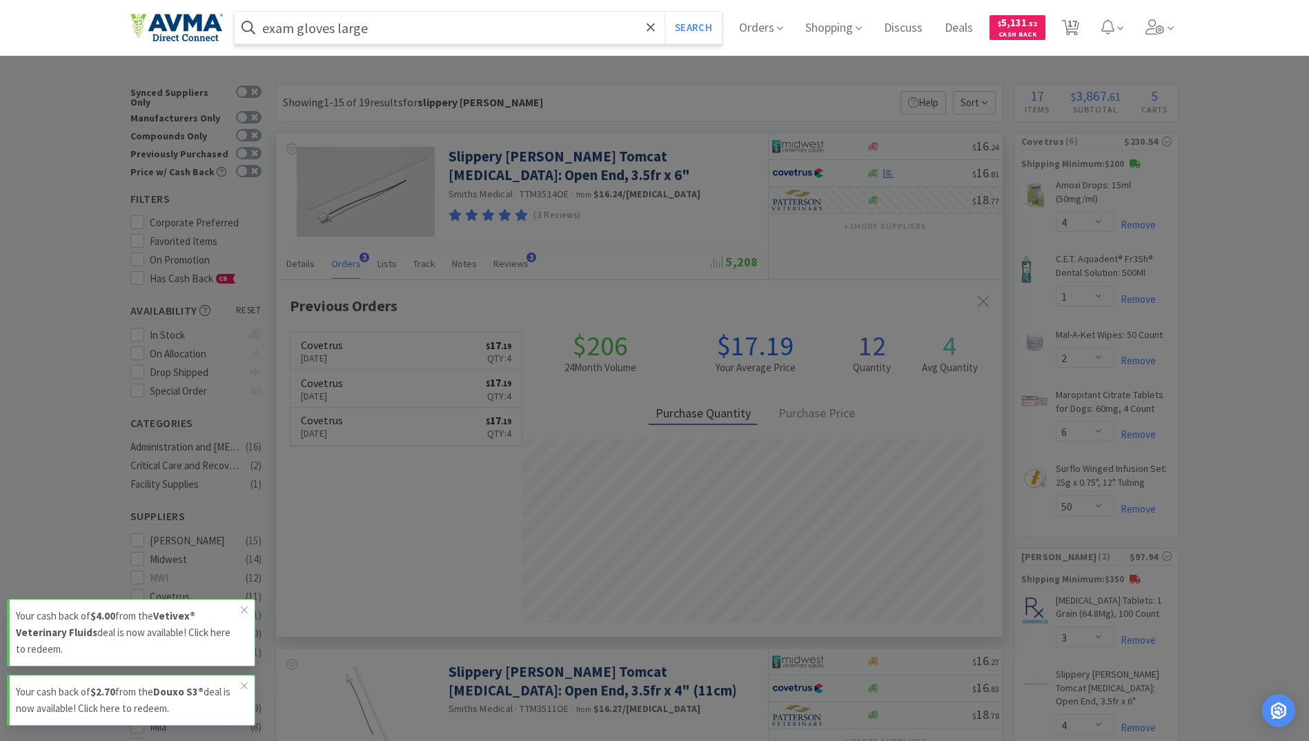
type input "exam gloves large"
click at [664, 12] on button "Search" at bounding box center [692, 28] width 57 height 32
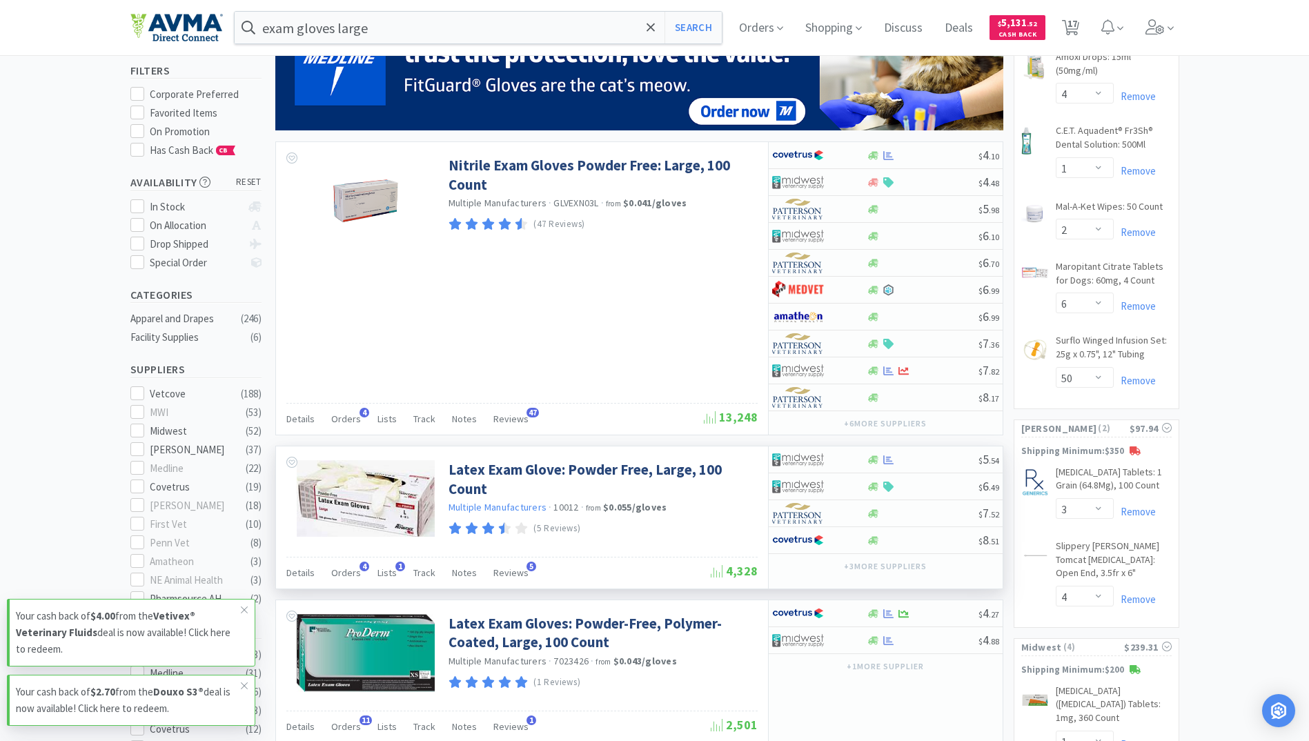
scroll to position [276, 0]
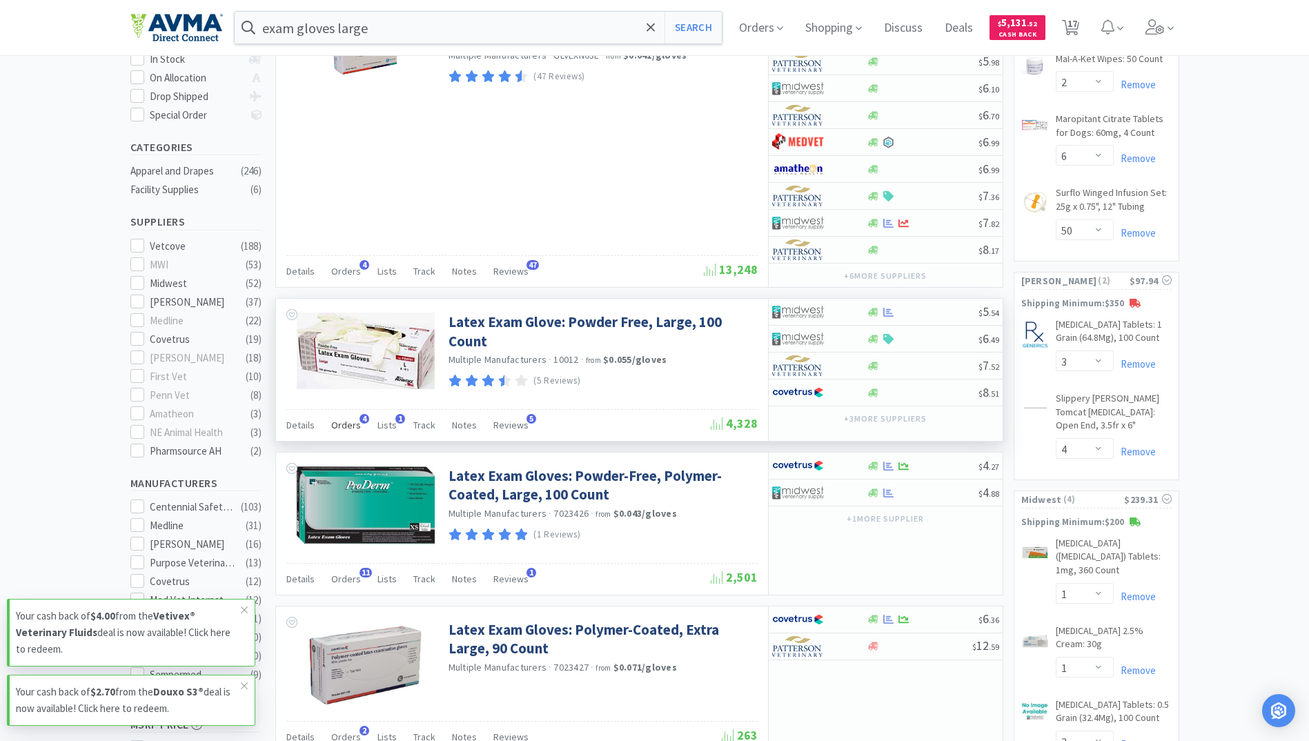
click at [337, 426] on span "Orders" at bounding box center [346, 425] width 30 height 12
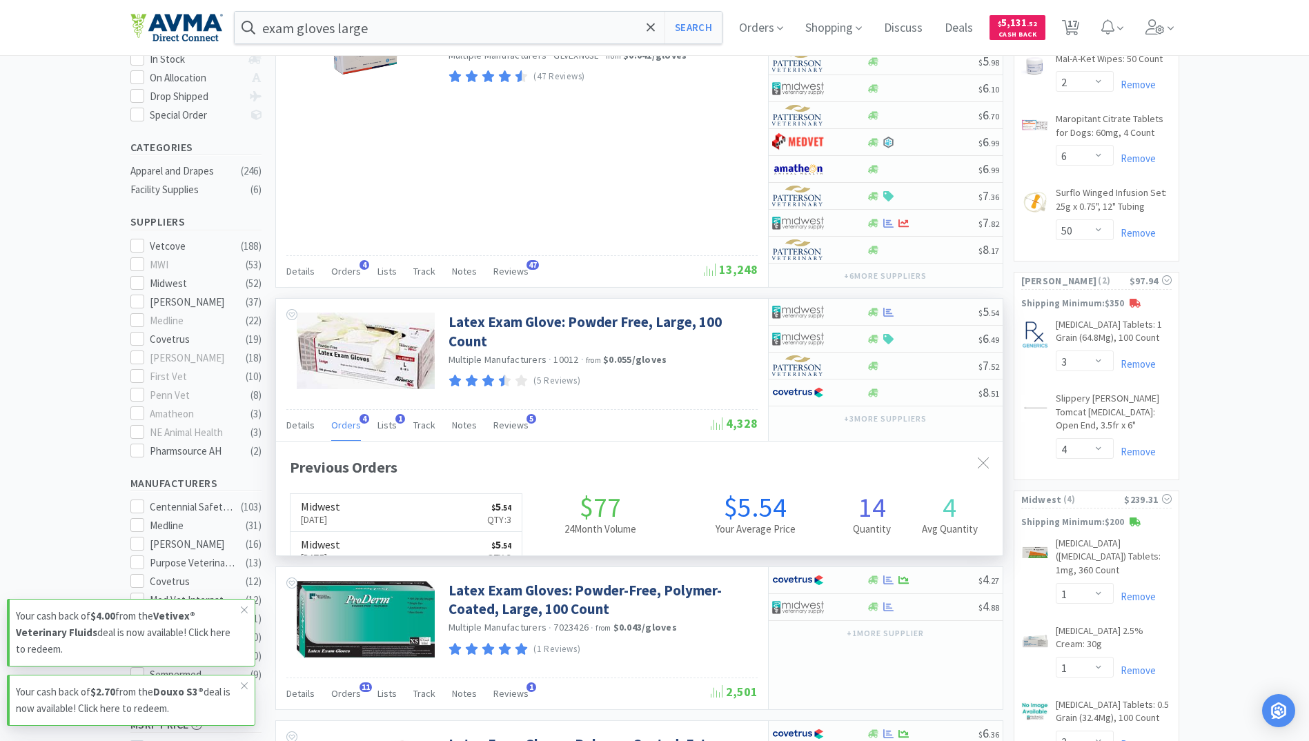
scroll to position [357, 726]
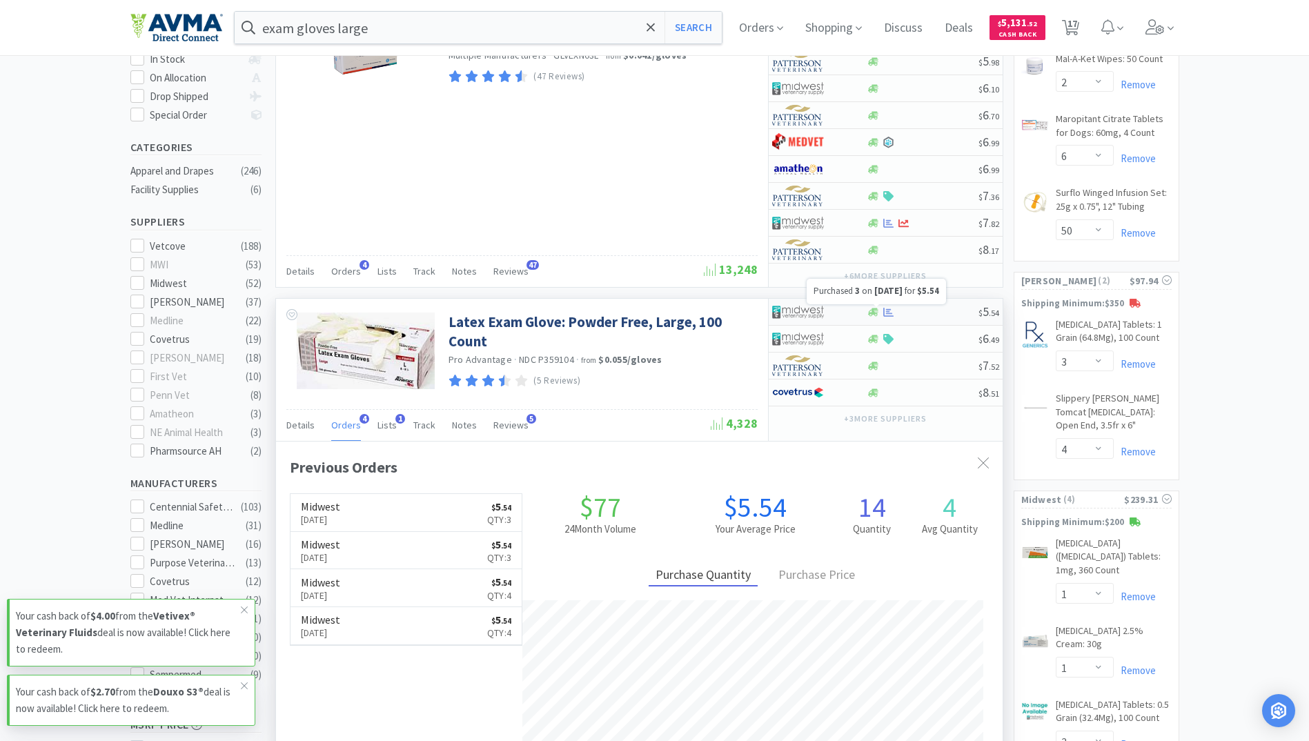
click at [890, 308] on icon at bounding box center [888, 312] width 10 height 10
select select "1"
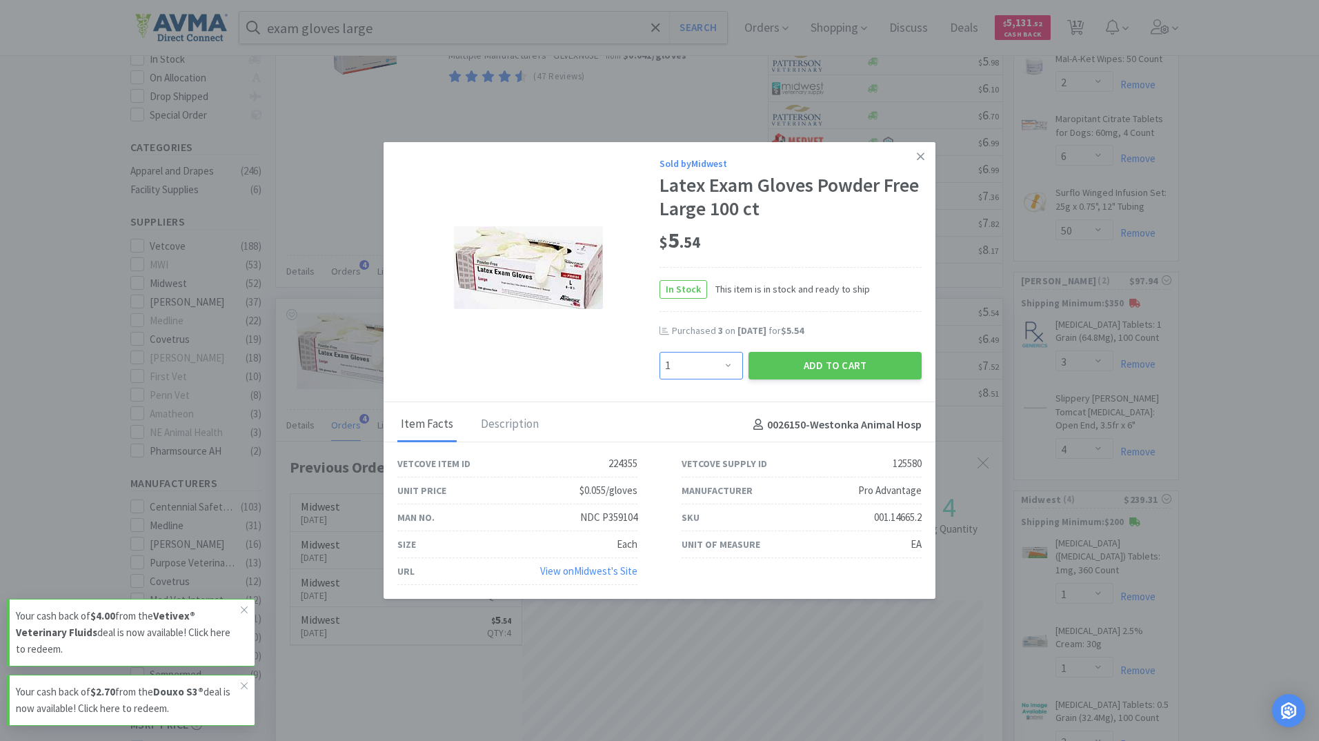
click at [720, 366] on select "Enter Quantity 1 2 3 4 5 6 7 8 9 10 11 12 13 14 15 16 17 18 19 20 Enter Quantity" at bounding box center [701, 366] width 83 height 28
click at [912, 157] on link at bounding box center [921, 157] width 24 height 30
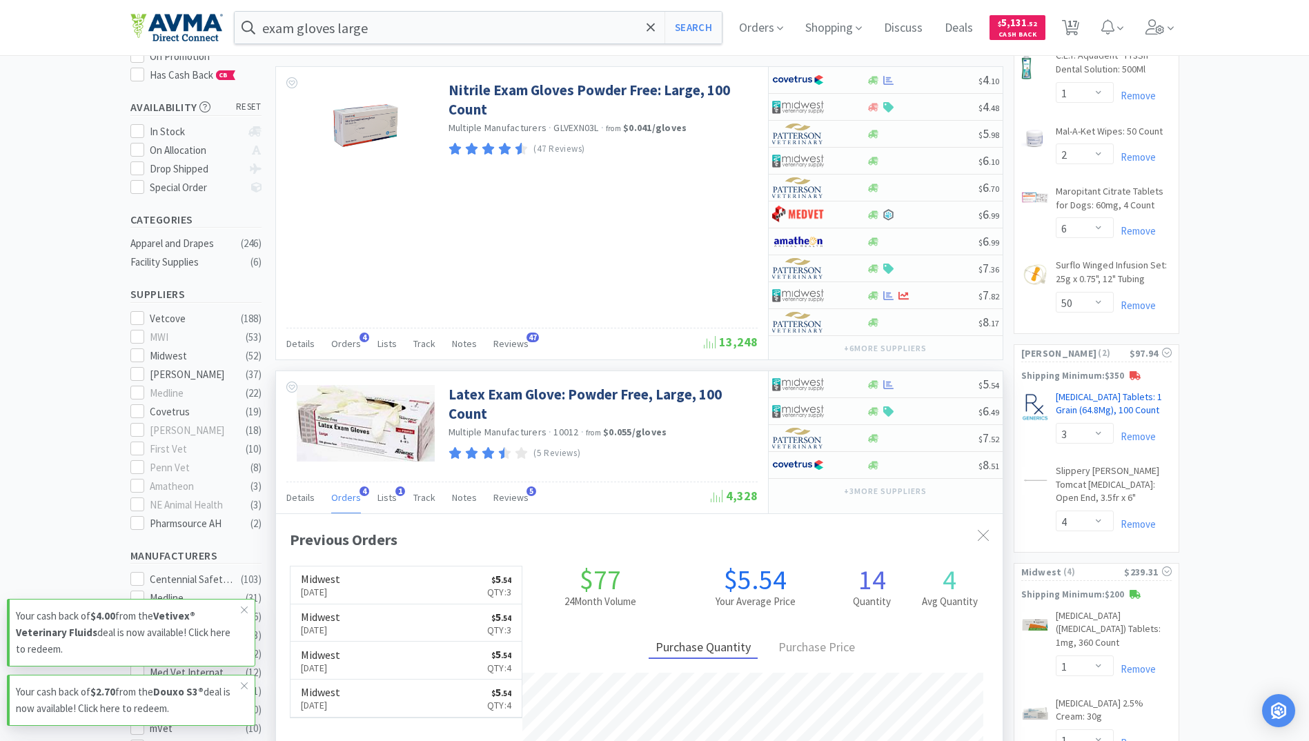
scroll to position [207, 0]
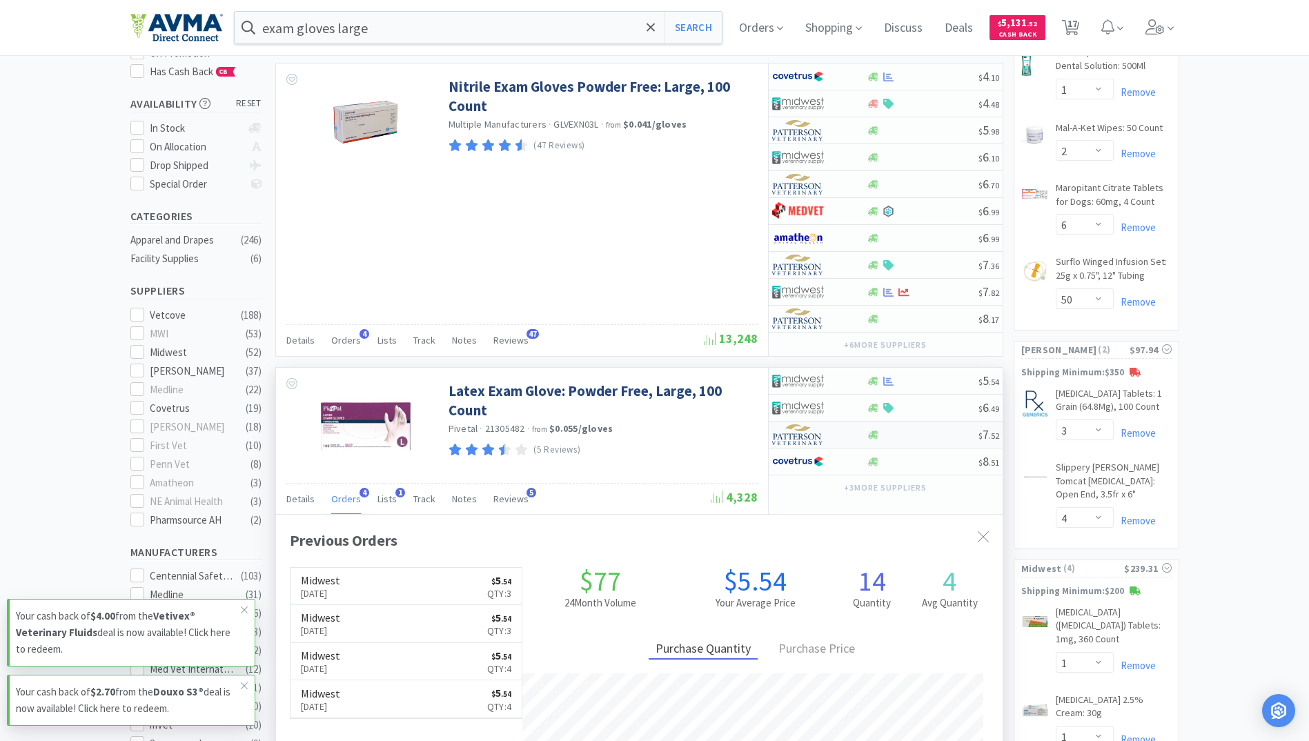
click at [871, 440] on div "$ 7 . 52" at bounding box center [886, 435] width 234 height 27
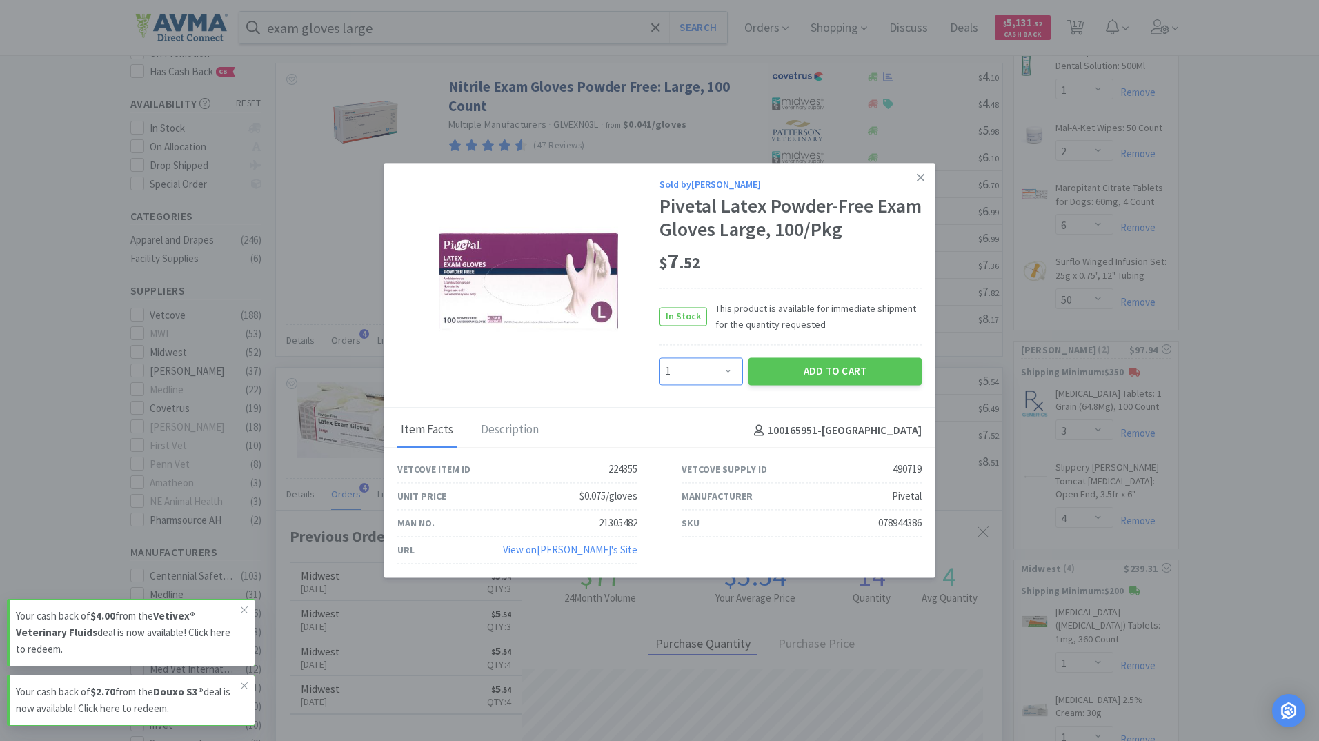
click at [719, 370] on select "Enter Quantity 1 2 3 4 5 6 7 8 9 10 11 12 13 14 15 16 17 18 19 20 Enter Quantity" at bounding box center [701, 371] width 83 height 28
select select "3"
click at [660, 357] on select "Enter Quantity 1 2 3 4 5 6 7 8 9 10 11 12 13 14 15 16 17 18 19 20 Enter Quantity" at bounding box center [701, 371] width 83 height 28
click at [869, 370] on button "Add to Cart" at bounding box center [835, 371] width 173 height 28
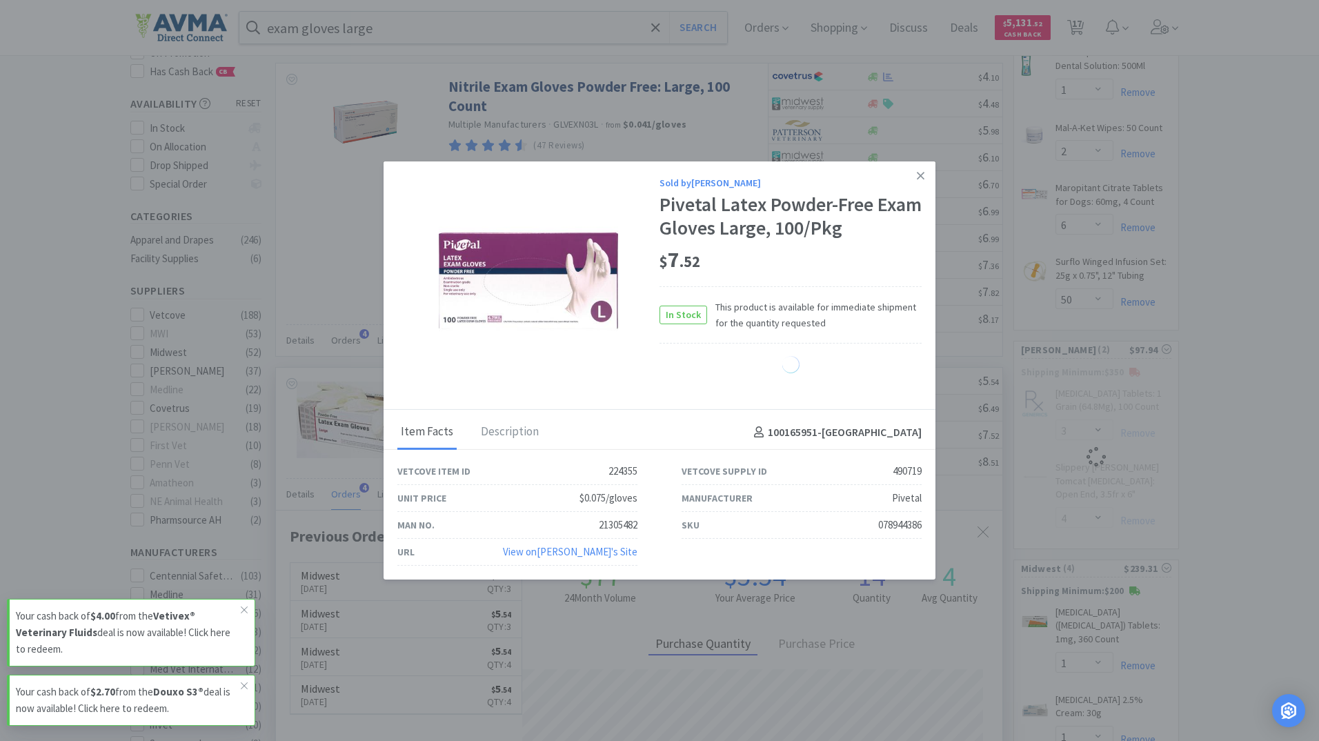
select select "3"
select select "4"
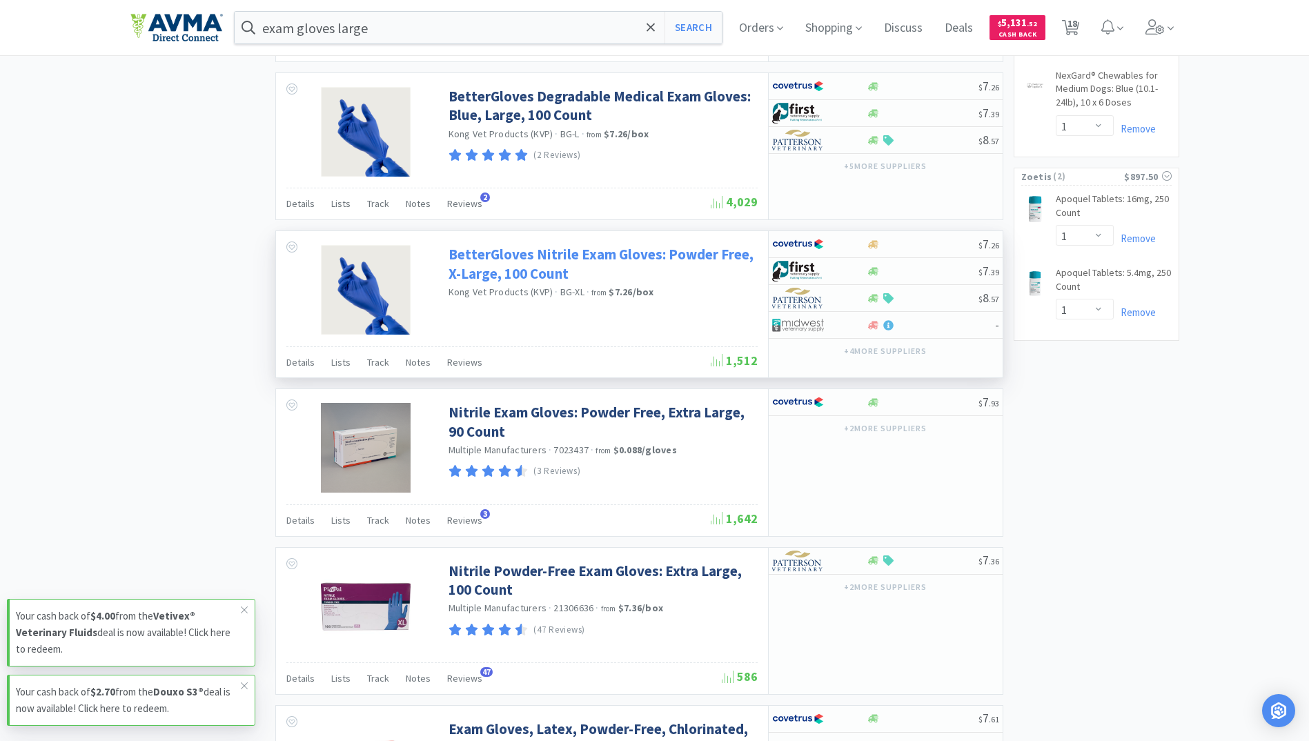
scroll to position [1380, 0]
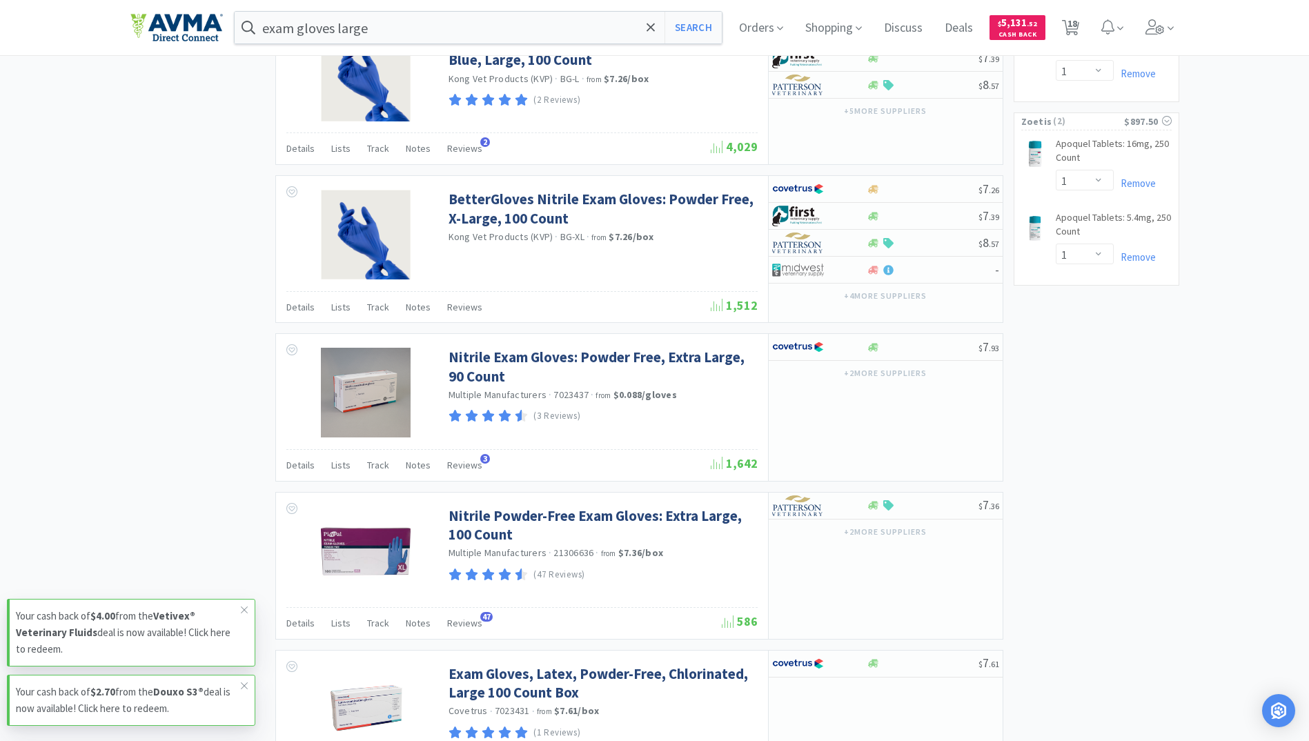
click at [468, 7] on div "exam gloves large Search Orders Shopping Discuss Discuss Deals Deals $ 5,131 . …" at bounding box center [654, 27] width 1049 height 55
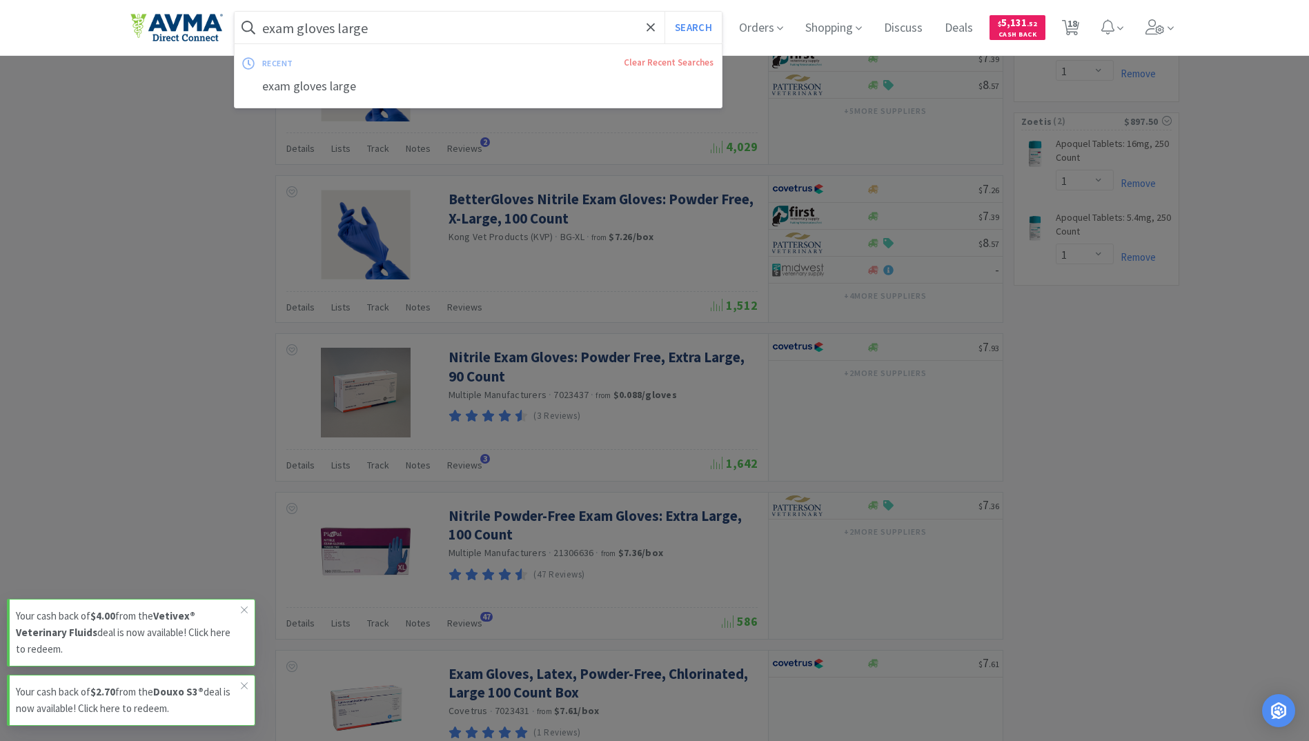
click at [450, 13] on input "exam gloves large" at bounding box center [479, 28] width 488 height 32
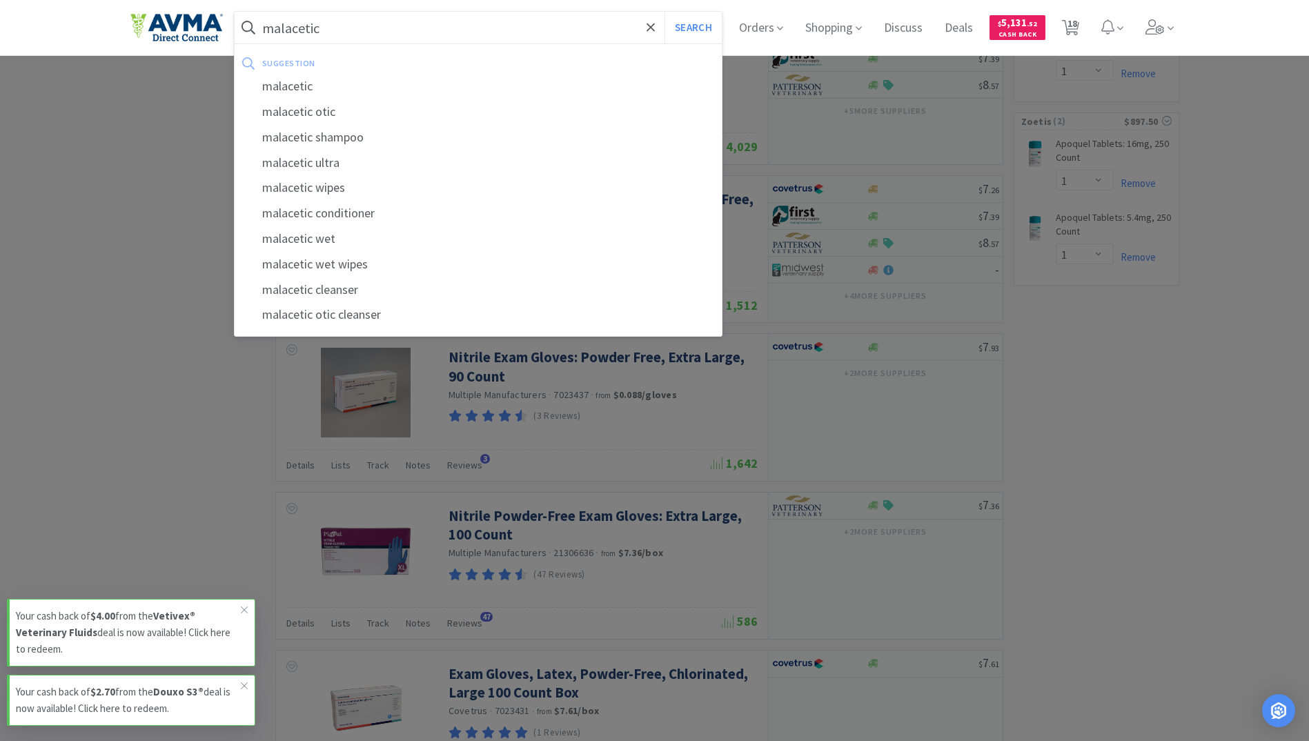
type input "malacetic"
click at [664, 12] on button "Search" at bounding box center [692, 28] width 57 height 32
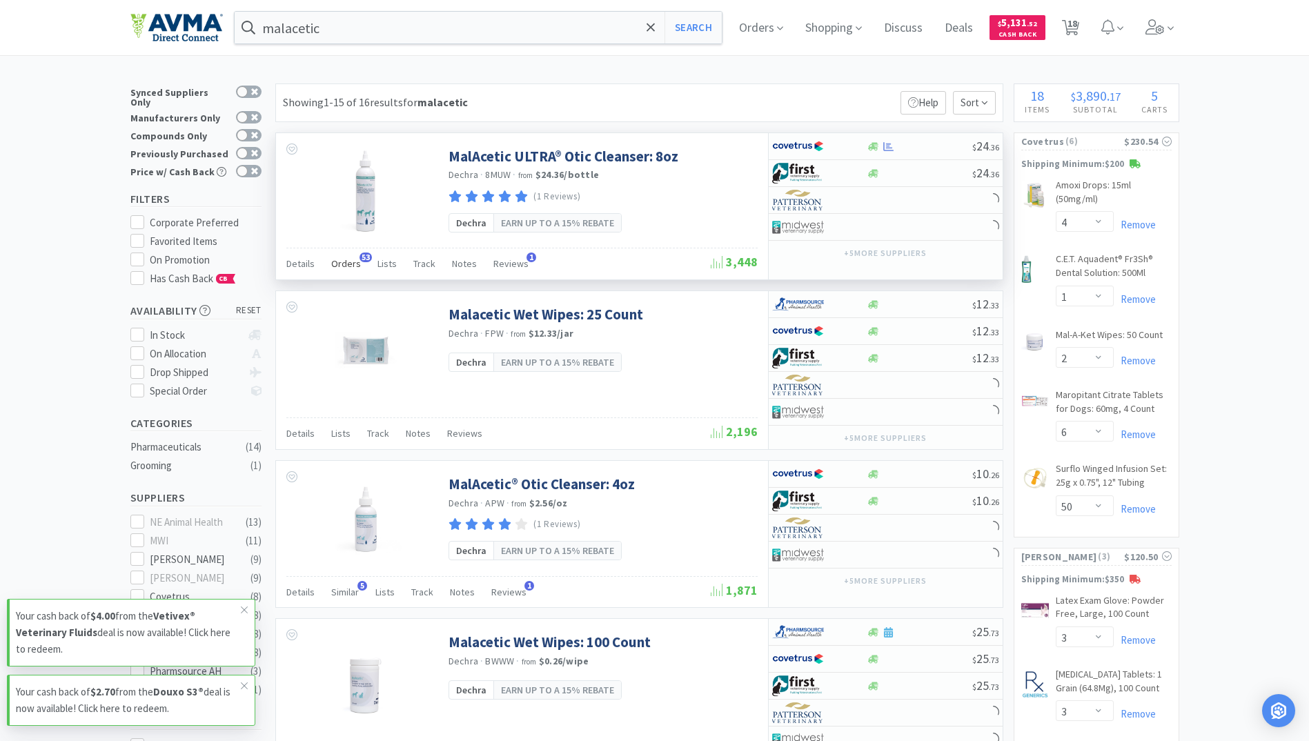
click at [346, 262] on span "Orders" at bounding box center [346, 263] width 30 height 12
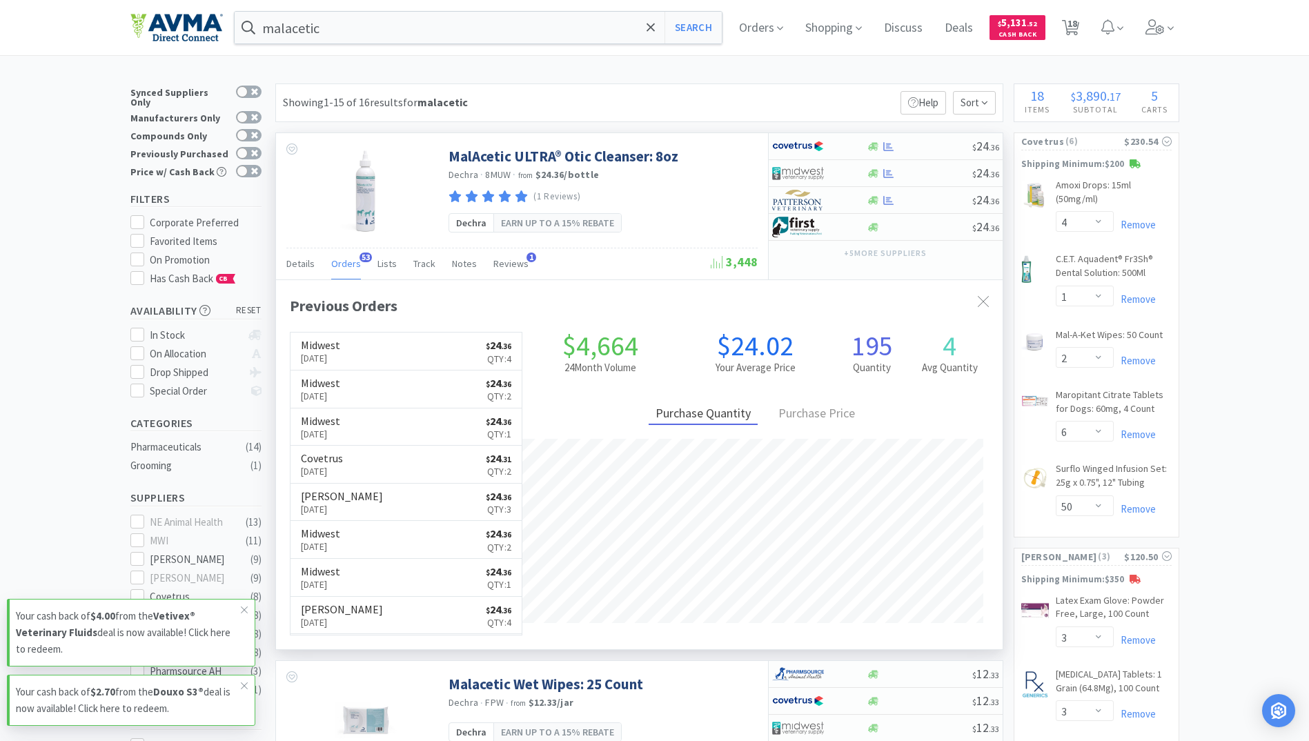
scroll to position [370, 726]
click at [893, 201] on icon at bounding box center [888, 200] width 10 height 10
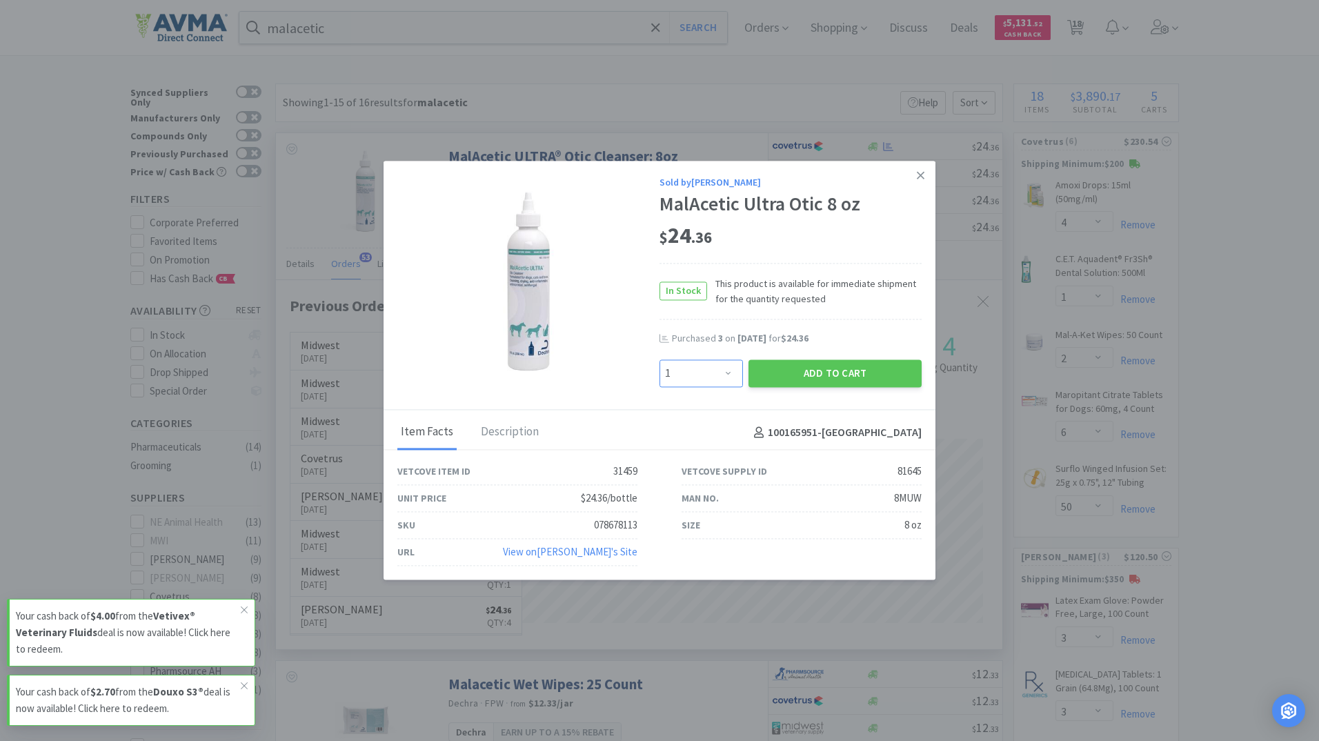
click at [720, 368] on select "Enter Quantity 1 2 3 4 5 6 7 8 9 10 11 12 13 14 15 16 17 18 19 20 Enter Quantity" at bounding box center [701, 373] width 83 height 28
select select "6"
click at [660, 359] on select "Enter Quantity 1 2 3 4 5 6 7 8 9 10 11 12 13 14 15 16 17 18 19 20 Enter Quantity" at bounding box center [701, 373] width 83 height 28
click at [845, 369] on button "Add to Cart" at bounding box center [835, 373] width 173 height 28
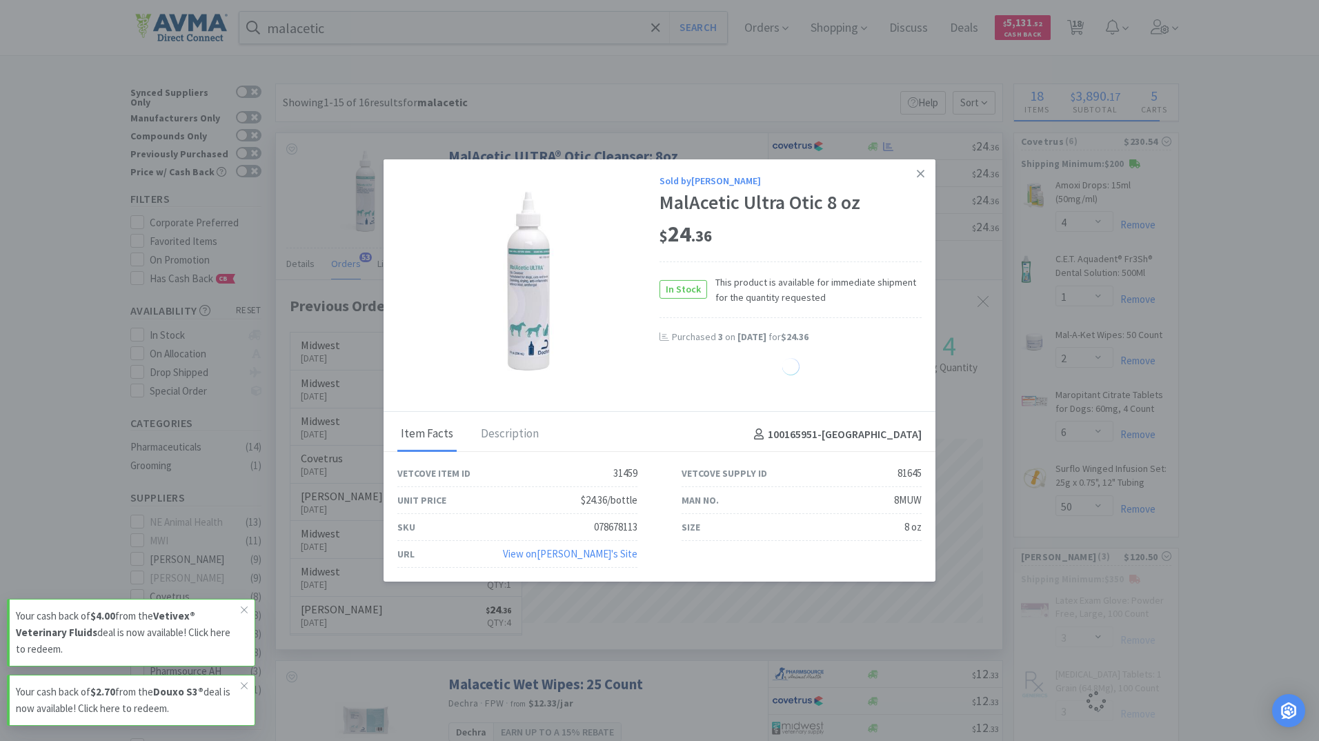
select select "6"
select select "3"
select select "4"
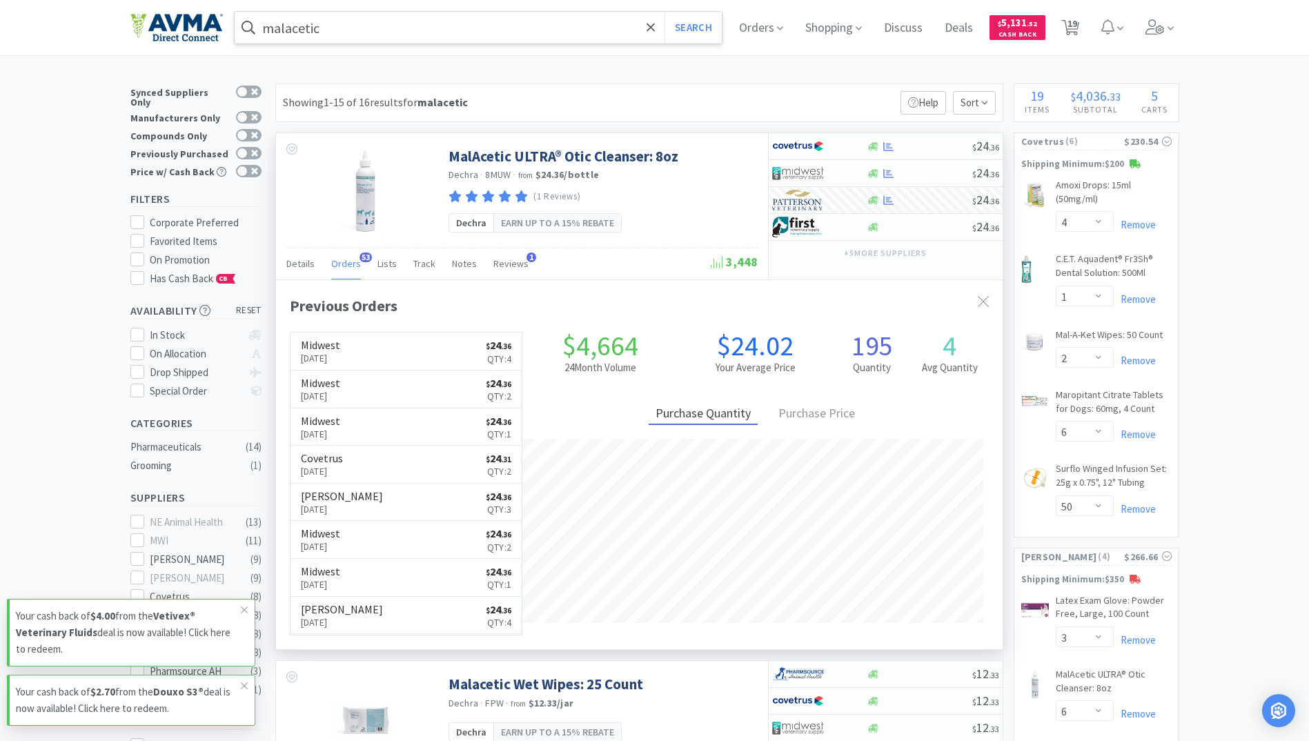
click at [344, 28] on input "malacetic" at bounding box center [479, 28] width 488 height 32
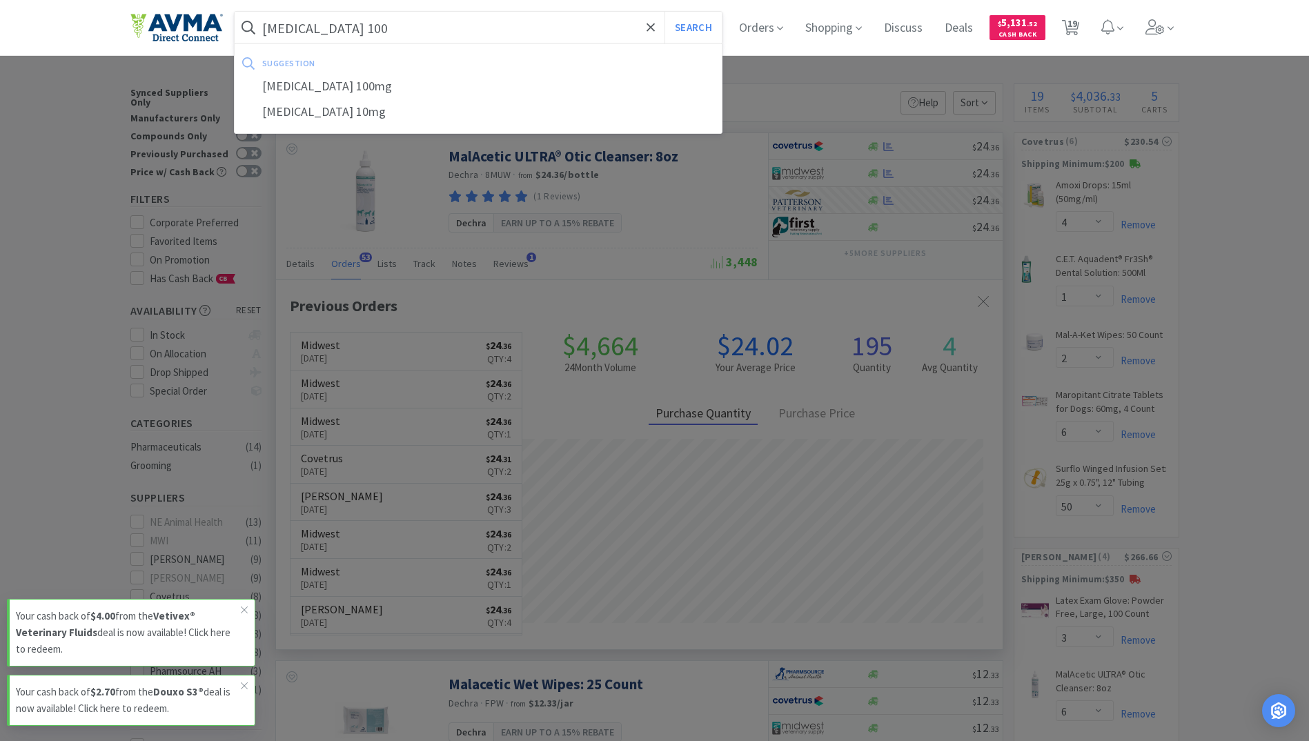
click at [664, 12] on button "Search" at bounding box center [692, 28] width 57 height 32
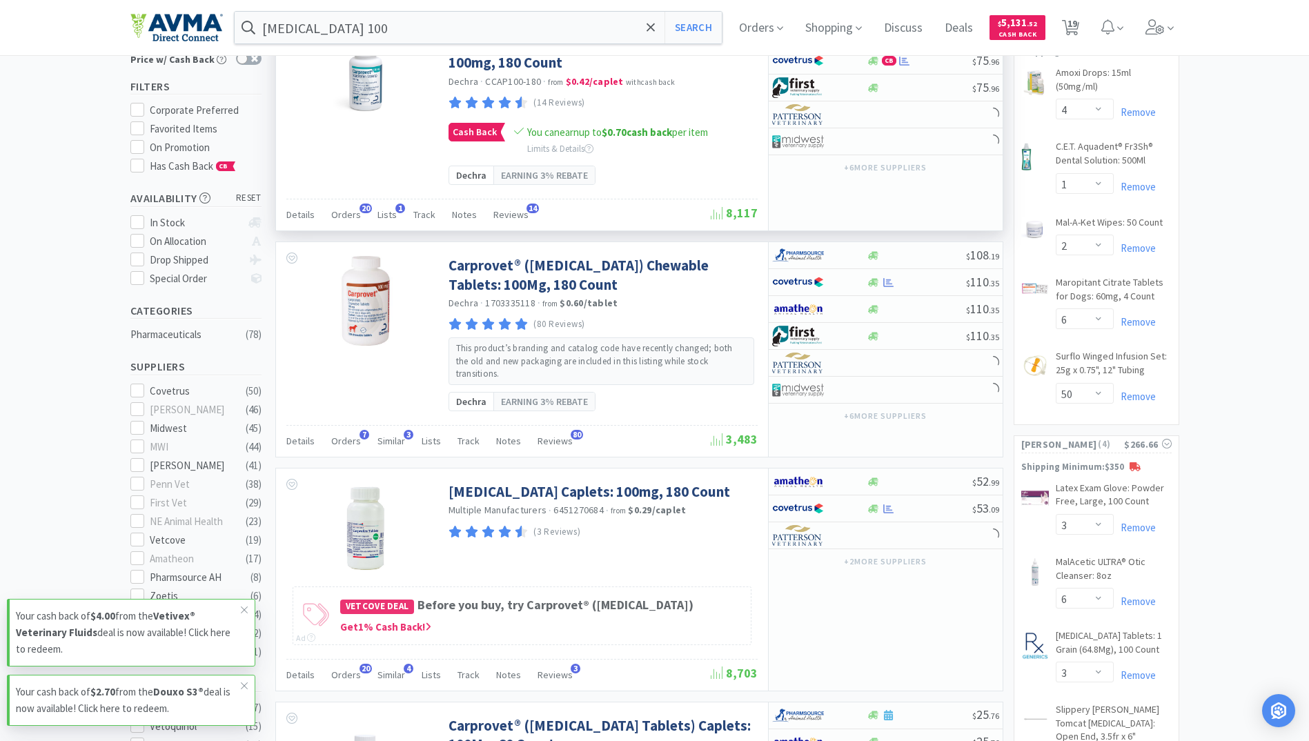
scroll to position [138, 0]
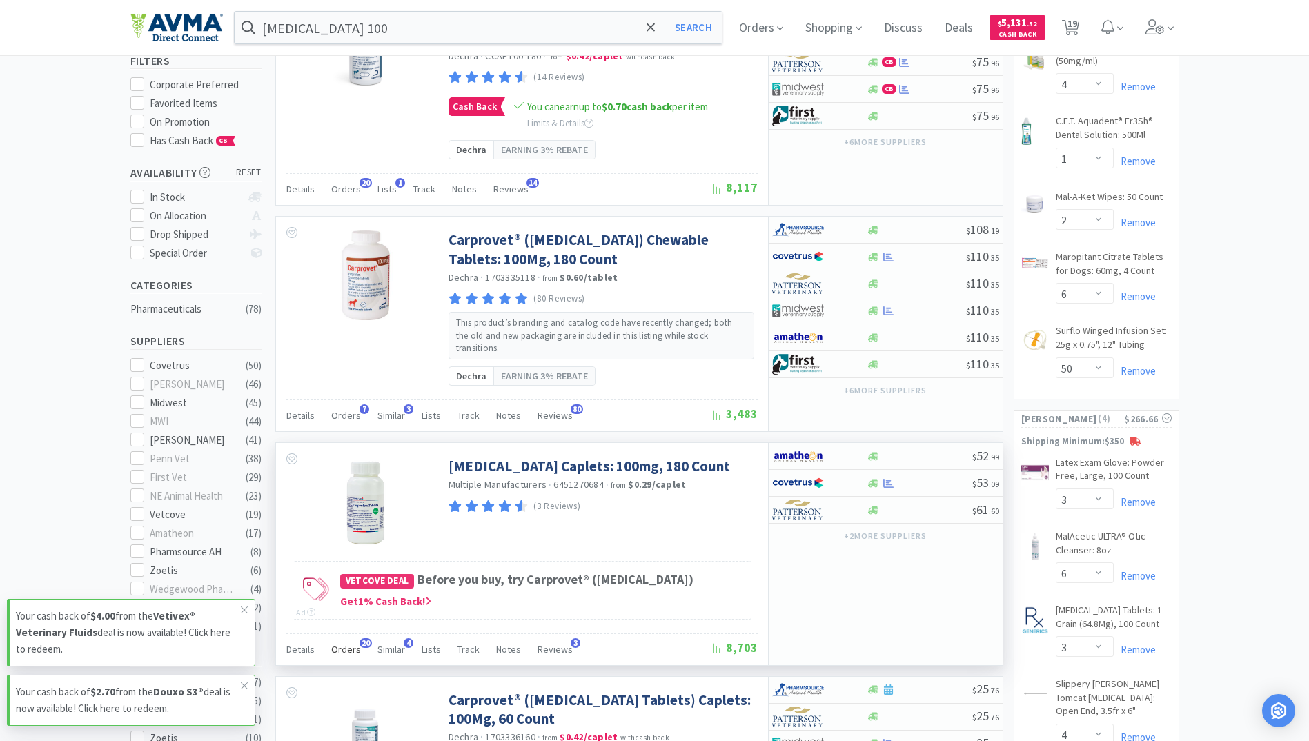
click at [353, 644] on div "Orders 20" at bounding box center [346, 651] width 30 height 26
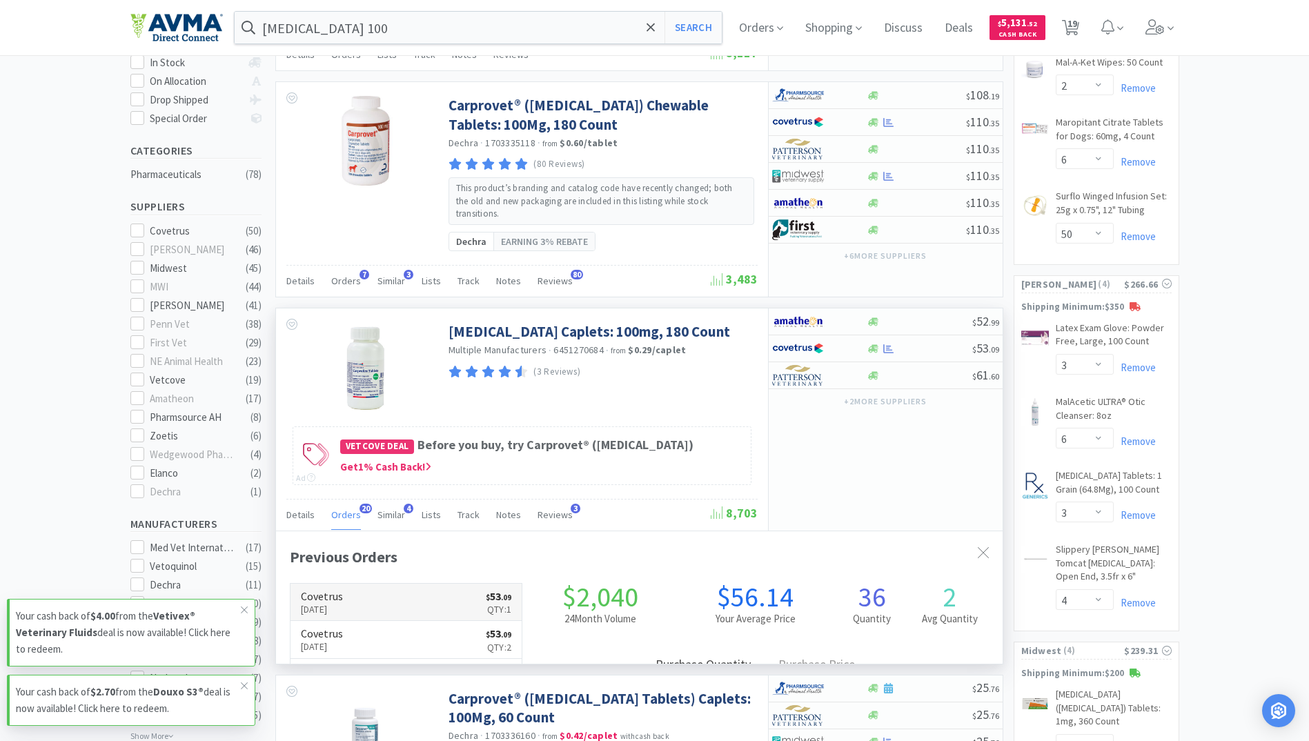
scroll to position [276, 0]
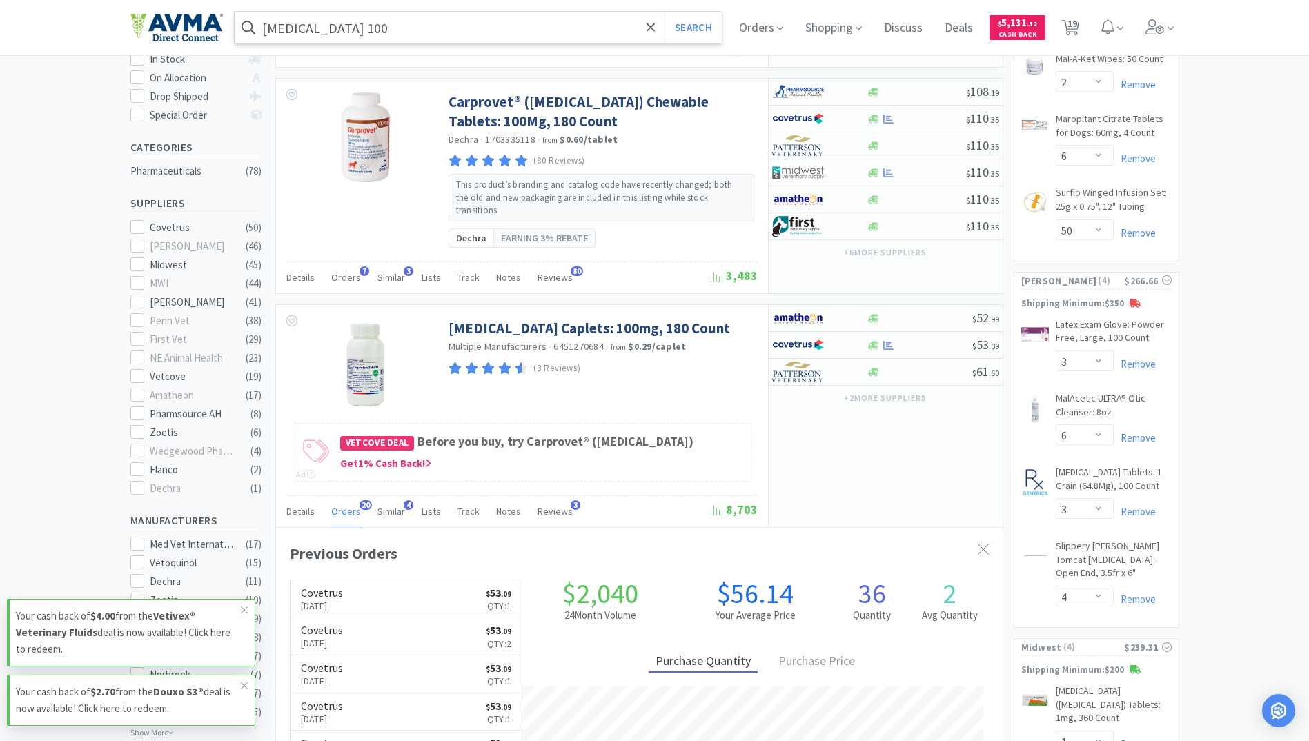
click at [447, 32] on input "[MEDICAL_DATA] 100" at bounding box center [479, 28] width 488 height 32
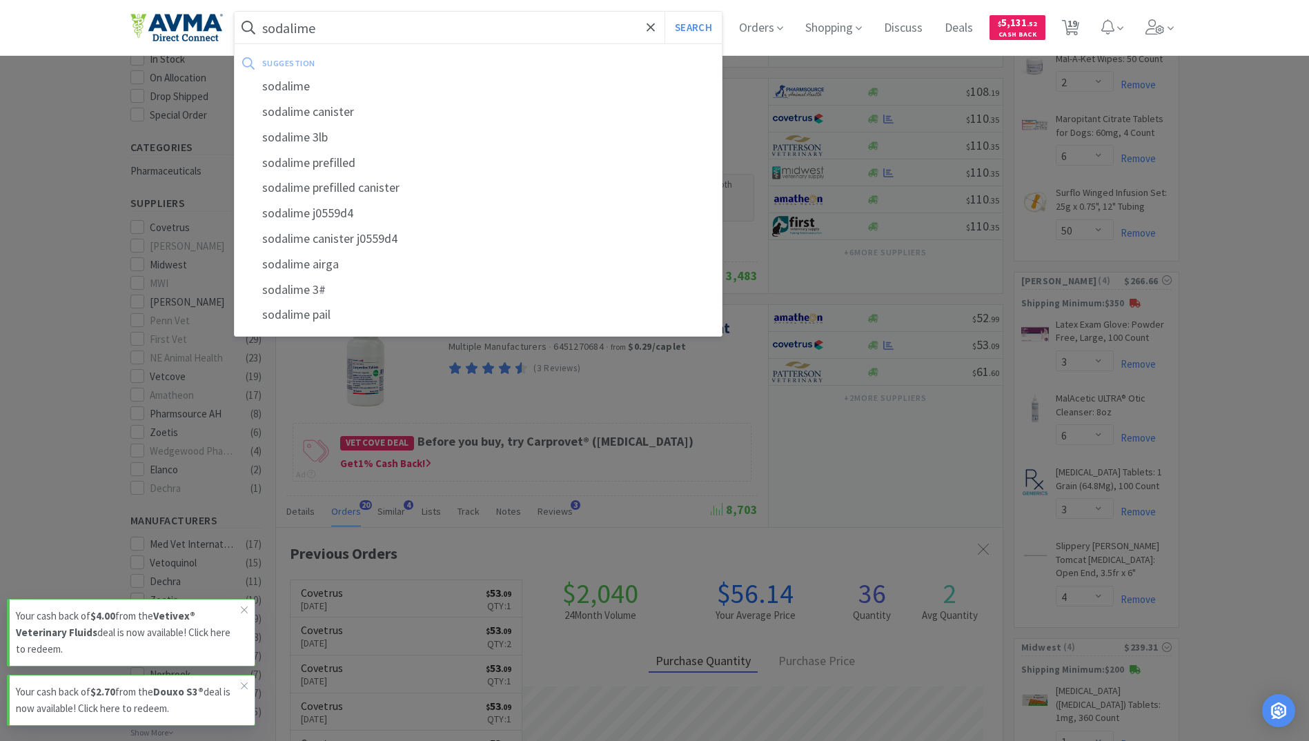
click at [664, 12] on button "Search" at bounding box center [692, 28] width 57 height 32
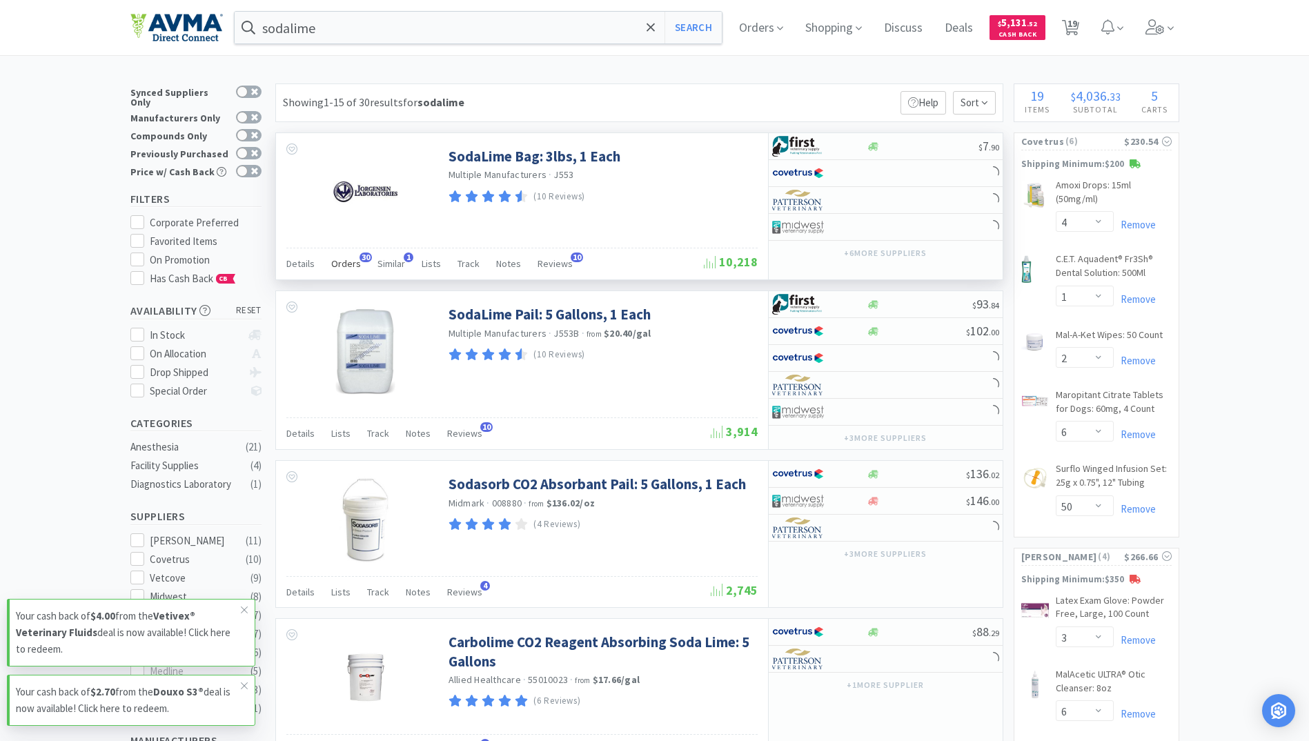
click at [335, 264] on span "Orders" at bounding box center [346, 263] width 30 height 12
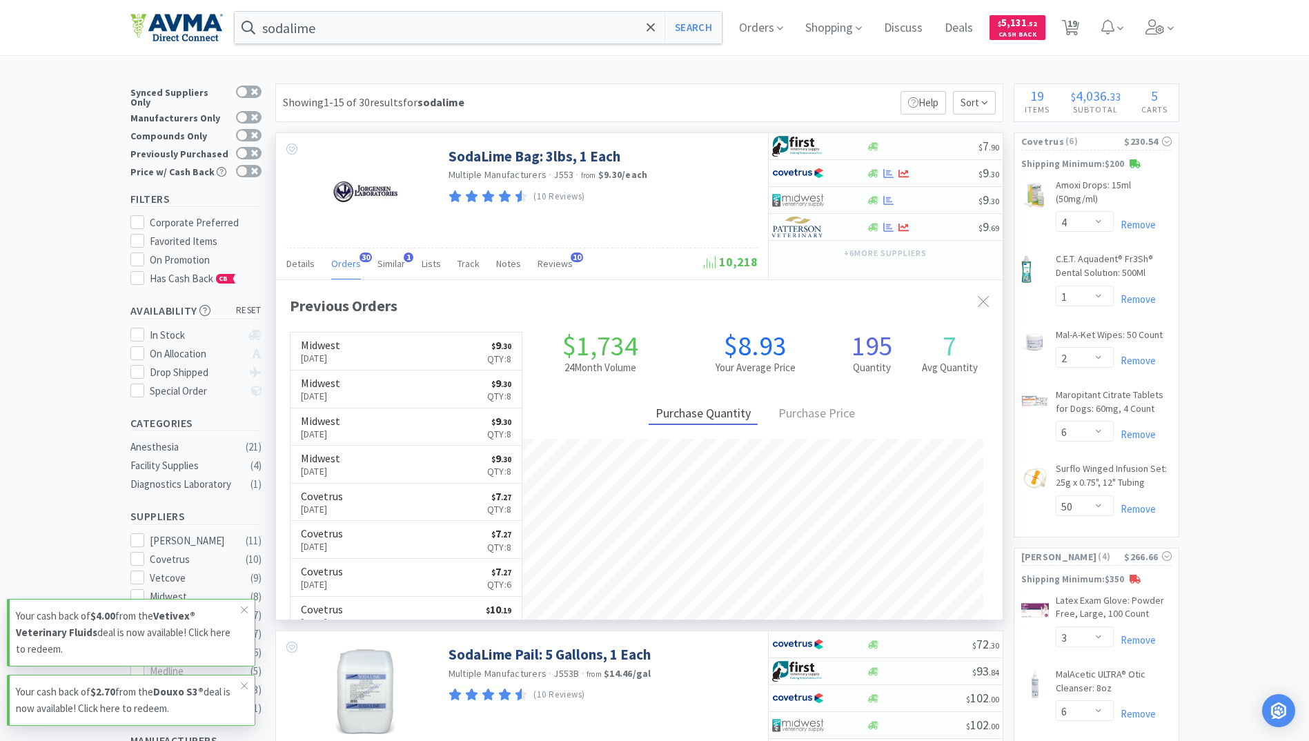
scroll to position [370, 726]
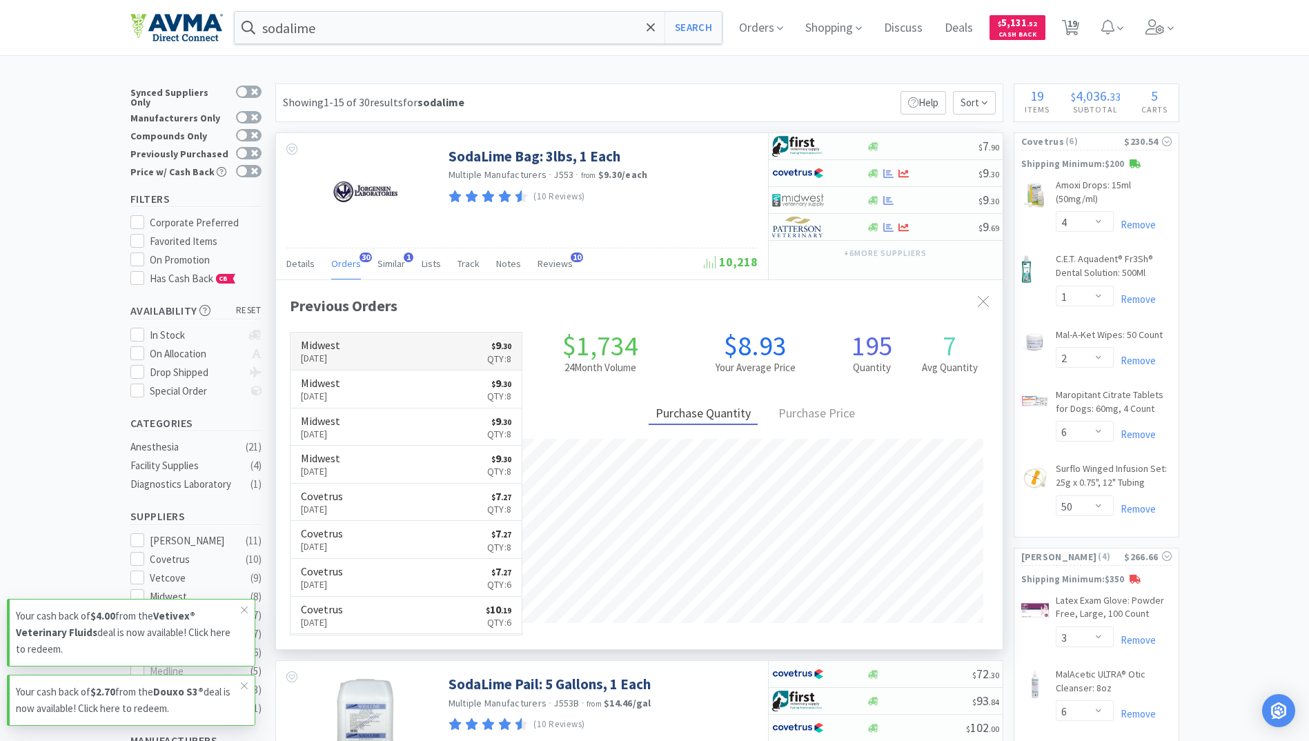
click at [372, 355] on link "Midwest [DATE] $ 9 . 30 Qty: 8" at bounding box center [406, 352] width 232 height 38
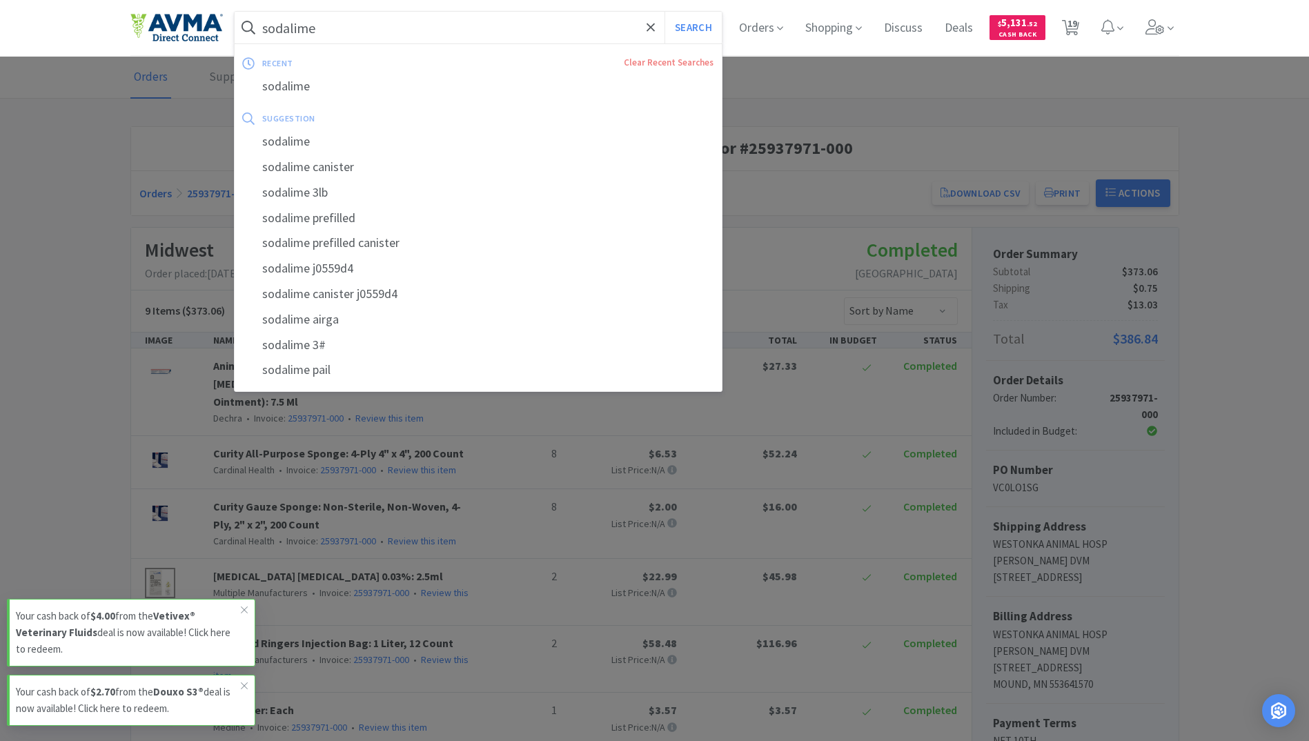
click at [349, 30] on input "sodalime" at bounding box center [479, 28] width 488 height 32
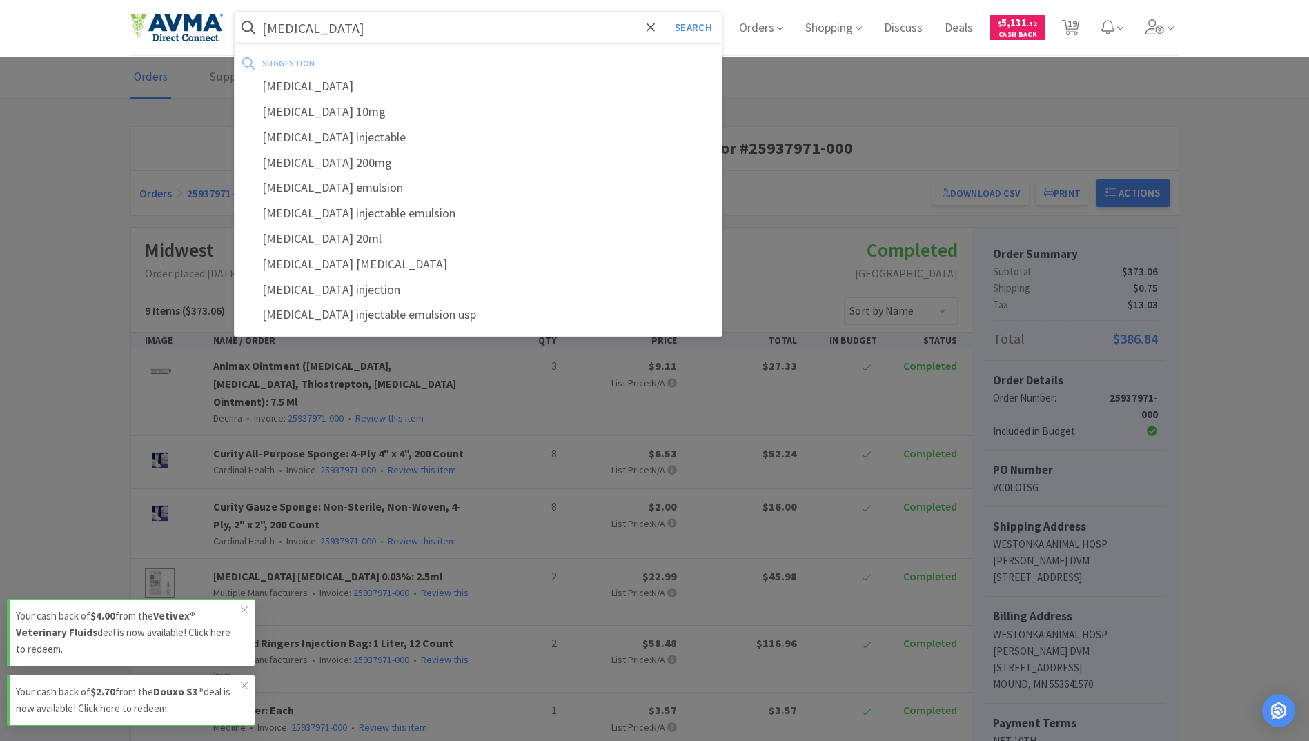
type input "[MEDICAL_DATA]"
click at [664, 12] on button "Search" at bounding box center [692, 28] width 57 height 32
select select "4"
select select "1"
select select "2"
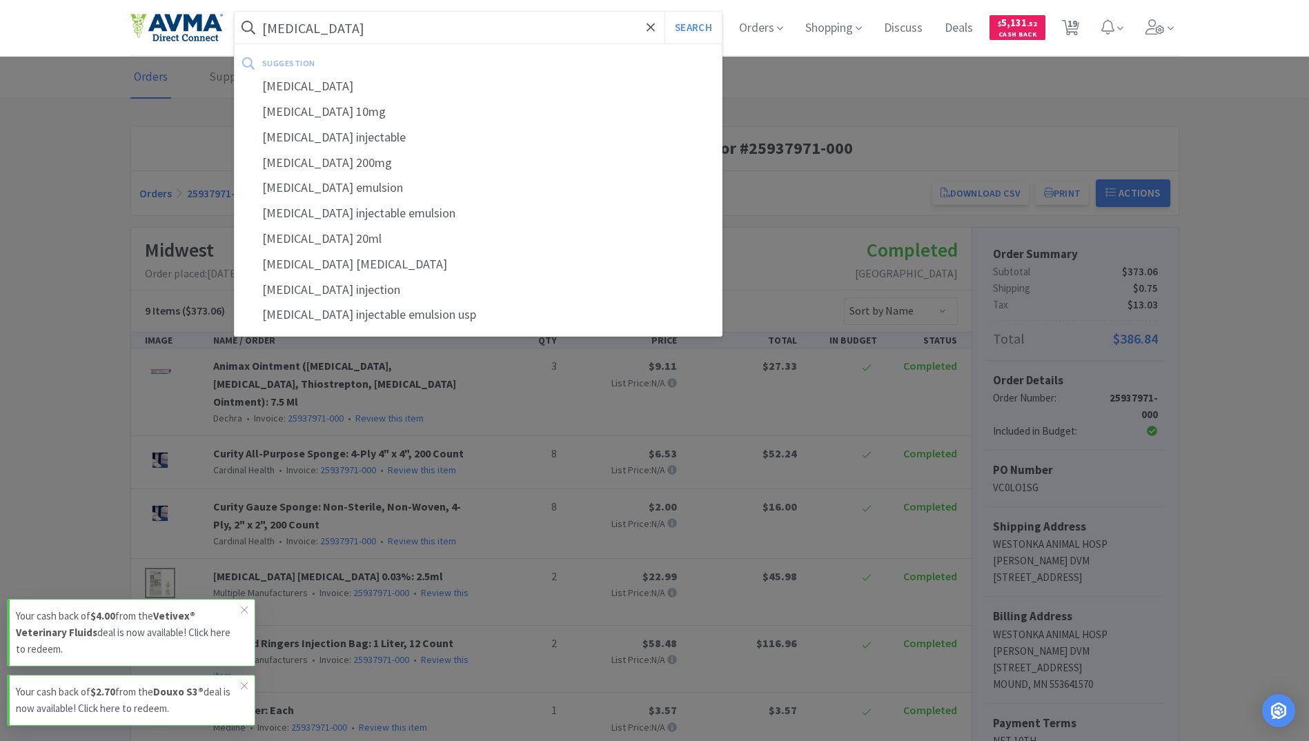
select select "6"
select select "50"
select select "3"
select select "6"
select select "3"
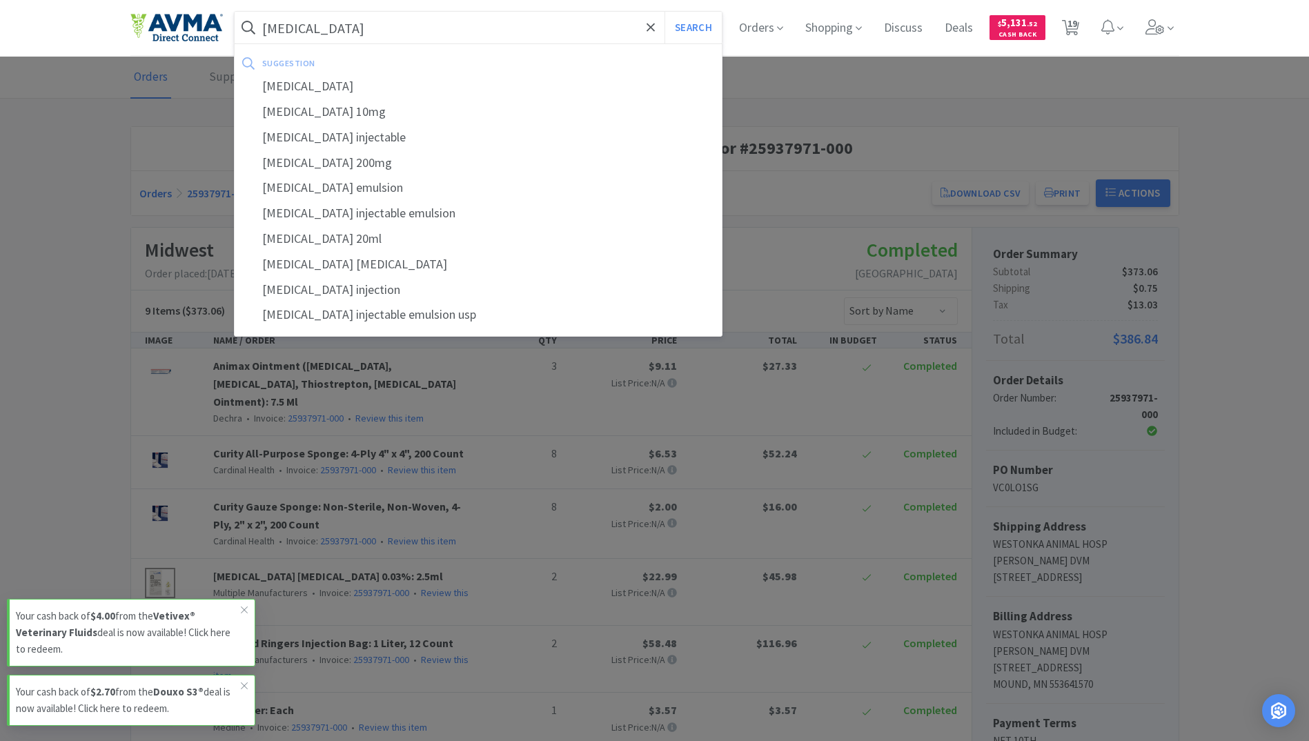
select select "4"
select select "1"
select select "3"
select select "1"
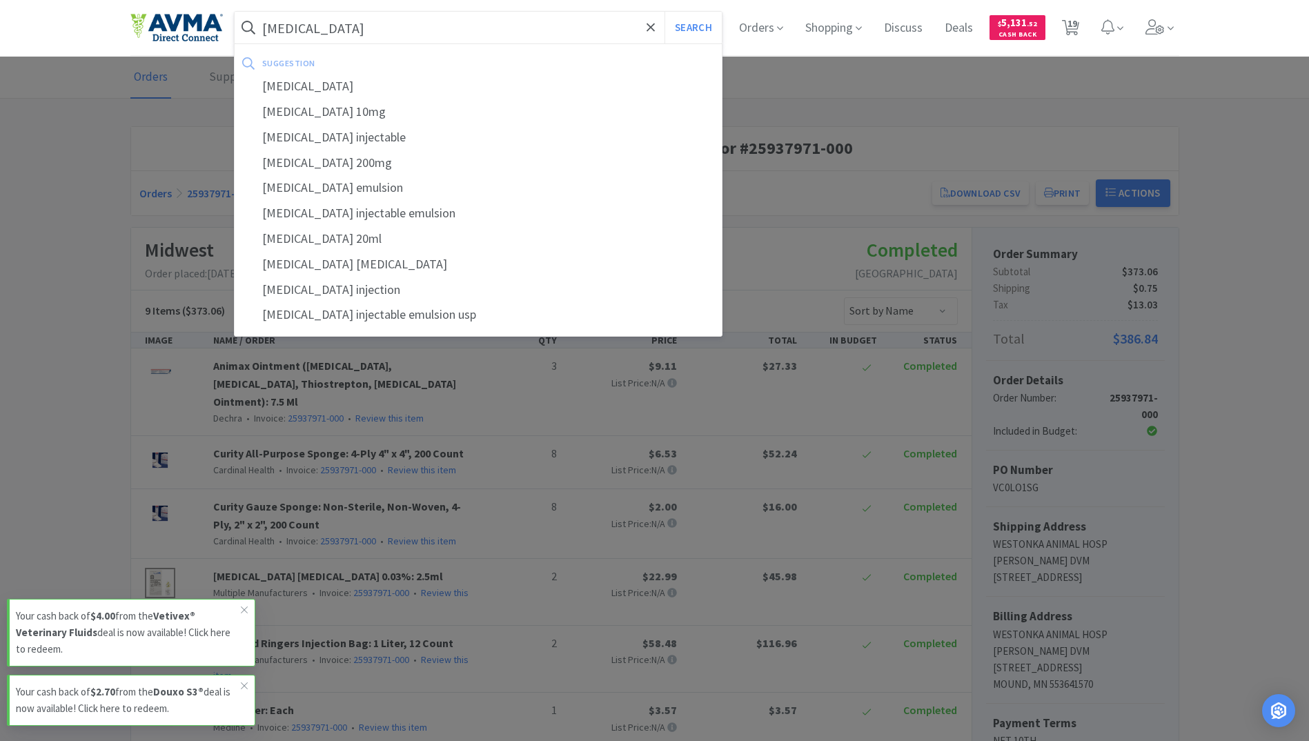
select select "1"
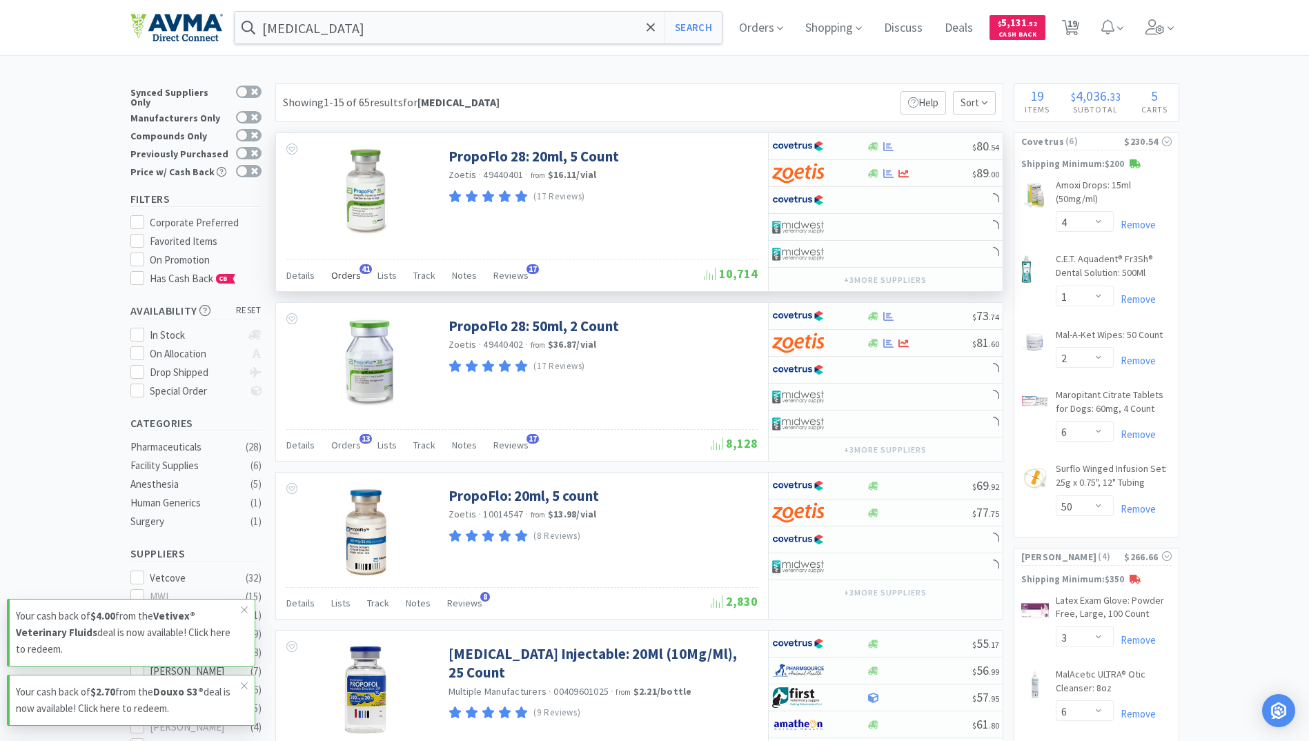
click at [345, 277] on span "Orders" at bounding box center [346, 275] width 30 height 12
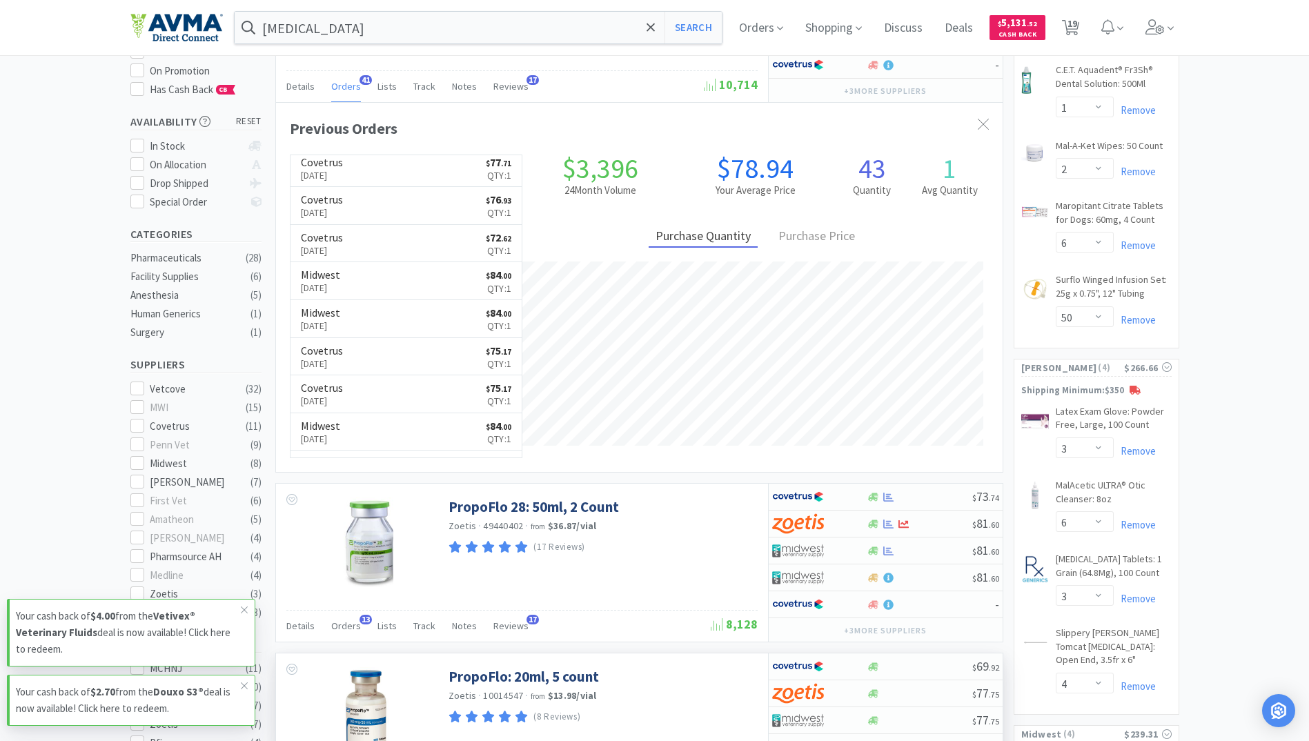
scroll to position [207, 0]
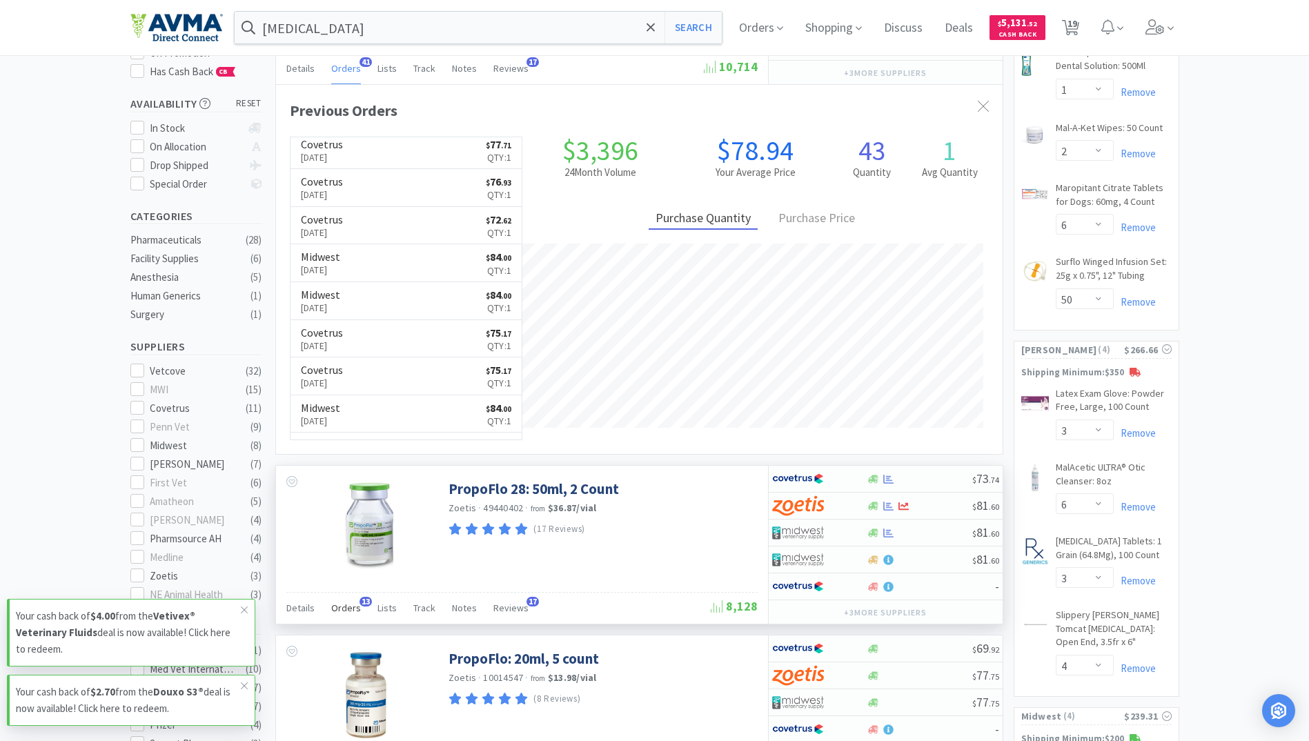
click at [333, 607] on span "Orders" at bounding box center [346, 608] width 30 height 12
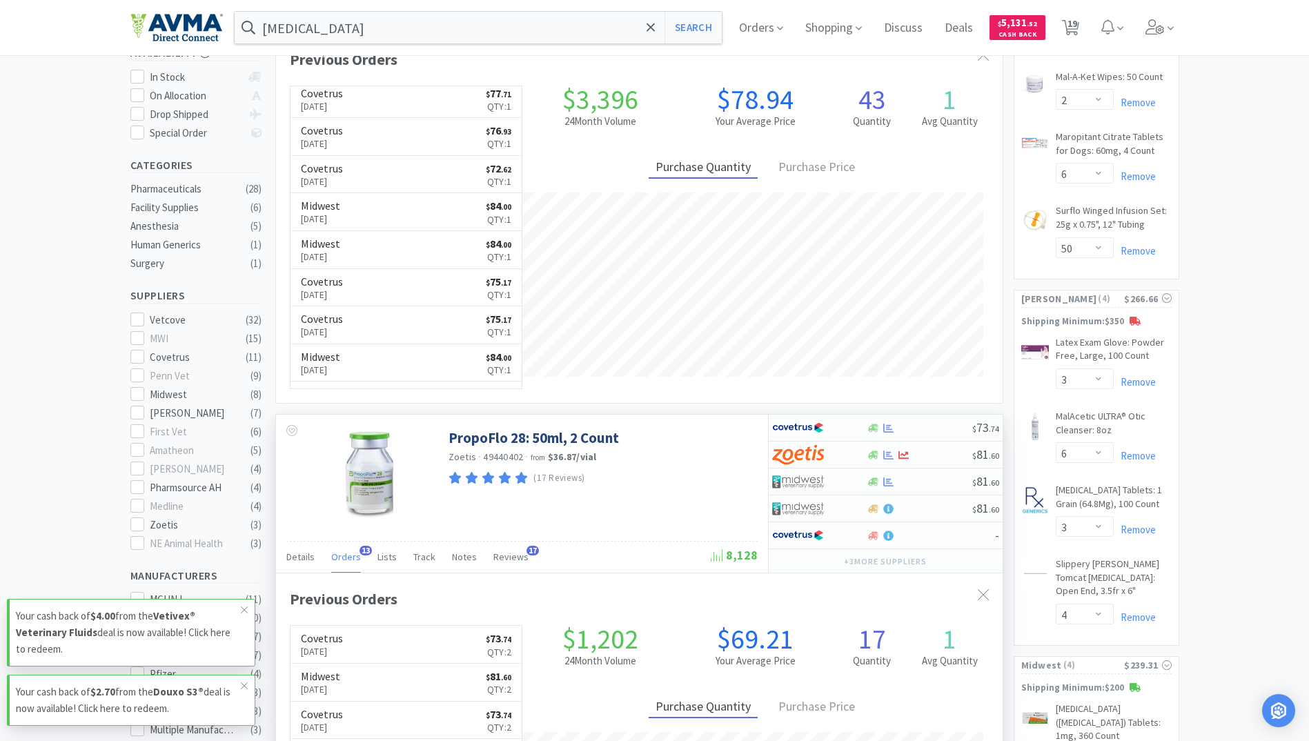
scroll to position [414, 0]
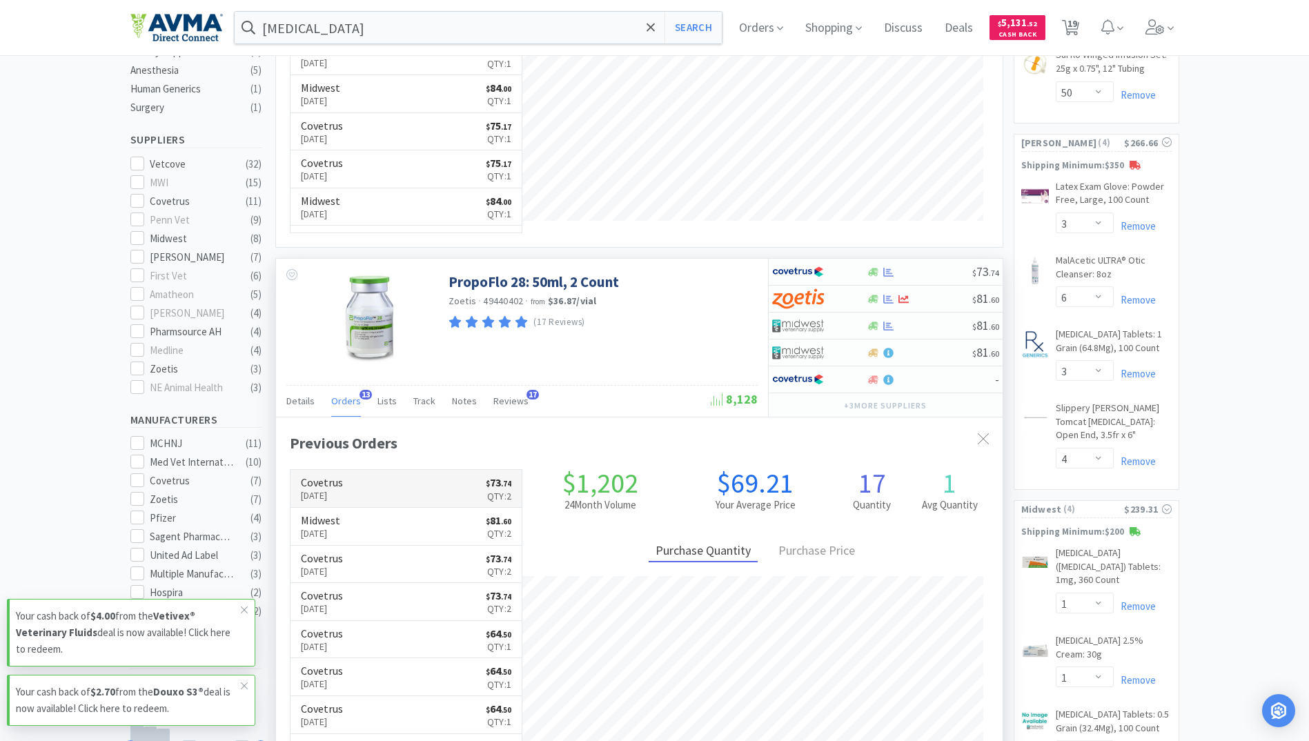
click at [368, 497] on link "Covetrus [DATE] $ 73 . 74 Qty: 2" at bounding box center [406, 489] width 232 height 38
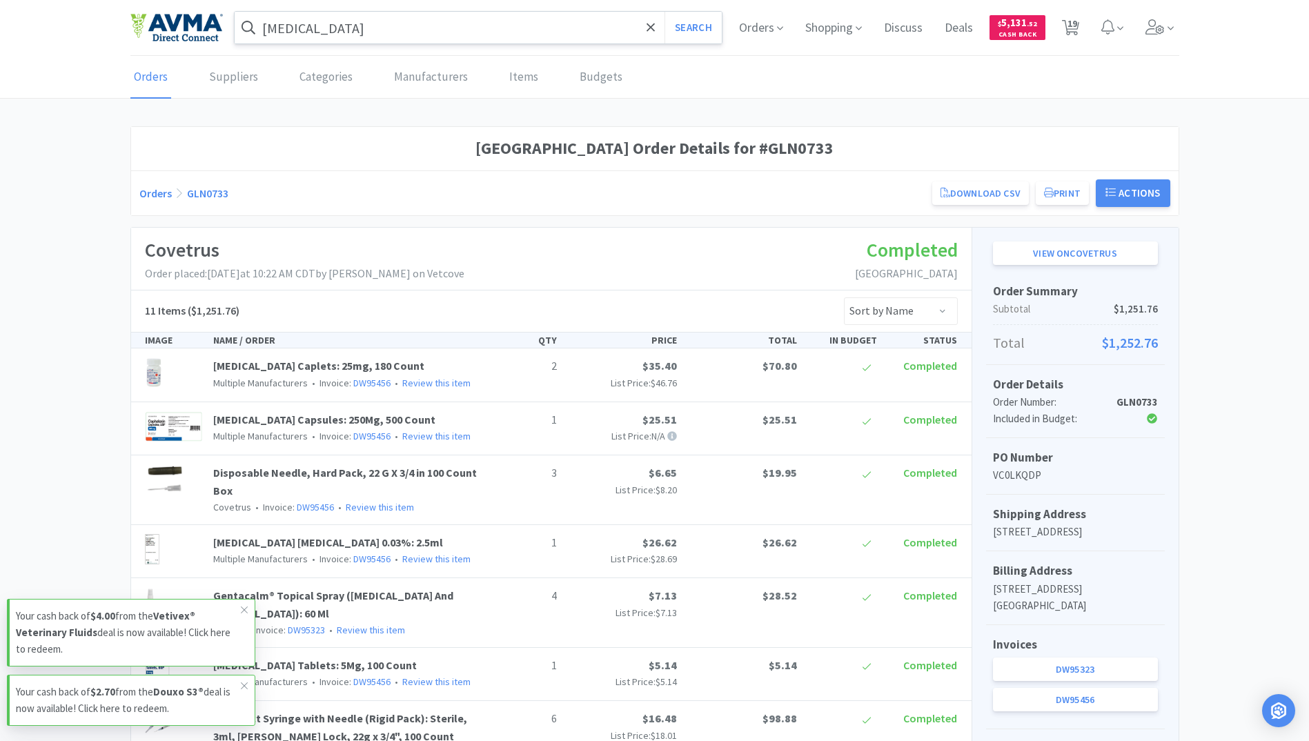
click at [368, 34] on input "[MEDICAL_DATA]" at bounding box center [479, 28] width 488 height 32
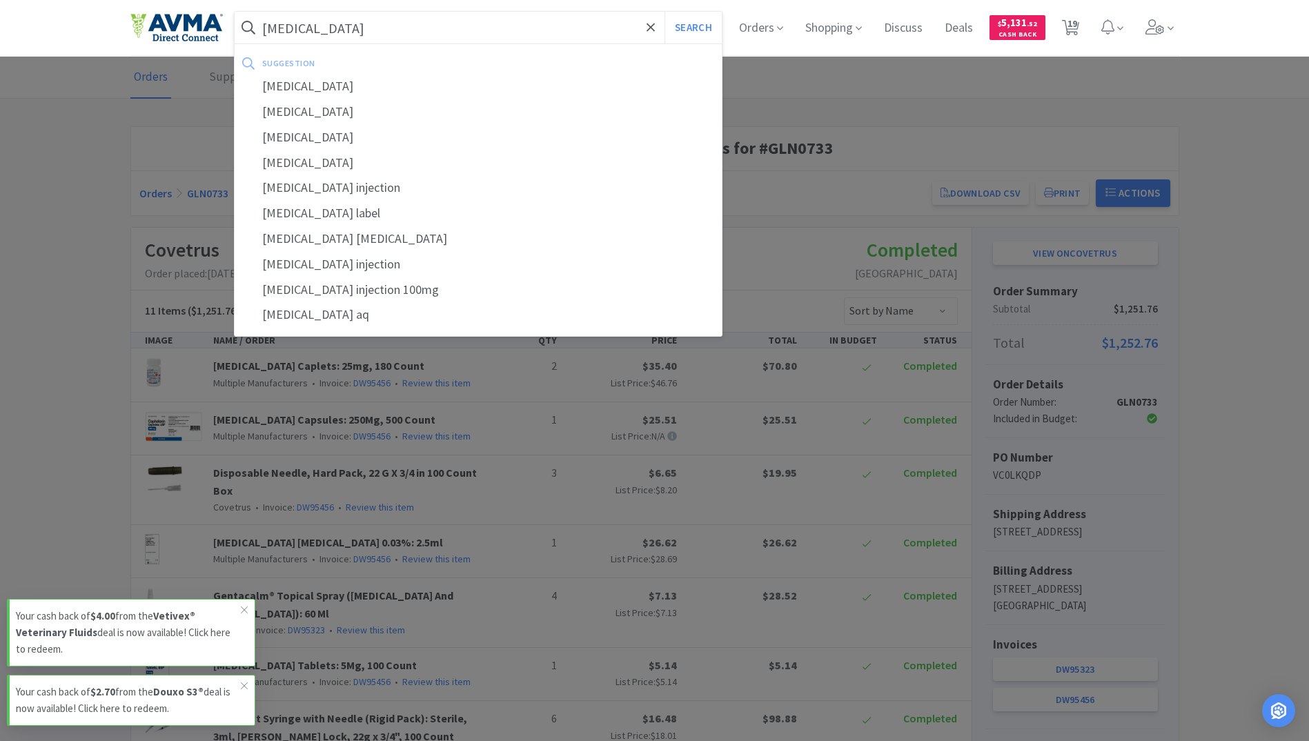
type input "[MEDICAL_DATA]"
click at [664, 12] on button "Search" at bounding box center [692, 28] width 57 height 32
select select "4"
select select "1"
select select "2"
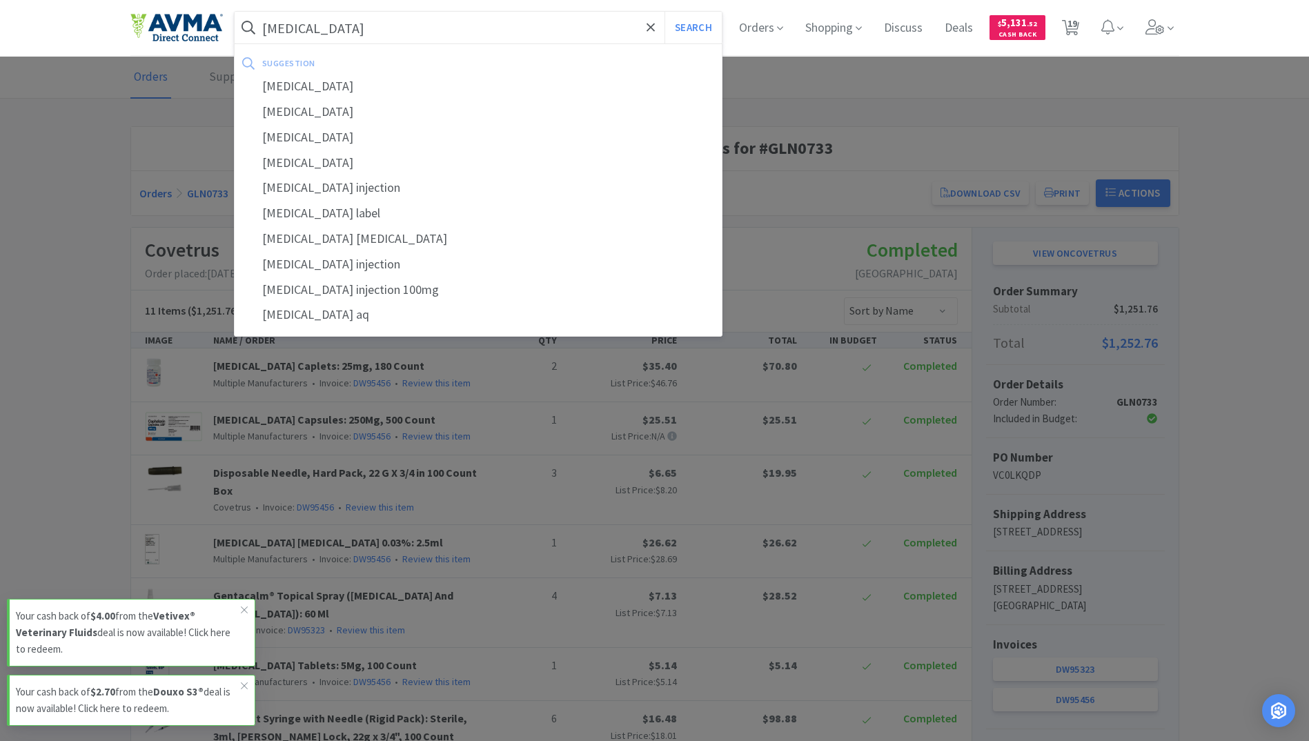
select select "6"
select select "50"
select select "3"
select select "6"
select select "3"
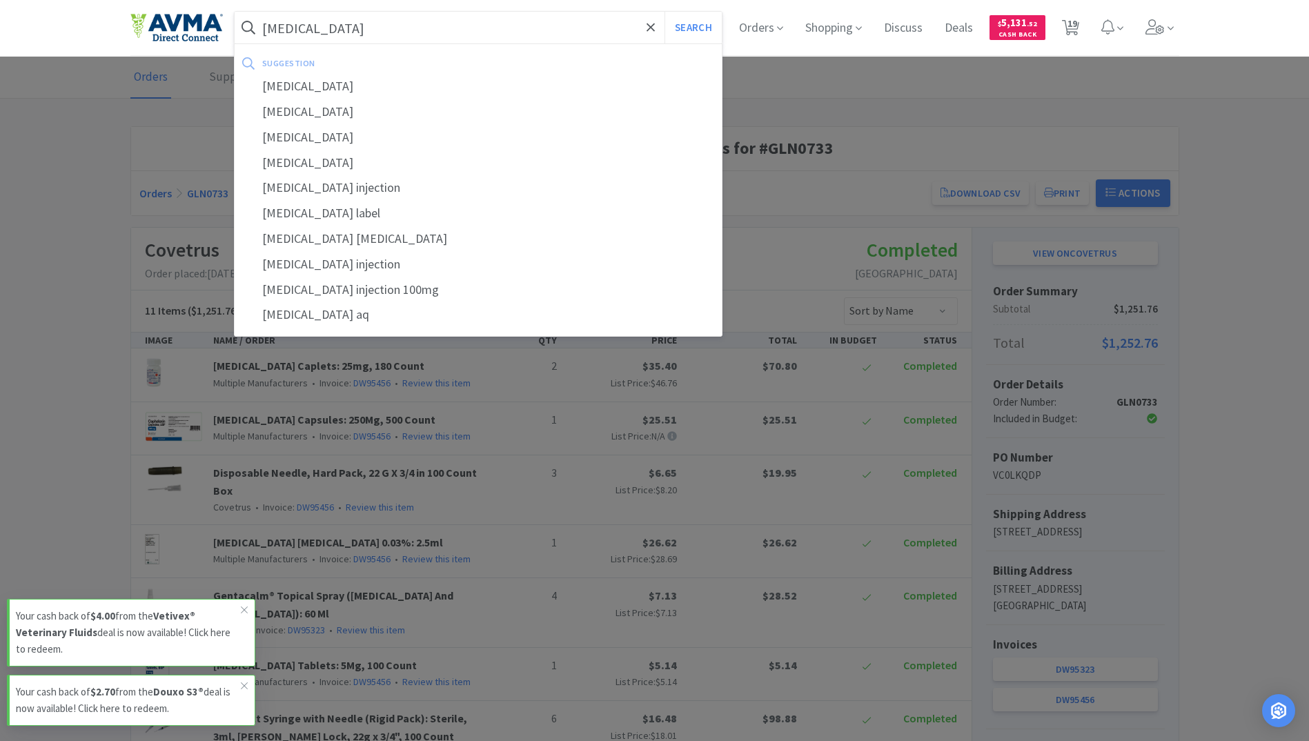
select select "4"
select select "1"
select select "3"
select select "1"
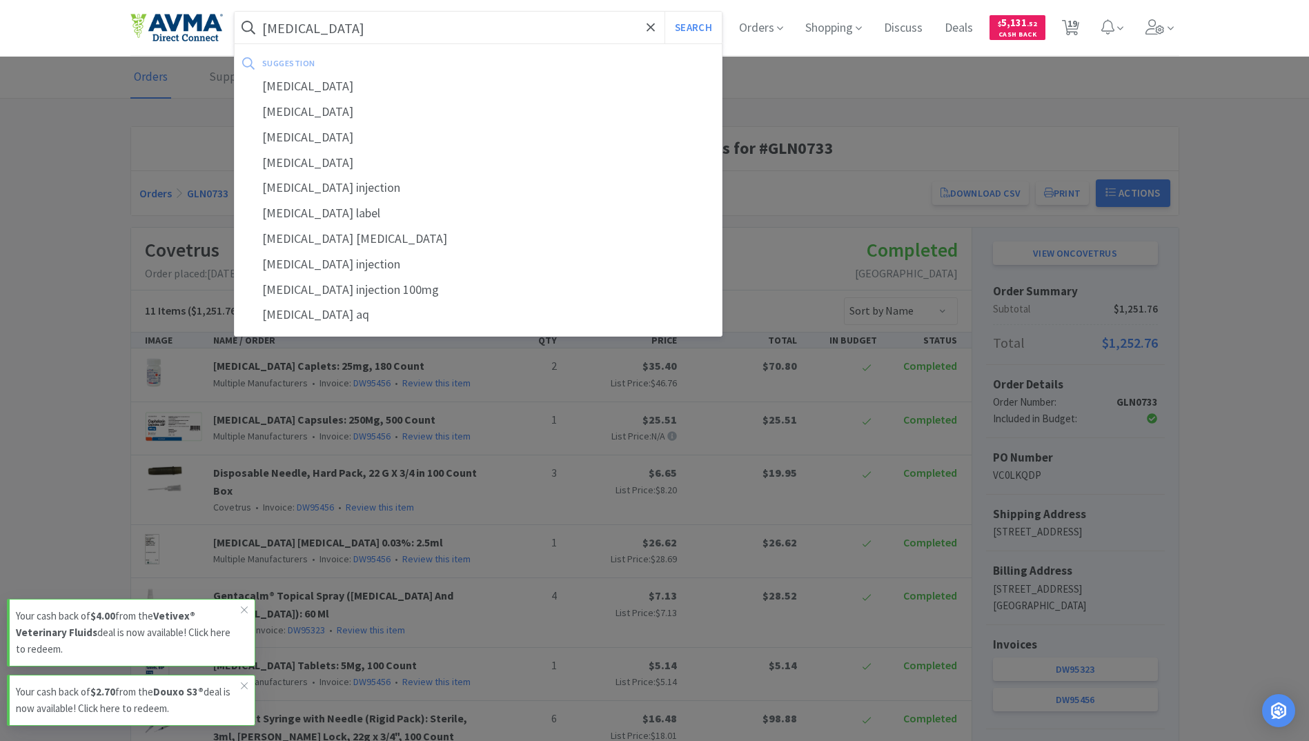
select select "1"
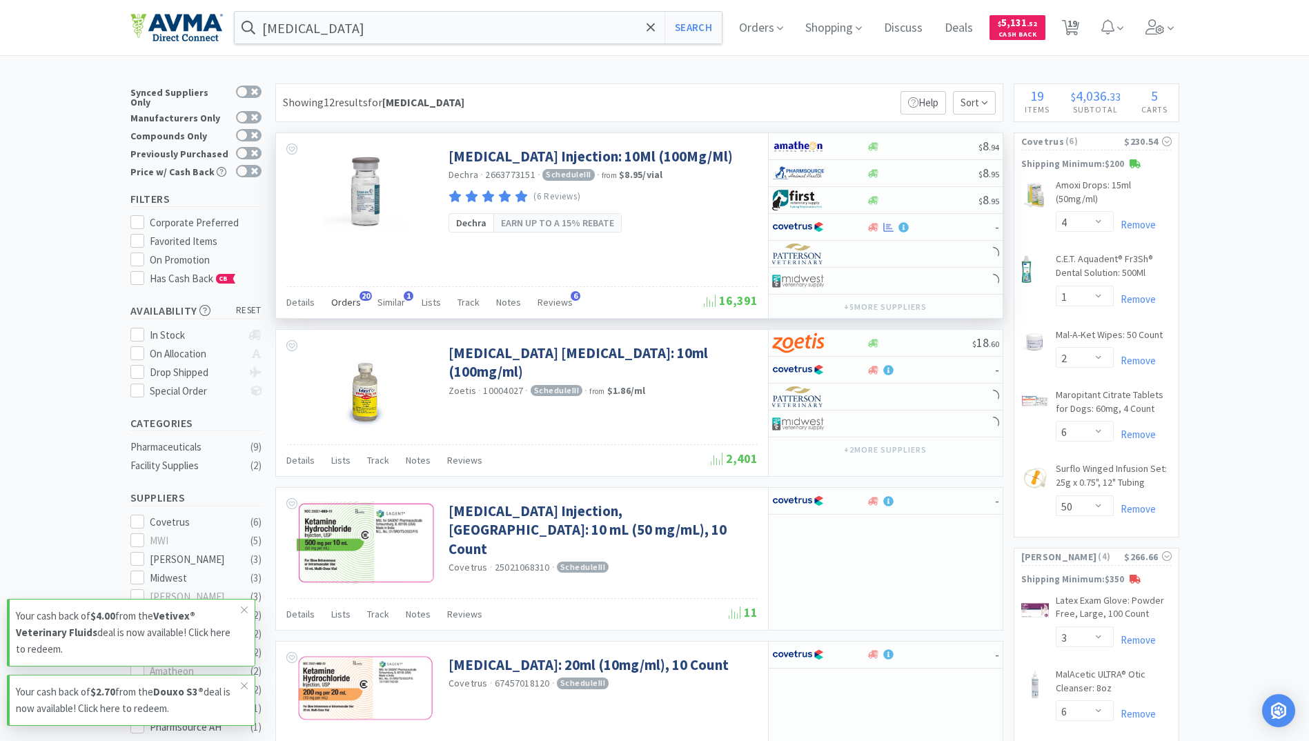
click at [337, 301] on span "Orders" at bounding box center [346, 302] width 30 height 12
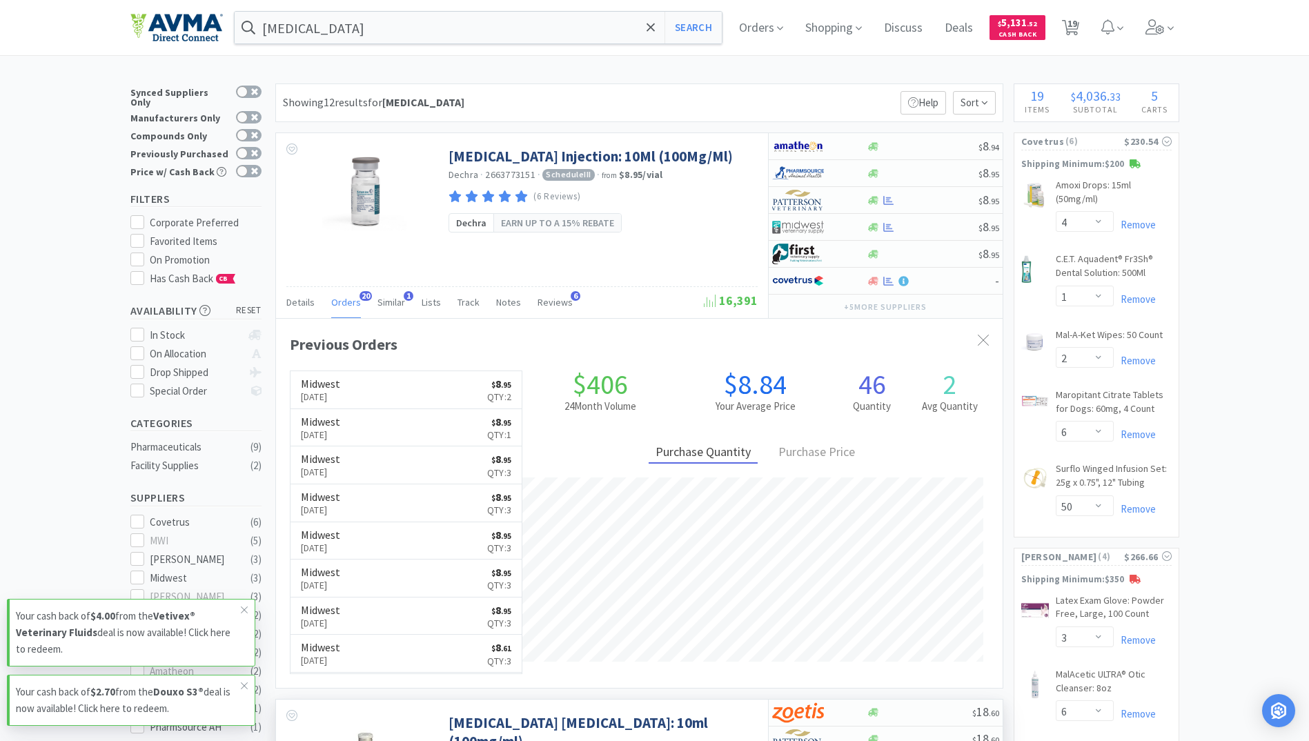
scroll to position [370, 726]
click at [322, 394] on p "[DATE]" at bounding box center [320, 396] width 39 height 15
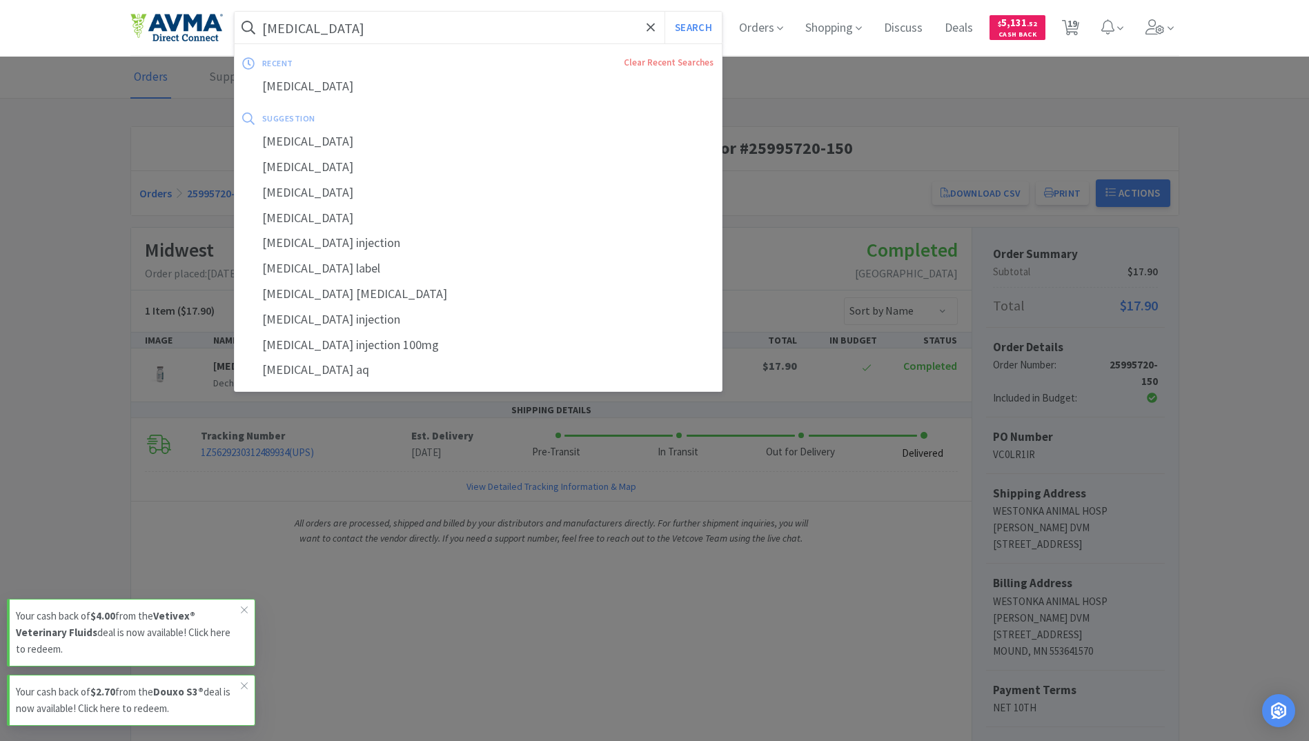
click at [370, 13] on input "[MEDICAL_DATA]" at bounding box center [479, 28] width 488 height 32
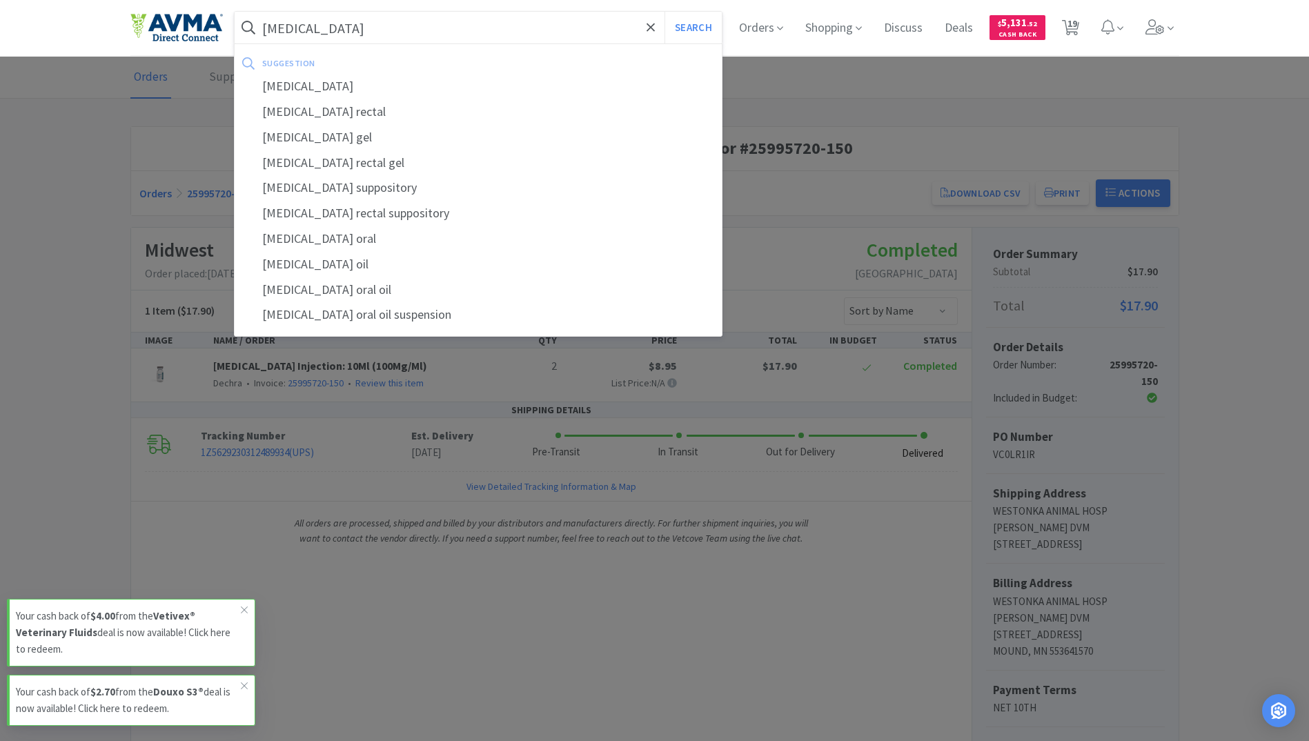
type input "[MEDICAL_DATA]"
click at [664, 12] on button "Search" at bounding box center [692, 28] width 57 height 32
select select "4"
select select "1"
select select "2"
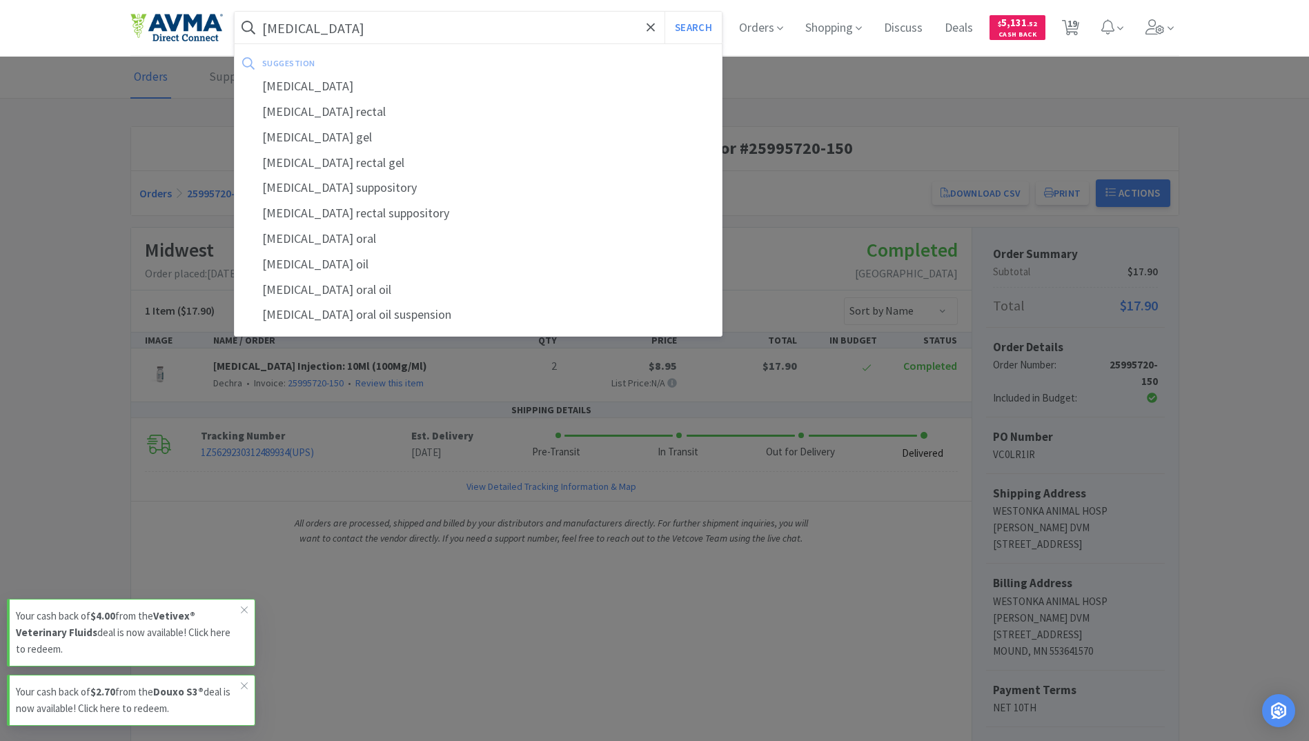
select select "6"
select select "50"
select select "3"
select select "6"
select select "3"
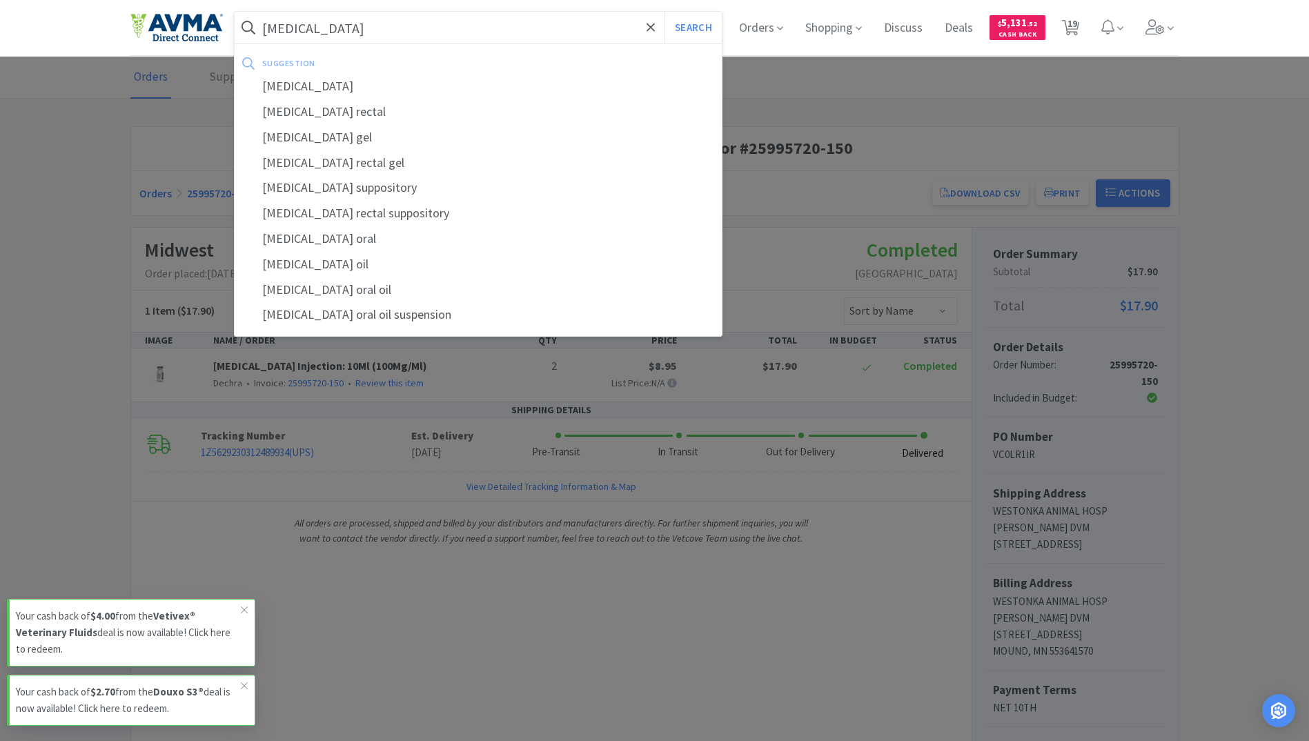
select select "4"
select select "1"
select select "3"
select select "1"
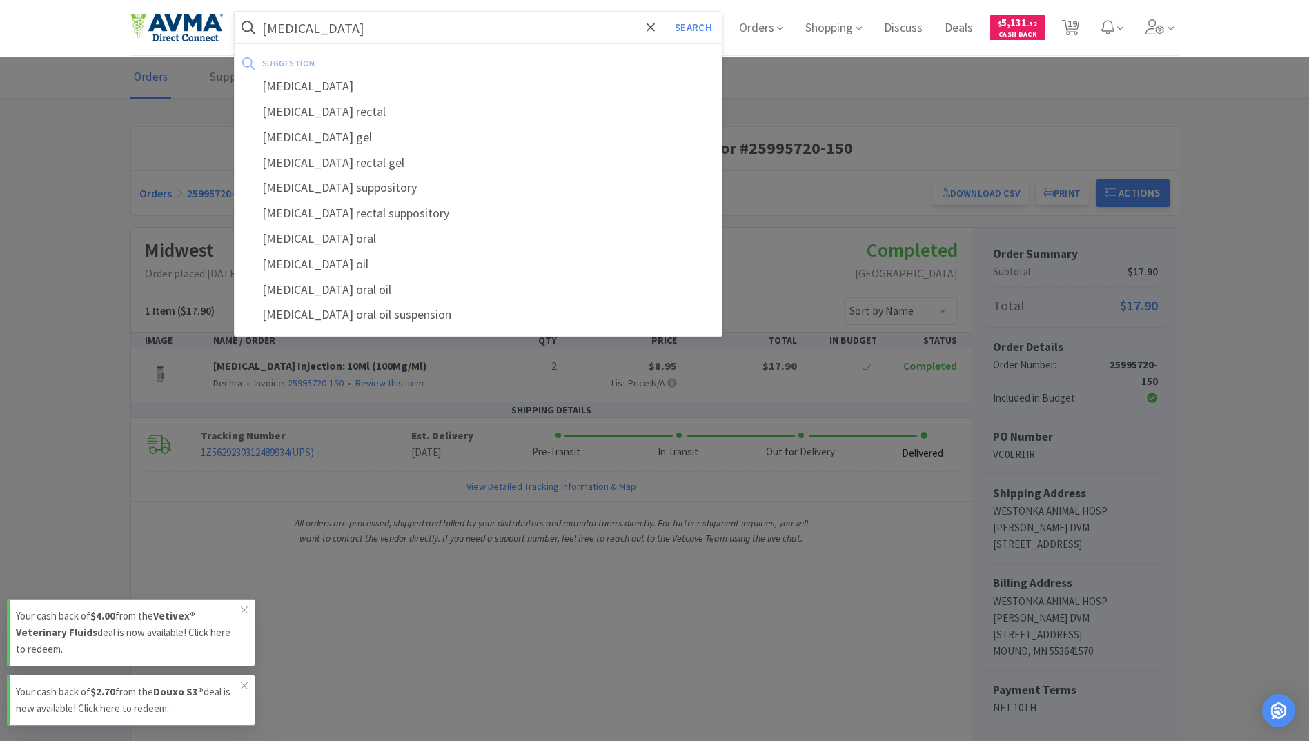
select select "1"
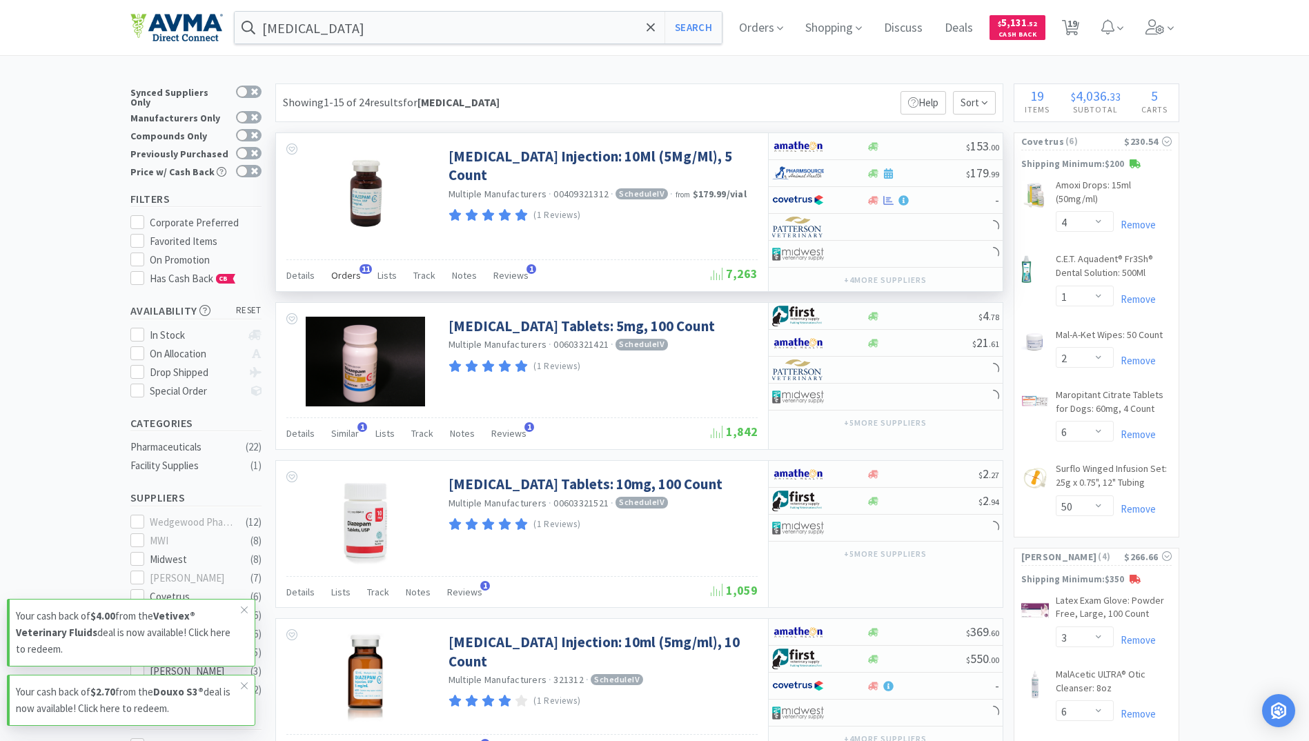
click at [343, 280] on span "Orders" at bounding box center [346, 275] width 30 height 12
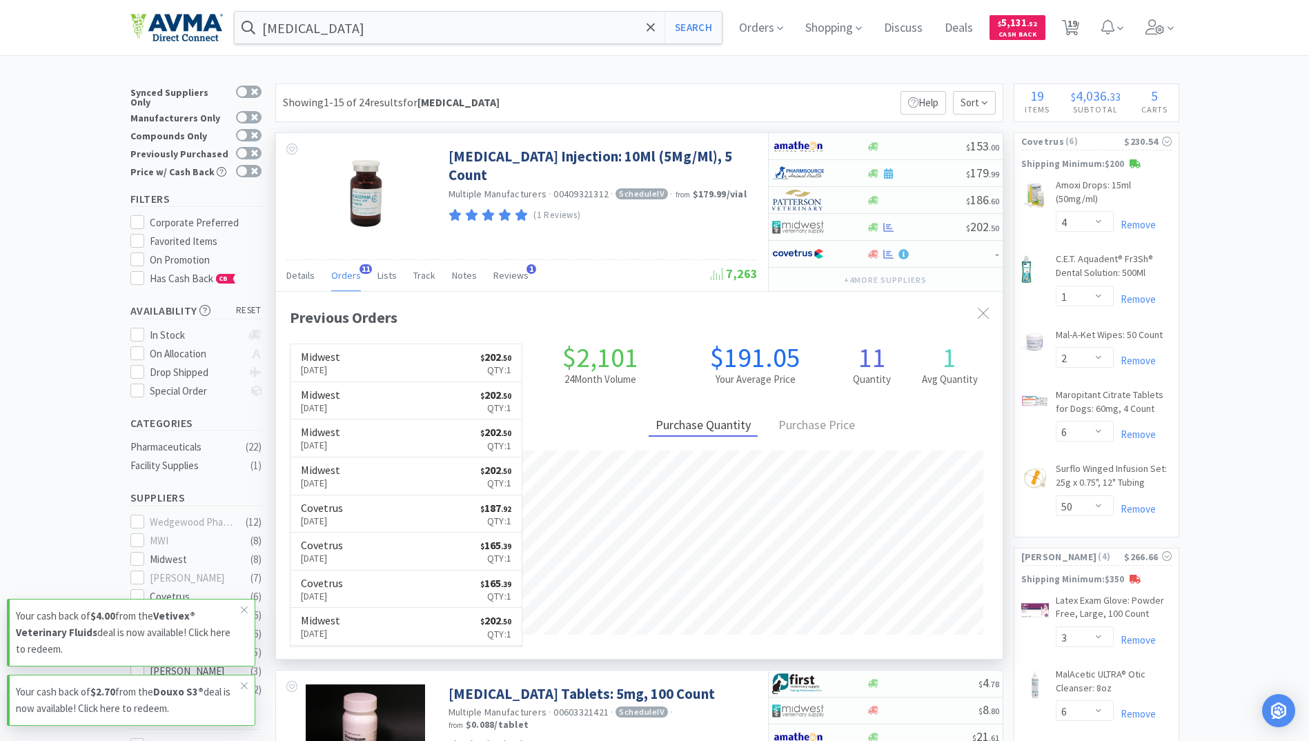
scroll to position [370, 726]
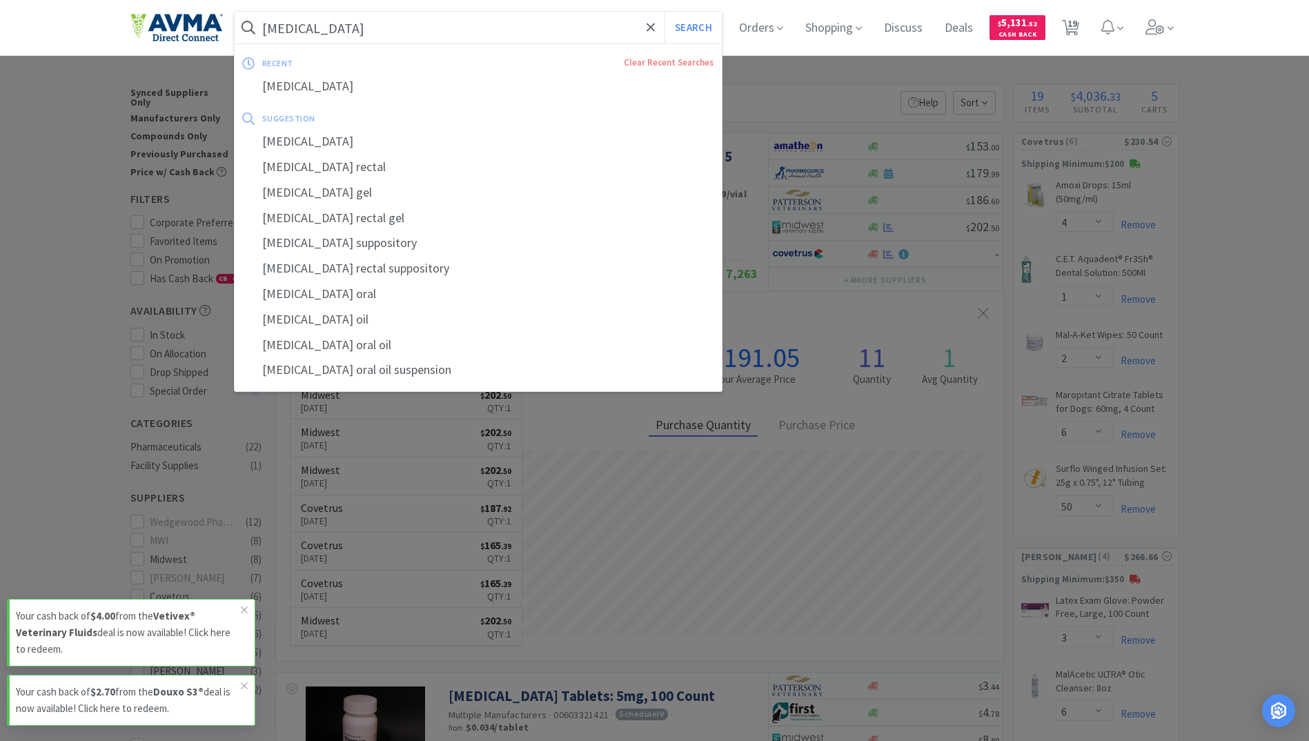
click at [322, 25] on input "[MEDICAL_DATA]" at bounding box center [479, 28] width 488 height 32
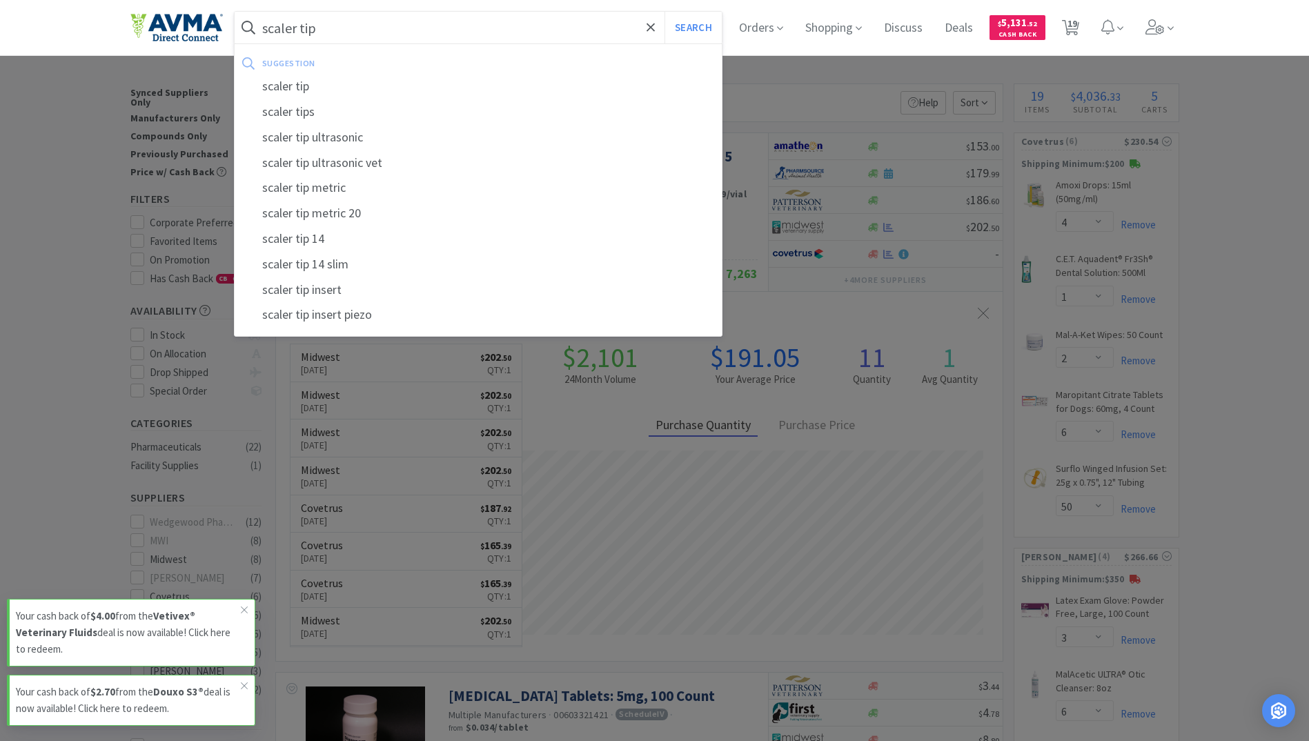
type input "scaler tip"
click at [664, 12] on button "Search" at bounding box center [692, 28] width 57 height 32
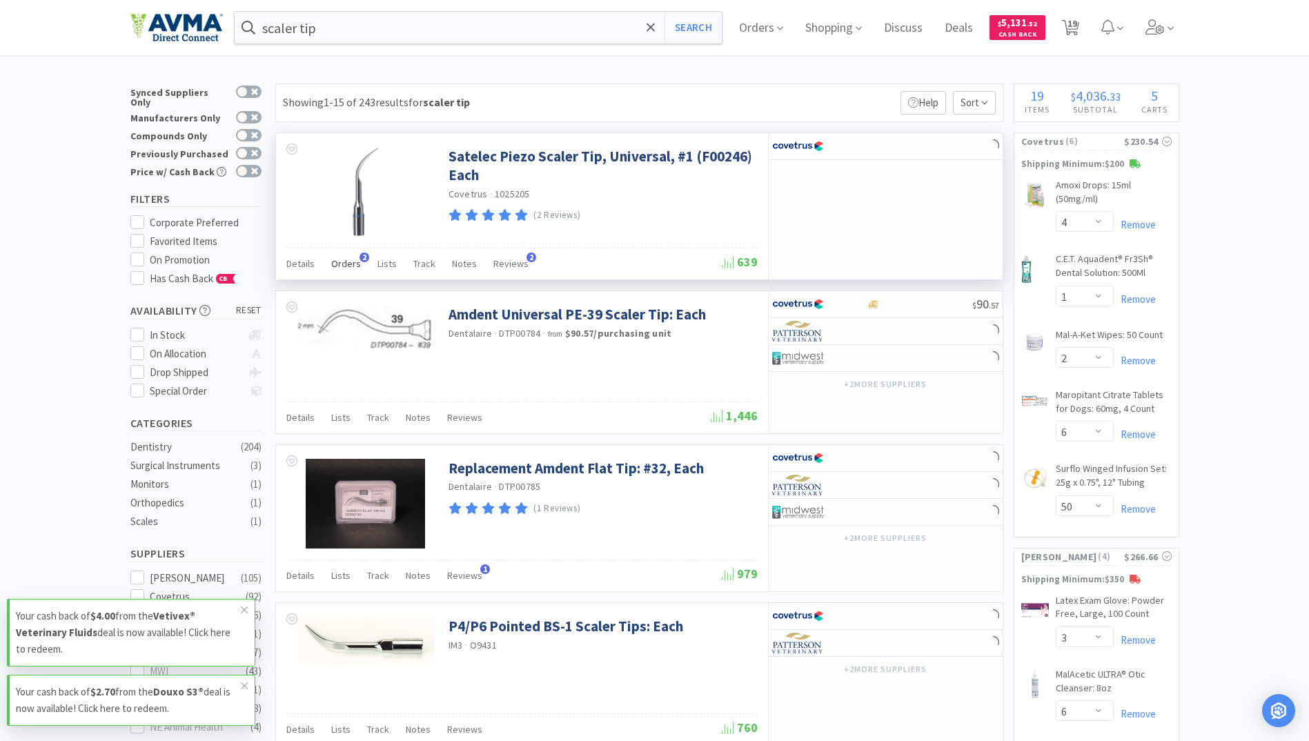
click at [337, 265] on span "Orders" at bounding box center [346, 263] width 30 height 12
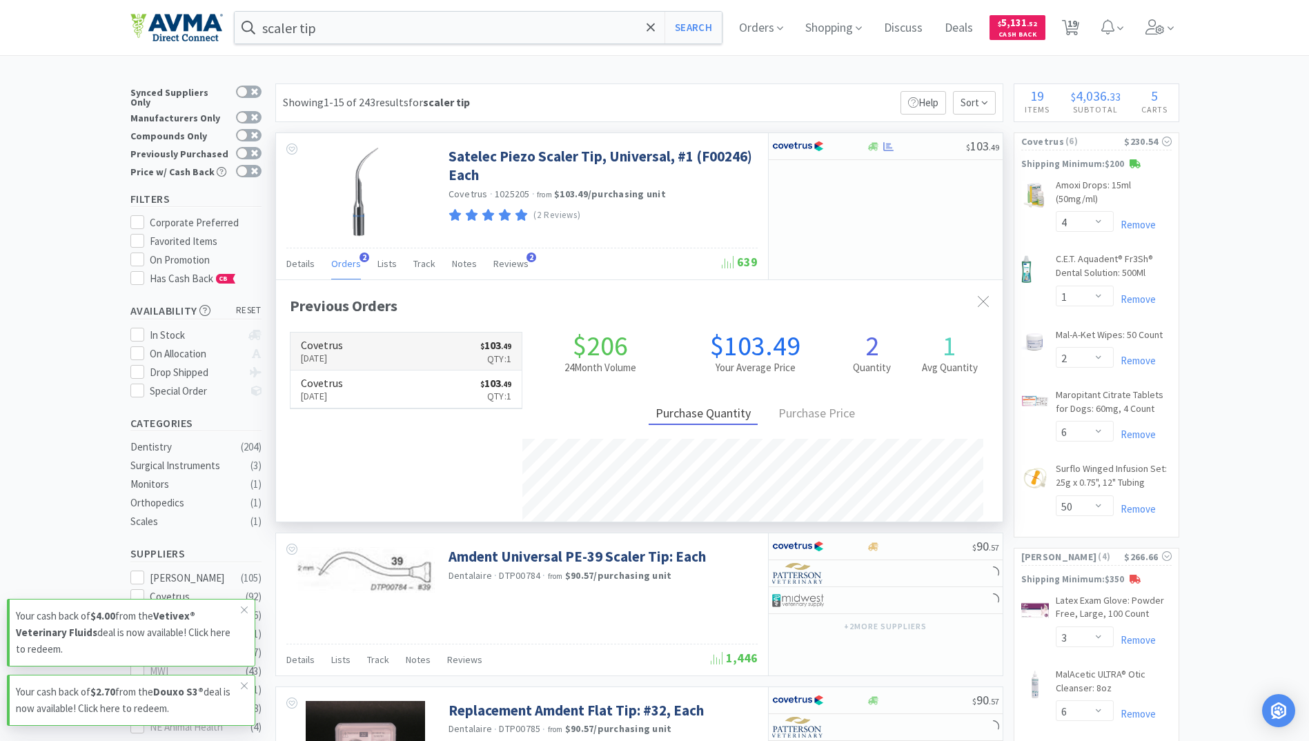
scroll to position [357, 726]
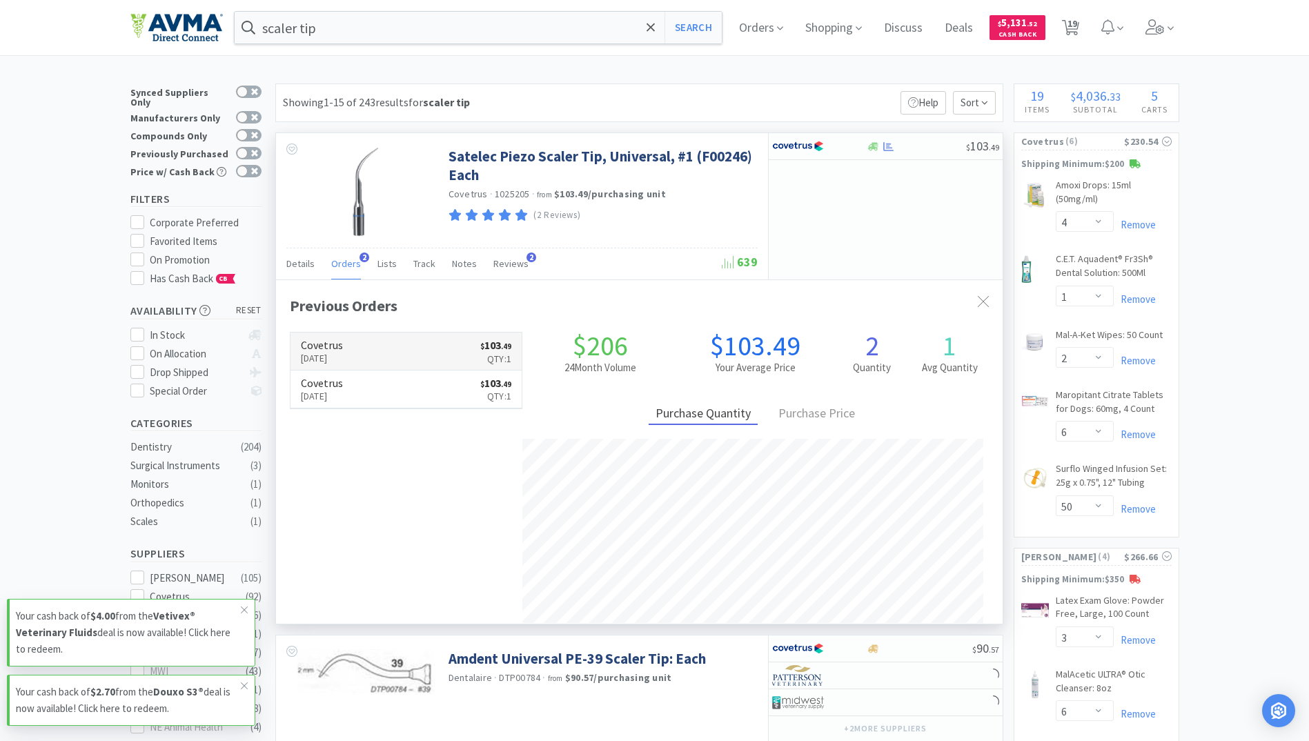
click at [328, 352] on p "[DATE]" at bounding box center [322, 357] width 42 height 15
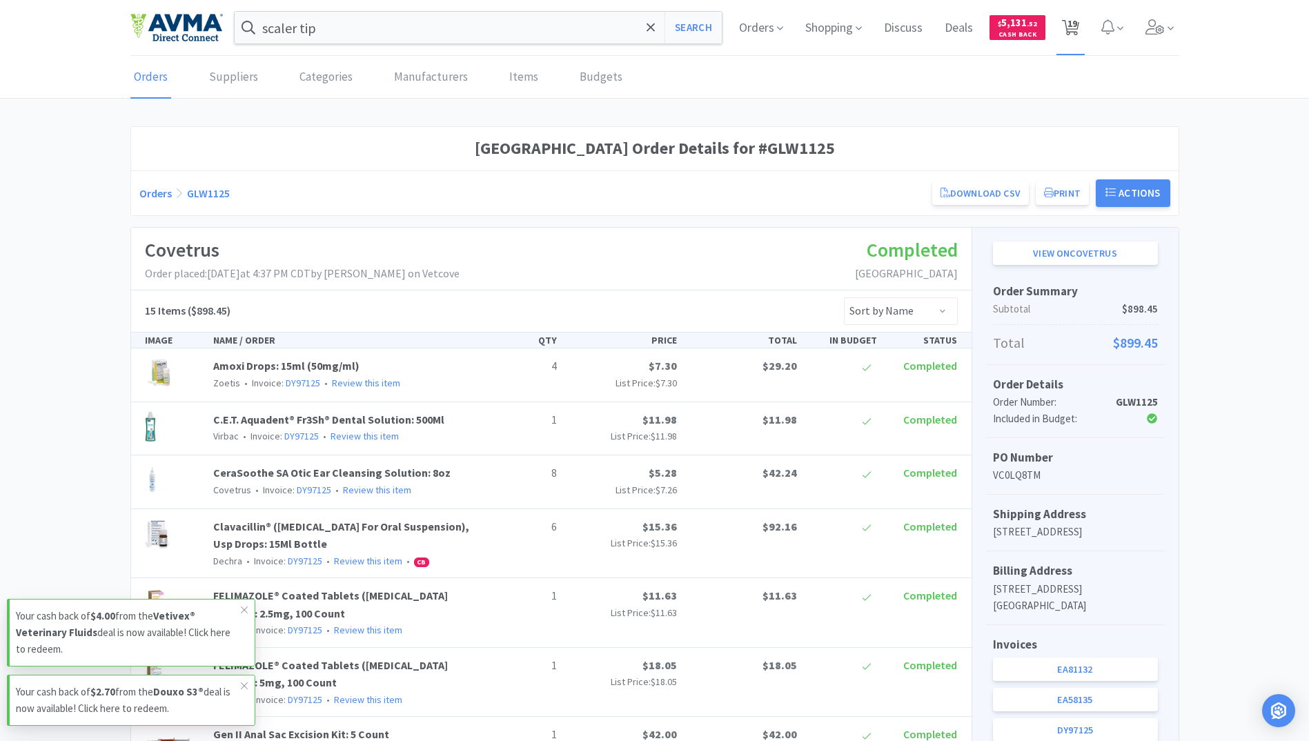
click at [1062, 32] on span "19" at bounding box center [1070, 27] width 28 height 55
select select "1"
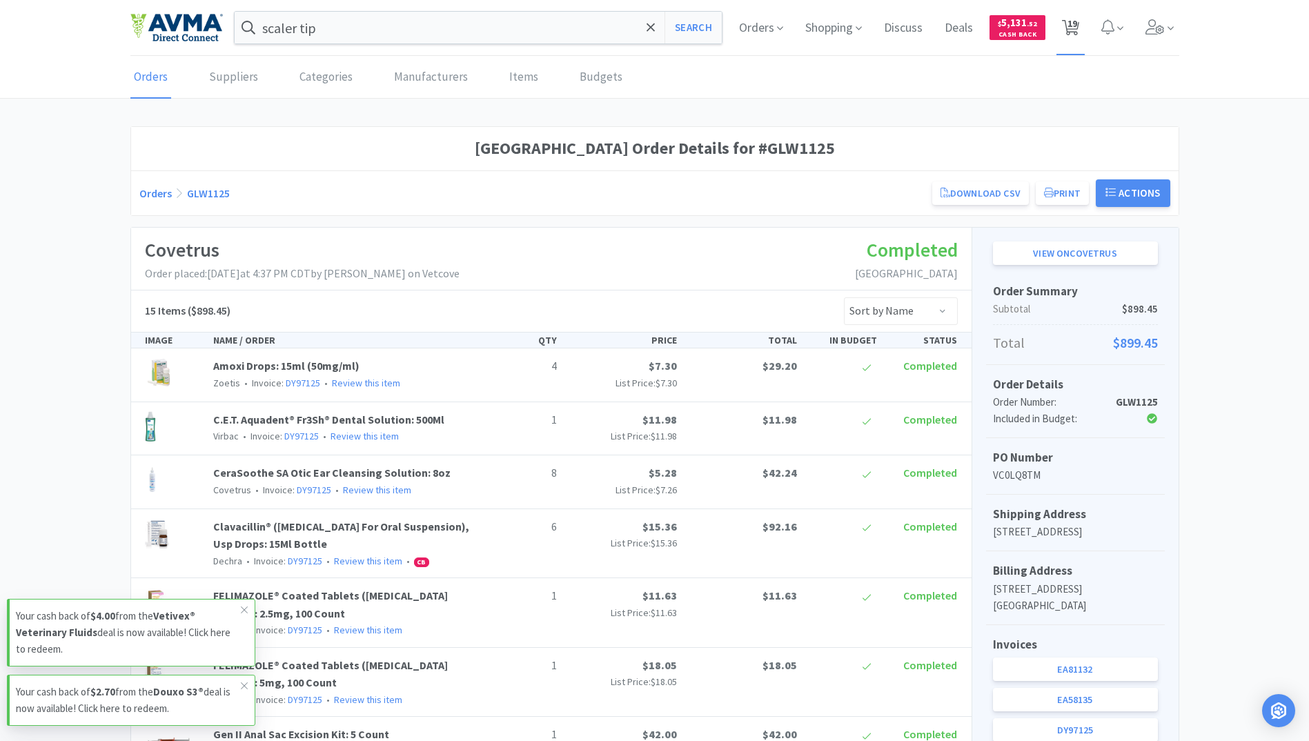
select select "1"
select select "4"
select select "1"
select select "2"
select select "6"
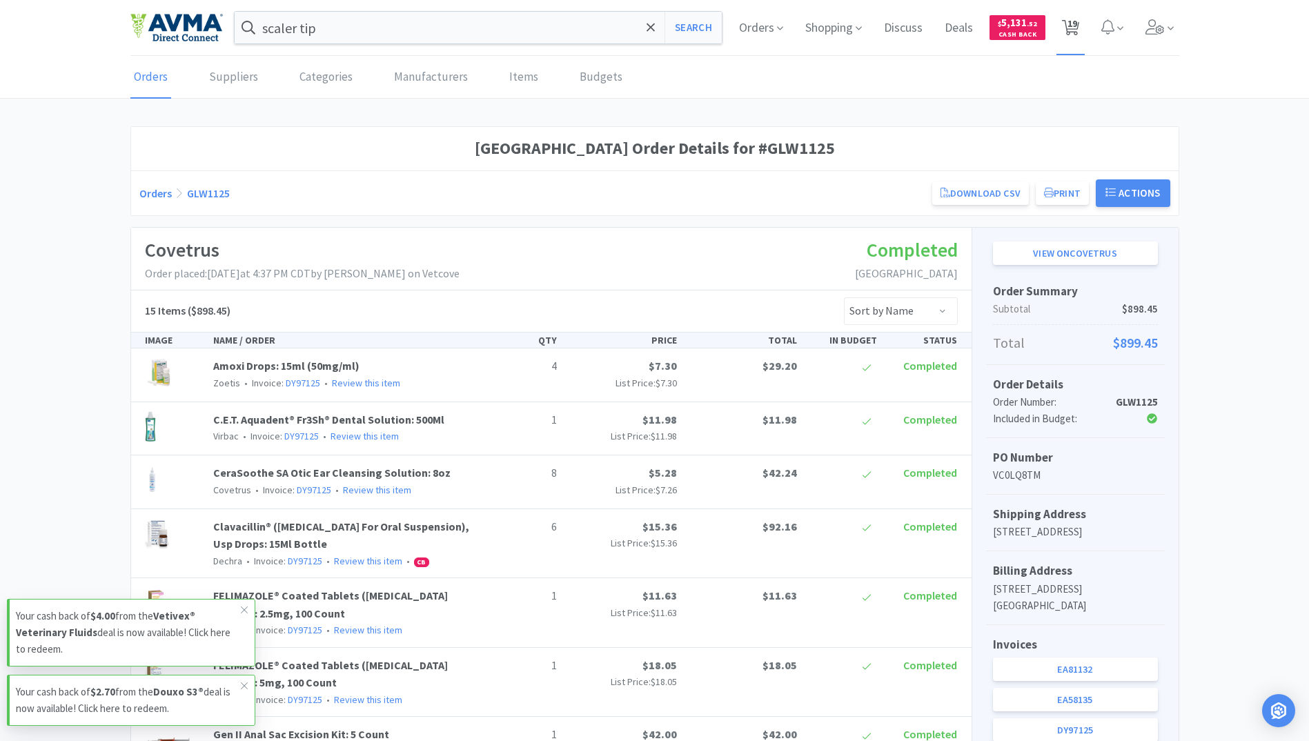
select select "50"
select select "1"
select select "3"
select select "6"
select select "3"
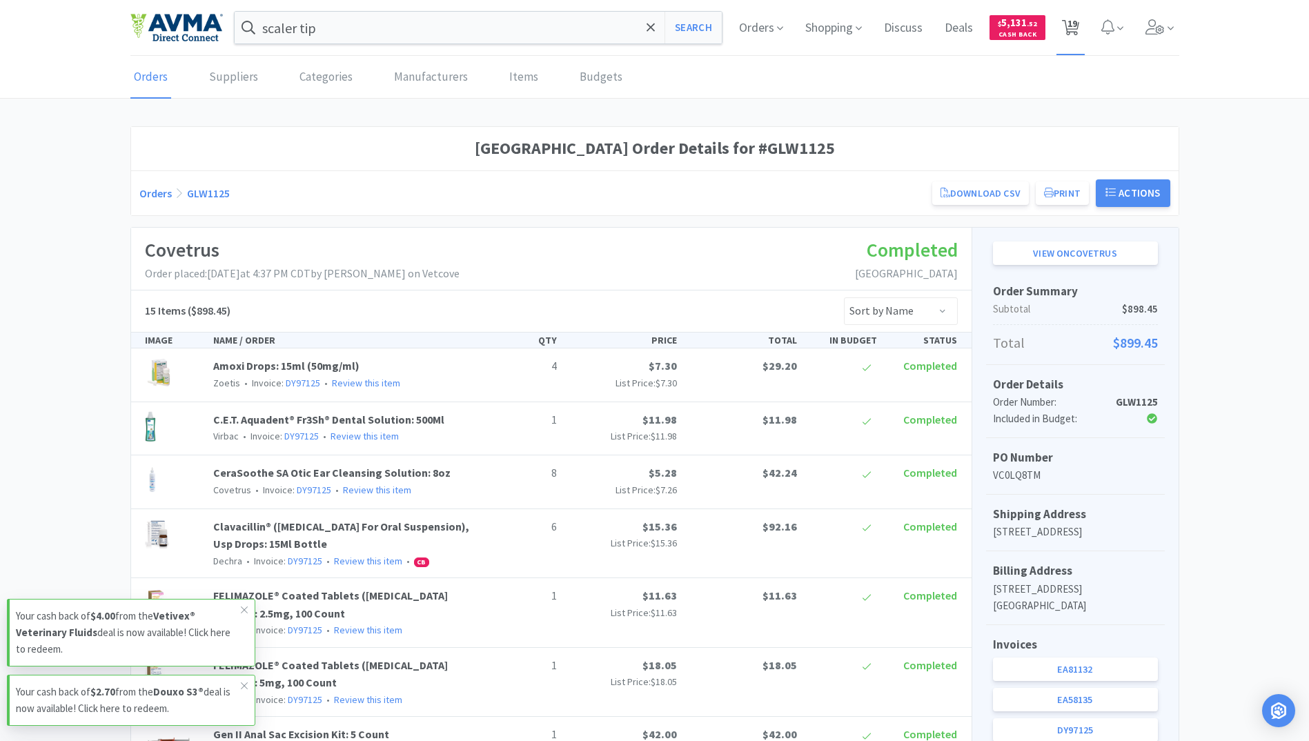
select select "4"
select select "1"
select select "3"
select select "1"
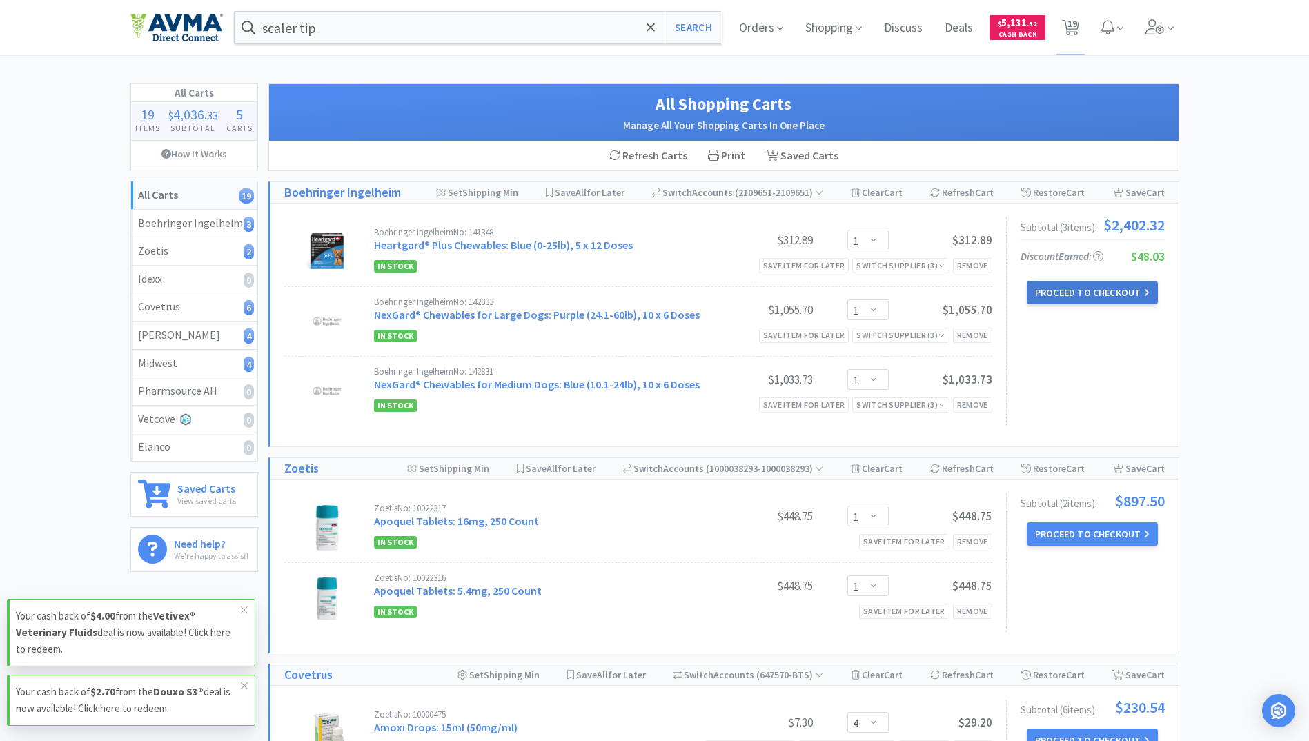
click at [1078, 287] on button "Proceed to Checkout" at bounding box center [1092, 292] width 131 height 23
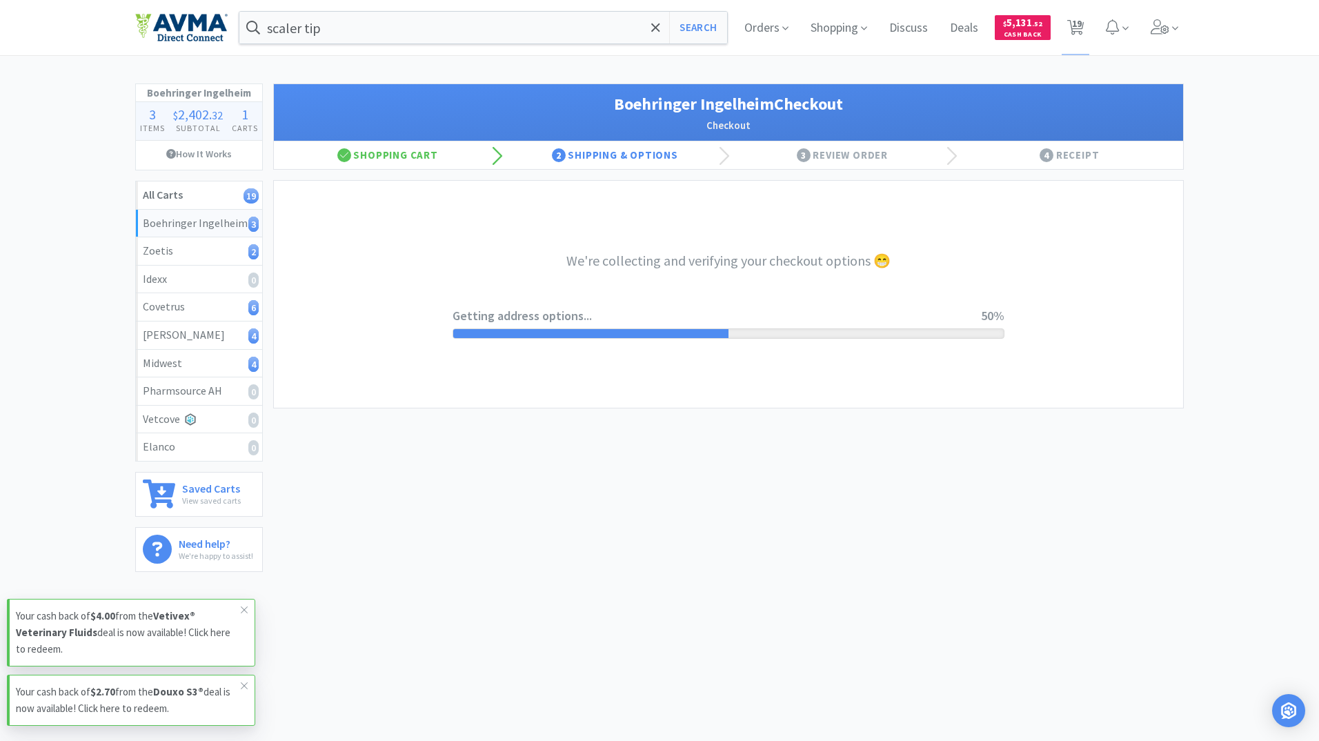
select select "invoice"
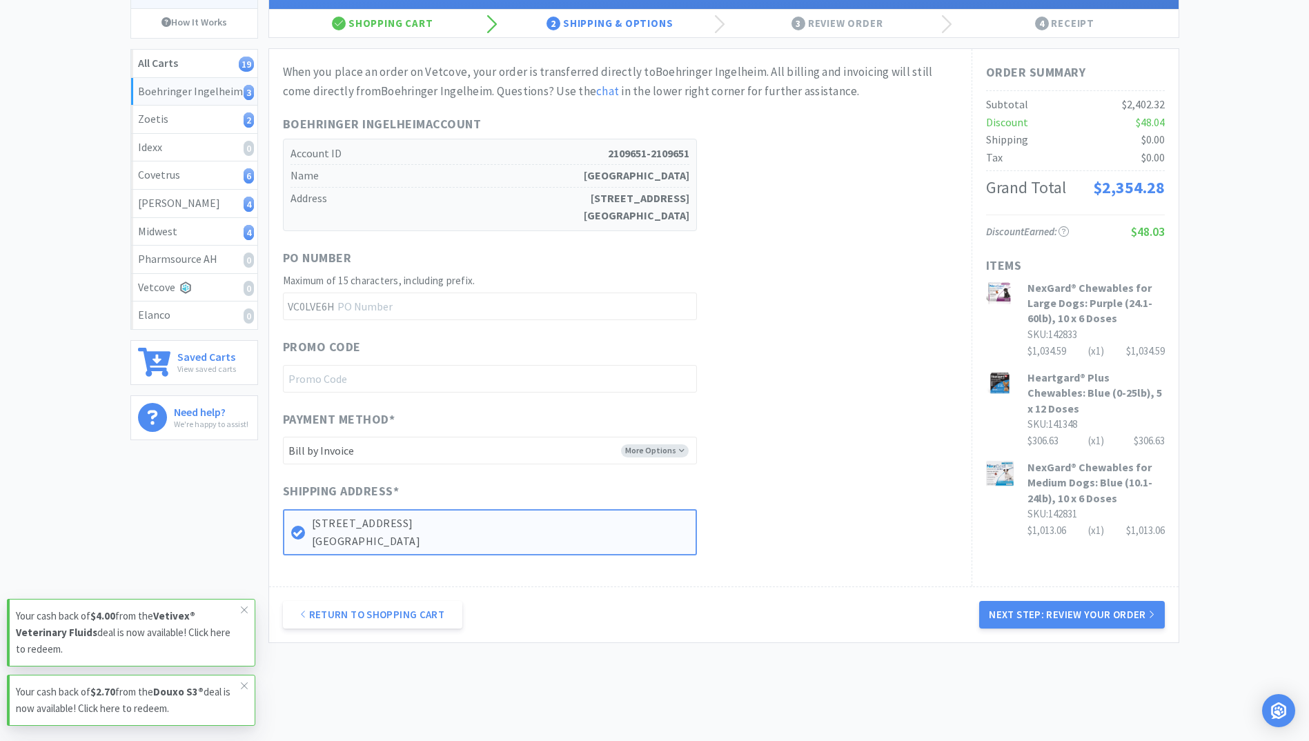
scroll to position [106, 0]
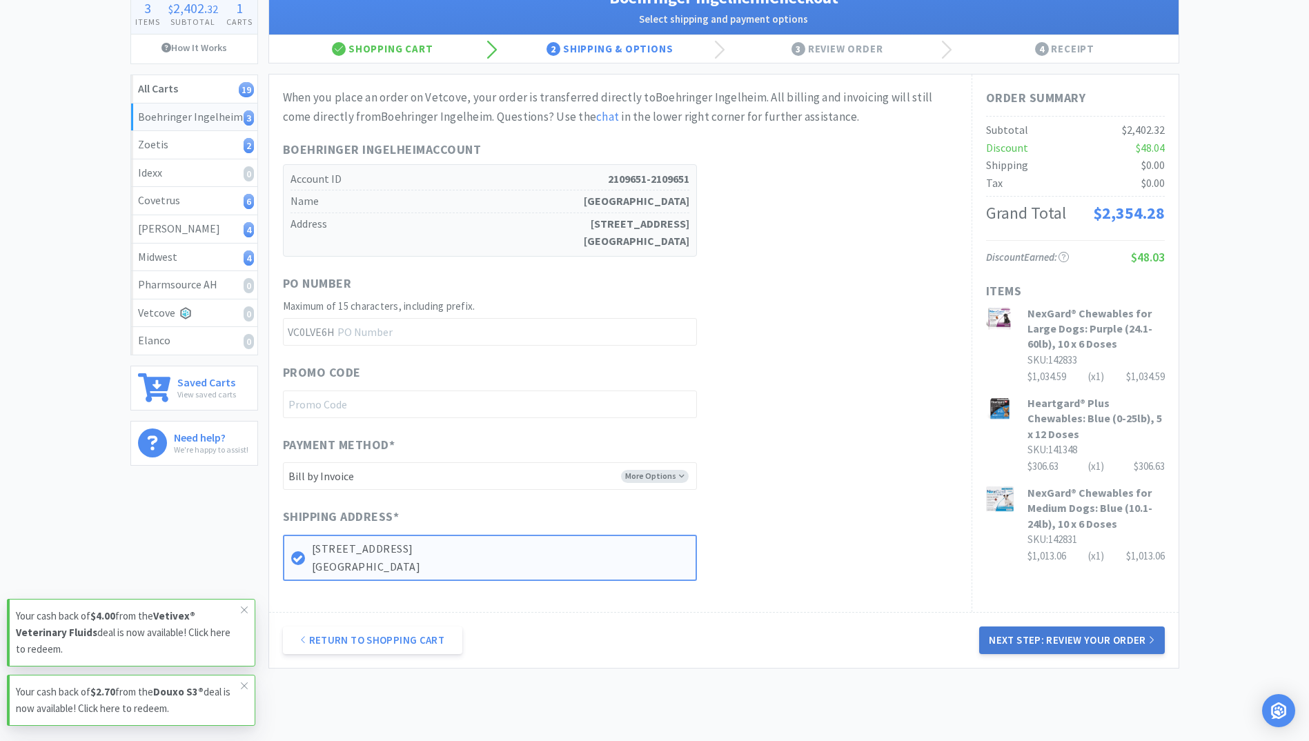
click at [1097, 636] on button "Next Step: Review Your Order" at bounding box center [1071, 640] width 185 height 28
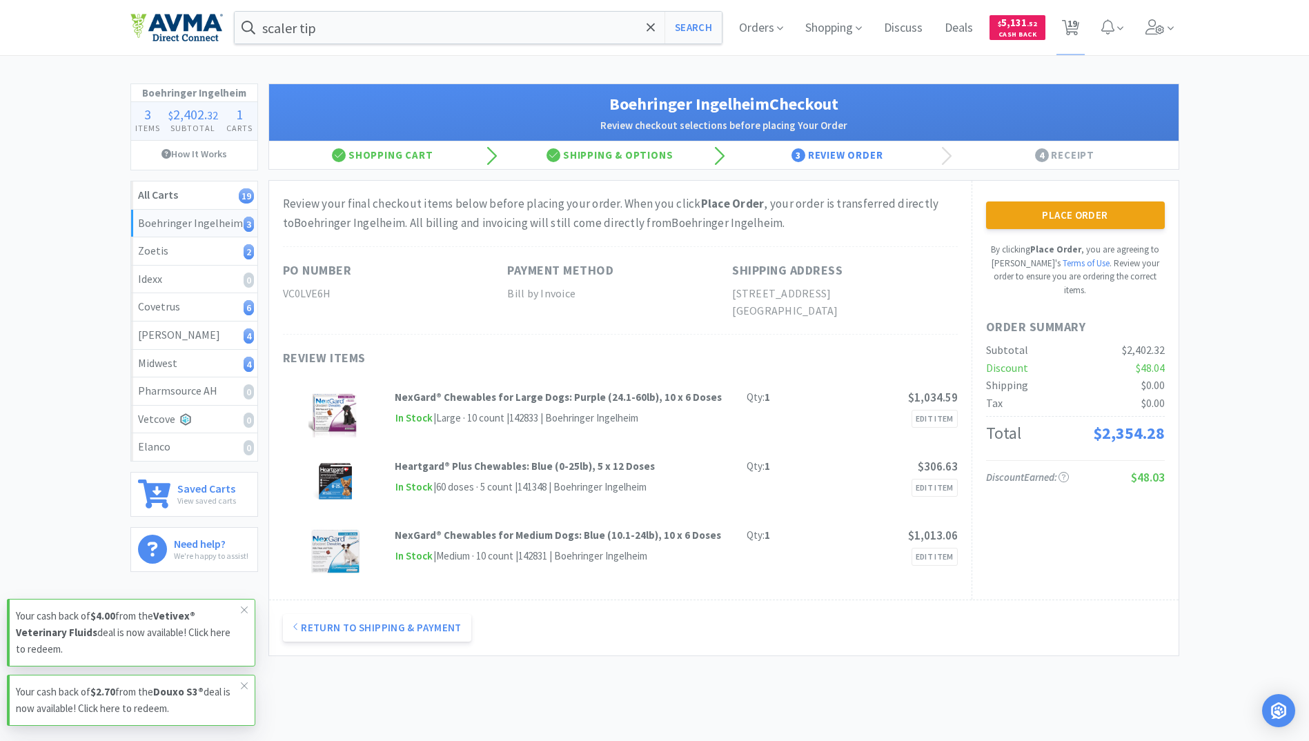
drag, startPoint x: 1147, startPoint y: 210, endPoint x: 1122, endPoint y: 212, distance: 24.9
click at [1142, 212] on button "Place Order" at bounding box center [1075, 215] width 179 height 28
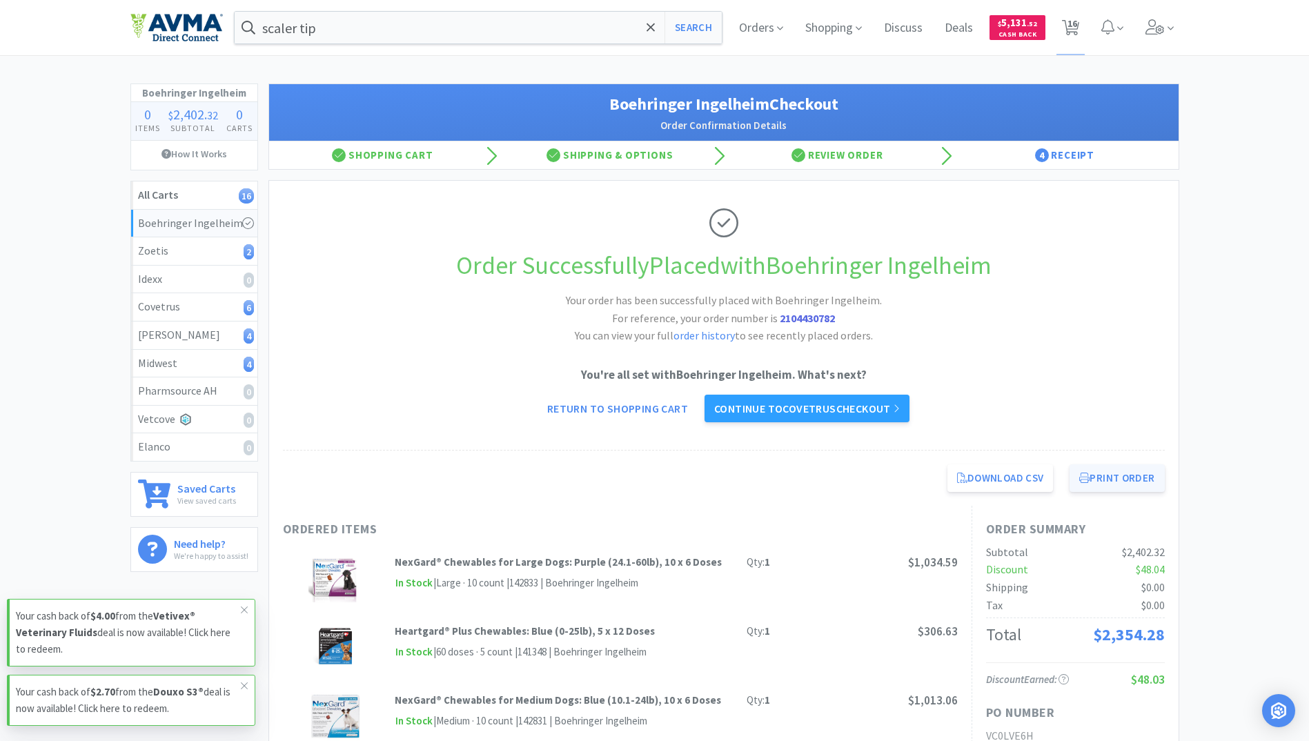
click at [1129, 480] on button "Print Order" at bounding box center [1116, 478] width 95 height 28
click at [1076, 17] on span "16" at bounding box center [1072, 23] width 10 height 55
select select "1"
select select "4"
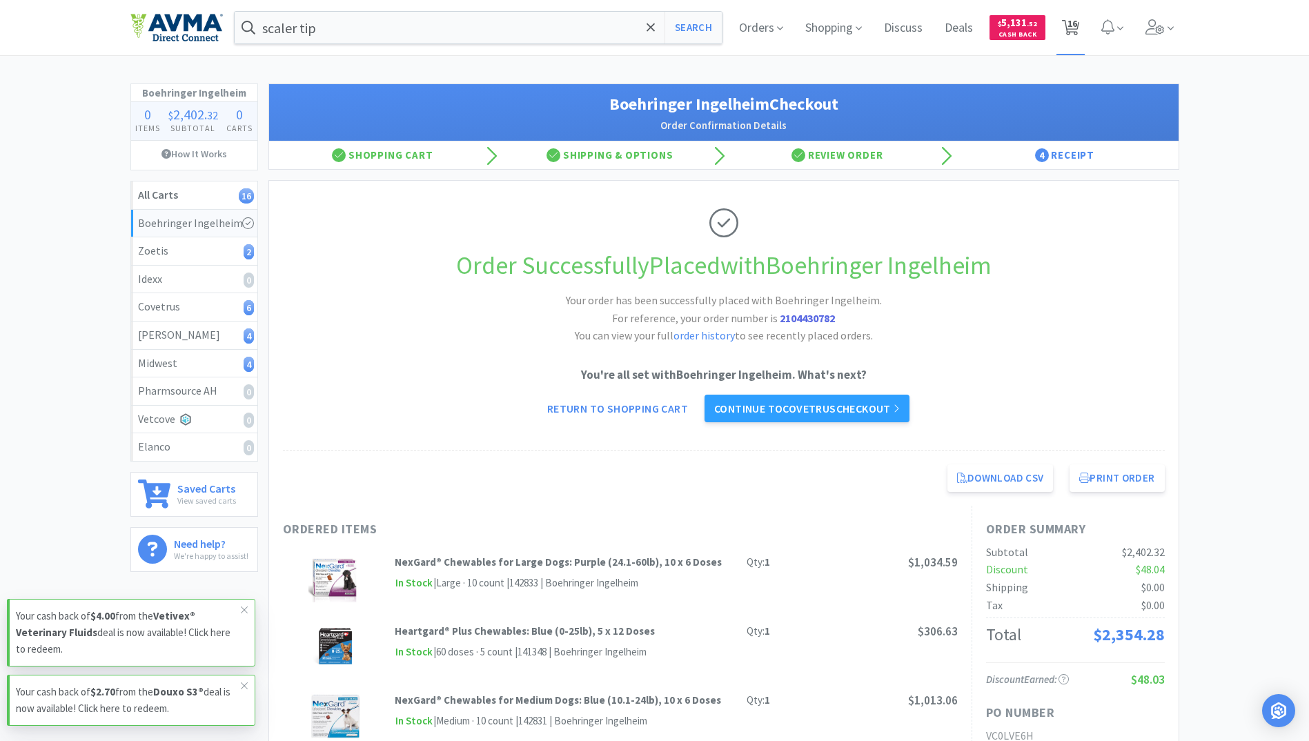
select select "1"
select select "2"
select select "6"
select select "50"
select select "1"
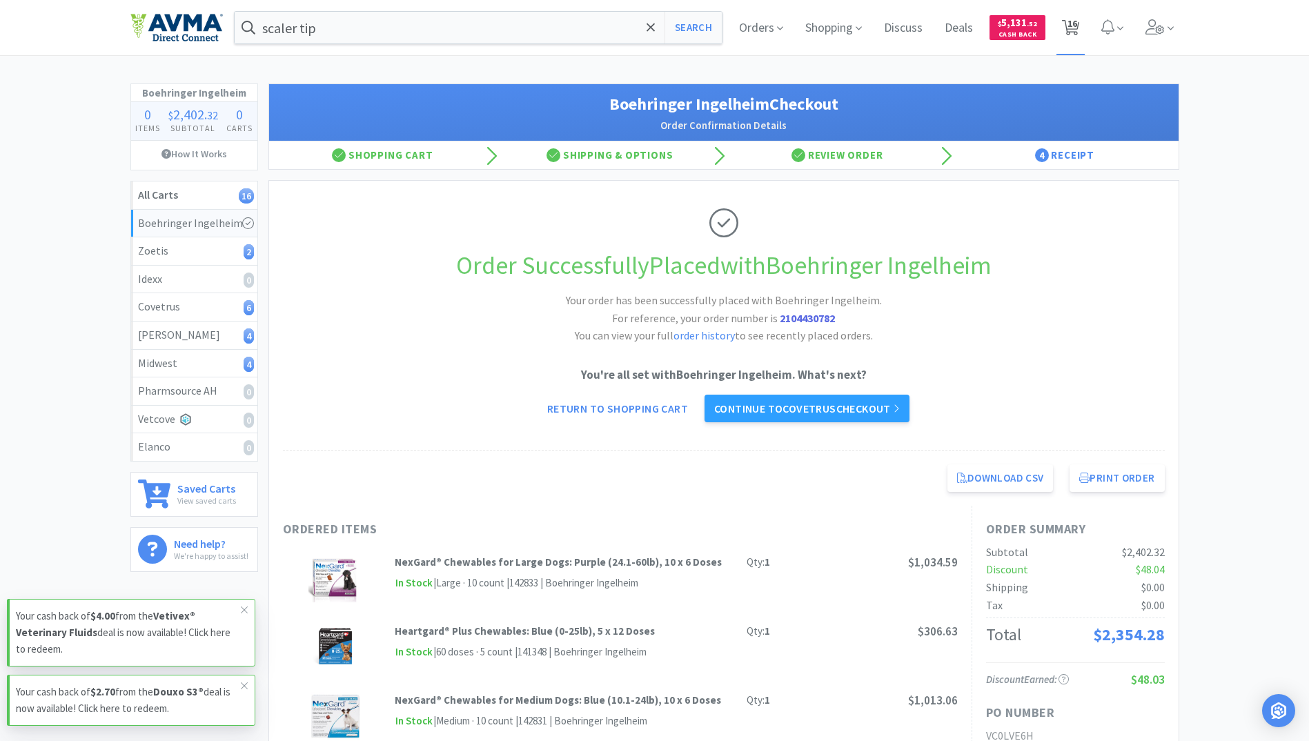
select select "3"
select select "6"
select select "3"
select select "4"
select select "1"
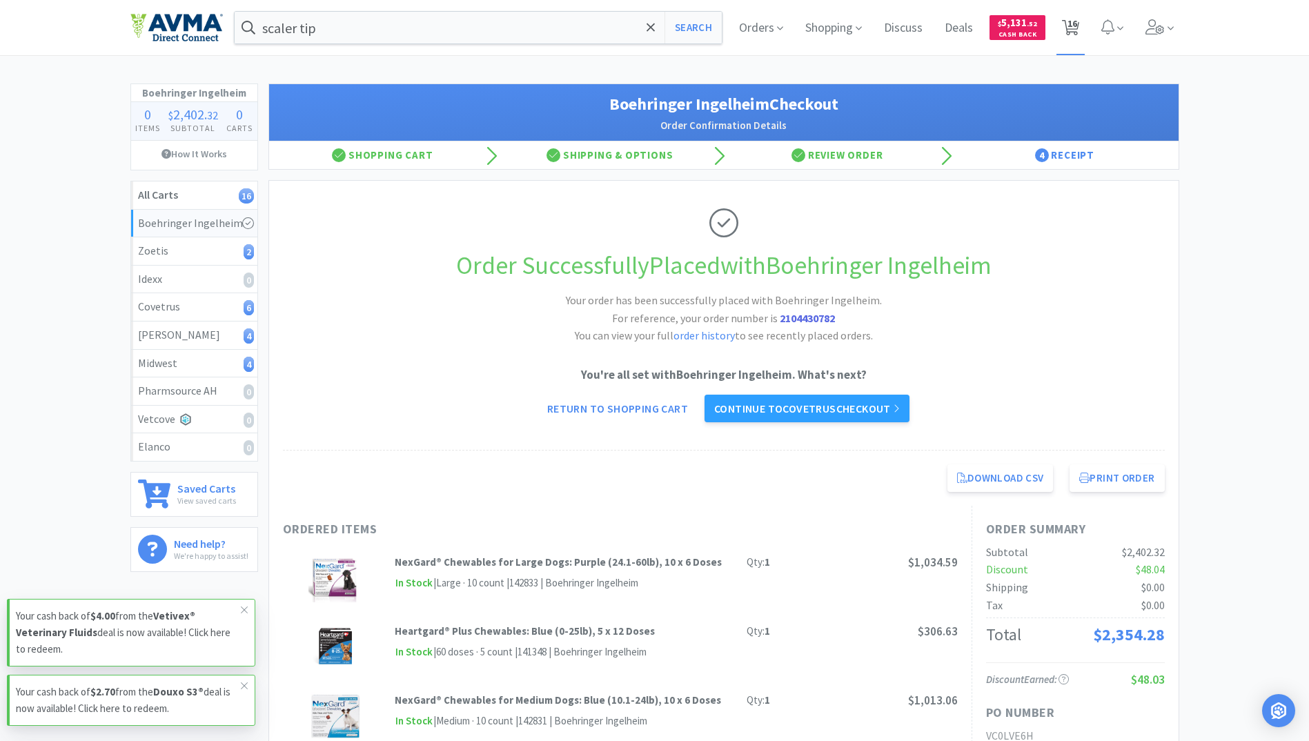
select select "1"
select select "3"
select select "1"
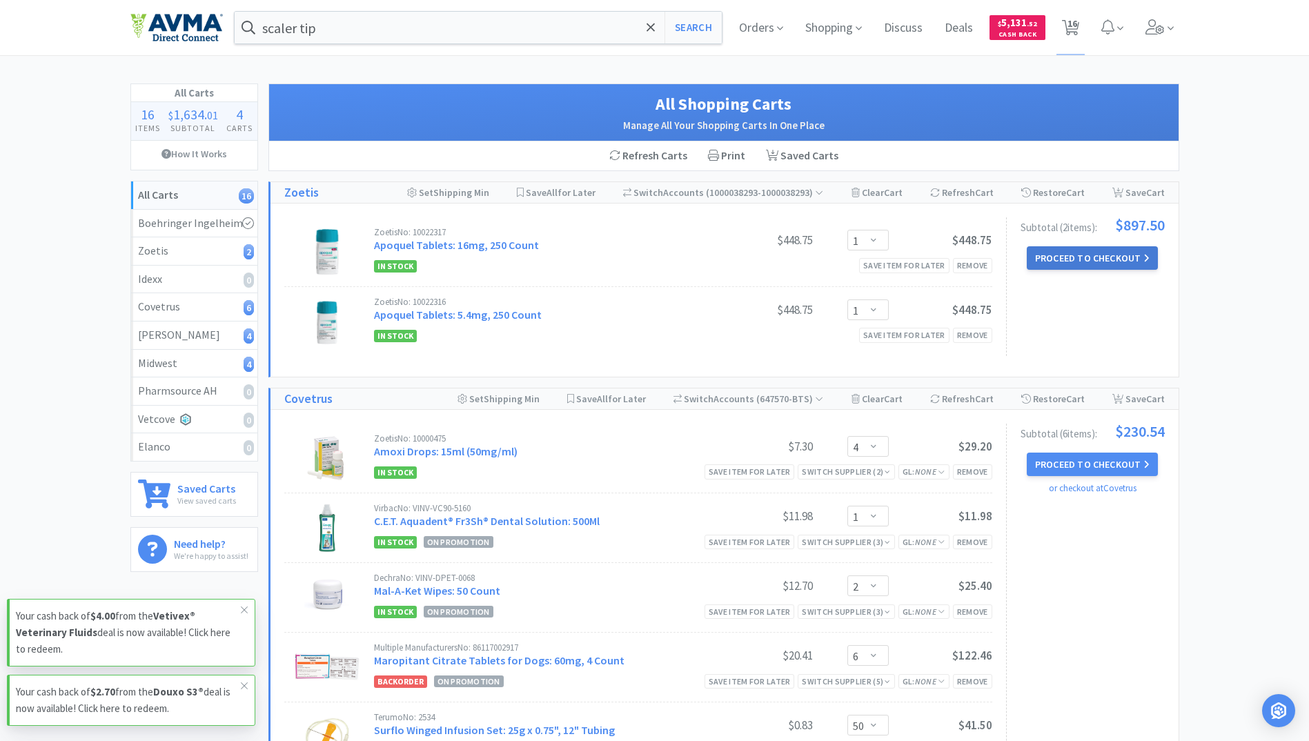
click at [1112, 256] on button "Proceed to Checkout" at bounding box center [1092, 257] width 131 height 23
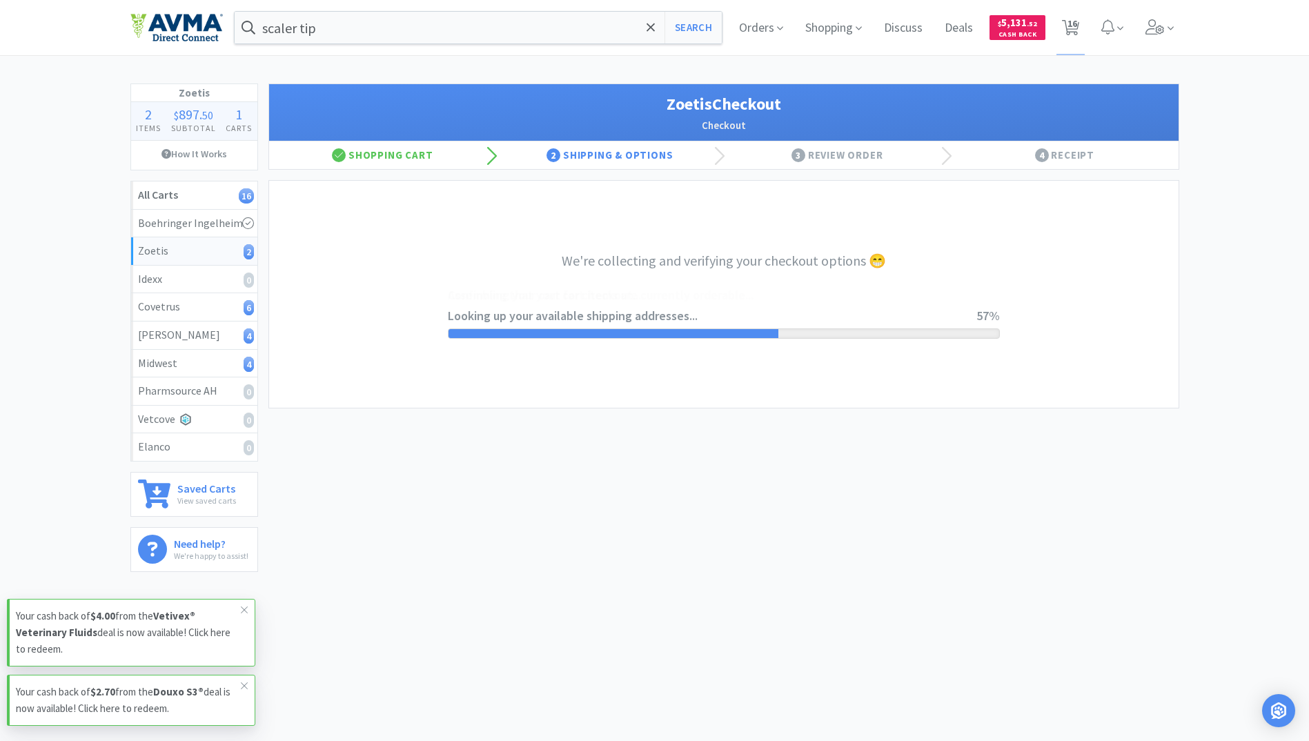
select select "invoice"
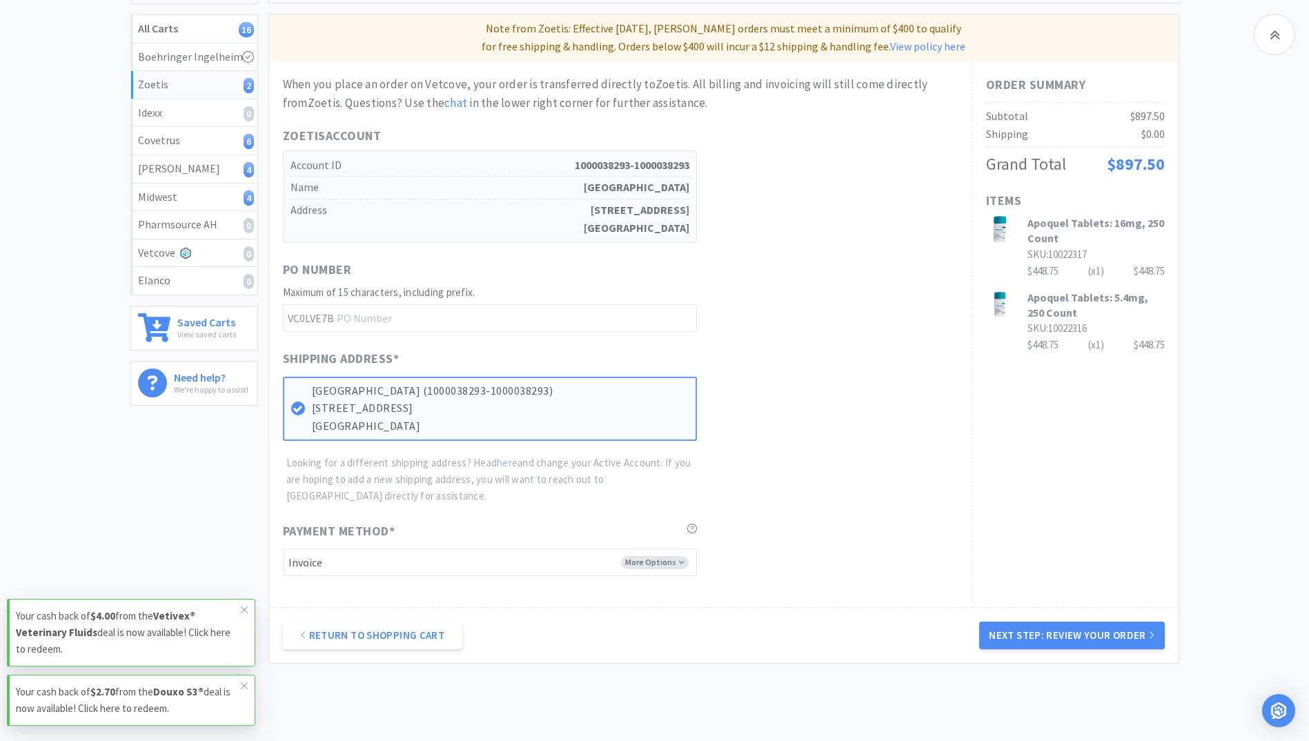
scroll to position [207, 0]
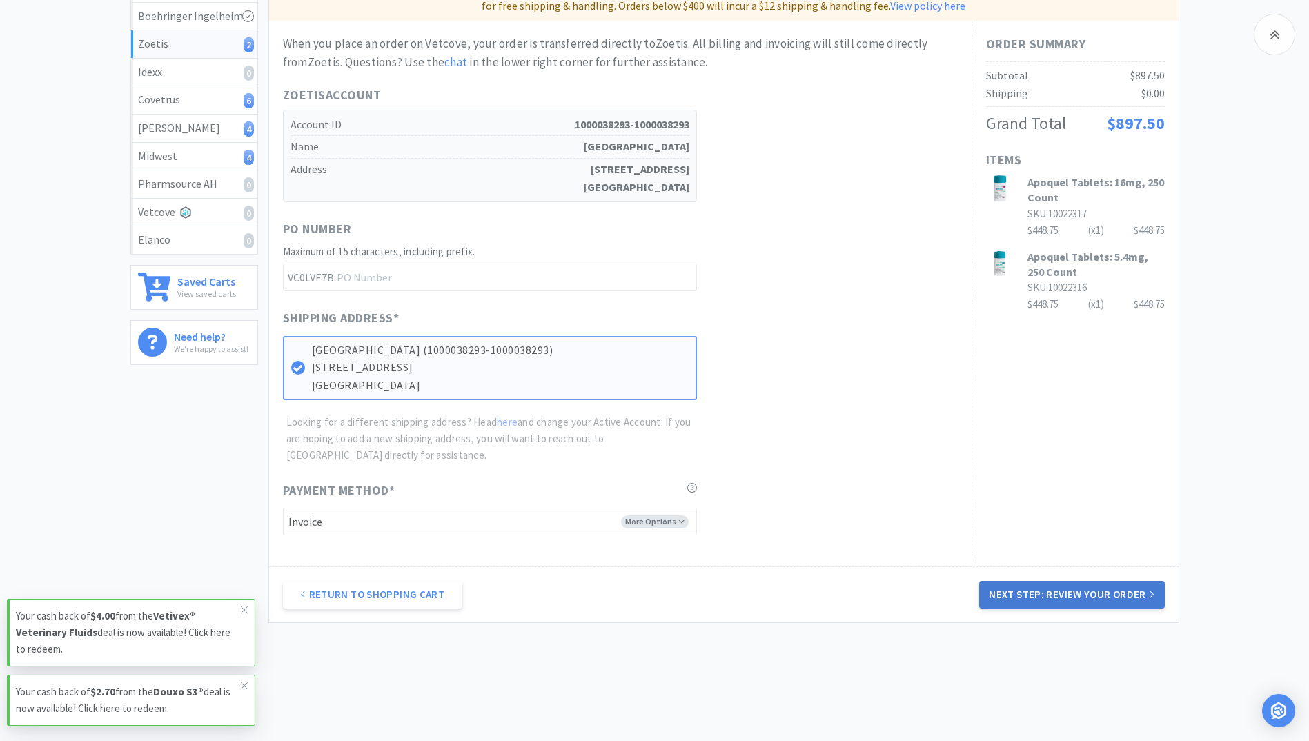
click at [1120, 593] on button "Next Step: Review Your Order" at bounding box center [1071, 595] width 185 height 28
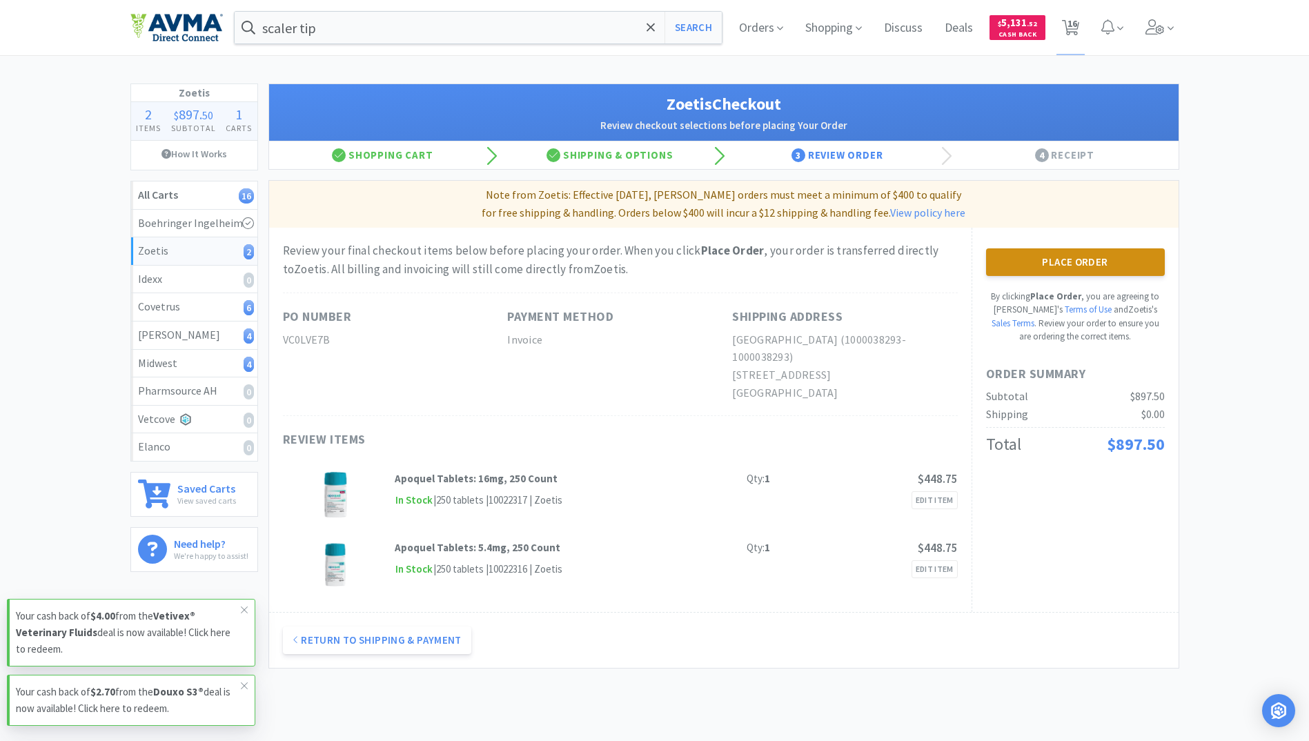
click at [1113, 264] on button "Place Order" at bounding box center [1075, 262] width 179 height 28
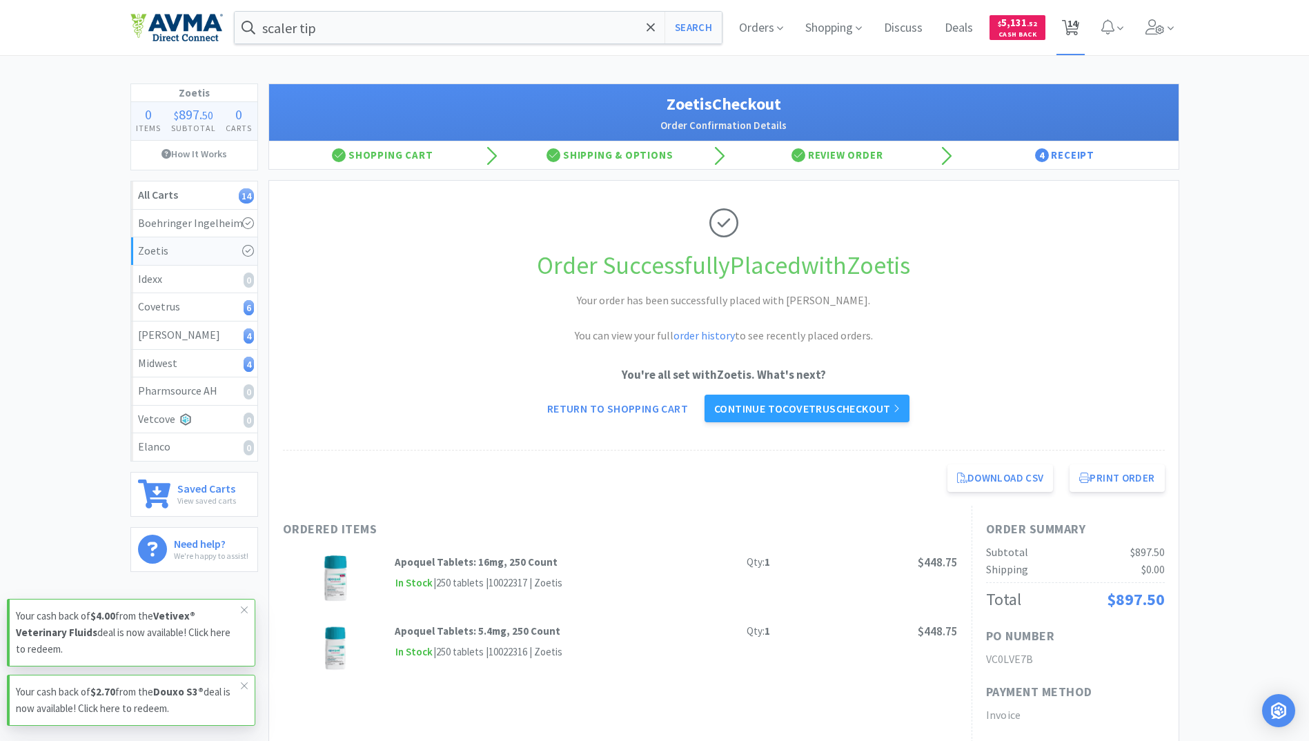
click at [1074, 28] on span "14" at bounding box center [1072, 23] width 10 height 55
select select "4"
select select "1"
select select "2"
select select "6"
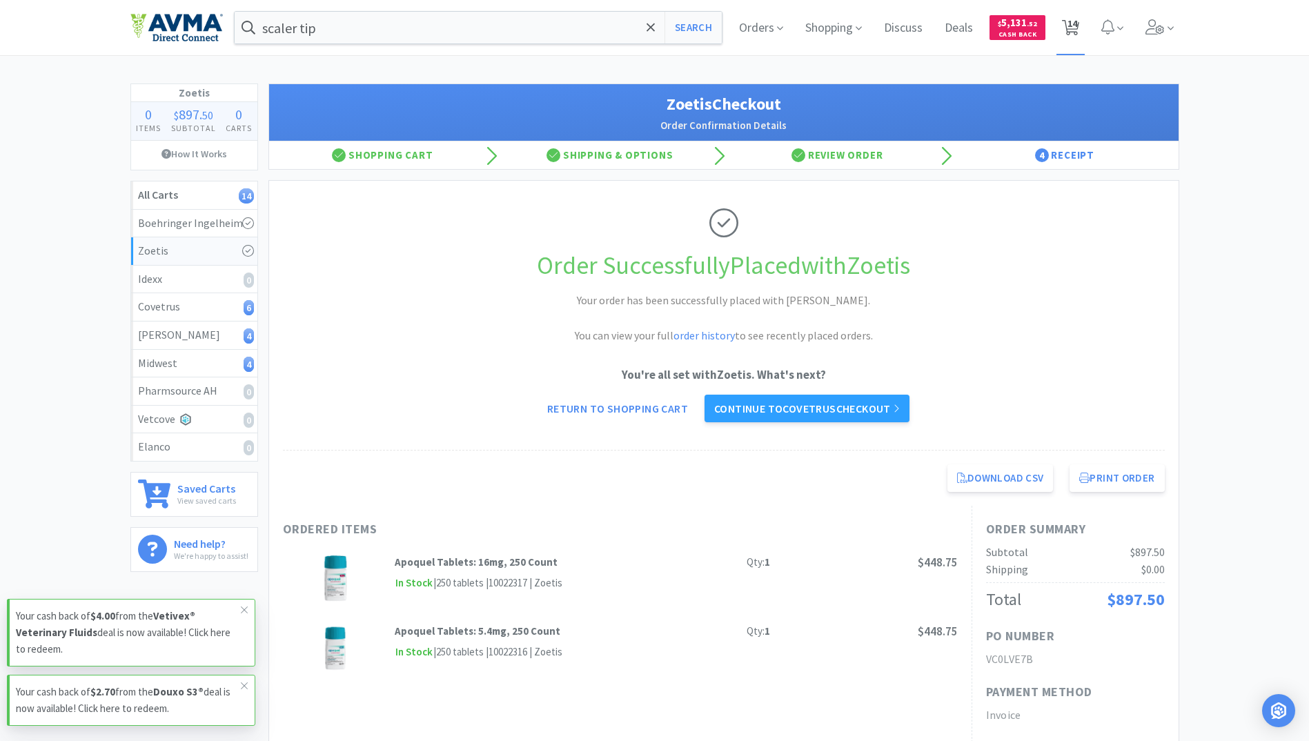
select select "50"
select select "1"
select select "3"
select select "6"
select select "3"
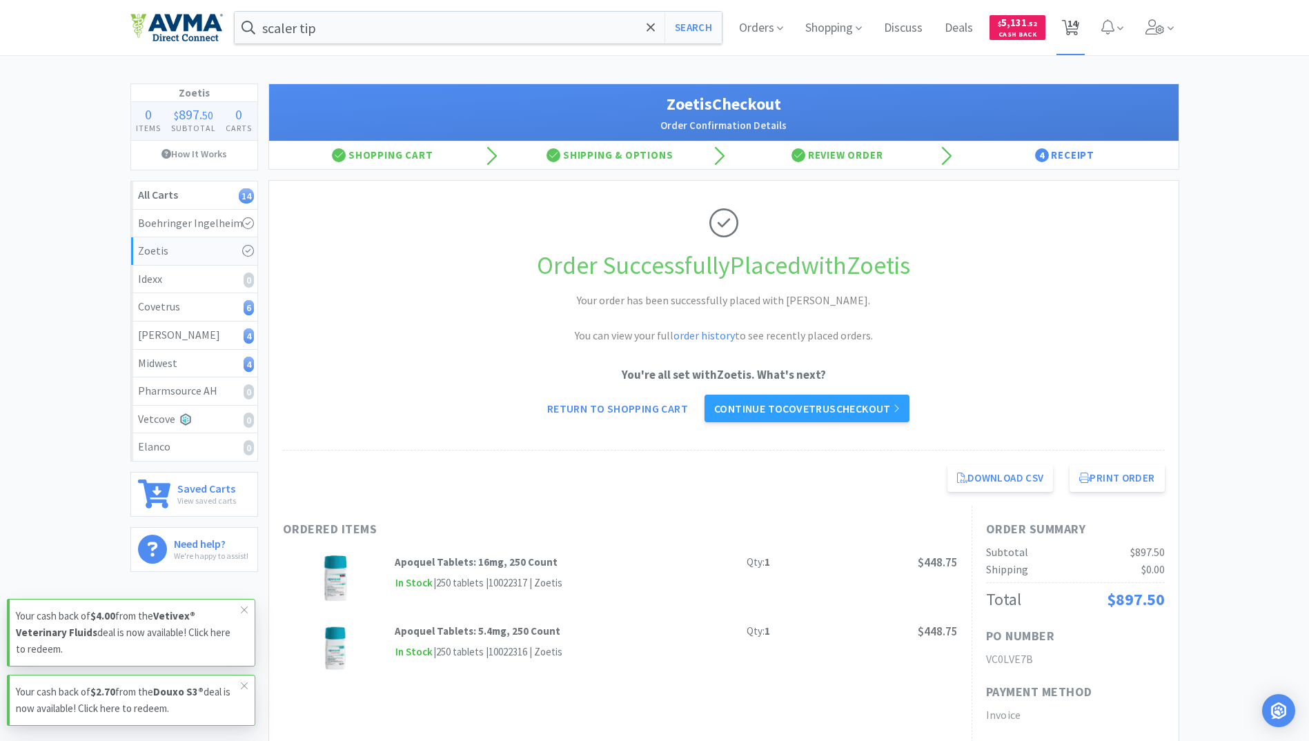
select select "4"
select select "1"
select select "3"
select select "1"
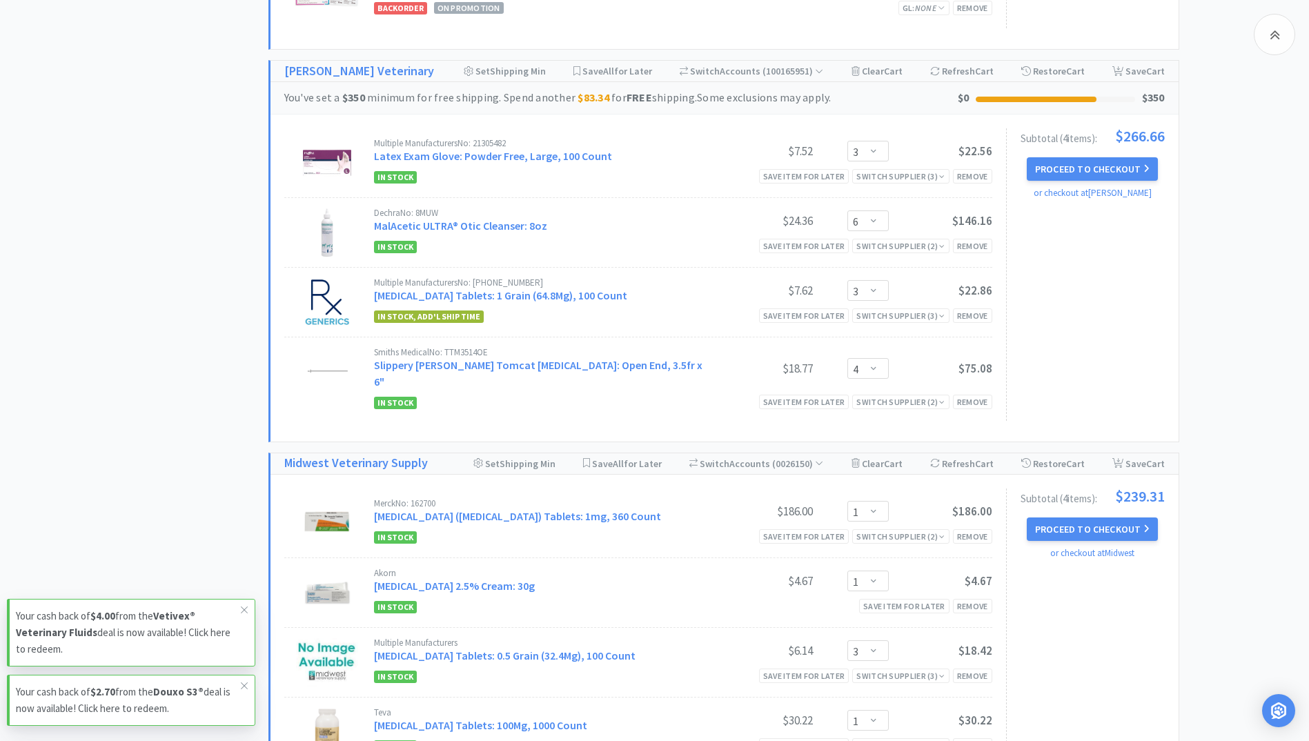
scroll to position [780, 0]
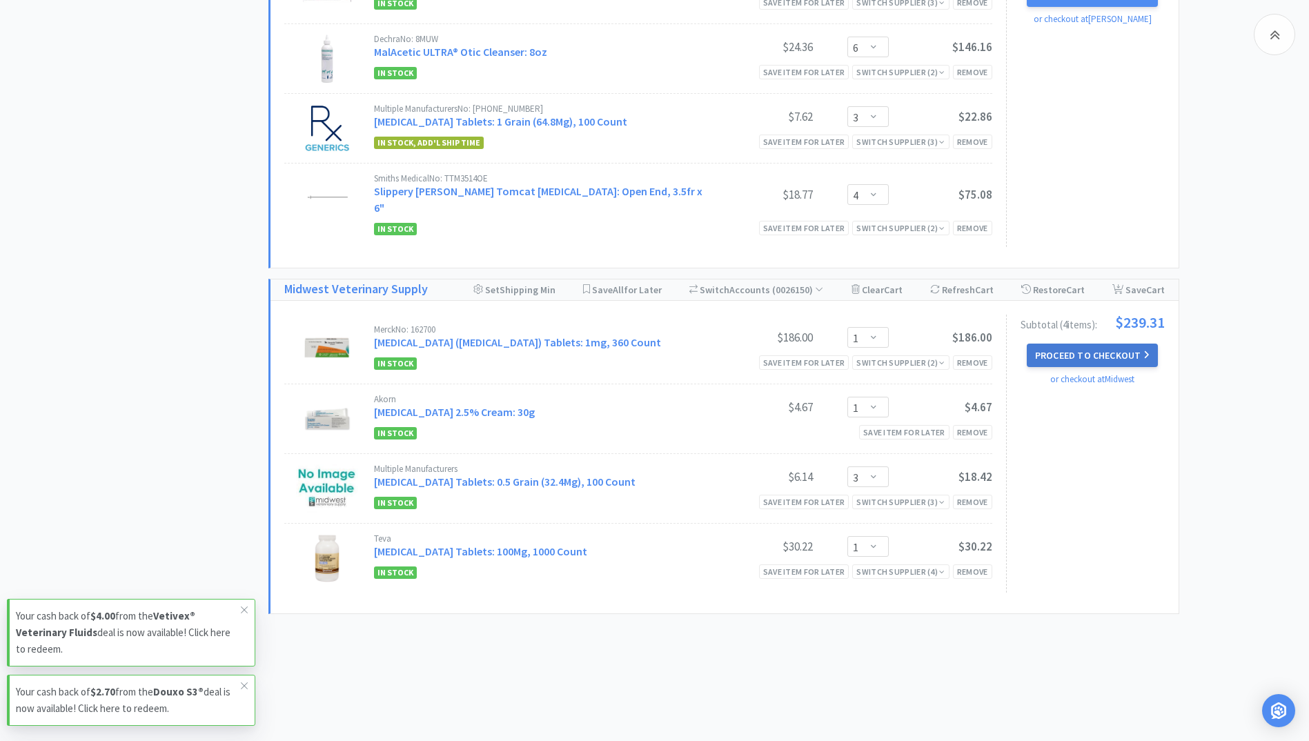
click at [1122, 344] on button "Proceed to Checkout" at bounding box center [1092, 355] width 131 height 23
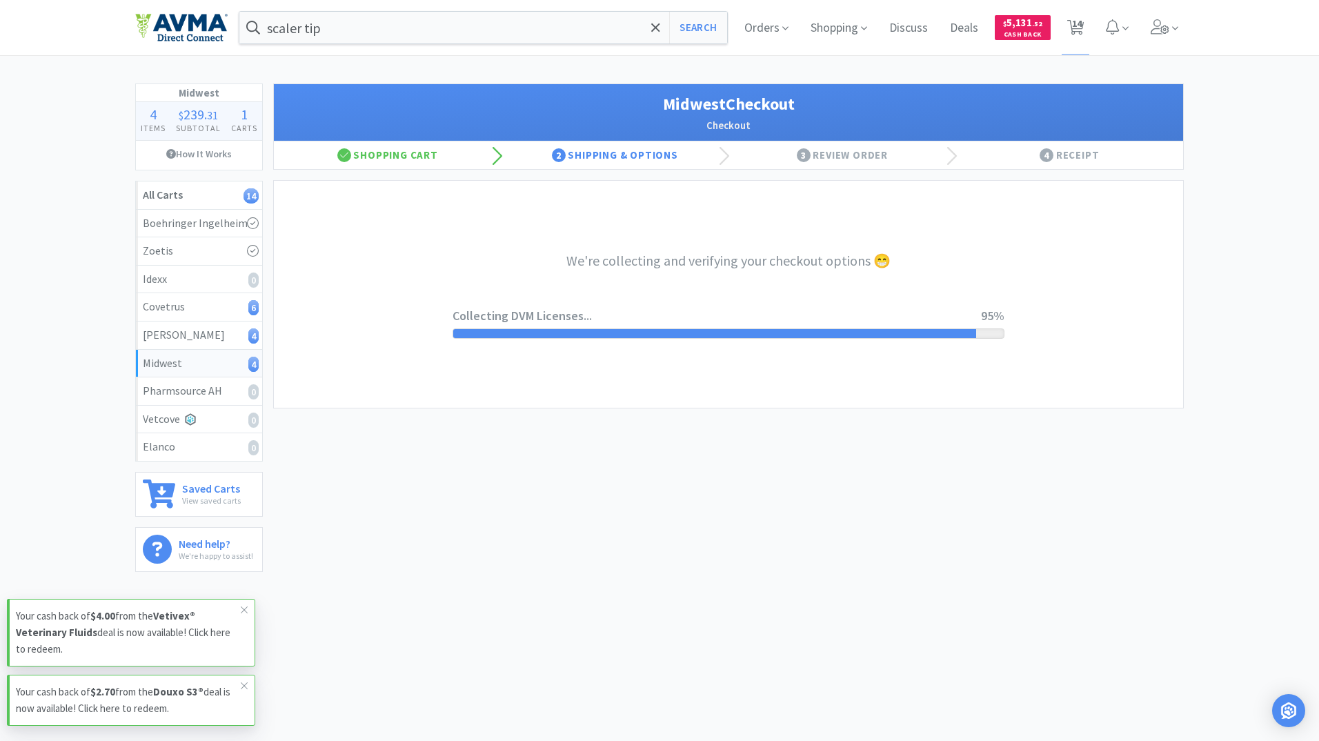
select select "3"
select select "0"
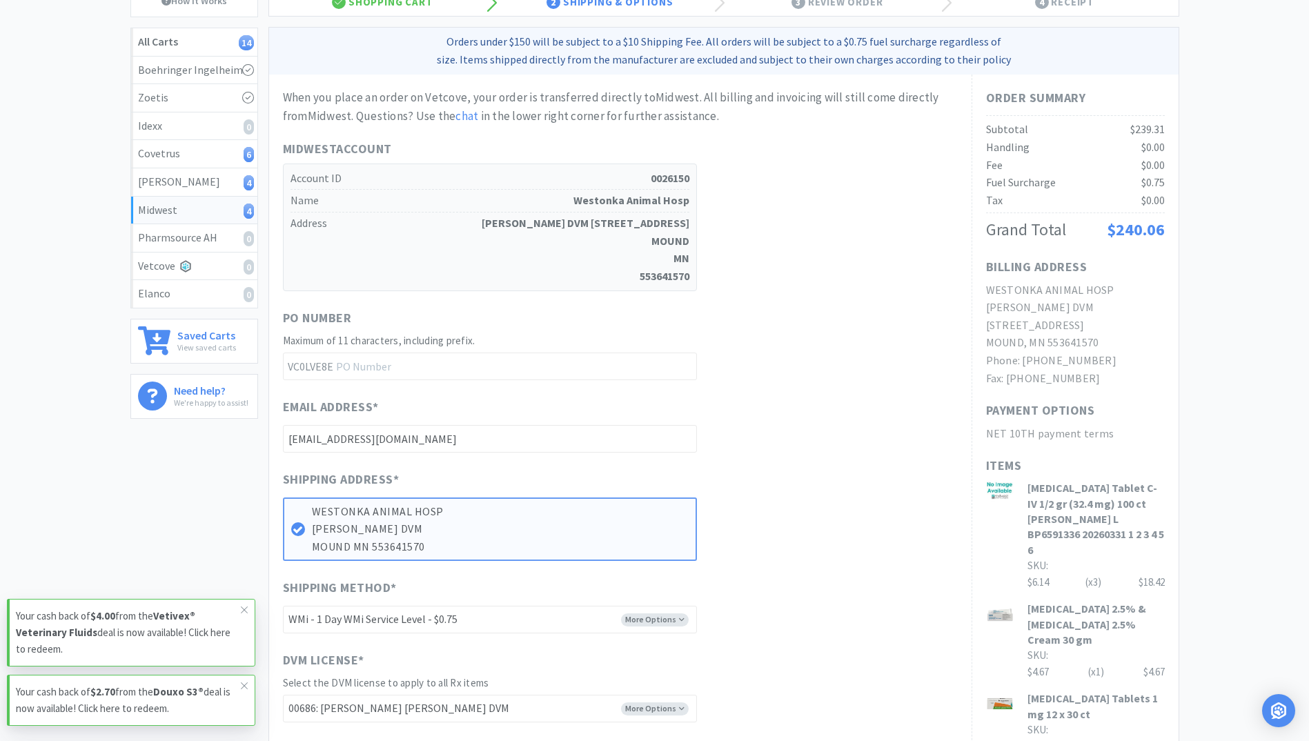
scroll to position [482, 0]
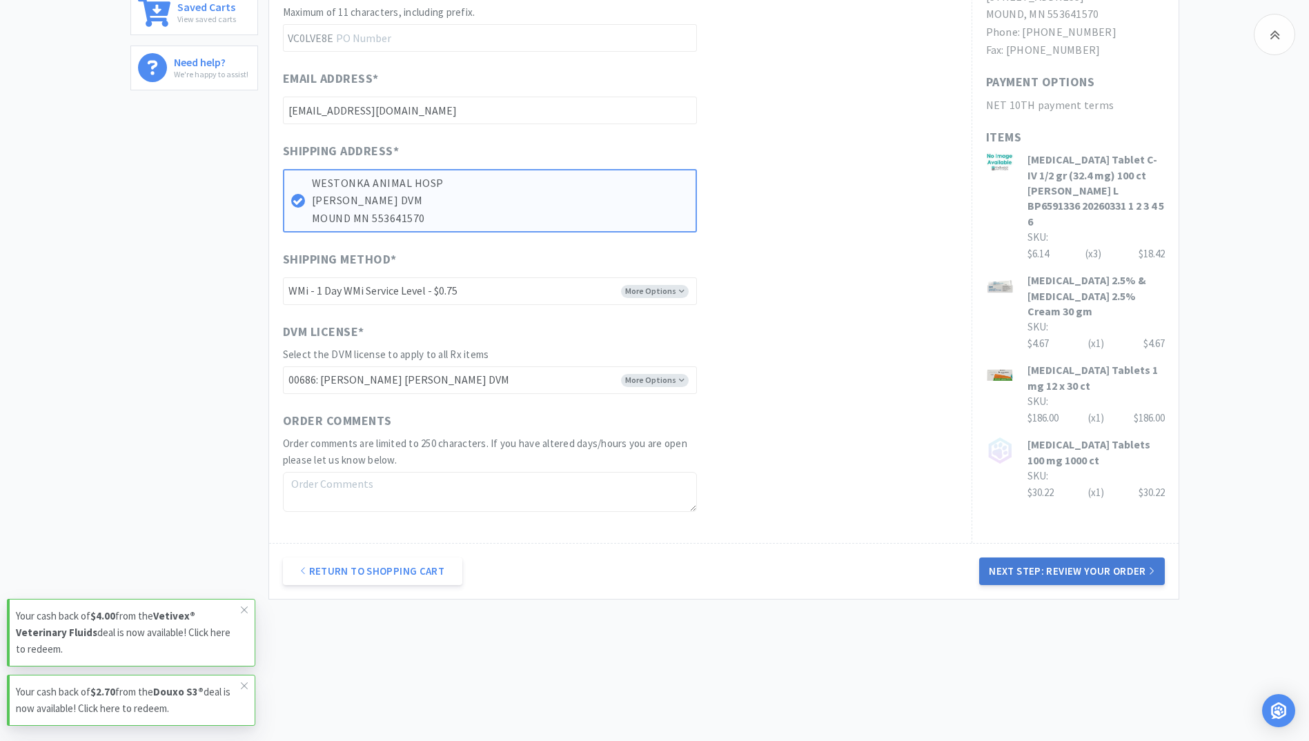
click at [1113, 575] on button "Next Step: Review Your Order" at bounding box center [1071, 571] width 185 height 28
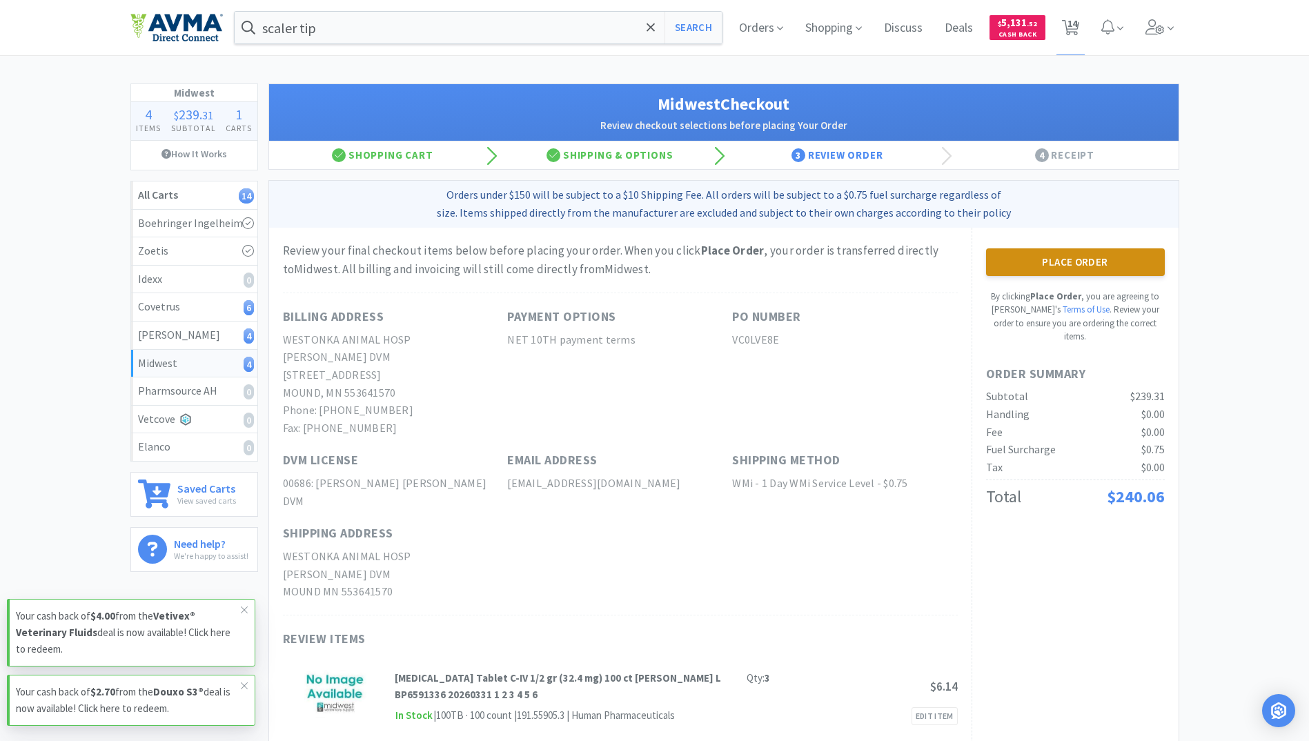
click at [1105, 253] on button "Place Order" at bounding box center [1075, 262] width 179 height 28
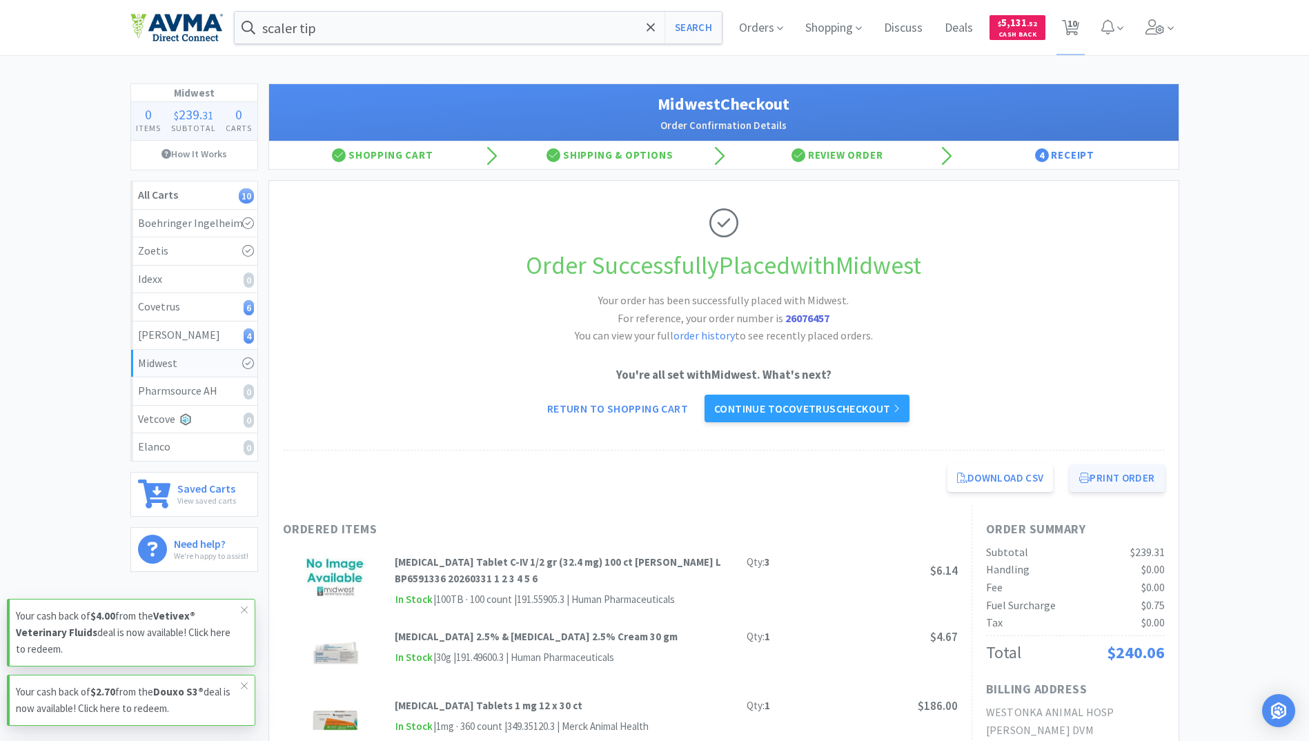
click at [1101, 477] on button "Print Order" at bounding box center [1116, 478] width 95 height 28
click at [1071, 23] on span "10" at bounding box center [1072, 23] width 10 height 55
select select "4"
select select "1"
select select "2"
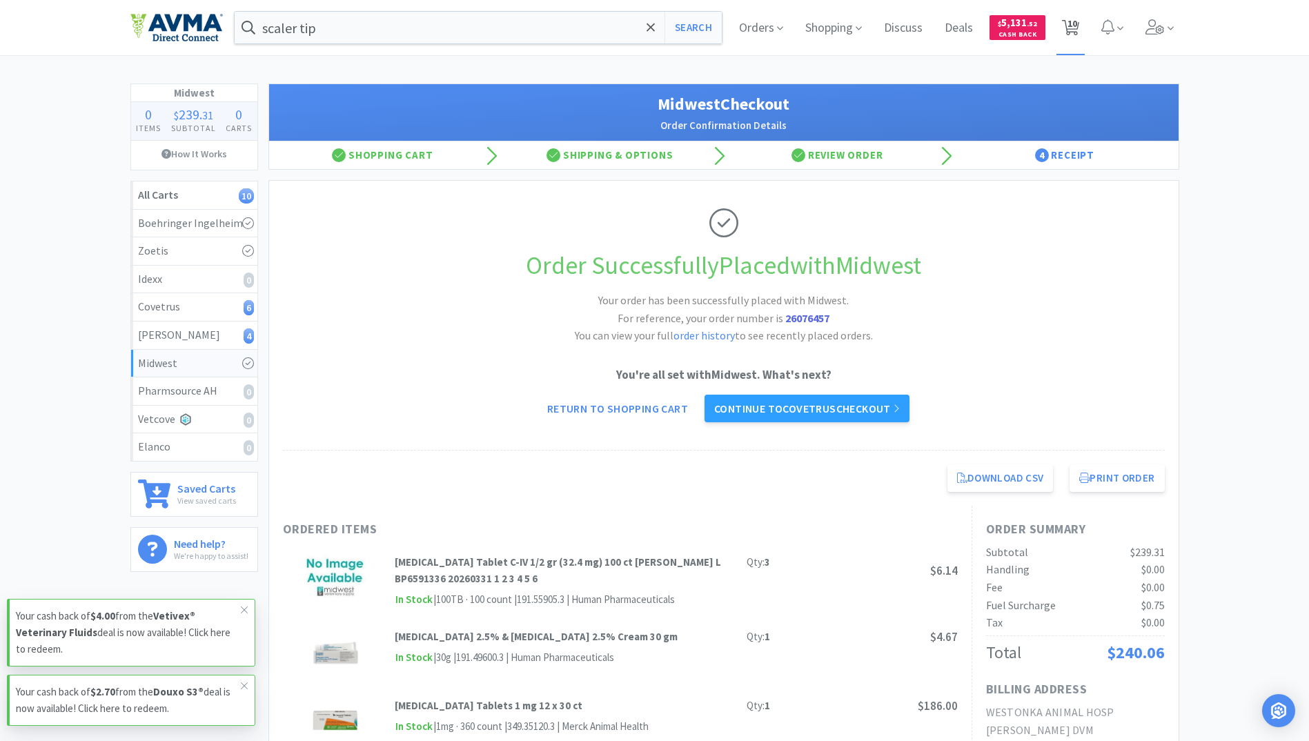
select select "6"
select select "50"
select select "1"
select select "3"
select select "6"
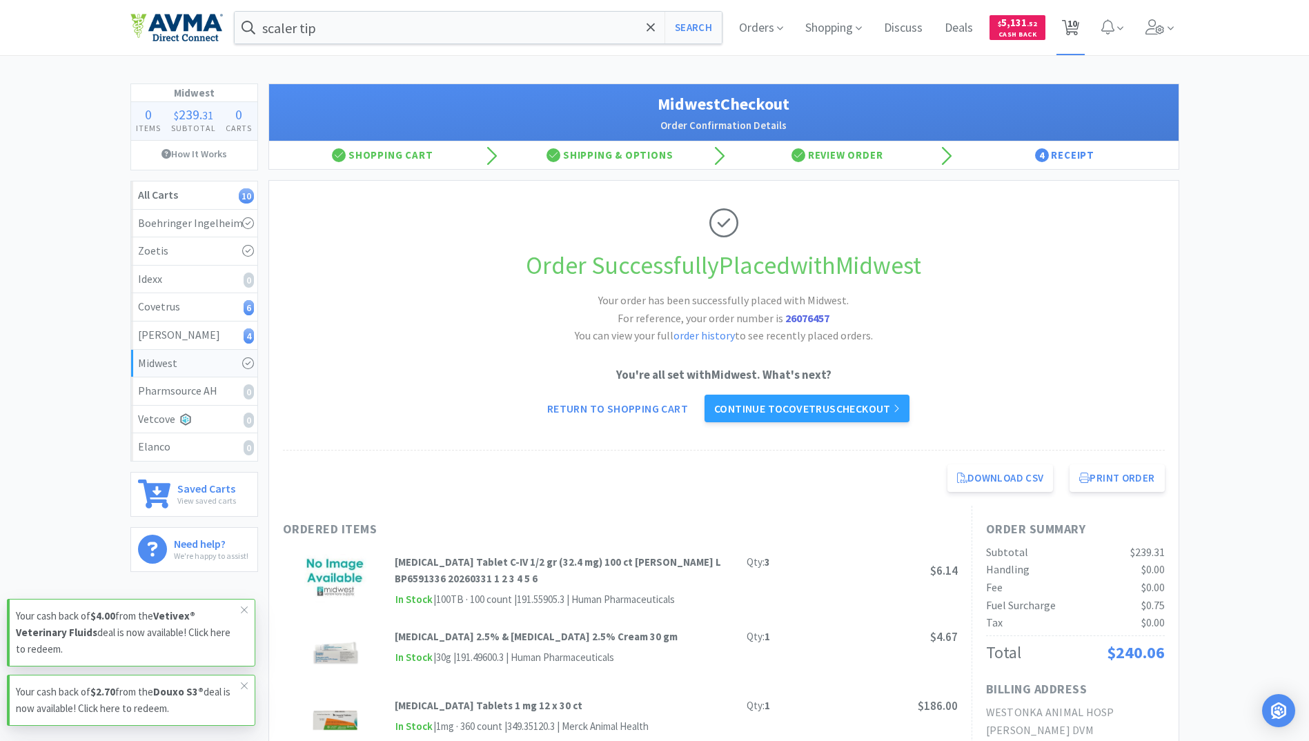
select select "3"
select select "4"
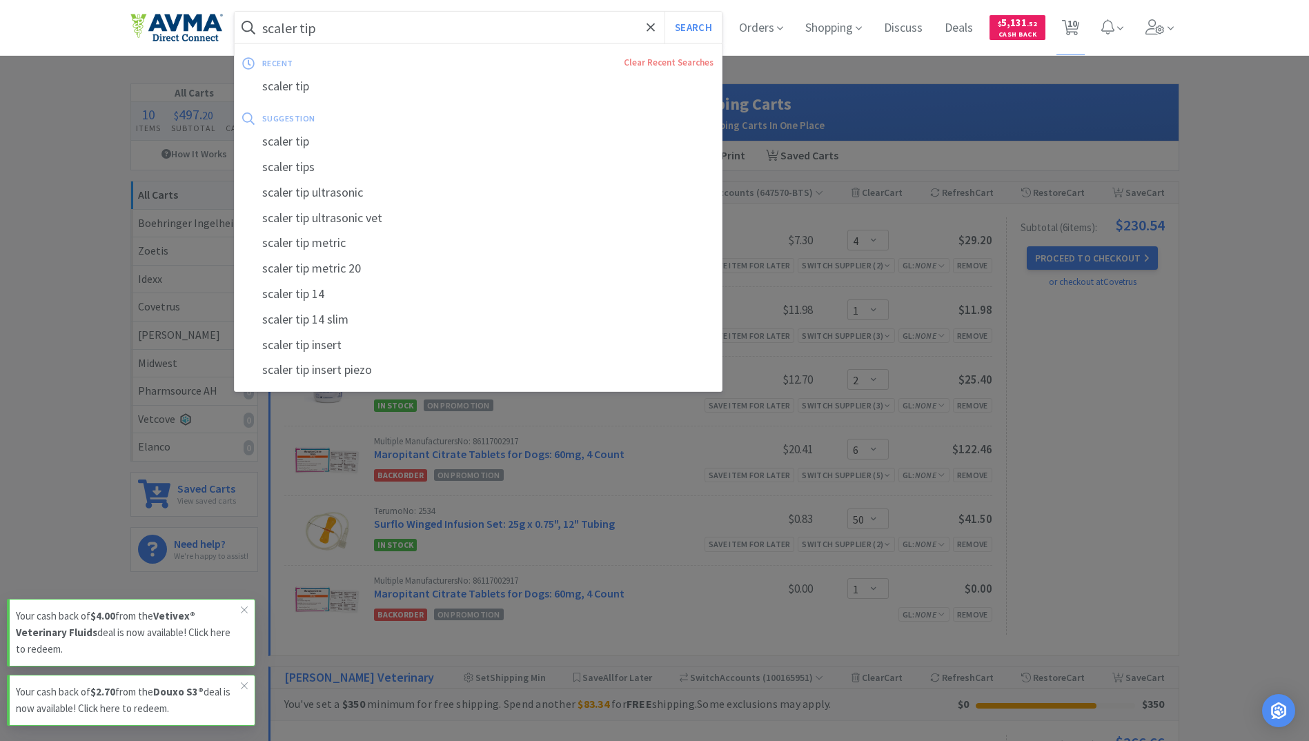
click at [366, 22] on input "scaler tip" at bounding box center [479, 28] width 488 height 32
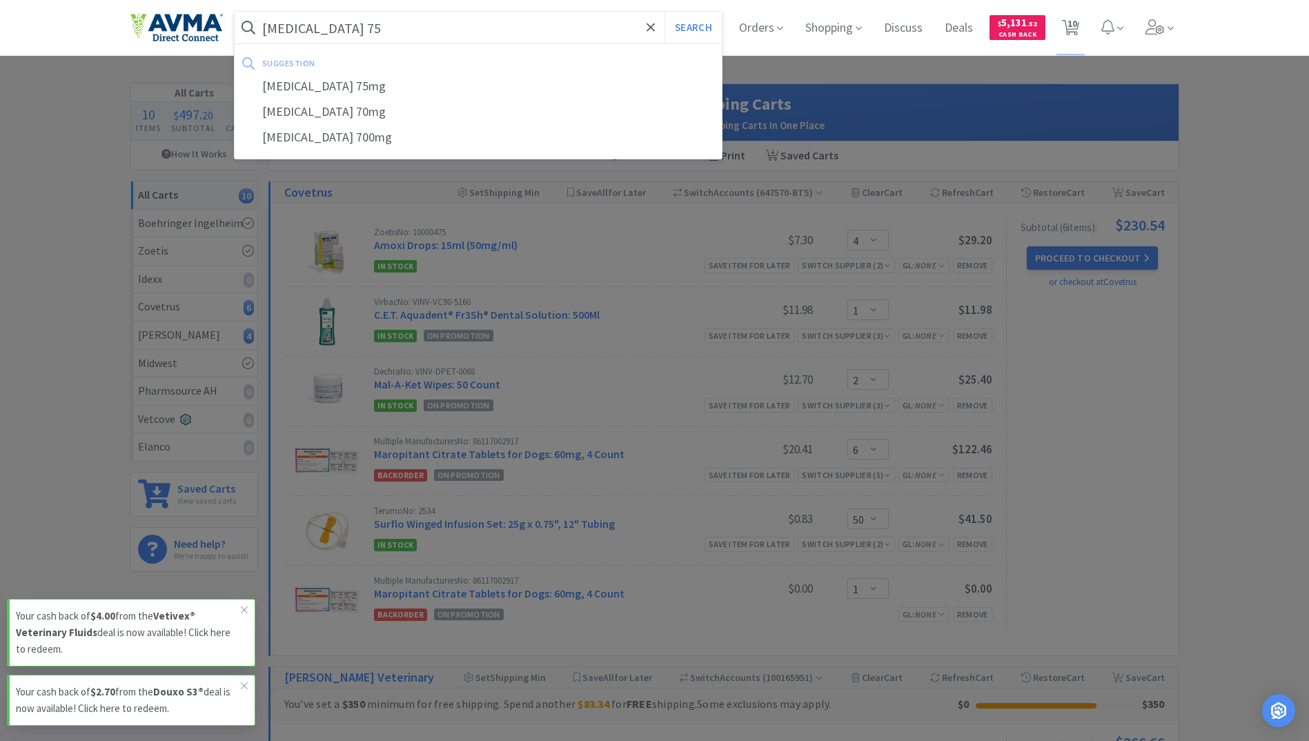
type input "[MEDICAL_DATA] 75"
click at [664, 12] on button "Search" at bounding box center [692, 28] width 57 height 32
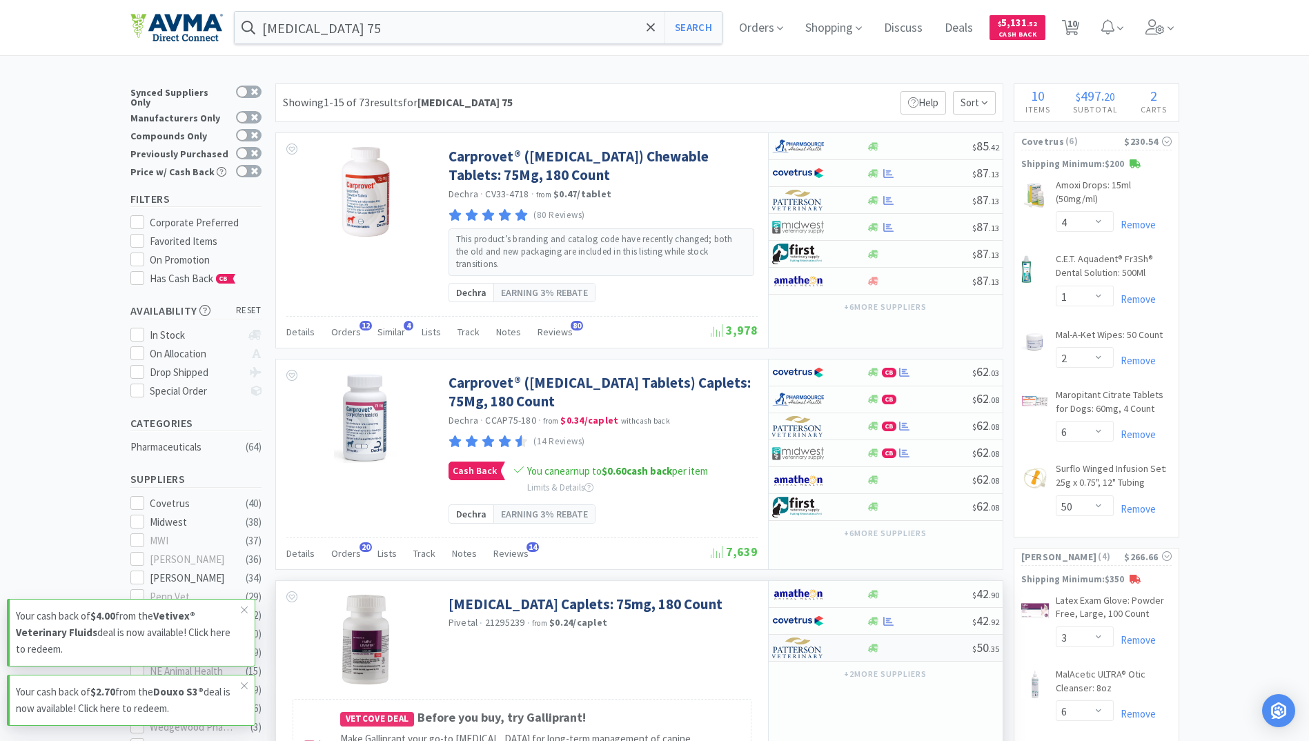
click at [878, 643] on div at bounding box center [874, 648] width 14 height 10
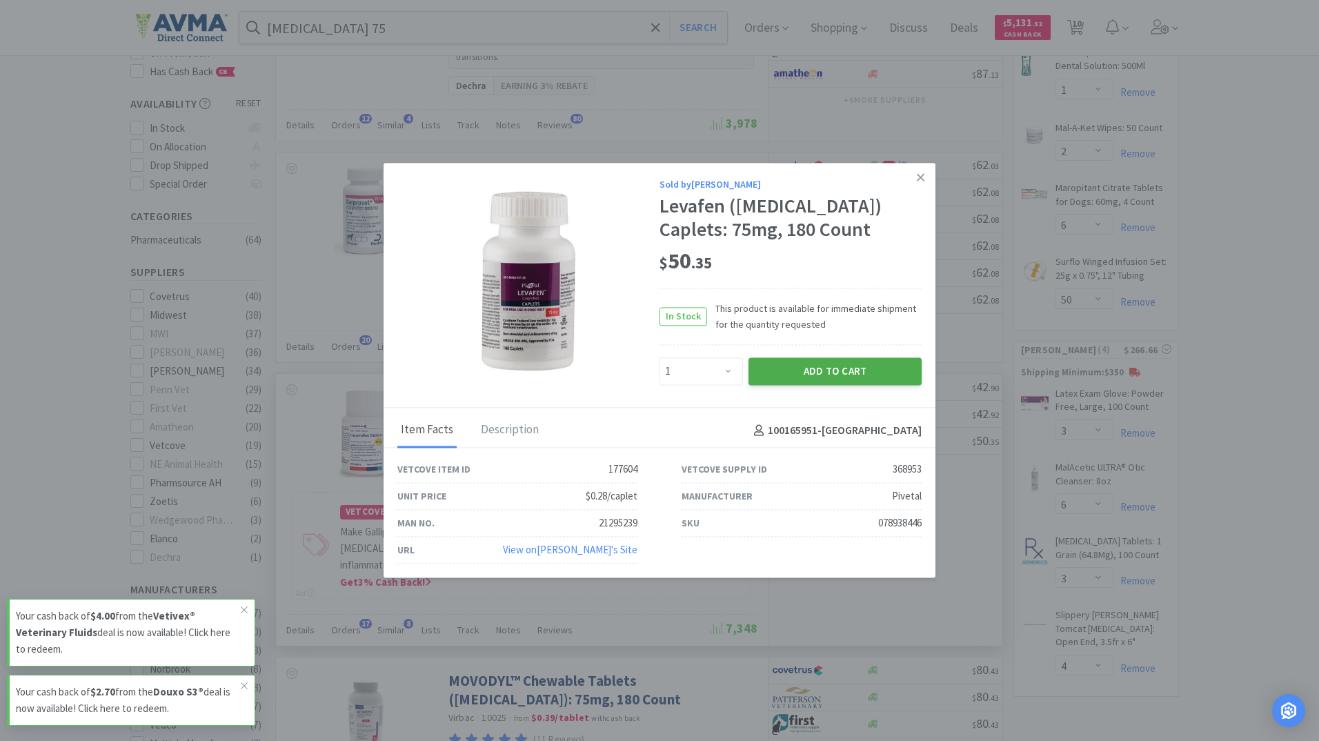
click at [813, 366] on button "Add to Cart" at bounding box center [835, 371] width 173 height 28
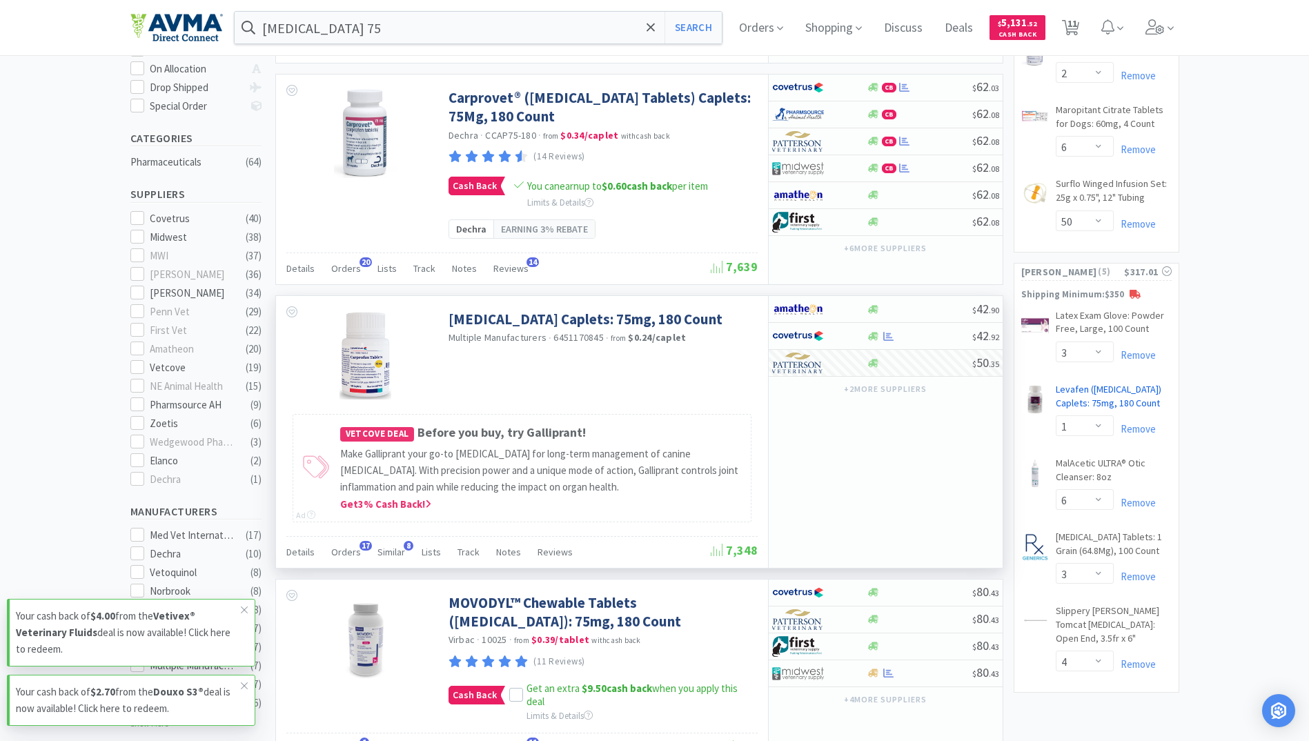
scroll to position [414, 0]
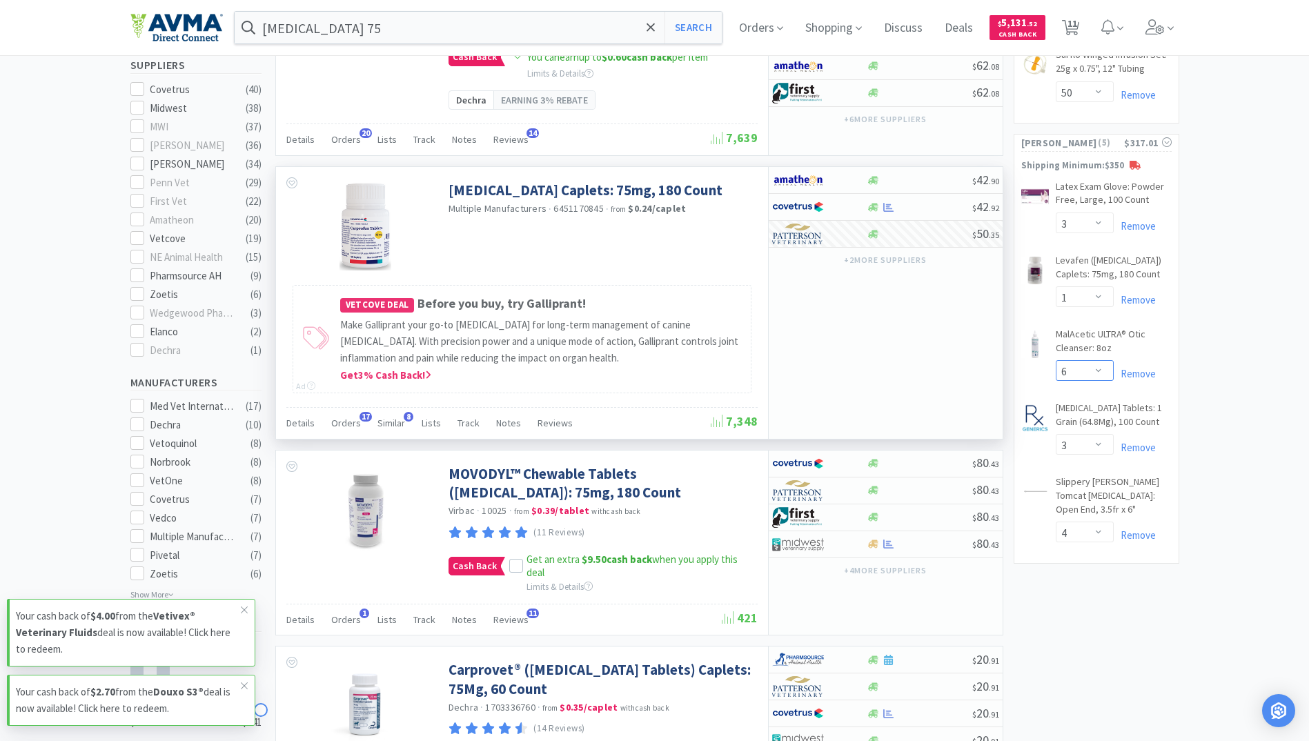
click at [1101, 368] on select "Enter Quantity 1 2 3 4 5 6 7 8 9 10 11 12 13 14 15 16 17 18 19 20 Enter Quantity" at bounding box center [1085, 370] width 58 height 21
click at [1056, 360] on select "Enter Quantity 1 2 3 4 5 6 7 8 9 10 11 12 13 14 15 16 17 18 19 20 Enter Quantity" at bounding box center [1085, 370] width 58 height 21
click at [1107, 366] on select "Enter Quantity 1 2 3 4 5 6 7 8 9 10 11 12 13 14 15 16 17 18 19 20 Enter Quantity" at bounding box center [1085, 370] width 58 height 21
click at [1056, 360] on select "Enter Quantity 1 2 3 4 5 6 7 8 9 10 11 12 13 14 15 16 17 18 19 20 Enter Quantity" at bounding box center [1085, 370] width 58 height 21
click at [1077, 24] on span "11" at bounding box center [1072, 23] width 10 height 55
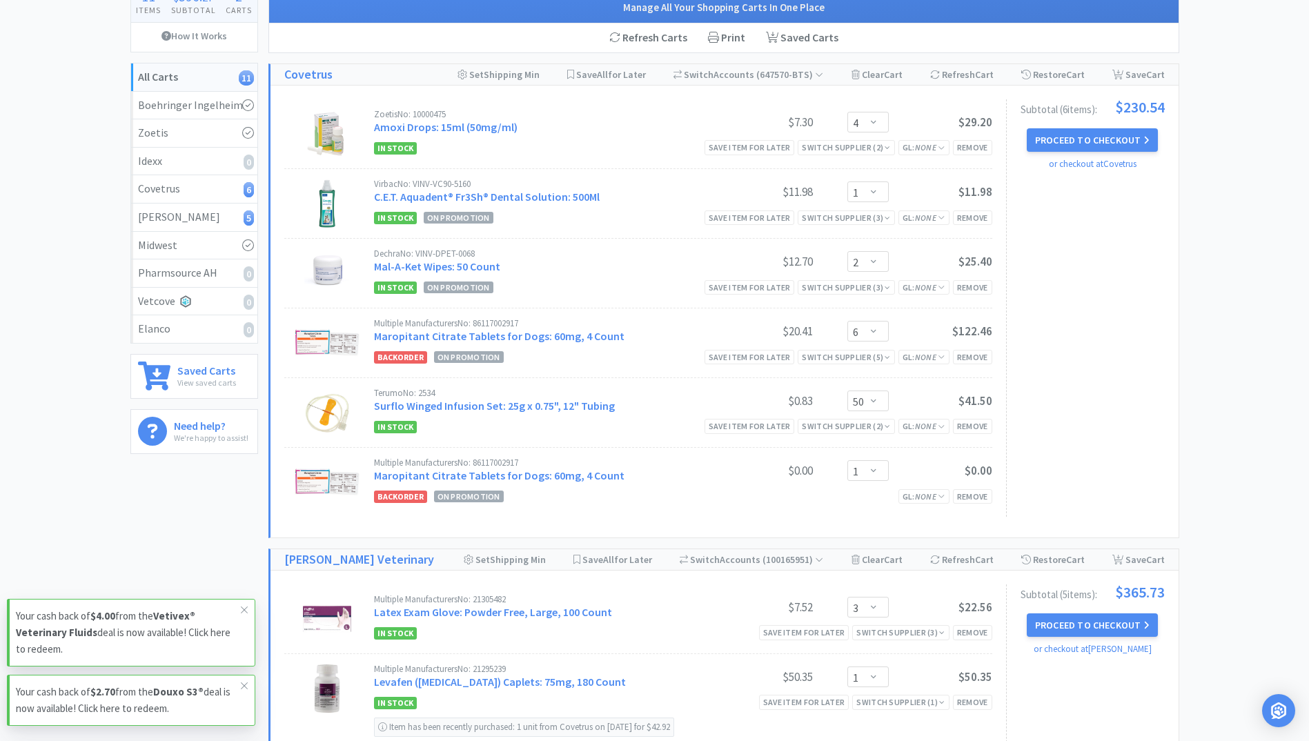
scroll to position [138, 0]
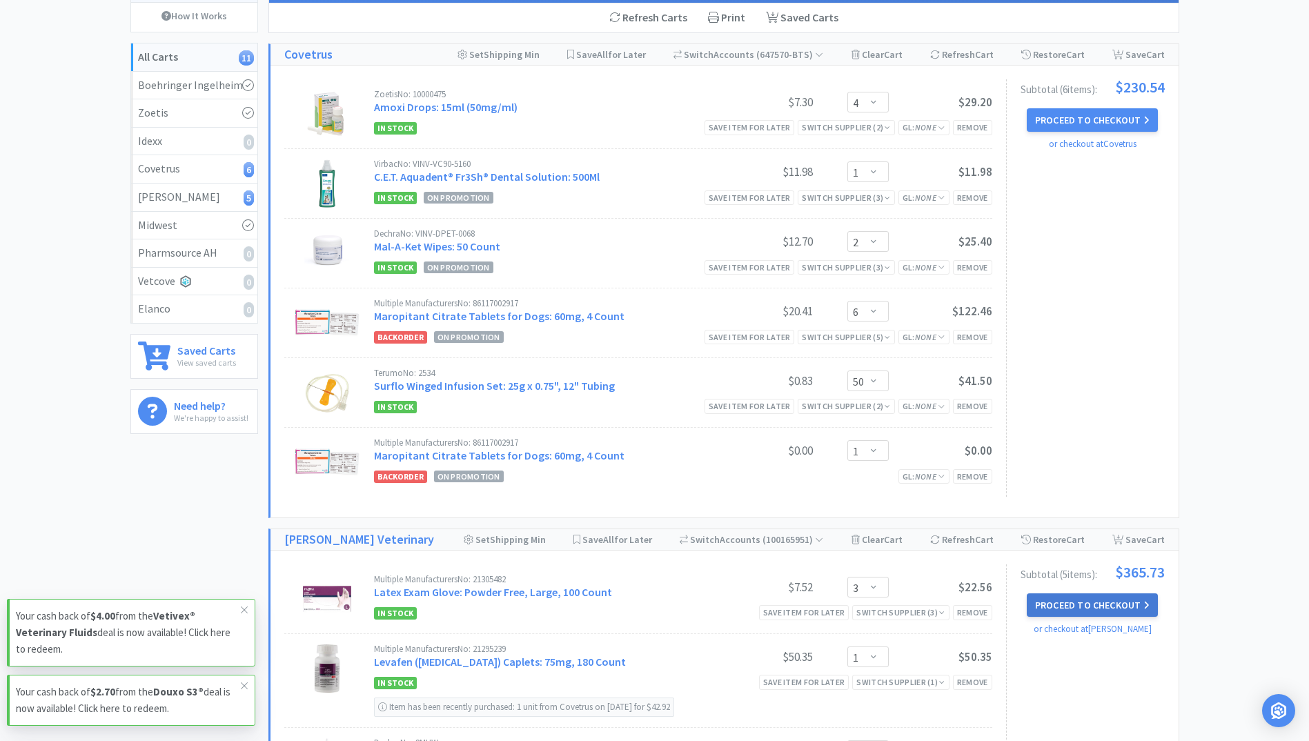
click at [1109, 603] on button "Proceed to Checkout" at bounding box center [1092, 604] width 131 height 23
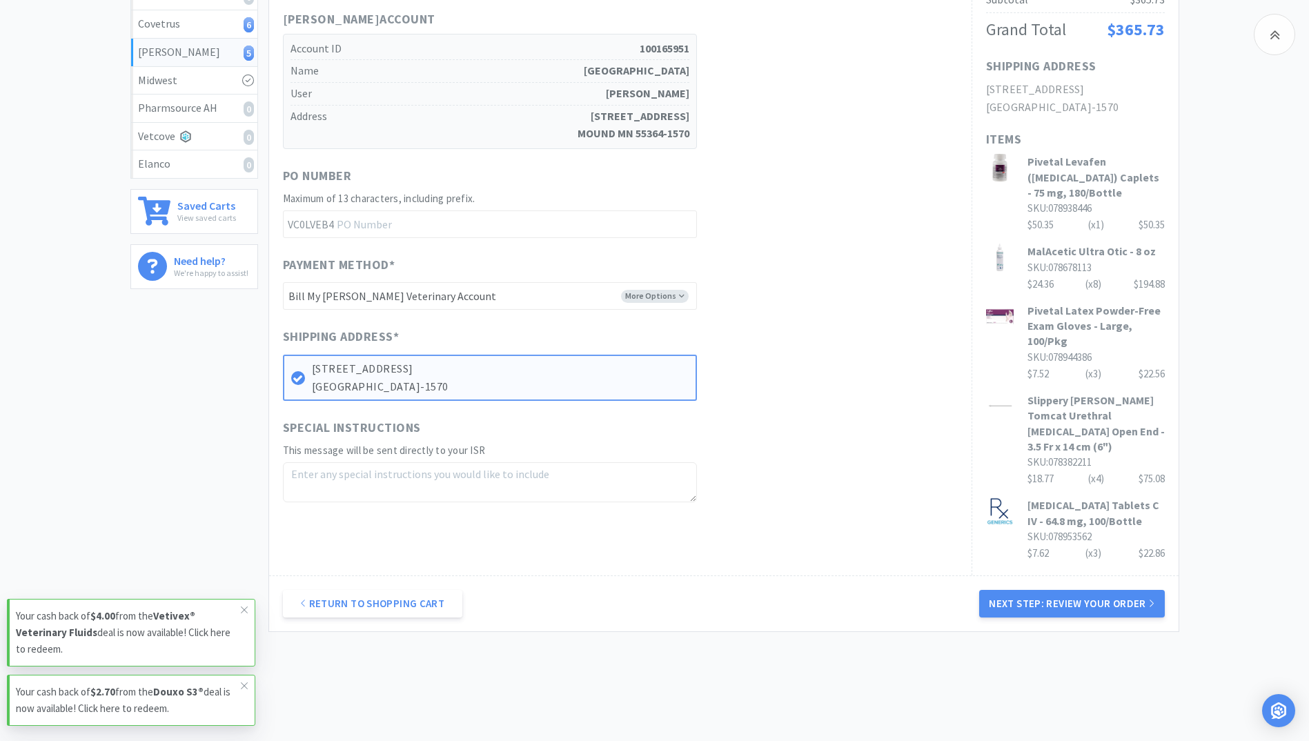
scroll to position [284, 0]
click at [1074, 589] on button "Next Step: Review Your Order" at bounding box center [1071, 603] width 185 height 28
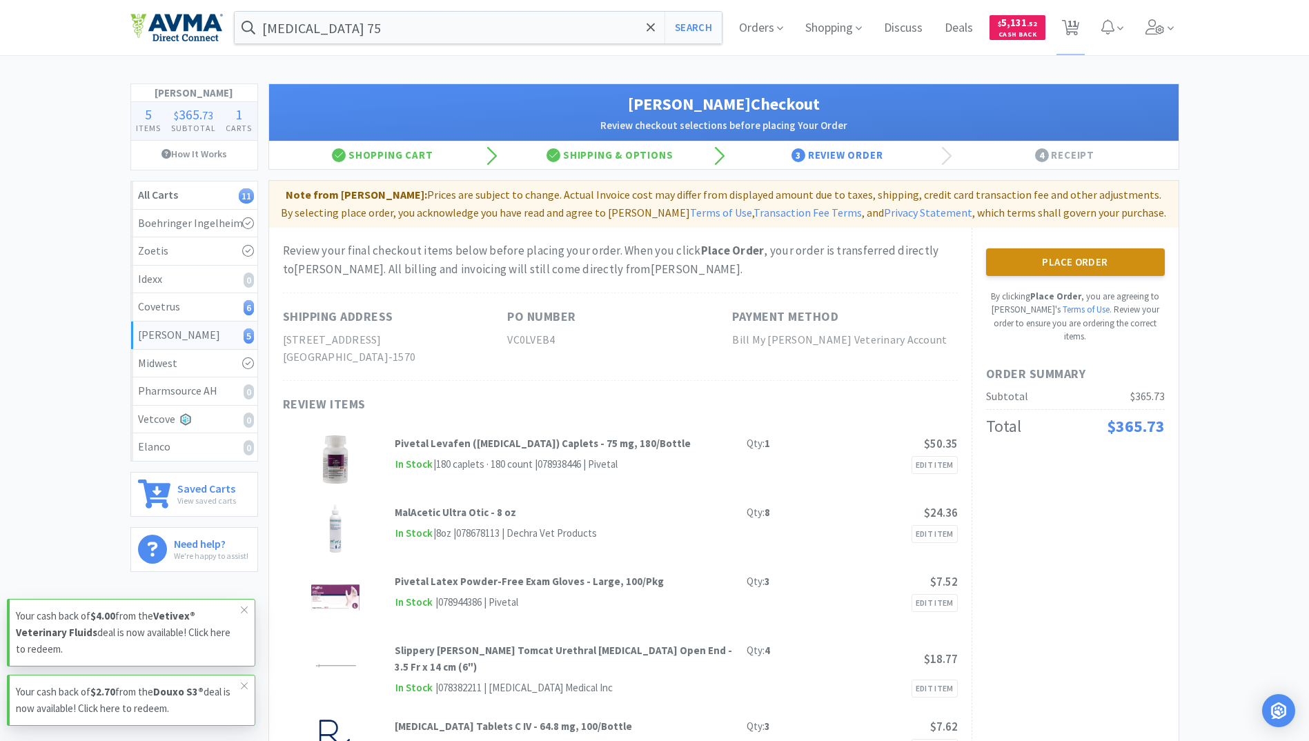
click at [1105, 266] on button "Place Order" at bounding box center [1075, 262] width 179 height 28
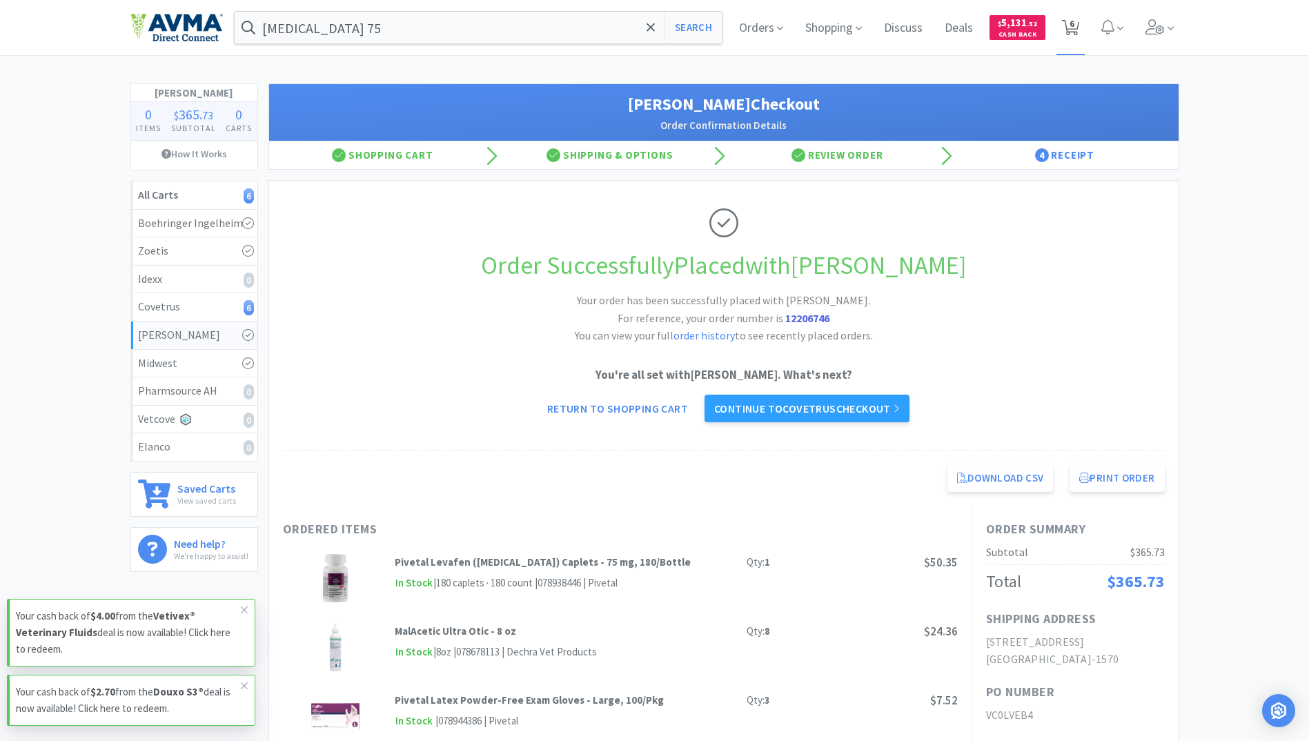
click at [1065, 23] on icon at bounding box center [1070, 27] width 17 height 15
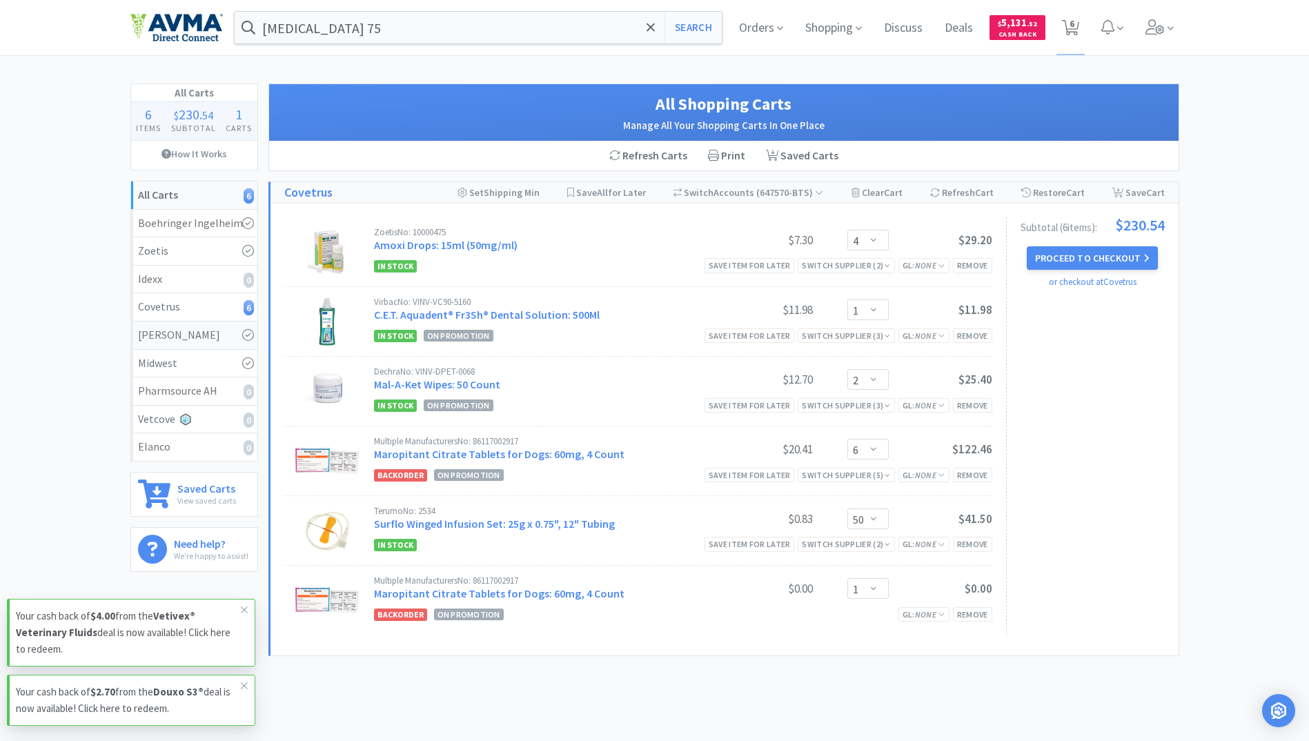
click at [180, 344] on link "[PERSON_NAME]" at bounding box center [194, 336] width 126 height 28
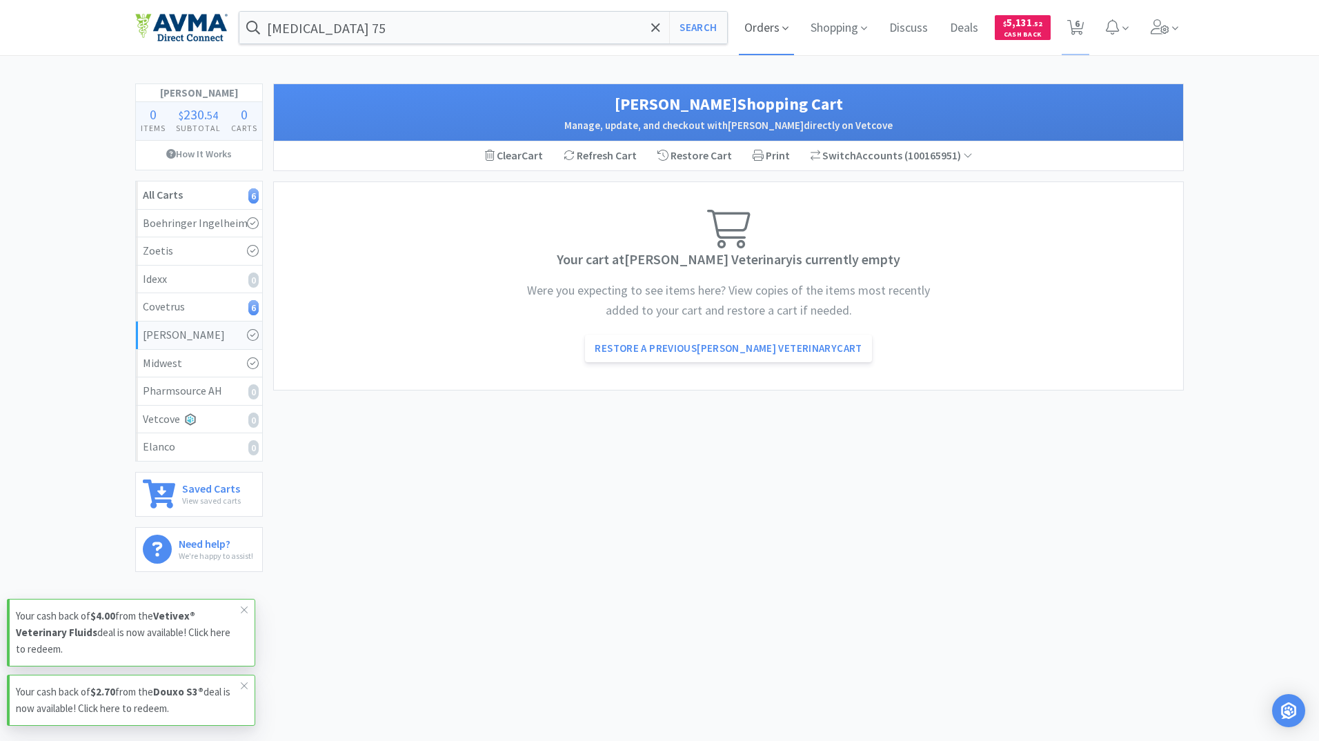
click at [751, 19] on span "Orders" at bounding box center [766, 27] width 55 height 55
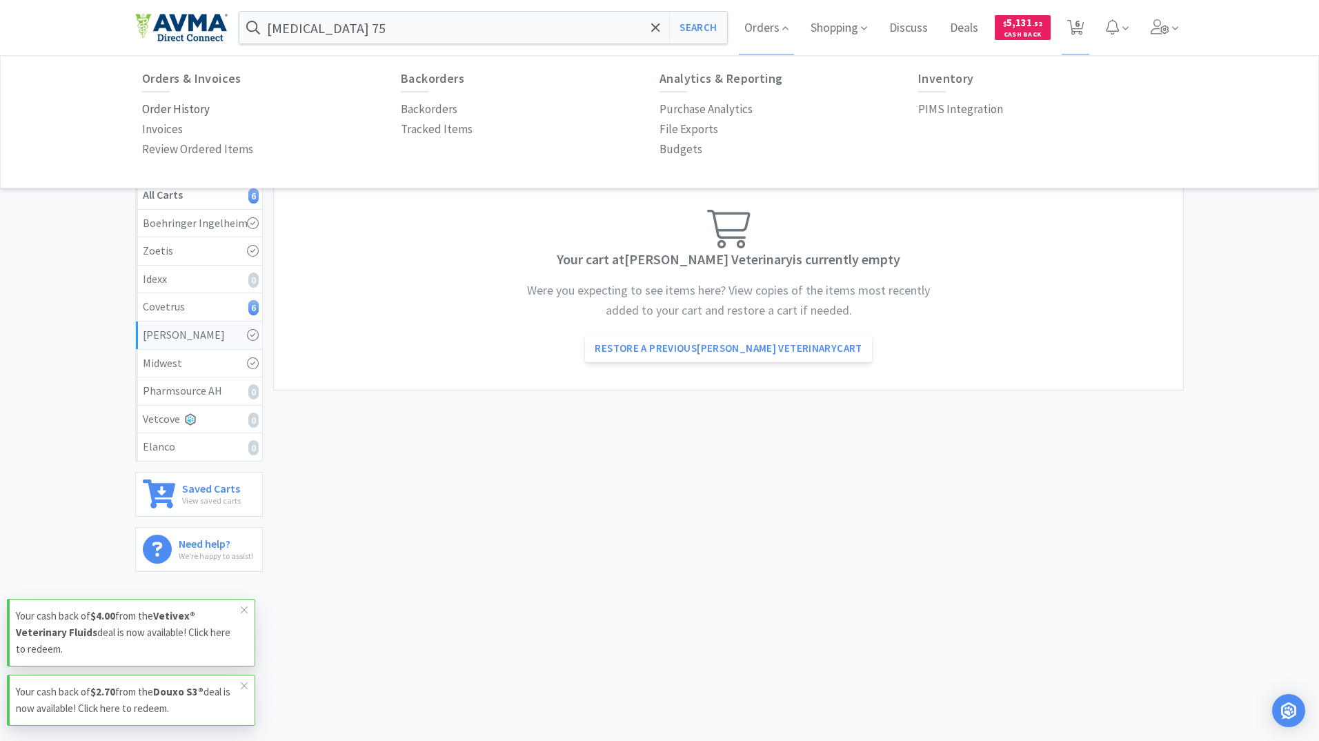
click at [161, 106] on p "Order History" at bounding box center [176, 109] width 68 height 19
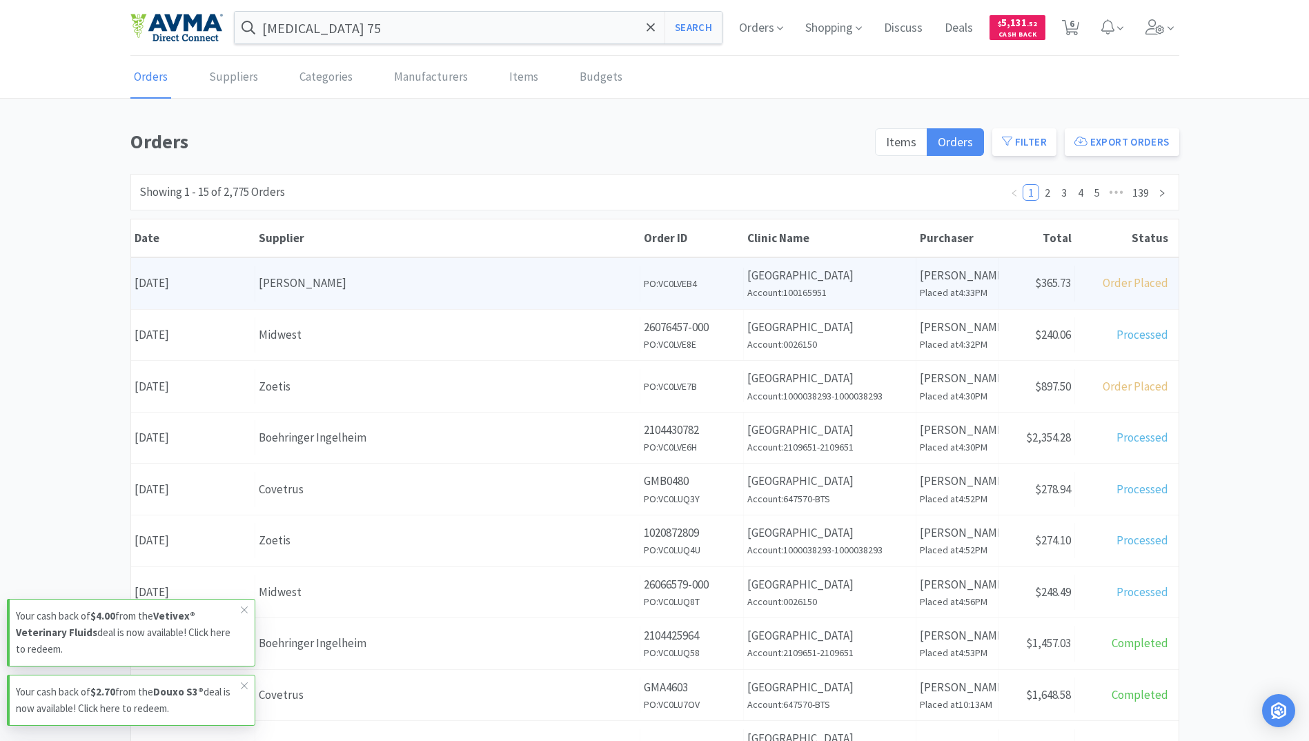
click at [290, 279] on div "[PERSON_NAME]" at bounding box center [447, 283] width 377 height 19
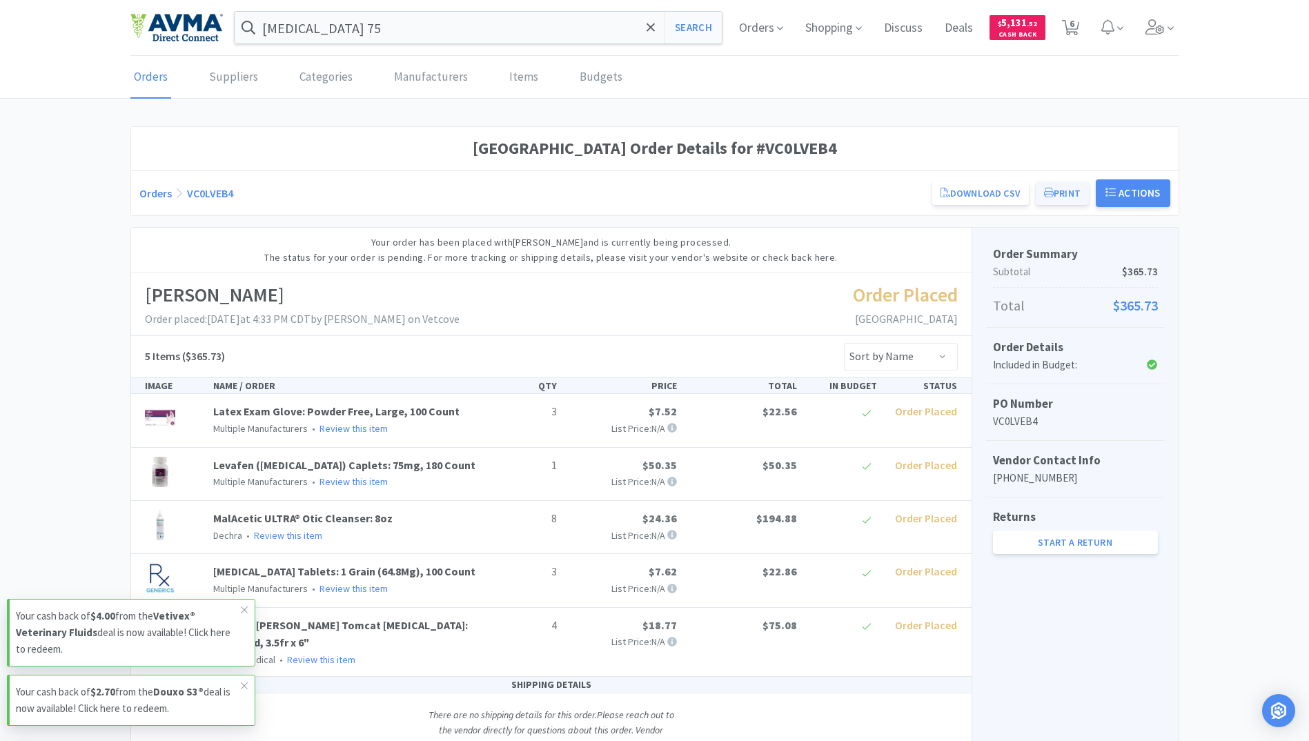
click at [1058, 199] on button "Print" at bounding box center [1062, 192] width 53 height 23
click at [1069, 16] on span "6" at bounding box center [1071, 23] width 5 height 55
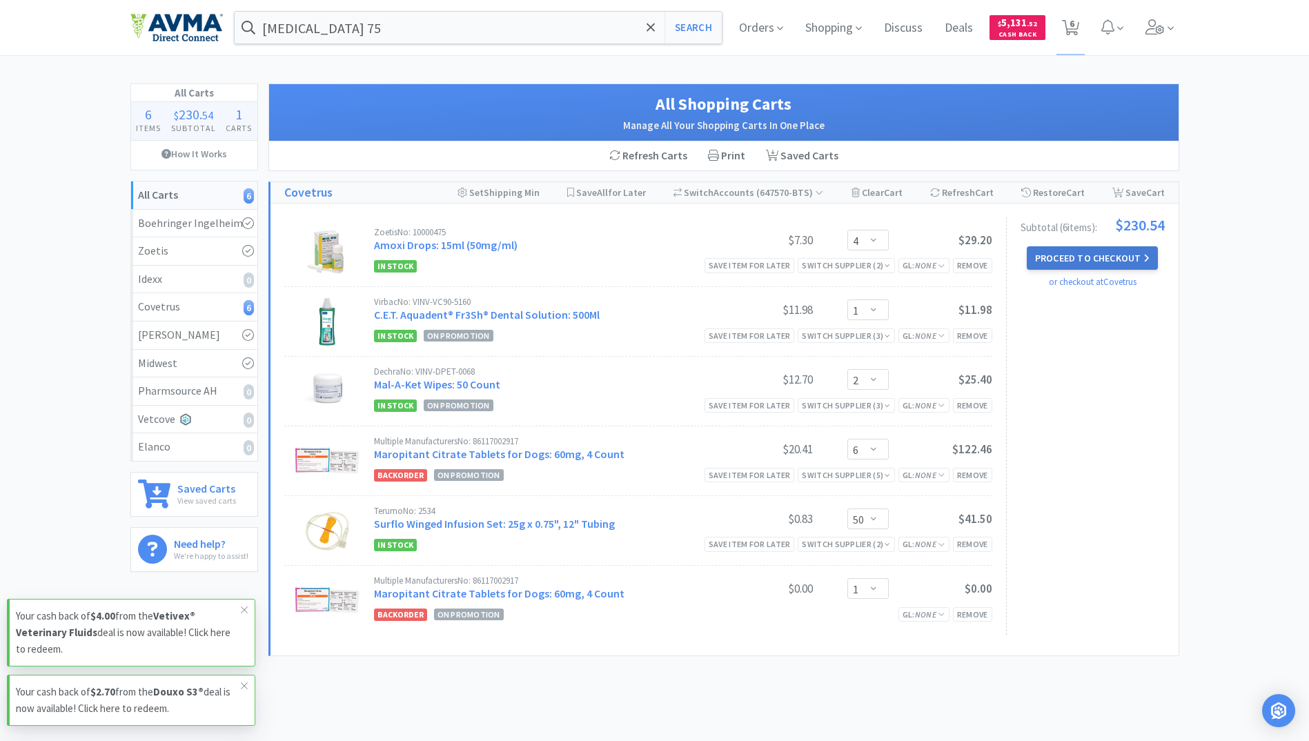
click at [1094, 255] on button "Proceed to Checkout" at bounding box center [1092, 257] width 131 height 23
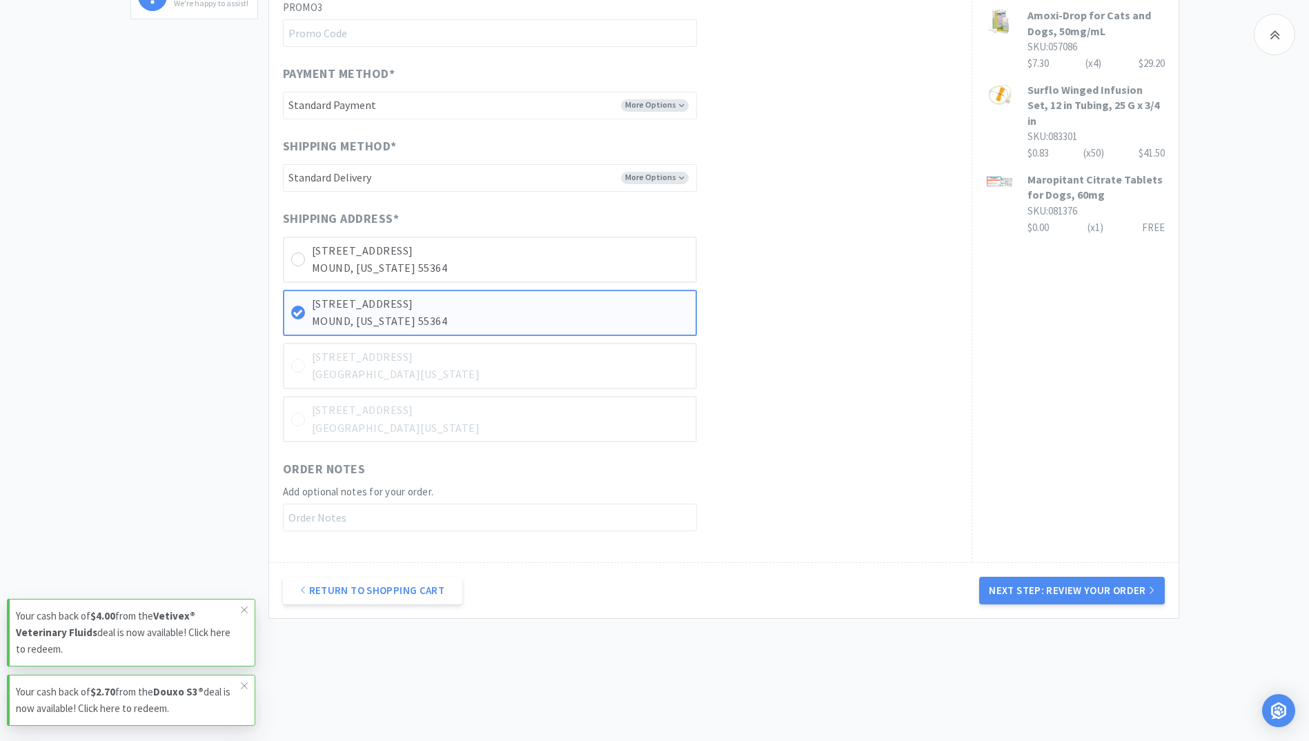
scroll to position [572, 0]
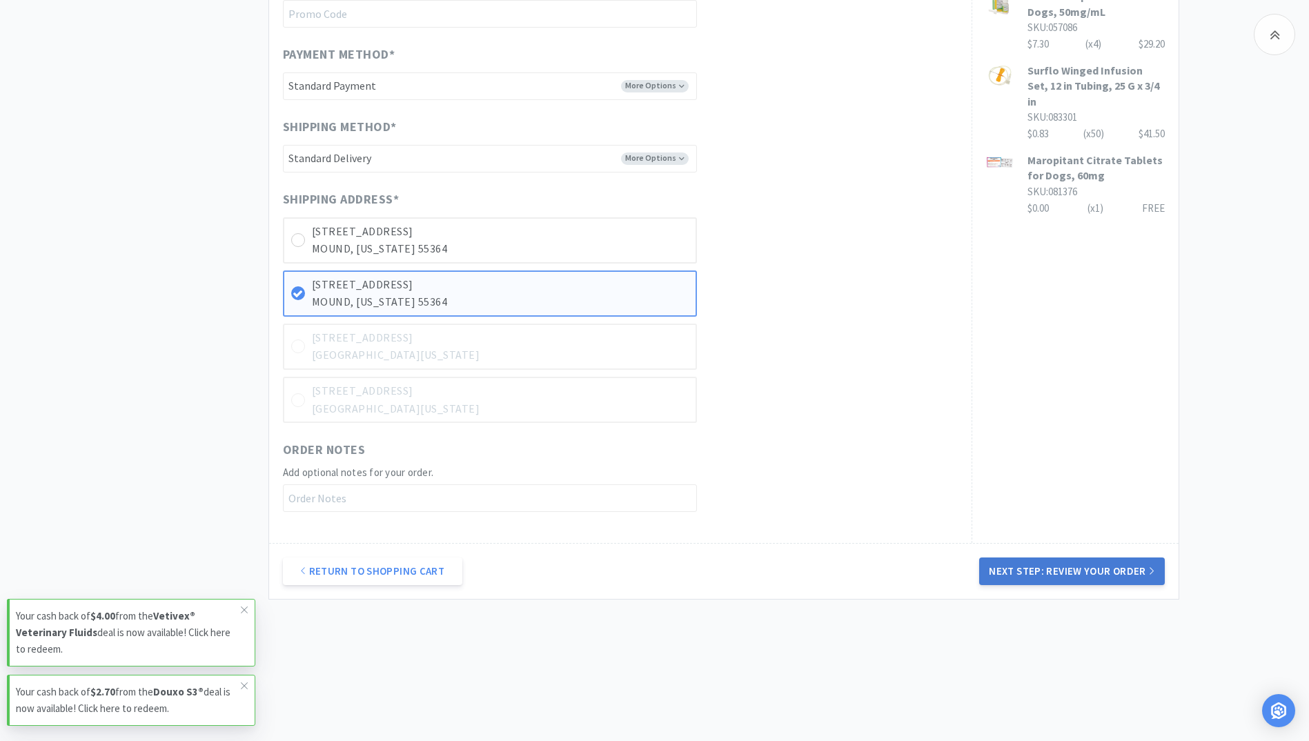
click at [1076, 562] on button "Next Step: Review Your Order" at bounding box center [1071, 571] width 185 height 28
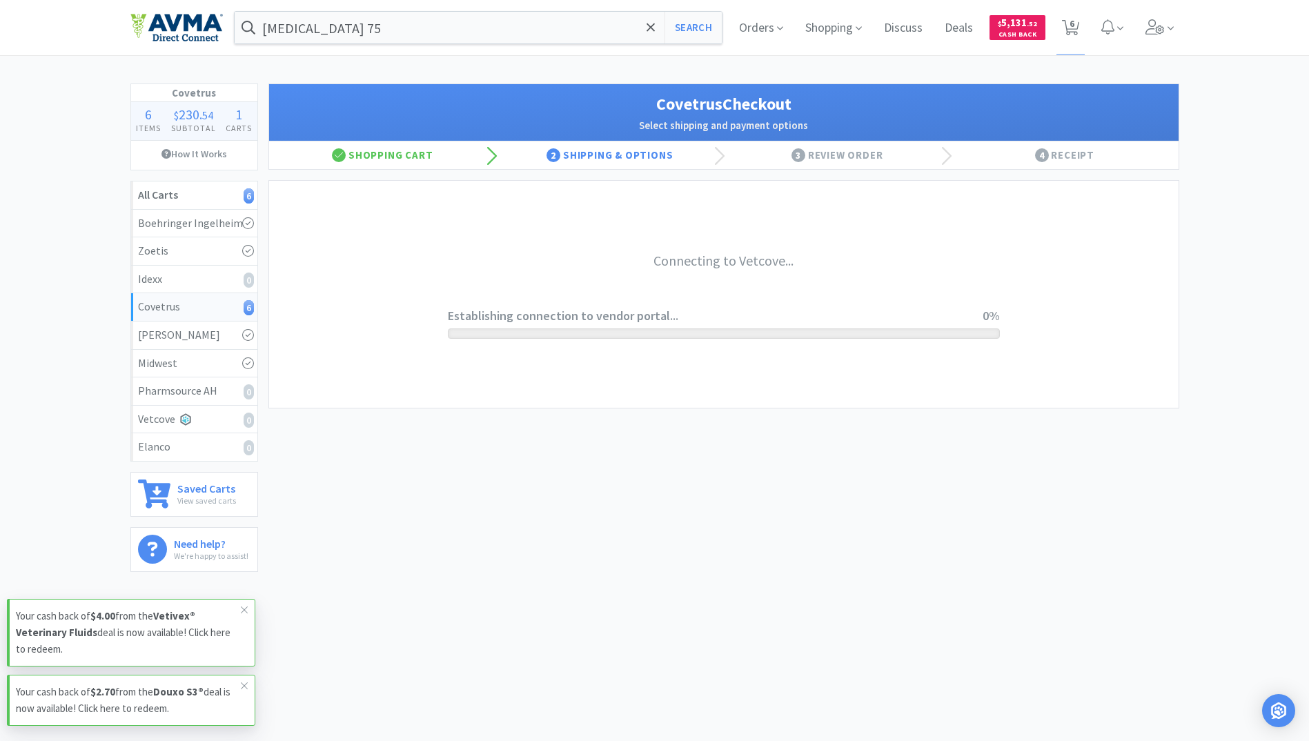
scroll to position [0, 0]
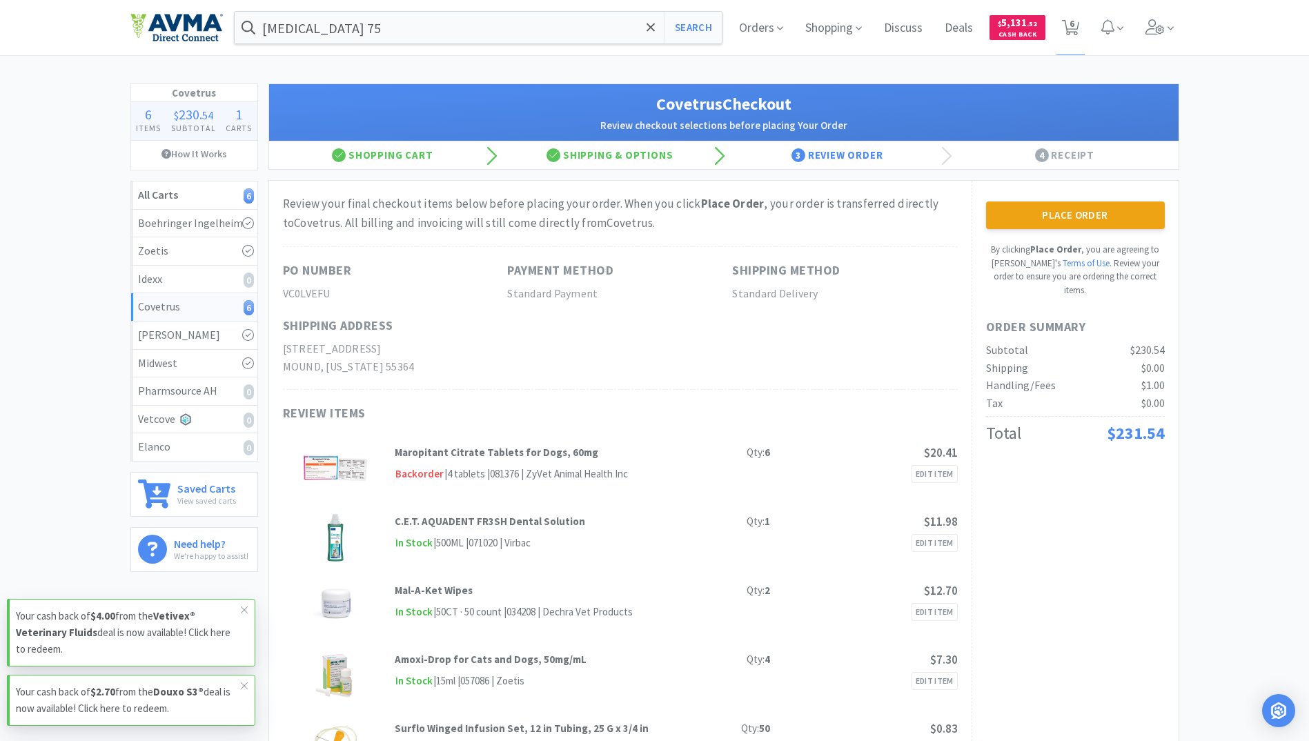
click at [1113, 212] on button "Place Order" at bounding box center [1075, 215] width 179 height 28
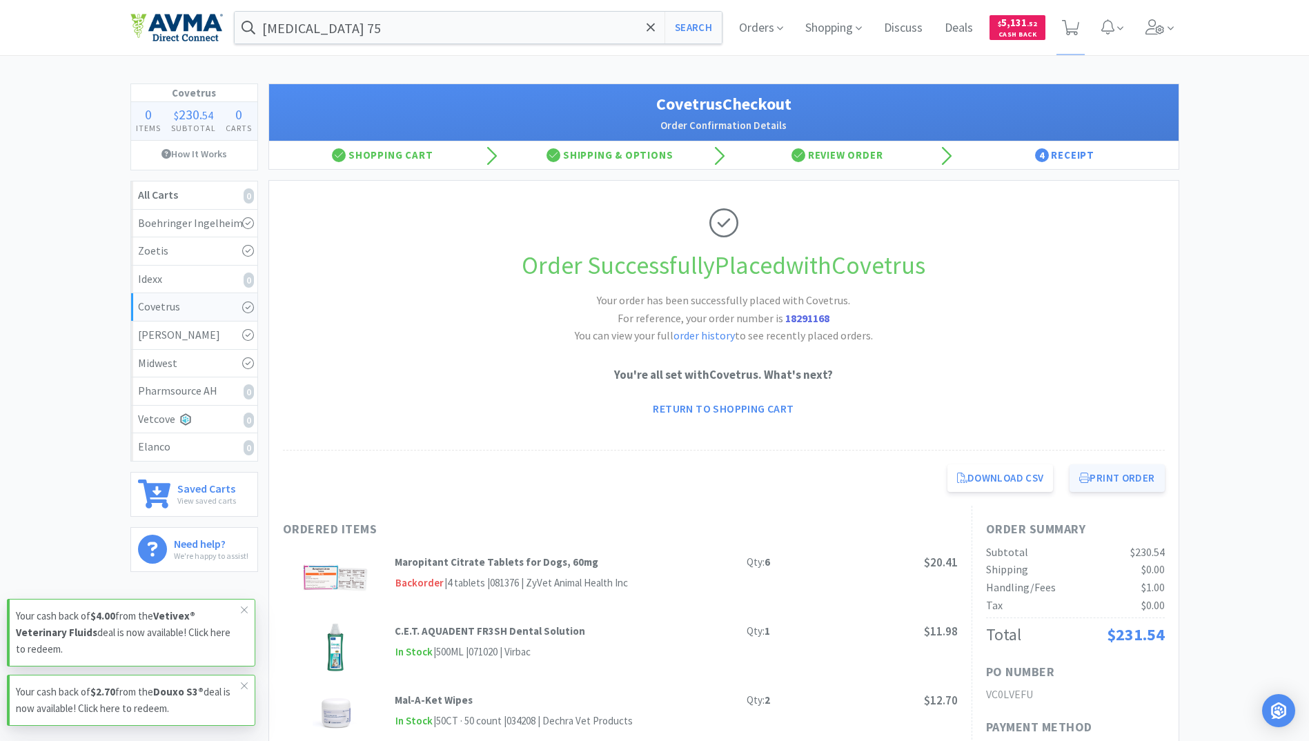
click at [1131, 479] on button "Print Order" at bounding box center [1116, 478] width 95 height 28
click at [150, 29] on img at bounding box center [176, 27] width 92 height 29
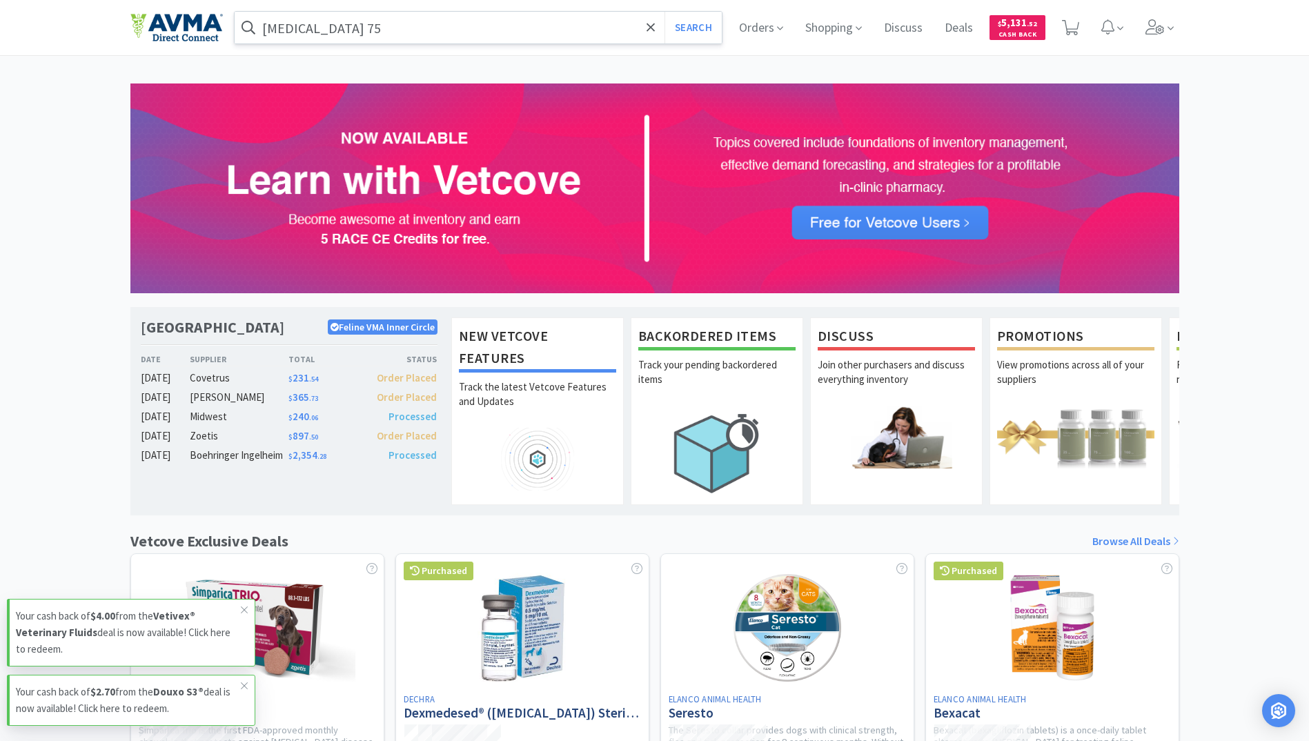
click at [360, 34] on input "[MEDICAL_DATA] 75" at bounding box center [479, 28] width 488 height 32
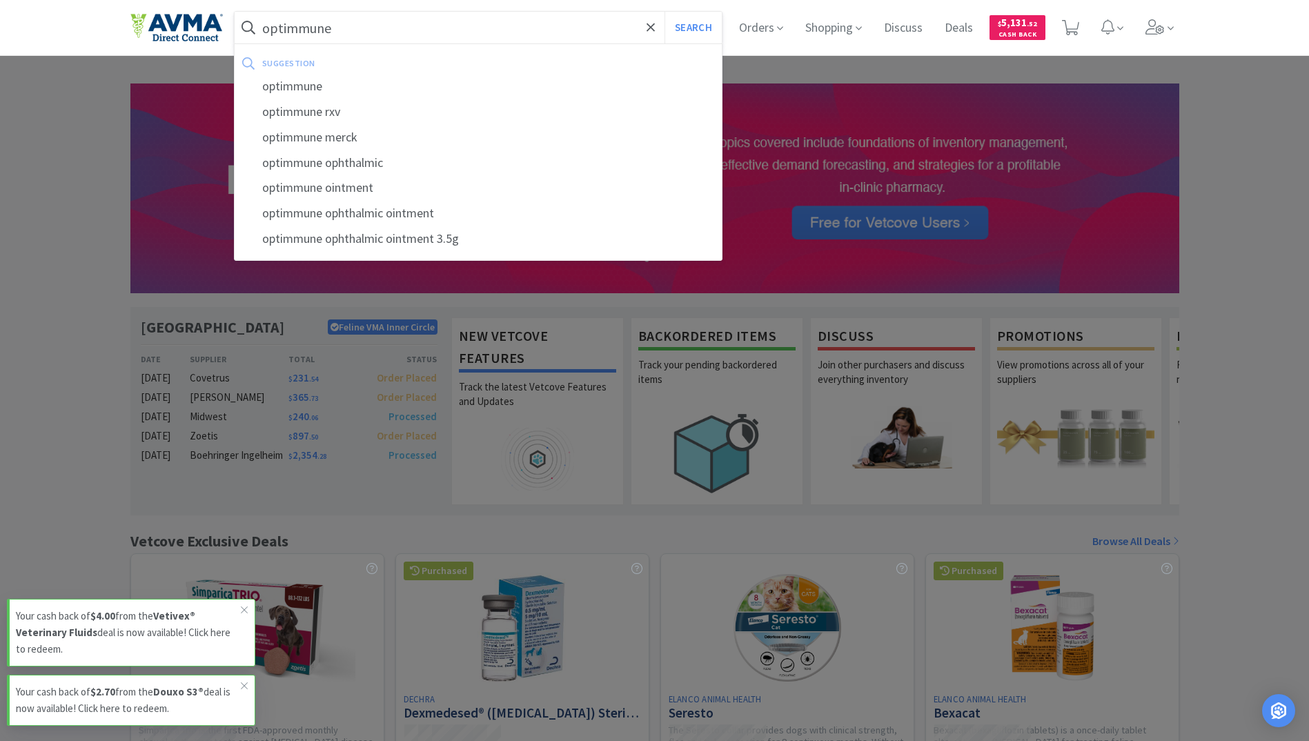
click at [664, 12] on button "Search" at bounding box center [692, 28] width 57 height 32
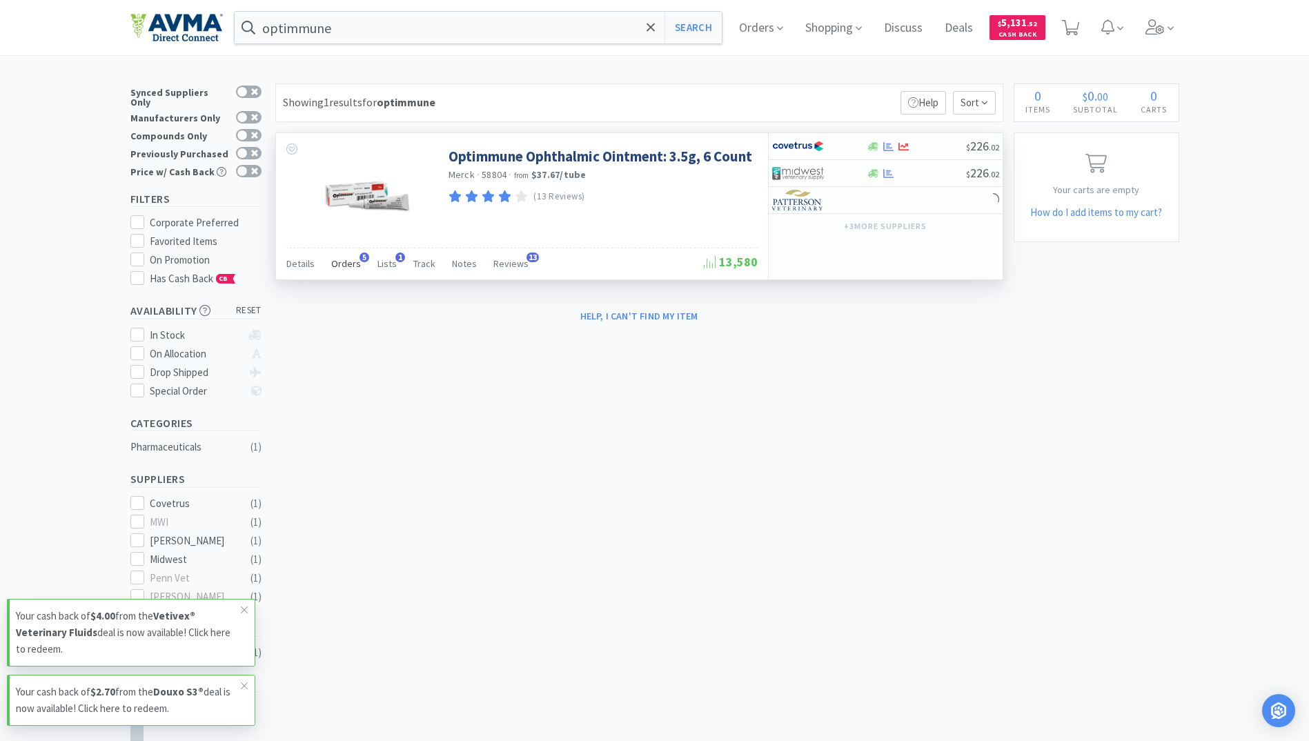
click at [346, 267] on span "Orders" at bounding box center [346, 263] width 30 height 12
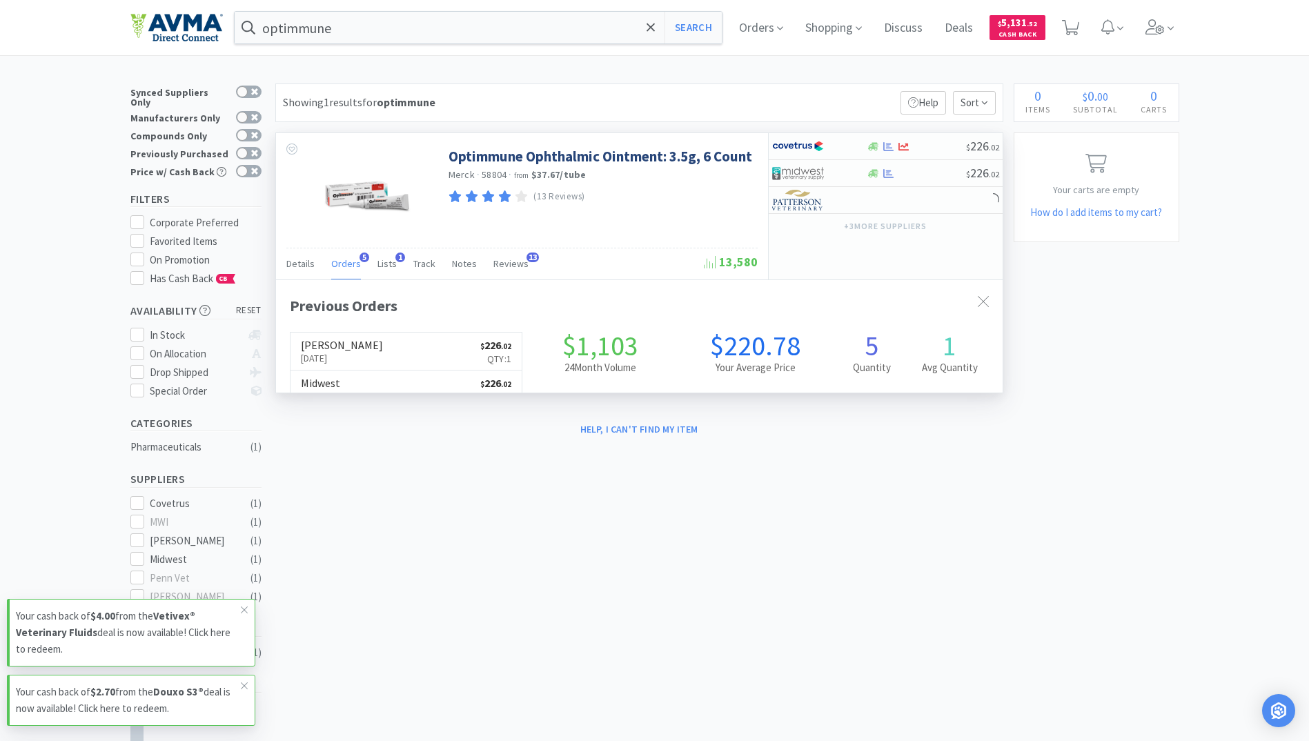
scroll to position [357, 726]
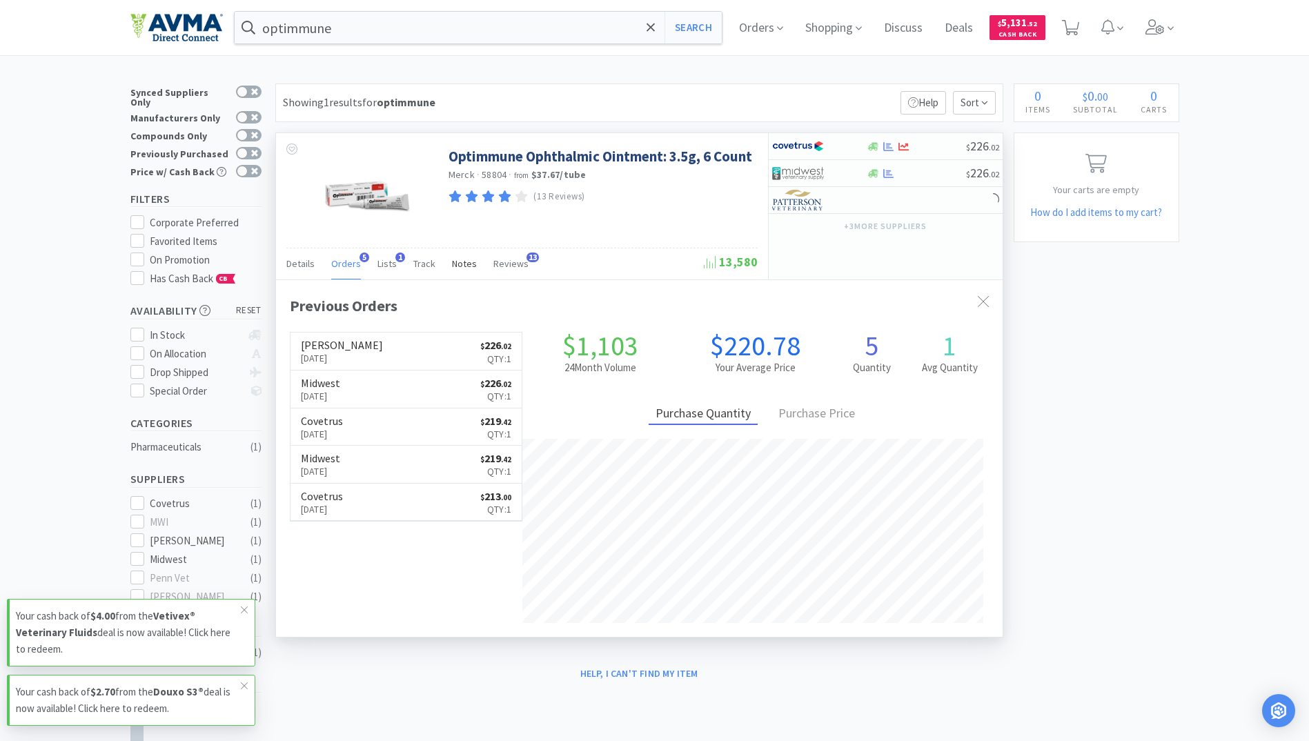
click at [452, 264] on span "Notes" at bounding box center [464, 263] width 25 height 12
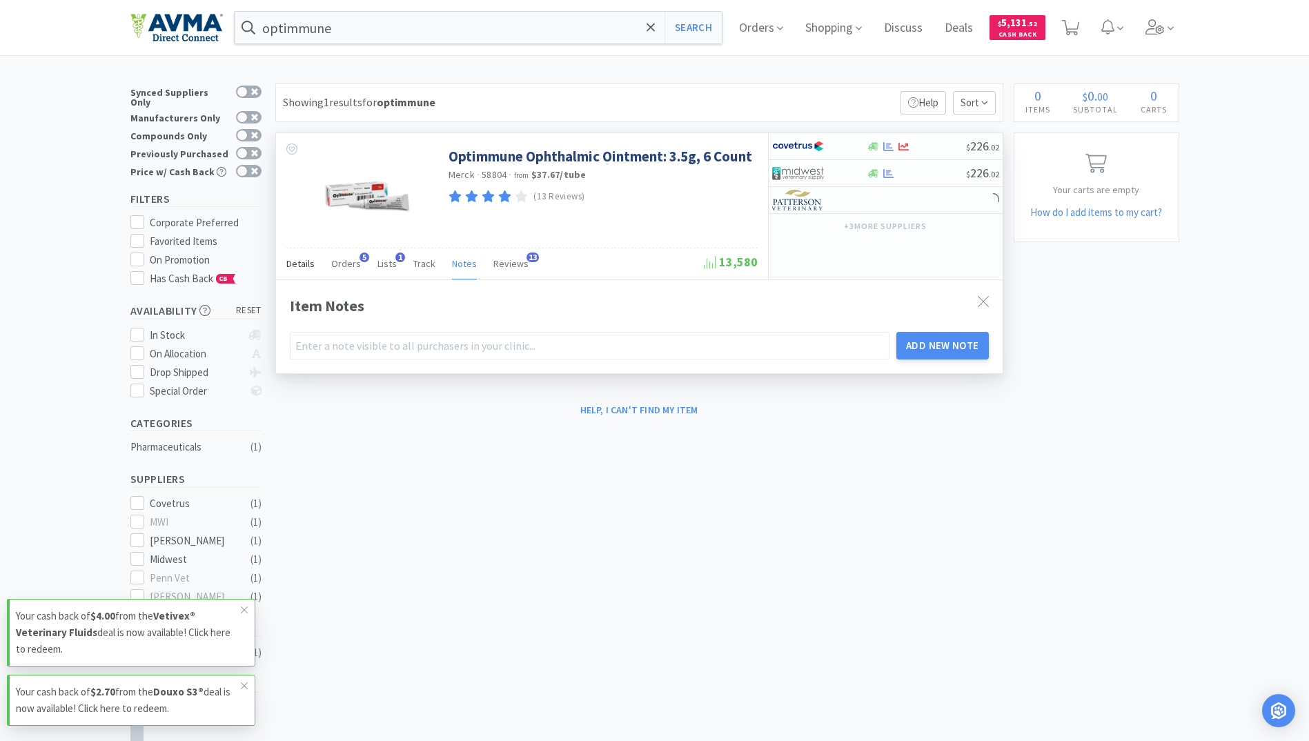
click at [309, 264] on span "Details" at bounding box center [300, 263] width 28 height 12
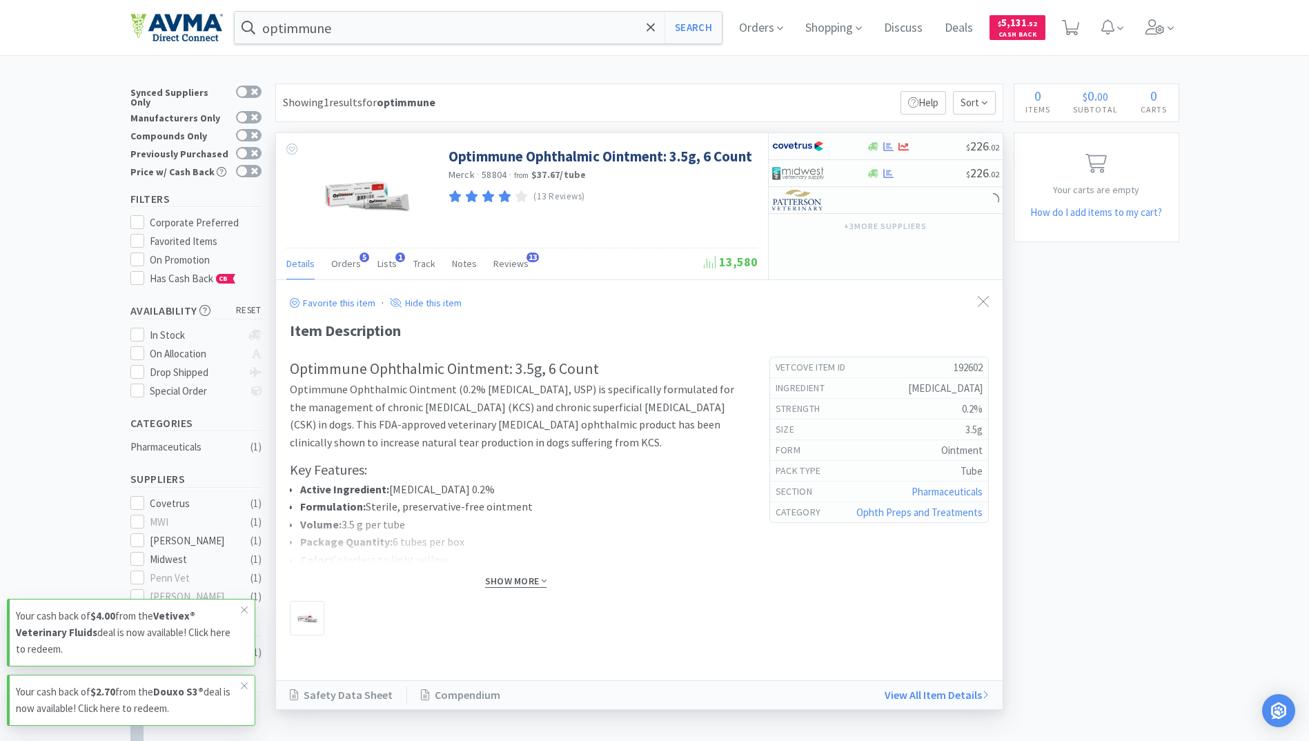
click at [505, 578] on span "Show More" at bounding box center [515, 581] width 61 height 13
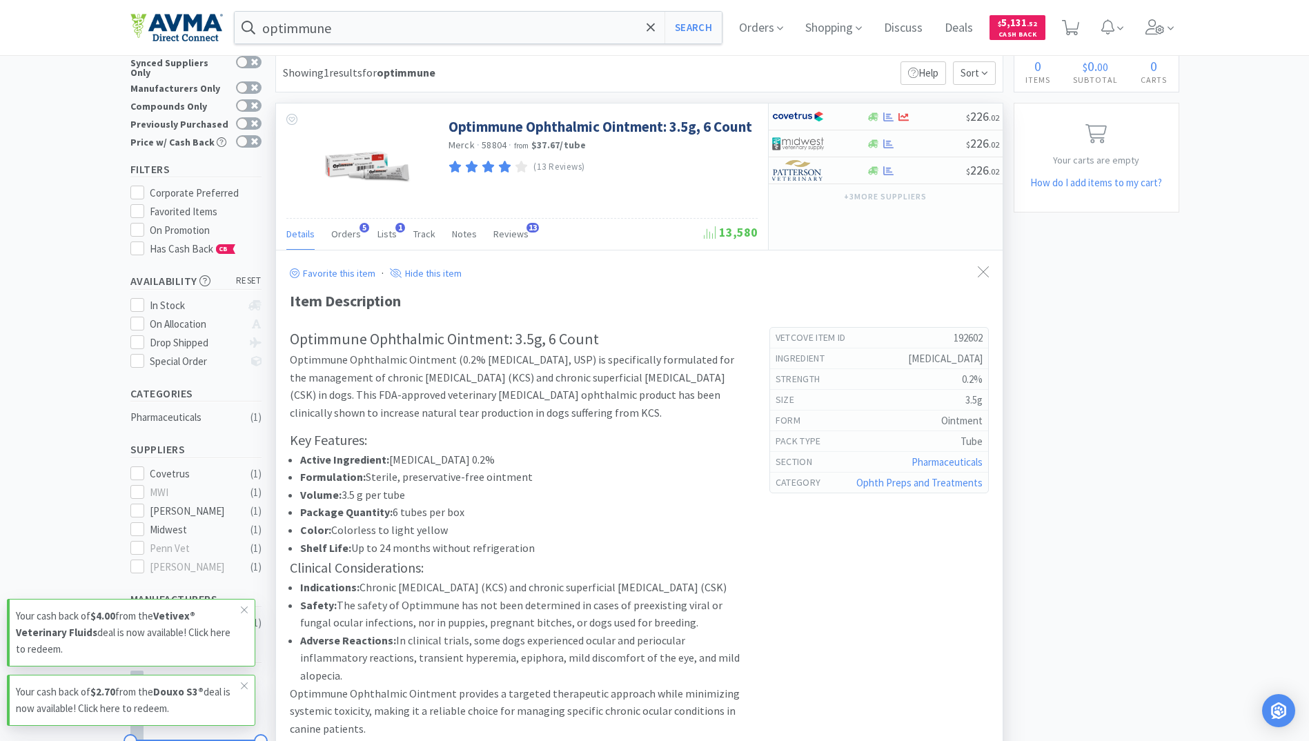
scroll to position [0, 0]
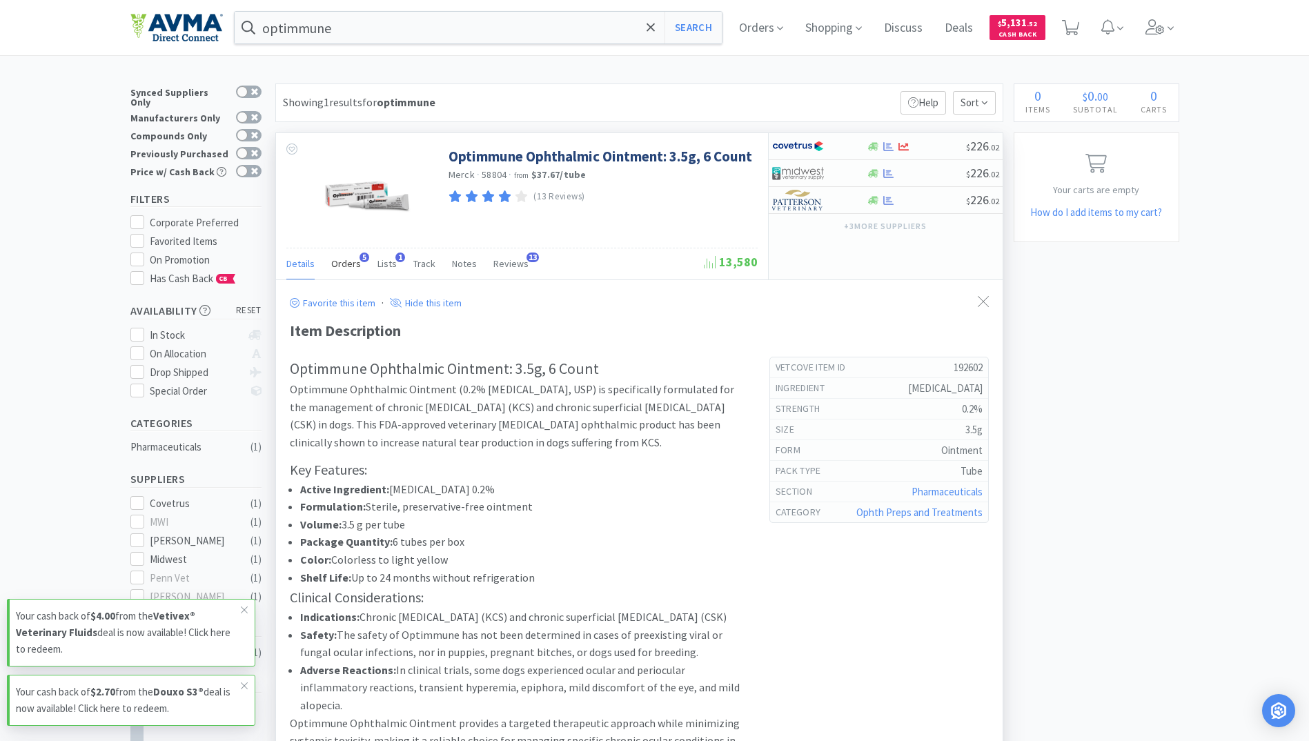
click at [337, 258] on span "Orders" at bounding box center [346, 263] width 30 height 12
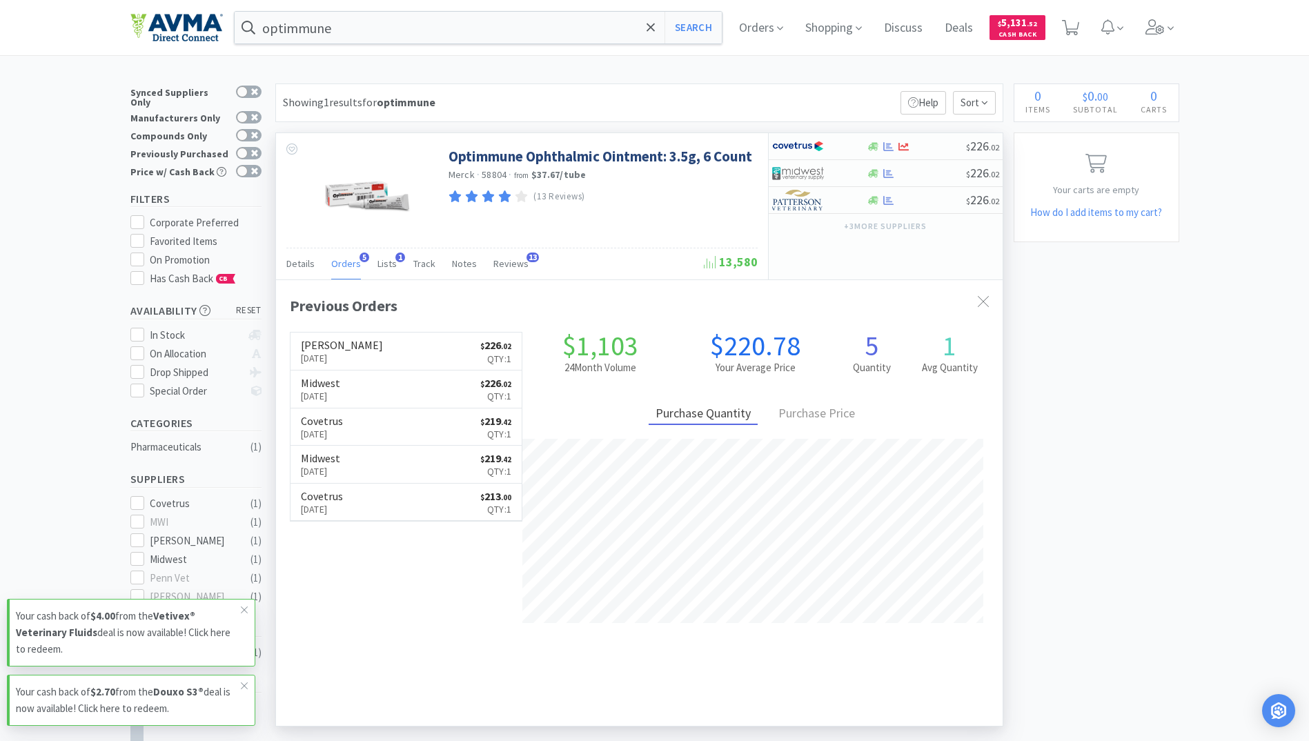
scroll to position [357, 726]
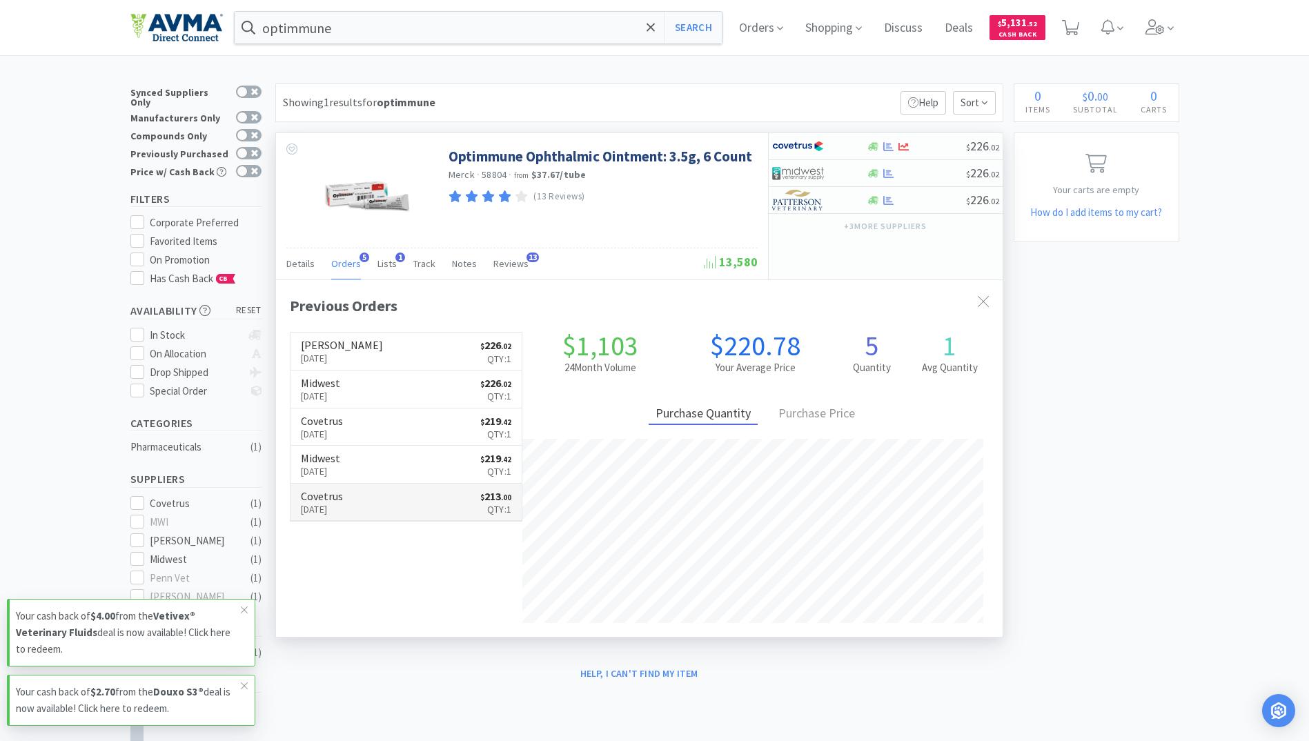
click at [372, 511] on link "Covetrus [DATE] $ 213 . 00 Qty: 1" at bounding box center [406, 503] width 232 height 38
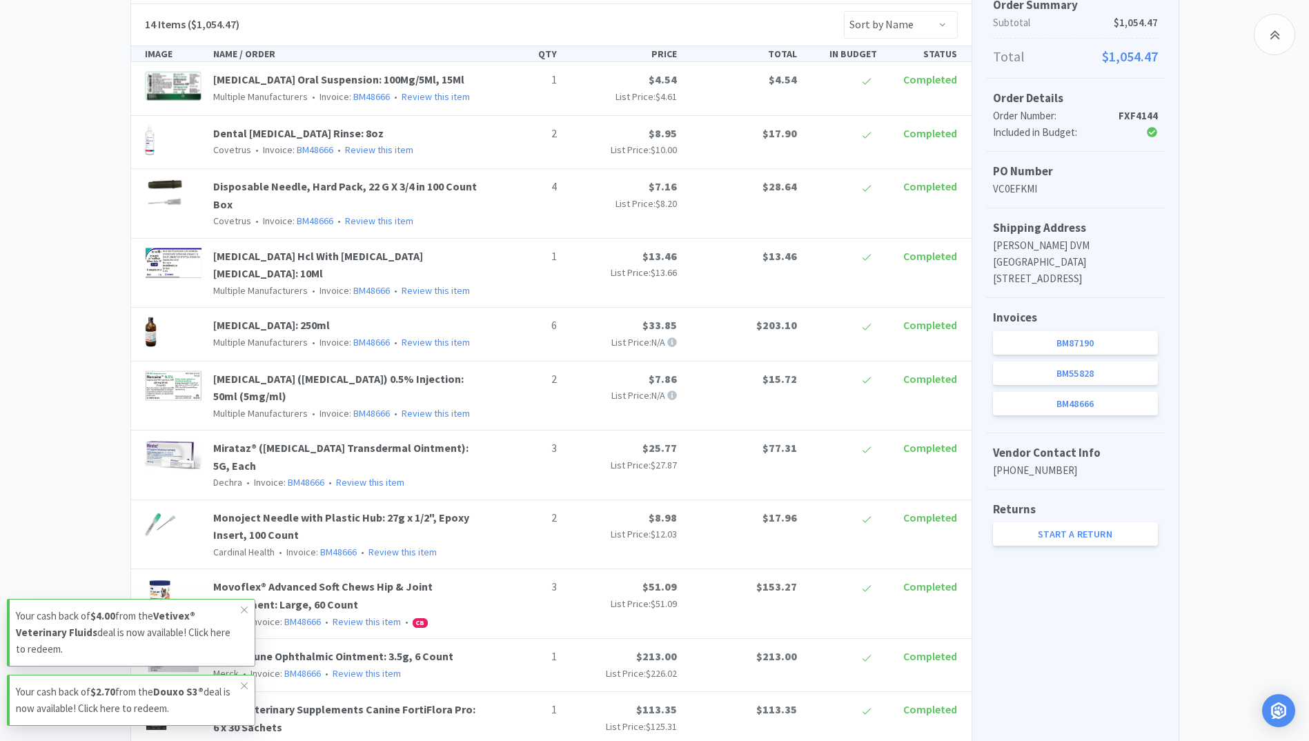
scroll to position [276, 0]
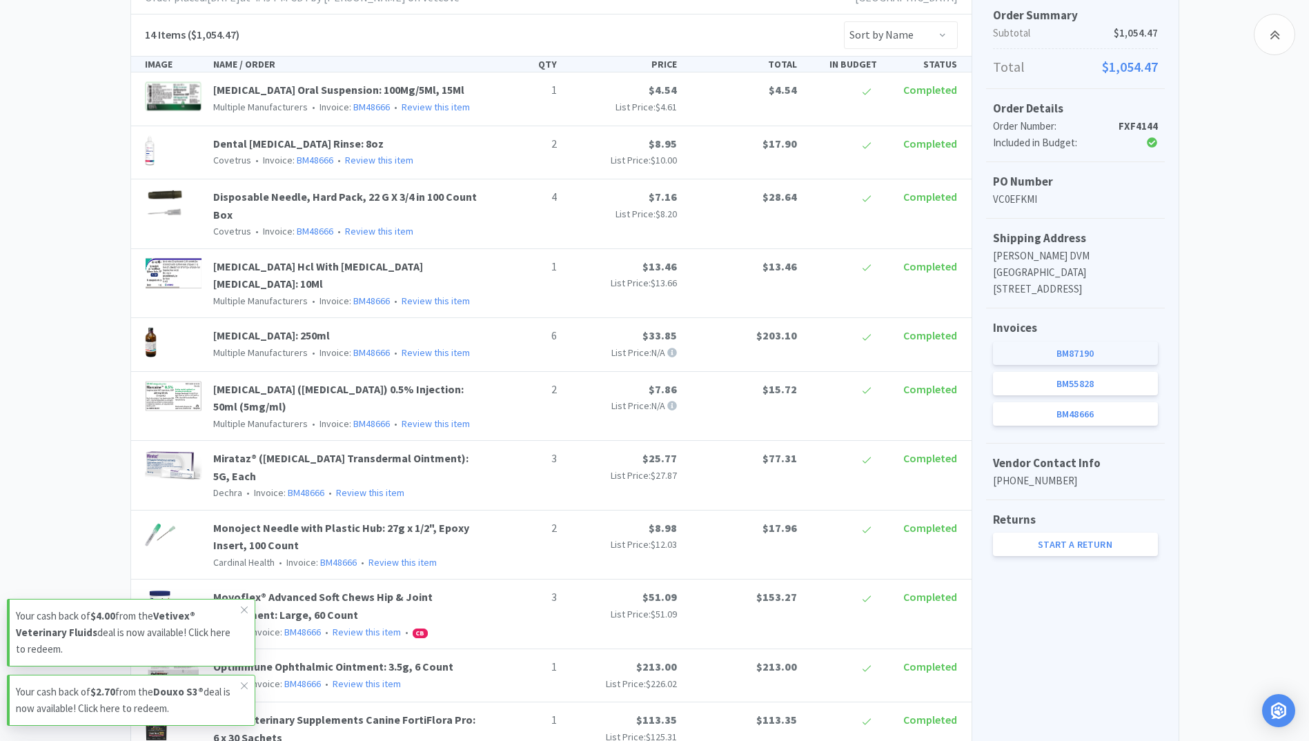
click at [1045, 351] on link "BM87190" at bounding box center [1075, 353] width 165 height 23
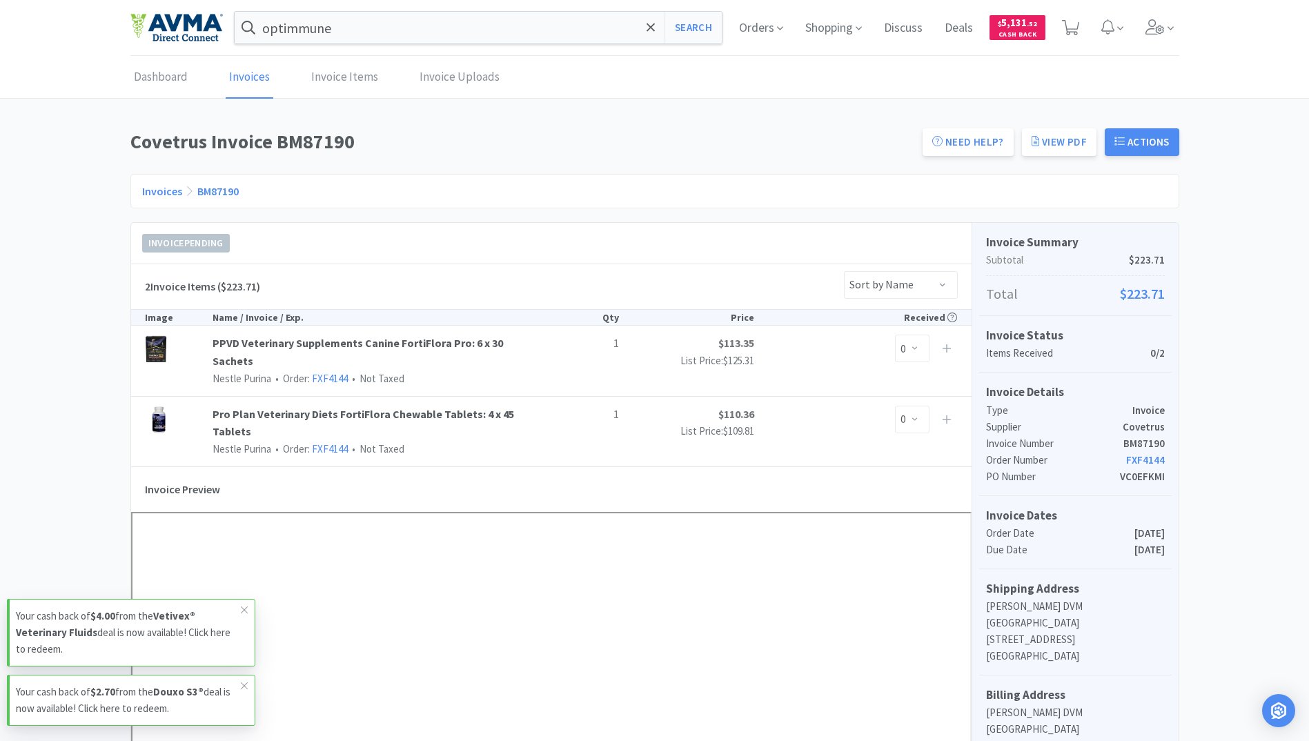
scroll to position [276, 0]
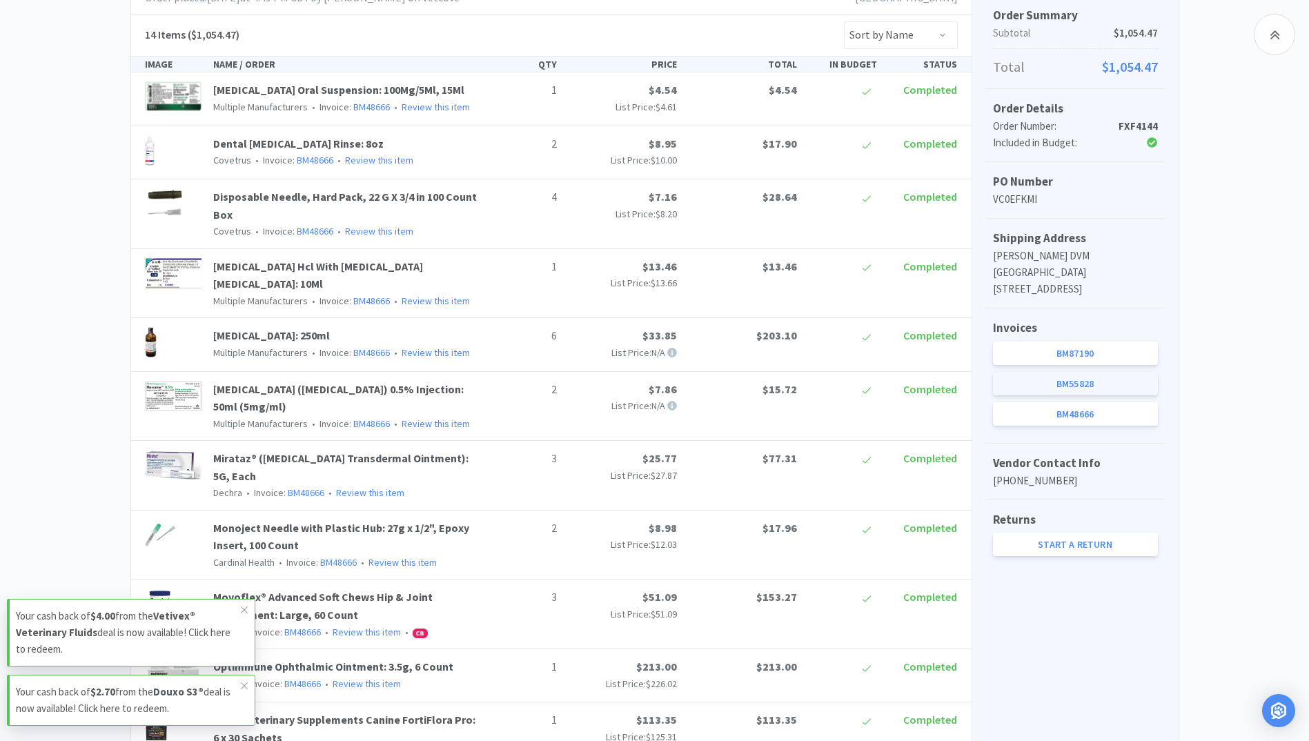
click at [1111, 389] on link "BM55828" at bounding box center [1075, 383] width 165 height 23
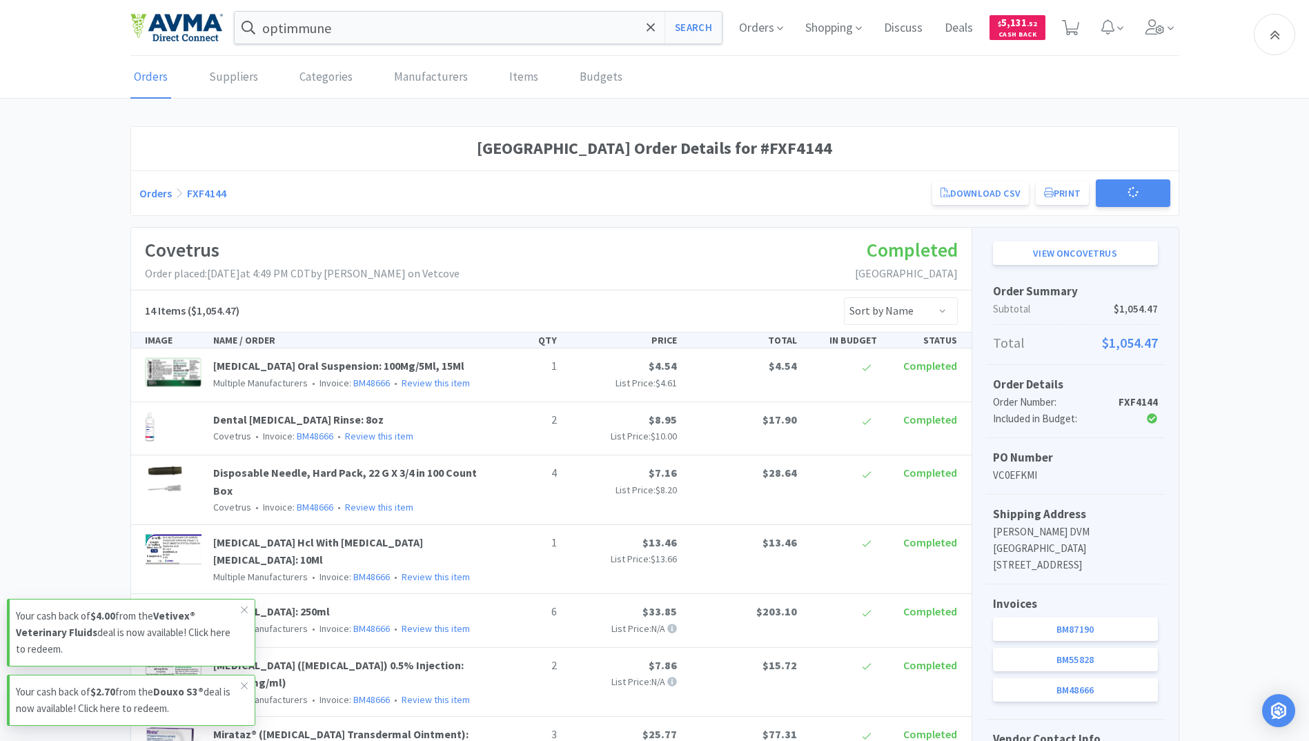
scroll to position [276, 0]
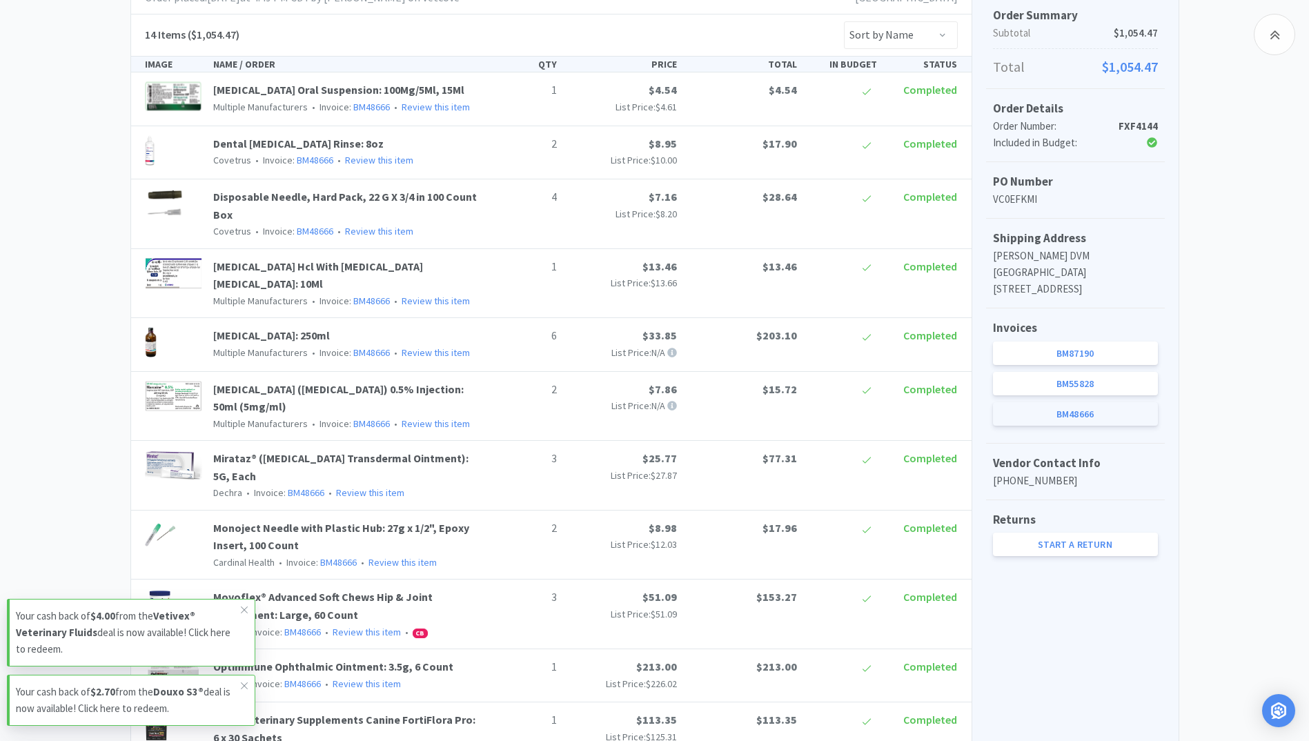
click at [1095, 417] on link "BM48666" at bounding box center [1075, 413] width 165 height 23
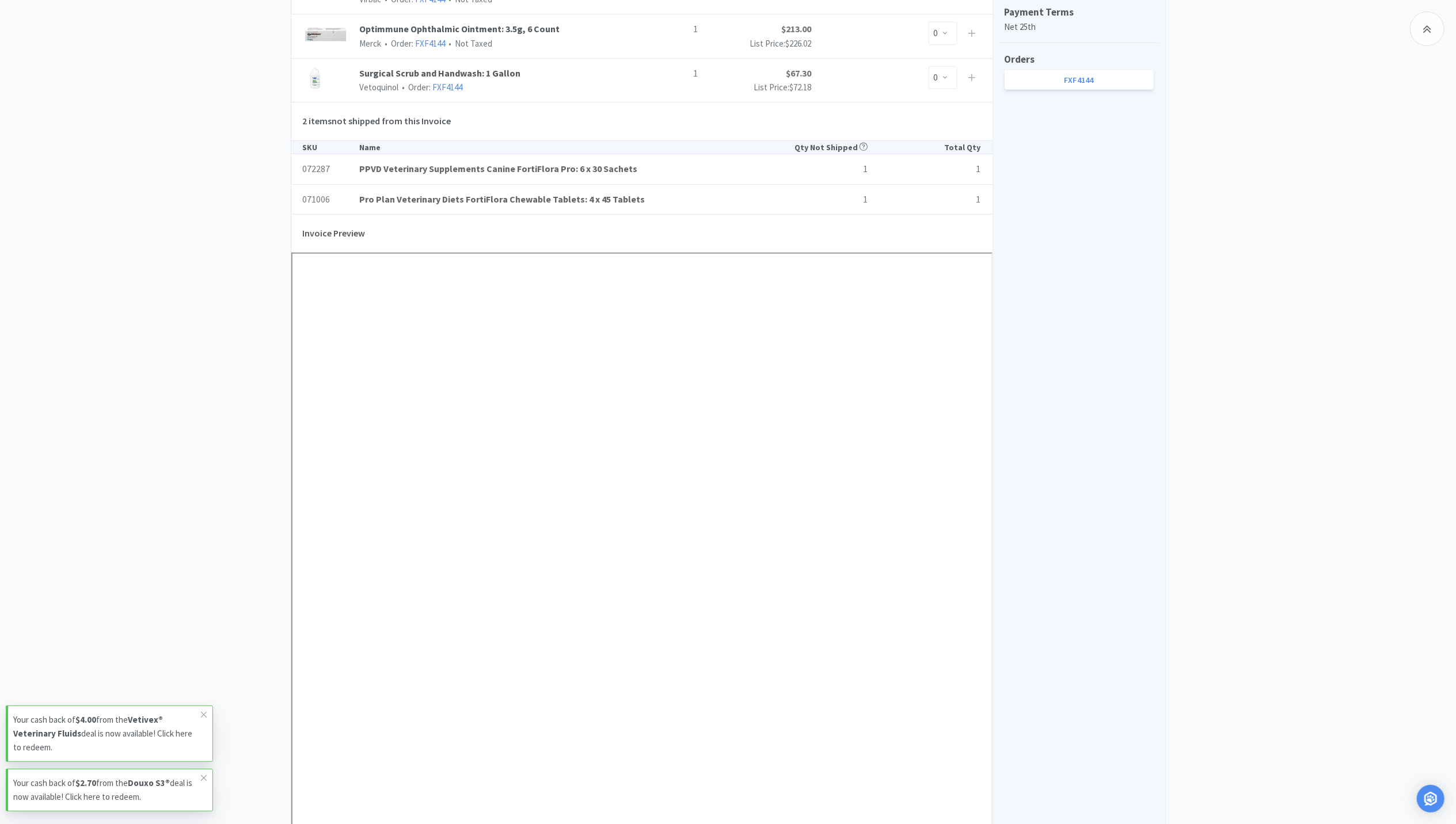
scroll to position [847, 0]
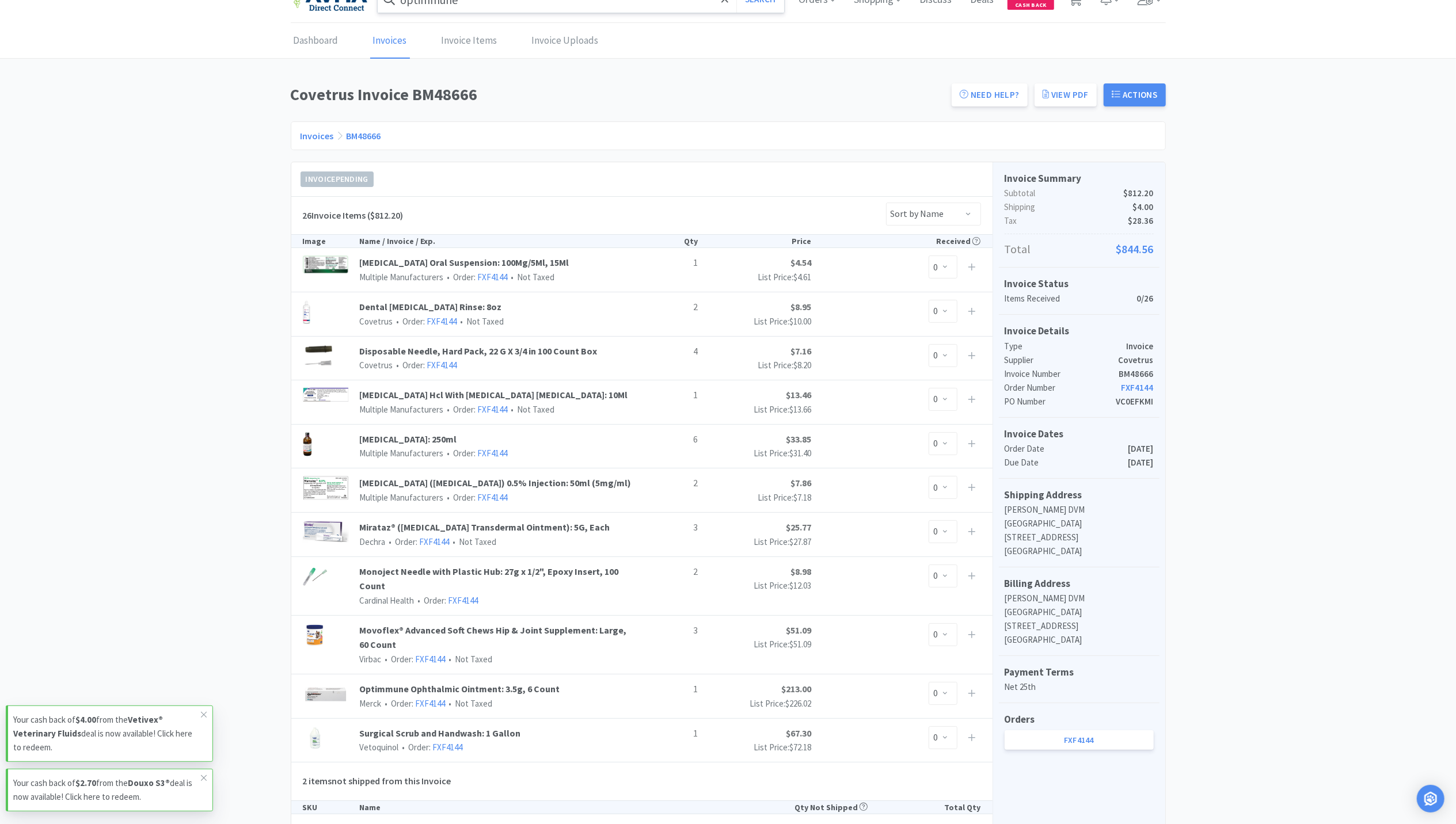
scroll to position [0, 0]
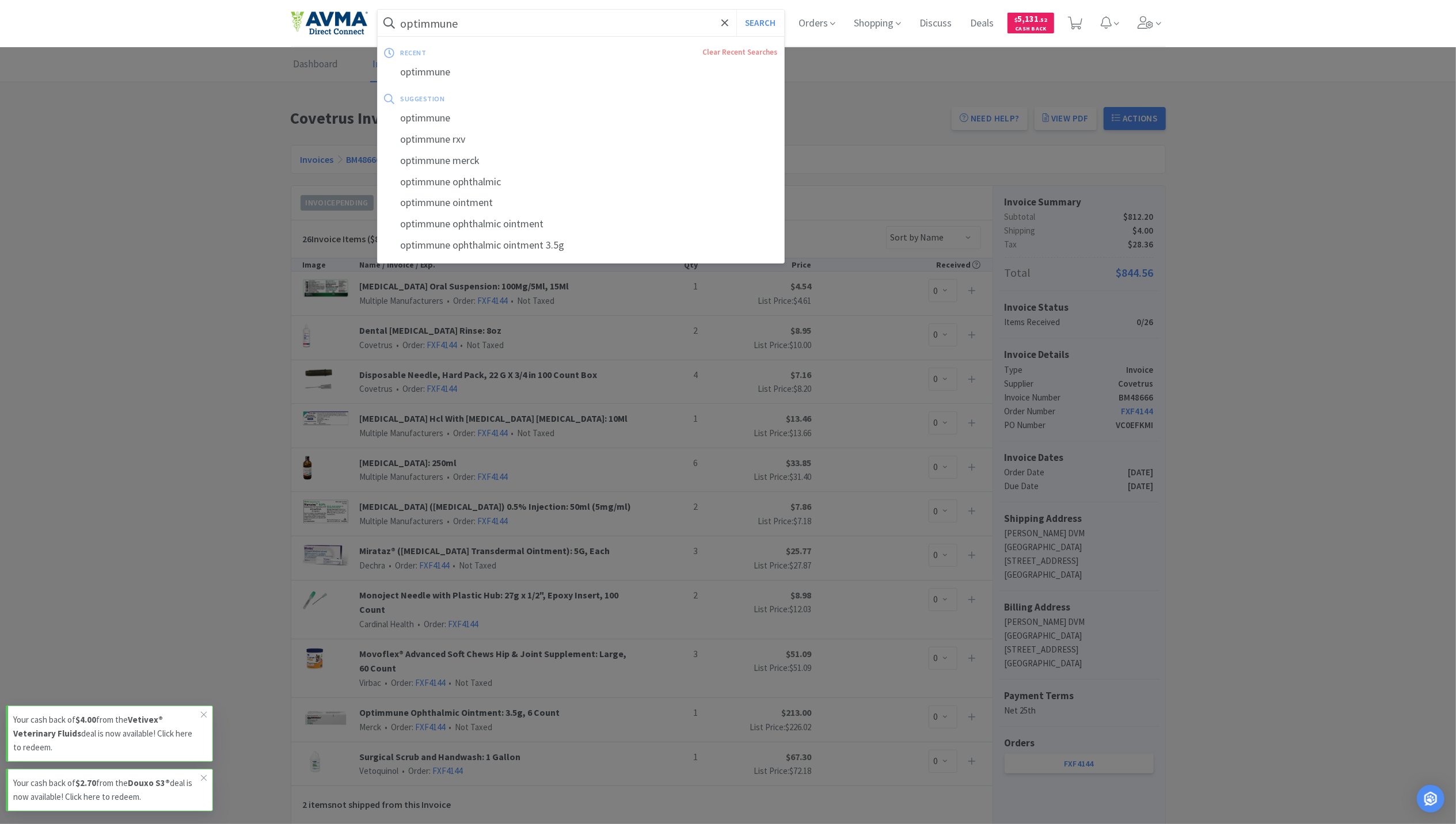
click at [466, 25] on input "optimmune" at bounding box center [582, 23] width 407 height 27
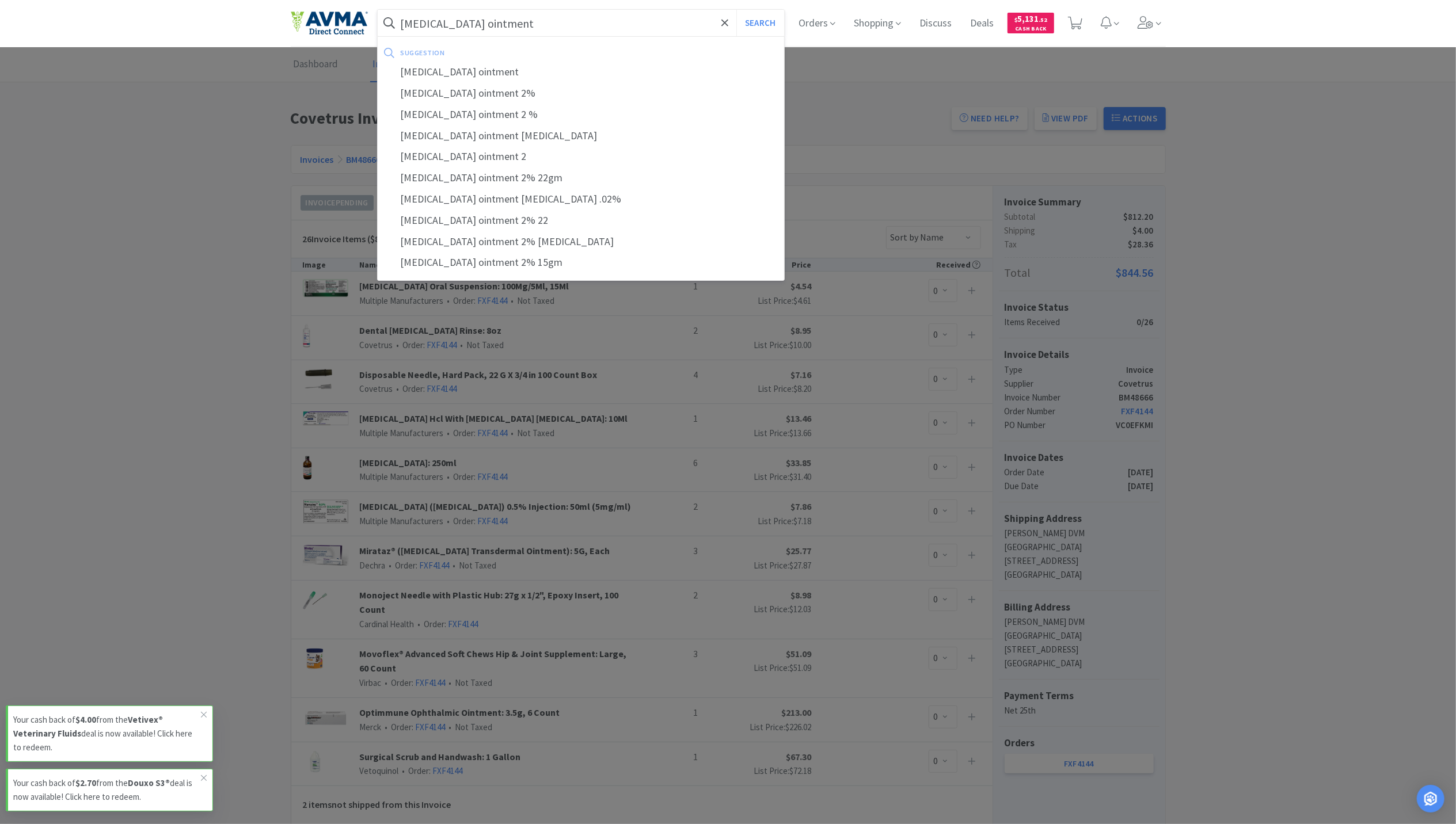
click at [736, 10] on button "Search" at bounding box center [759, 23] width 48 height 27
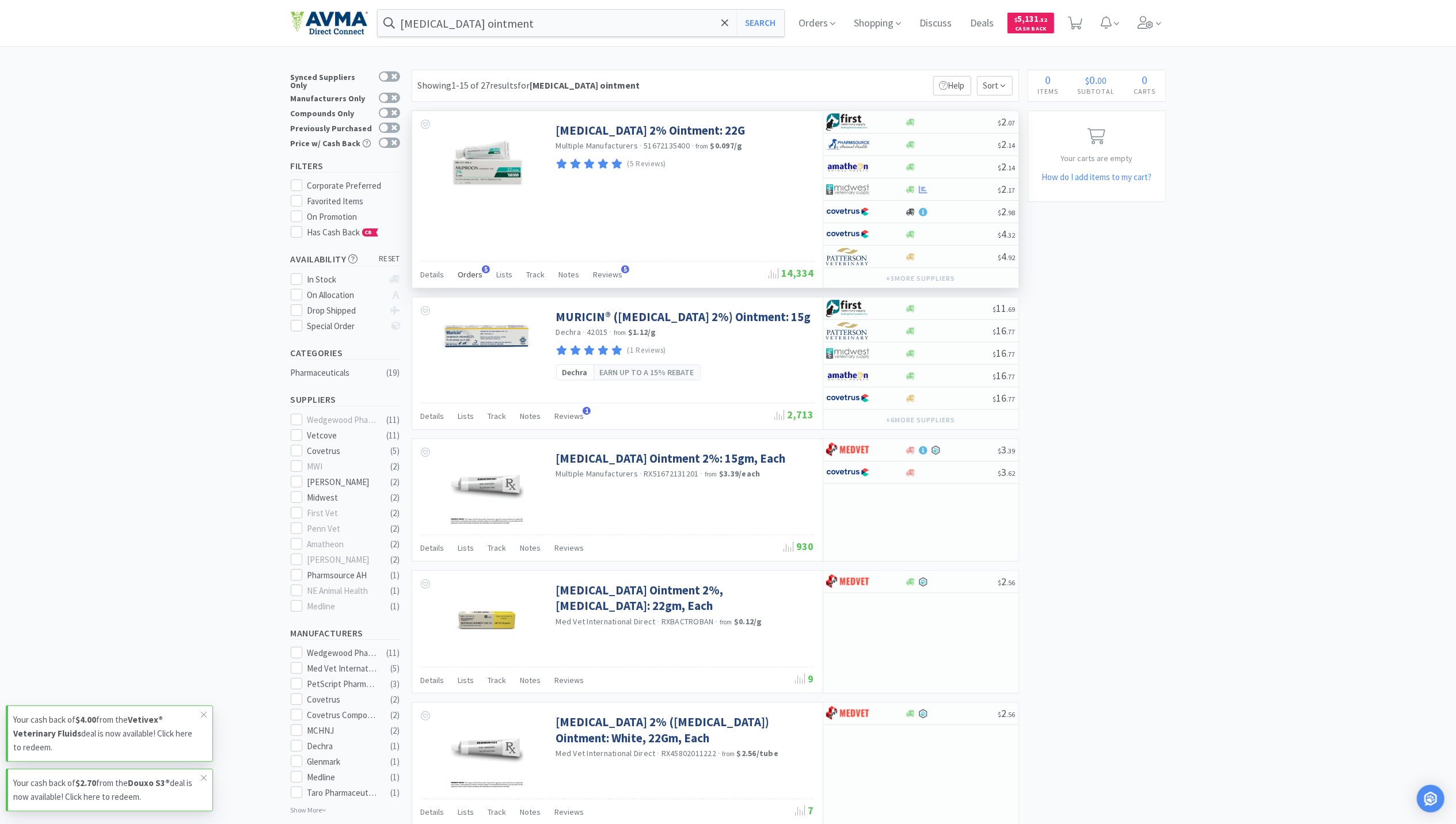
click at [465, 276] on span "Orders" at bounding box center [471, 274] width 25 height 10
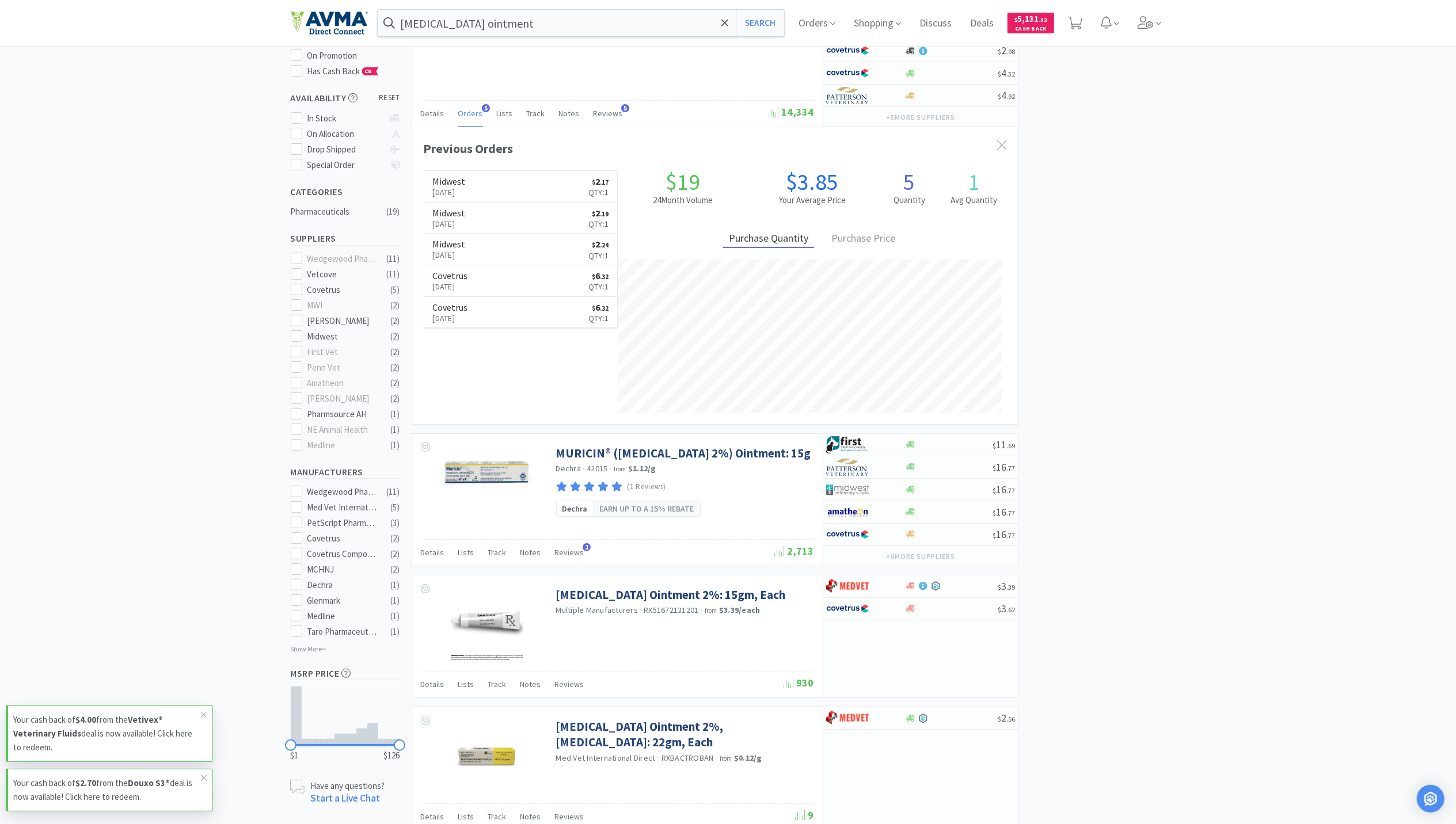
scroll to position [153, 0]
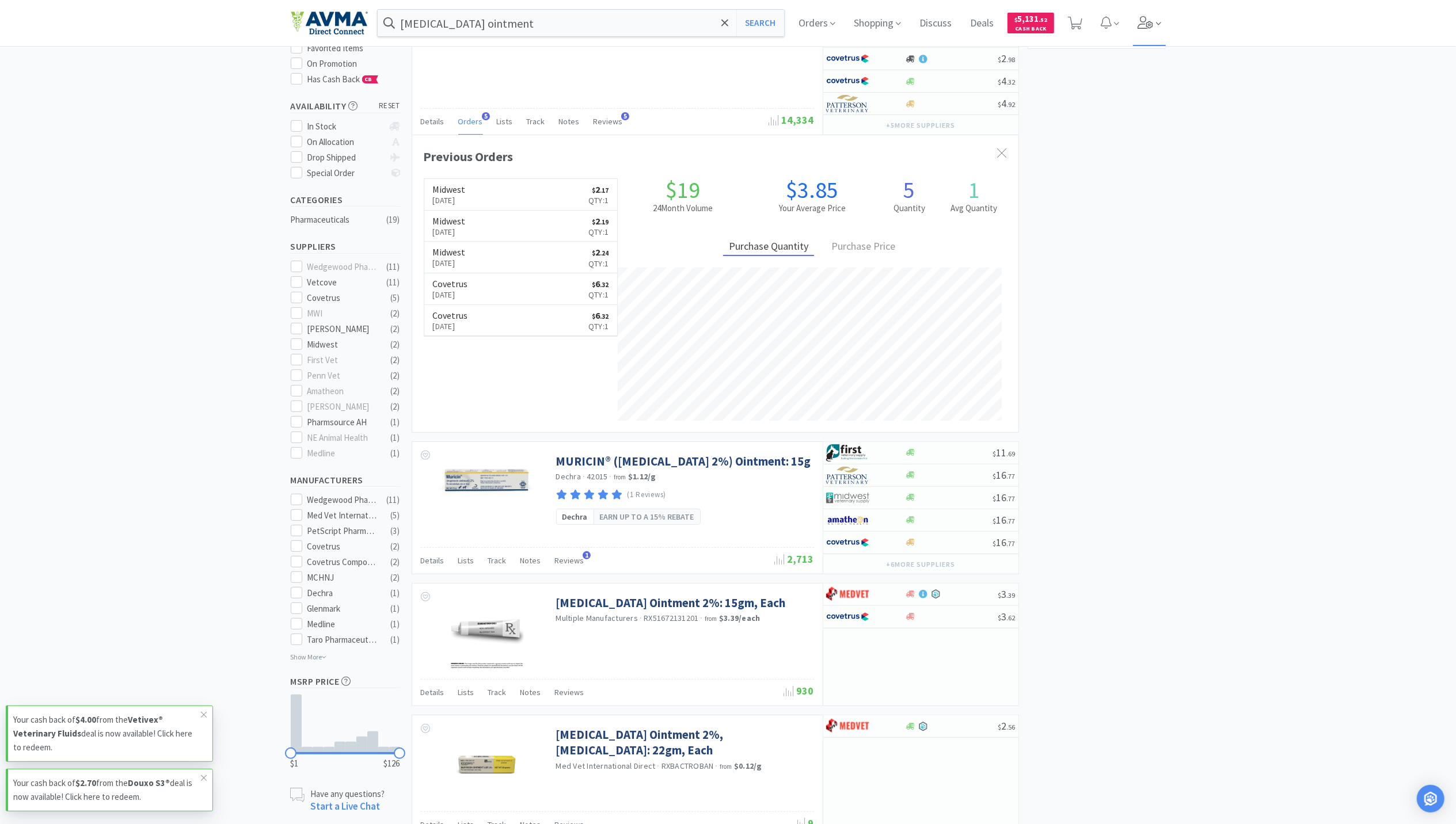
click at [1100, 30] on span at bounding box center [1149, 23] width 33 height 46
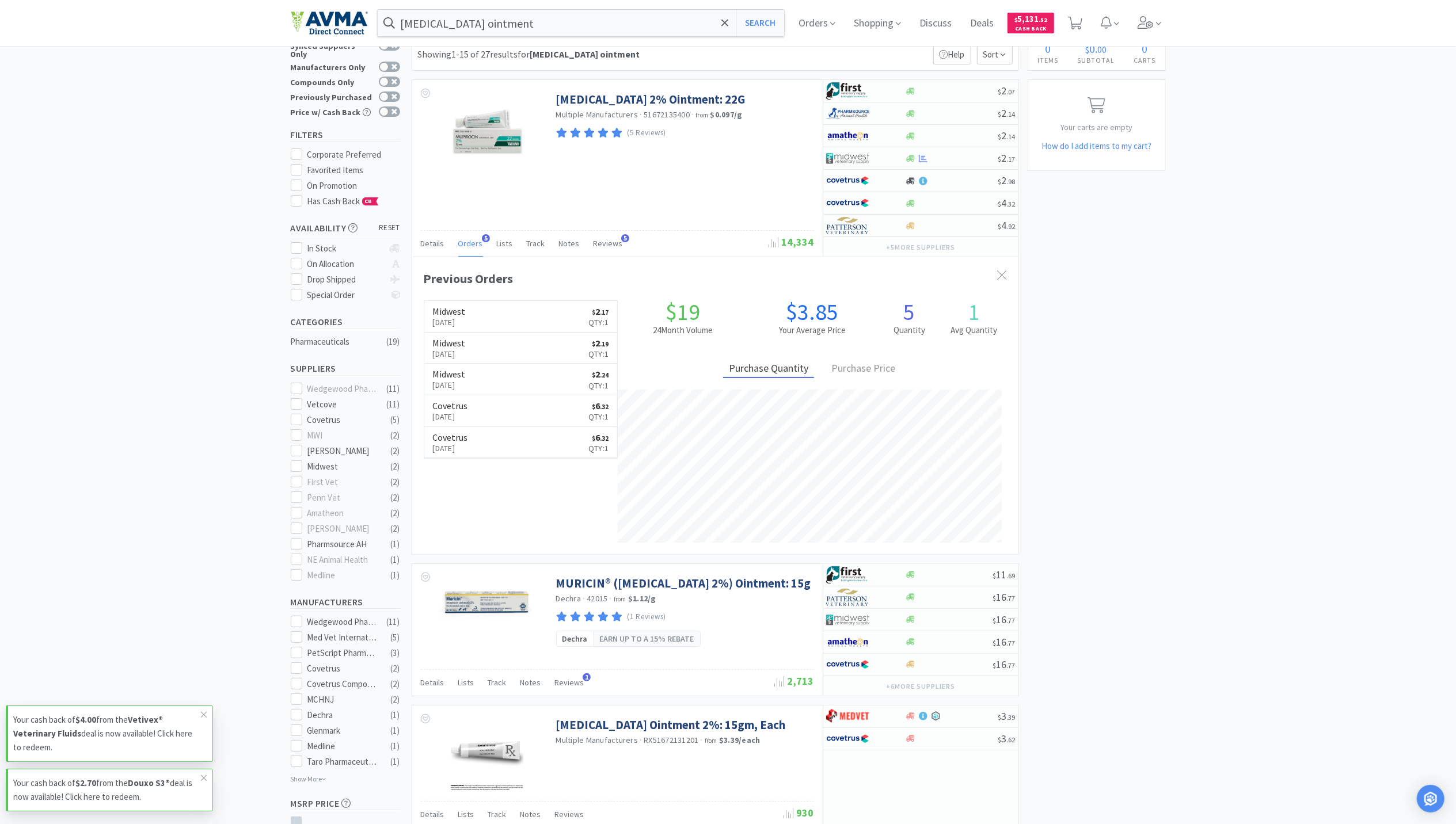
scroll to position [0, 0]
